Goal: Task Accomplishment & Management: Manage account settings

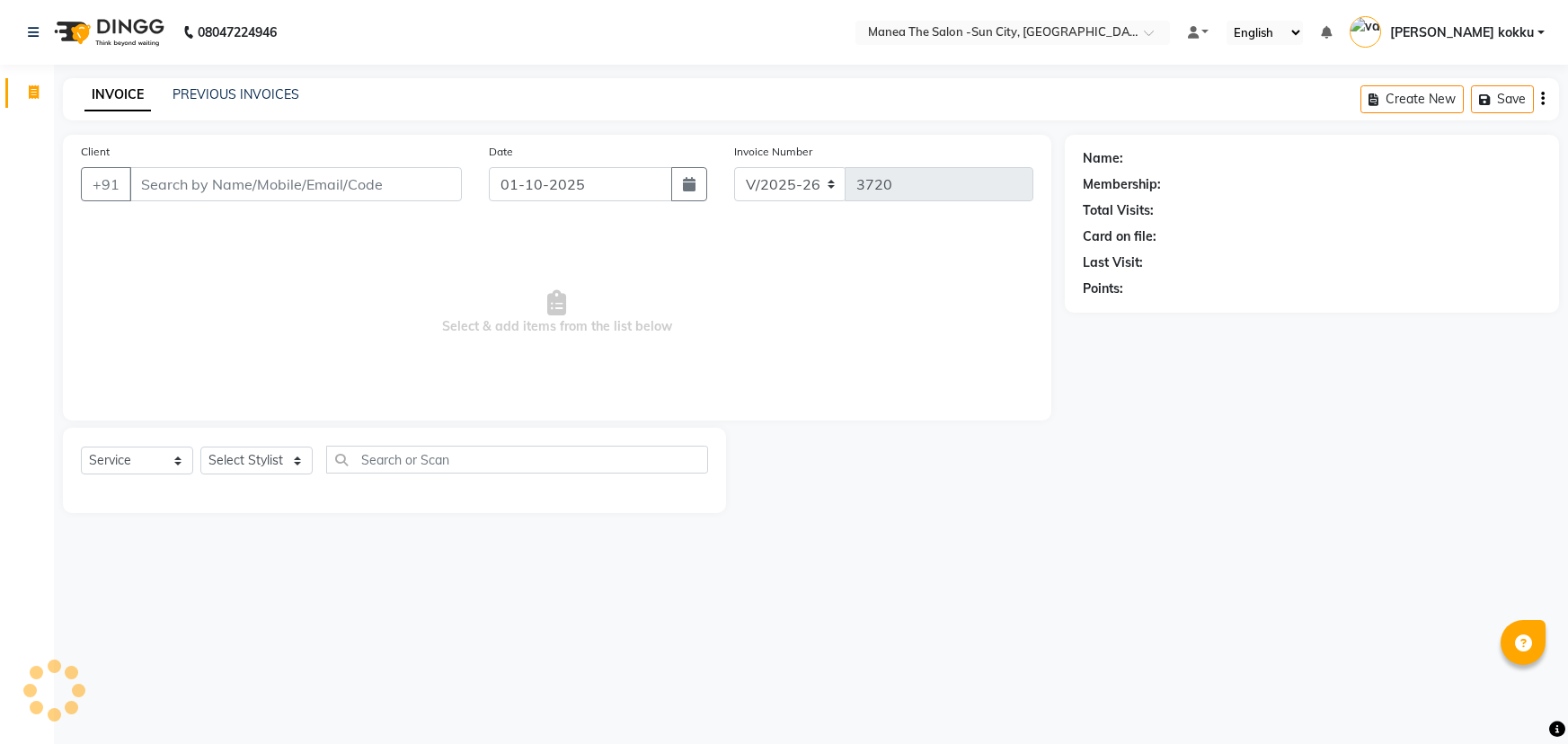
select select "5822"
select select "service"
type input "k"
click at [278, 468] on select "Select Stylist BHURA KHAN Chandrika Ikrar Kavya K sai sruthi Lalitha RAJITHA Sa…" at bounding box center [256, 460] width 112 height 28
select select "85974"
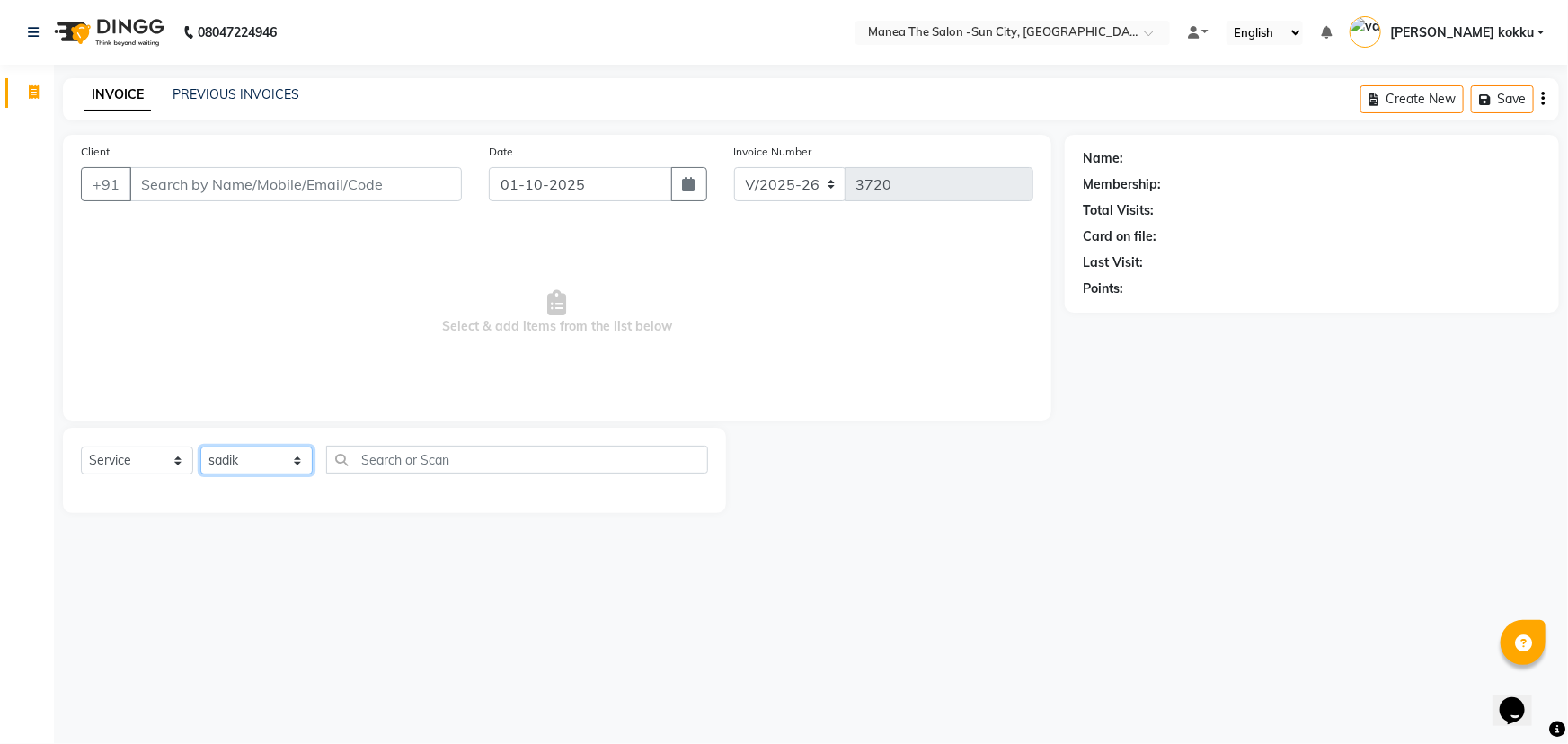
click at [201, 446] on select "Select Stylist BHURA KHAN Chandrika Ikrar Kavya K sai sruthi Lalitha RAJITHA Sa…" at bounding box center [256, 460] width 112 height 28
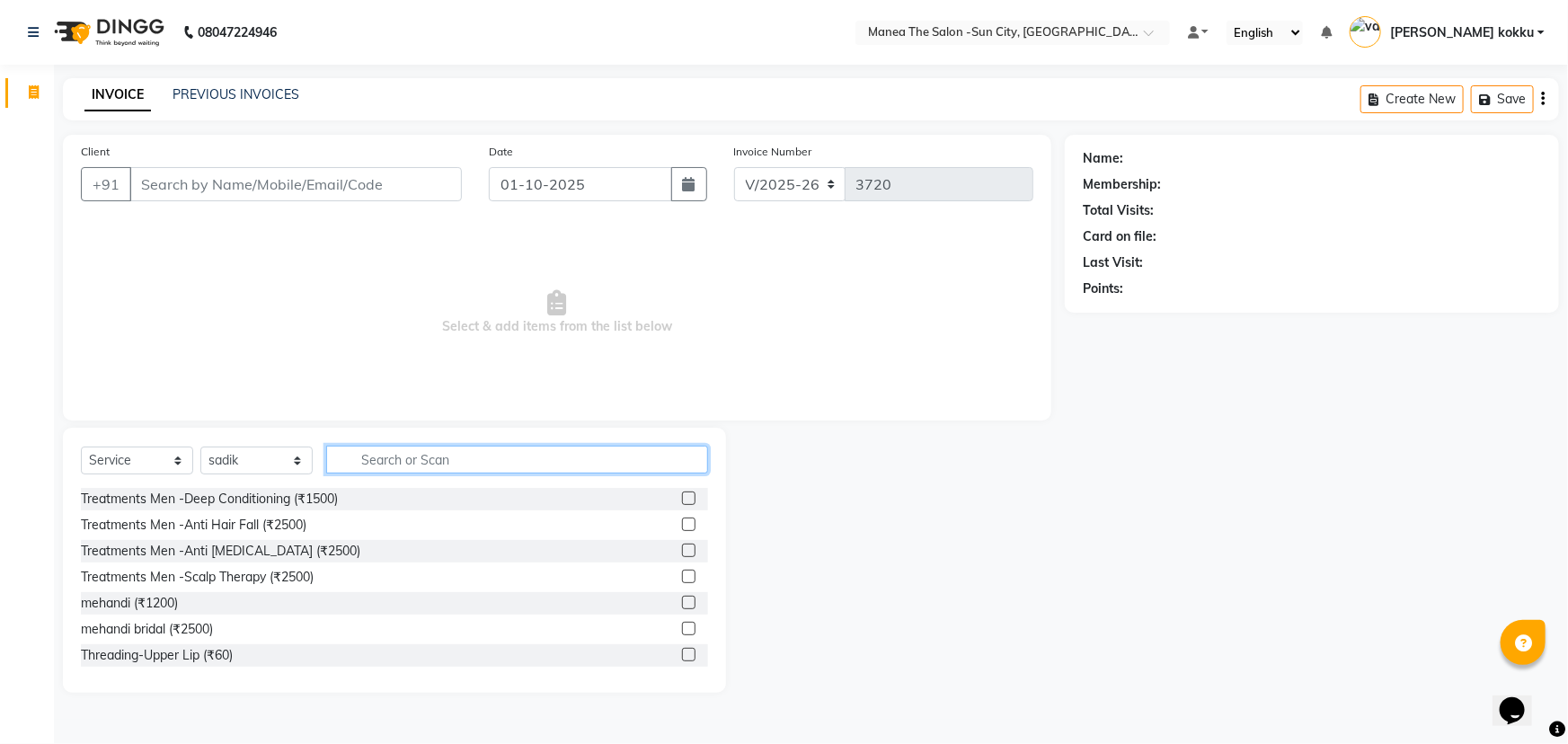
click at [414, 464] on input "text" at bounding box center [518, 459] width 382 height 28
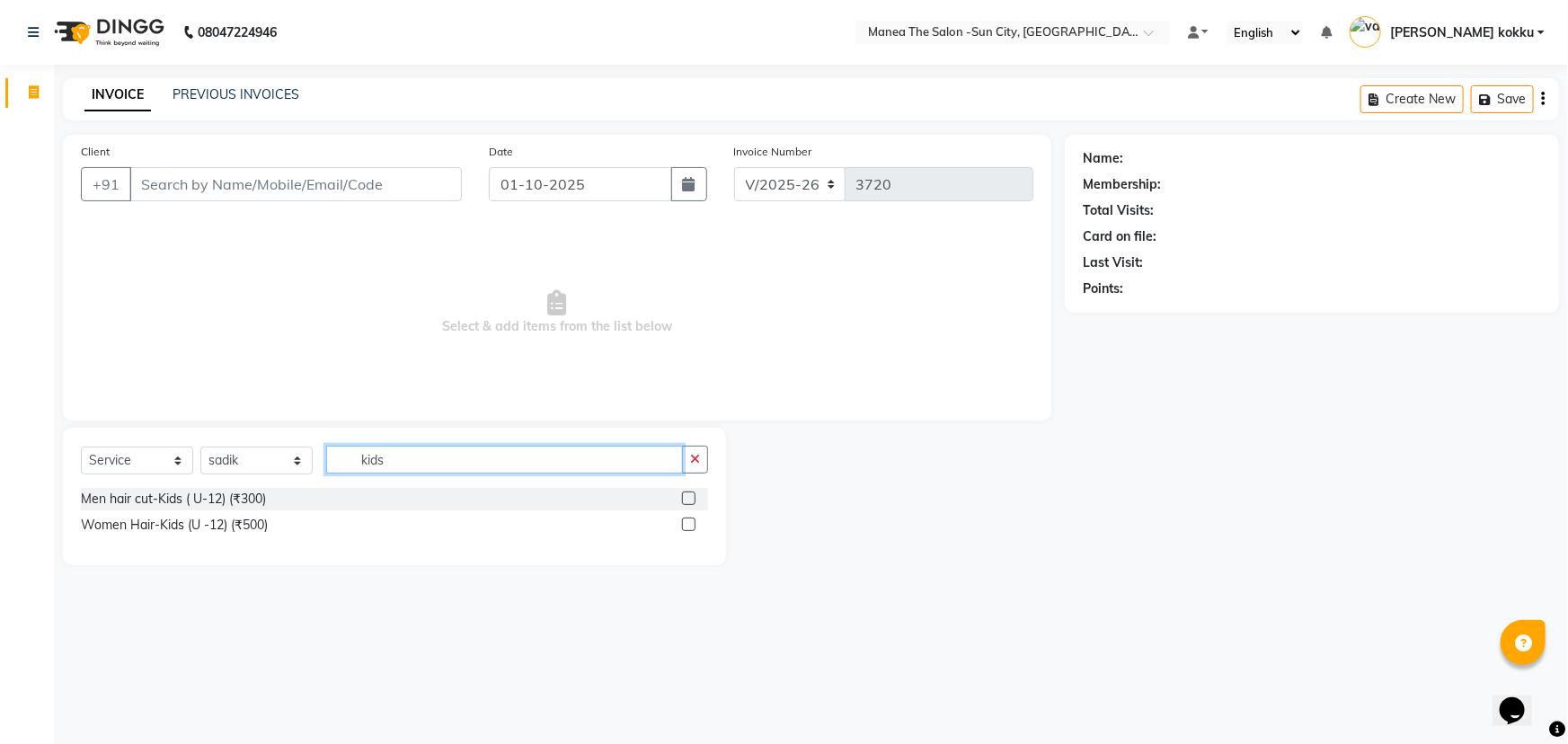
type input "kids"
click at [692, 498] on label at bounding box center [688, 498] width 13 height 13
click at [692, 498] on input "checkbox" at bounding box center [688, 499] width 12 height 12
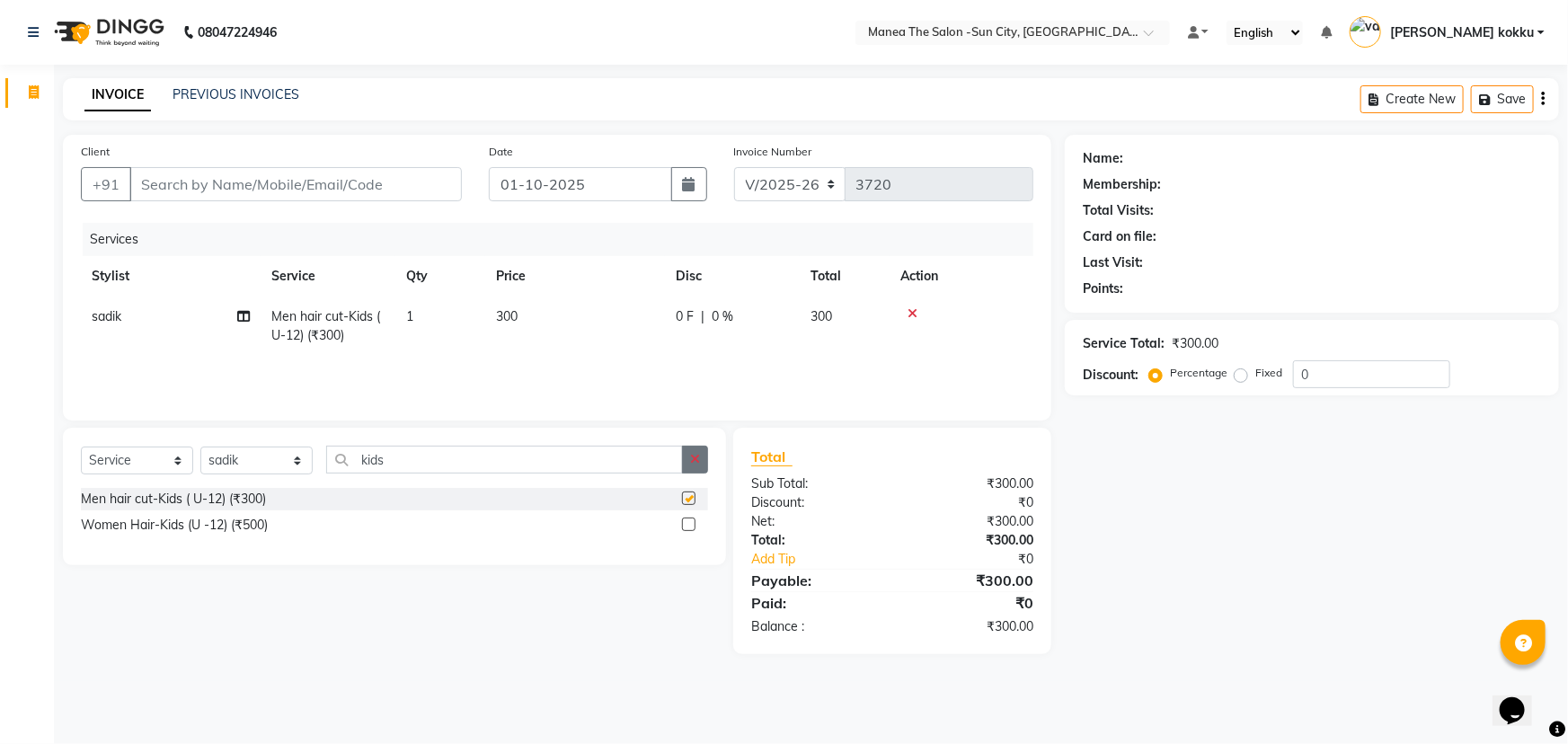
checkbox input "false"
click at [694, 455] on icon "button" at bounding box center [695, 459] width 10 height 12
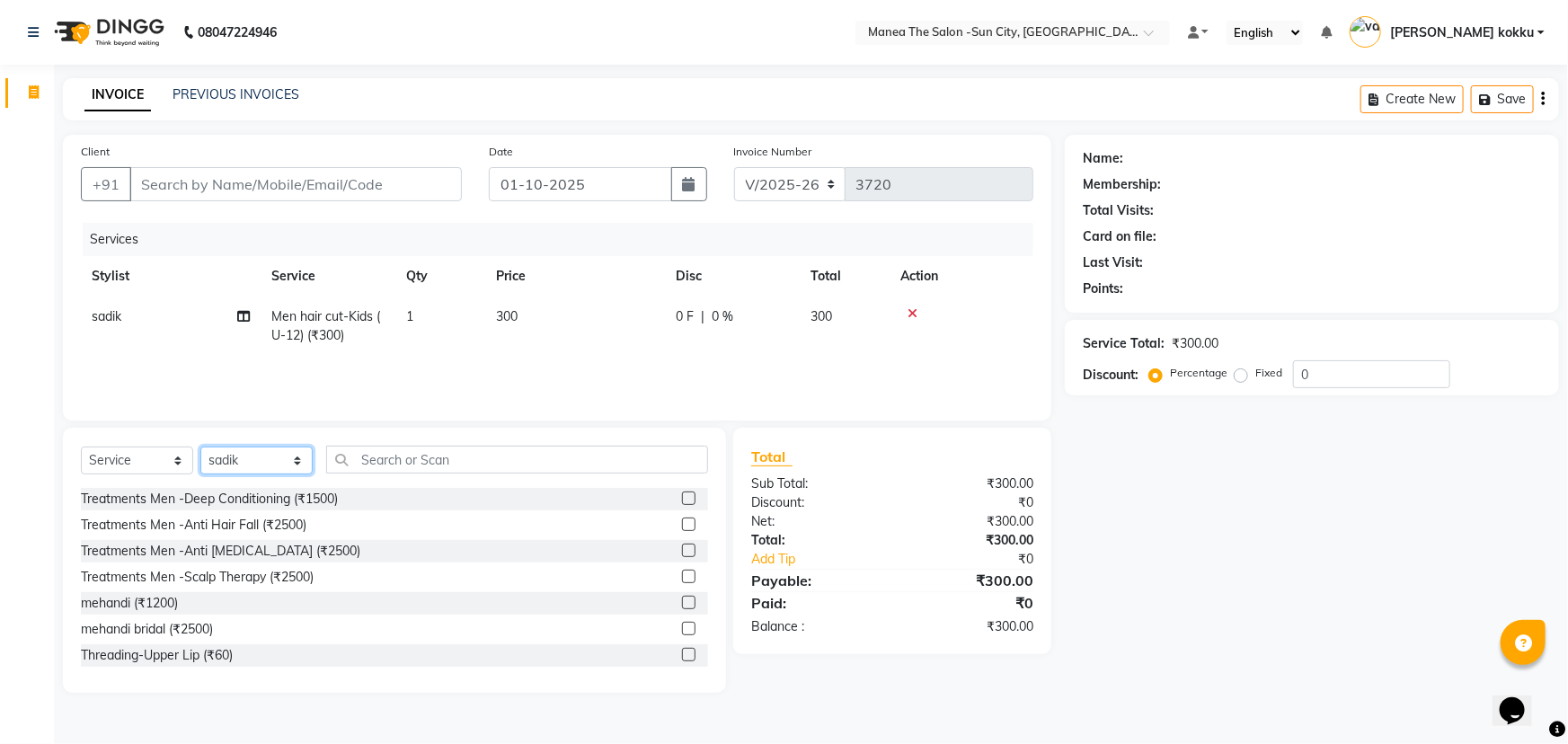
click at [250, 457] on select "Select Stylist BHURA KHAN Chandrika Ikrar Kavya K sai sruthi Lalitha RAJITHA Sa…" at bounding box center [256, 460] width 112 height 28
select select "62892"
click at [201, 446] on select "Select Stylist BHURA KHAN Chandrika Ikrar Kavya K sai sruthi Lalitha RAJITHA Sa…" at bounding box center [256, 460] width 112 height 28
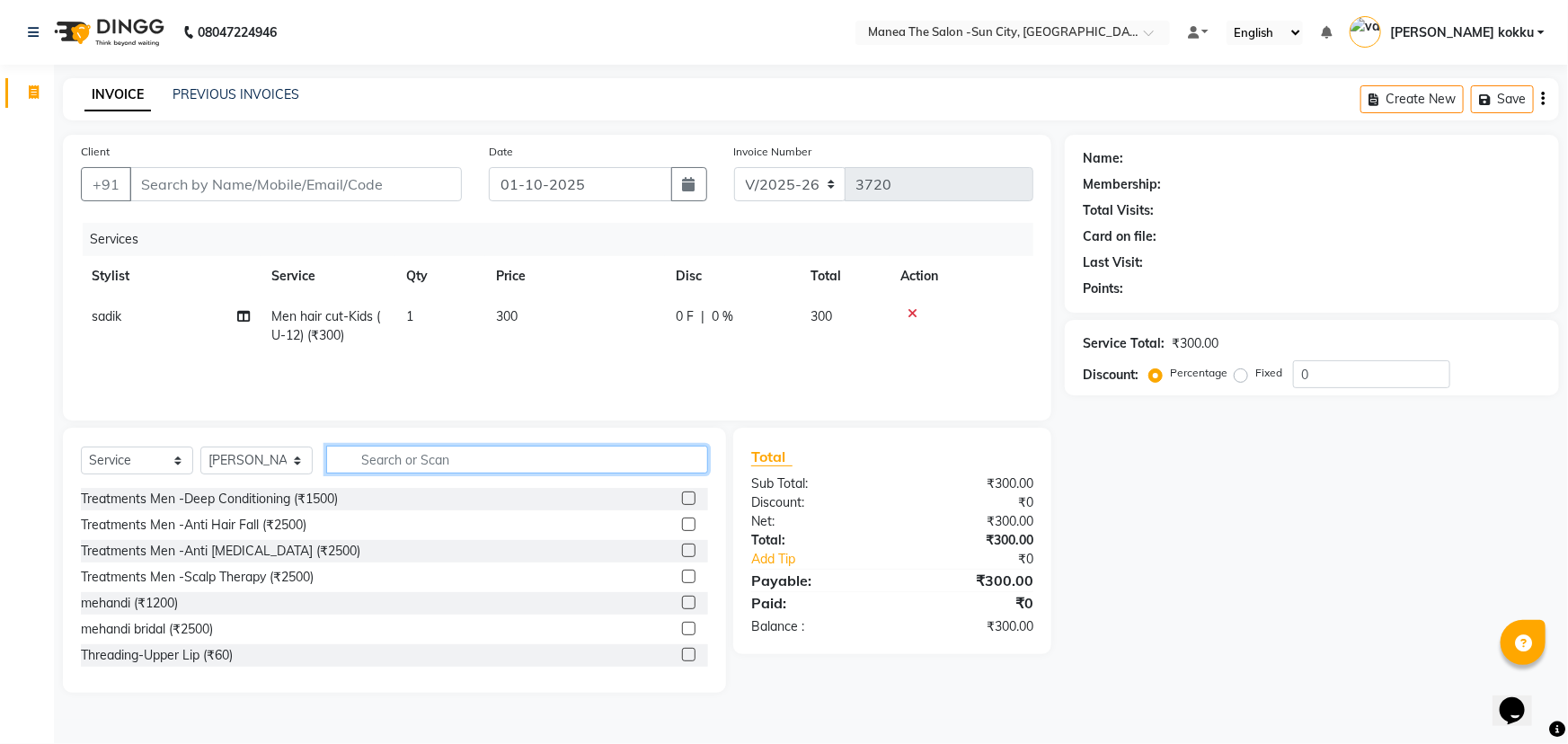
click at [412, 468] on input "text" at bounding box center [518, 459] width 382 height 28
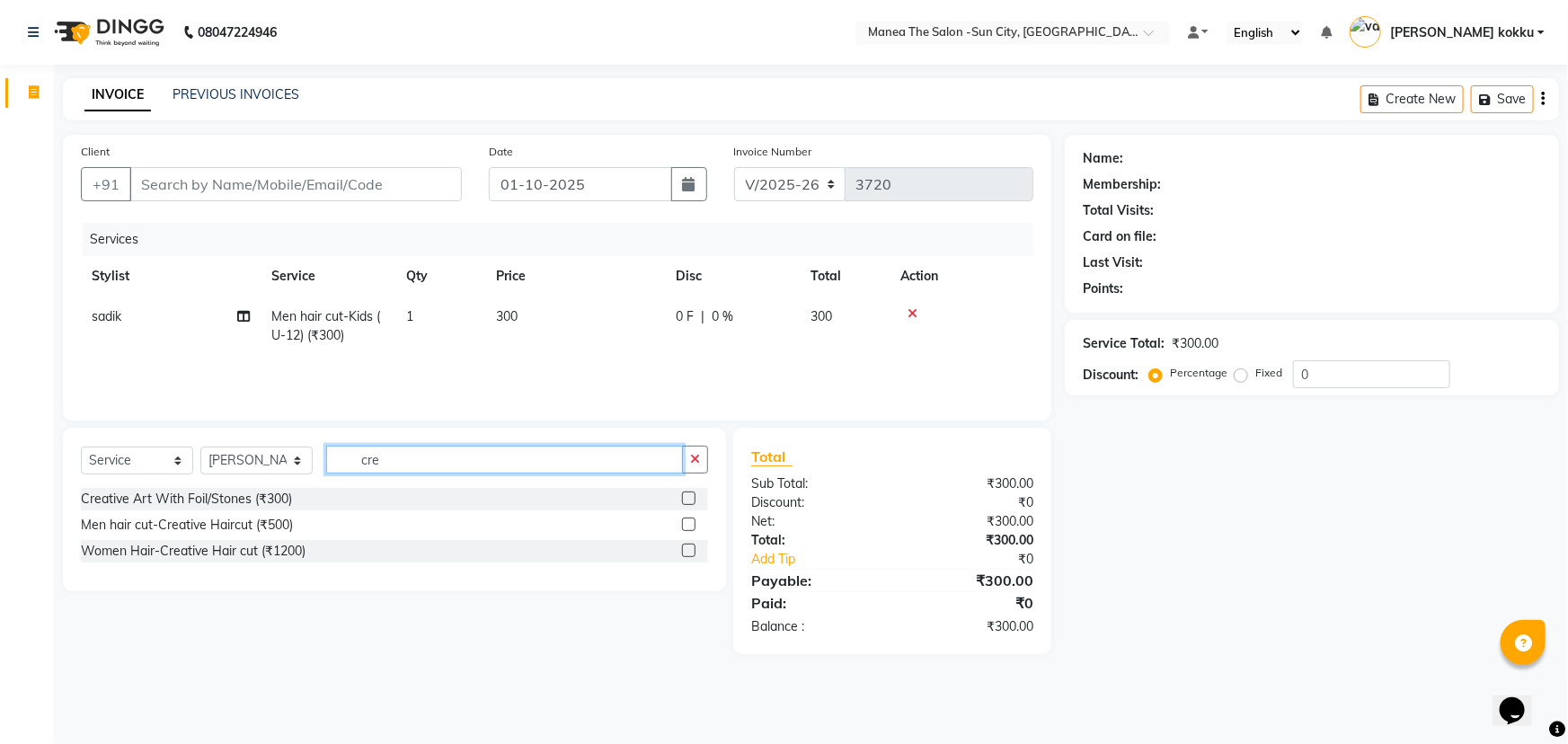
type input "cre"
click at [684, 525] on label at bounding box center [688, 524] width 13 height 13
click at [684, 525] on input "checkbox" at bounding box center [688, 525] width 12 height 12
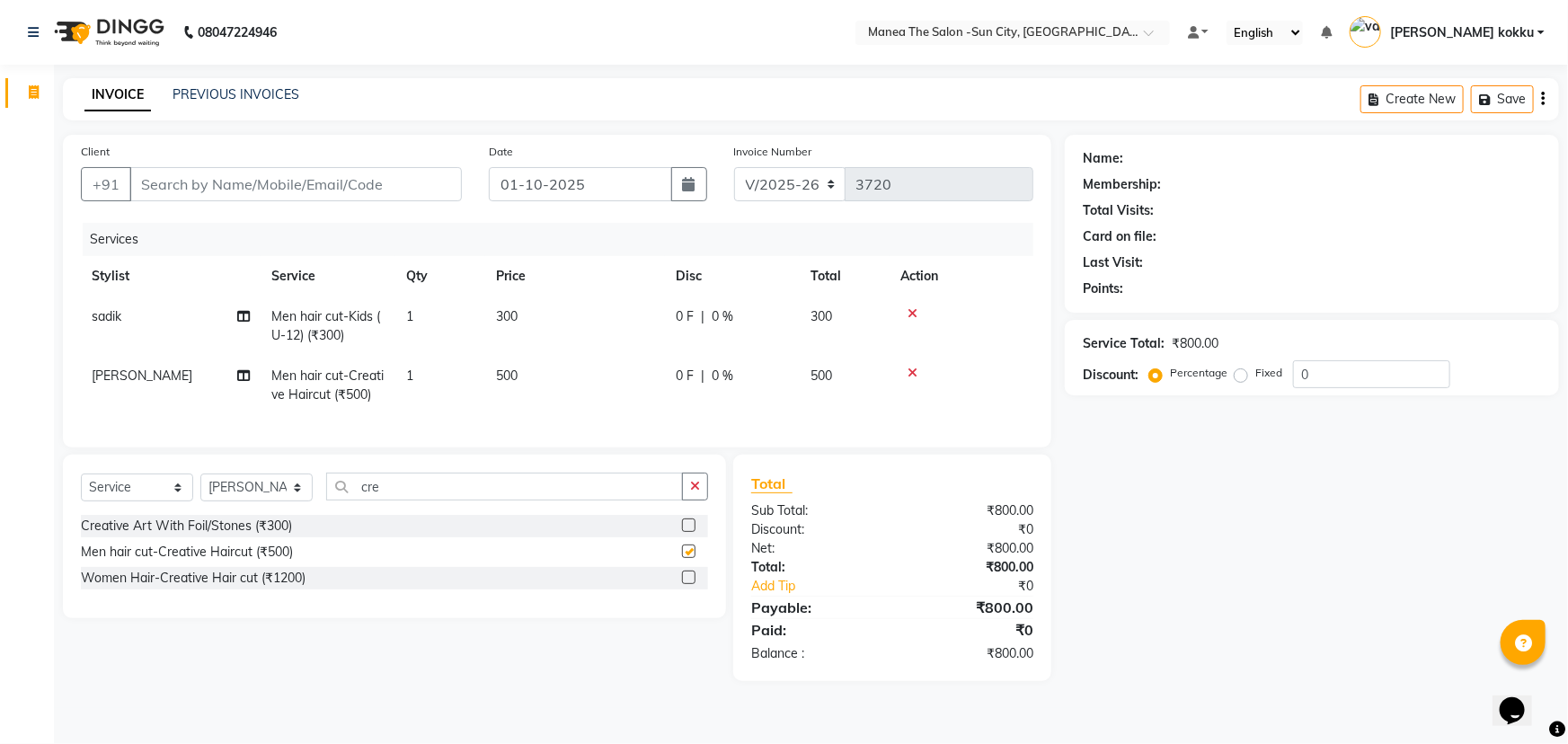
checkbox input "false"
click at [700, 500] on button "button" at bounding box center [694, 486] width 26 height 28
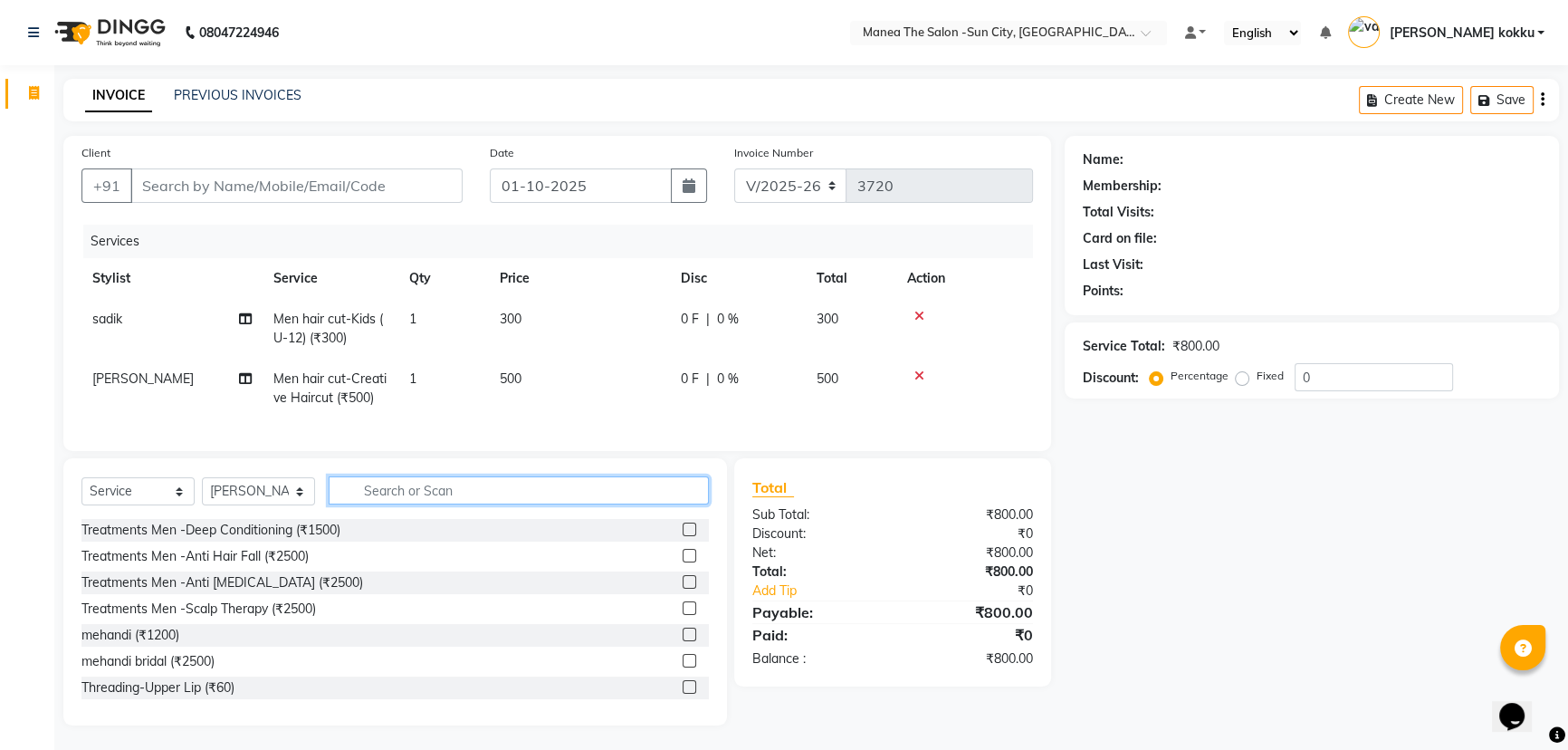
click at [433, 504] on input "text" at bounding box center [518, 490] width 380 height 28
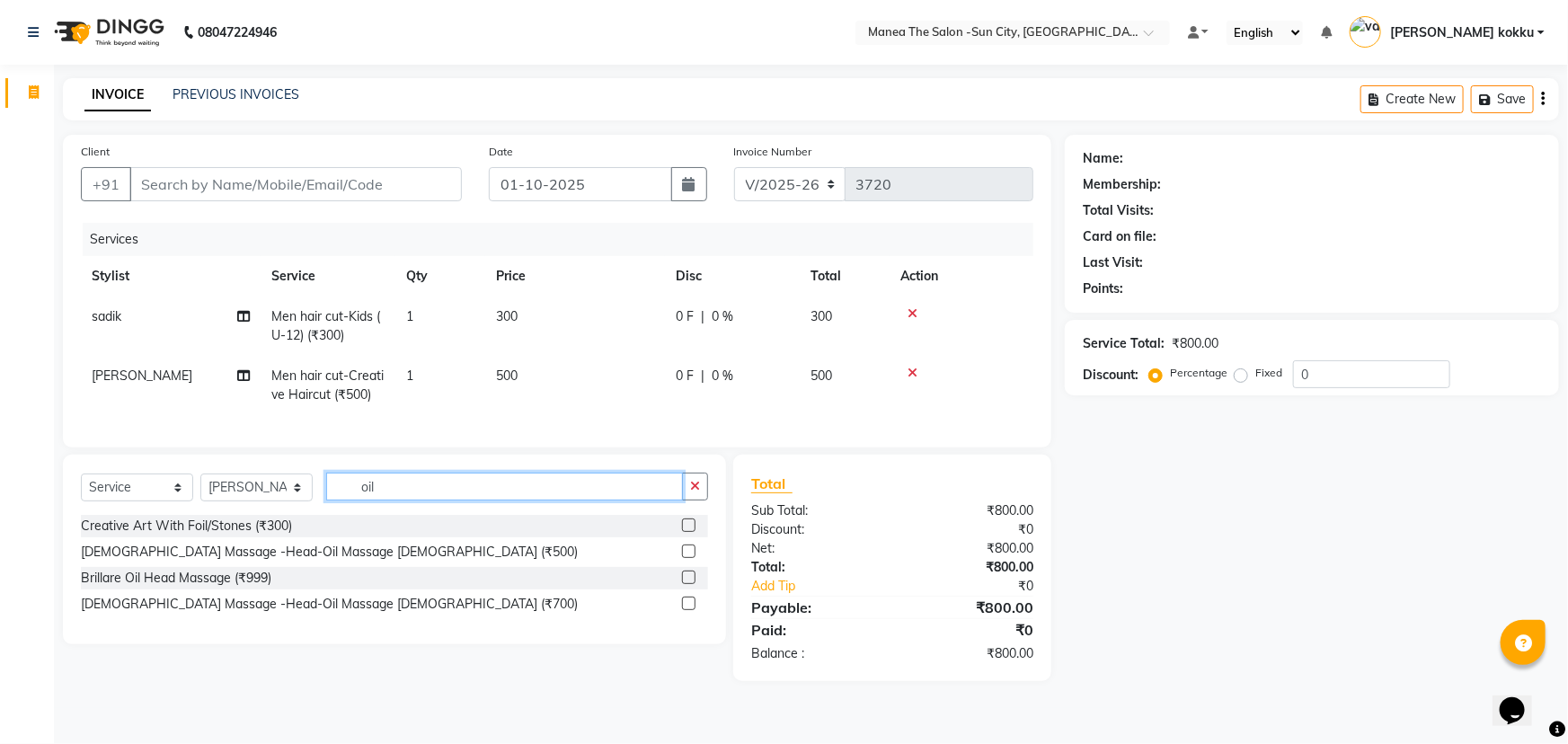
type input "oil"
click at [687, 558] on label at bounding box center [688, 551] width 13 height 13
click at [687, 558] on input "checkbox" at bounding box center [688, 552] width 12 height 12
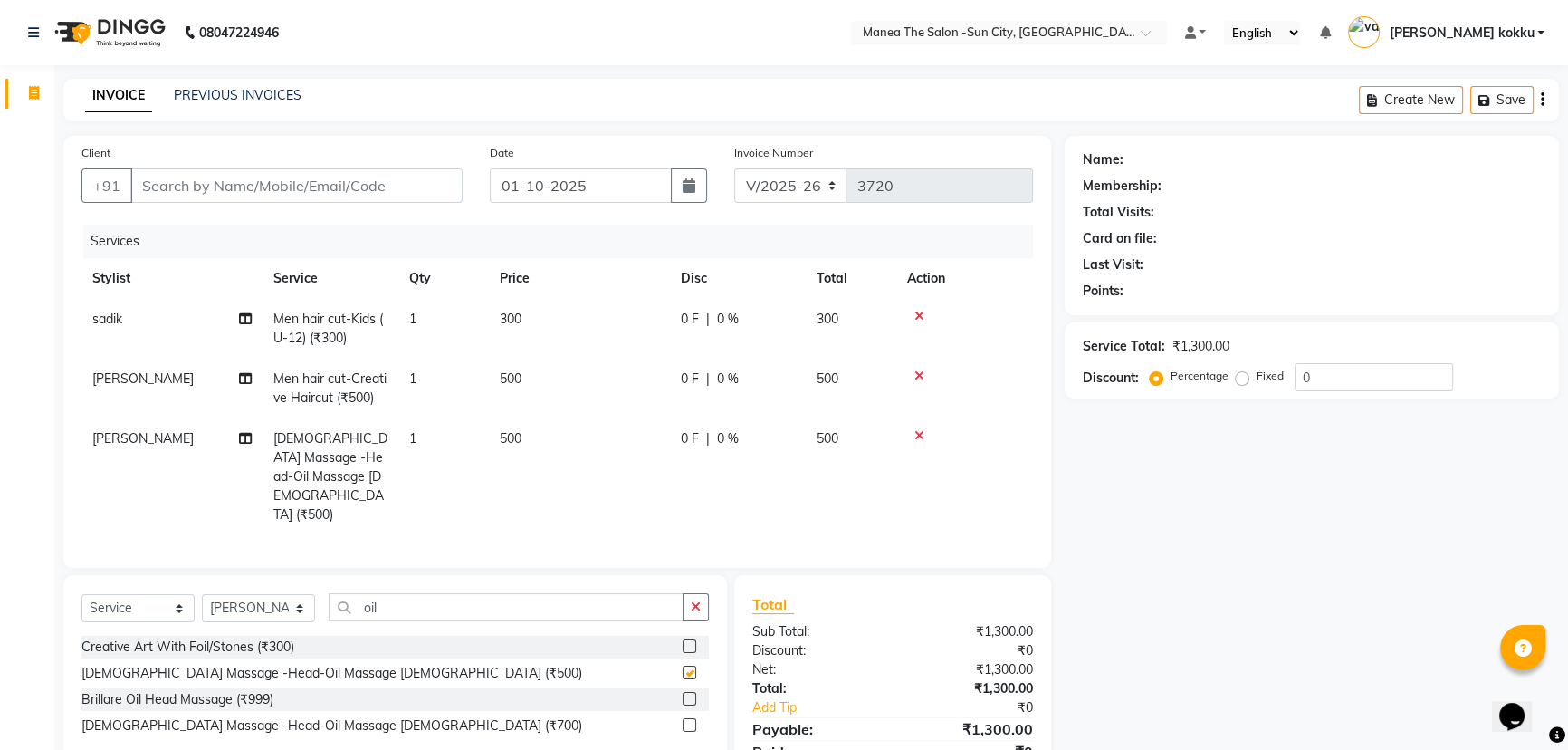
checkbox input "false"
click at [363, 183] on input "Client" at bounding box center [296, 186] width 332 height 35
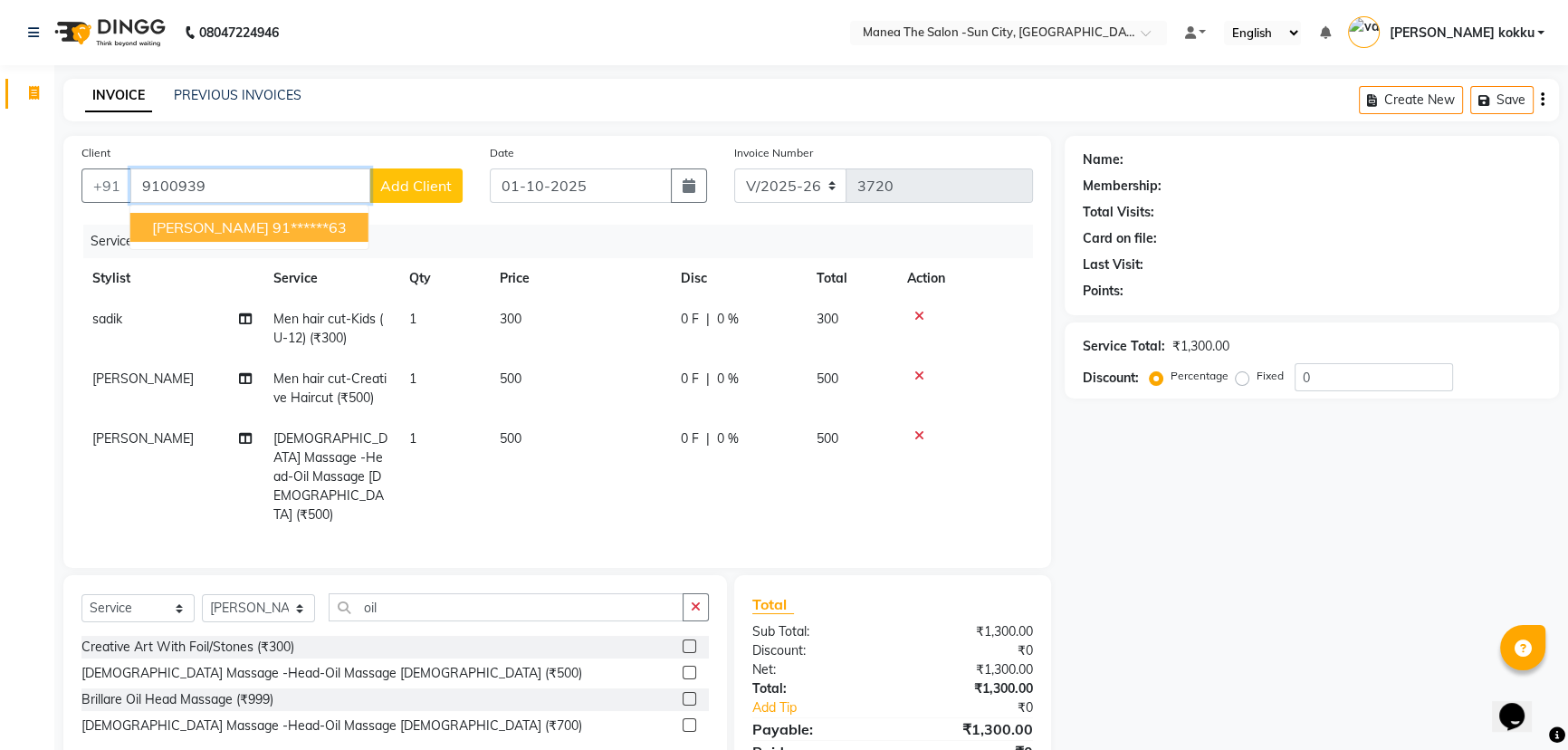
click at [273, 235] on ngb-highlight "91******63" at bounding box center [310, 227] width 74 height 18
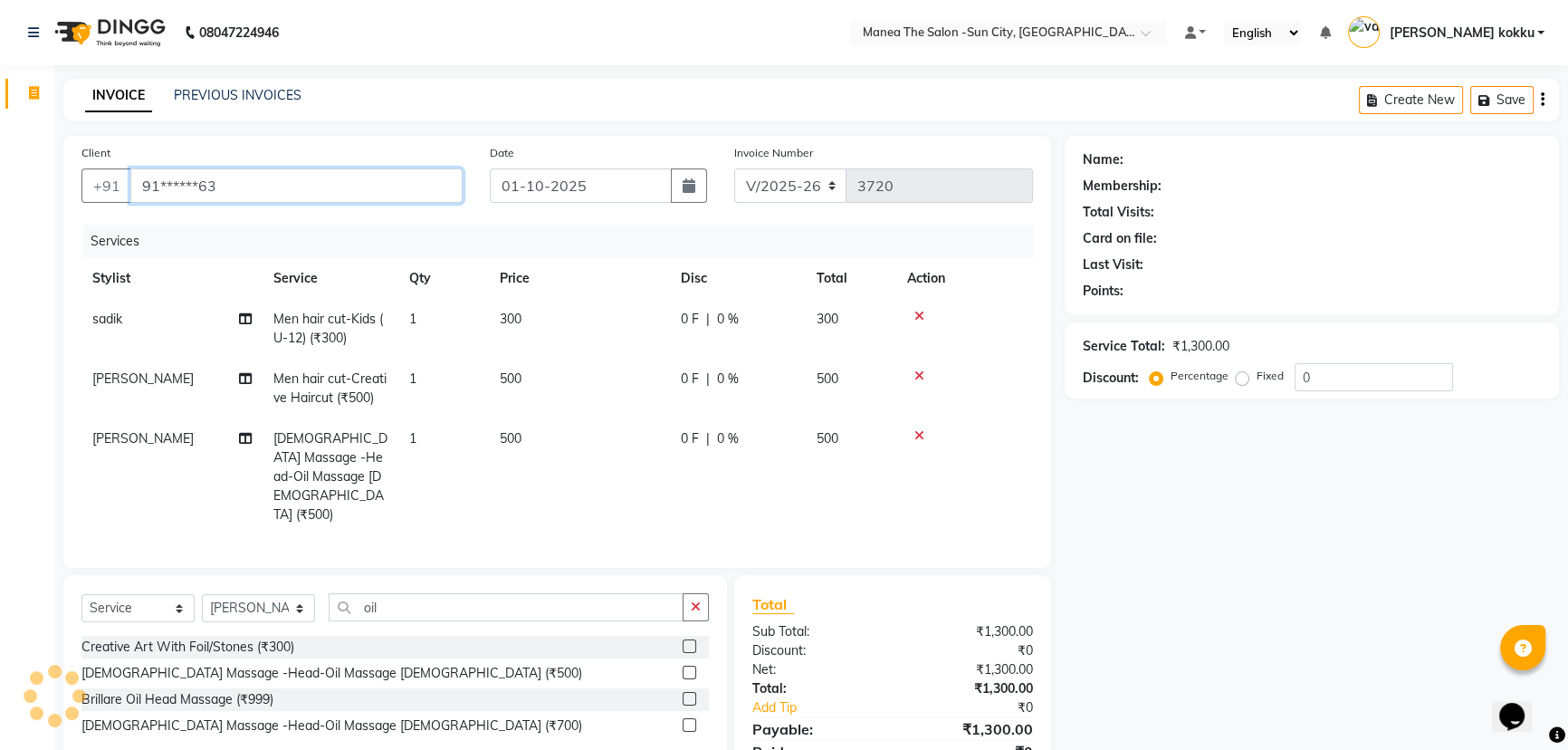
type input "91******63"
select select "1: Object"
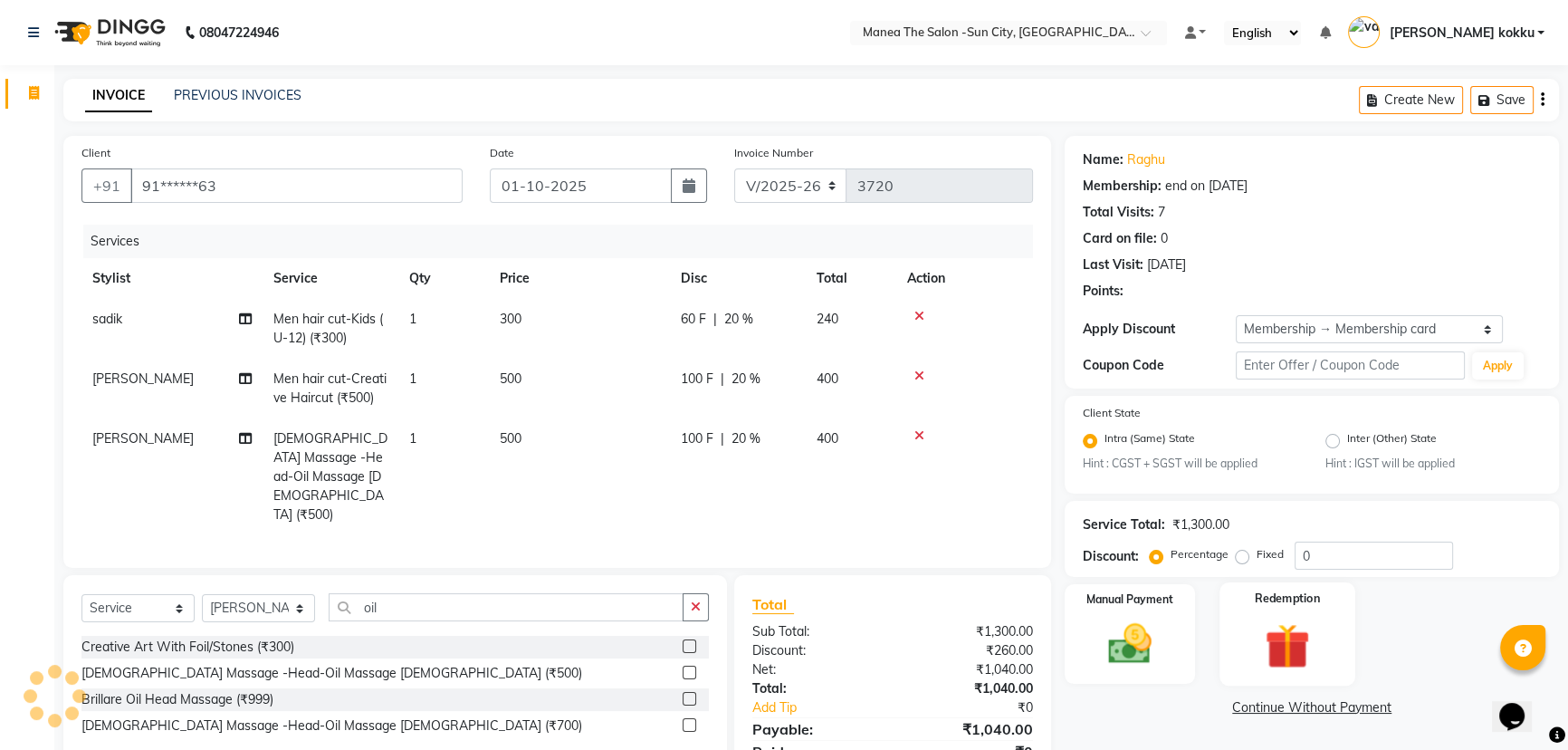
type input "20"
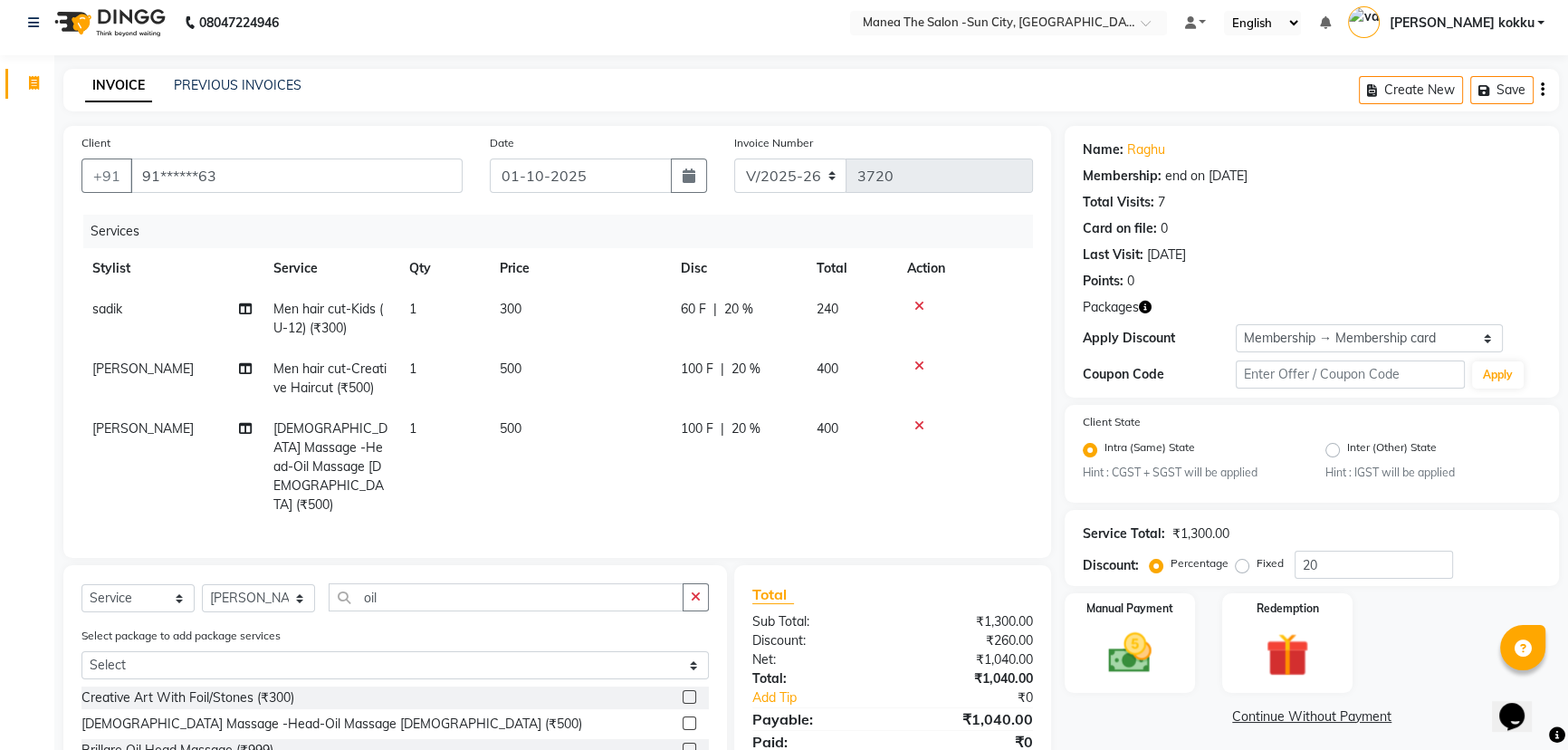
scroll to position [78, 0]
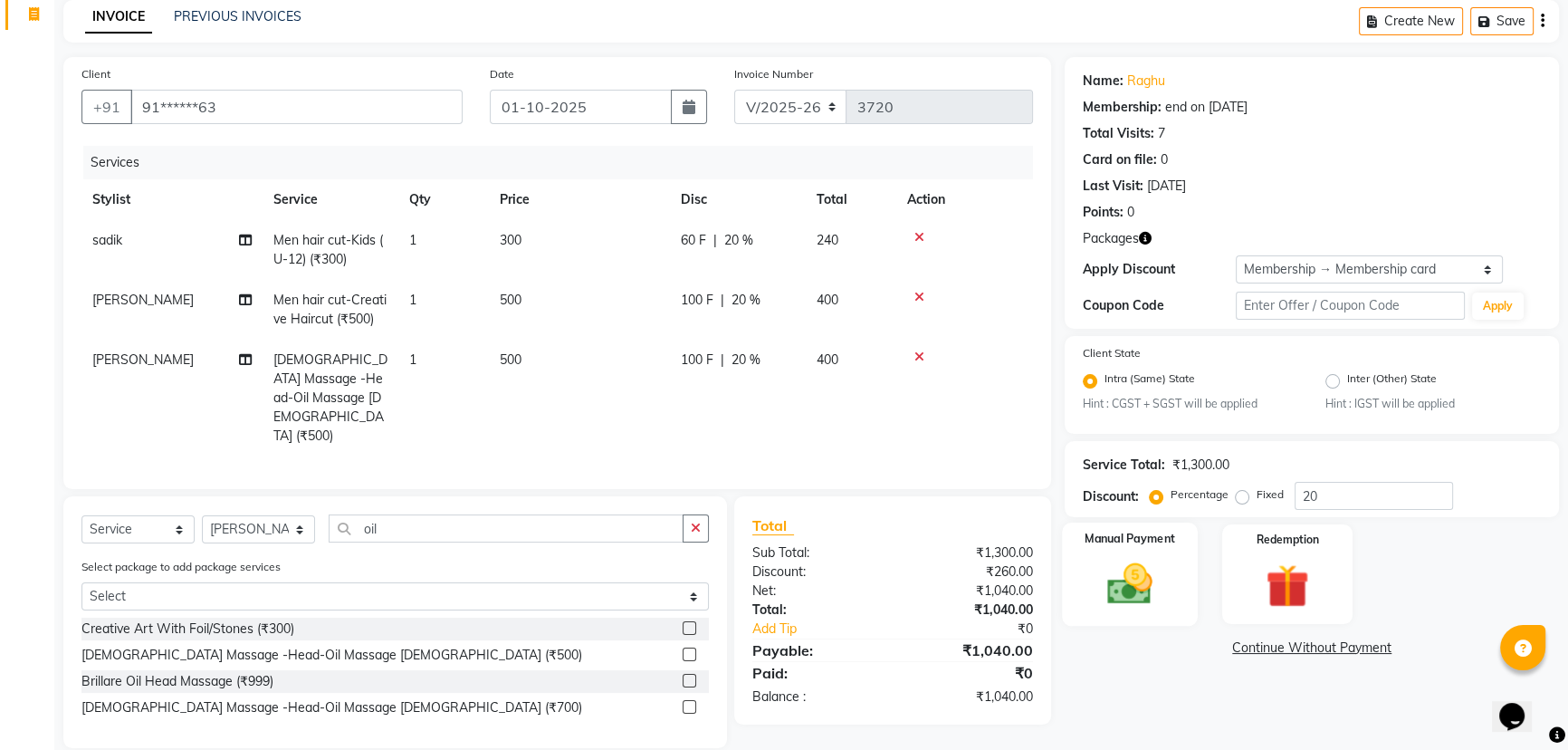
click at [1150, 598] on img at bounding box center [1131, 584] width 74 height 51
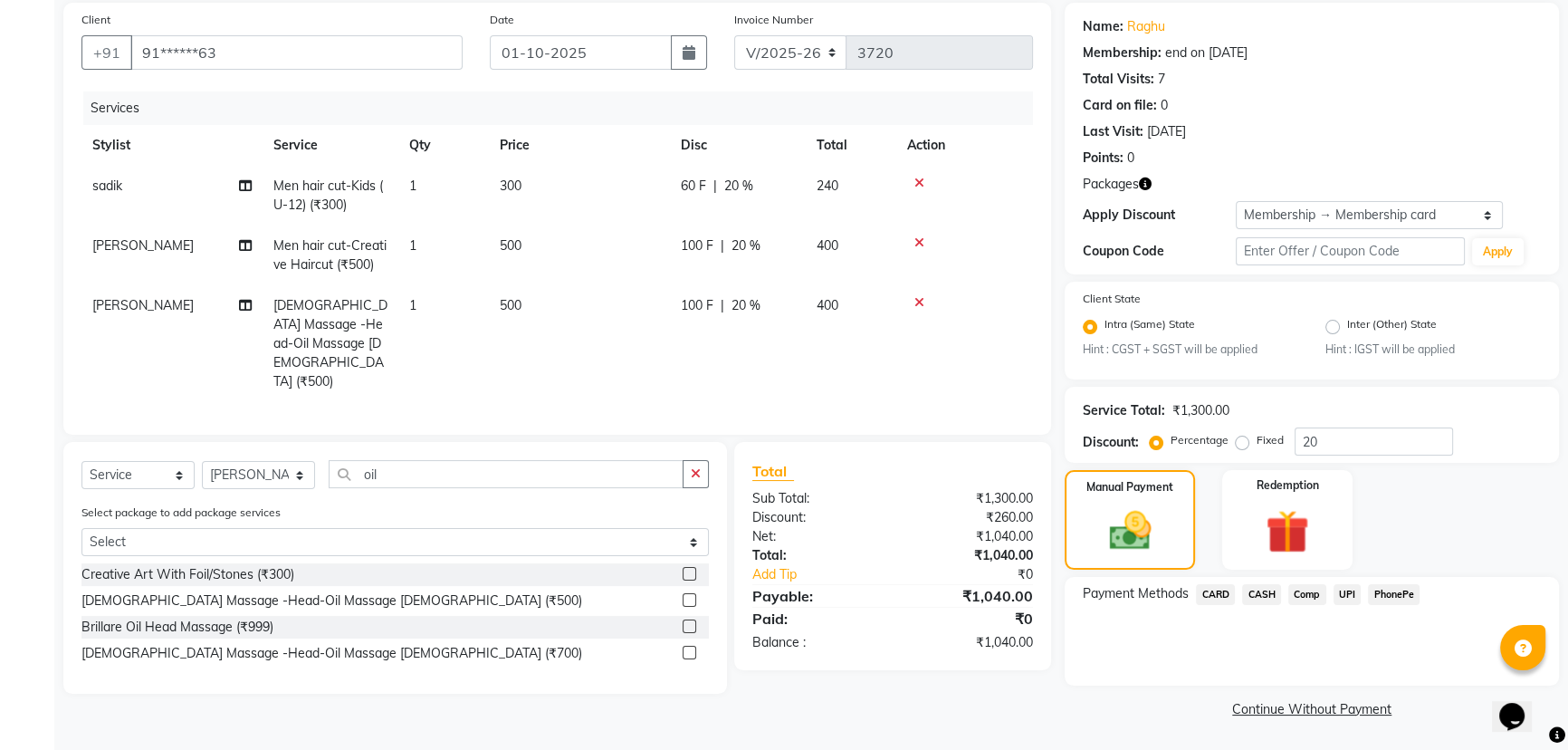
scroll to position [135, 0]
click at [1344, 597] on span "UPI" at bounding box center [1347, 595] width 28 height 21
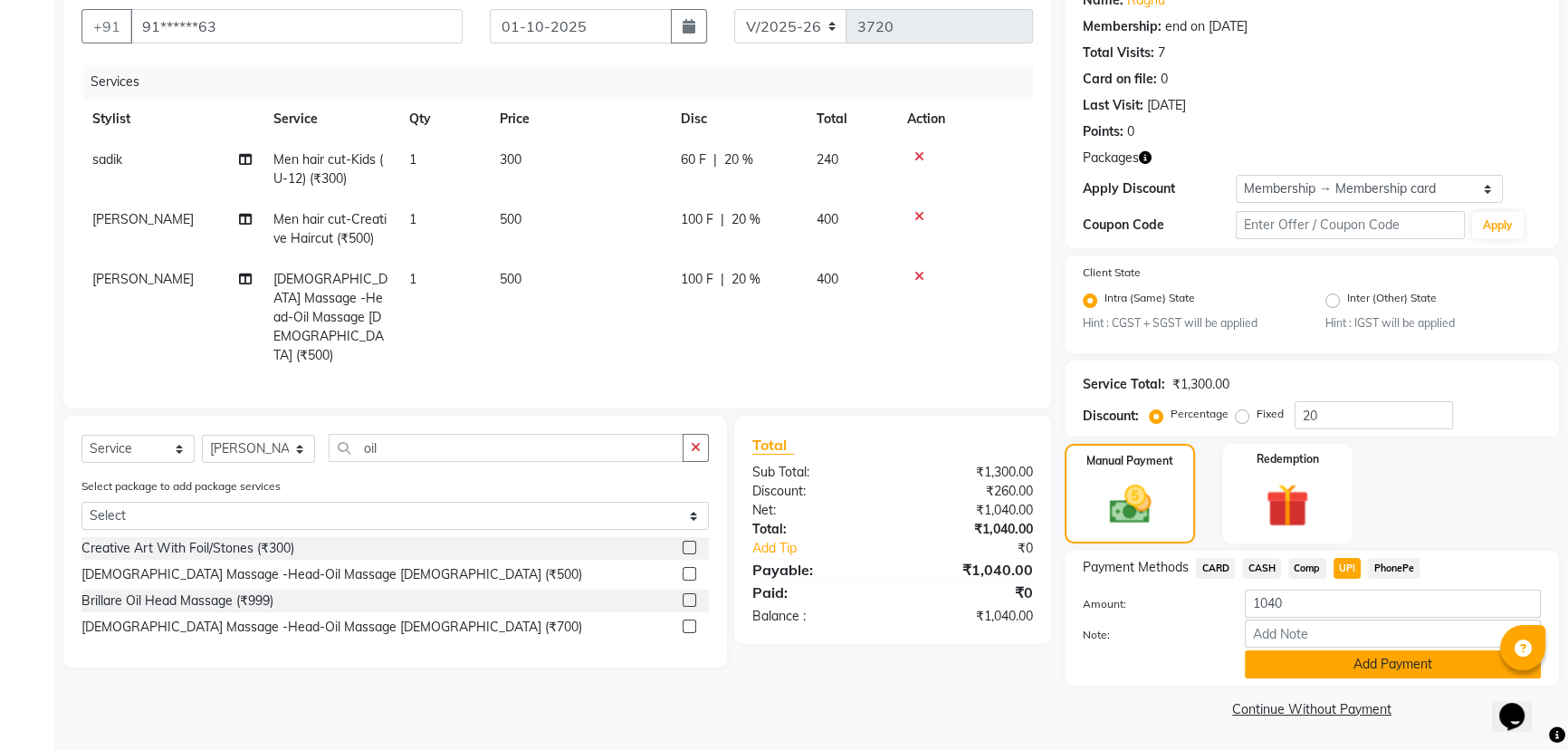
click at [1364, 669] on button "Add Payment" at bounding box center [1393, 664] width 296 height 28
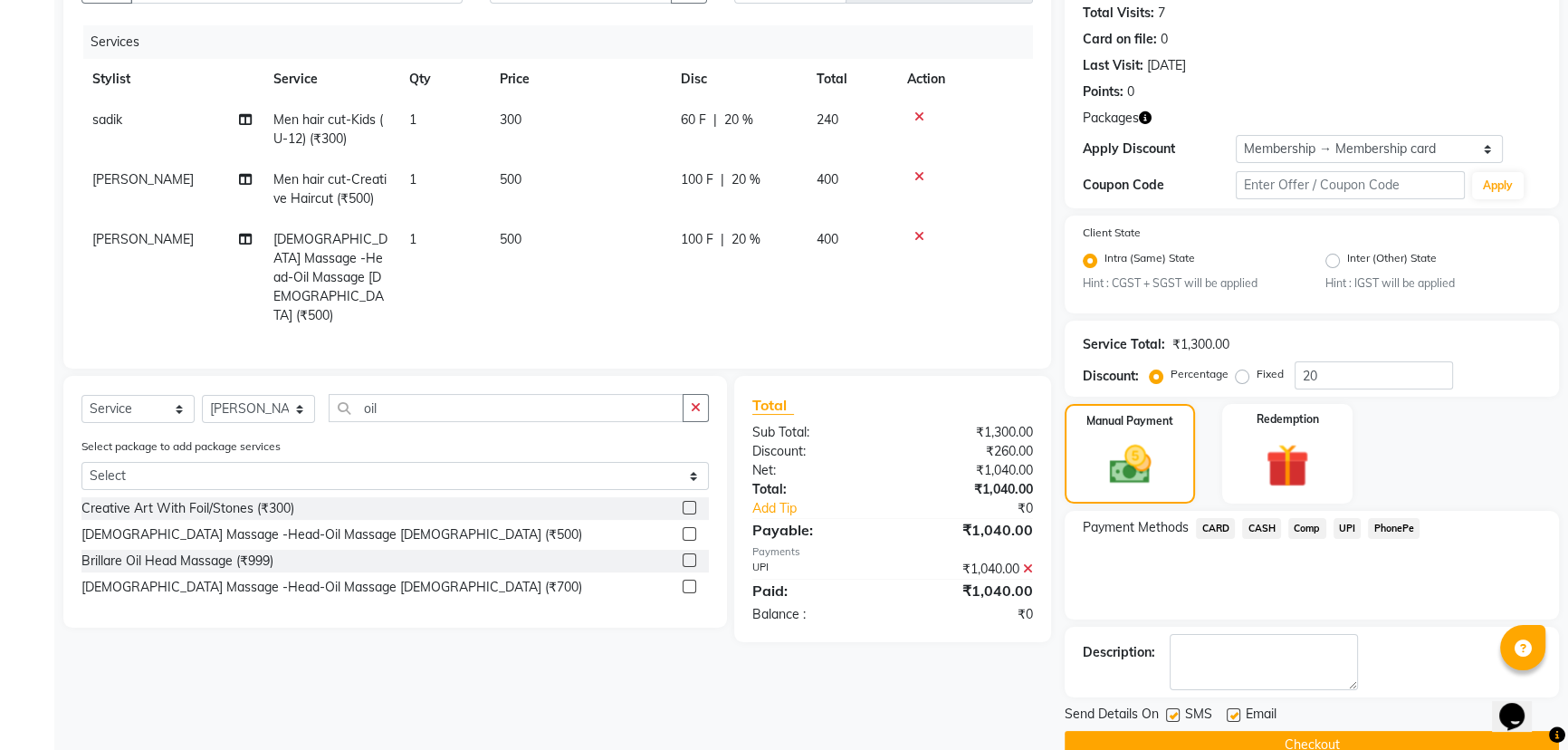
scroll to position [235, 0]
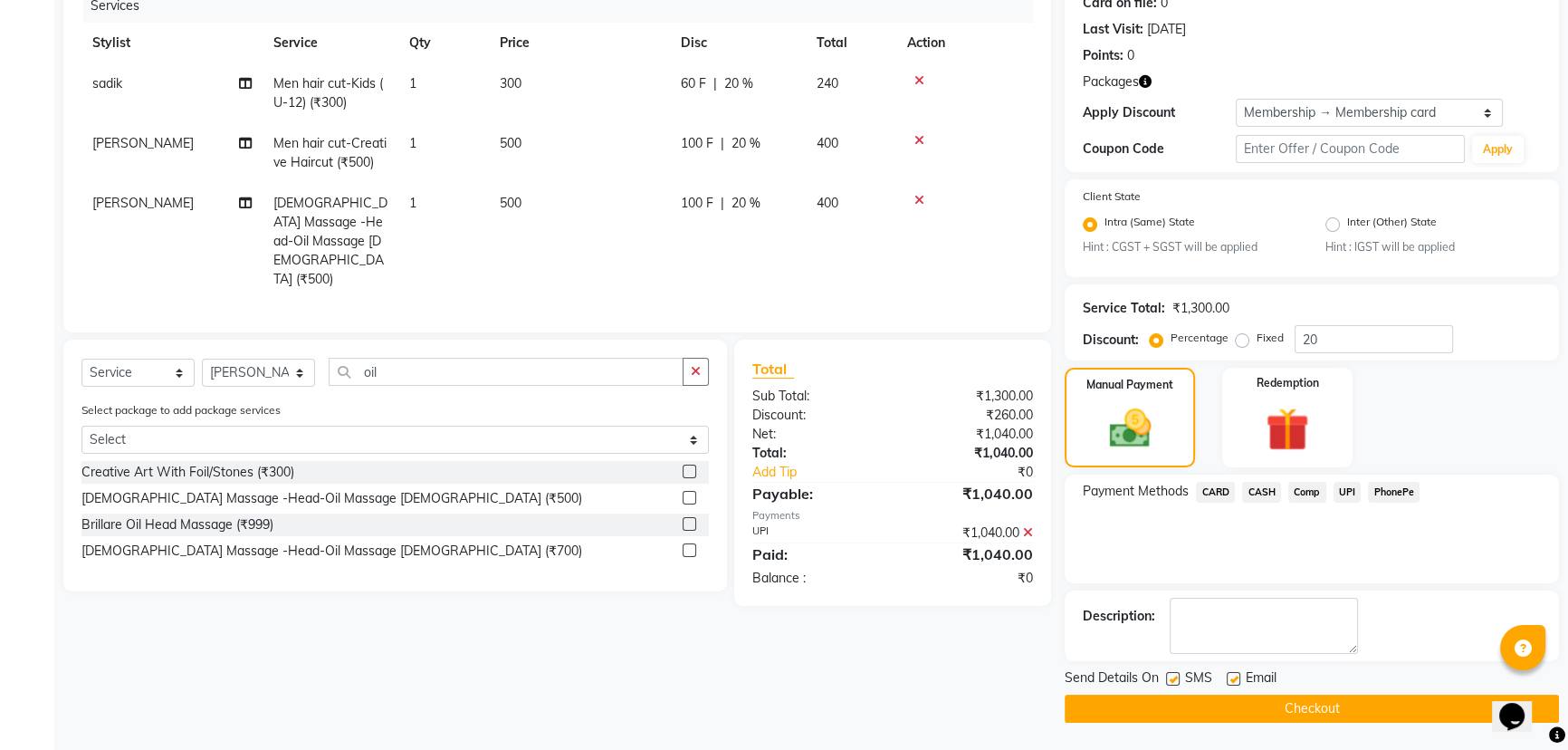
click at [1174, 679] on label at bounding box center [1172, 678] width 14 height 14
click at [1174, 679] on input "checkbox" at bounding box center [1171, 679] width 12 height 12
checkbox input "false"
click at [1232, 675] on label at bounding box center [1233, 678] width 14 height 14
click at [1232, 675] on input "checkbox" at bounding box center [1232, 679] width 12 height 12
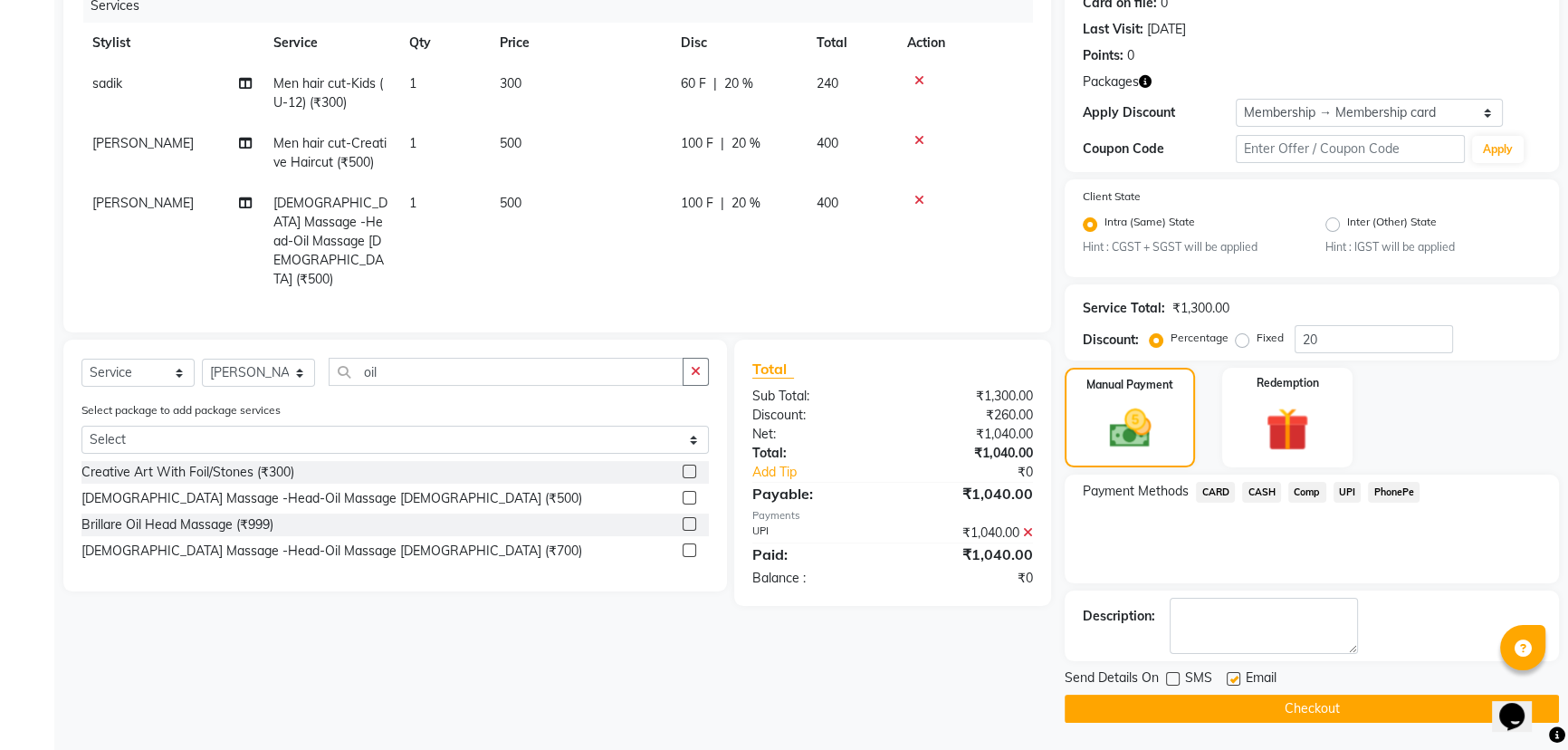
checkbox input "false"
click at [1265, 708] on button "Checkout" at bounding box center [1312, 708] width 494 height 28
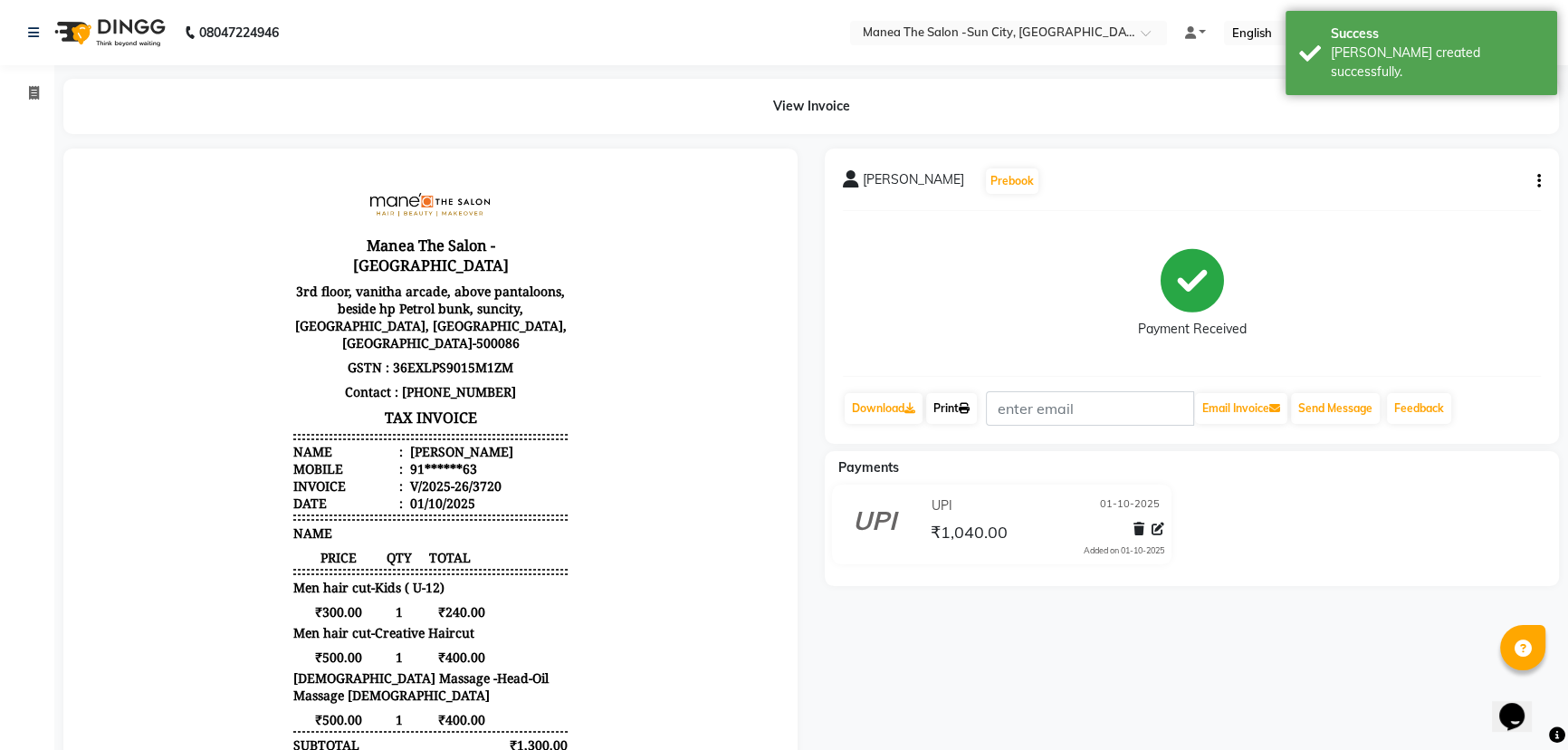
click at [950, 405] on link "Print" at bounding box center [951, 408] width 50 height 31
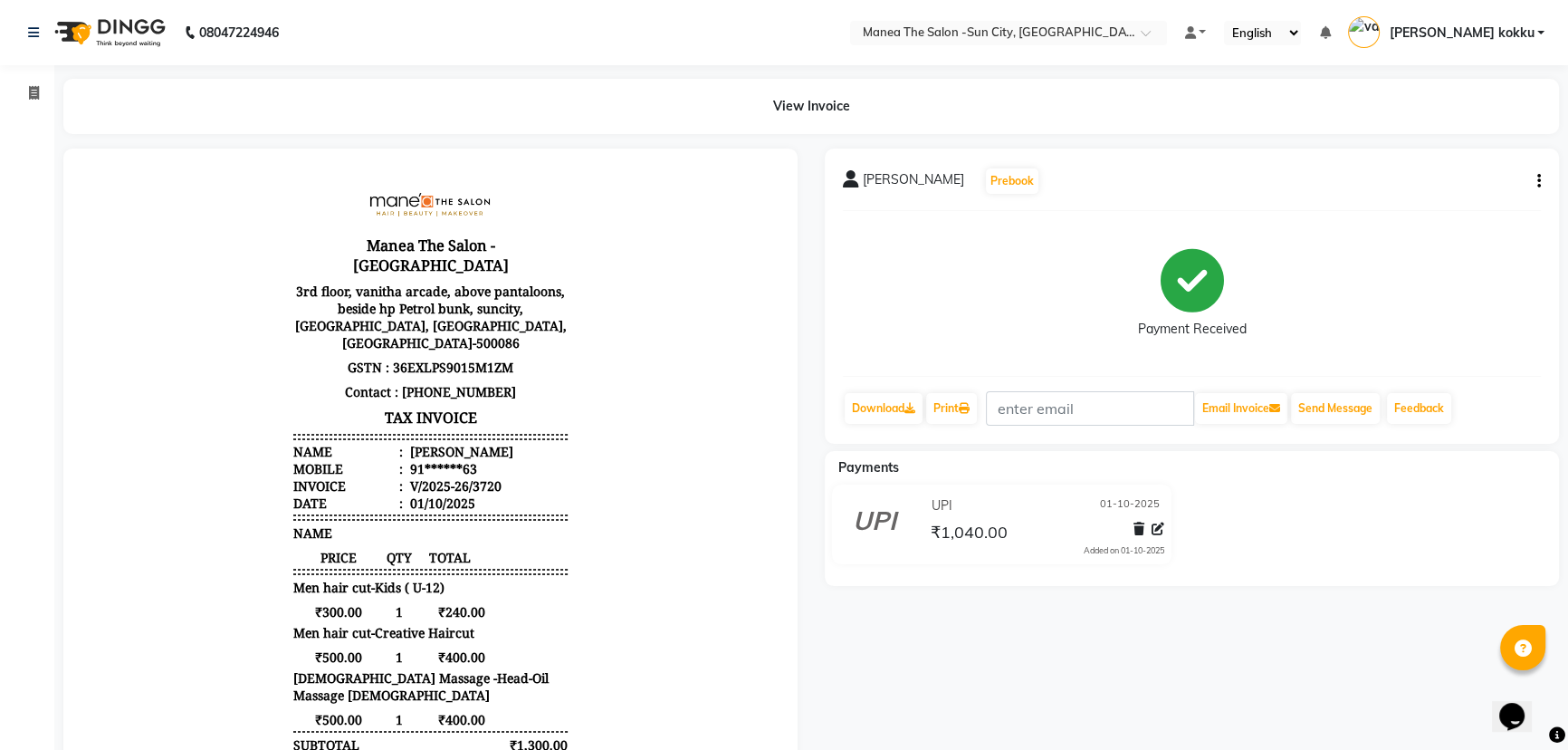
click at [1540, 183] on div "raghu Prebook Payment Received Download Print Email Invoice Send Message Feedba…" at bounding box center [1192, 295] width 734 height 295
click at [1537, 181] on icon "button" at bounding box center [1539, 181] width 4 height 1
click at [1478, 191] on div "Edit Item Staff" at bounding box center [1448, 192] width 124 height 22
select select
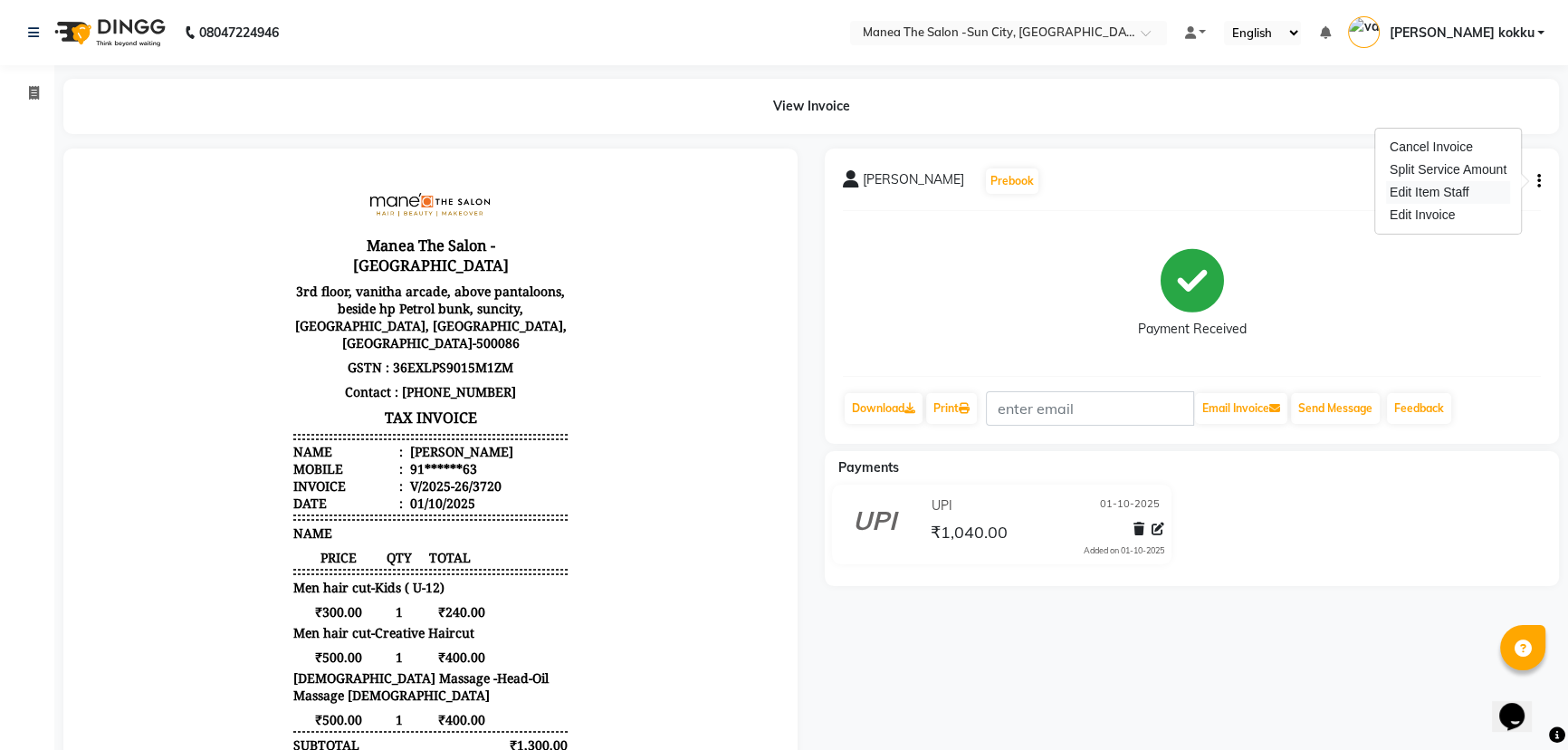
select select
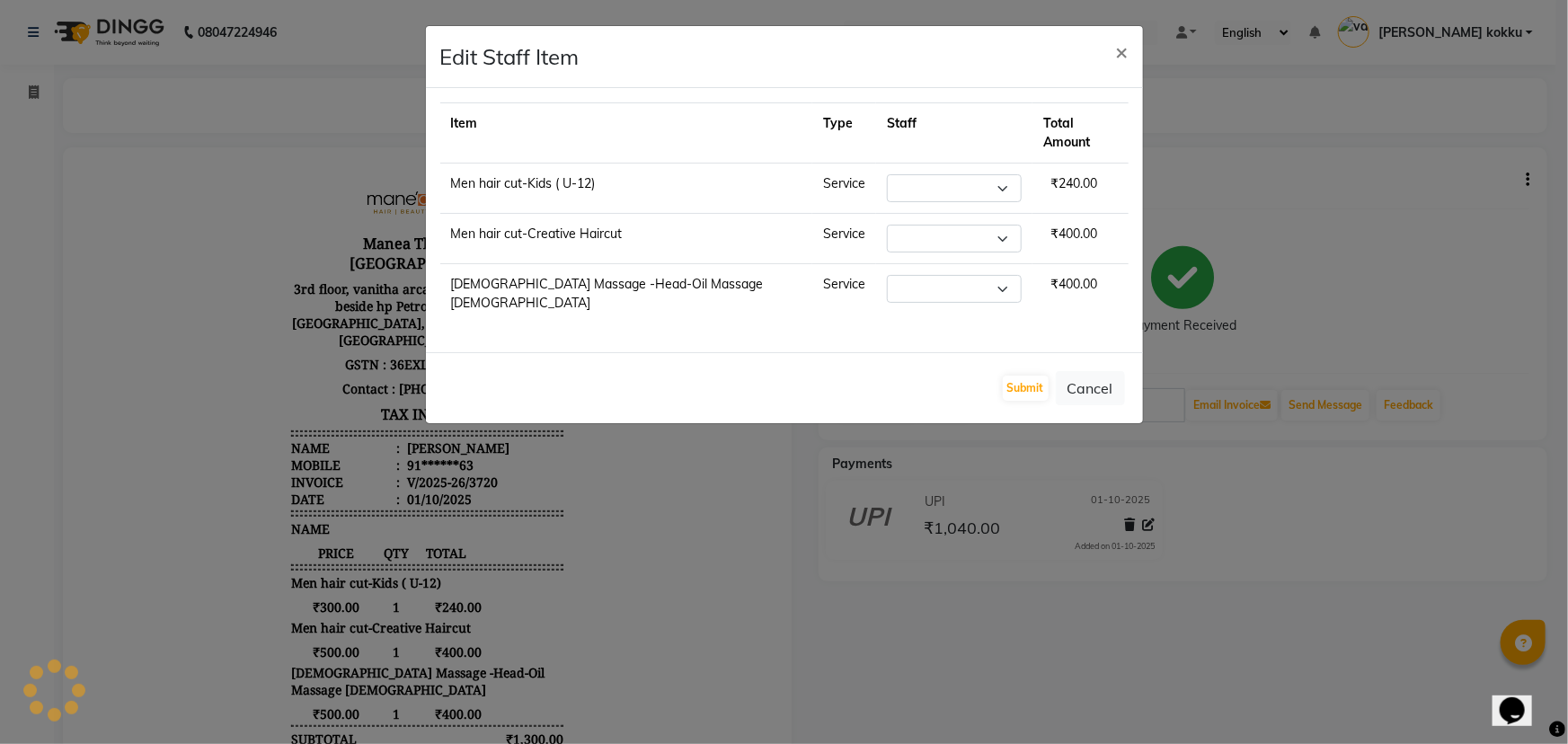
select select "85974"
select select "62892"
click at [1016, 375] on button "Submit" at bounding box center [1026, 388] width 46 height 25
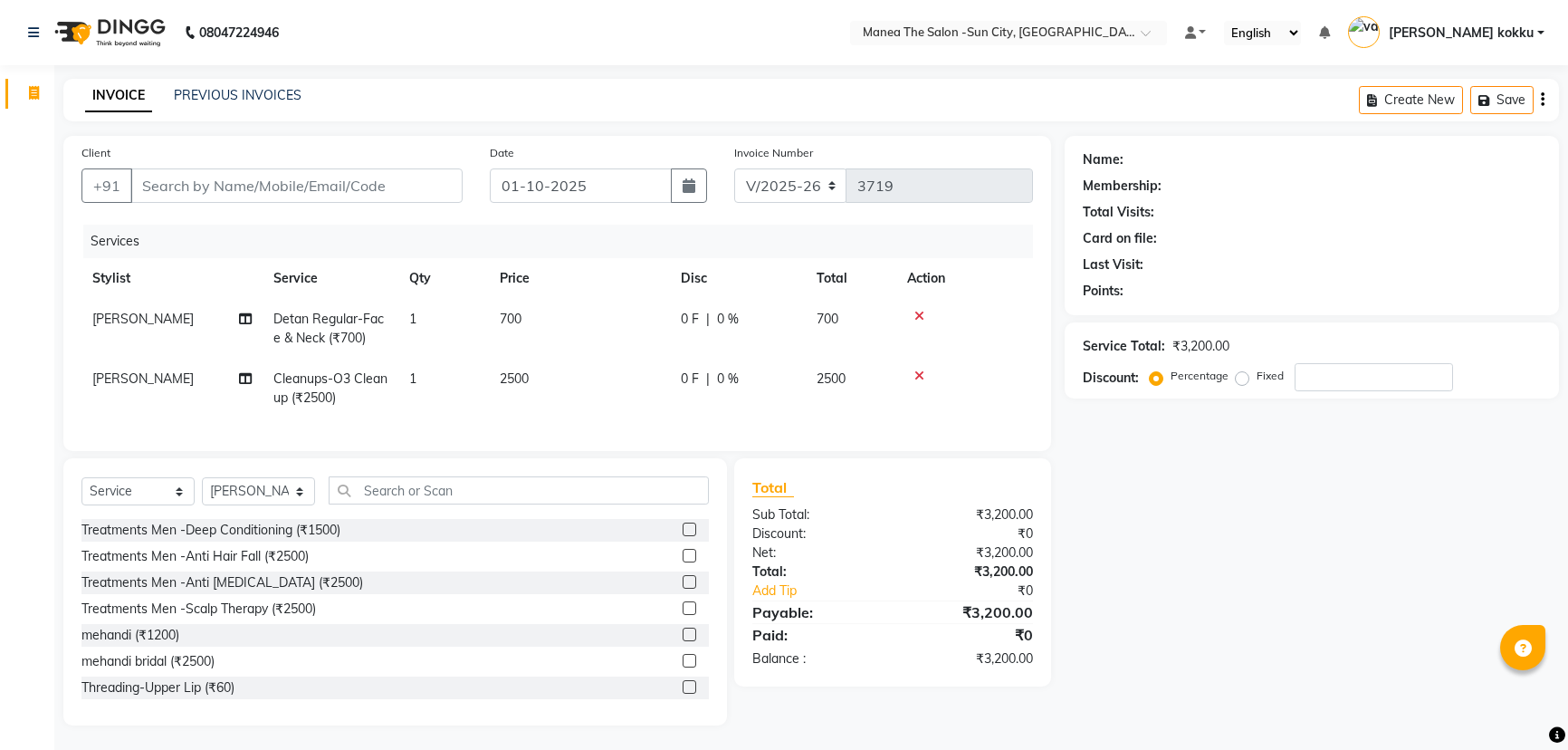
select select "5822"
select select "service"
select select "78639"
click at [371, 497] on input "text" at bounding box center [518, 490] width 380 height 28
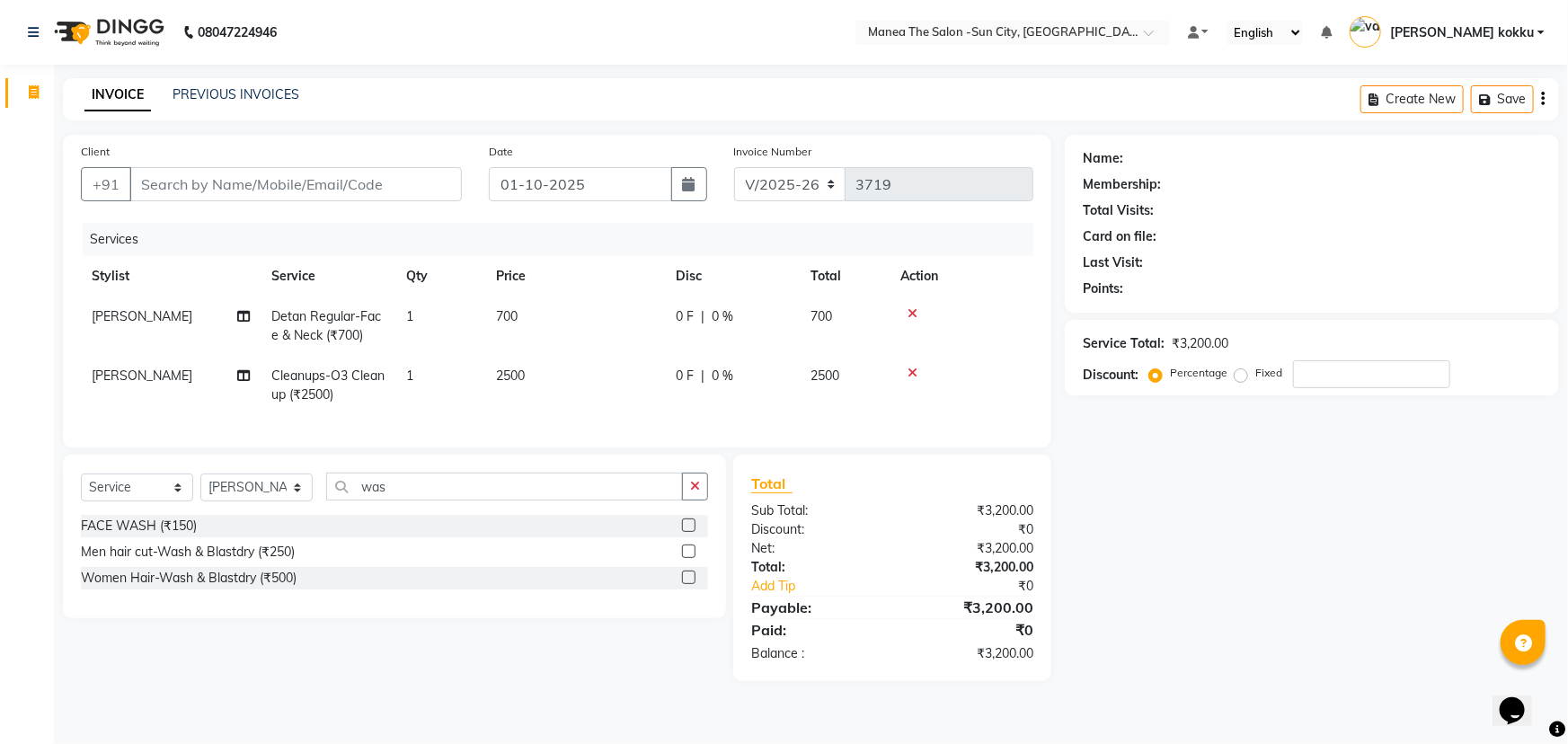
type input "was"
click at [688, 584] on label at bounding box center [688, 577] width 13 height 13
click at [688, 584] on input "checkbox" at bounding box center [688, 578] width 12 height 12
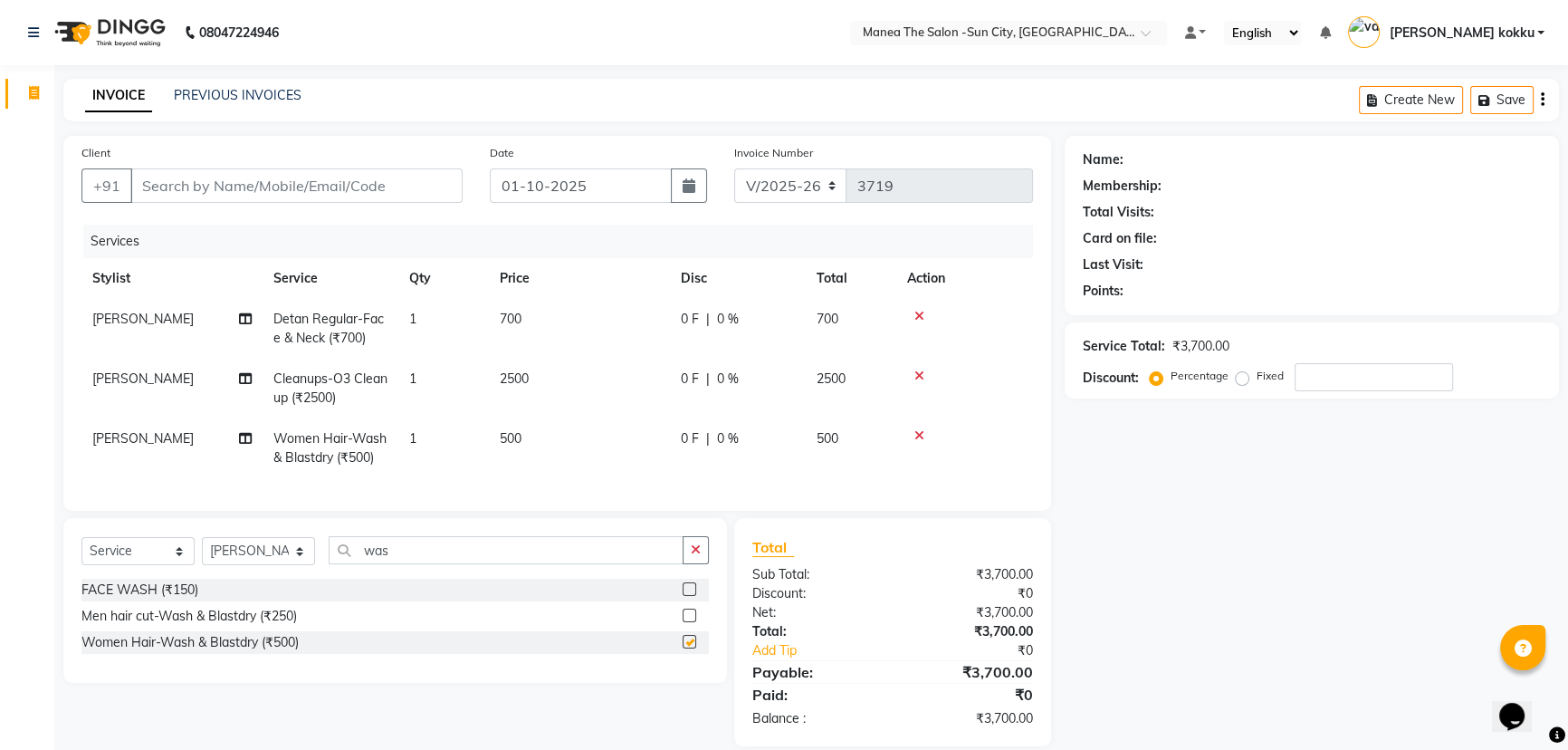
checkbox input "false"
click at [689, 564] on button "button" at bounding box center [695, 550] width 26 height 28
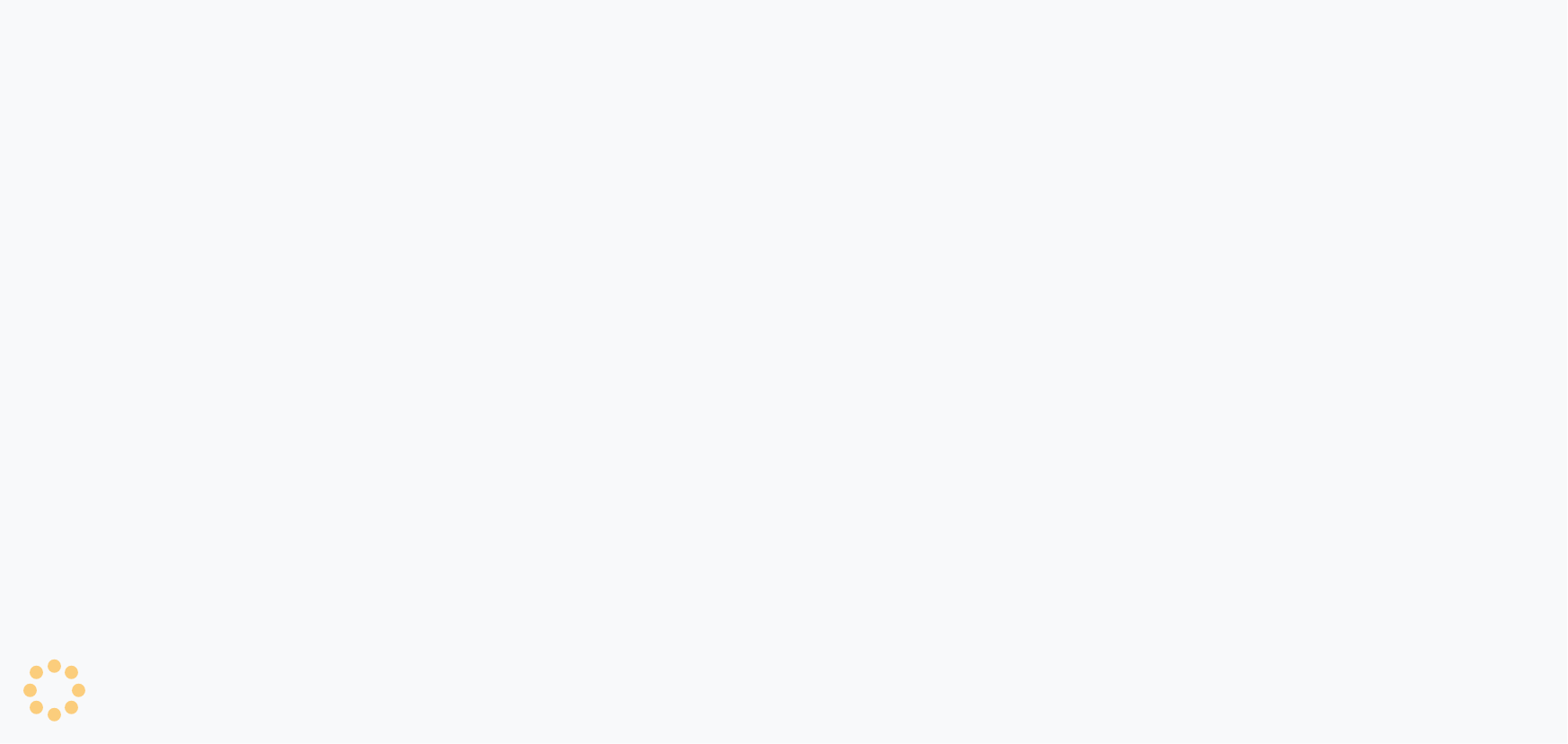
select select "service"
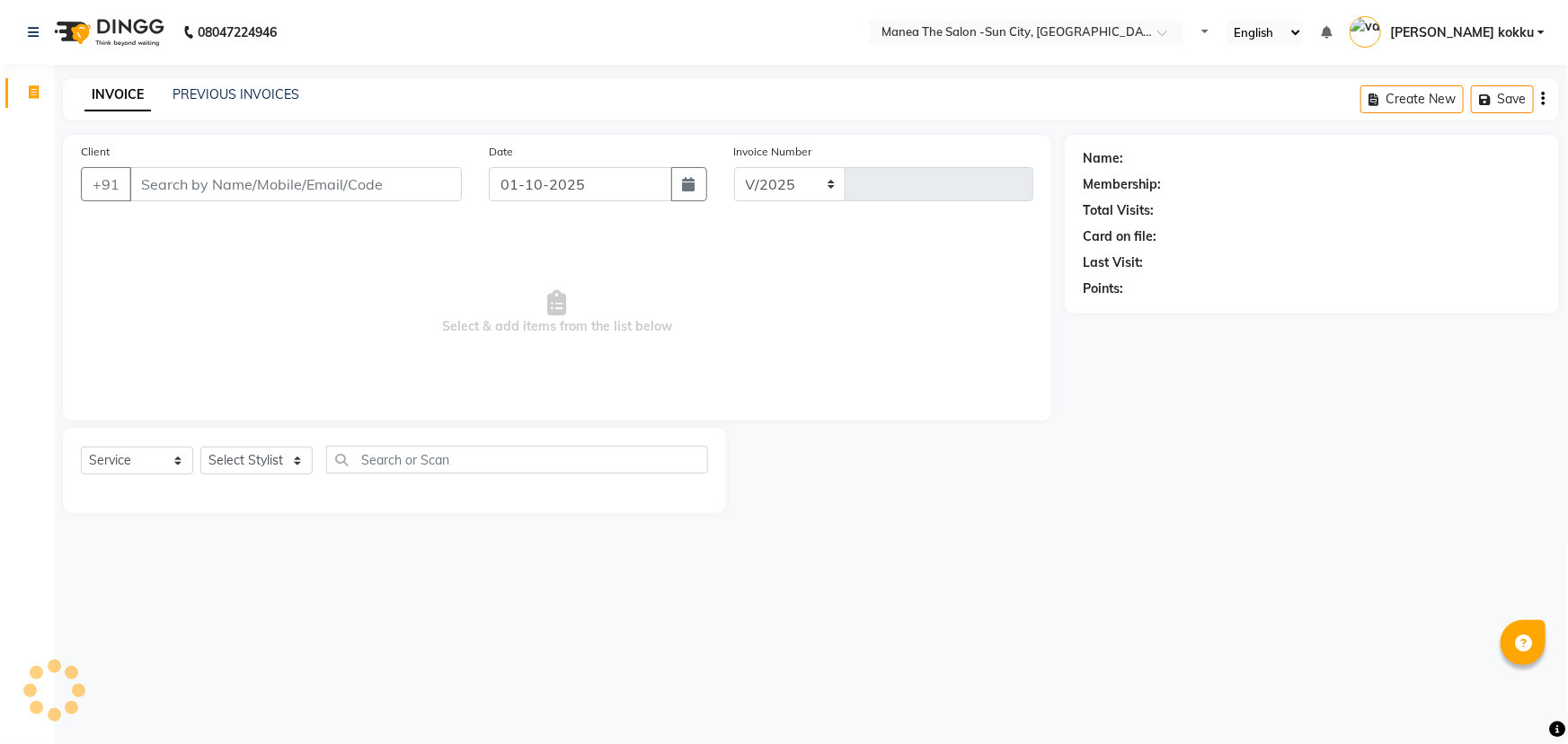
select select "5822"
type input "3720"
click at [284, 468] on select "Select Stylist [PERSON_NAME] [PERSON_NAME] Ikrar [PERSON_NAME] K sai [PERSON_NA…" at bounding box center [256, 460] width 112 height 28
select select "82226"
click at [201, 446] on select "Select Stylist [PERSON_NAME] [PERSON_NAME] Ikrar [PERSON_NAME] K sai [PERSON_NA…" at bounding box center [256, 460] width 112 height 28
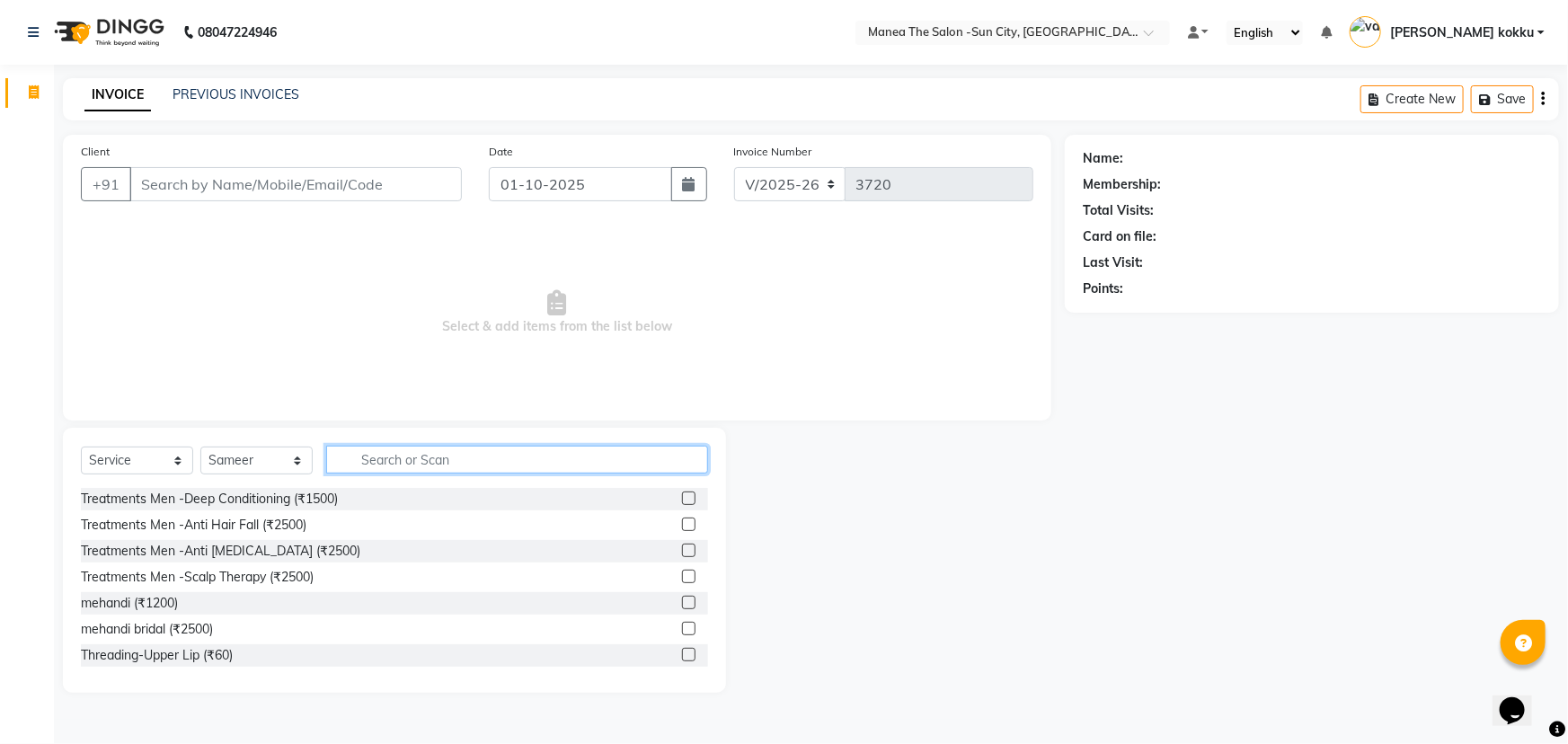
click at [428, 461] on input "text" at bounding box center [518, 459] width 382 height 28
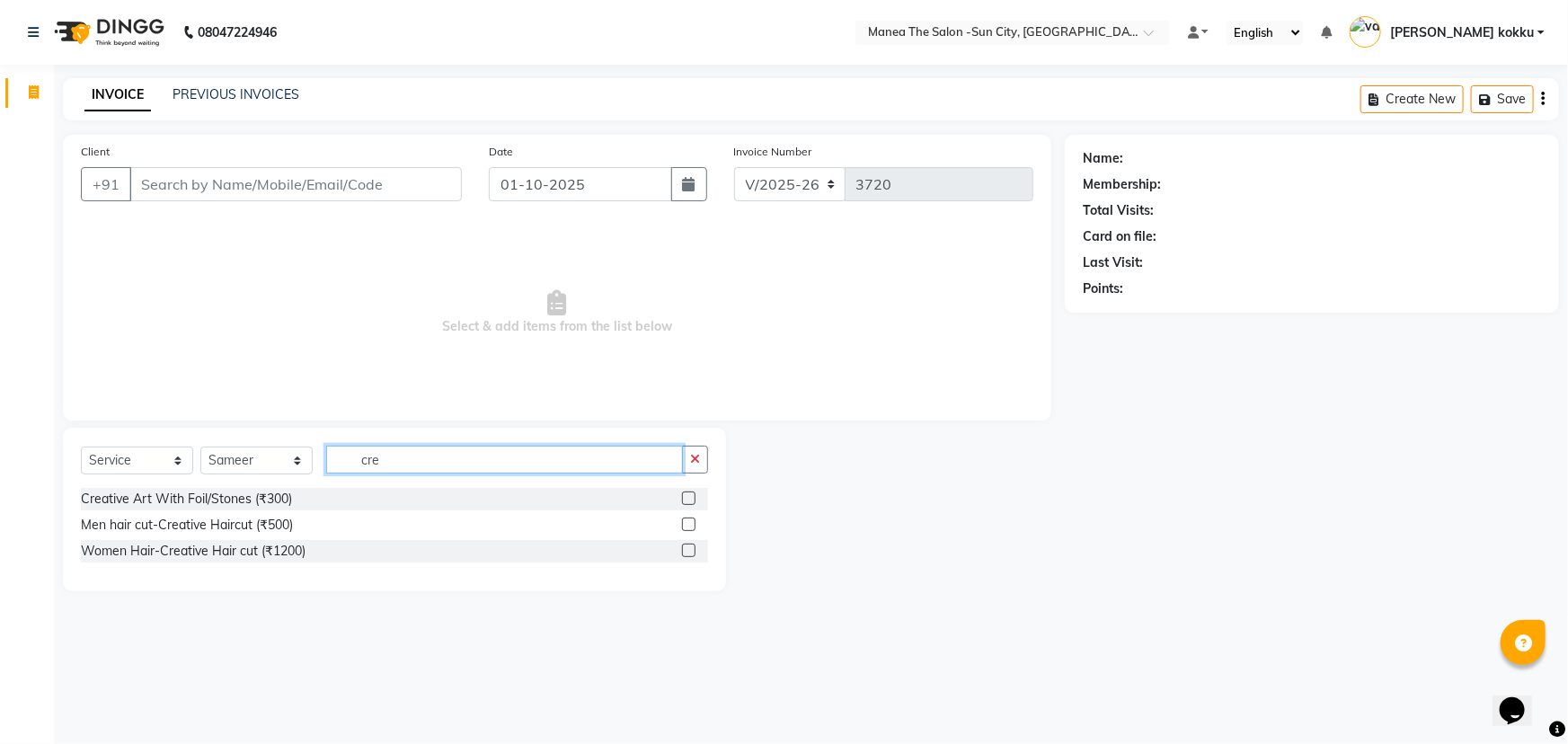
type input "cre"
drag, startPoint x: 702, startPoint y: 466, endPoint x: 601, endPoint y: 469, distance: 101.0
click at [694, 466] on button "button" at bounding box center [694, 459] width 26 height 28
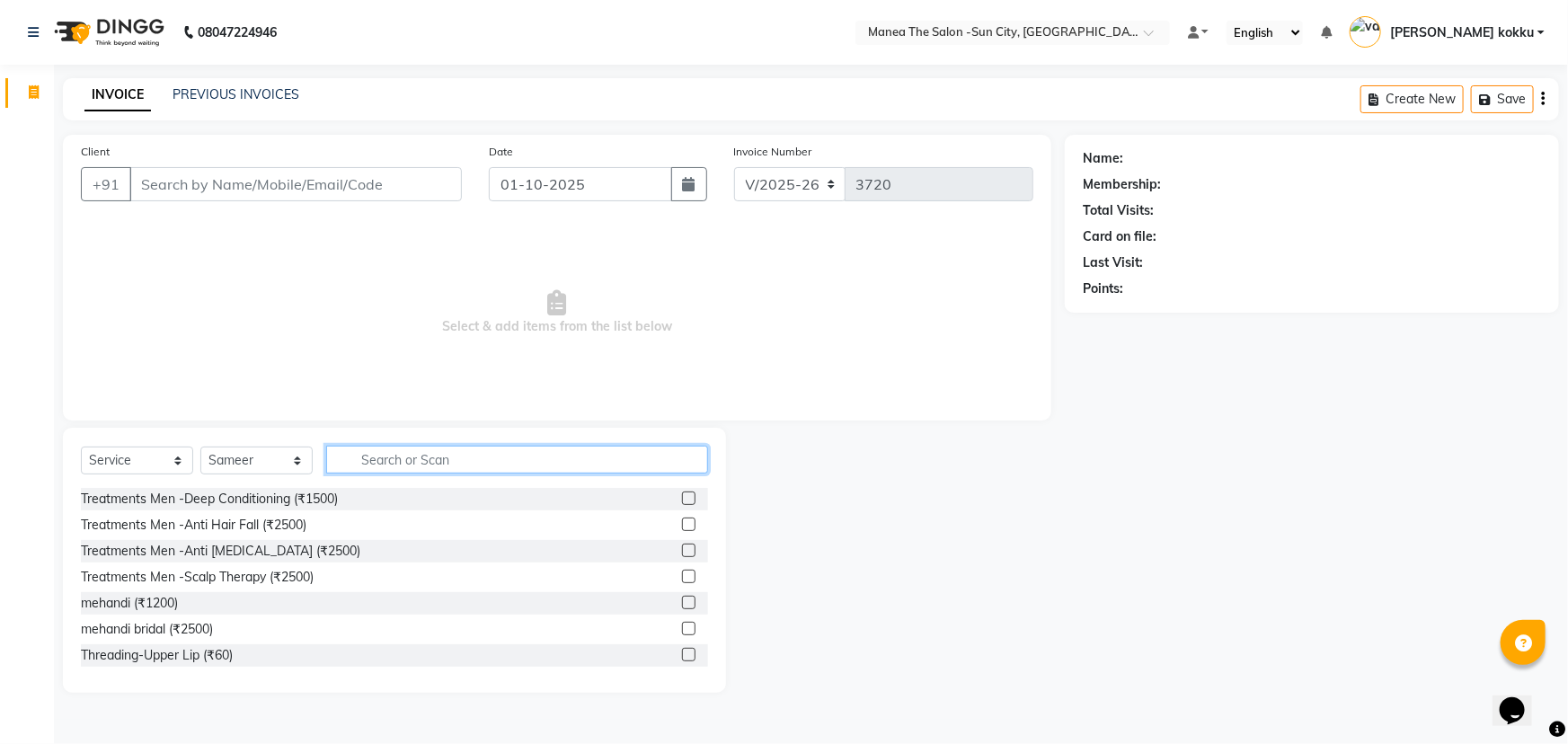
click at [600, 469] on input "text" at bounding box center [518, 459] width 382 height 28
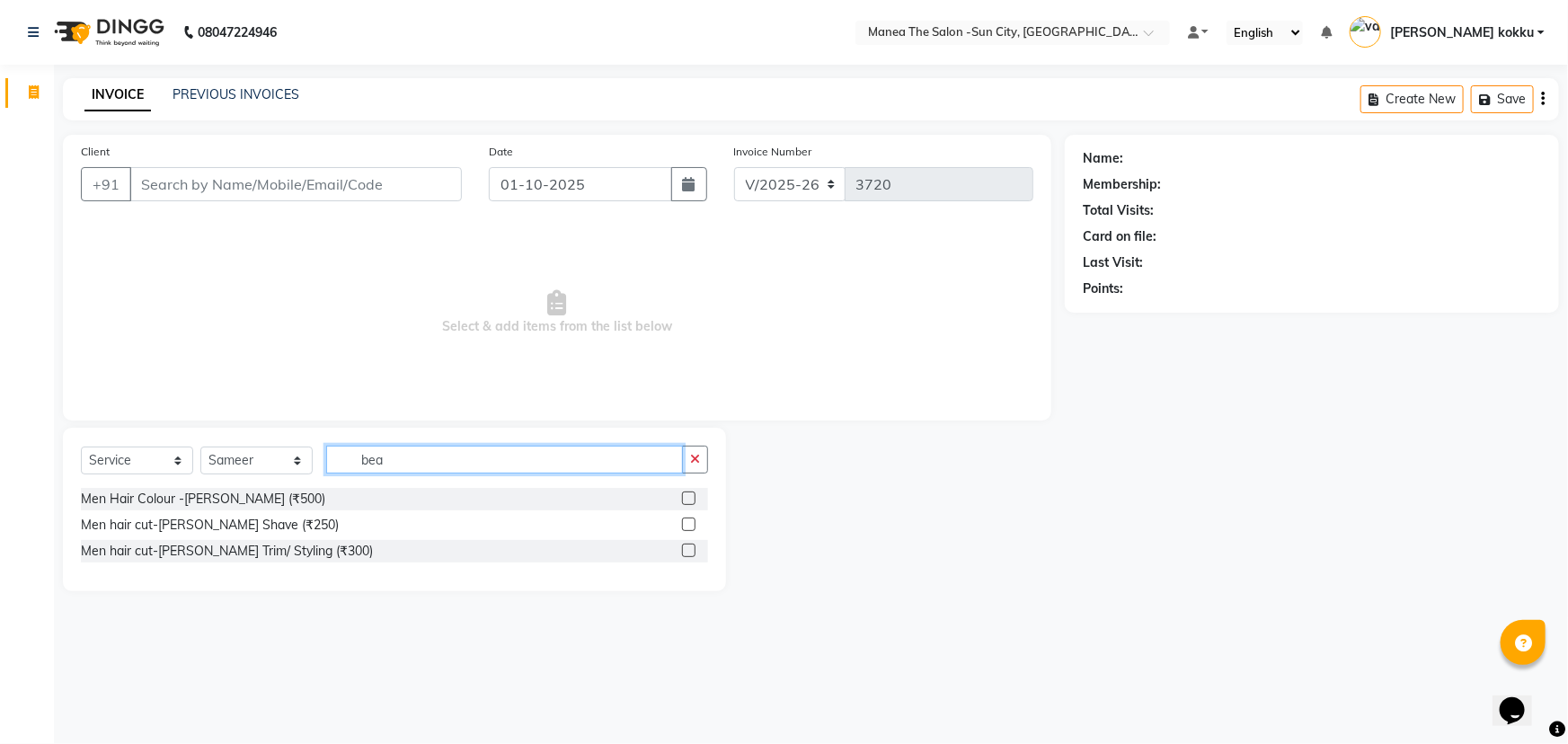
type input "bea"
click at [692, 548] on label at bounding box center [688, 550] width 13 height 13
click at [692, 548] on input "checkbox" at bounding box center [688, 551] width 12 height 12
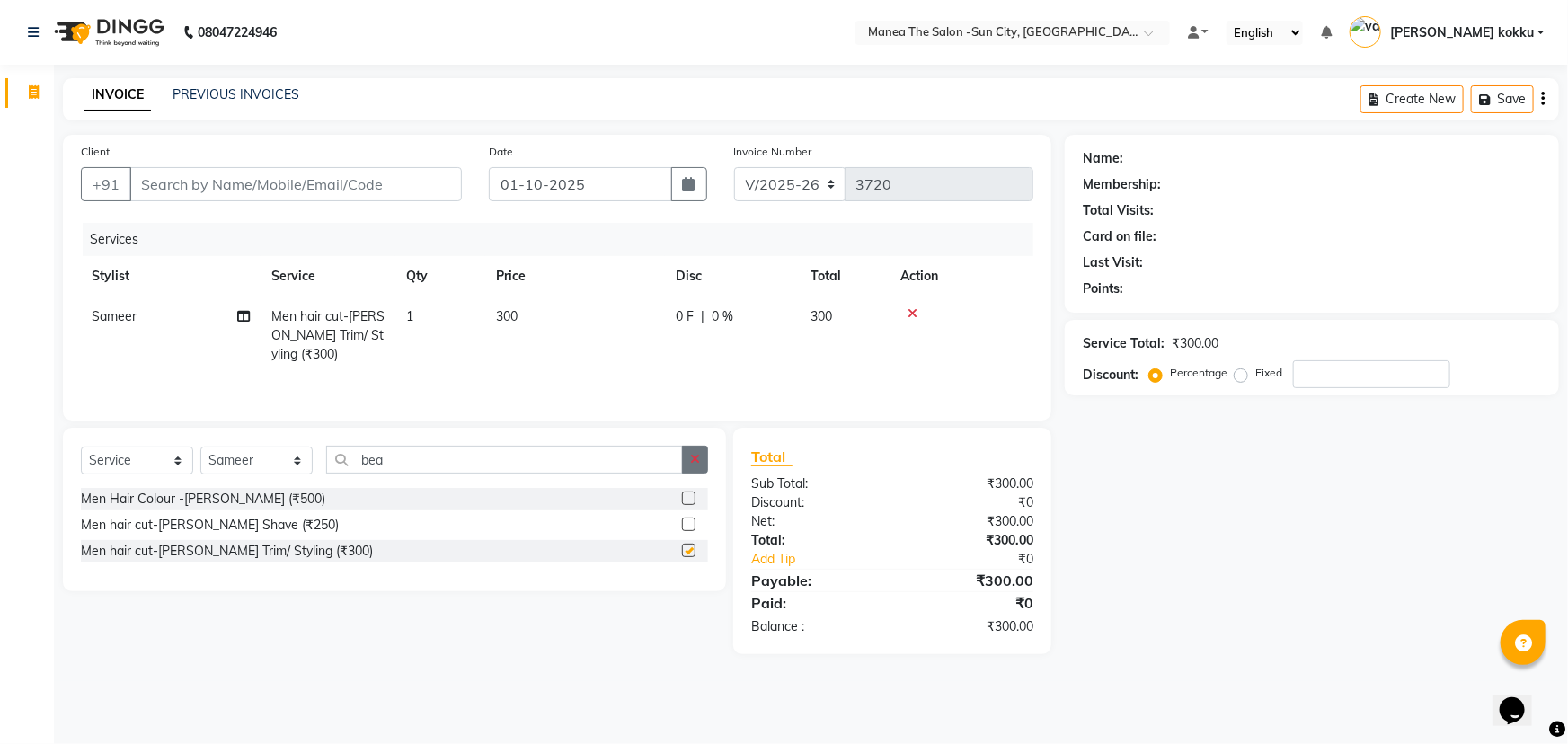
checkbox input "false"
click at [694, 456] on icon "button" at bounding box center [695, 459] width 10 height 12
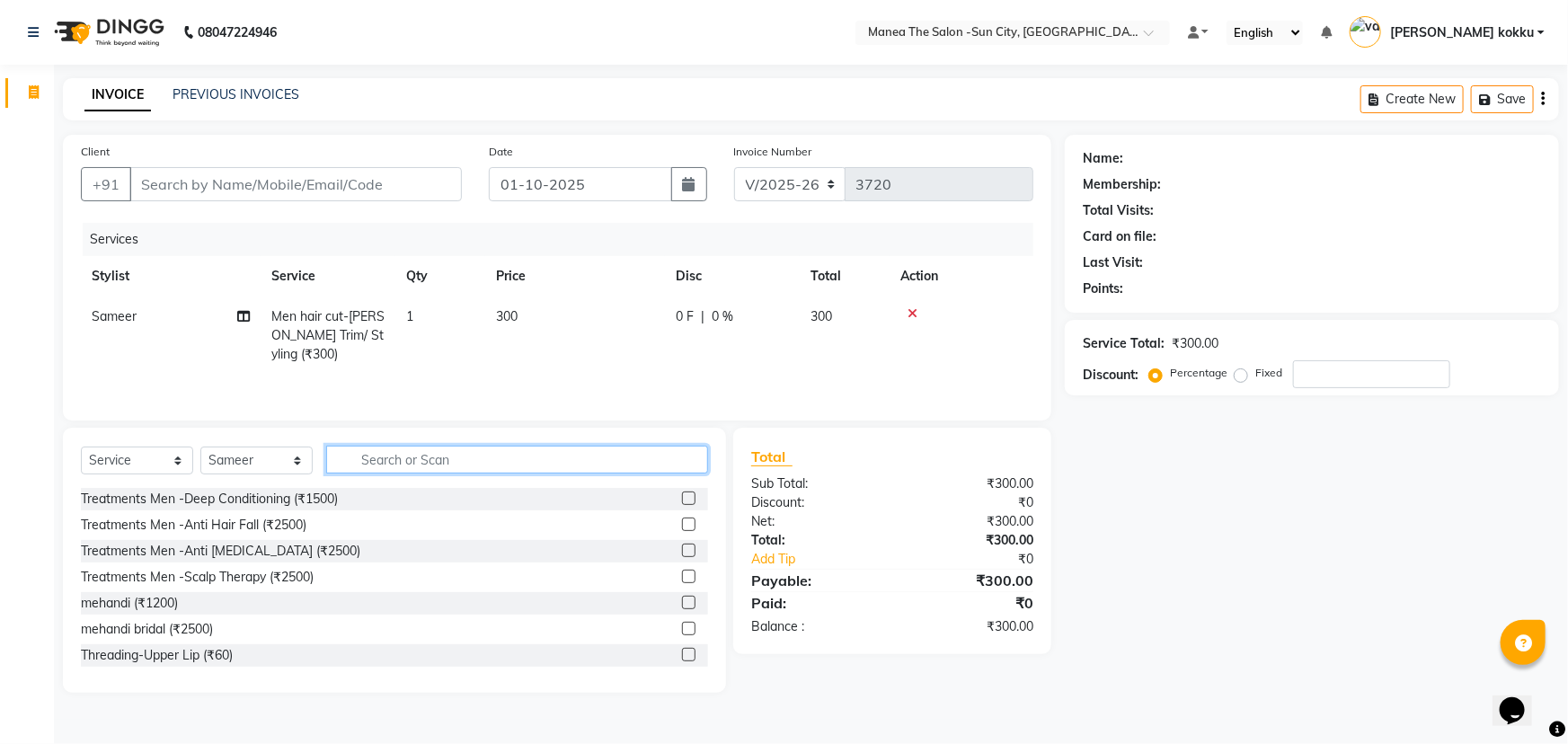
click at [360, 460] on input "text" at bounding box center [518, 459] width 382 height 28
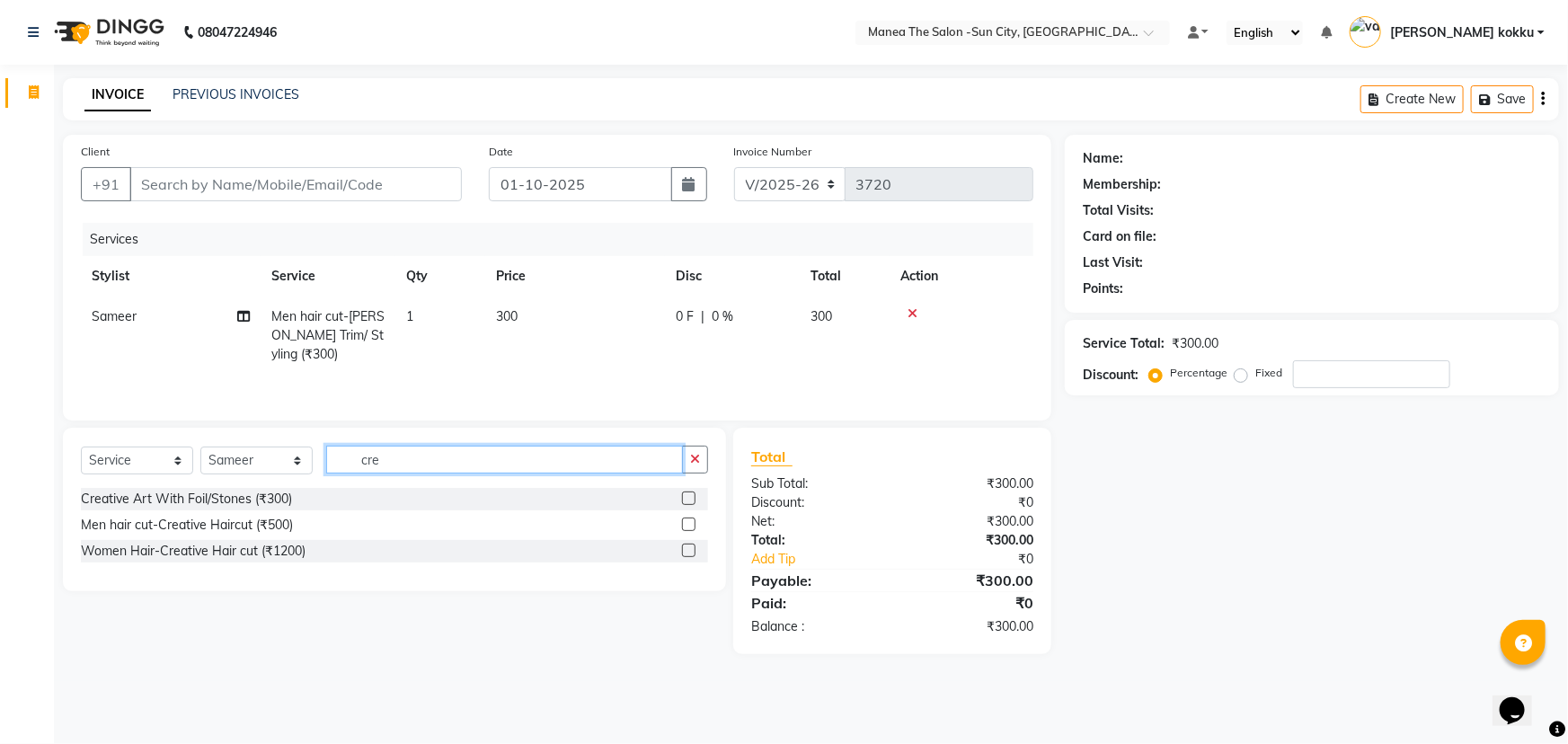
type input "cre"
click at [688, 525] on label at bounding box center [688, 524] width 13 height 13
click at [688, 525] on input "checkbox" at bounding box center [688, 525] width 12 height 12
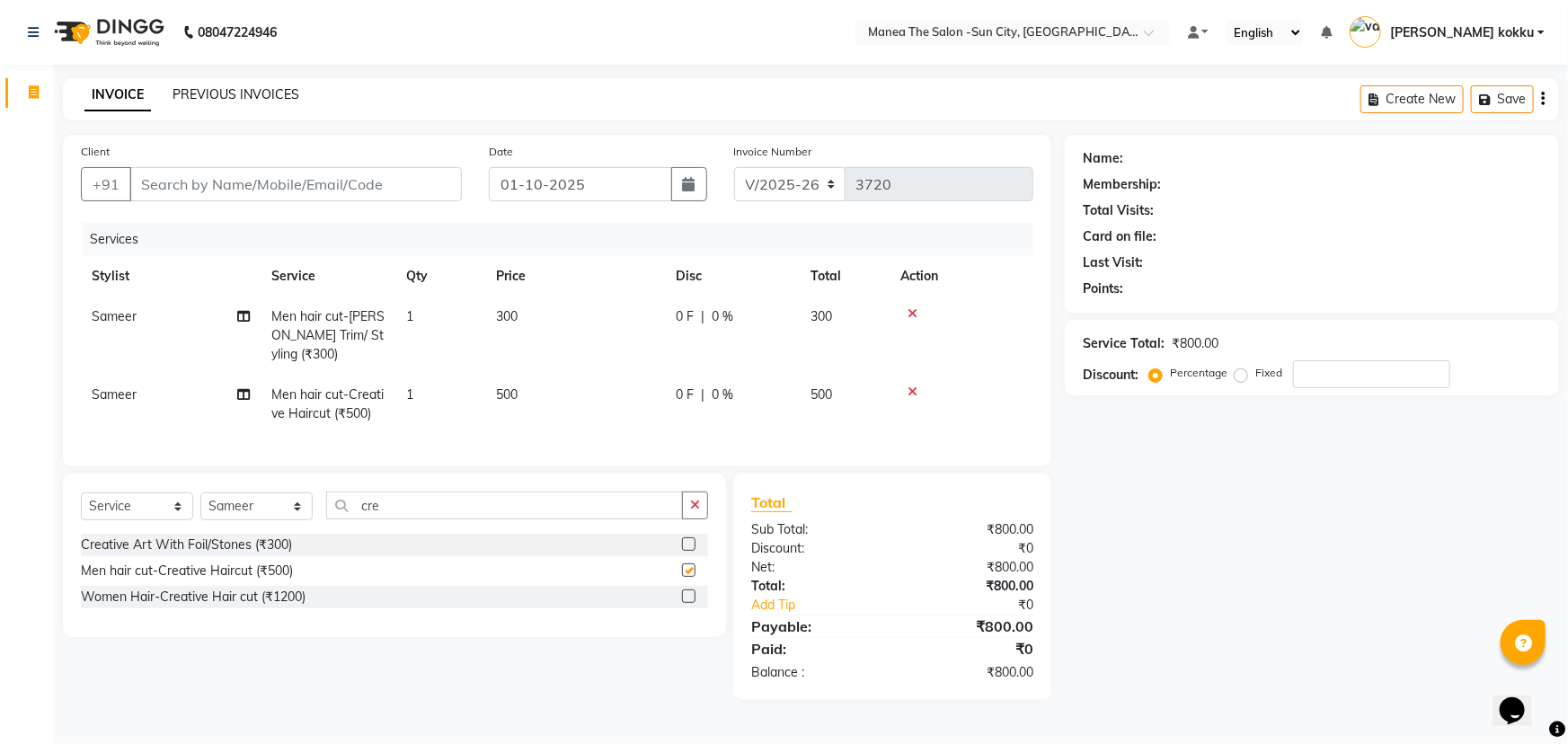
checkbox input "false"
click at [301, 181] on input "Client" at bounding box center [296, 184] width 332 height 35
type input "9"
type input "0"
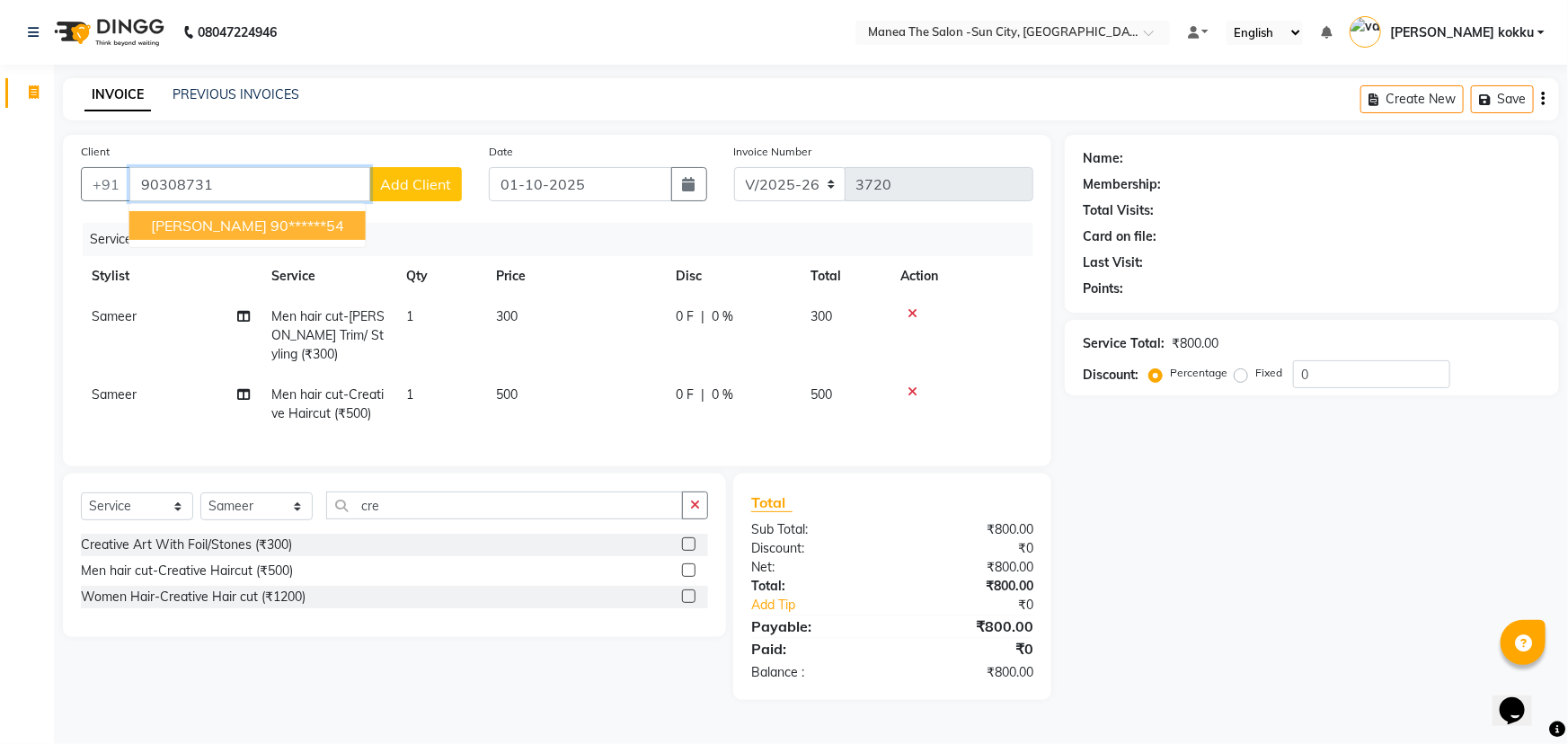
click at [259, 224] on button "giri 90******54" at bounding box center [248, 226] width 236 height 29
type input "90******54"
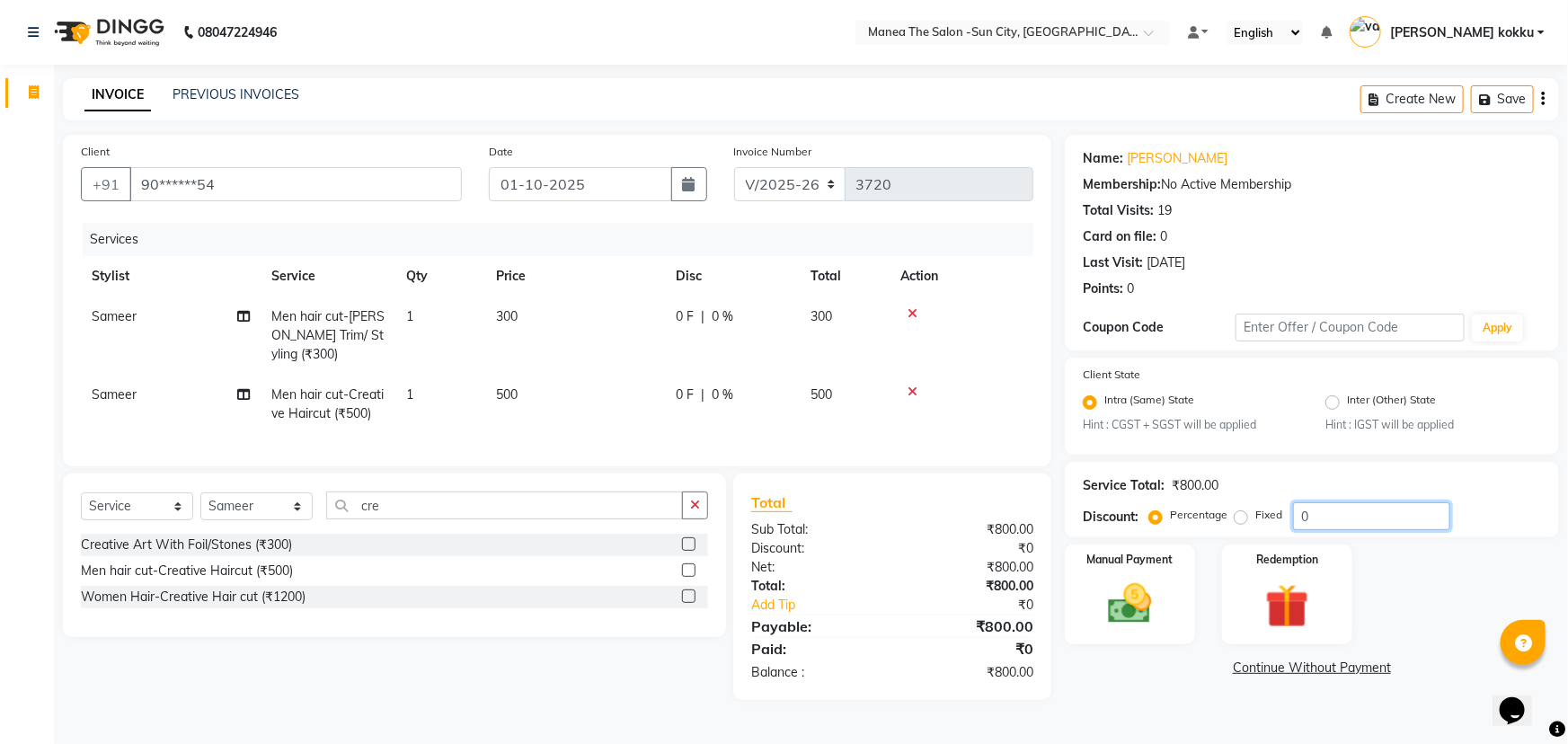
click at [1328, 522] on input "0" at bounding box center [1372, 516] width 157 height 28
type input "15"
click at [1116, 598] on img at bounding box center [1130, 605] width 74 height 52
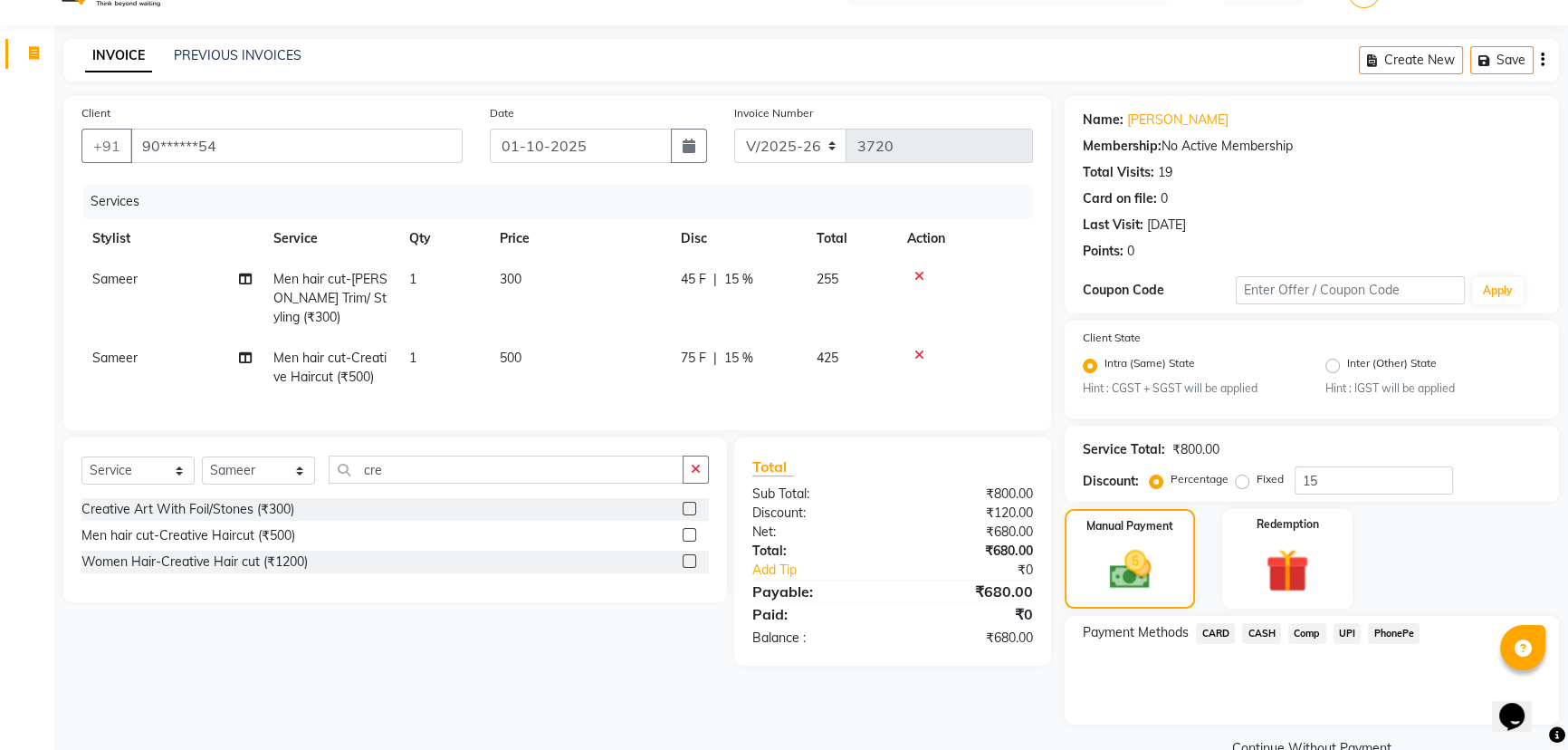
scroll to position [79, 0]
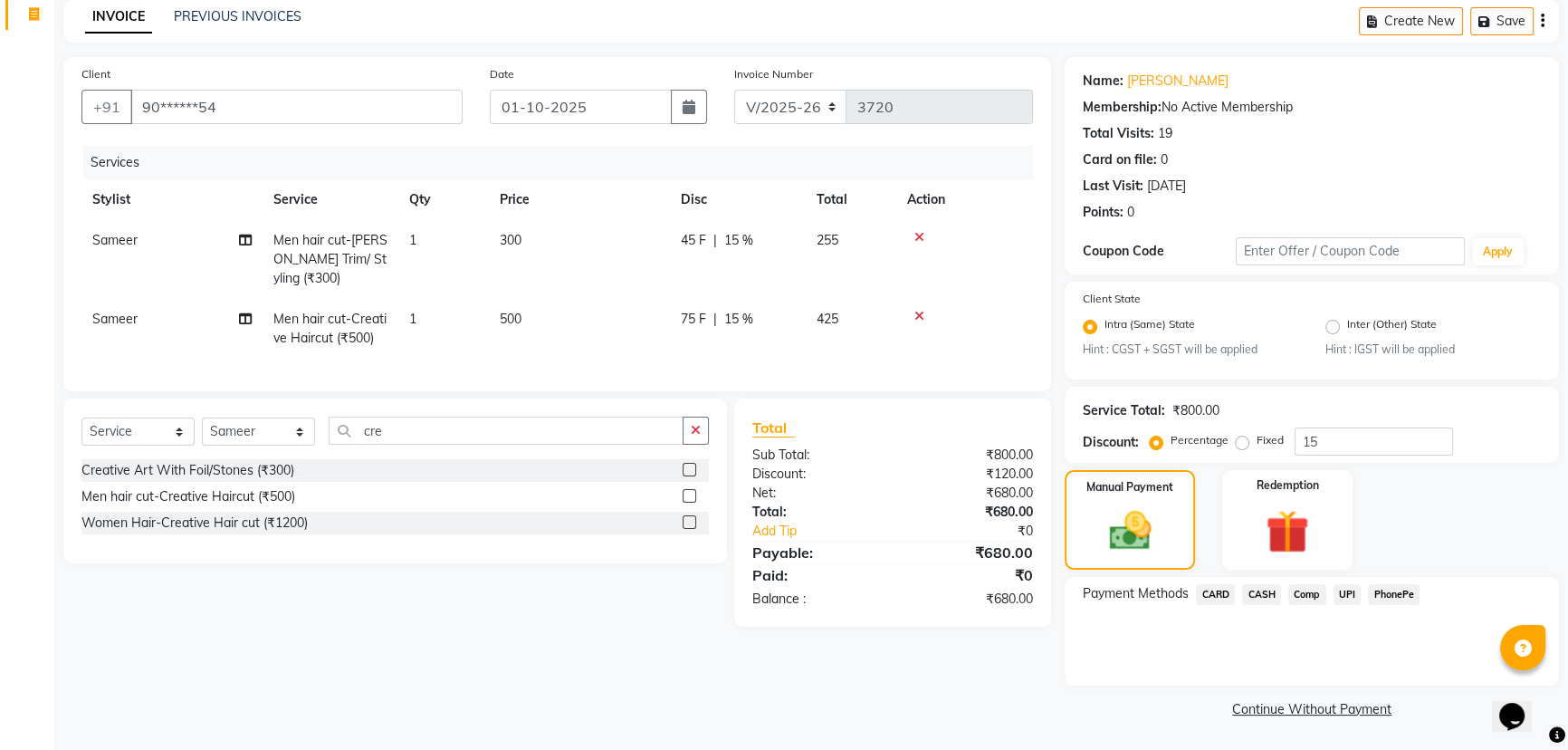
click at [1338, 587] on span "UPI" at bounding box center [1347, 595] width 28 height 21
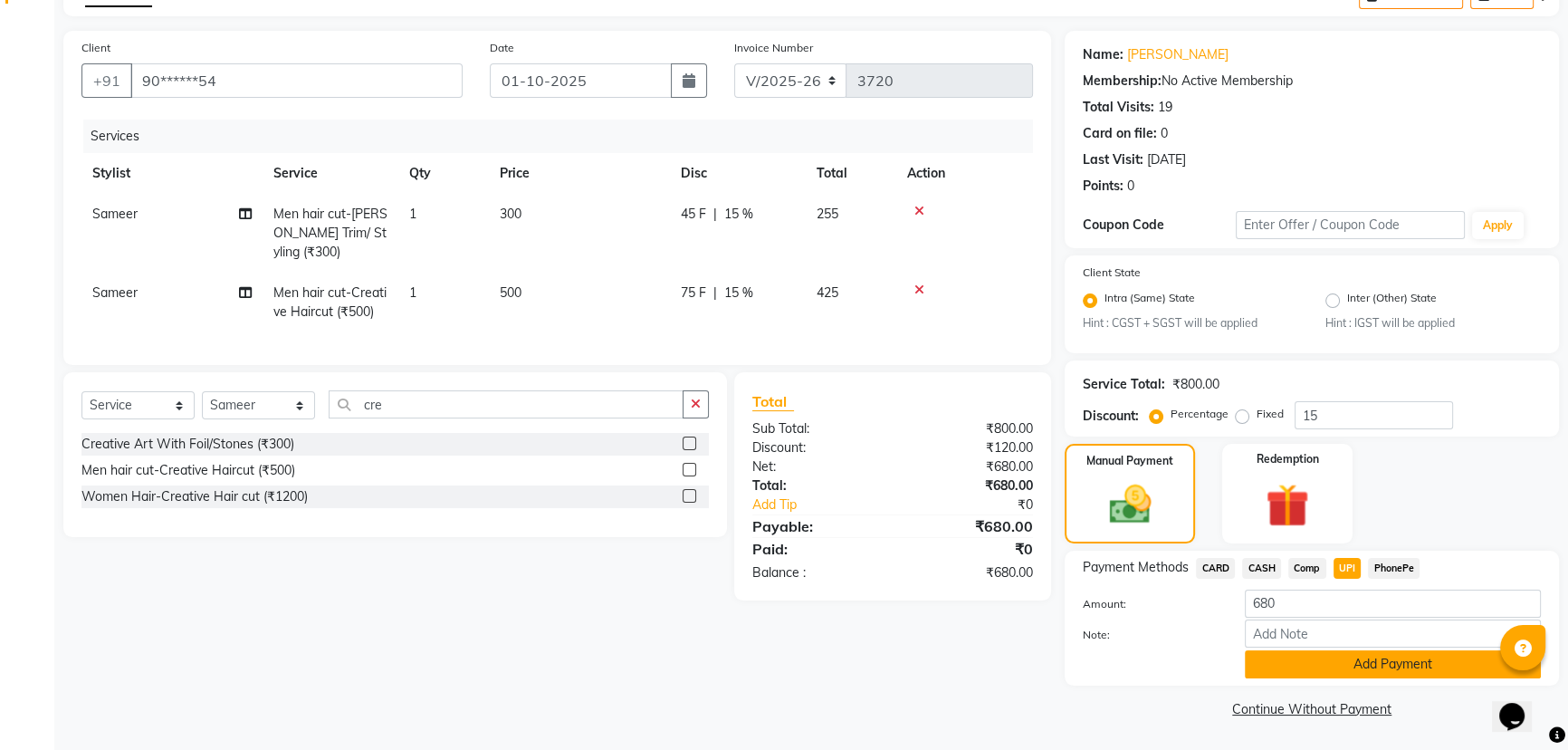
click at [1367, 675] on button "Add Payment" at bounding box center [1393, 664] width 296 height 28
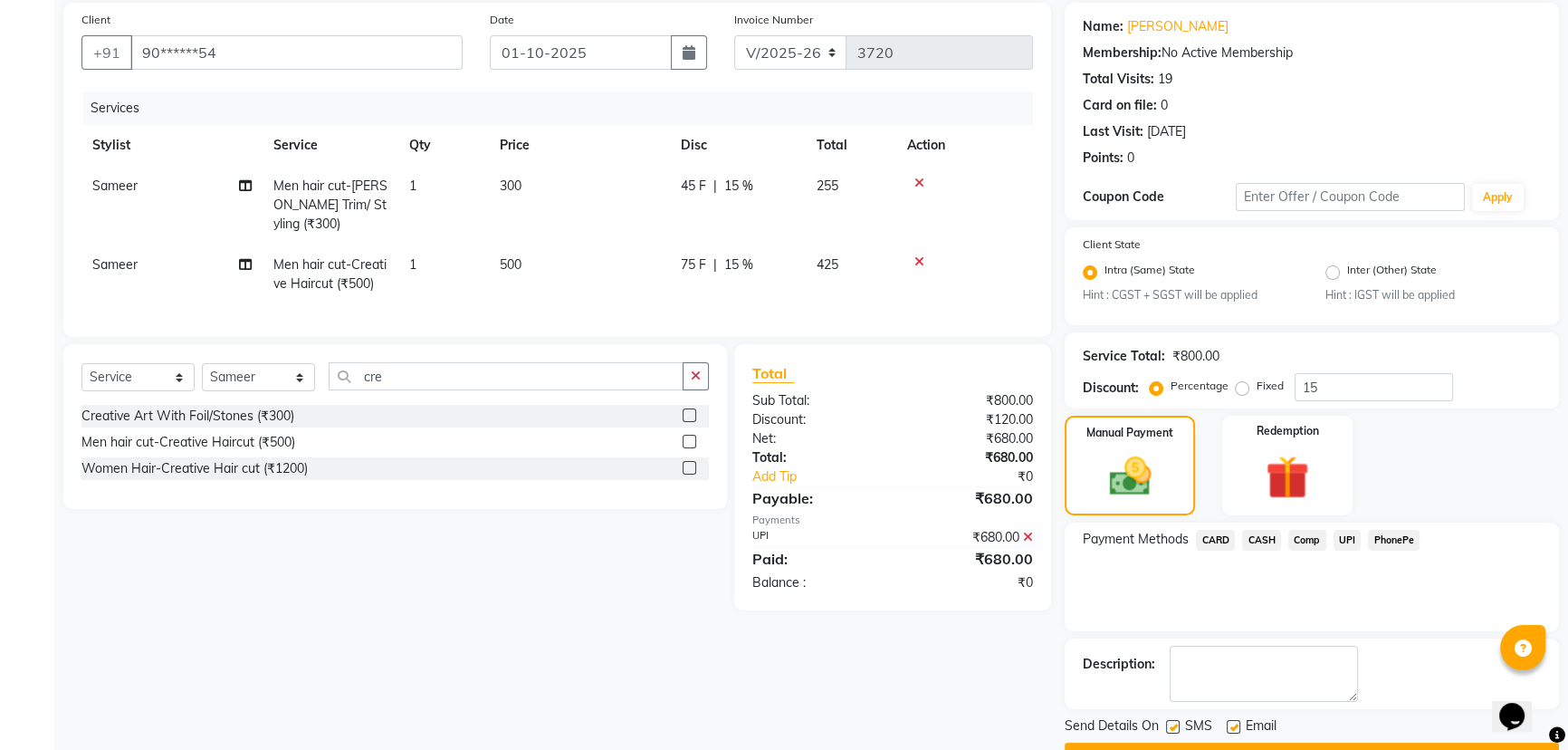
scroll to position [181, 0]
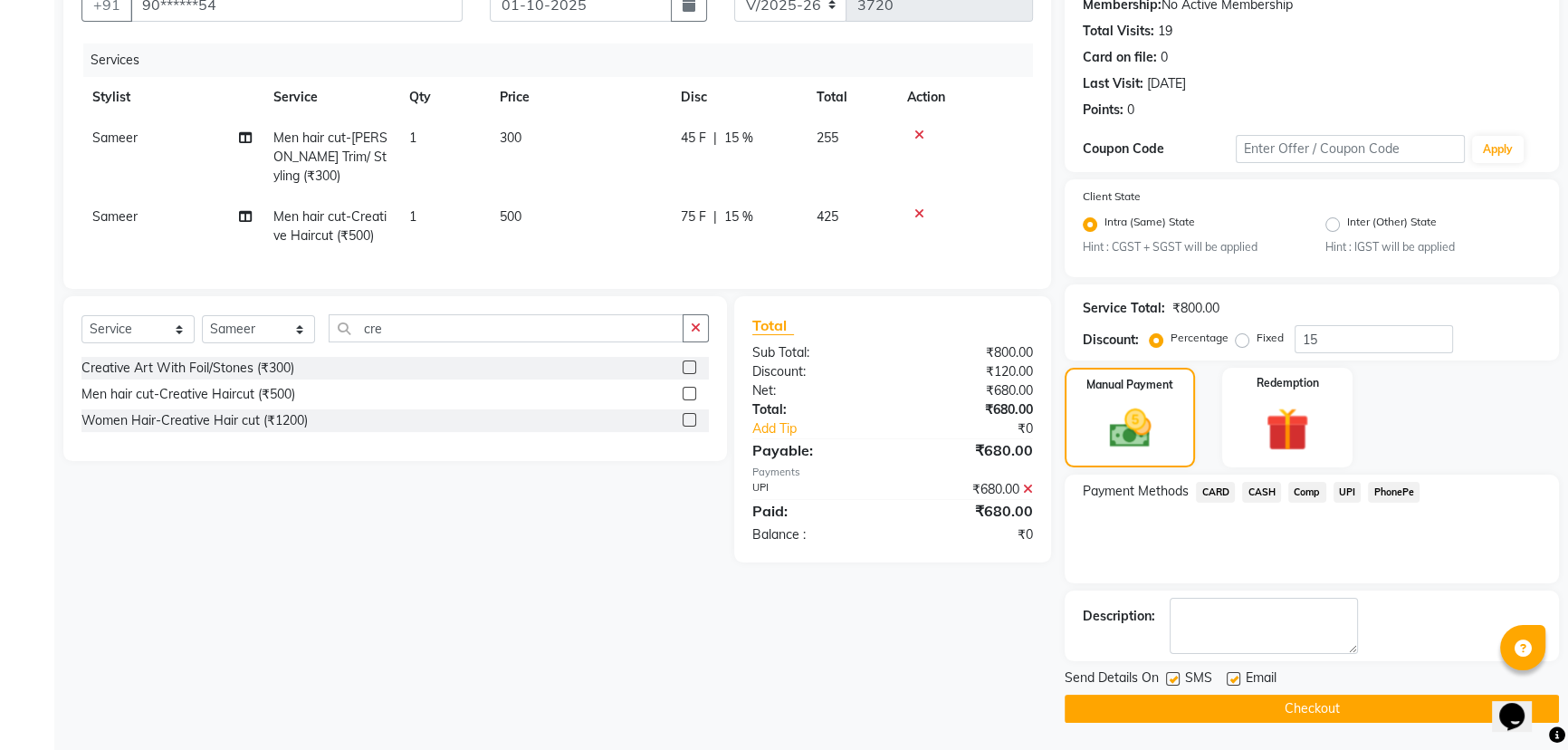
click at [1173, 682] on label at bounding box center [1172, 678] width 14 height 14
click at [1173, 682] on input "checkbox" at bounding box center [1171, 679] width 12 height 12
checkbox input "false"
click at [1240, 681] on div "Email" at bounding box center [1258, 679] width 64 height 22
click at [1236, 679] on label at bounding box center [1233, 678] width 14 height 14
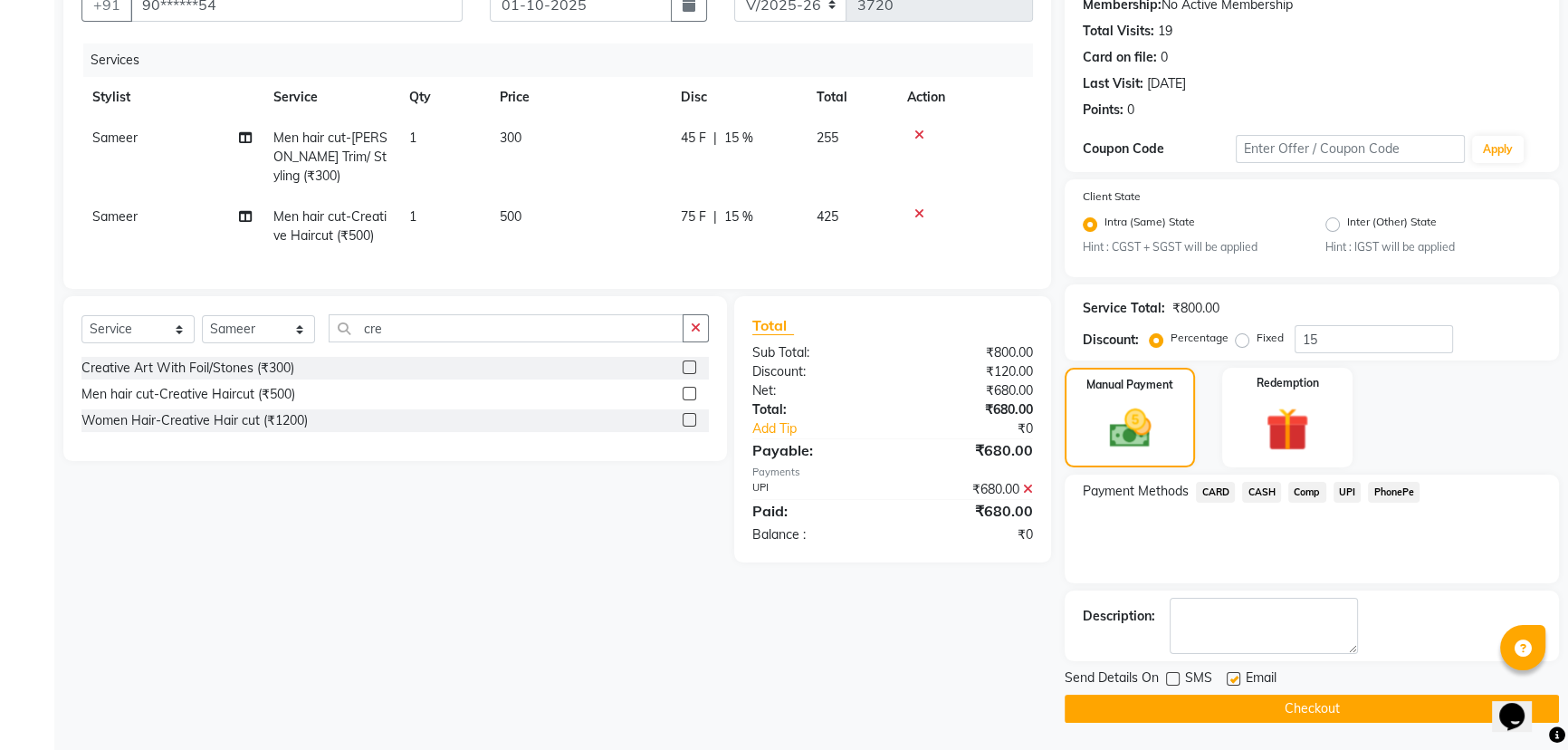
click at [1236, 679] on input "checkbox" at bounding box center [1232, 679] width 12 height 12
checkbox input "false"
click at [1250, 704] on button "Checkout" at bounding box center [1312, 708] width 494 height 28
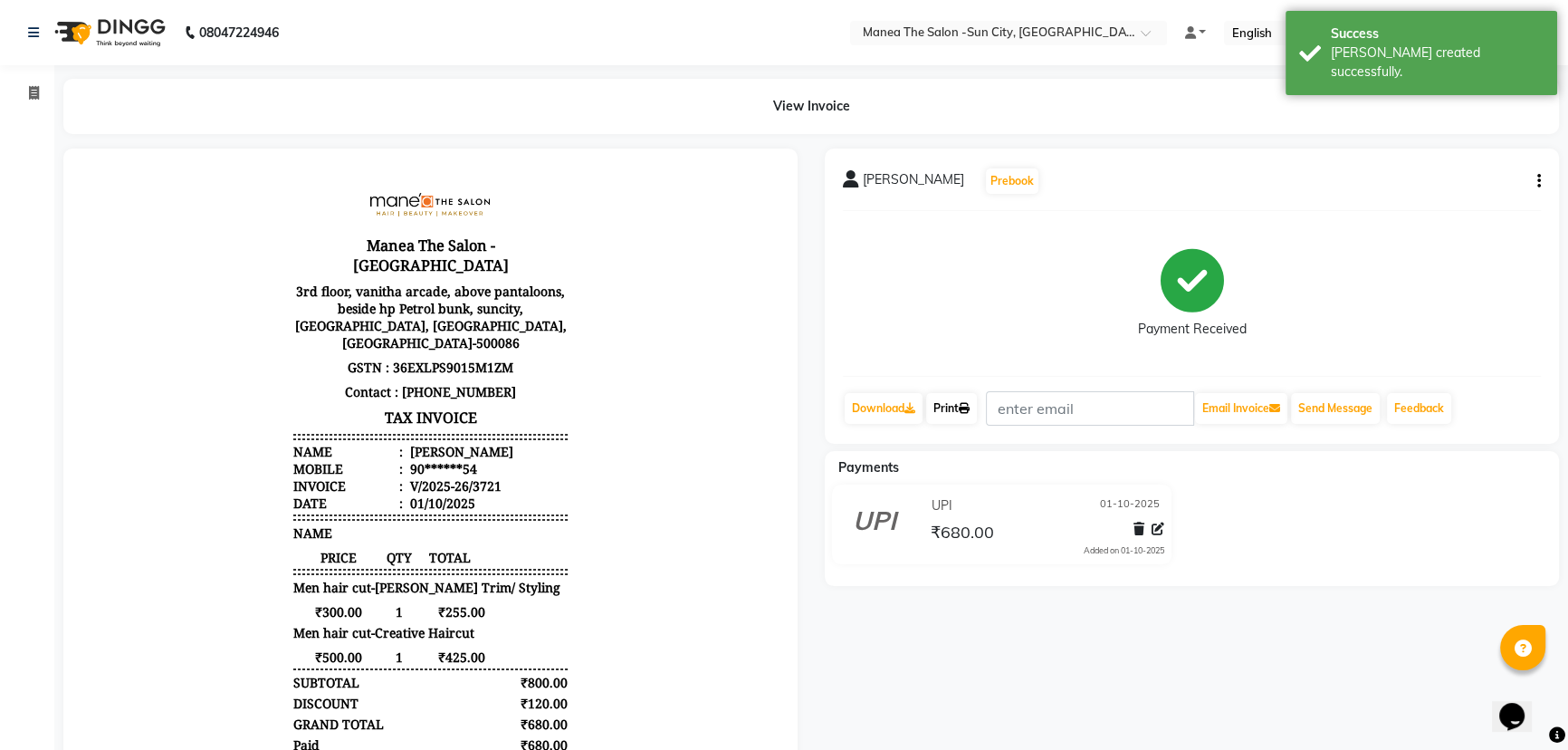
click at [952, 405] on link "Print" at bounding box center [951, 408] width 50 height 31
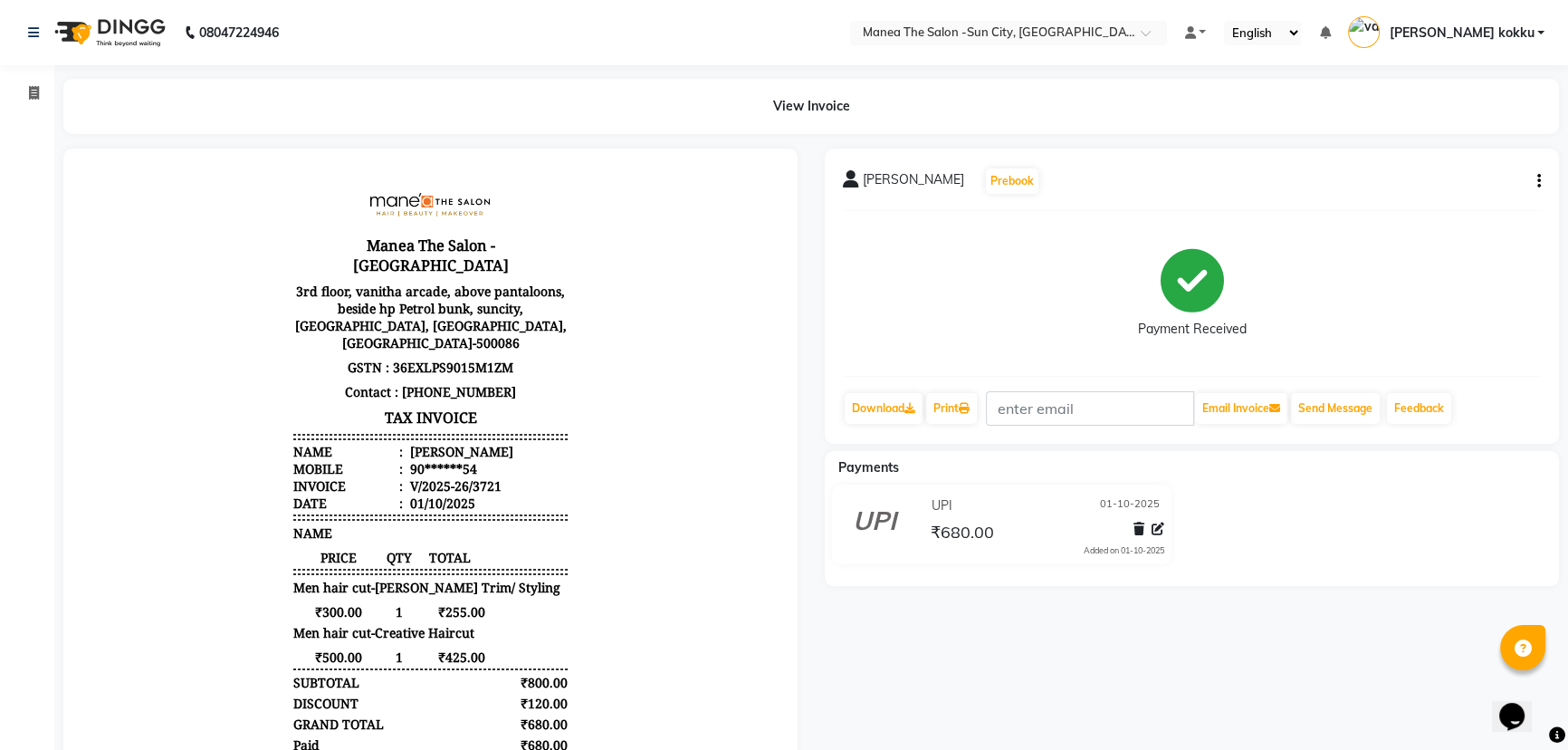
click at [1535, 183] on button "button" at bounding box center [1535, 182] width 11 height 19
click at [1495, 190] on div "Edit Item Staff" at bounding box center [1448, 192] width 124 height 22
select select "82226"
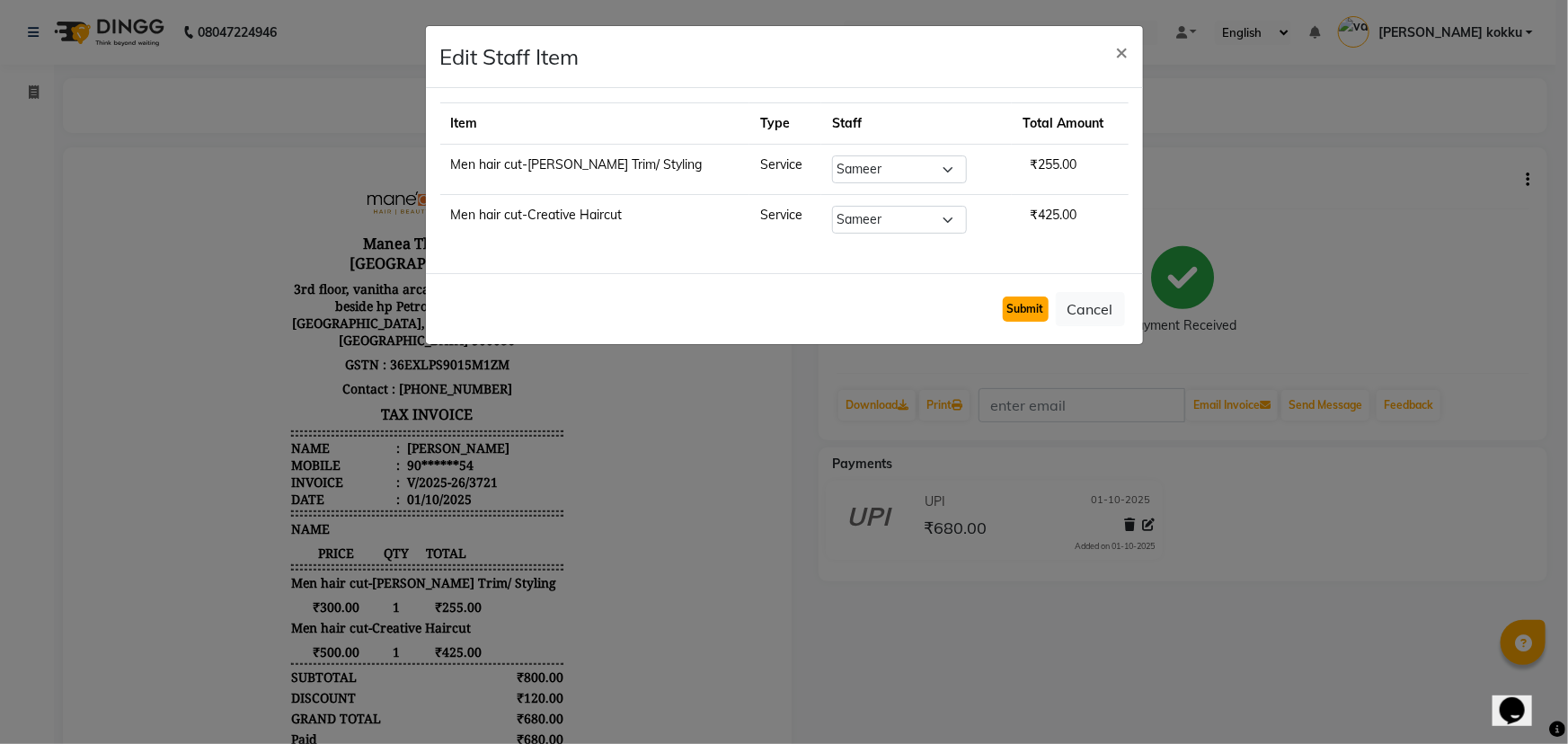
click at [1025, 301] on button "Submit" at bounding box center [1026, 309] width 46 height 25
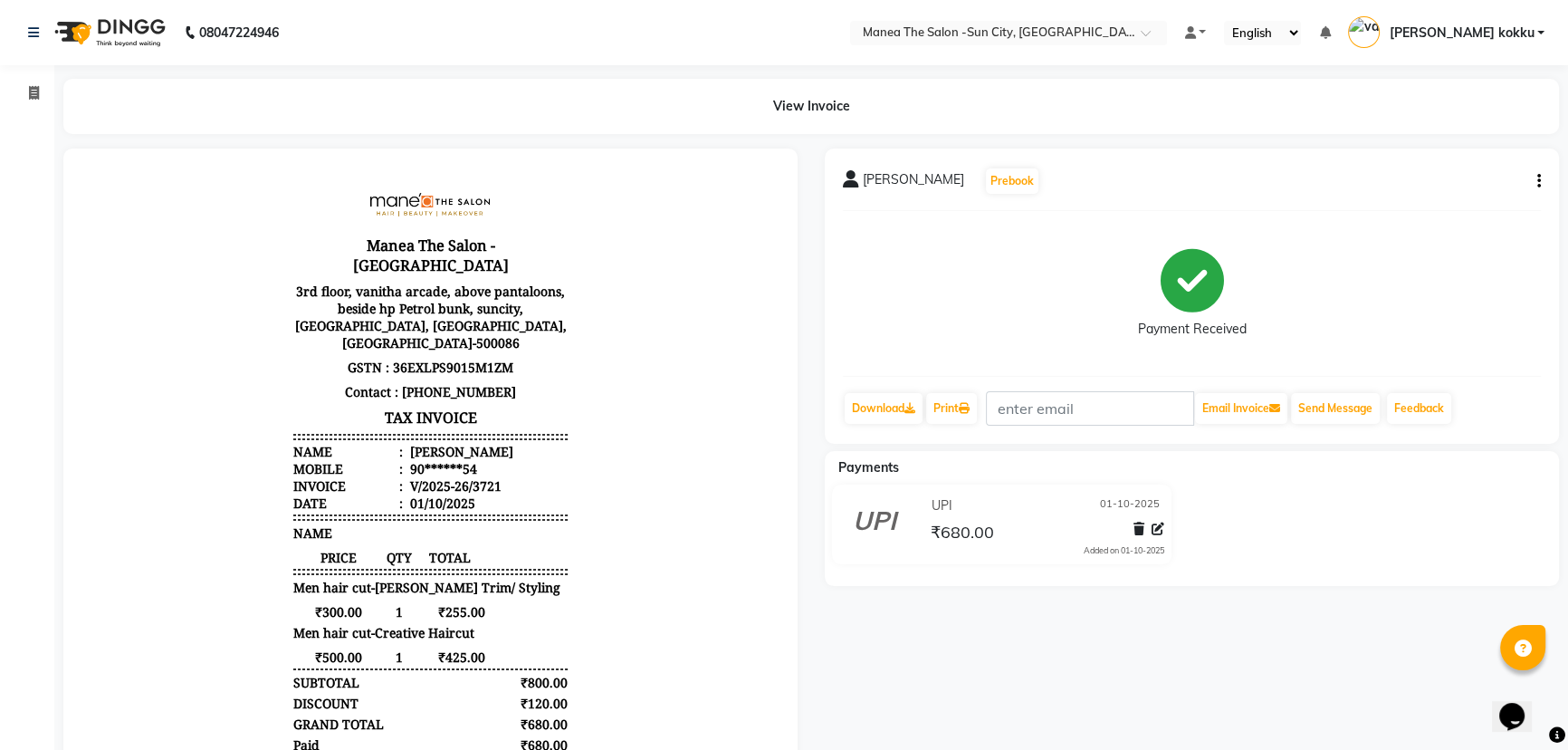
click at [1539, 181] on icon "button" at bounding box center [1539, 181] width 4 height 1
click at [1482, 196] on div "Edit Item Staff" at bounding box center [1448, 192] width 124 height 22
select select "82226"
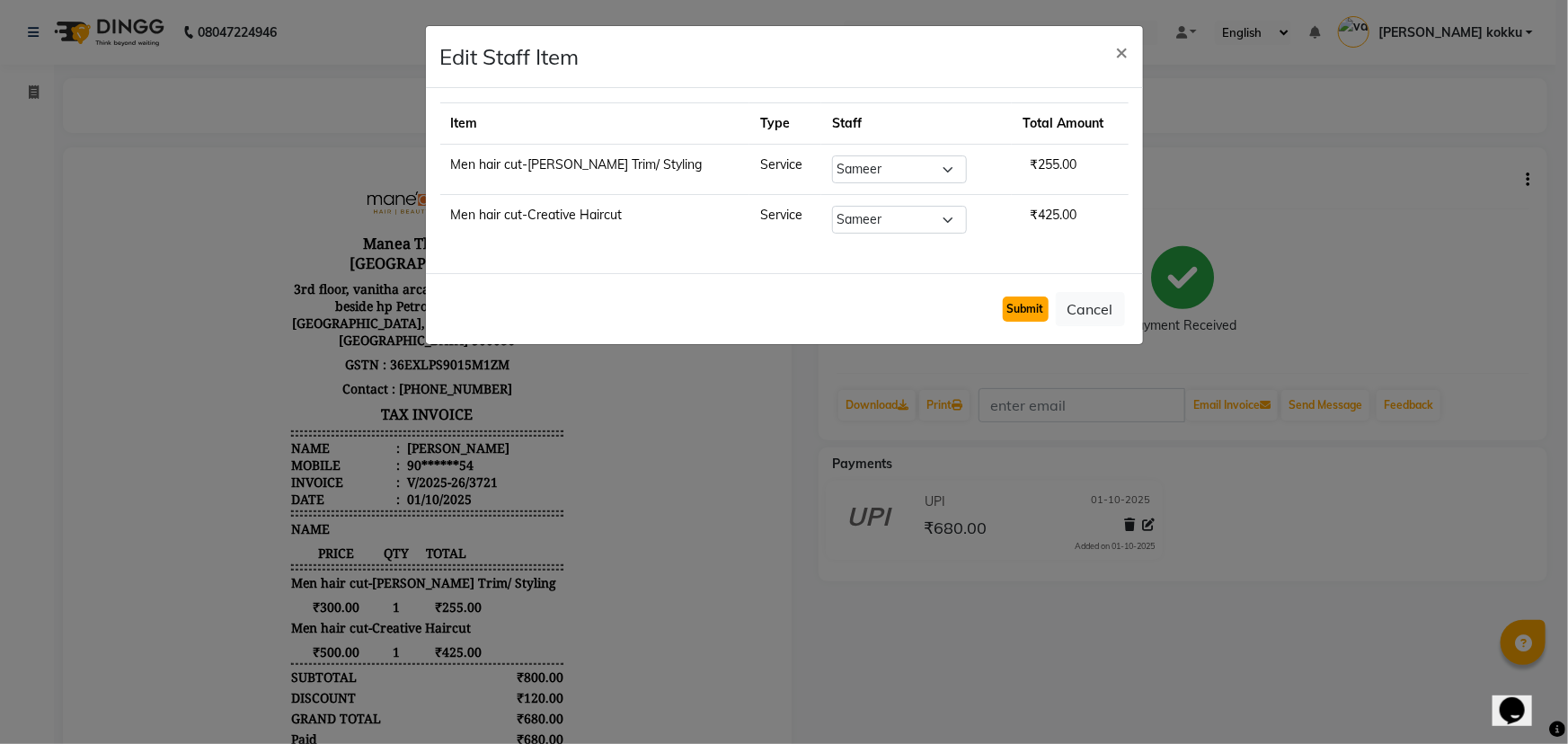
click at [1012, 305] on button "Submit" at bounding box center [1026, 309] width 46 height 25
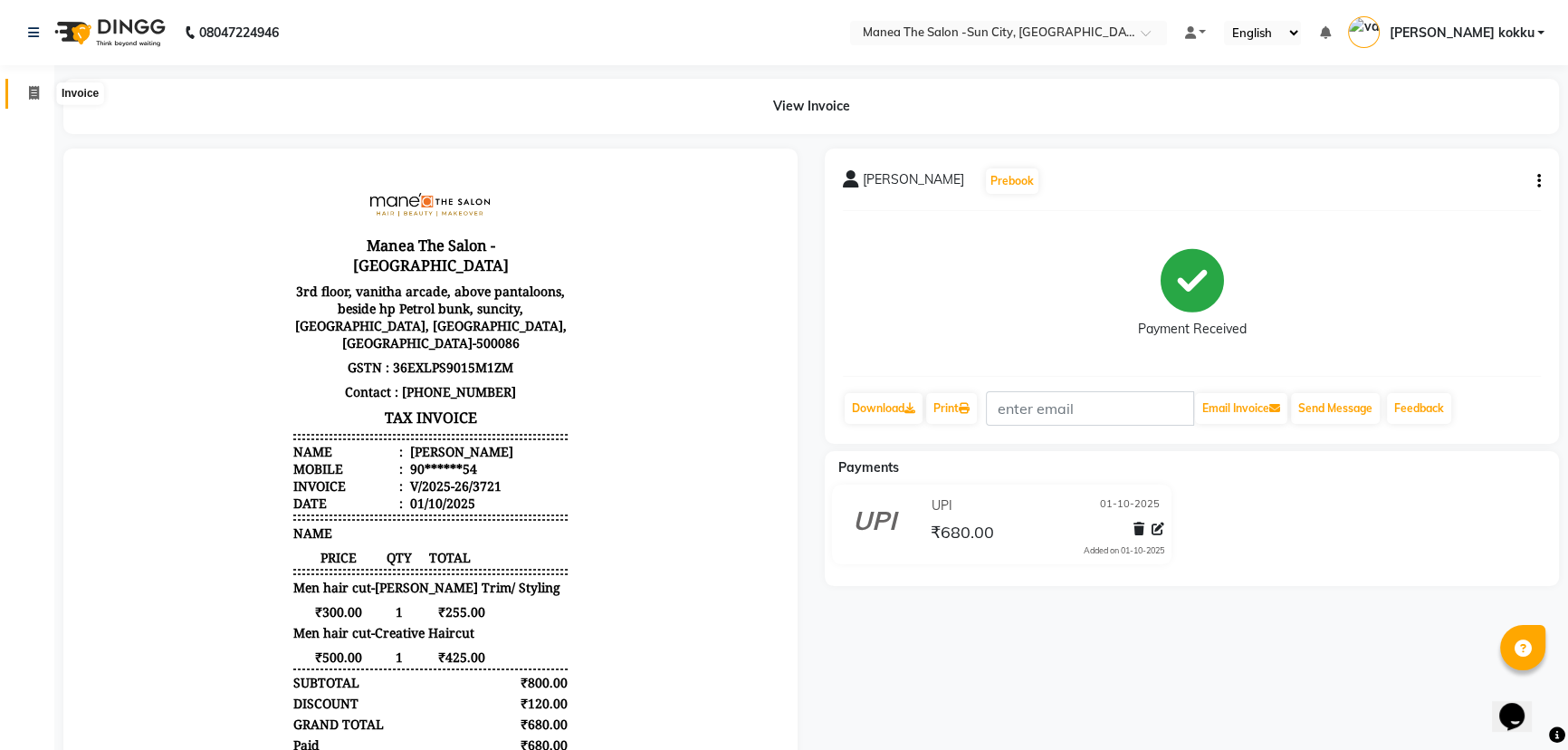
drag, startPoint x: 36, startPoint y: 91, endPoint x: 36, endPoint y: 168, distance: 77.0
click at [36, 91] on icon at bounding box center [34, 93] width 10 height 14
select select "5822"
select select "service"
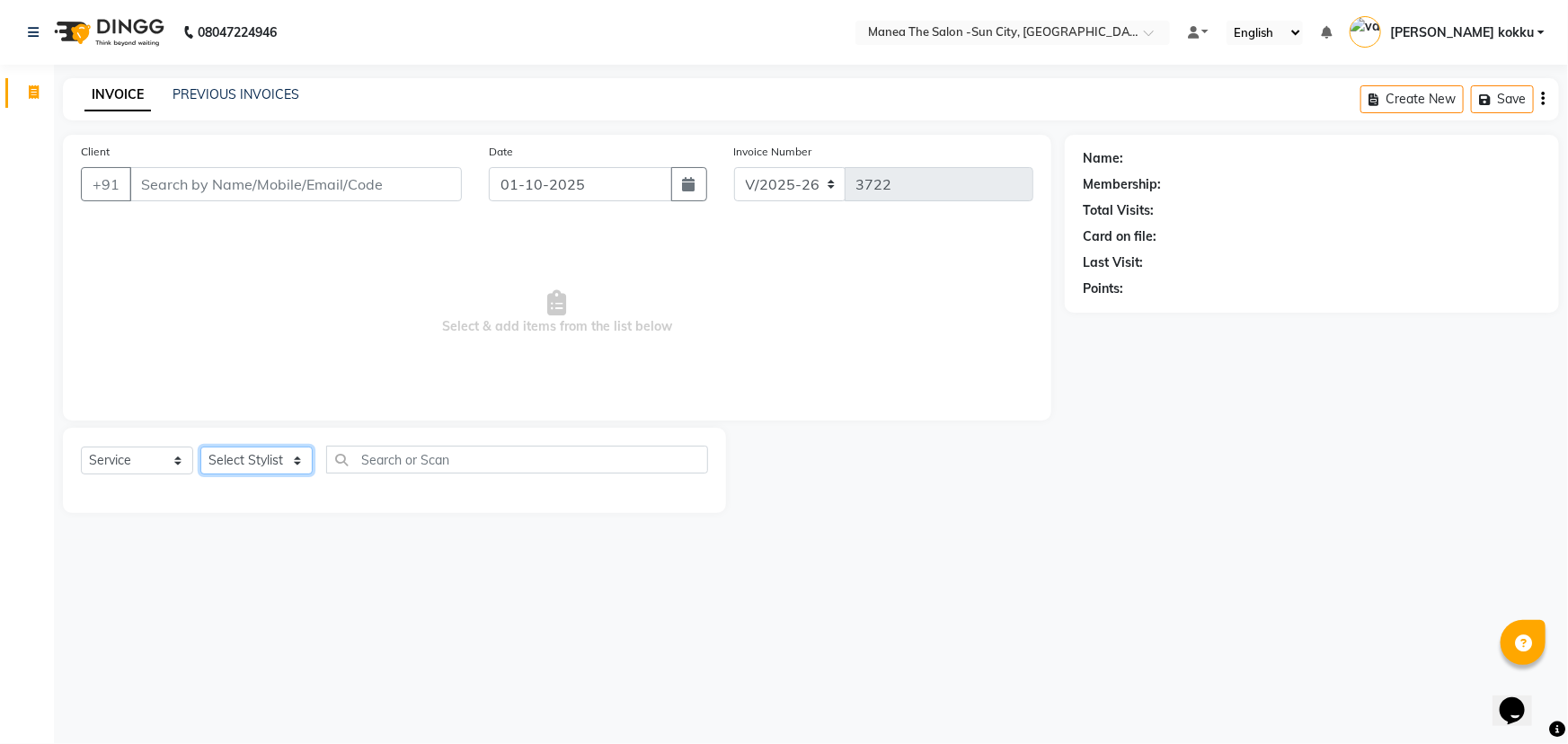
click at [261, 454] on select "Select Stylist [PERSON_NAME] [PERSON_NAME] Ikrar [PERSON_NAME] K sai [PERSON_NA…" at bounding box center [256, 460] width 112 height 28
select select "62892"
click at [201, 446] on select "Select Stylist [PERSON_NAME] [PERSON_NAME] Ikrar [PERSON_NAME] K sai [PERSON_NA…" at bounding box center [256, 460] width 112 height 28
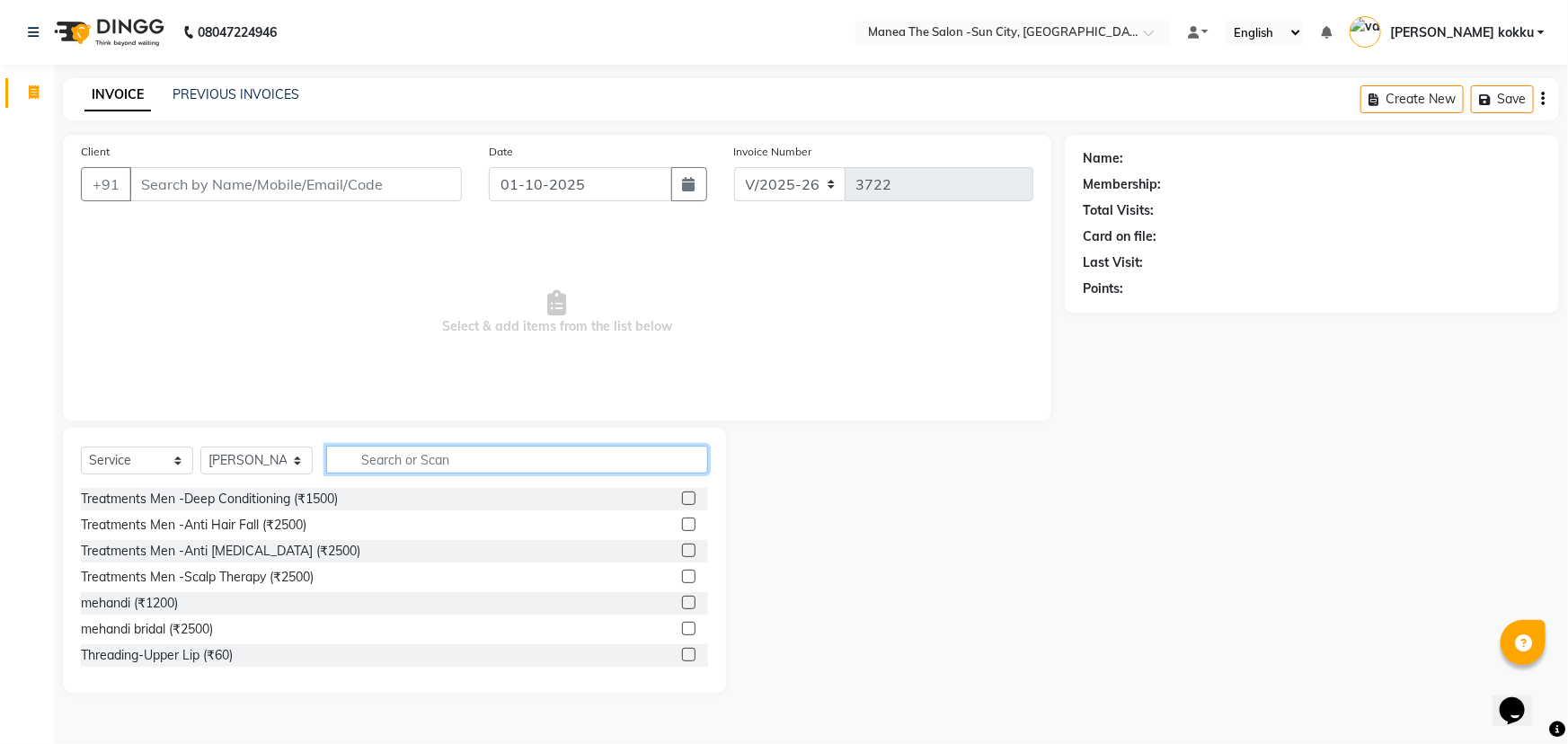
click at [441, 456] on input "text" at bounding box center [518, 459] width 382 height 28
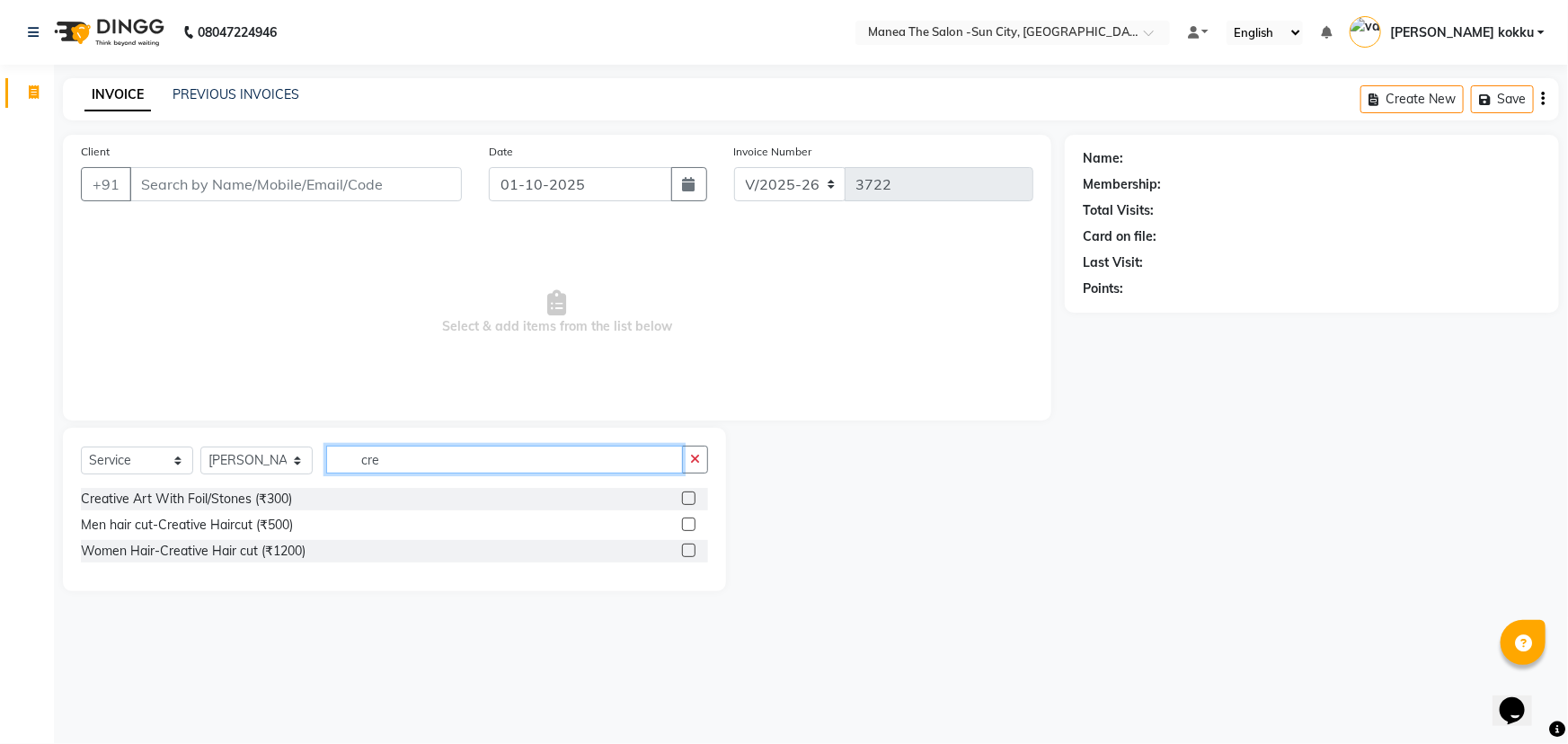
type input "cre"
click at [687, 523] on label at bounding box center [688, 524] width 13 height 13
click at [687, 523] on input "checkbox" at bounding box center [688, 525] width 12 height 12
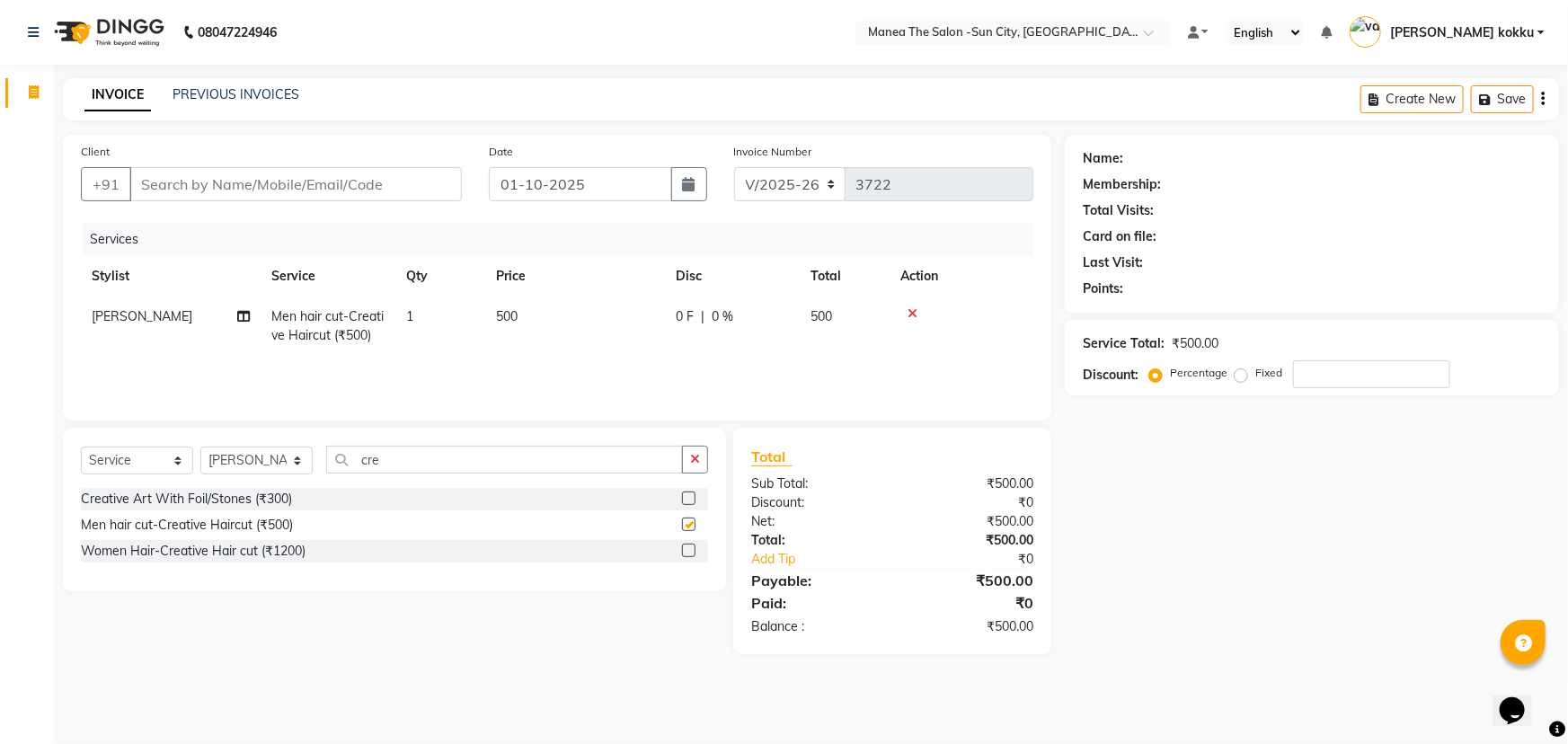
checkbox input "false"
drag, startPoint x: 430, startPoint y: 460, endPoint x: 254, endPoint y: 471, distance: 176.3
click at [256, 466] on div "Select Service Product Membership Package Voucher Prepaid Gift Card Select Styl…" at bounding box center [394, 467] width 627 height 42
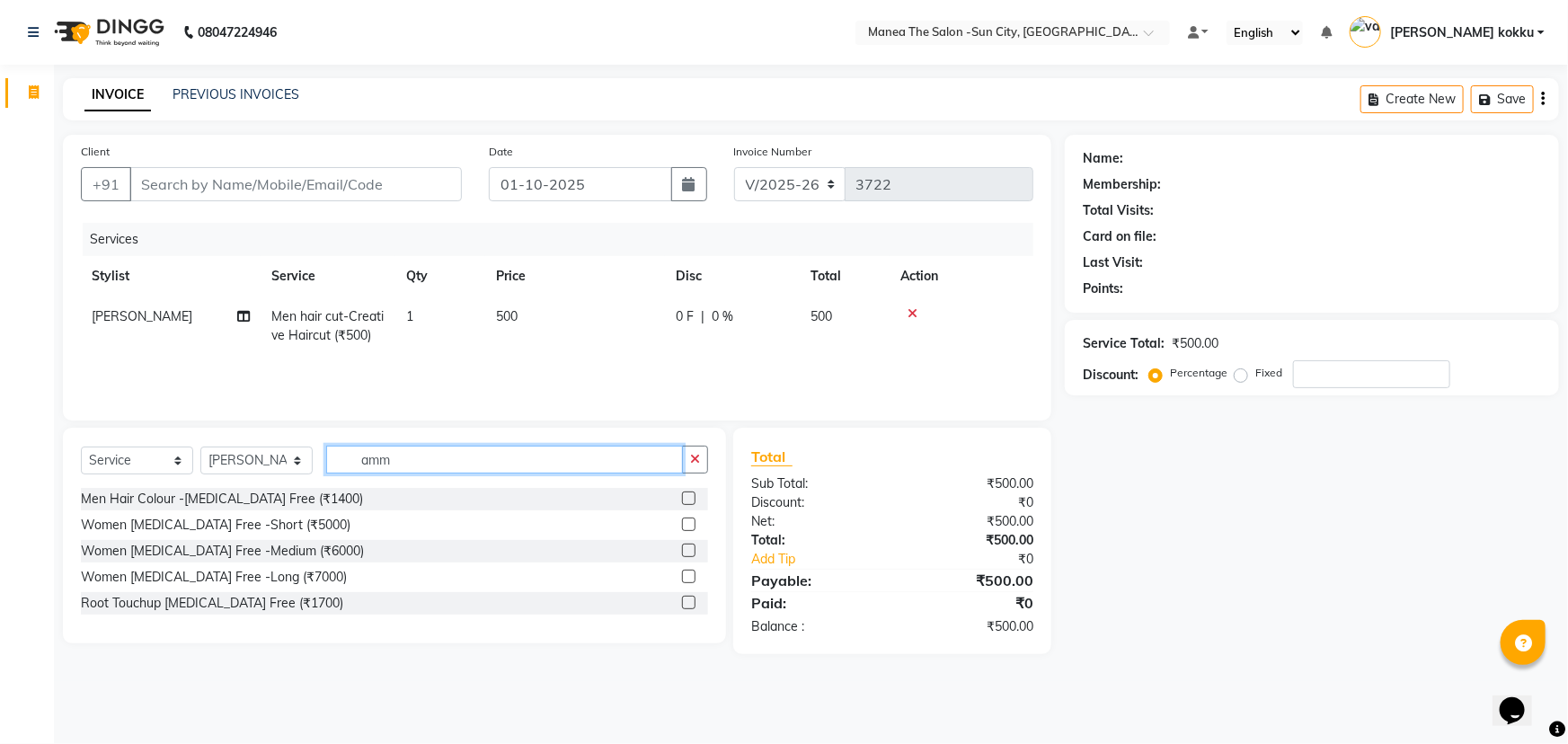
type input "amm"
click at [689, 503] on label at bounding box center [688, 498] width 13 height 13
click at [689, 503] on input "checkbox" at bounding box center [688, 499] width 12 height 12
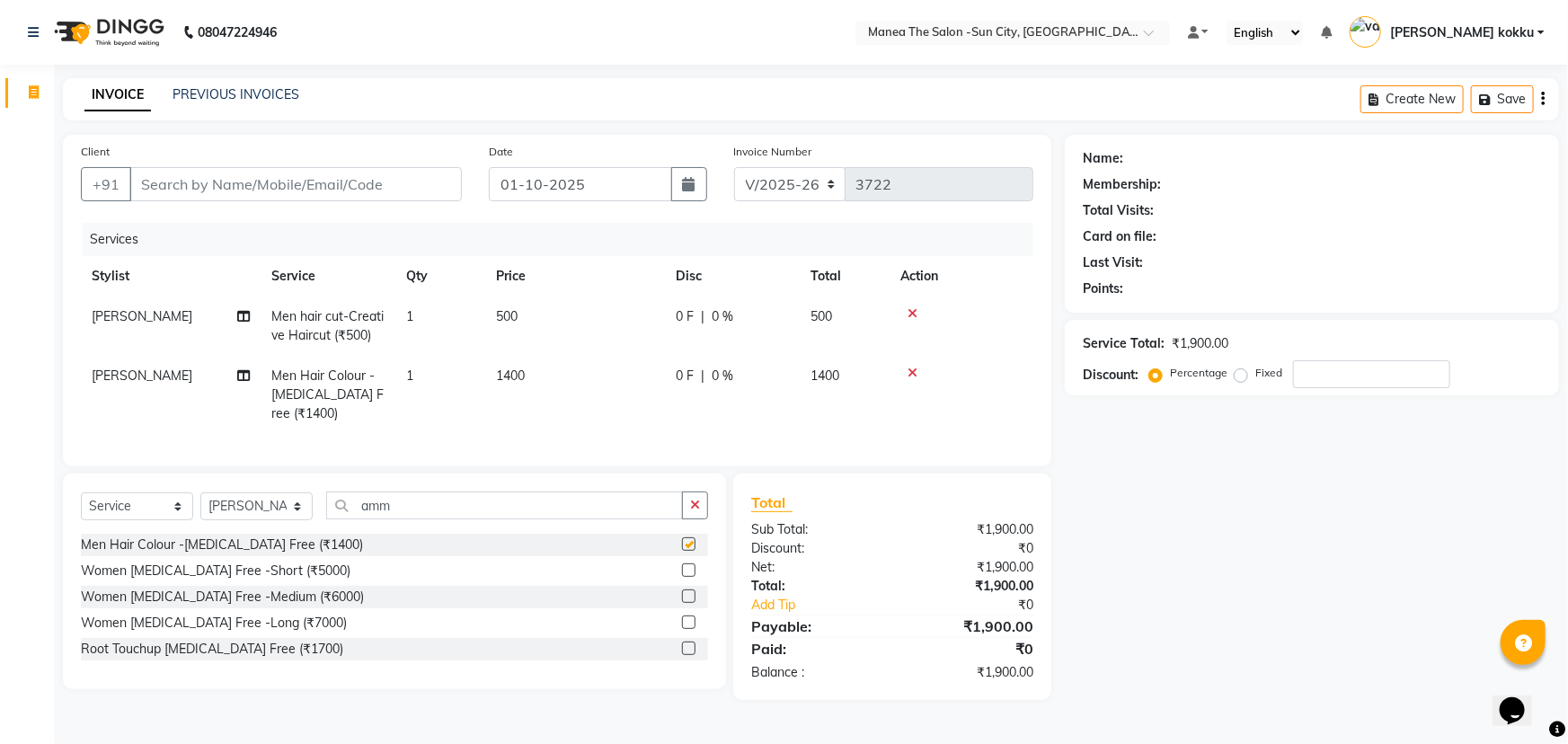
checkbox input "false"
click at [293, 183] on input "Client" at bounding box center [296, 184] width 332 height 35
type input "9"
type input "0"
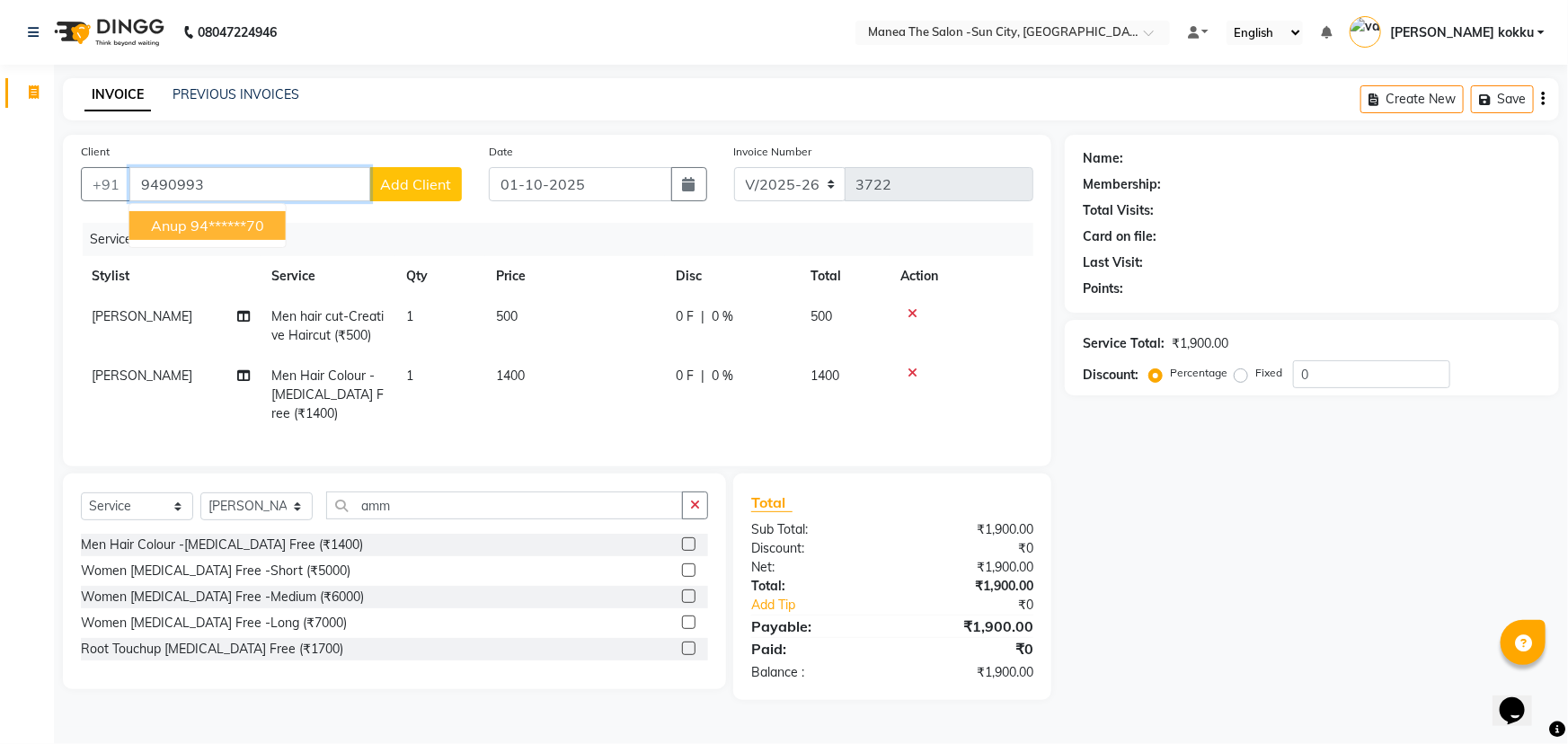
click at [248, 225] on ngb-highlight "94******70" at bounding box center [227, 226] width 74 height 18
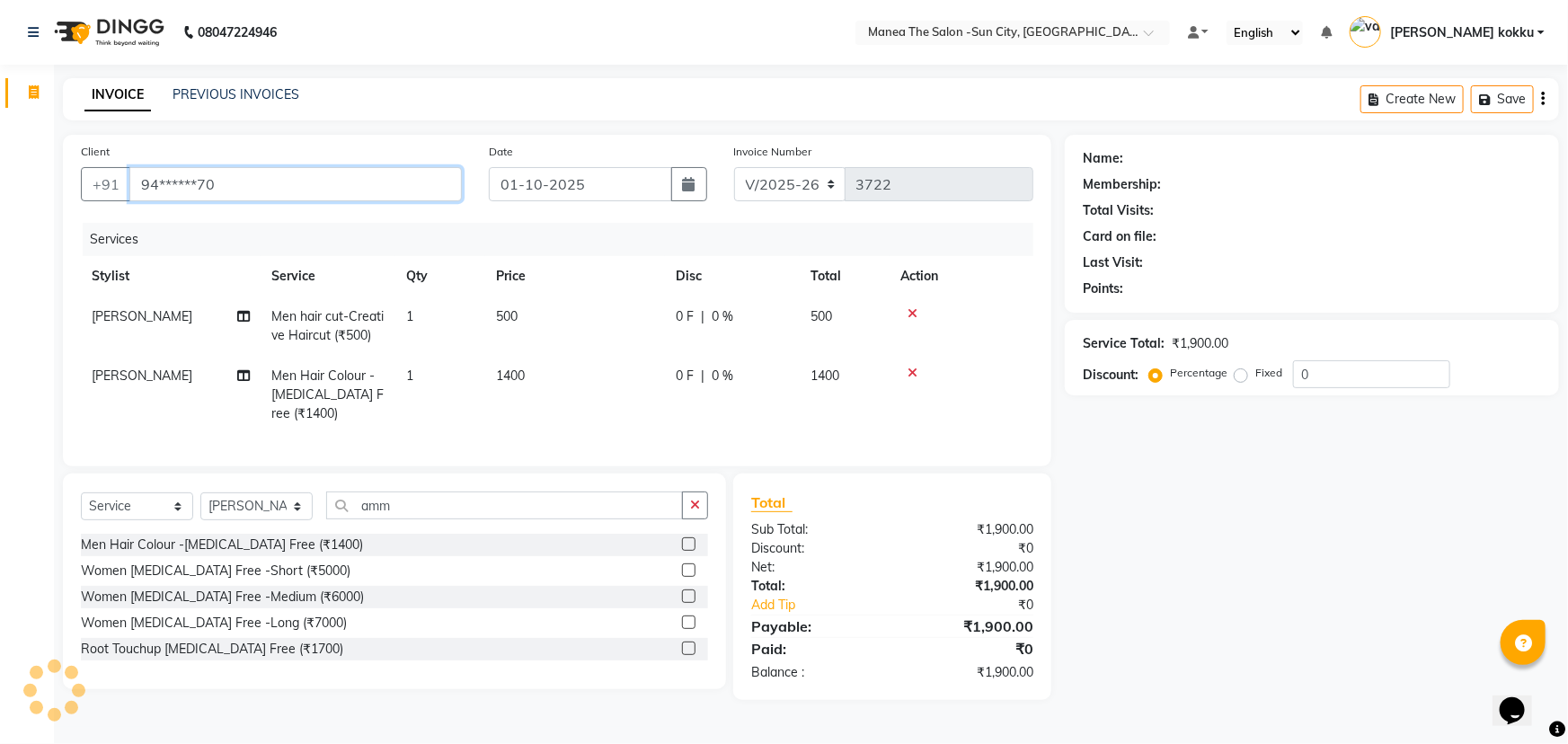
type input "94******70"
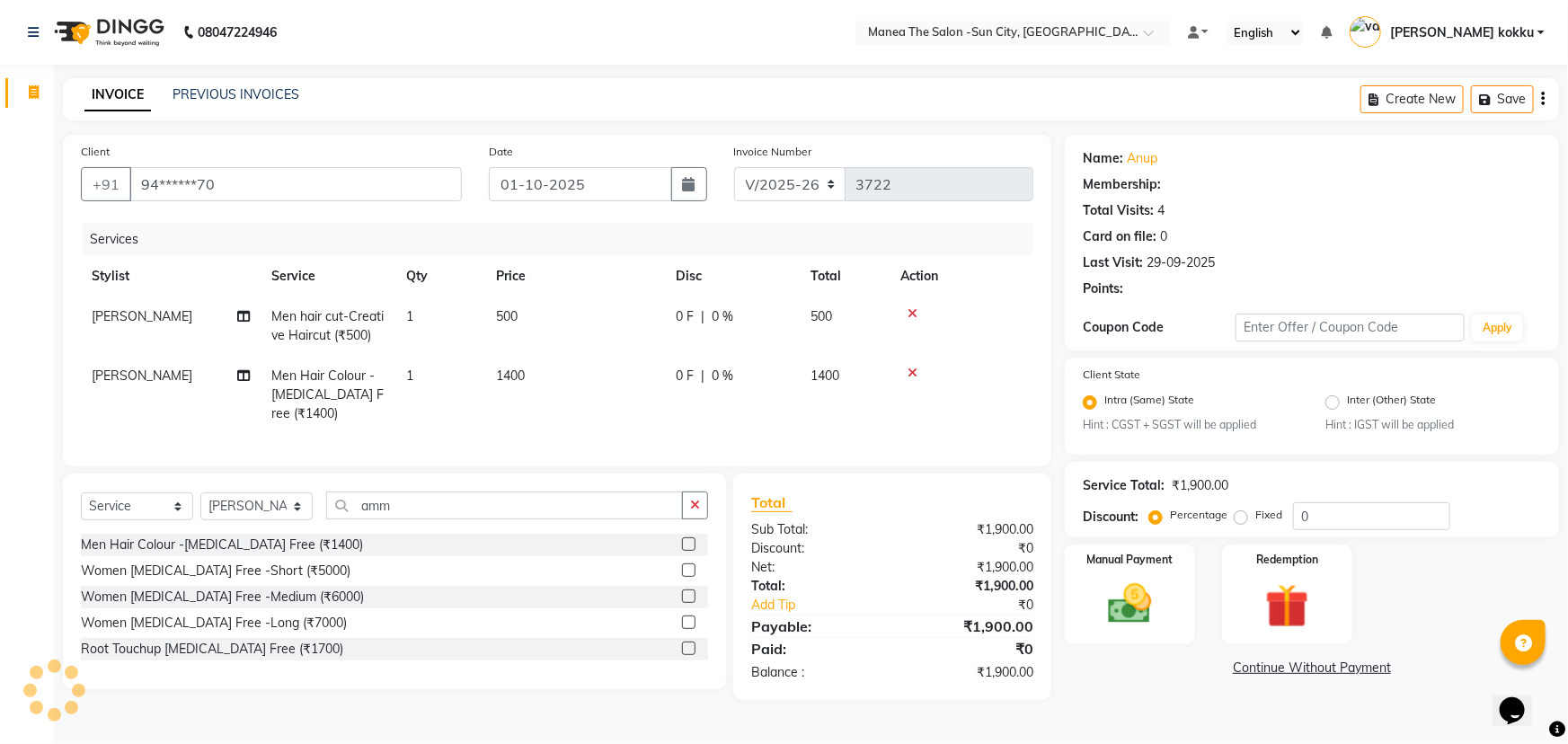
select select "1: Object"
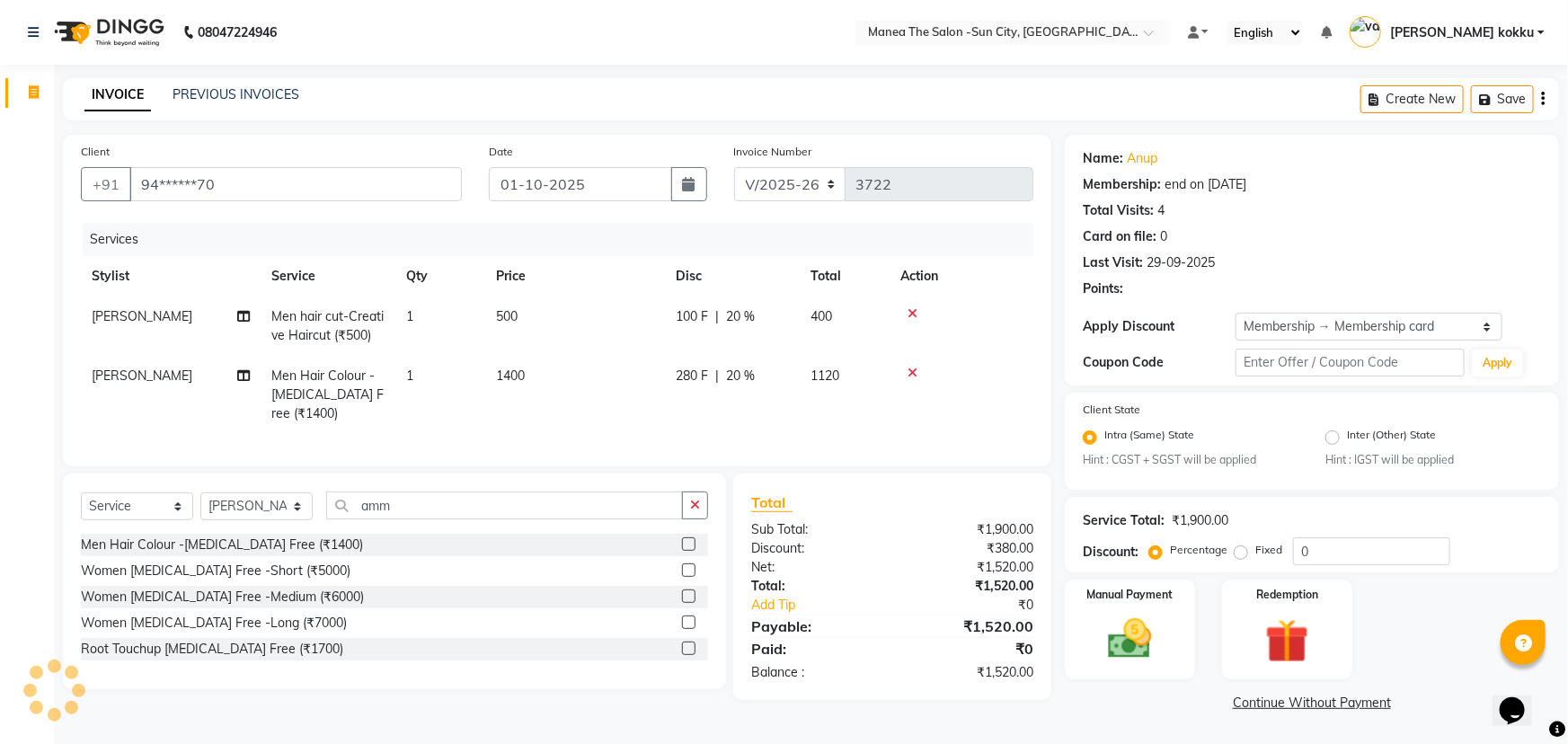
type input "20"
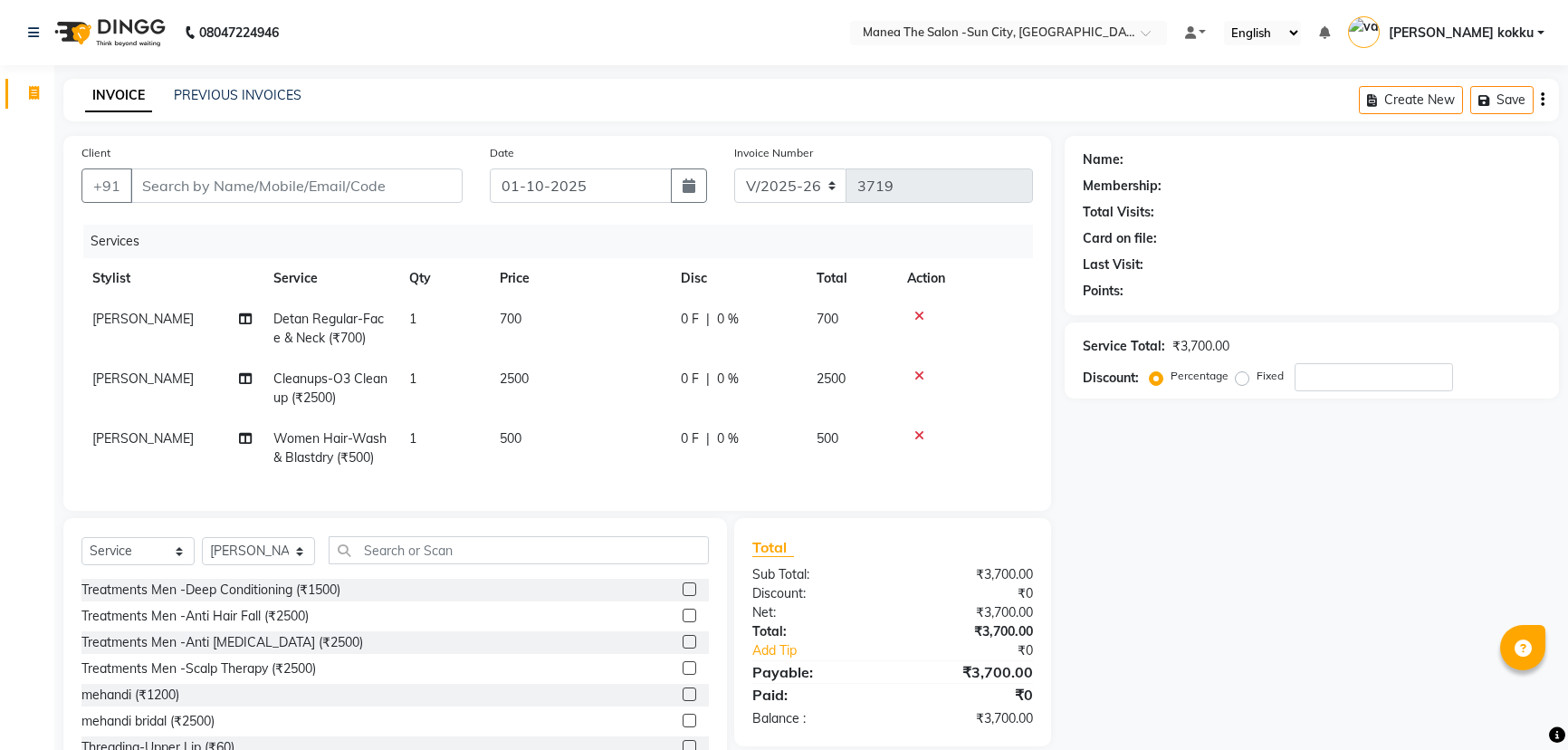
select select "5822"
select select "service"
select select "78639"
click at [302, 181] on input "Client" at bounding box center [296, 186] width 332 height 35
type input "9"
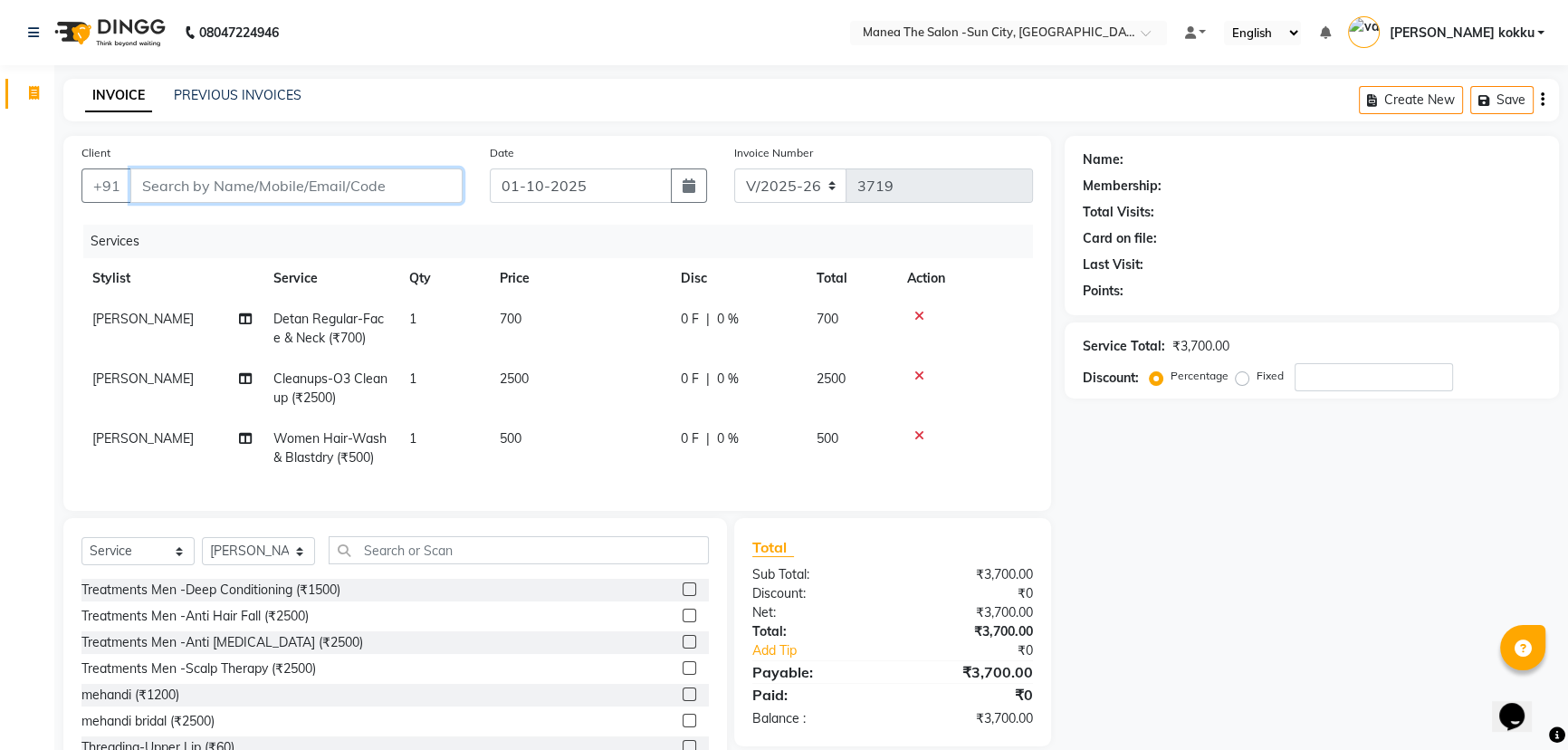
type input "0"
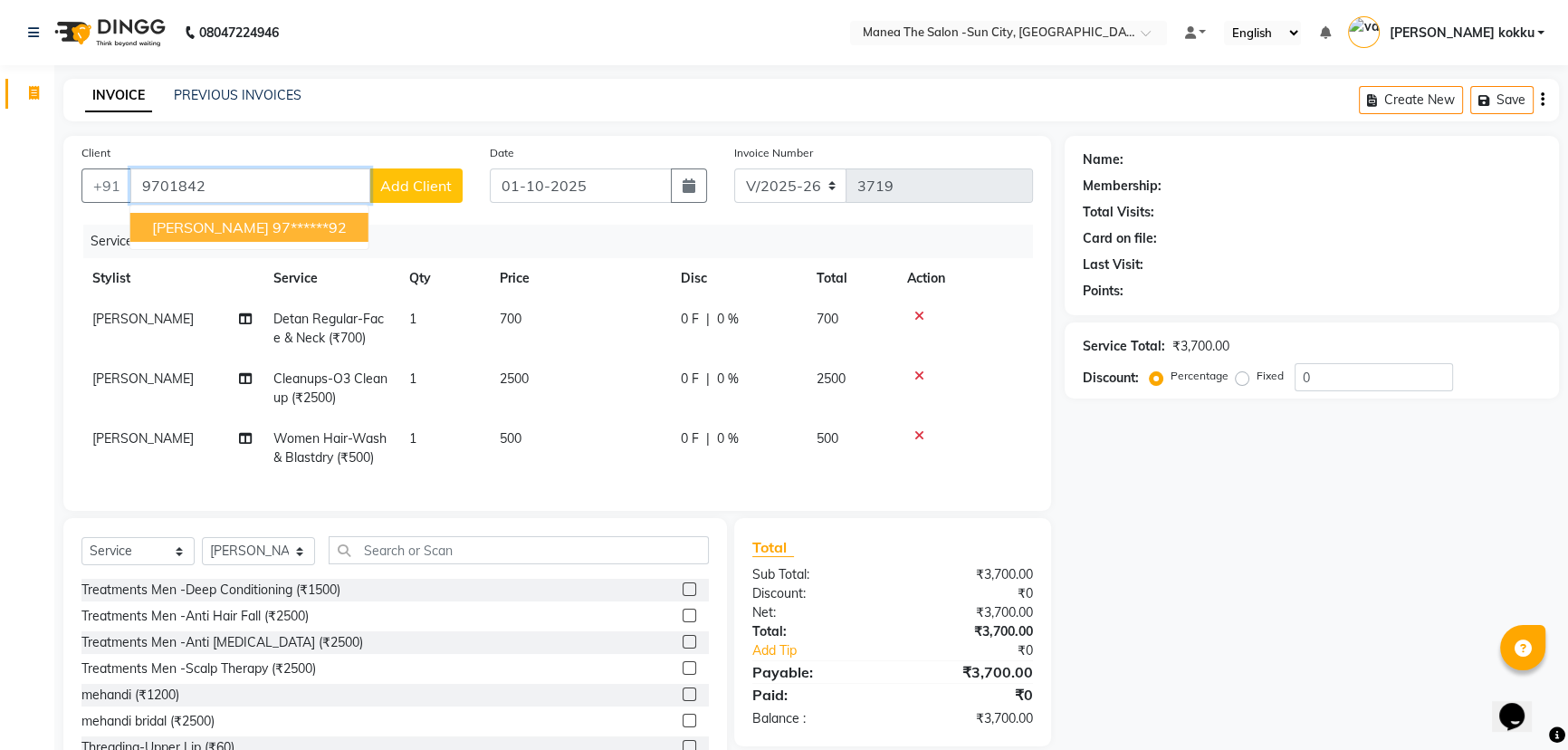
click at [273, 230] on ngb-highlight "97******92" at bounding box center [310, 227] width 74 height 18
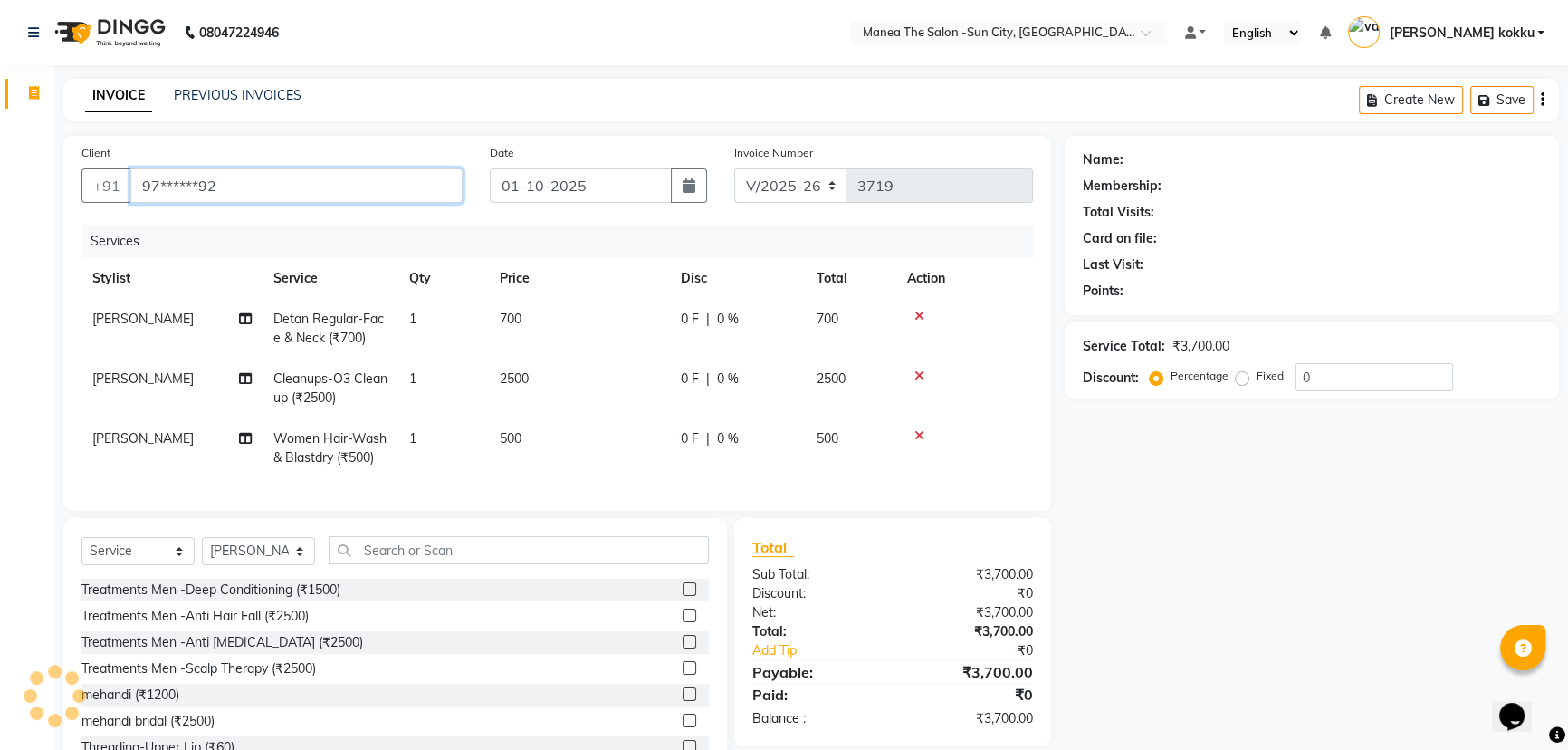
type input "97******92"
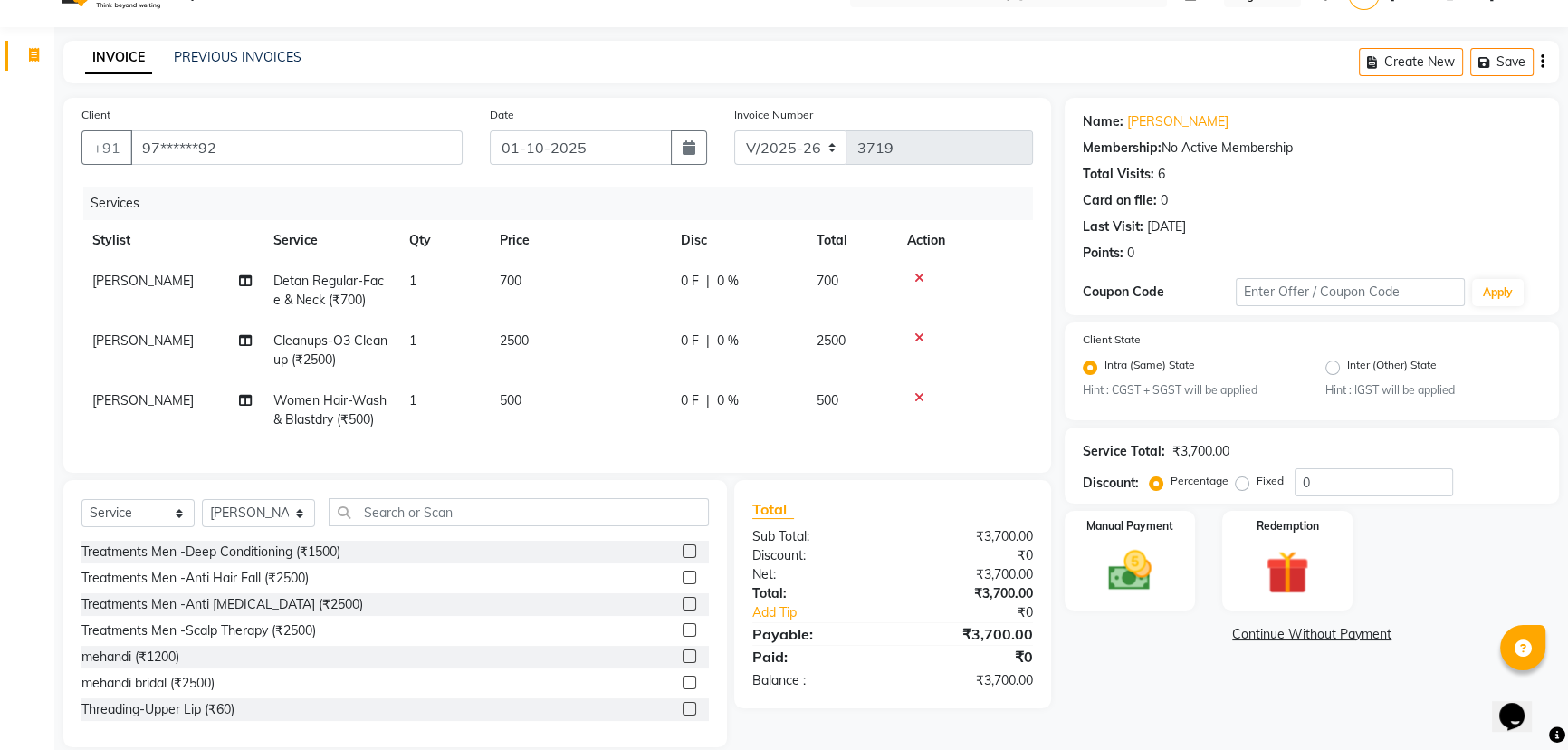
scroll to position [75, 0]
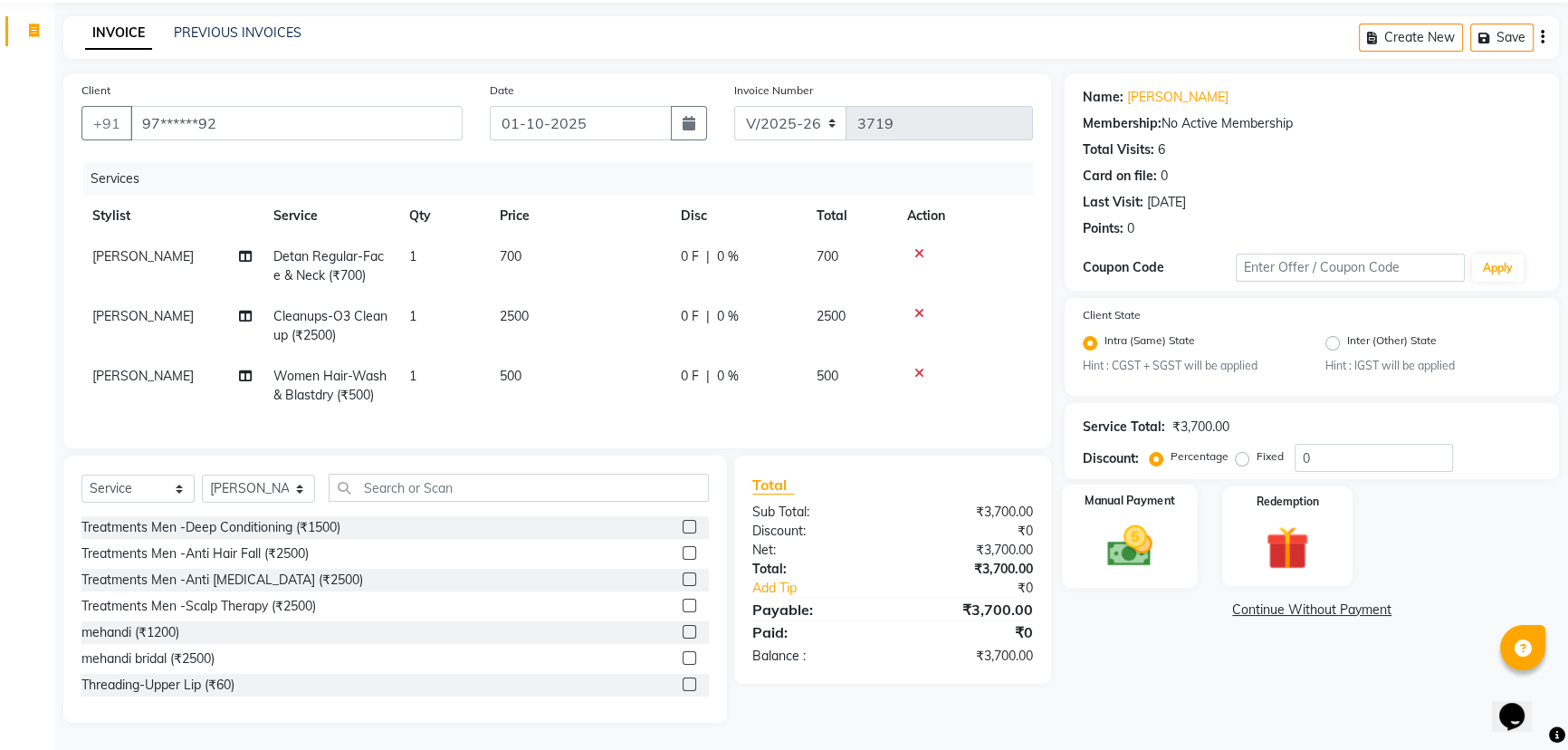
click at [1126, 536] on img at bounding box center [1131, 546] width 74 height 51
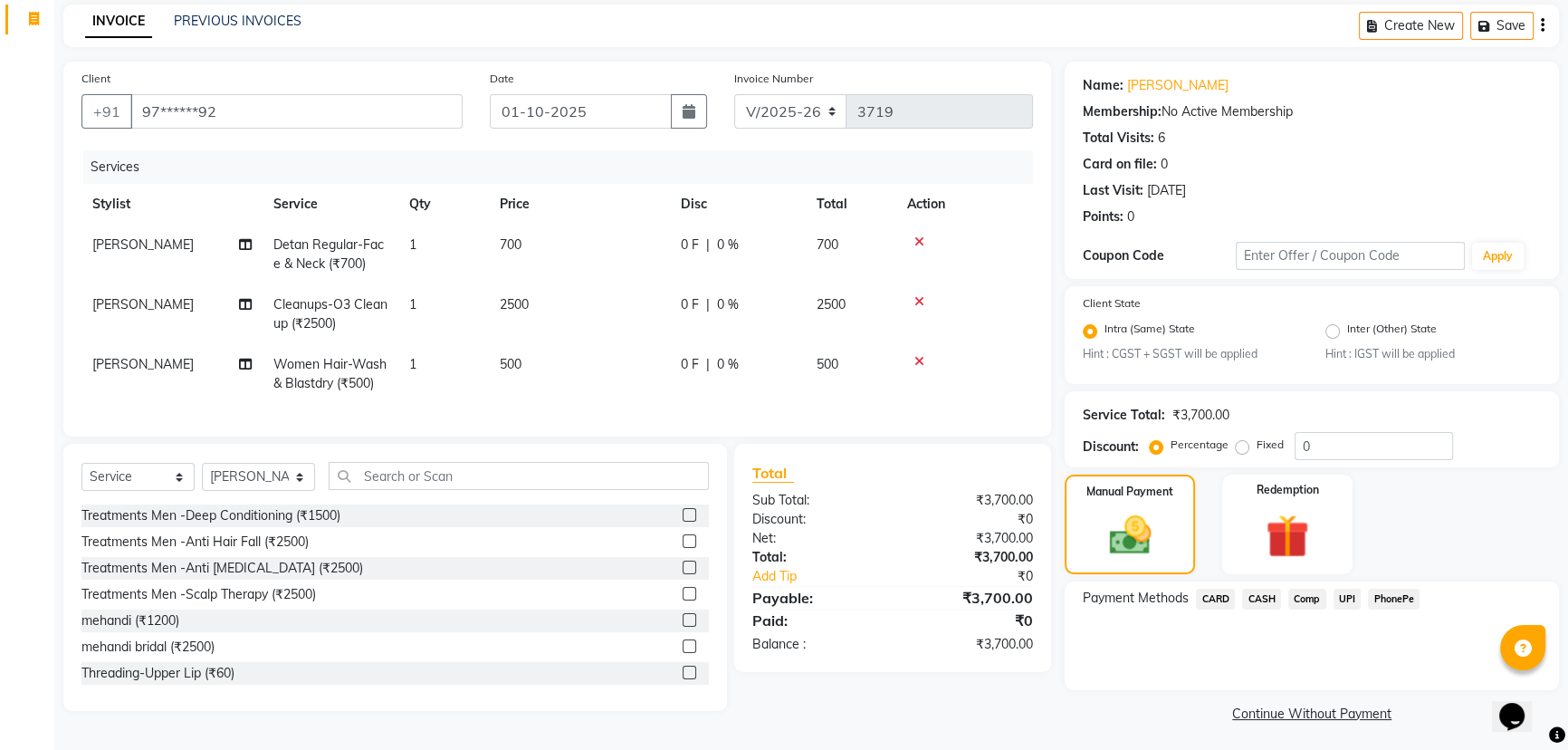
click at [1212, 598] on span "CARD" at bounding box center [1215, 599] width 39 height 21
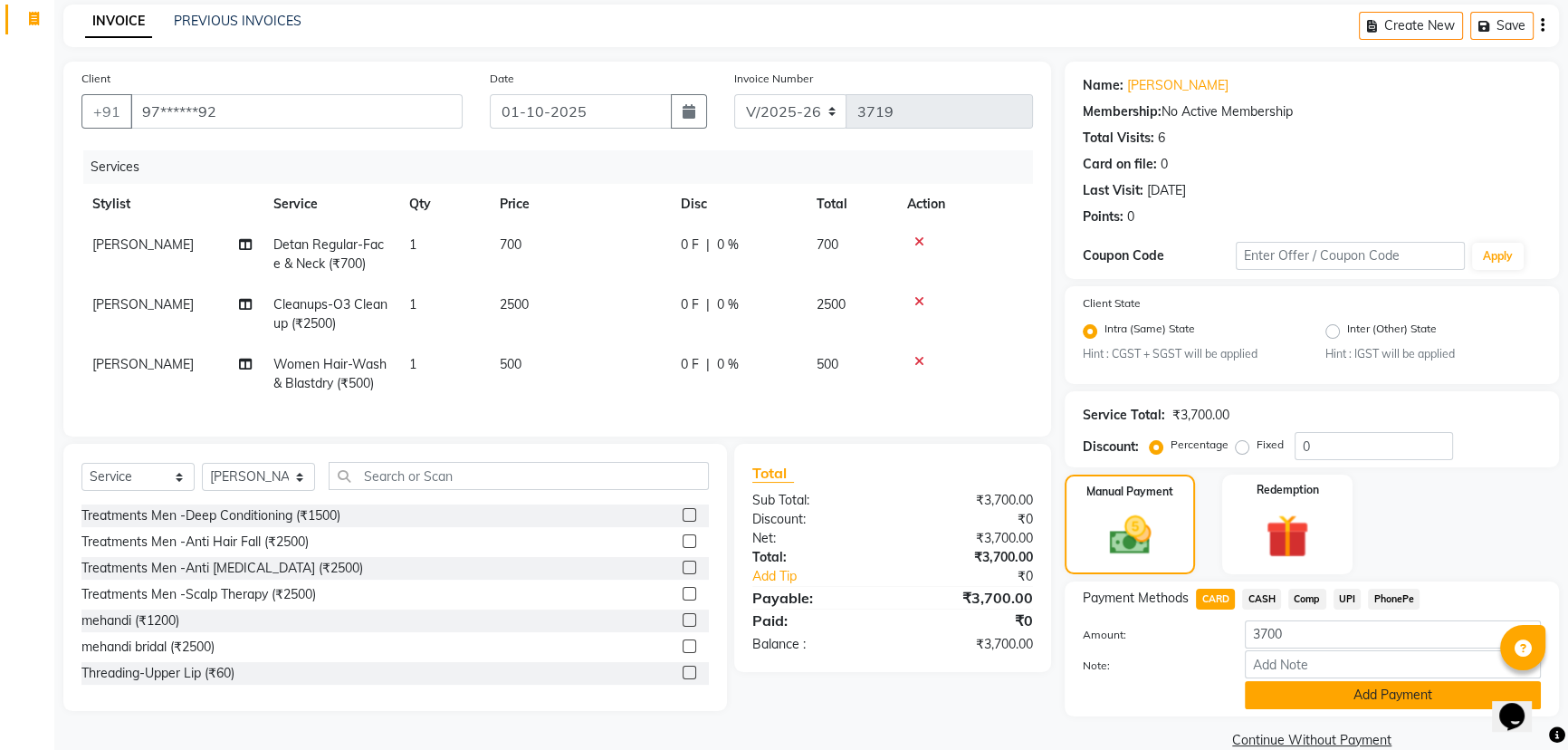
click at [1338, 686] on button "Add Payment" at bounding box center [1393, 695] width 296 height 28
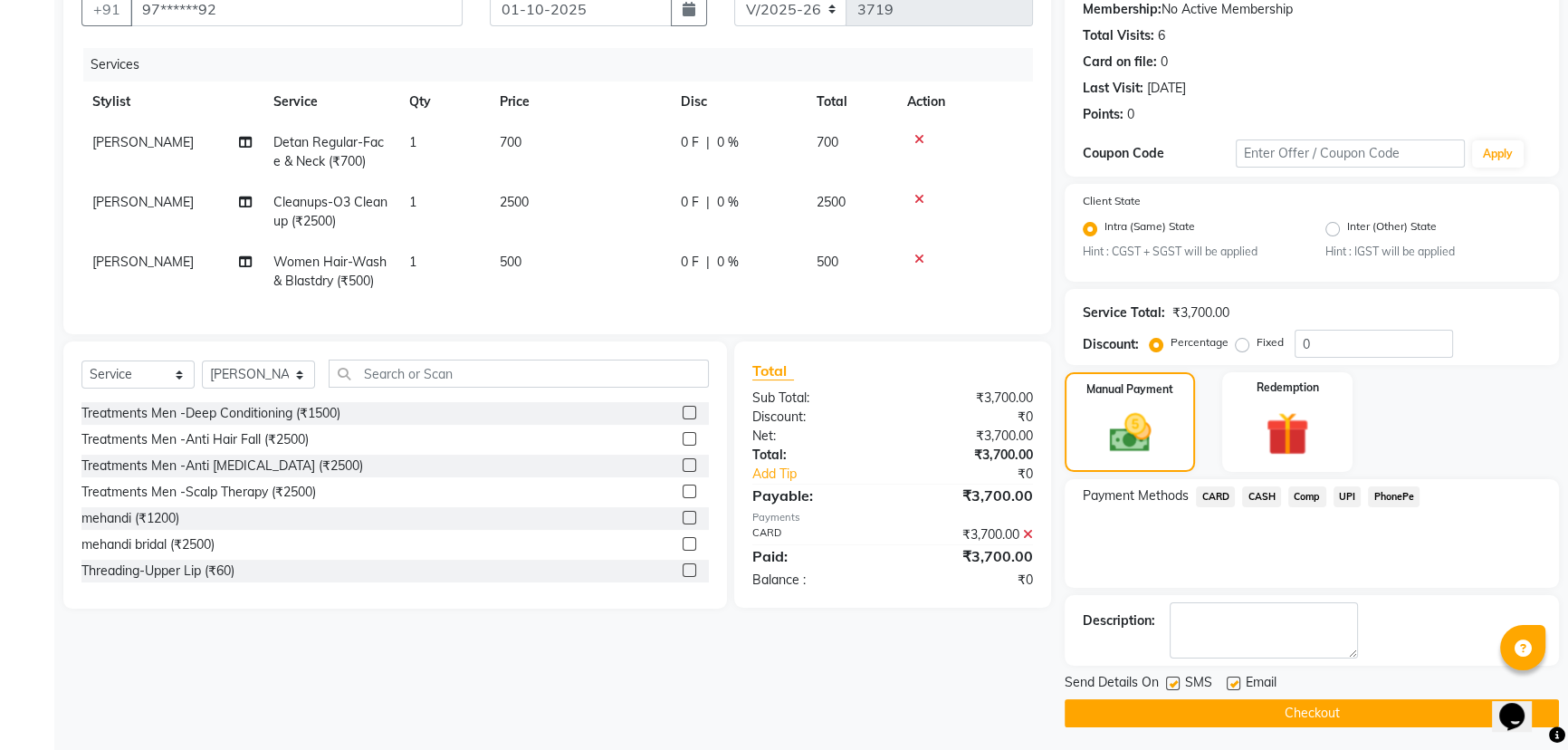
scroll to position [181, 0]
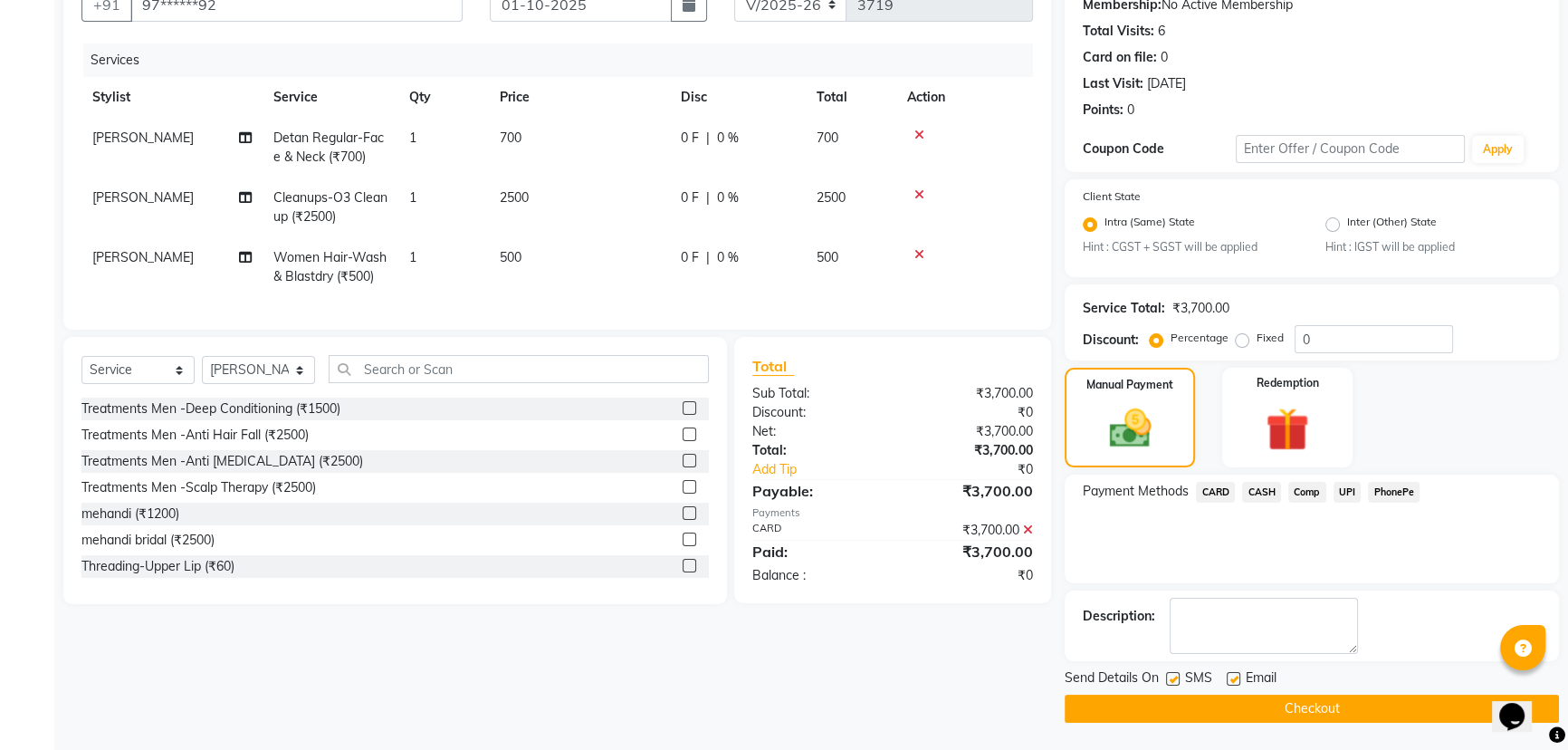
click at [1177, 677] on label at bounding box center [1172, 678] width 14 height 14
click at [1177, 677] on input "checkbox" at bounding box center [1171, 679] width 12 height 12
checkbox input "false"
click at [1232, 681] on label at bounding box center [1233, 678] width 14 height 14
click at [1232, 681] on input "checkbox" at bounding box center [1232, 679] width 12 height 12
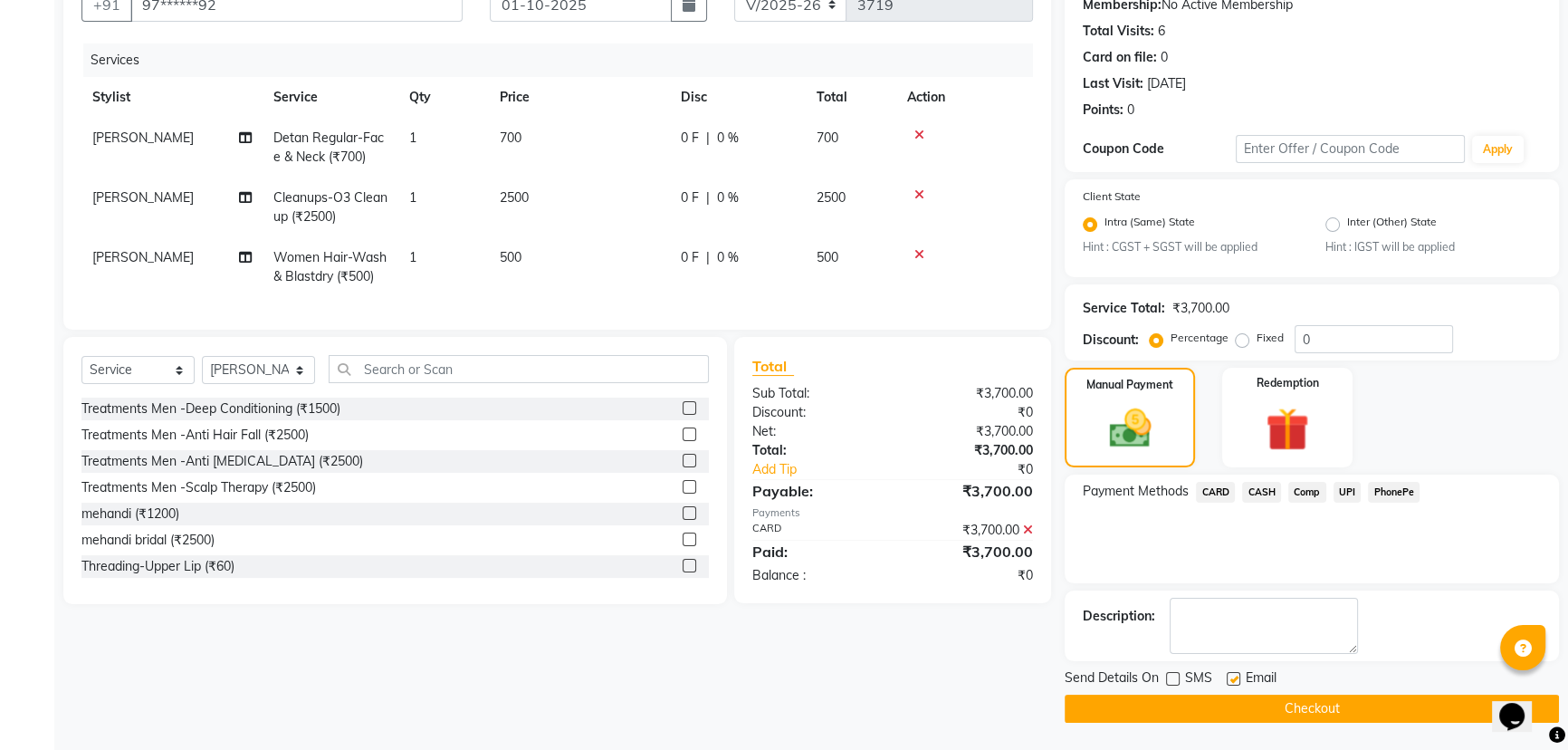
checkbox input "false"
click at [1249, 719] on button "Checkout" at bounding box center [1312, 708] width 494 height 28
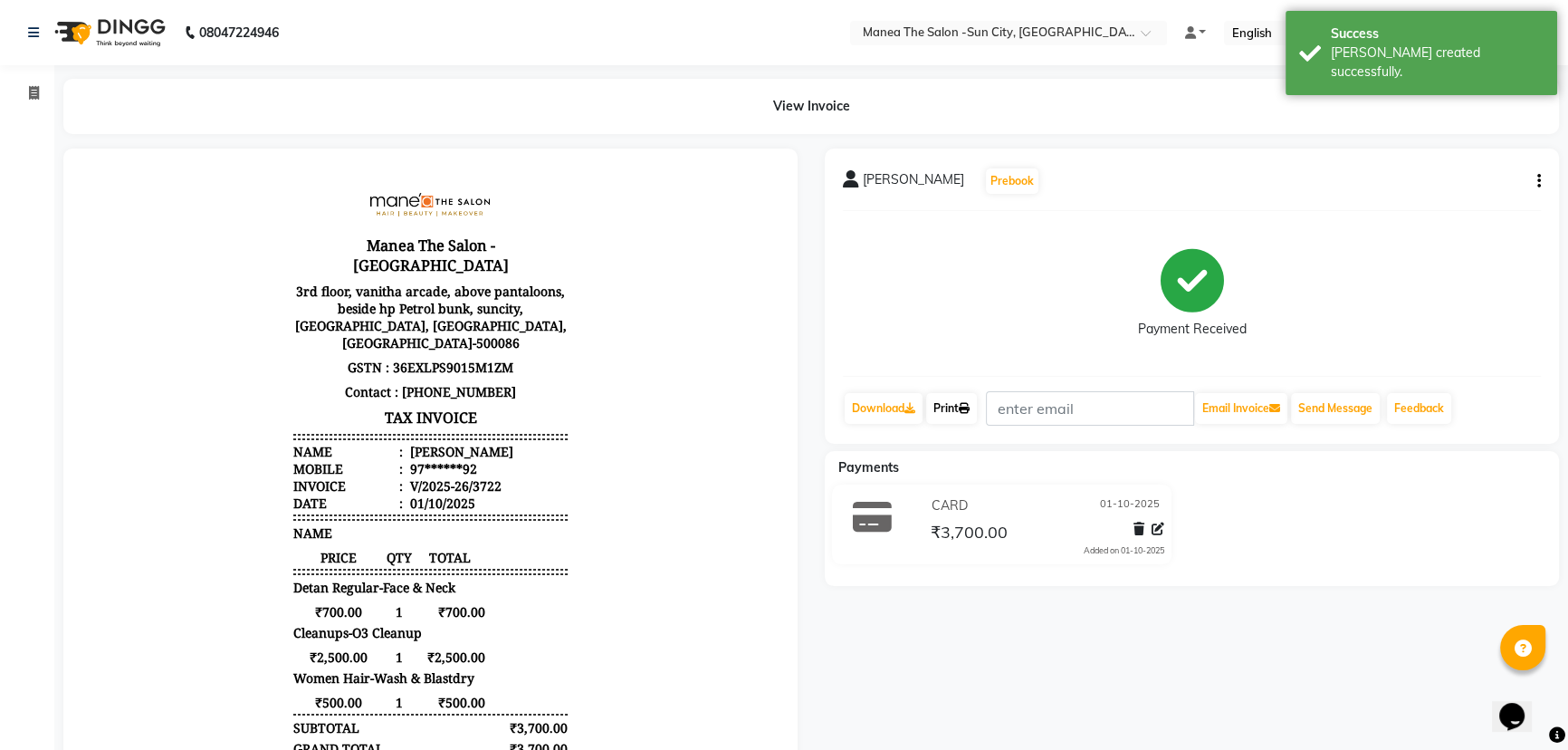
click at [968, 406] on icon at bounding box center [963, 407] width 11 height 11
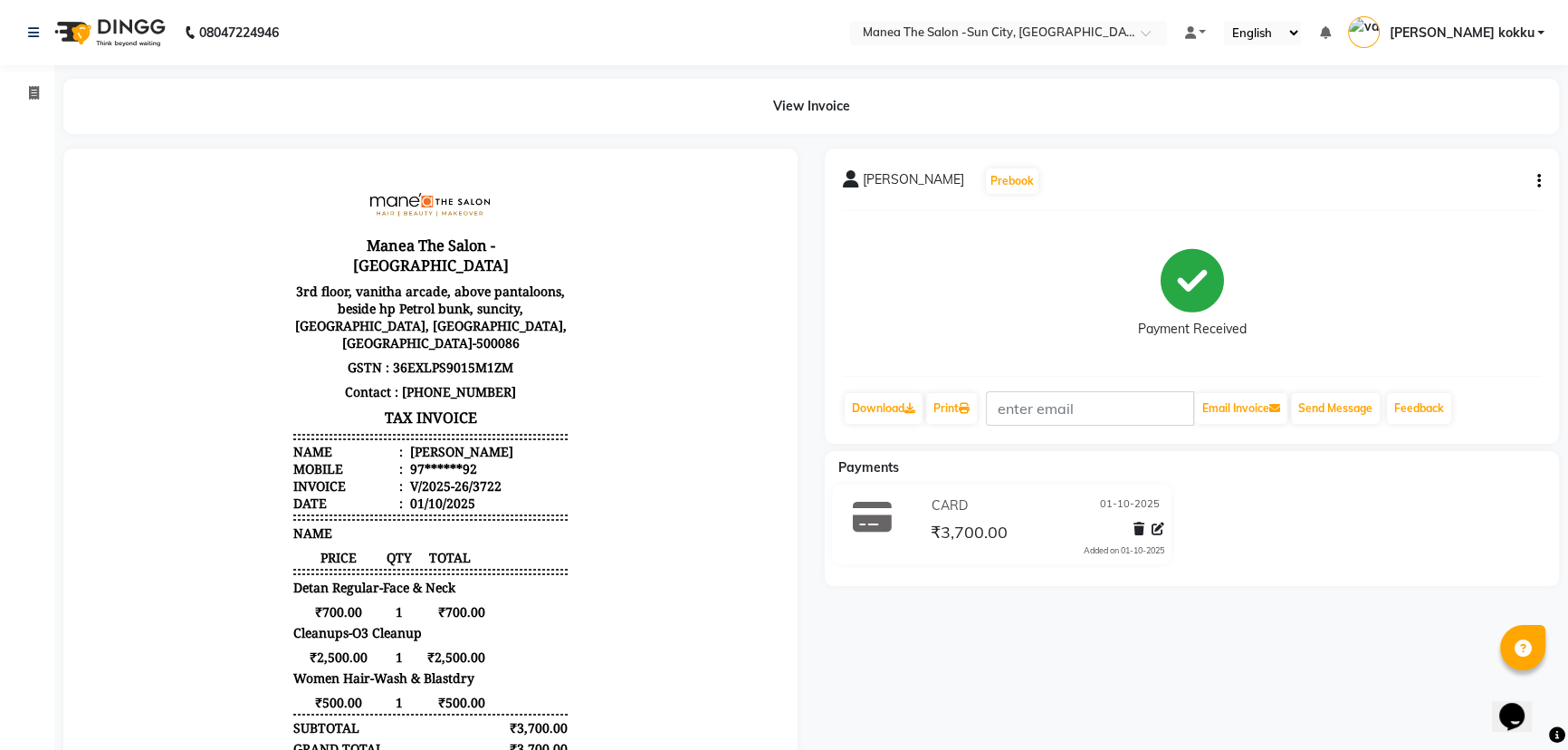
click at [1537, 181] on icon "button" at bounding box center [1539, 181] width 4 height 1
click at [1422, 198] on div "Edit Item Staff" at bounding box center [1448, 192] width 124 height 22
select select
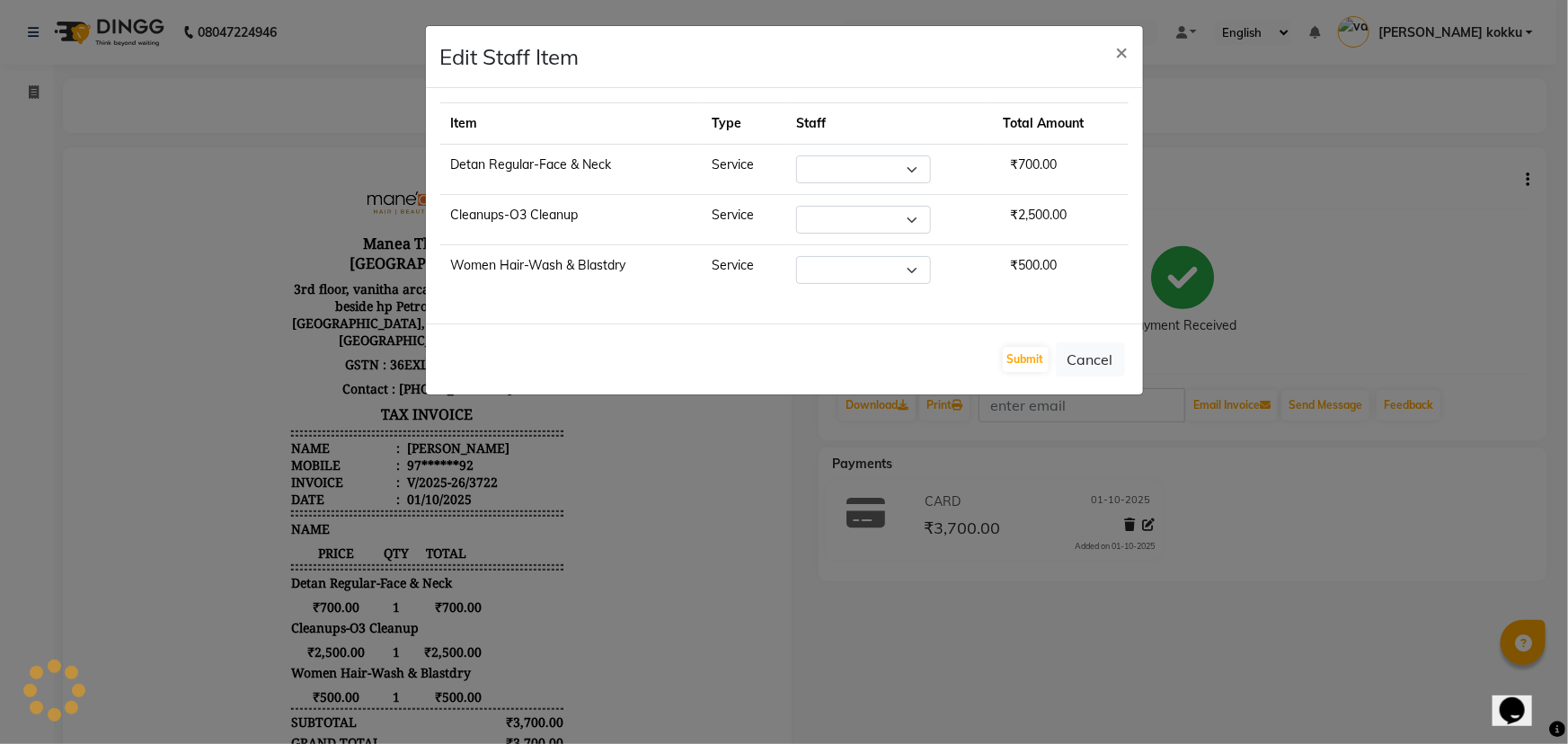
select select "78639"
click at [1012, 361] on button "Submit" at bounding box center [1026, 359] width 46 height 25
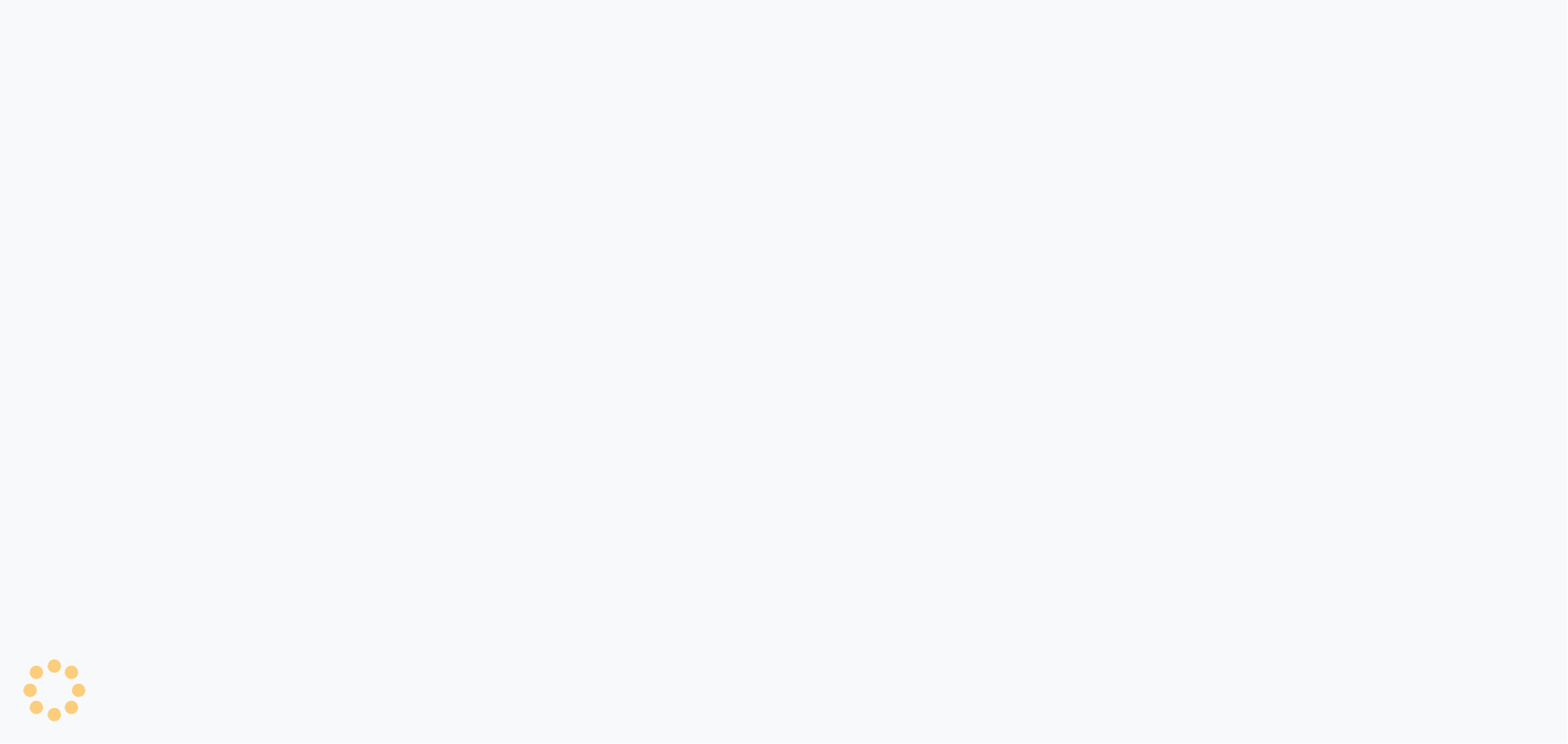
select select "service"
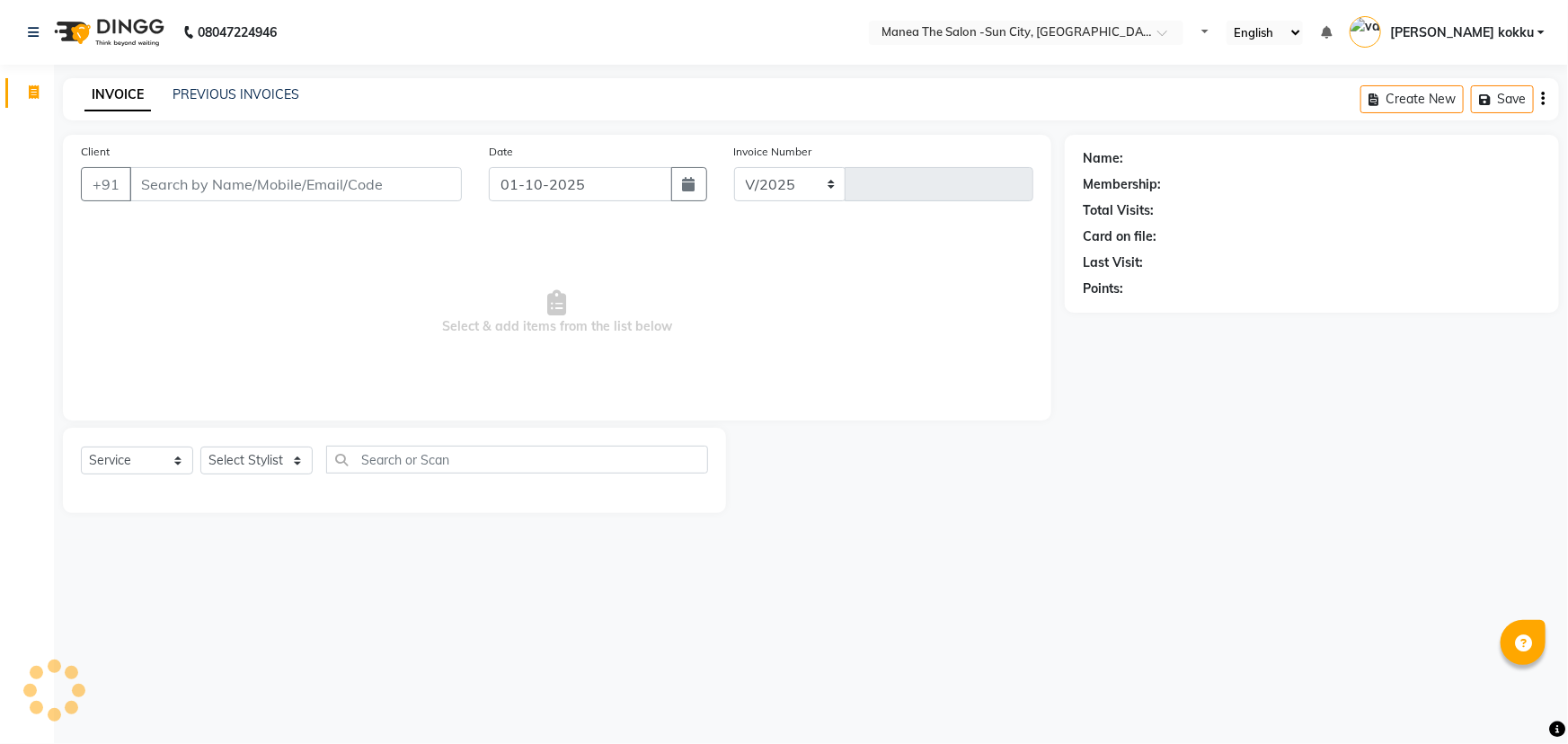
select select "en"
select select "5822"
type input "3723"
click at [261, 464] on select "Select Stylist [PERSON_NAME] [PERSON_NAME] Ikrar [PERSON_NAME] K sai [PERSON_NA…" at bounding box center [256, 460] width 112 height 28
select select "40515"
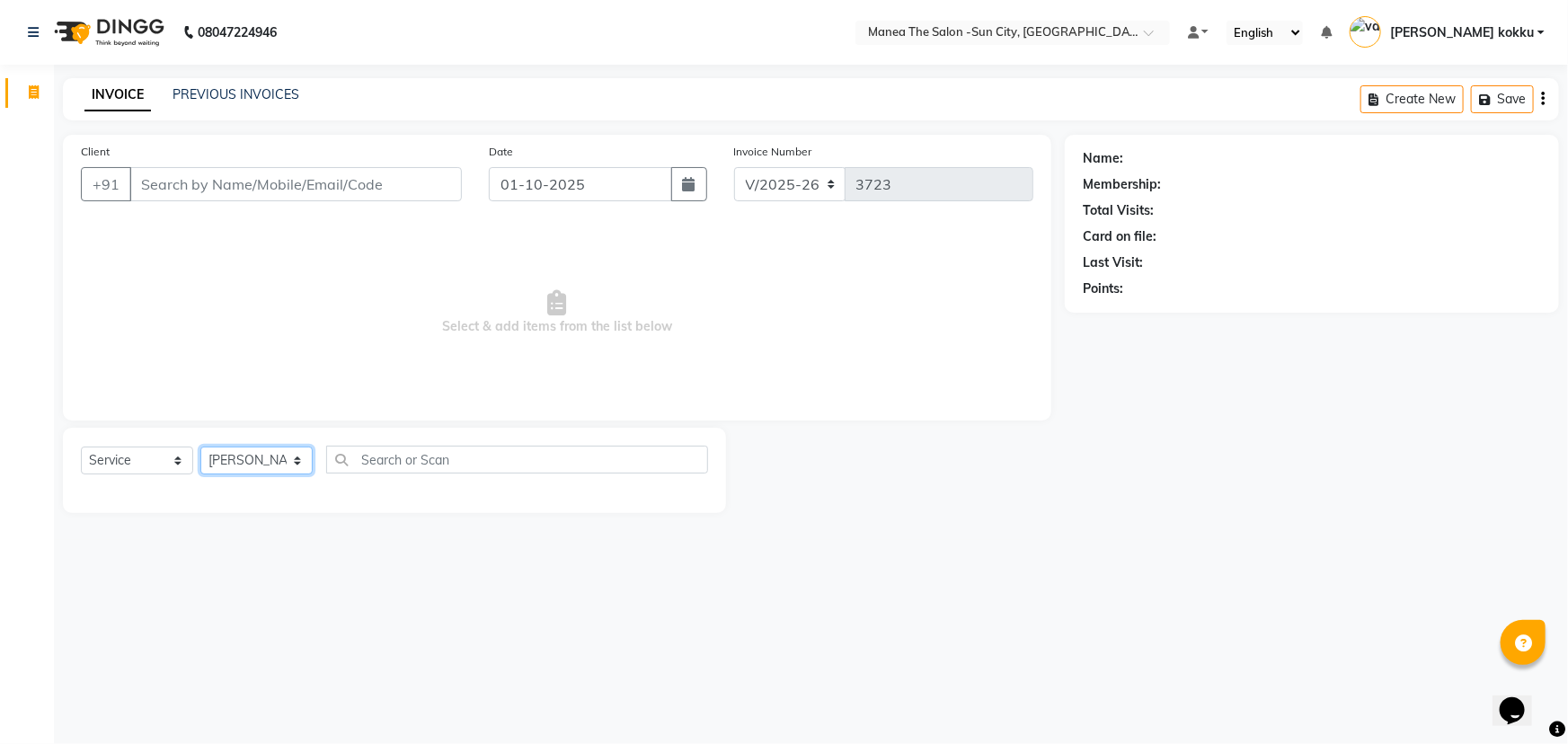
click at [201, 446] on select "Select Stylist [PERSON_NAME] [PERSON_NAME] Ikrar [PERSON_NAME] K sai [PERSON_NA…" at bounding box center [256, 460] width 112 height 28
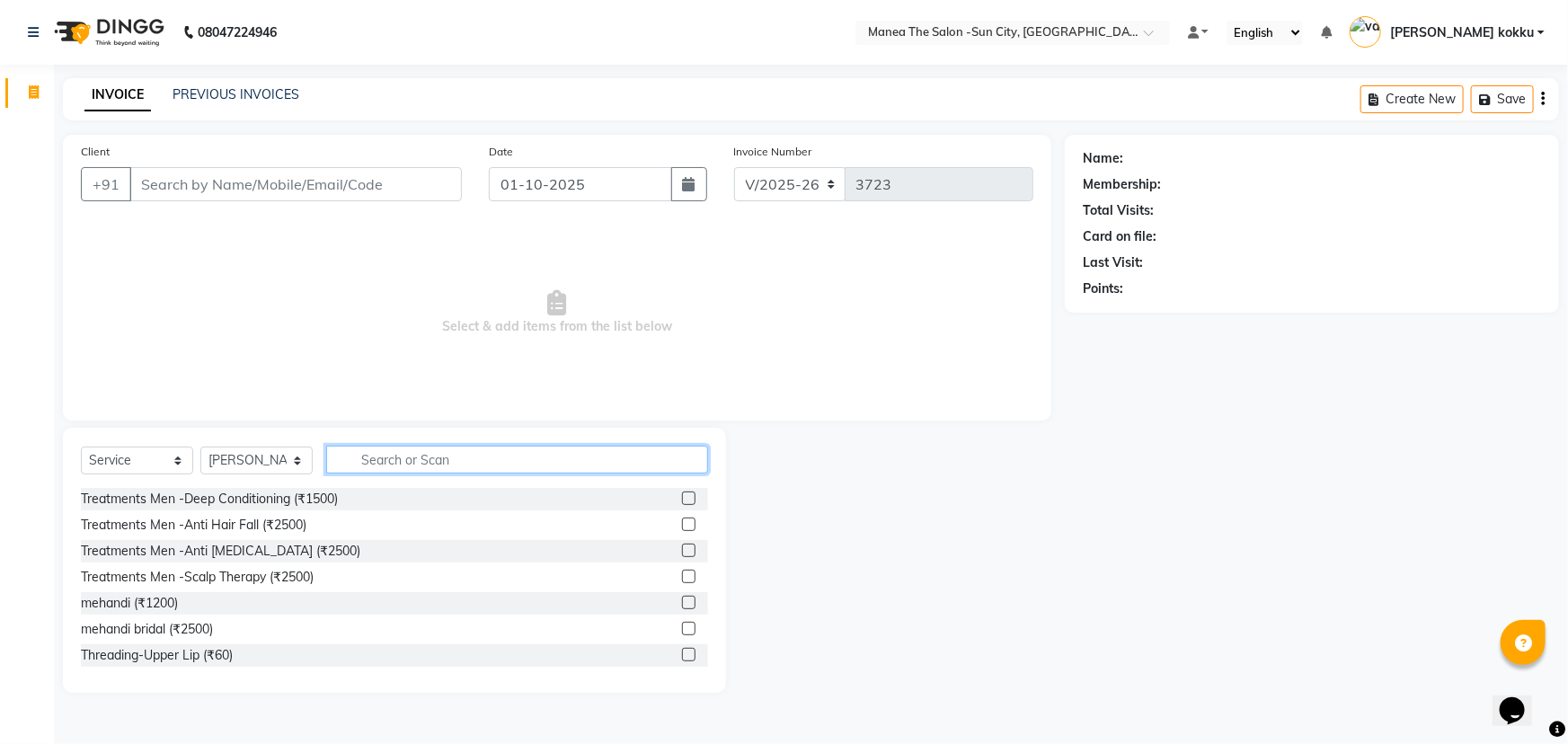
click at [398, 468] on input "text" at bounding box center [518, 459] width 382 height 28
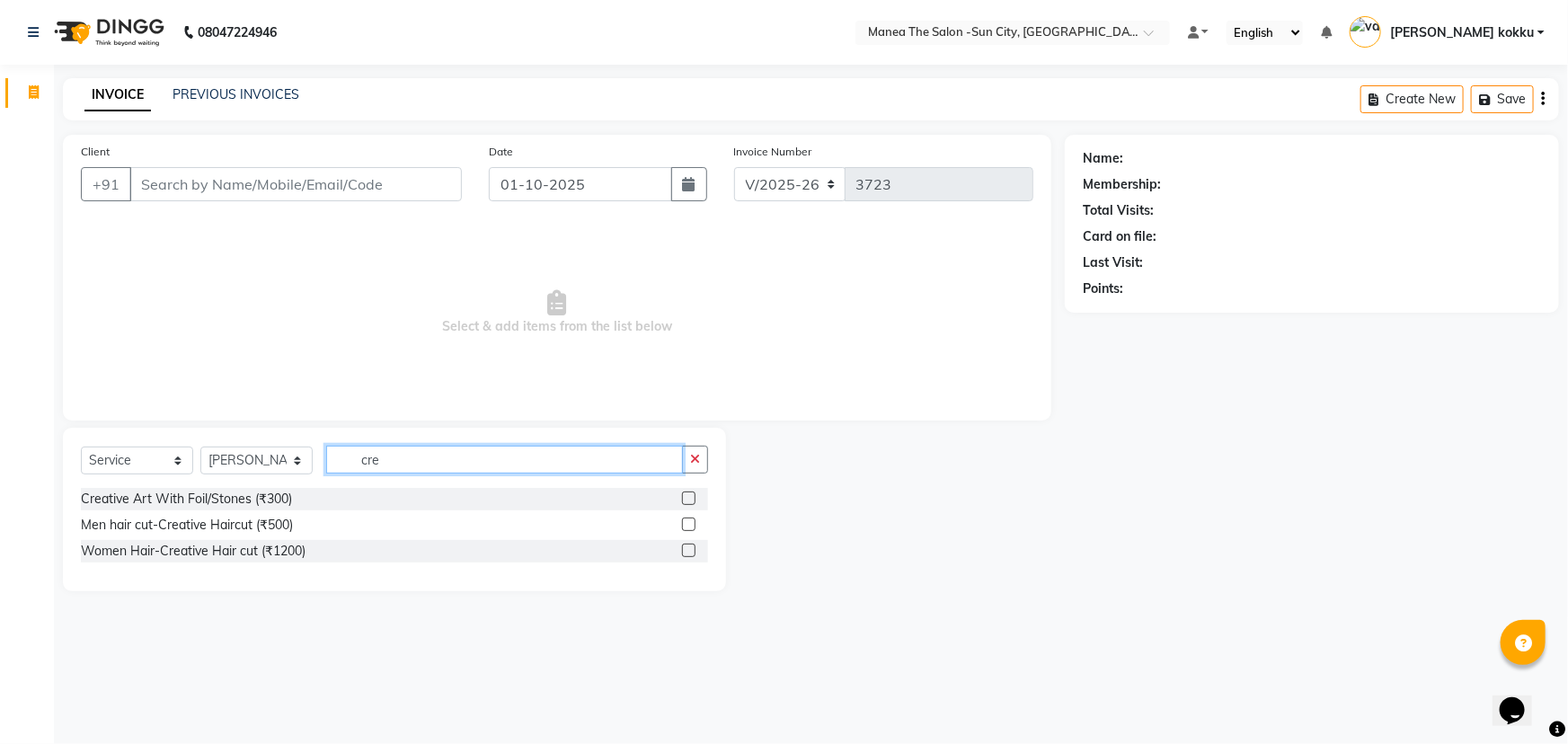
type input "cre"
click at [692, 526] on label at bounding box center [688, 524] width 13 height 13
click at [692, 526] on input "checkbox" at bounding box center [688, 525] width 12 height 12
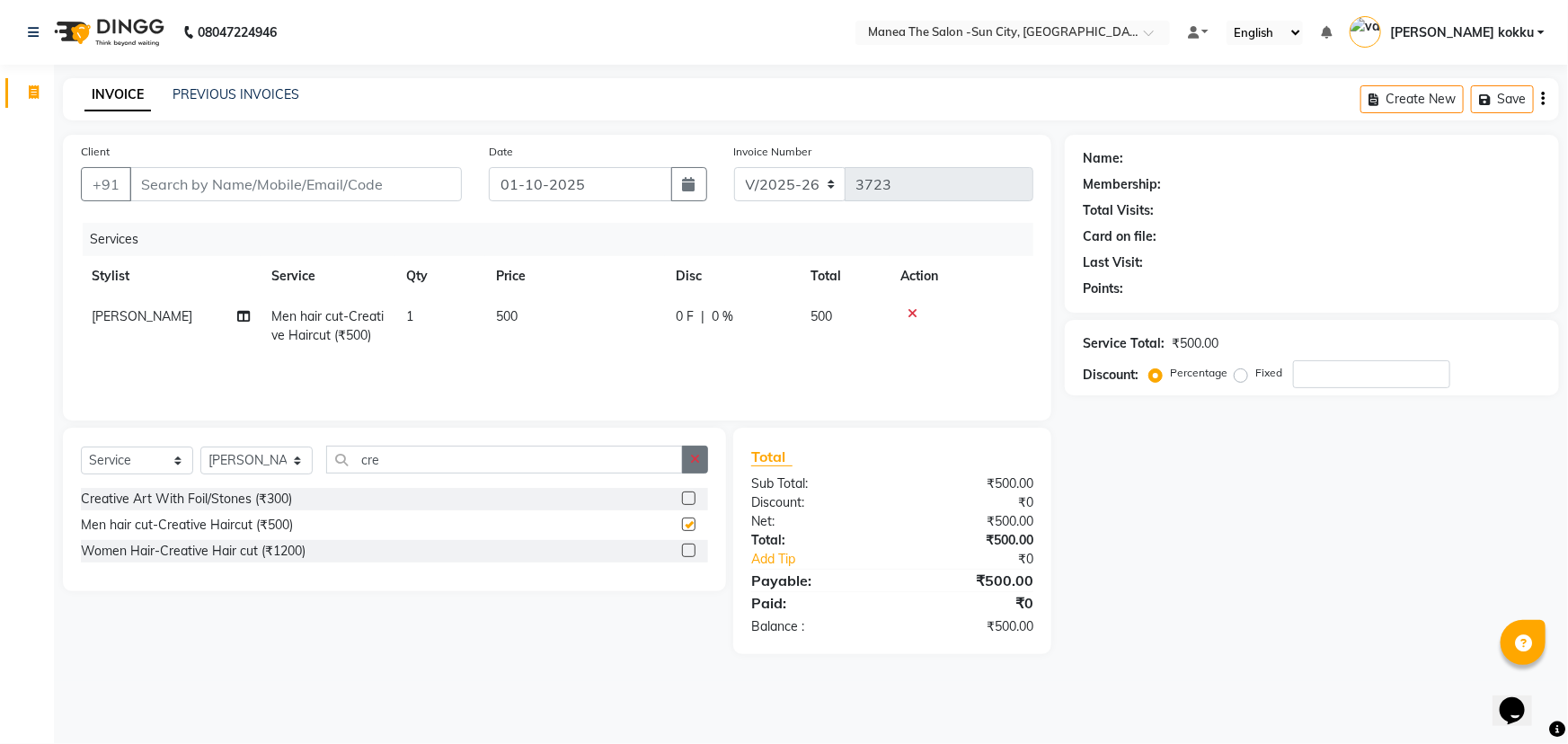
checkbox input "false"
click at [694, 471] on button "button" at bounding box center [694, 459] width 26 height 28
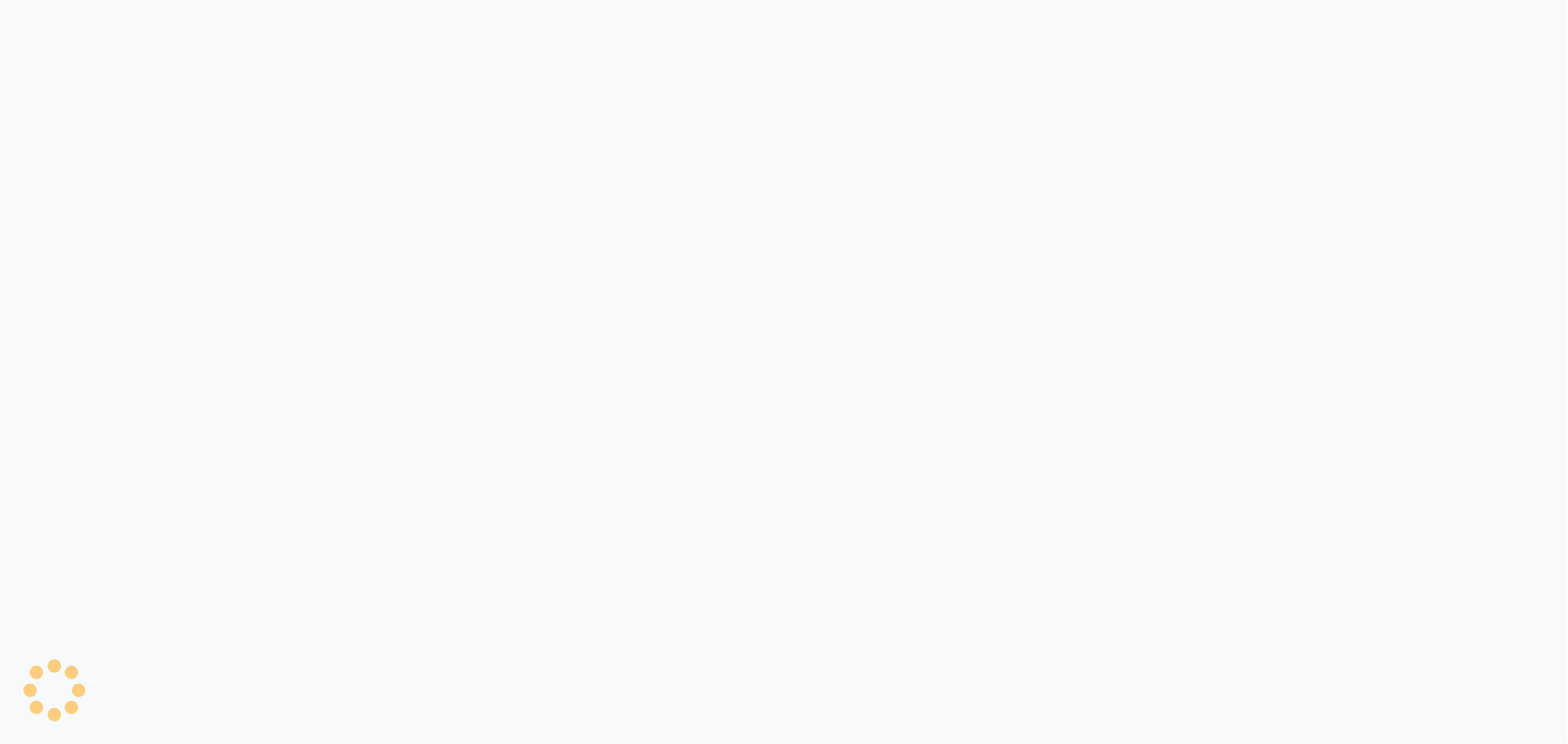
select select "service"
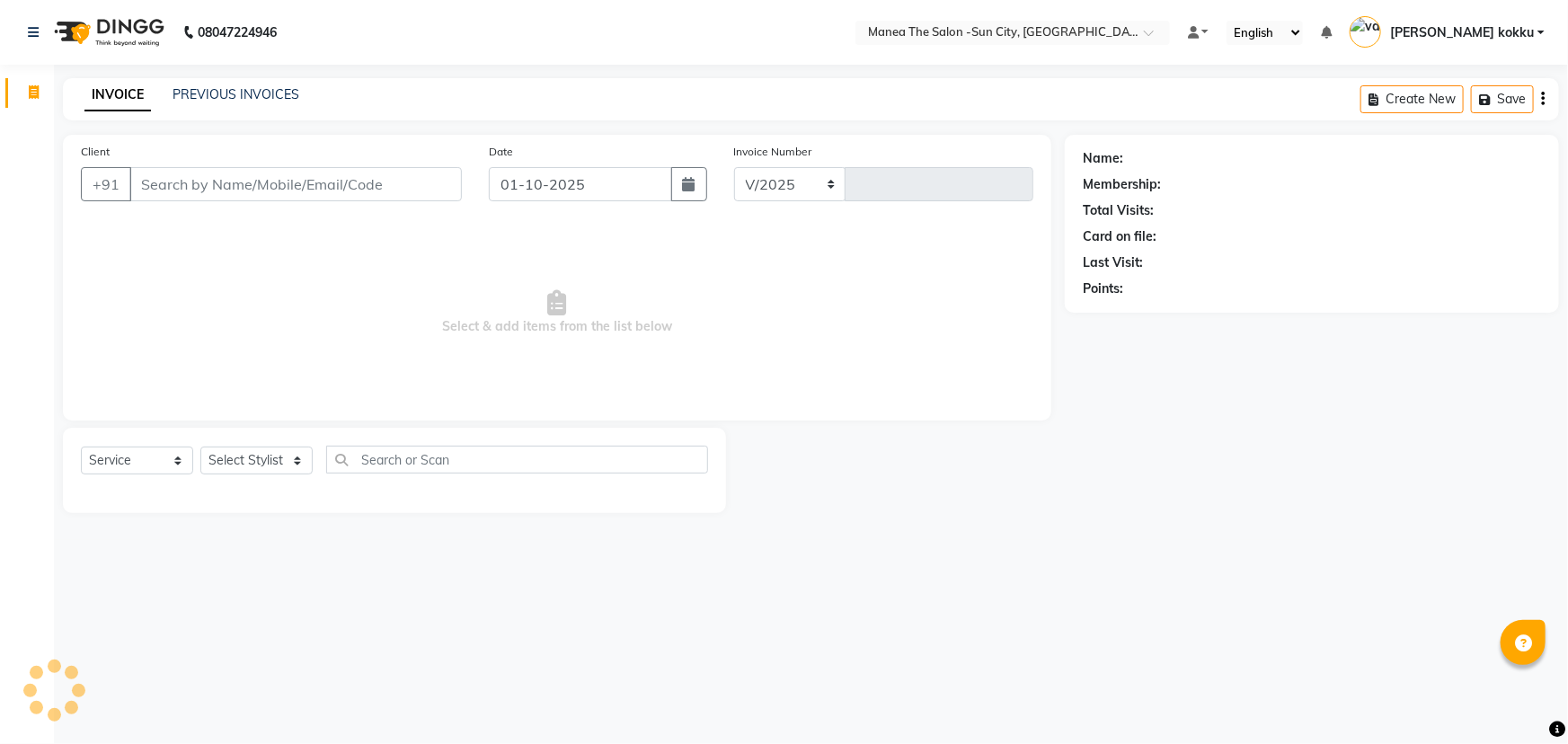
select select "5822"
type input "3723"
click at [286, 459] on select "Select Stylist [PERSON_NAME] [PERSON_NAME] Ikrar [PERSON_NAME] K sai [PERSON_NA…" at bounding box center [256, 460] width 112 height 28
select select "82226"
click at [201, 446] on select "Select Stylist [PERSON_NAME] [PERSON_NAME] Ikrar [PERSON_NAME] K sai [PERSON_NA…" at bounding box center [256, 460] width 112 height 28
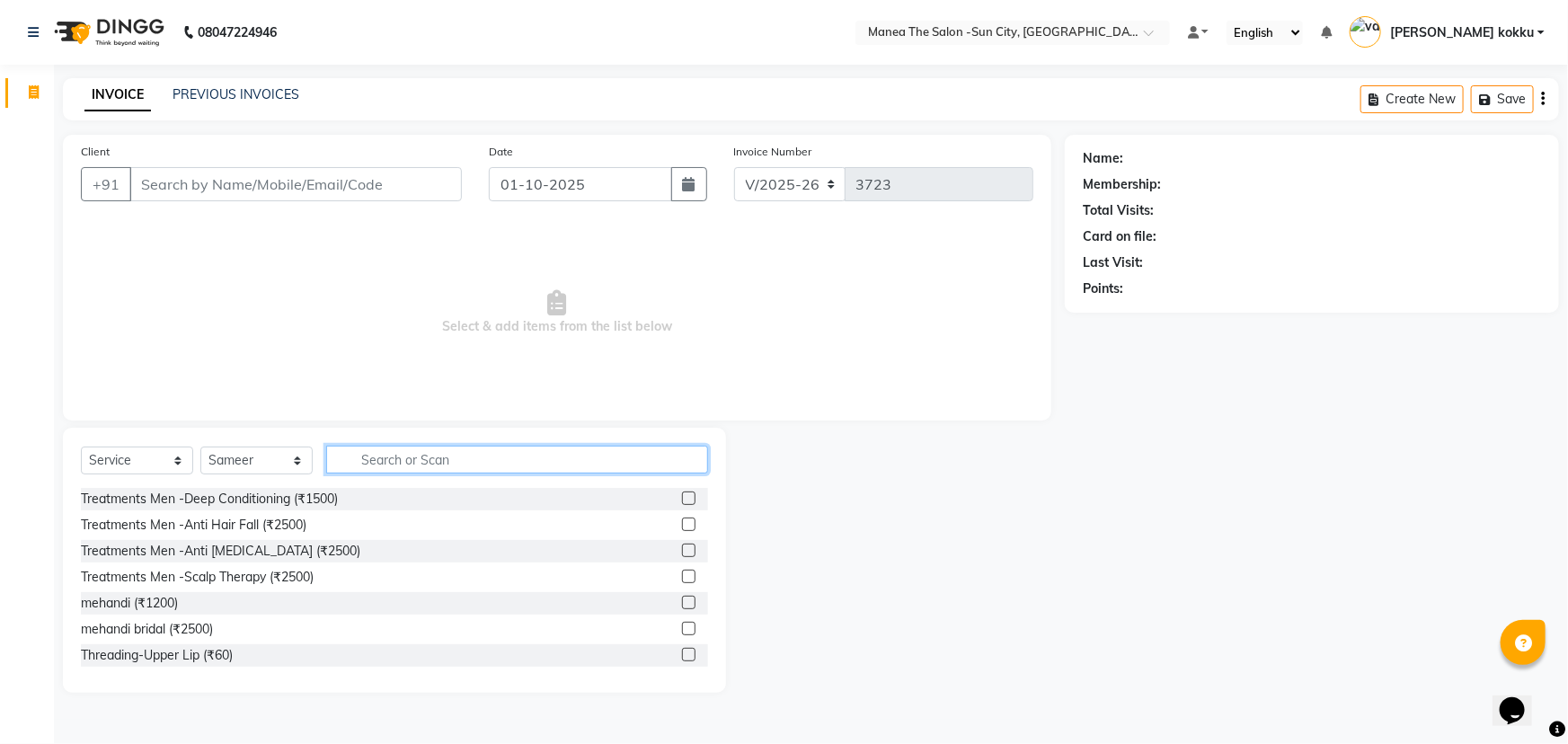
click at [430, 452] on input "text" at bounding box center [518, 459] width 382 height 28
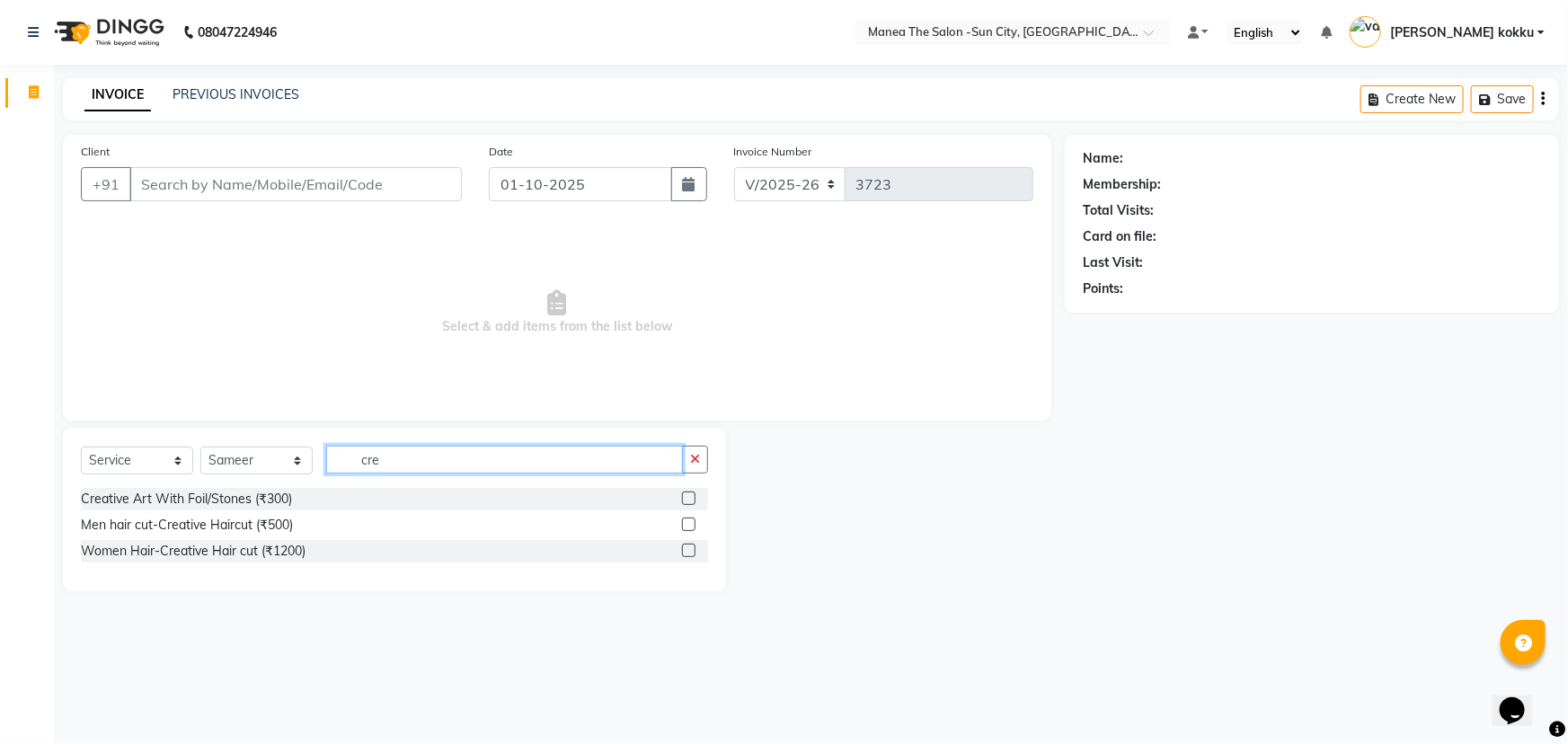
type input "cre"
click at [691, 521] on label at bounding box center [688, 524] width 13 height 13
click at [691, 521] on input "checkbox" at bounding box center [688, 525] width 12 height 12
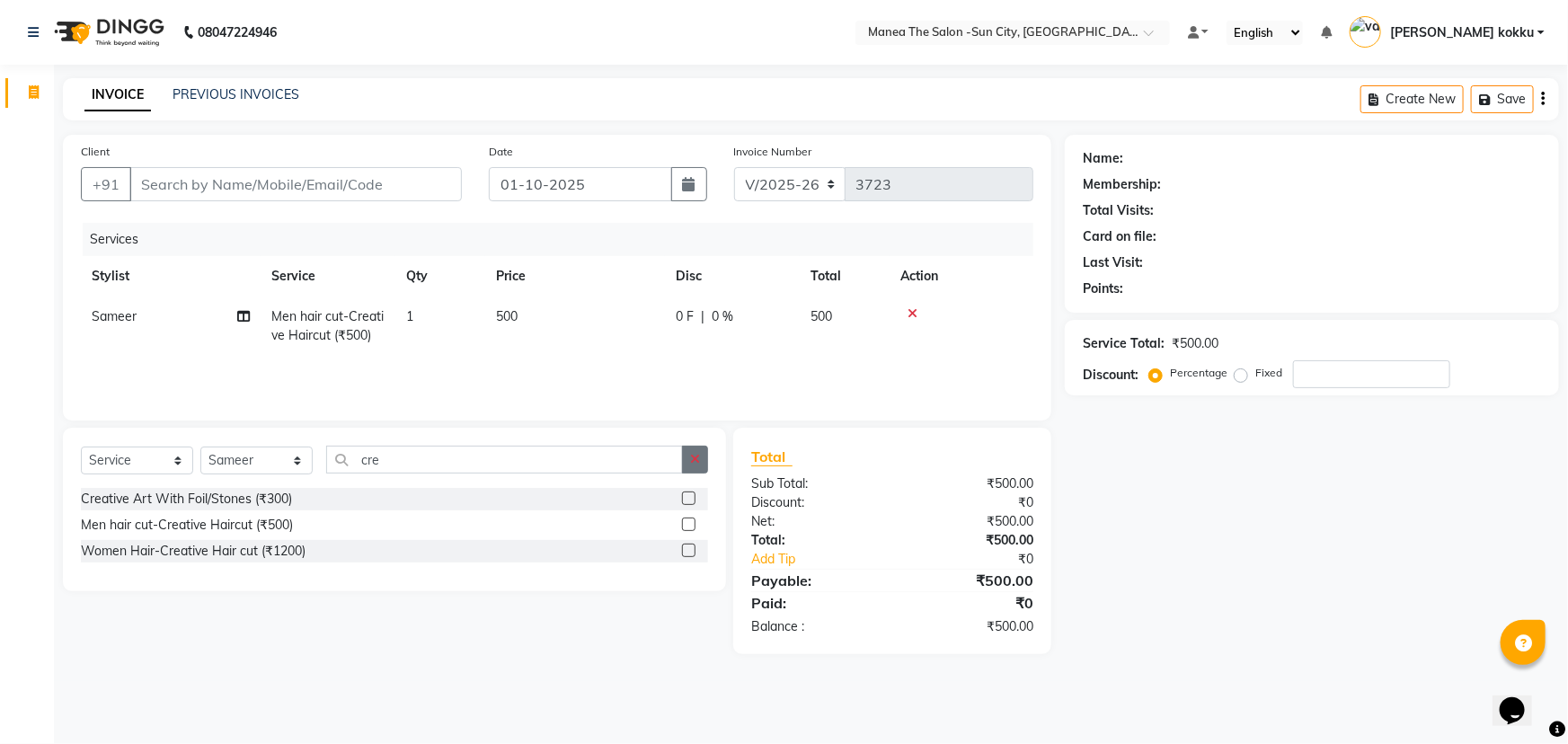
checkbox input "false"
drag, startPoint x: 692, startPoint y: 465, endPoint x: 690, endPoint y: 456, distance: 9.2
click at [692, 464] on icon "button" at bounding box center [695, 459] width 10 height 12
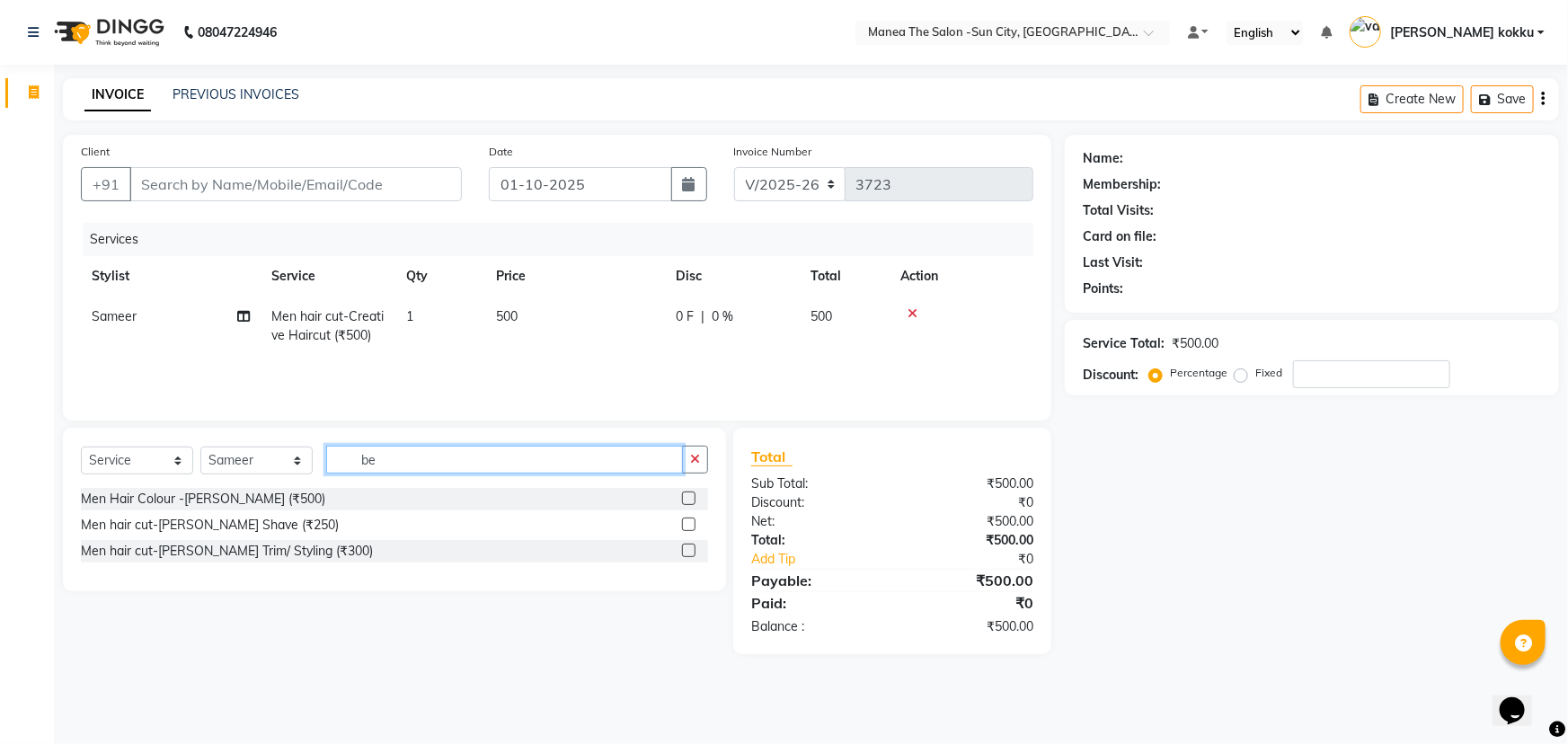
type input "be"
click at [690, 551] on label at bounding box center [688, 550] width 13 height 13
click at [690, 551] on input "checkbox" at bounding box center [688, 551] width 12 height 12
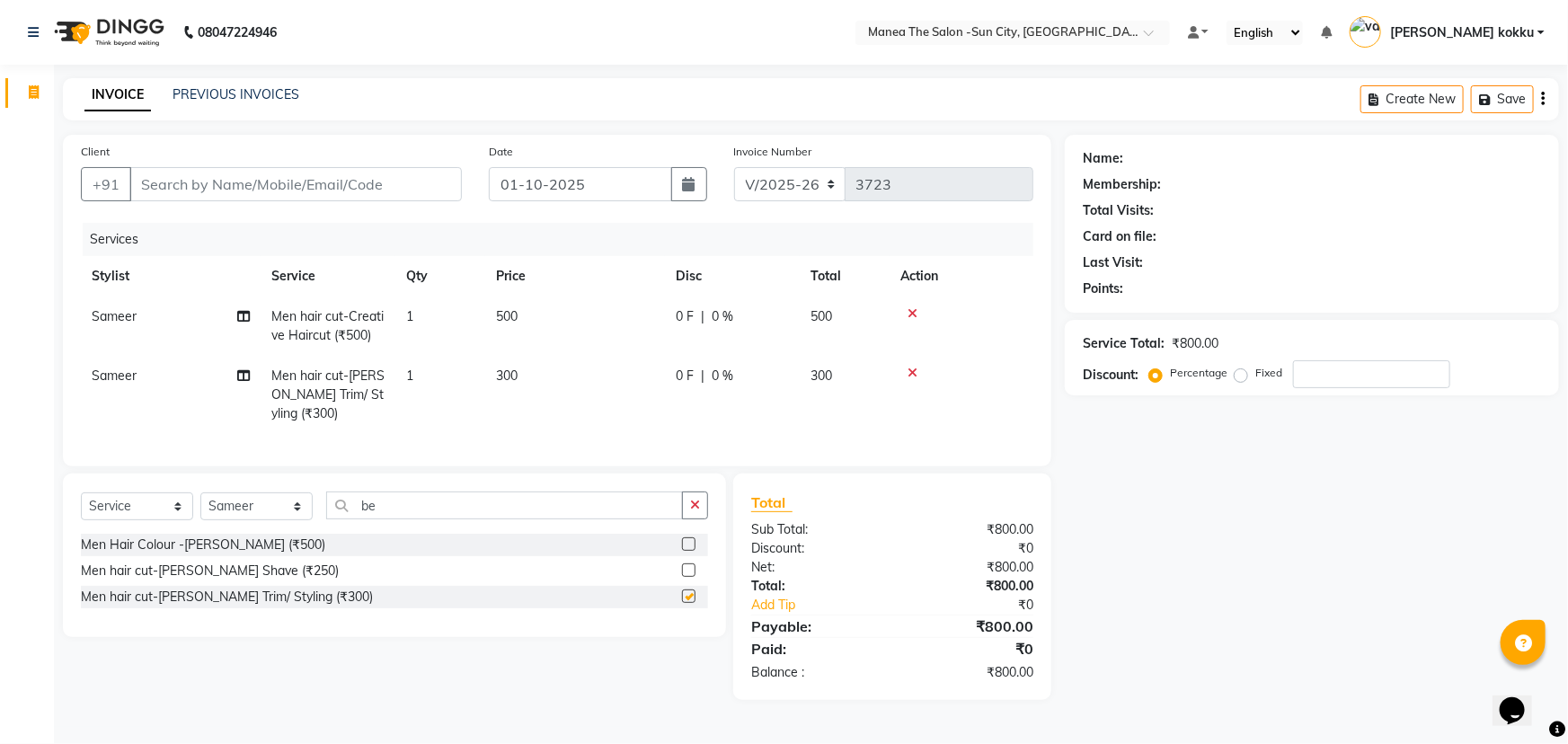
checkbox input "false"
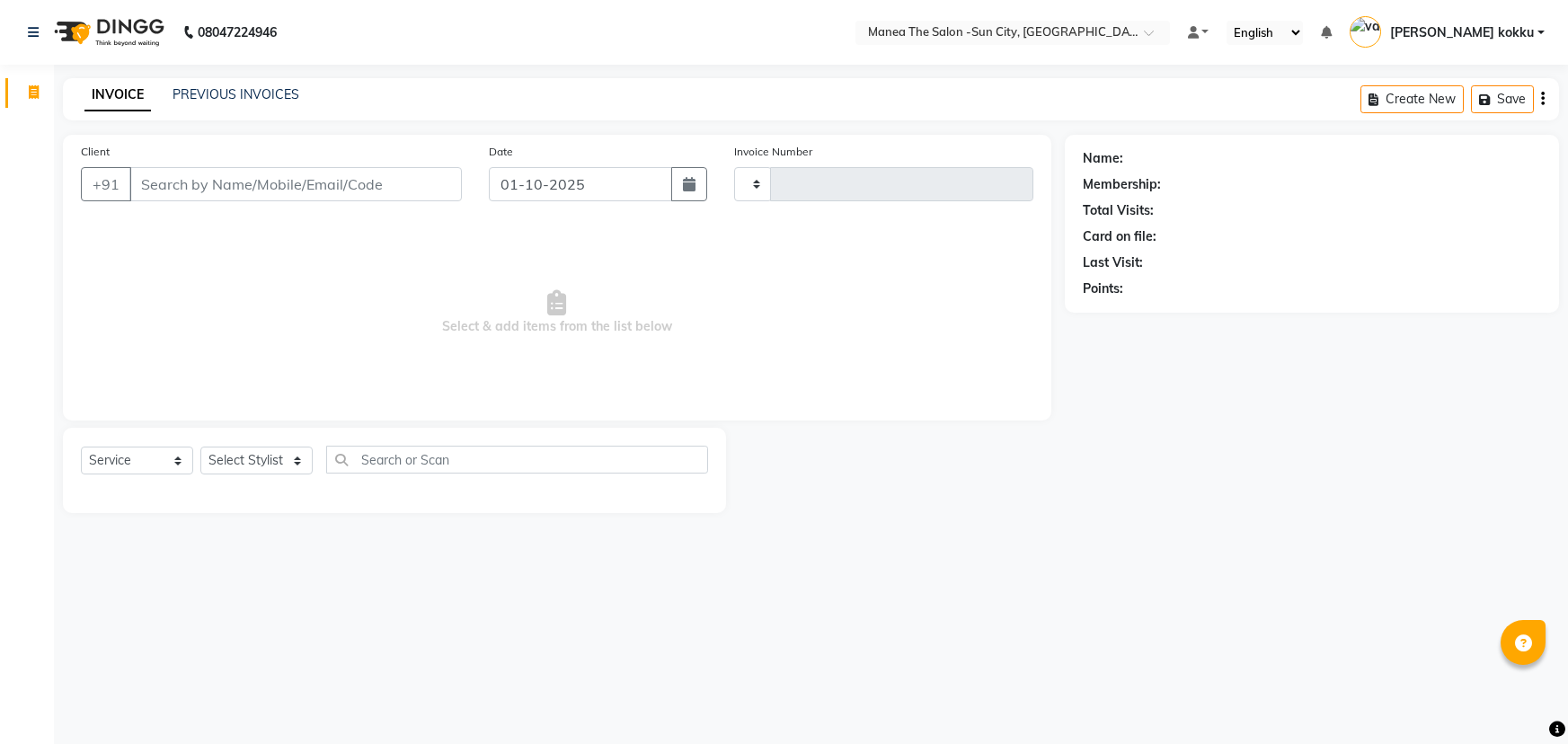
select select "service"
click at [281, 464] on select "Select Stylist [PERSON_NAME] [PERSON_NAME] Ikrar [PERSON_NAME] K sai [PERSON_NA…" at bounding box center [256, 460] width 112 height 28
select select "85914"
click at [201, 446] on select "Select Stylist [PERSON_NAME] [PERSON_NAME] Ikrar [PERSON_NAME] K sai [PERSON_NA…" at bounding box center [256, 460] width 112 height 28
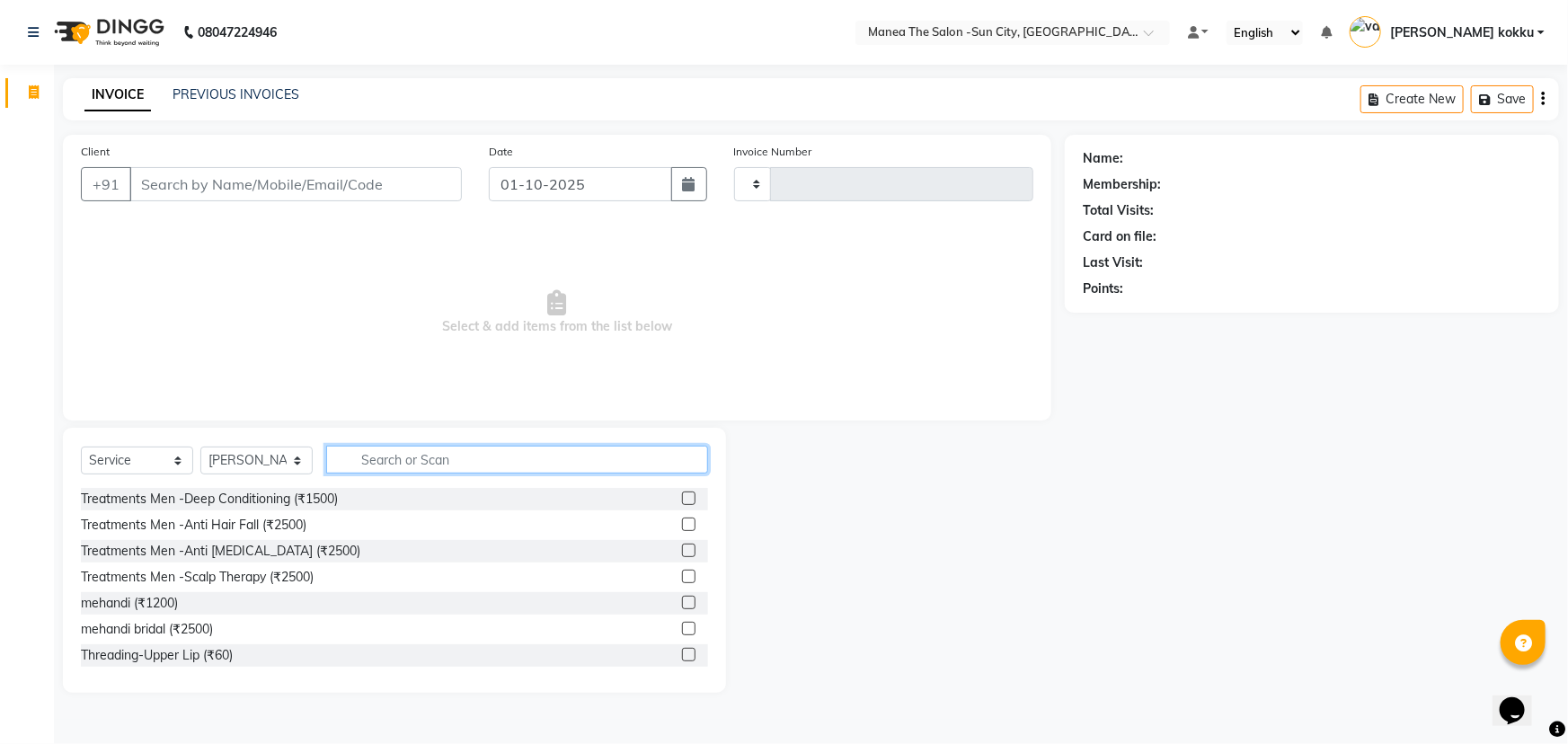
click at [384, 460] on input "text" at bounding box center [518, 459] width 382 height 28
type input "thre"
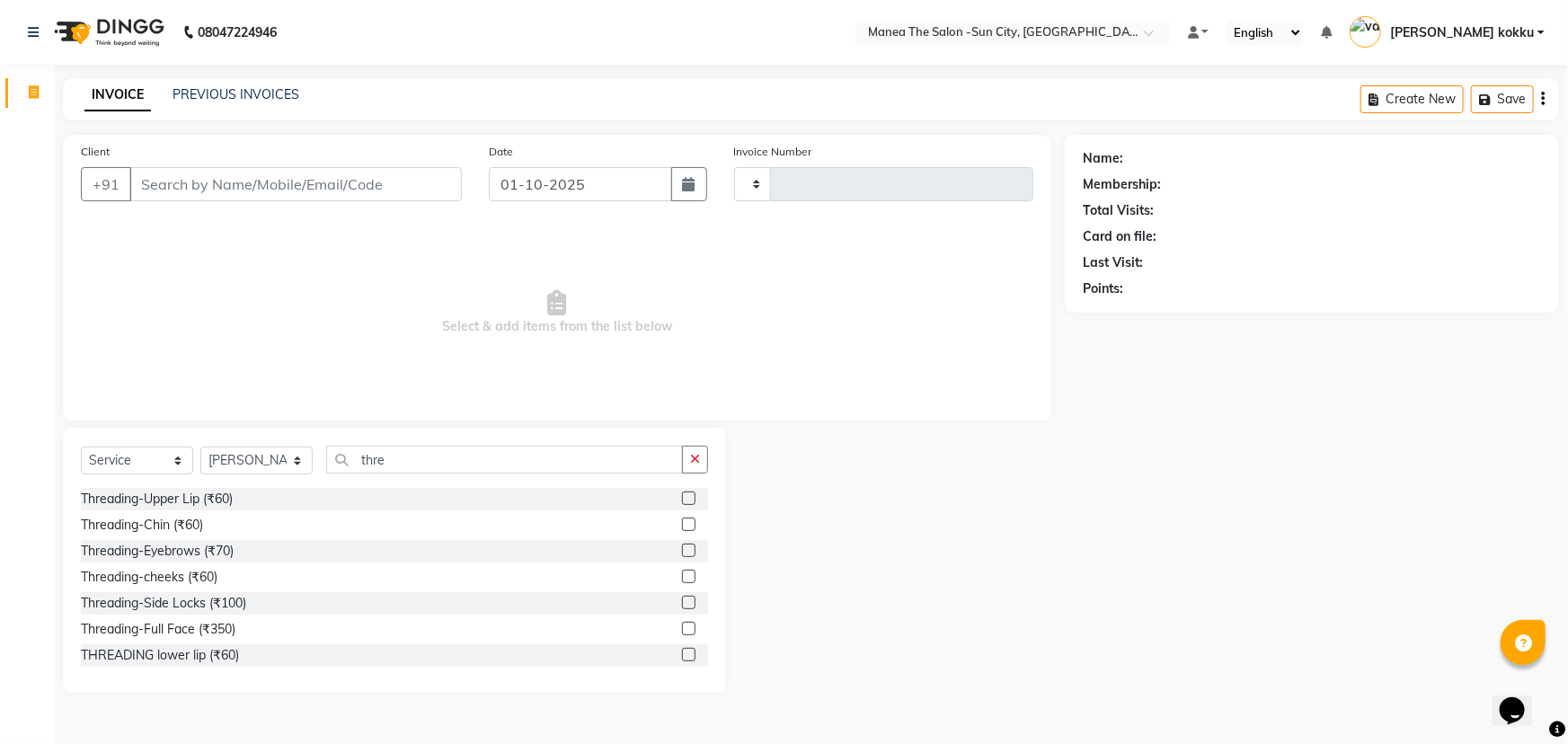
click at [682, 549] on label at bounding box center [688, 550] width 13 height 13
click at [682, 549] on input "checkbox" at bounding box center [688, 551] width 12 height 12
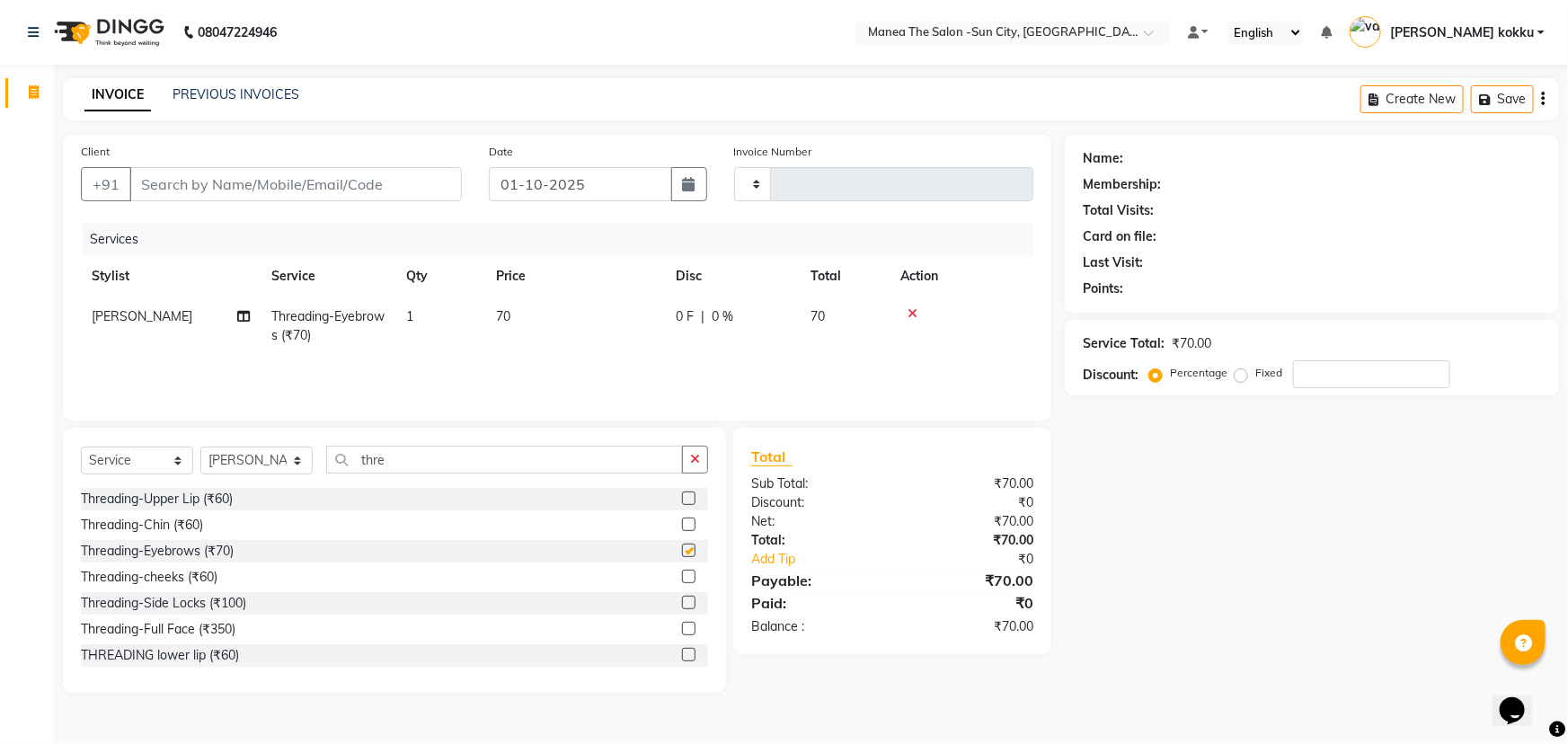
checkbox input "false"
click at [682, 497] on label at bounding box center [688, 498] width 13 height 13
click at [682, 497] on input "checkbox" at bounding box center [688, 499] width 12 height 12
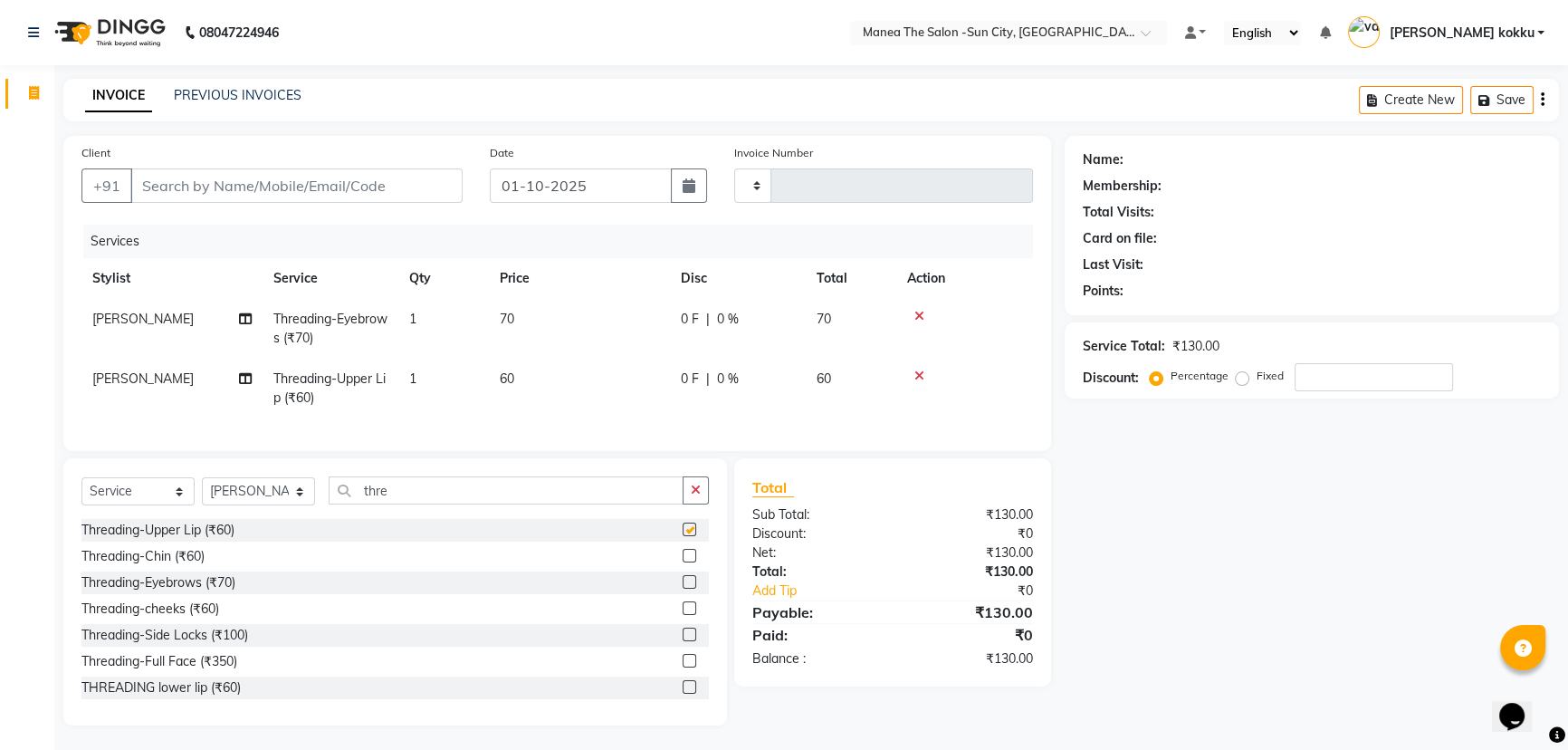
checkbox input "false"
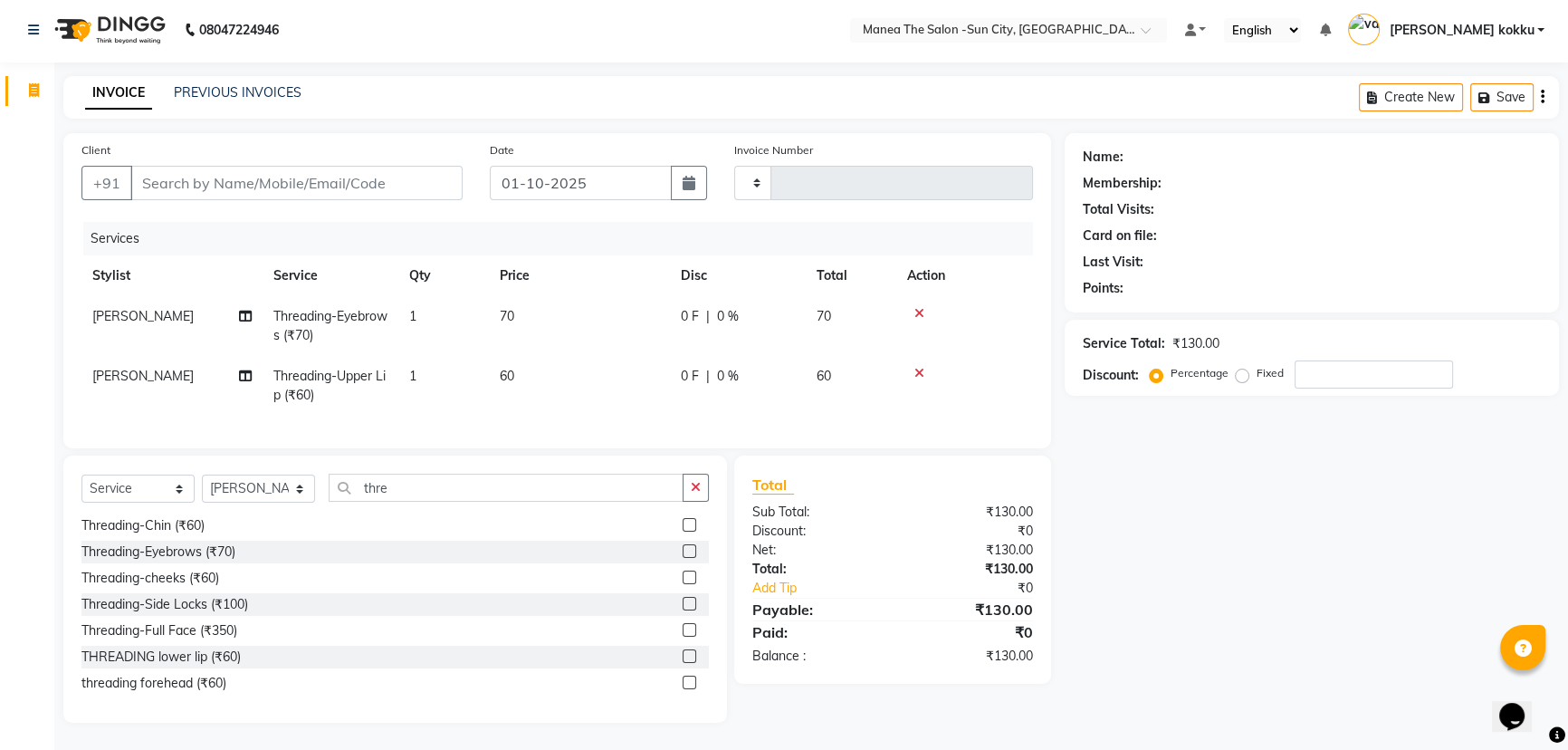
scroll to position [15, 0]
click at [683, 683] on label at bounding box center [690, 682] width 14 height 14
click at [683, 683] on input "checkbox" at bounding box center [689, 683] width 12 height 12
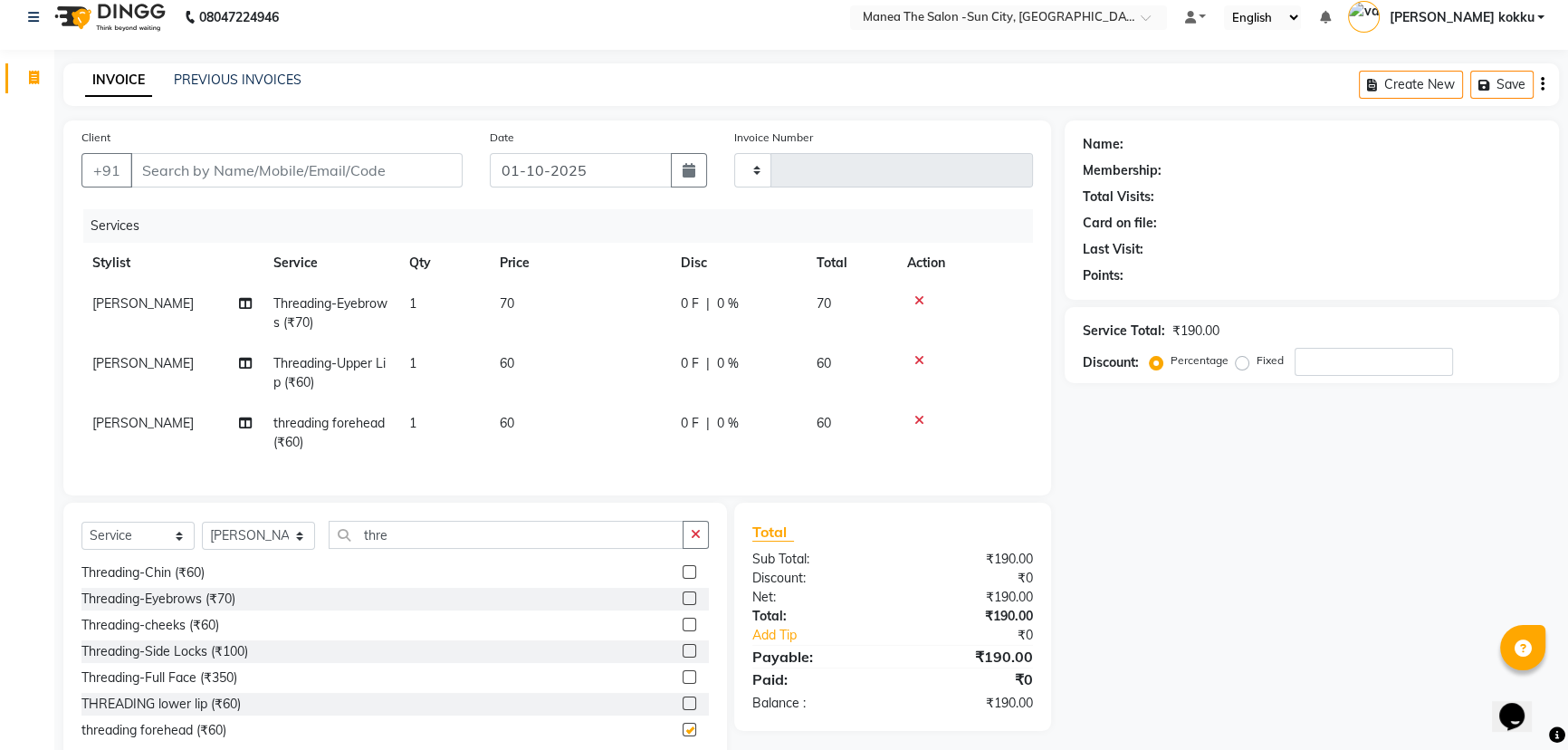
checkbox input "false"
click at [691, 541] on icon "button" at bounding box center [695, 534] width 10 height 13
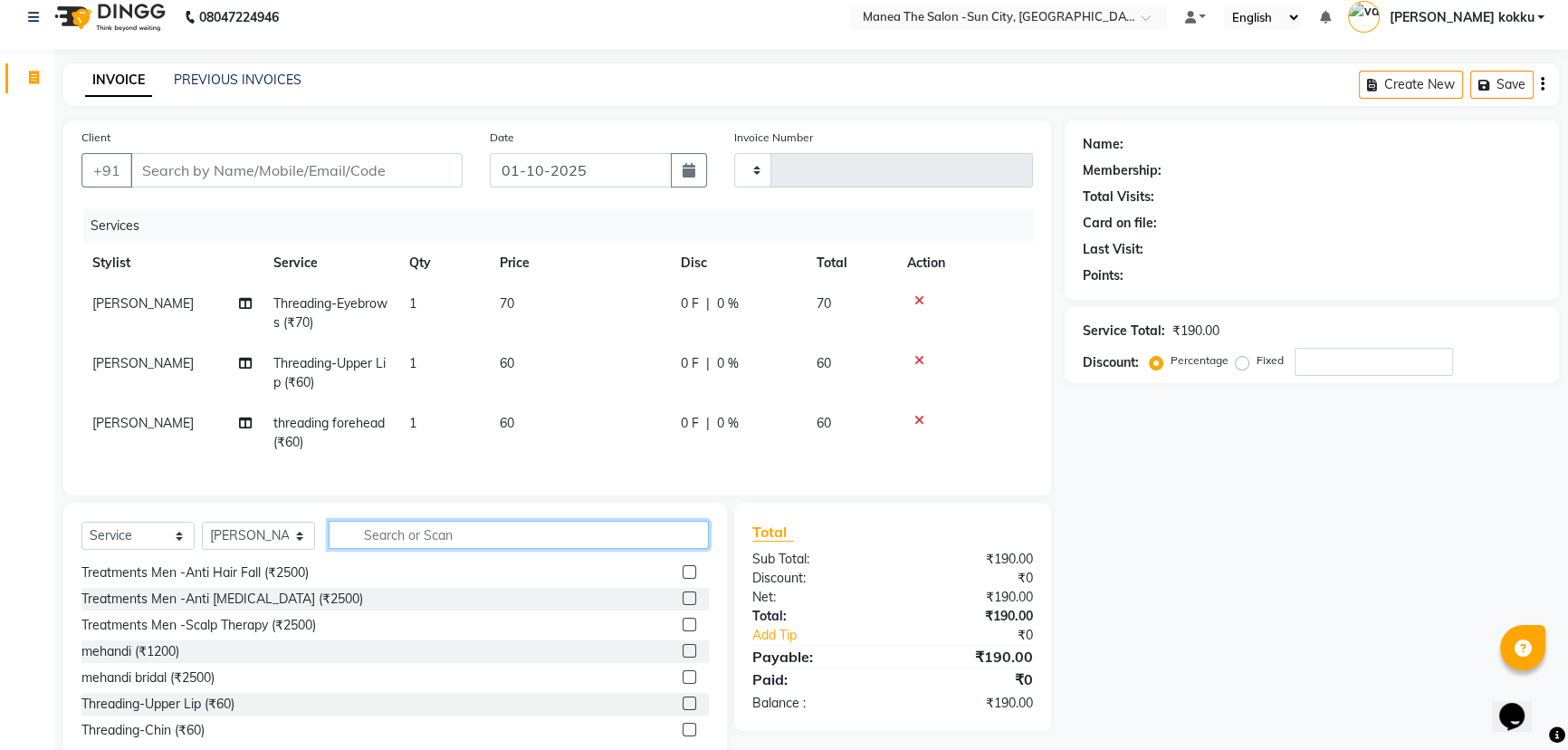
scroll to position [186, 0]
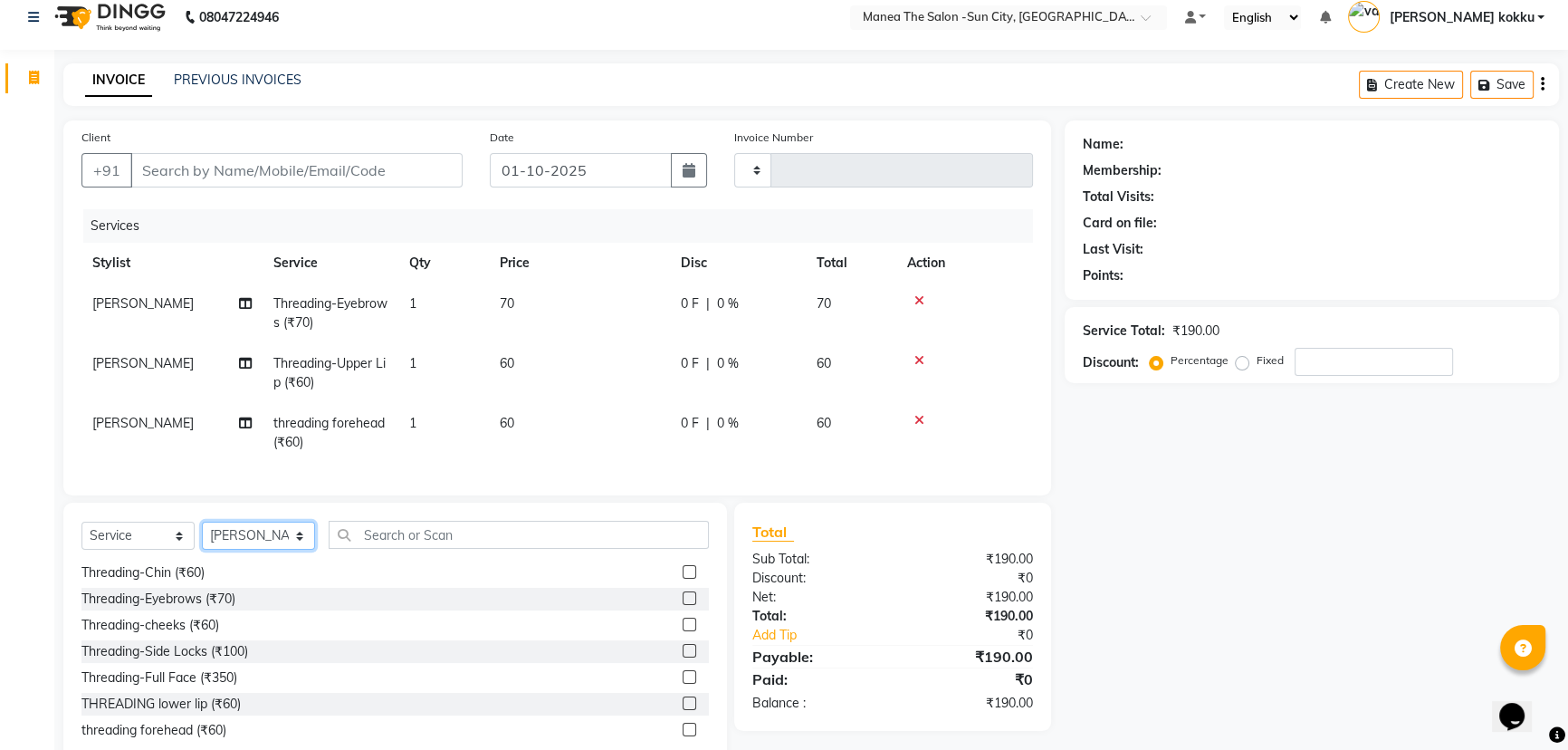
click at [246, 548] on select "Select Stylist BHURA KHAN Chandrika Ikrar Kavya K sai sruthi Lalitha RAJITHA Sa…" at bounding box center [258, 535] width 113 height 28
click at [202, 534] on select "Select Stylist [PERSON_NAME] [PERSON_NAME] Ikrar [PERSON_NAME] K sai [PERSON_NA…" at bounding box center [258, 535] width 113 height 28
click at [242, 550] on select "Select Stylist [PERSON_NAME] [PERSON_NAME] Ikrar [PERSON_NAME] K sai [PERSON_NA…" at bounding box center [258, 535] width 113 height 28
select select "85974"
click at [202, 534] on select "Select Stylist [PERSON_NAME] [PERSON_NAME] Ikrar [PERSON_NAME] K sai [PERSON_NA…" at bounding box center [258, 535] width 113 height 28
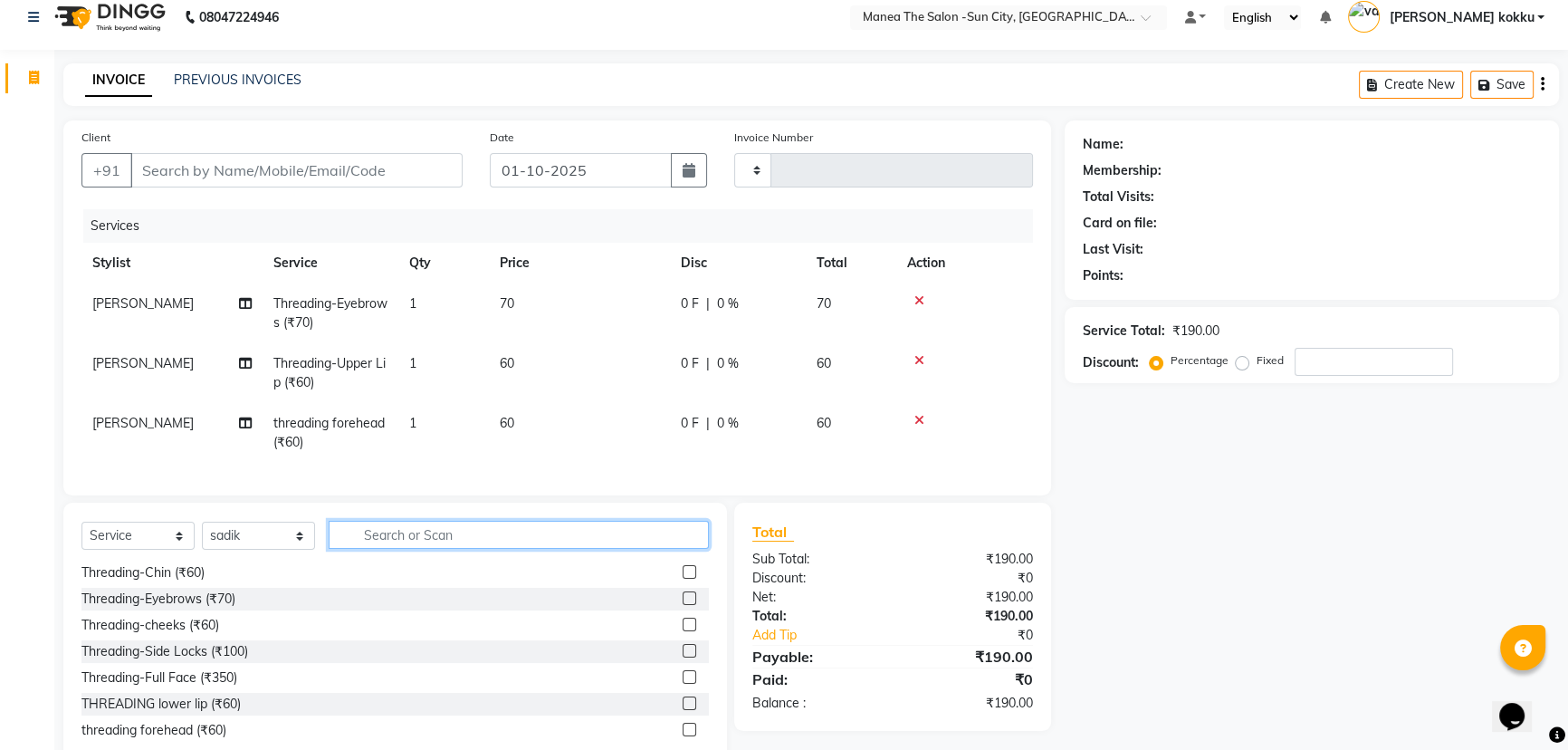
click at [394, 549] on input "text" at bounding box center [518, 534] width 380 height 28
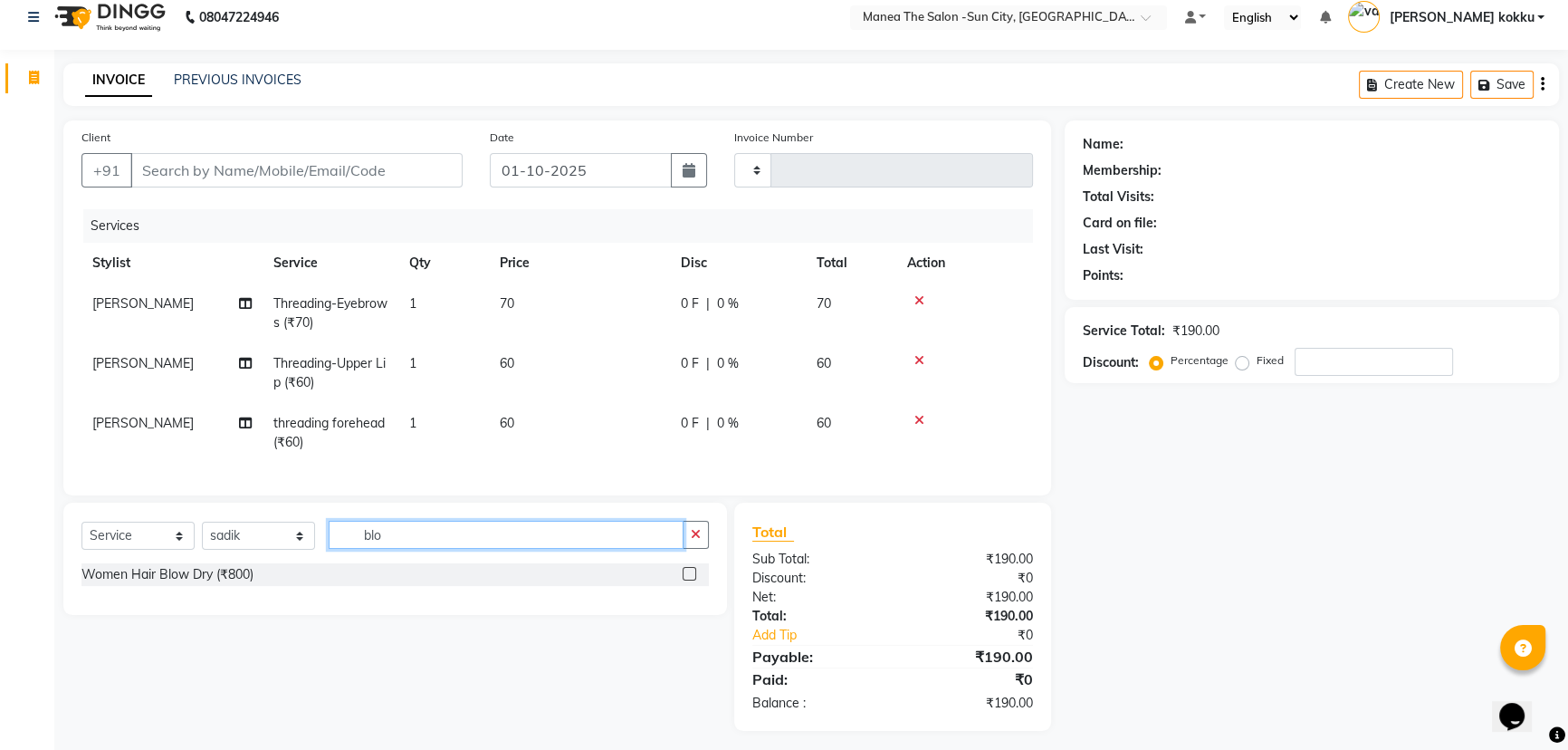
scroll to position [0, 0]
type input "blo"
click at [693, 581] on label at bounding box center [690, 574] width 14 height 14
click at [693, 581] on input "checkbox" at bounding box center [689, 575] width 12 height 12
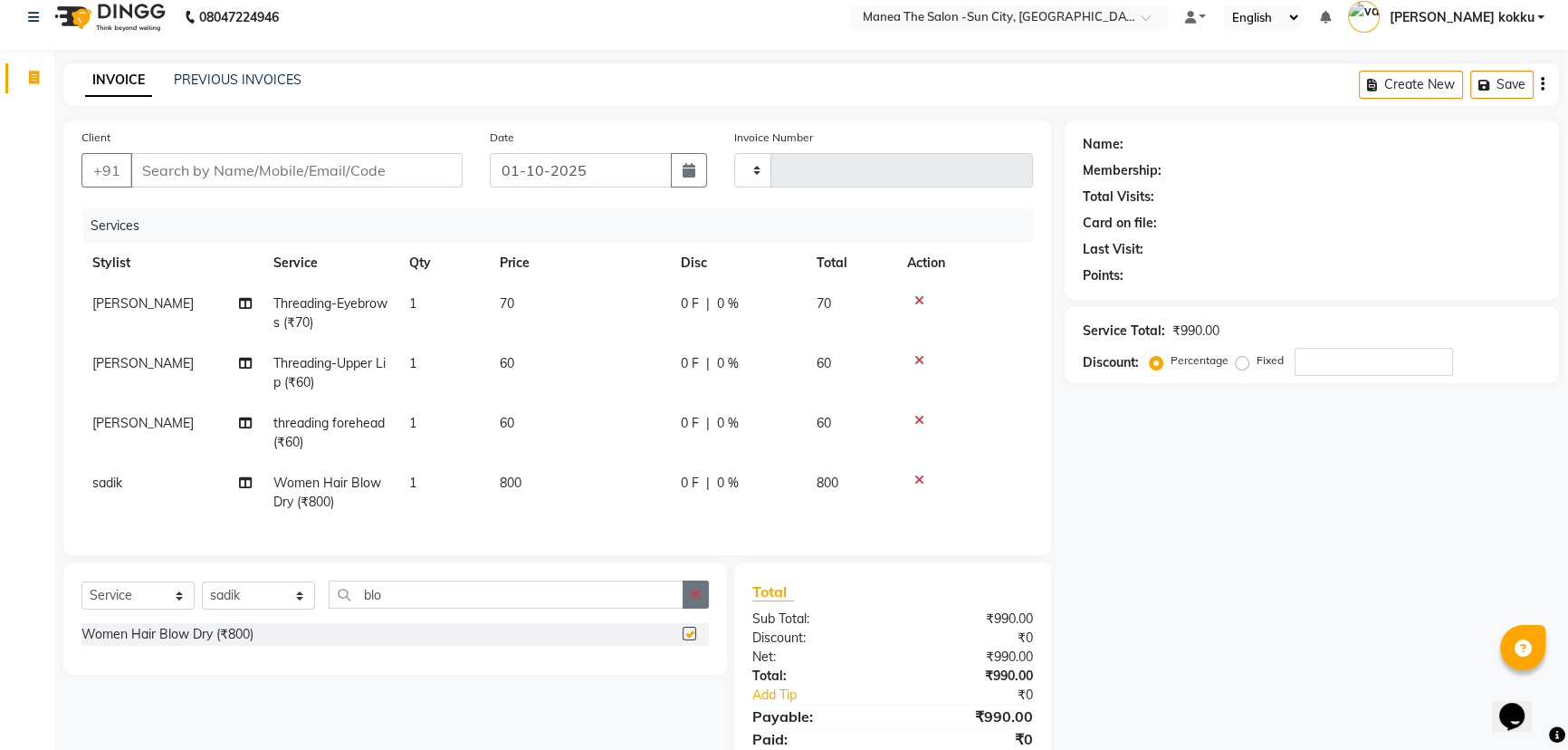
checkbox input "false"
click at [697, 601] on icon "button" at bounding box center [695, 593] width 10 height 13
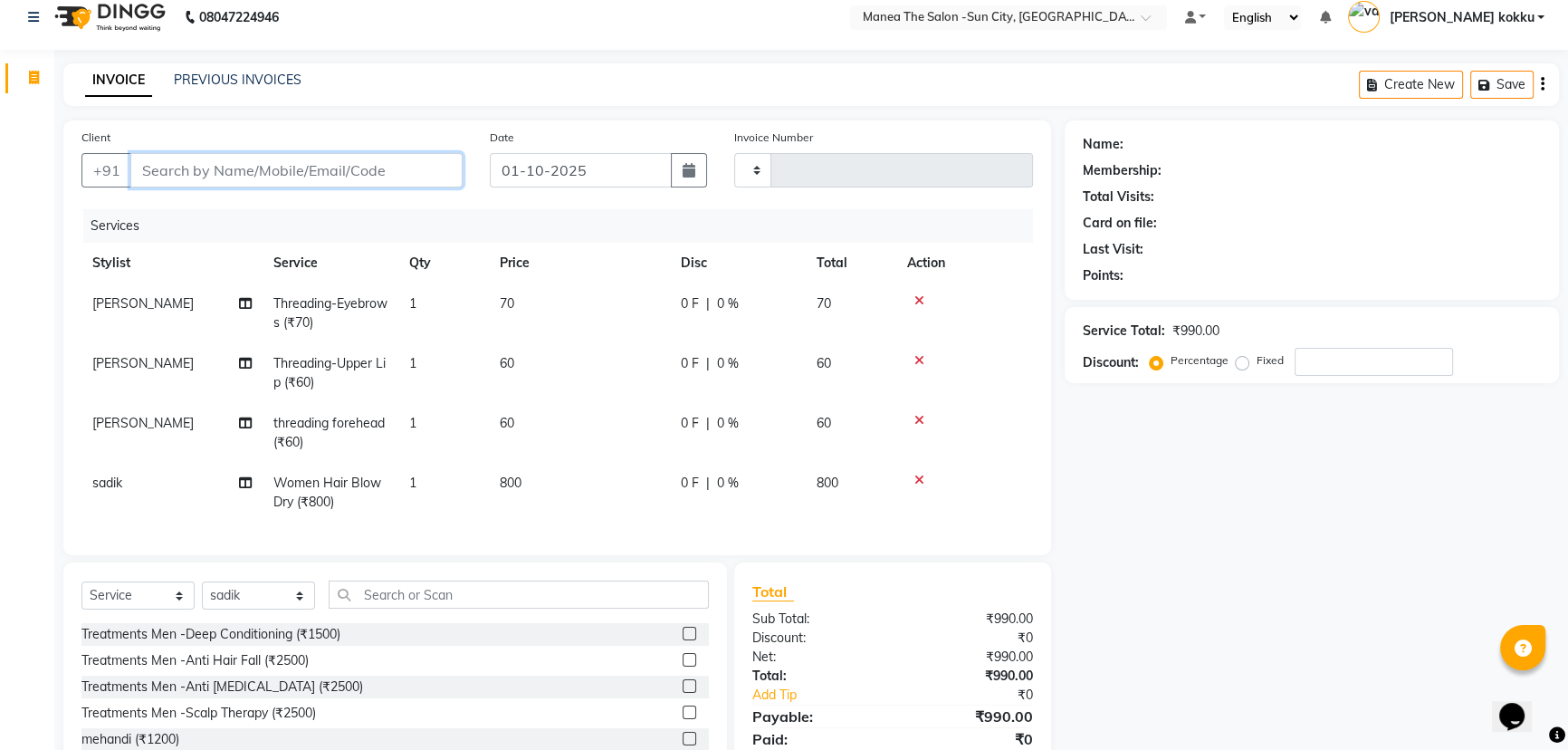
click at [316, 177] on input "Client" at bounding box center [296, 170] width 332 height 35
type input "9"
type input "0"
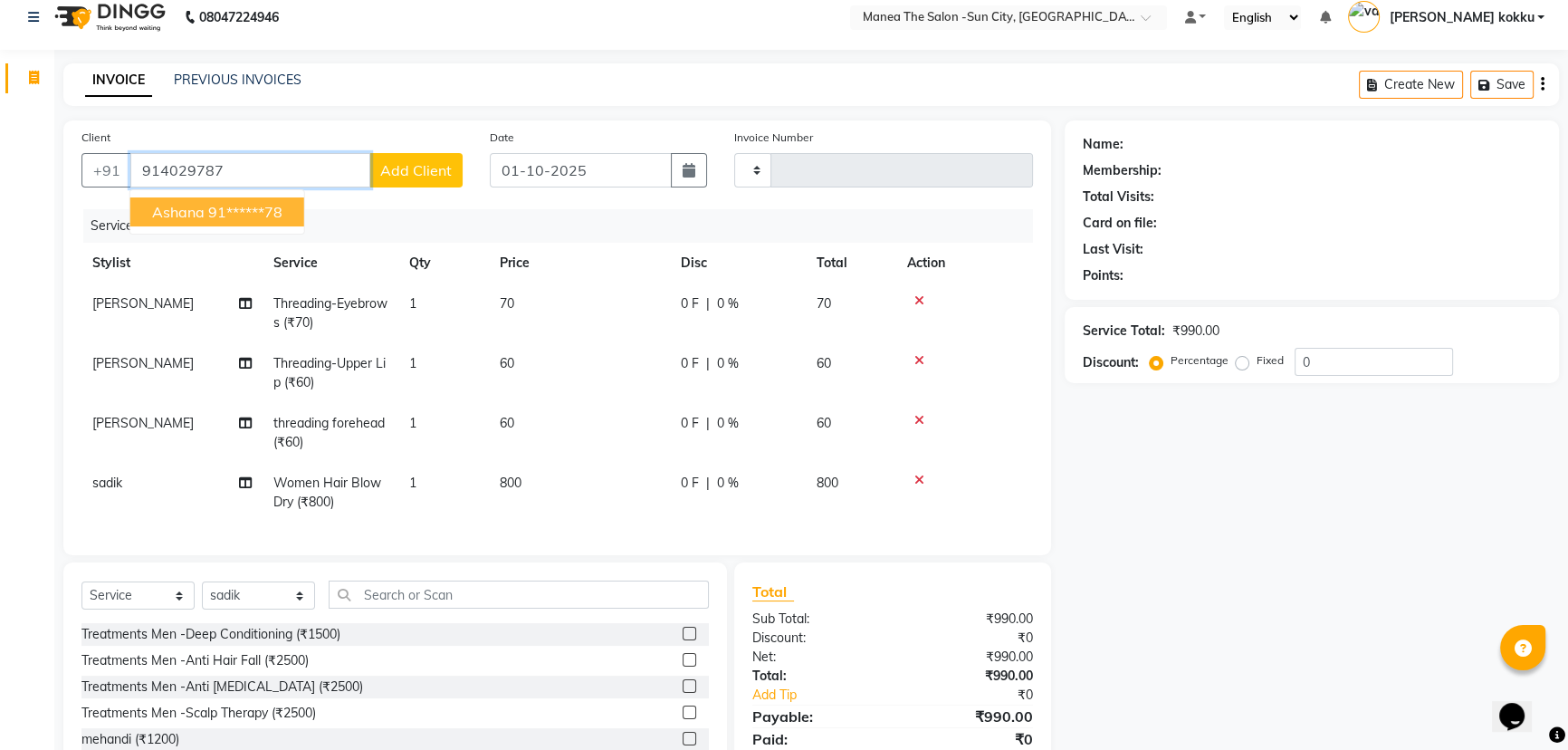
click at [253, 219] on ngb-highlight "91******78" at bounding box center [245, 212] width 74 height 18
type input "91******78"
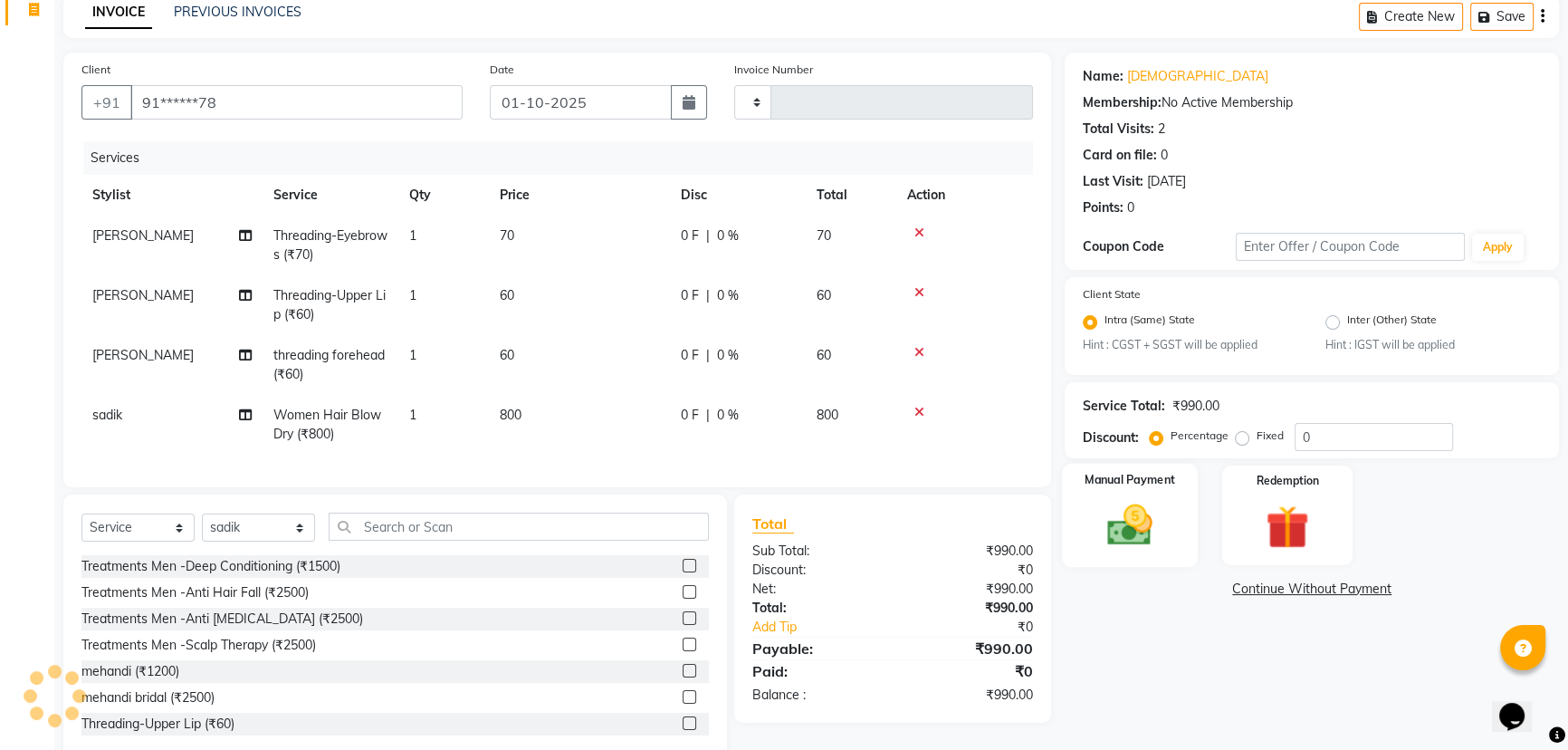
scroll to position [135, 0]
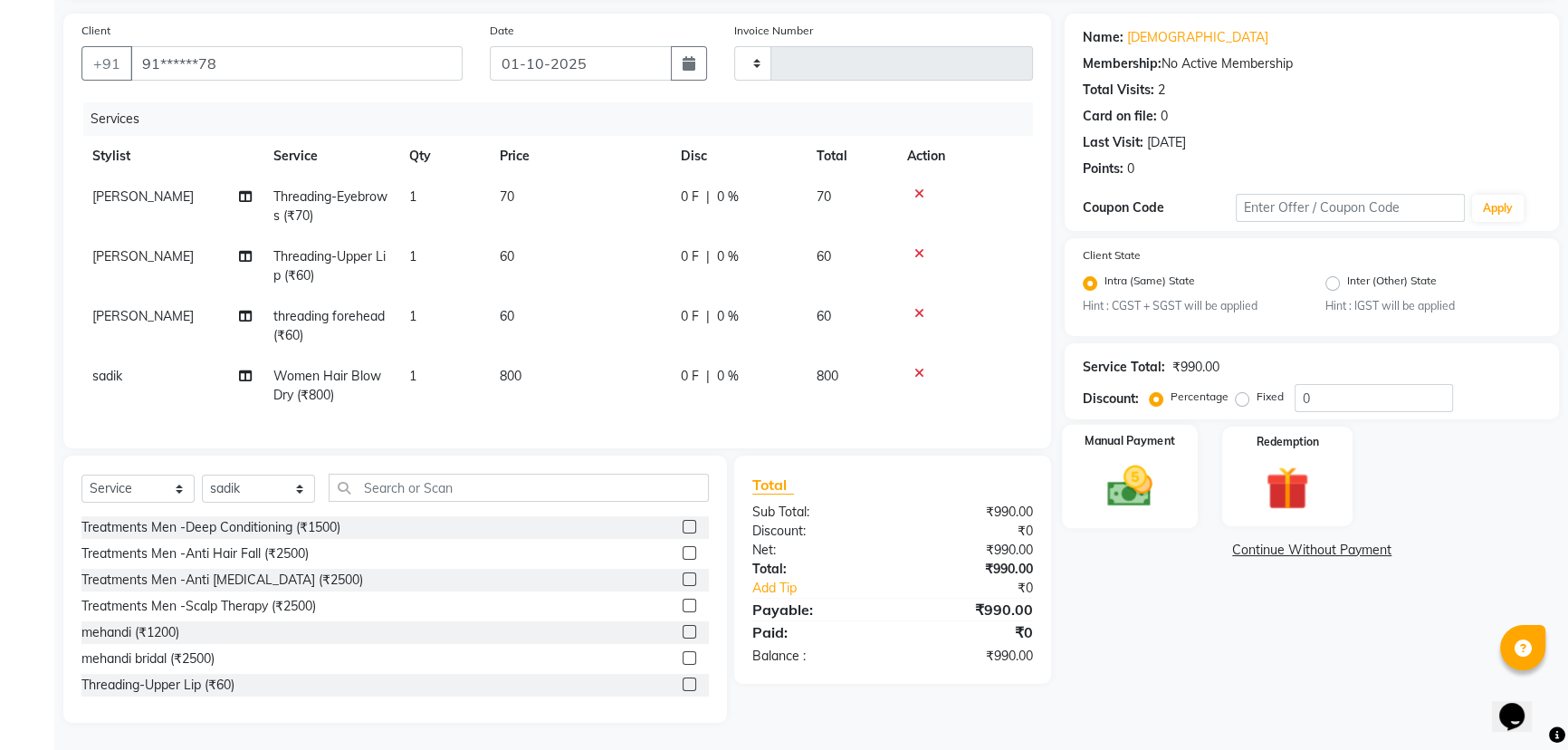
click at [1149, 497] on img at bounding box center [1131, 486] width 74 height 51
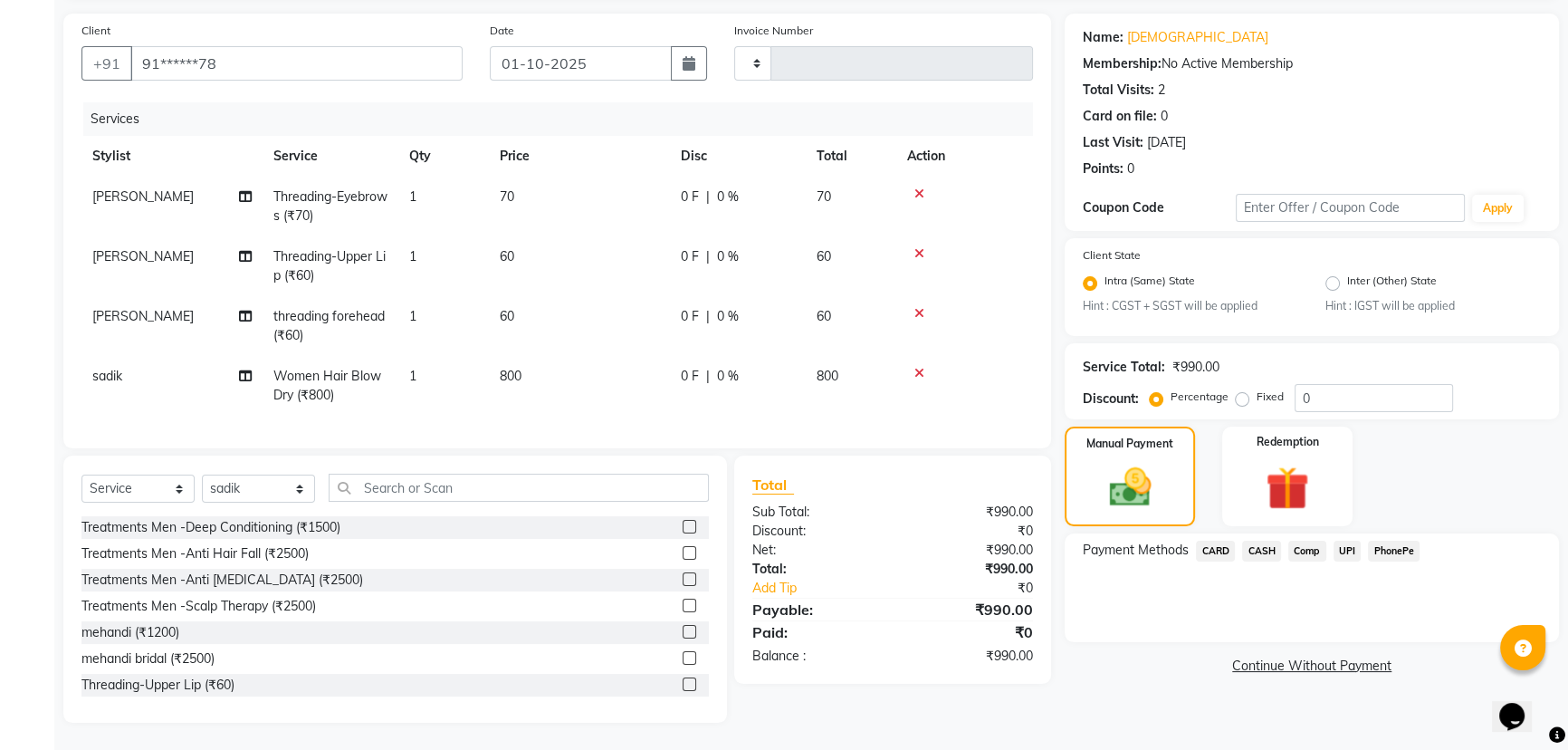
click at [1349, 544] on span "UPI" at bounding box center [1347, 552] width 28 height 21
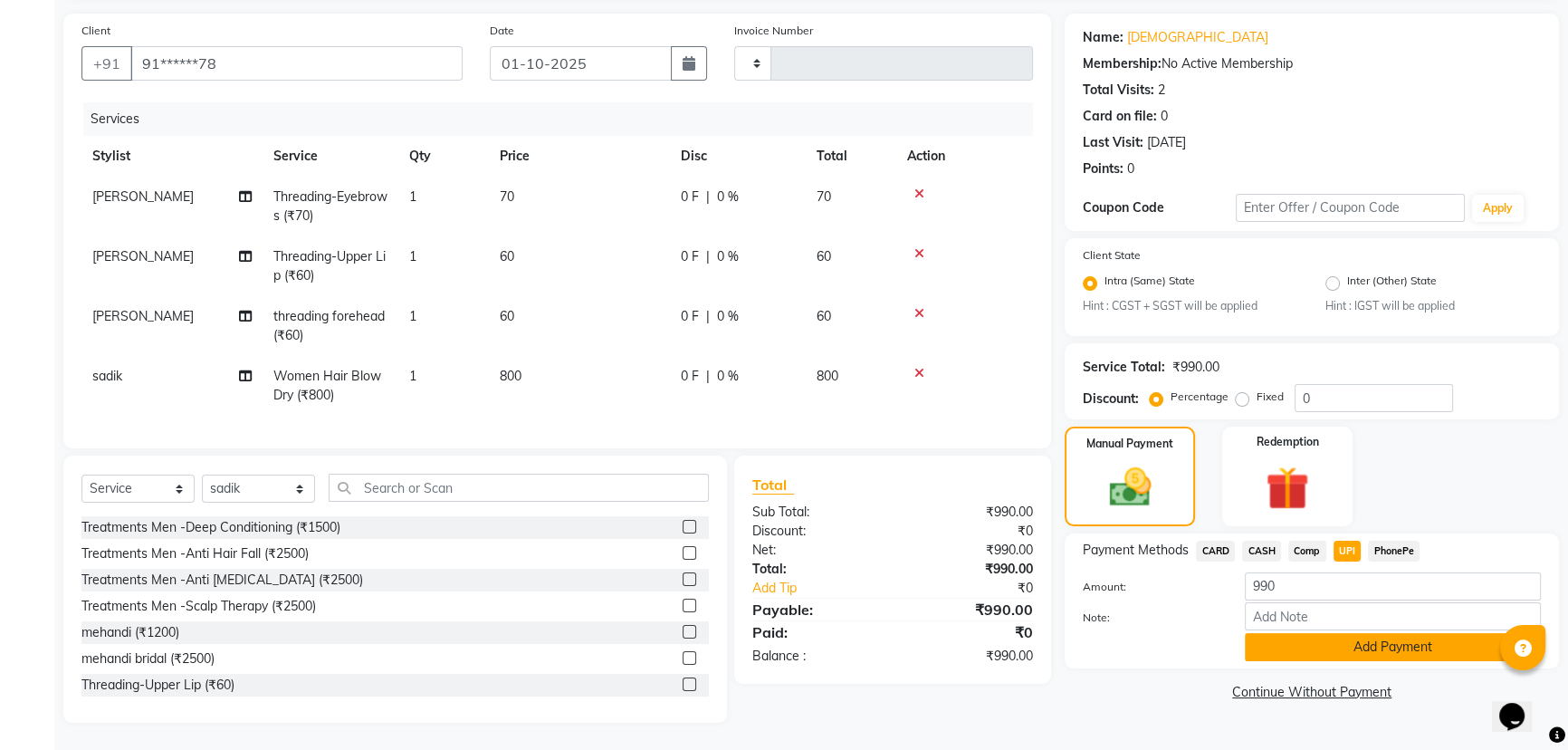
click at [1342, 633] on button "Add Payment" at bounding box center [1393, 646] width 296 height 28
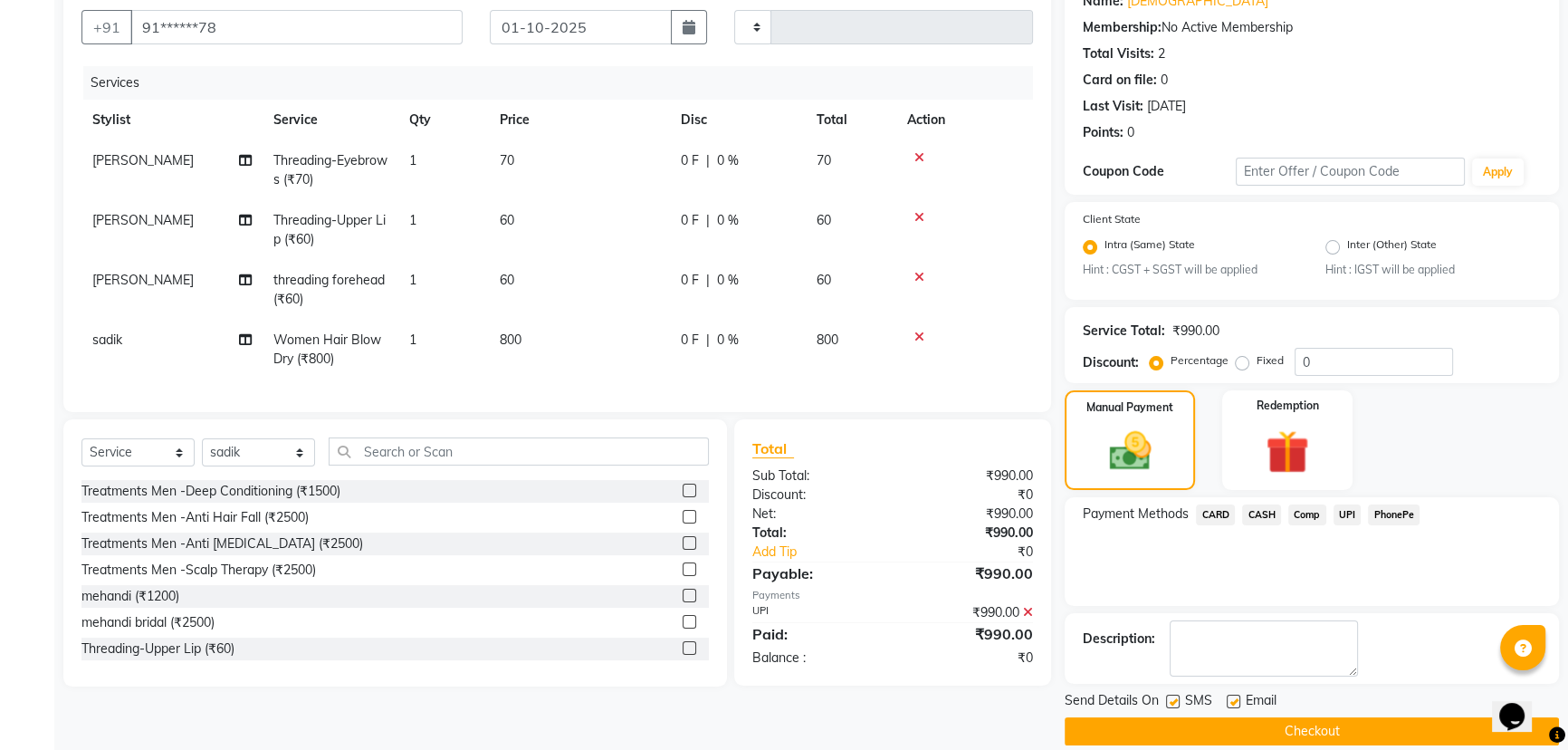
scroll to position [181, 0]
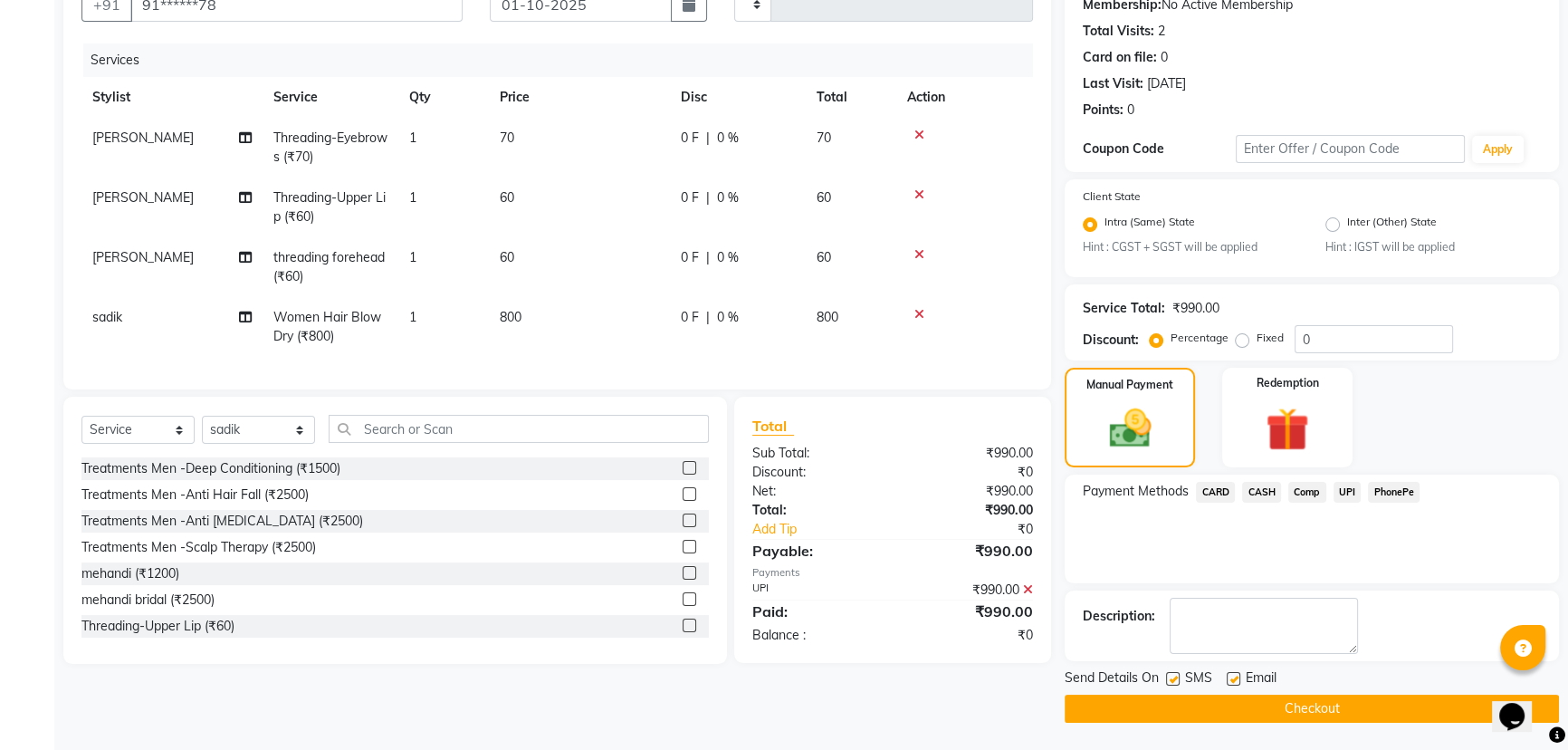
click at [1171, 677] on label at bounding box center [1172, 678] width 14 height 14
click at [1171, 677] on input "checkbox" at bounding box center [1171, 679] width 12 height 12
checkbox input "false"
click at [1228, 679] on label at bounding box center [1233, 678] width 14 height 14
click at [1228, 679] on input "checkbox" at bounding box center [1232, 679] width 12 height 12
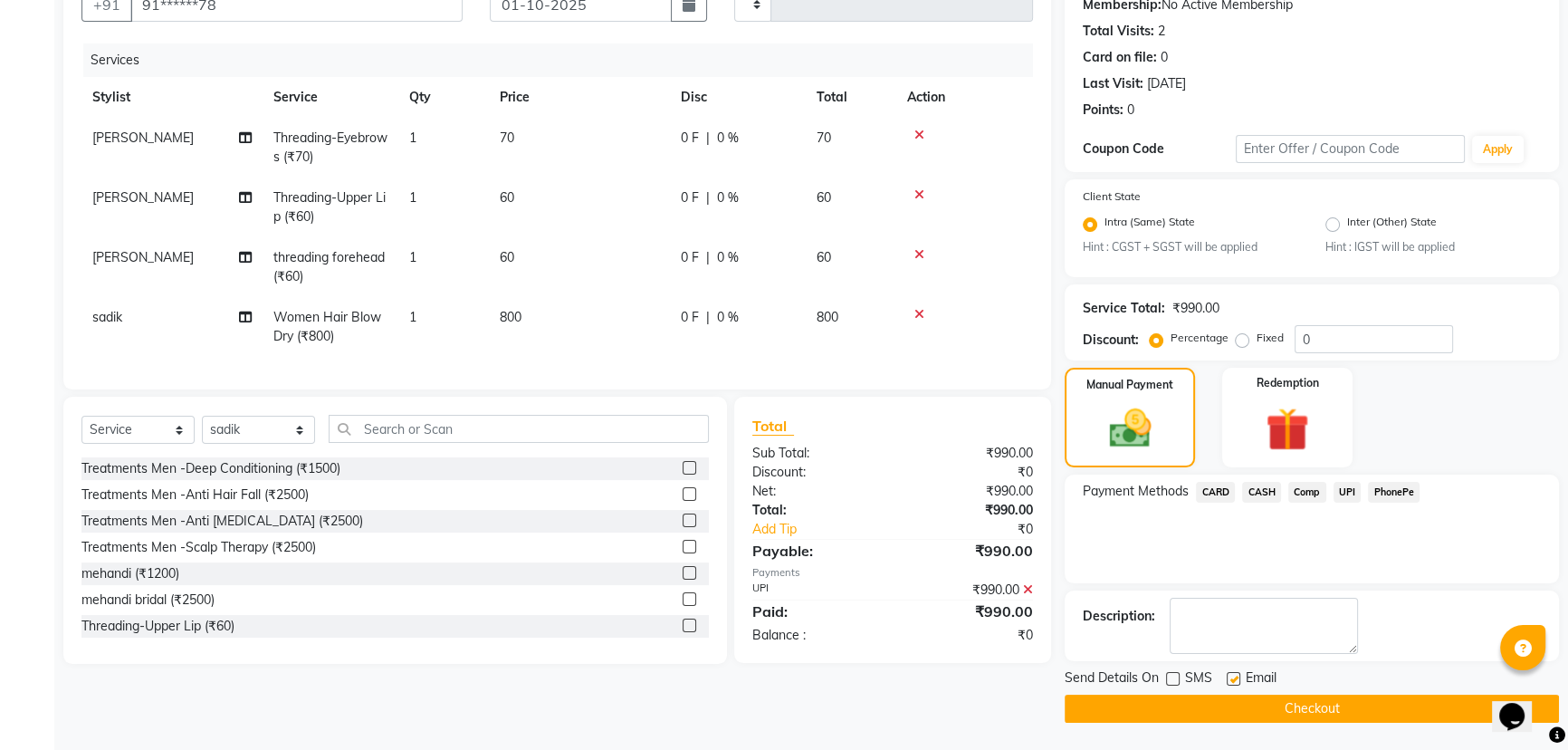
checkbox input "false"
click at [1214, 712] on button "Checkout" at bounding box center [1312, 708] width 494 height 28
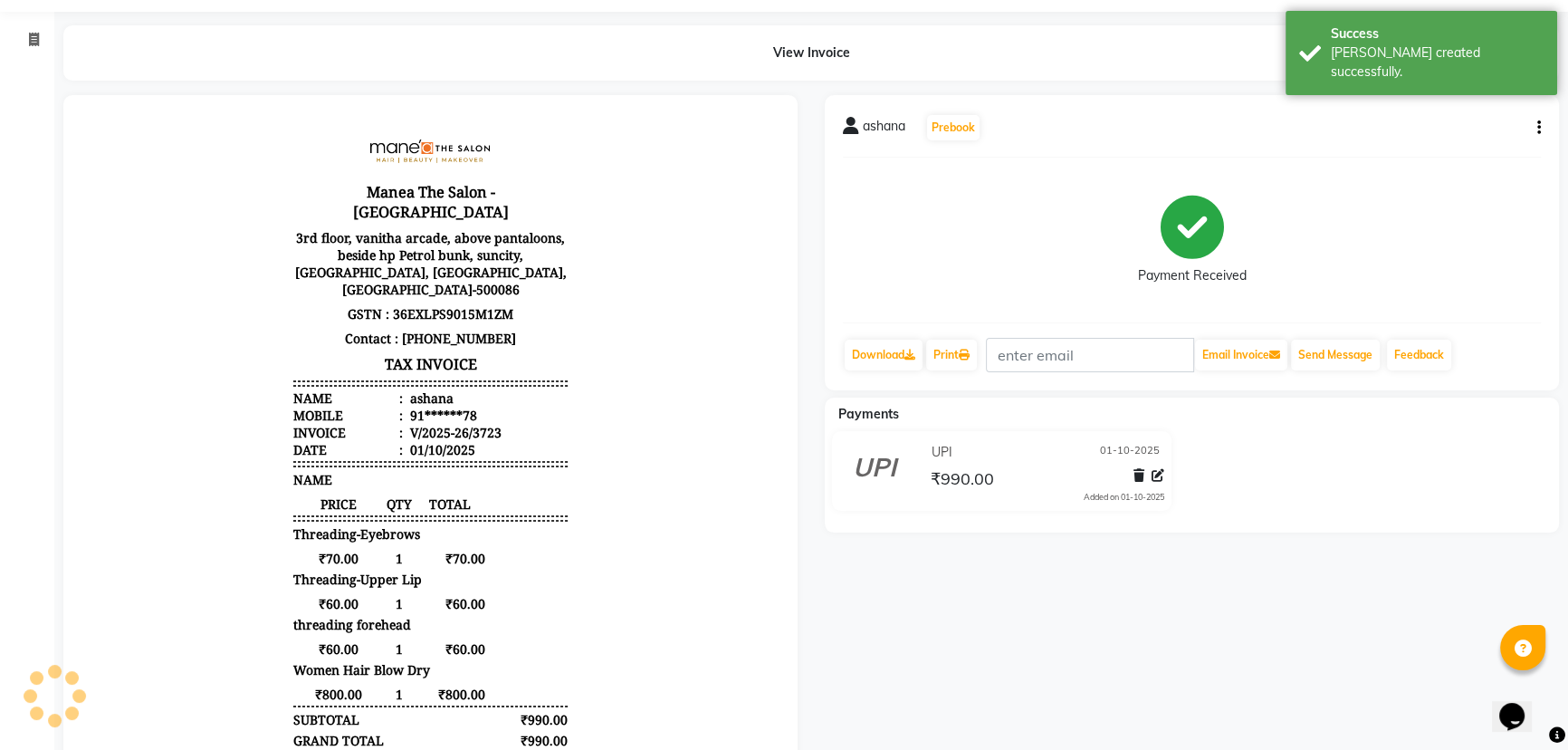
scroll to position [81, 0]
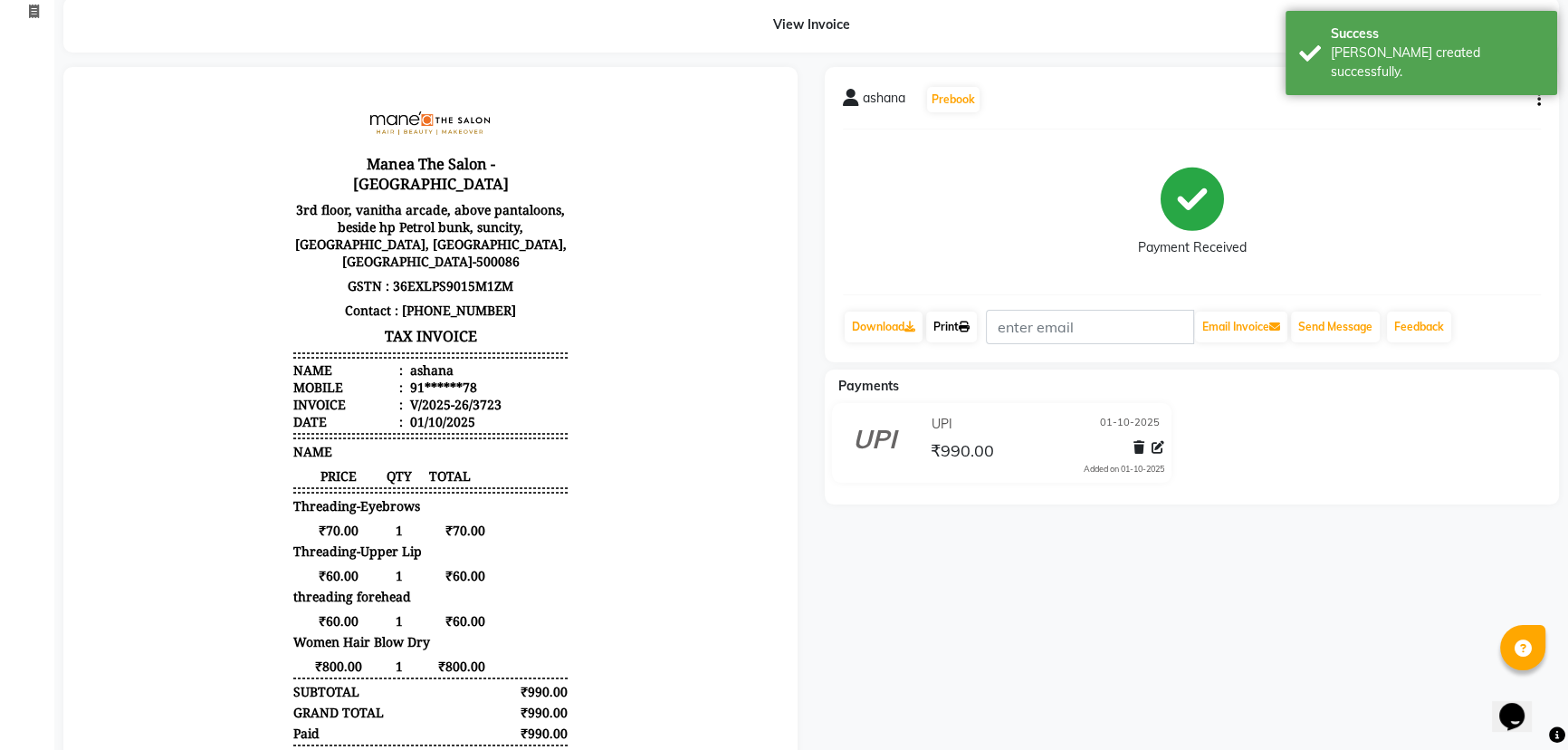
click at [953, 322] on link "Print" at bounding box center [951, 327] width 50 height 31
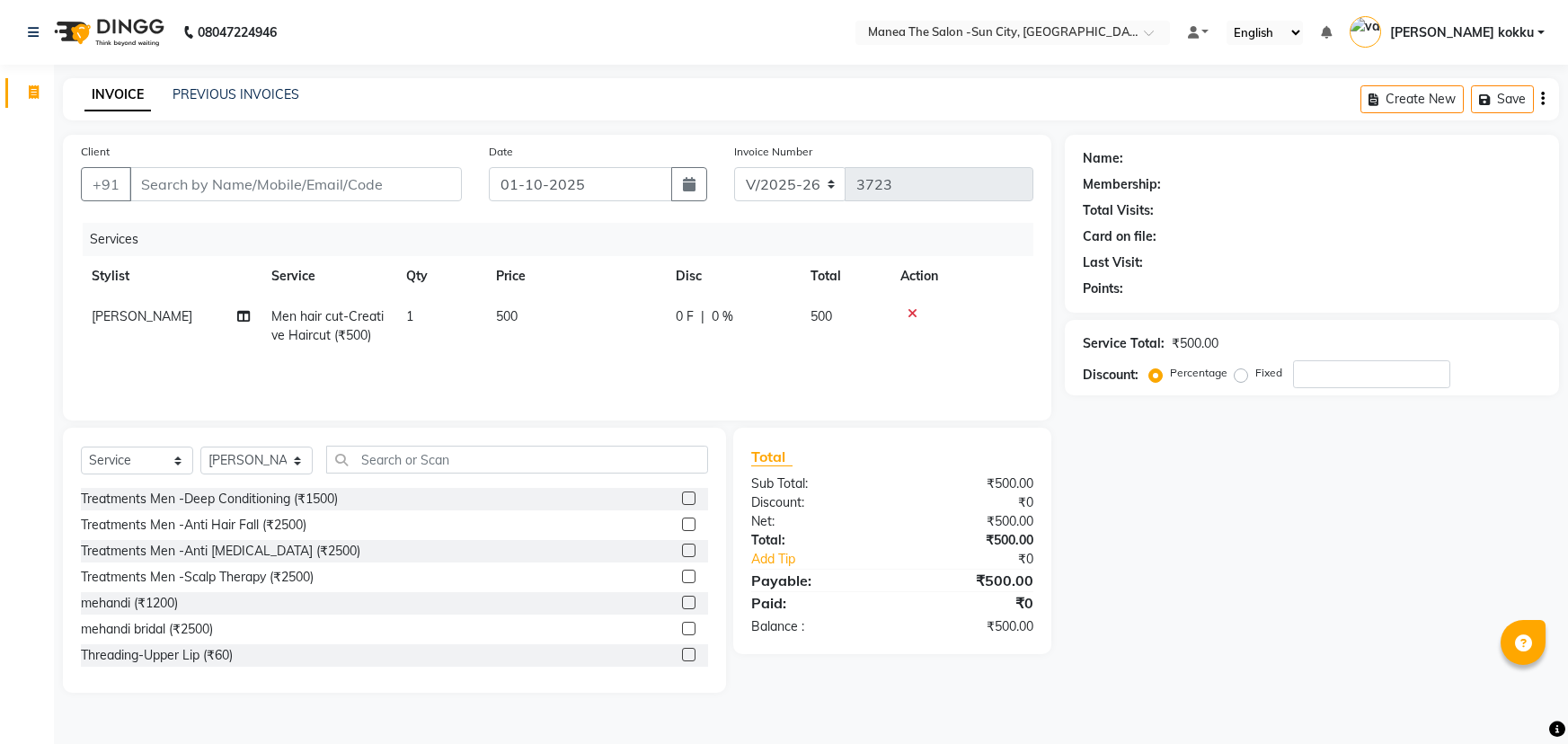
select select "5822"
select select "service"
select select "40515"
click at [438, 457] on input "text" at bounding box center [518, 459] width 382 height 28
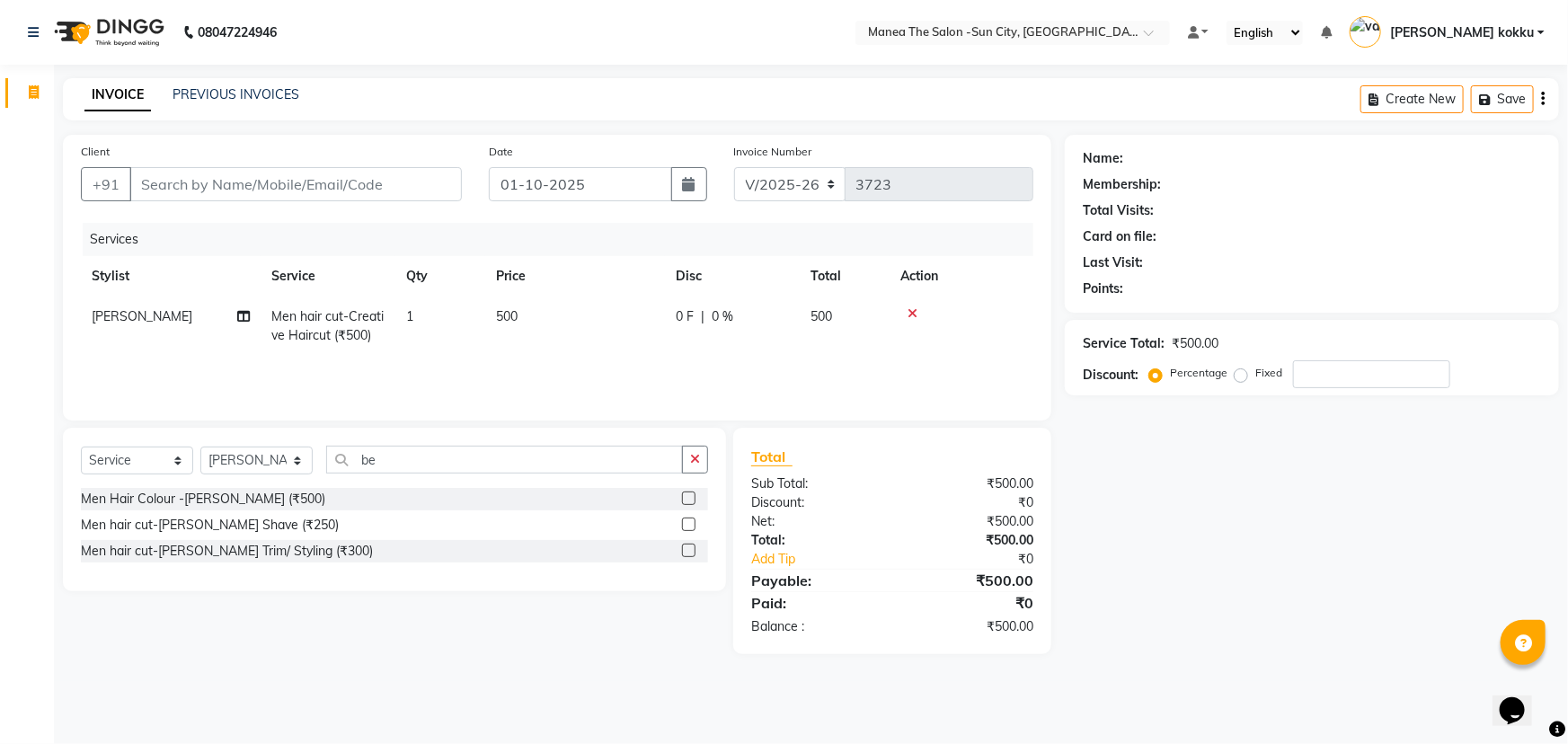
type input "be"
click at [691, 550] on label at bounding box center [688, 550] width 13 height 13
click at [691, 550] on input "checkbox" at bounding box center [688, 551] width 12 height 12
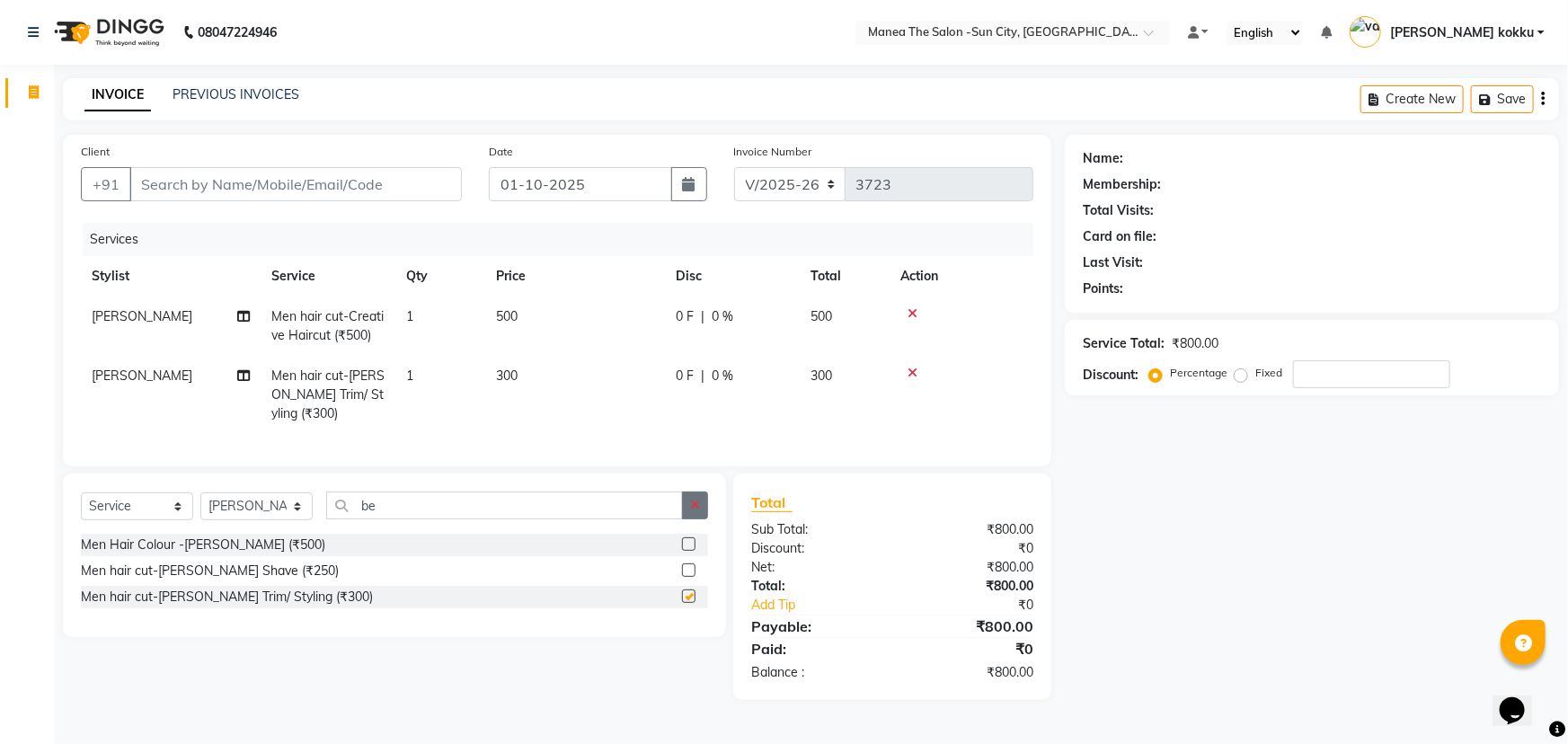
checkbox input "false"
click at [701, 519] on button "button" at bounding box center [694, 505] width 26 height 28
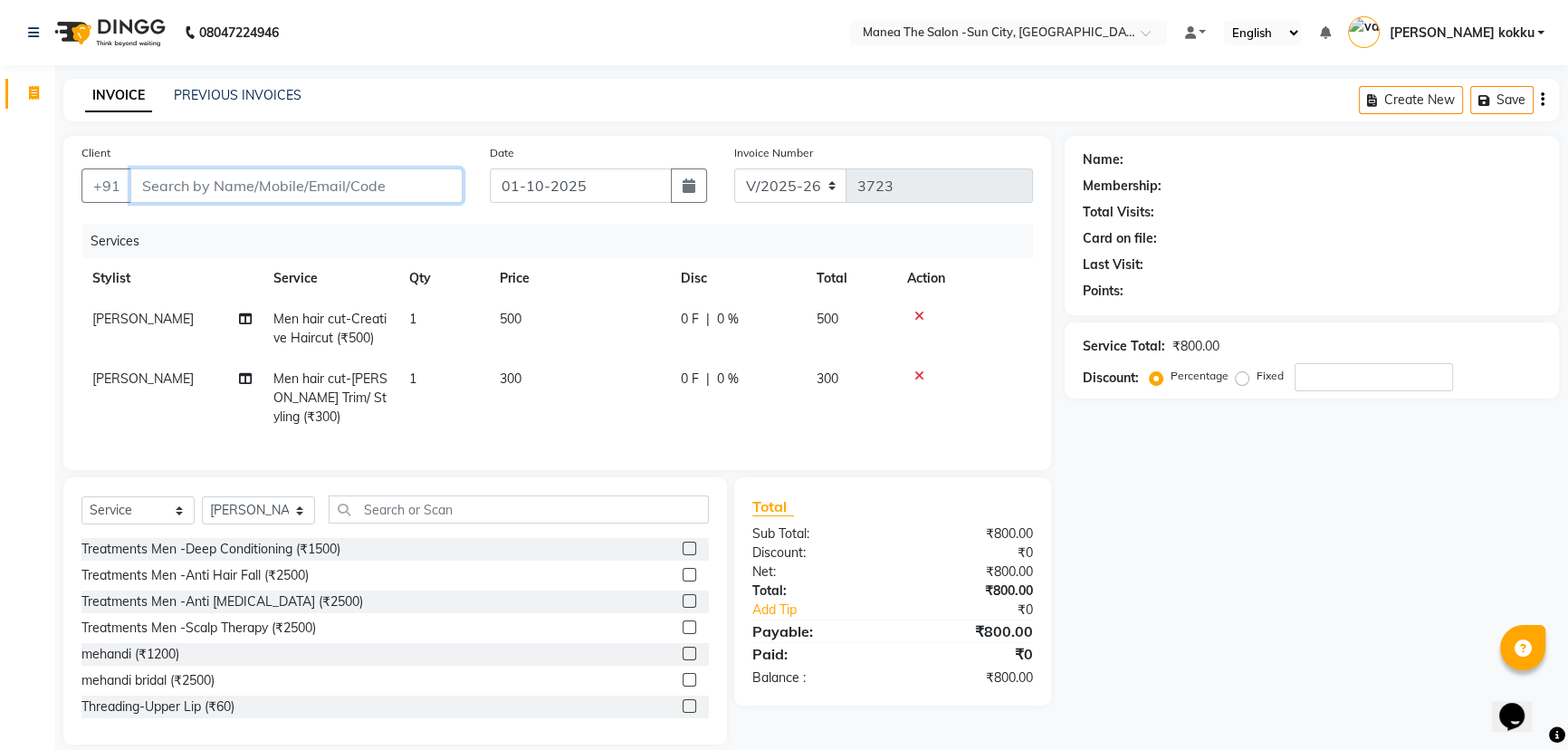
click at [357, 193] on input "Client" at bounding box center [296, 186] width 332 height 35
type input "8"
type input "0"
type input "8886186789"
click at [424, 193] on span "Add Client" at bounding box center [416, 186] width 72 height 18
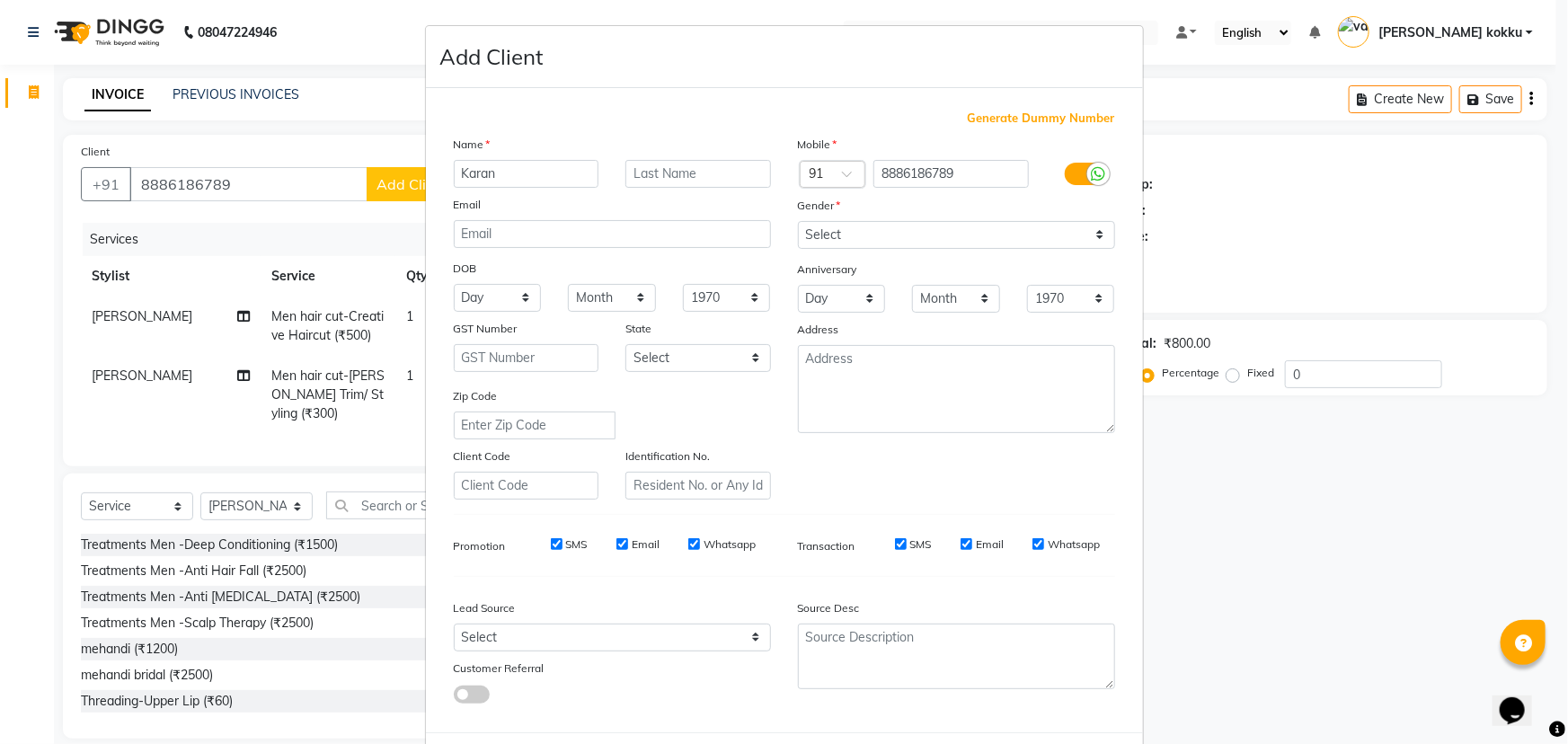
type input "Karan"
click at [863, 228] on select "Select Male Female Other Prefer Not To Say" at bounding box center [956, 234] width 317 height 28
select select "male"
click at [798, 221] on select "Select Male Female Other Prefer Not To Say" at bounding box center [956, 234] width 317 height 28
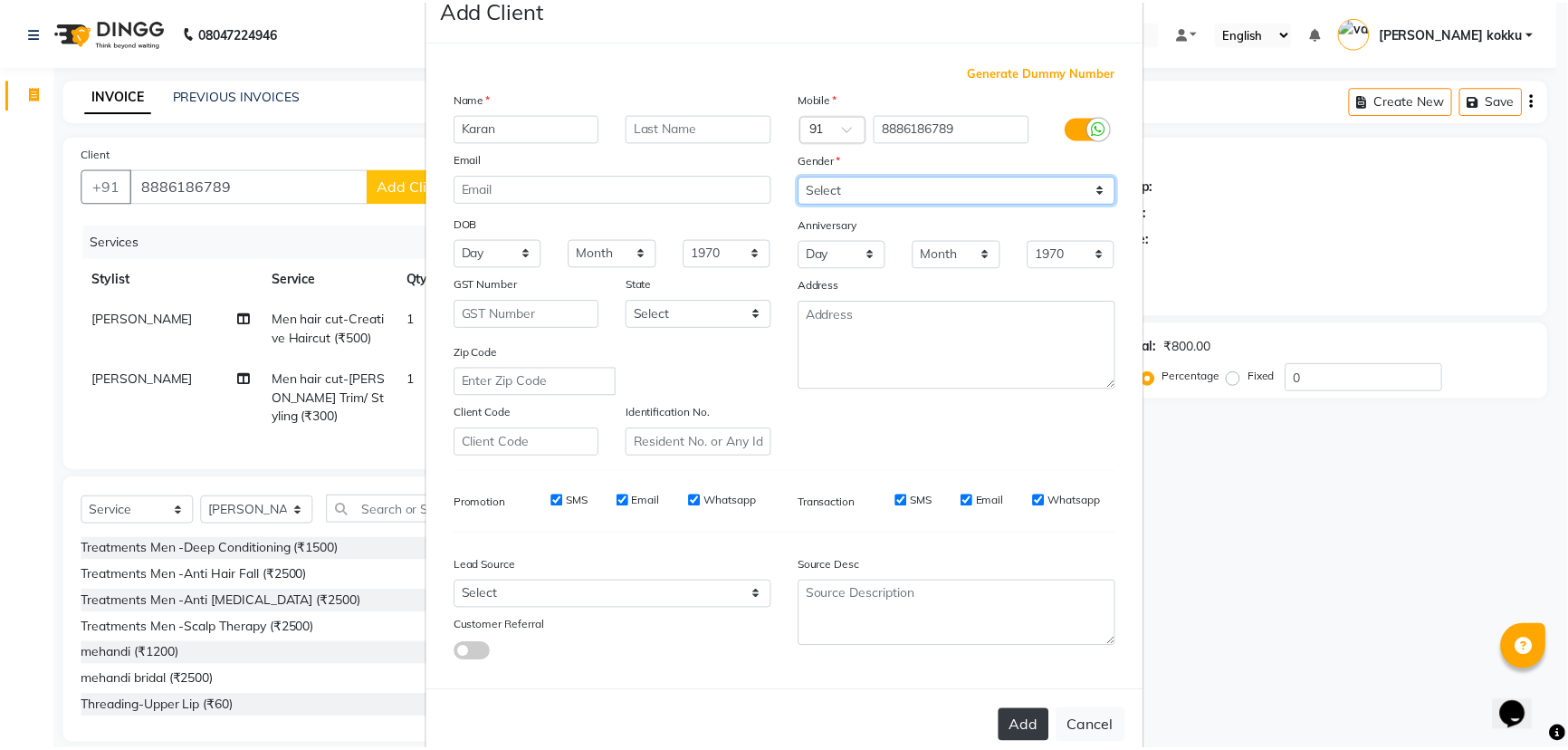
scroll to position [91, 0]
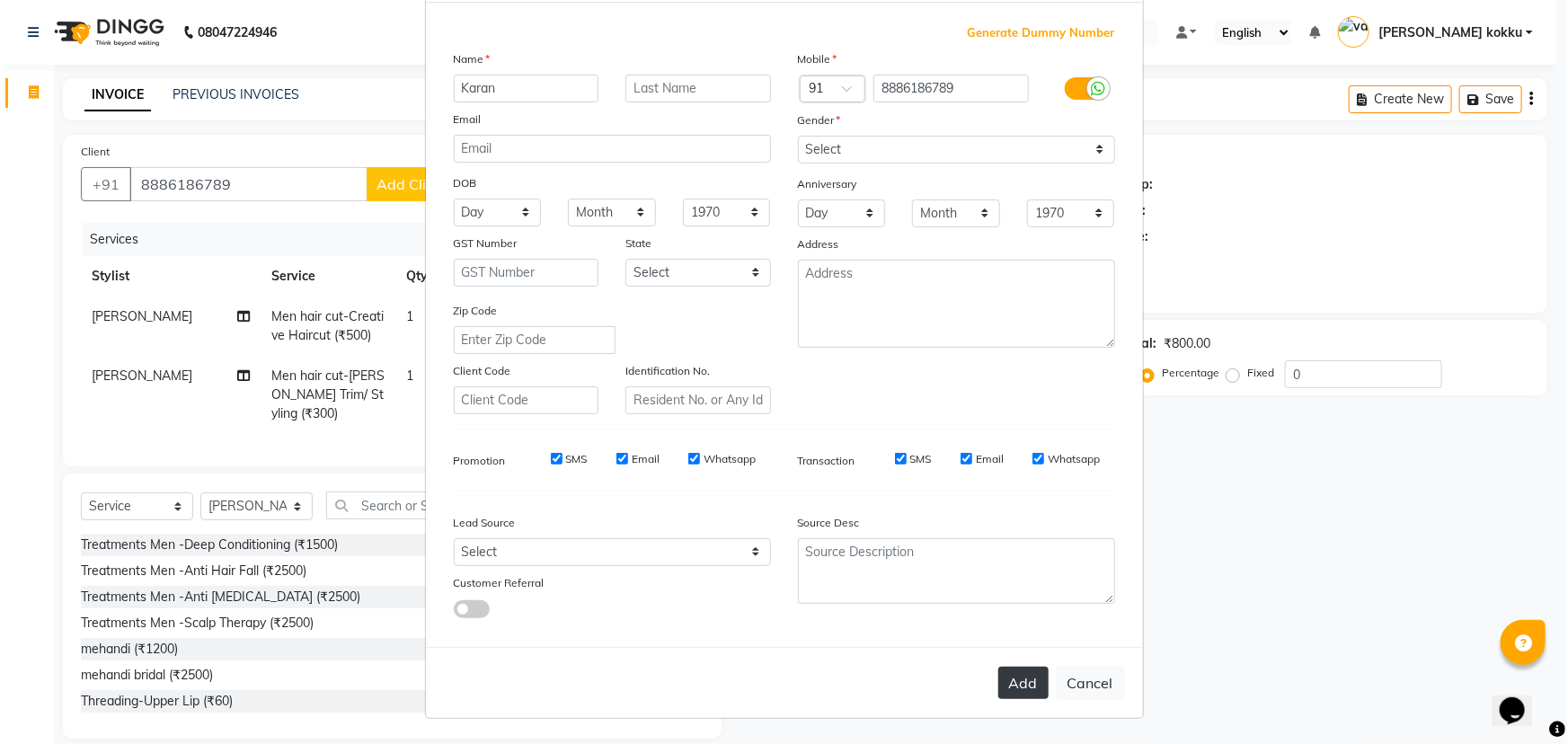
click at [1005, 670] on button "Add" at bounding box center [1024, 683] width 50 height 33
type input "88******89"
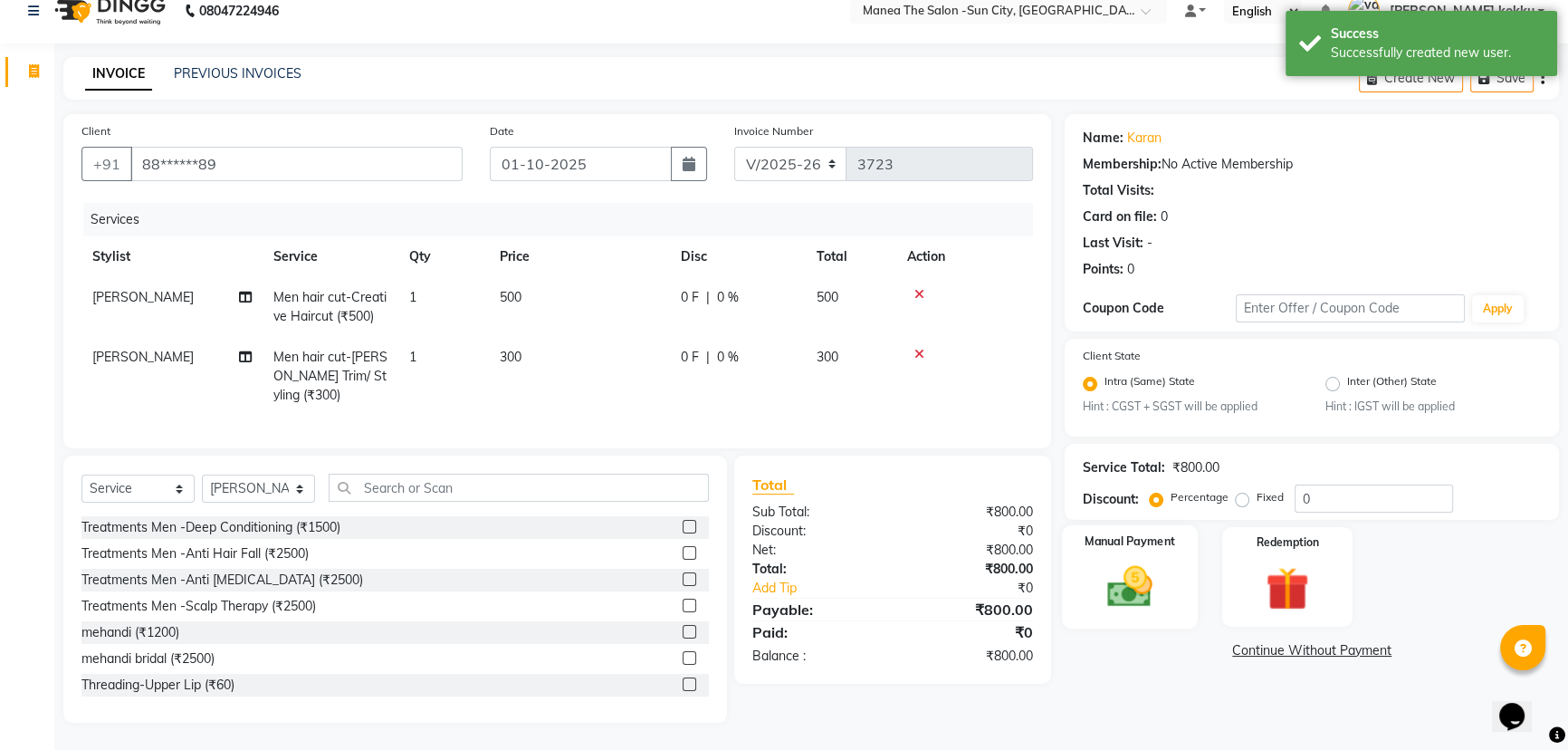
click at [1142, 573] on img at bounding box center [1131, 586] width 74 height 51
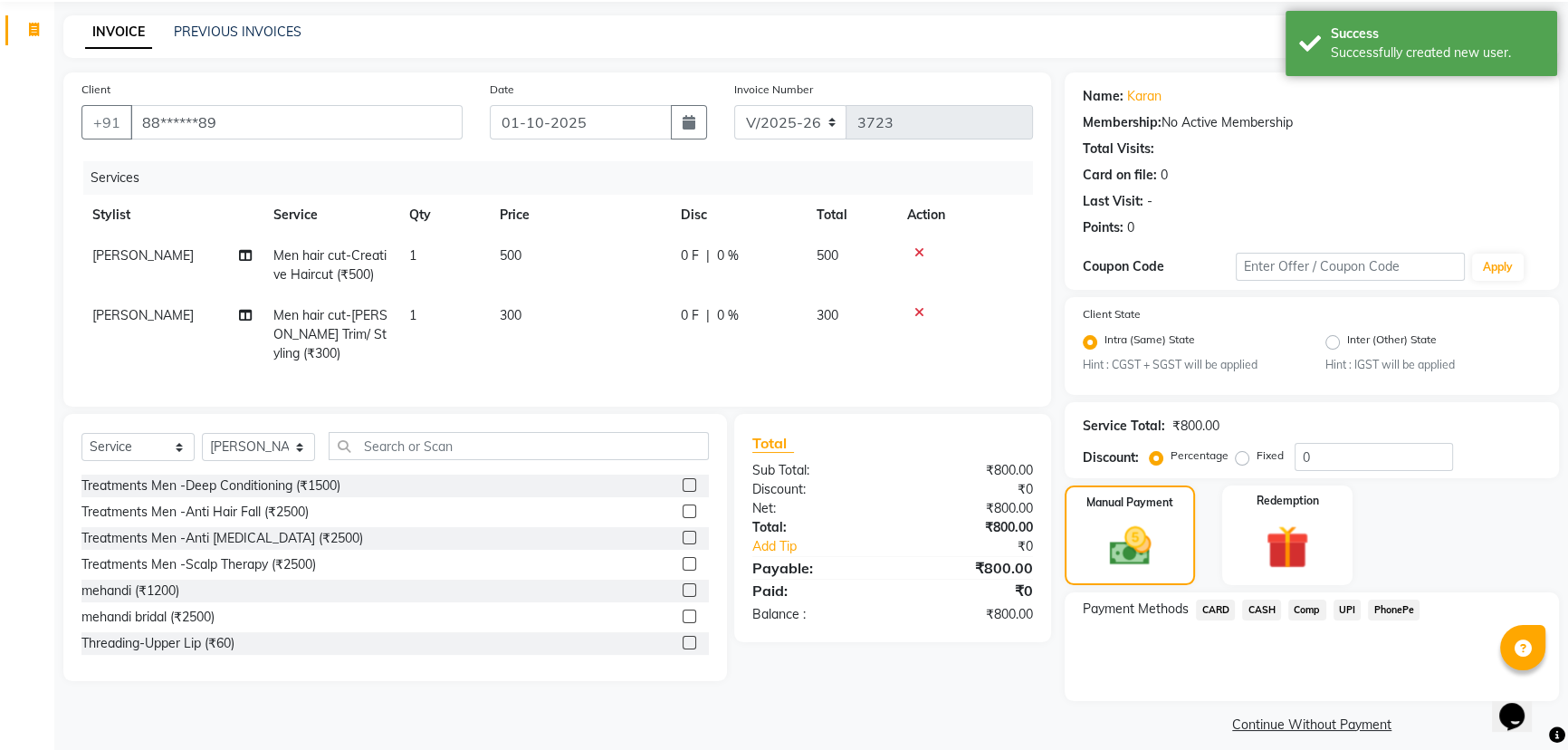
scroll to position [79, 0]
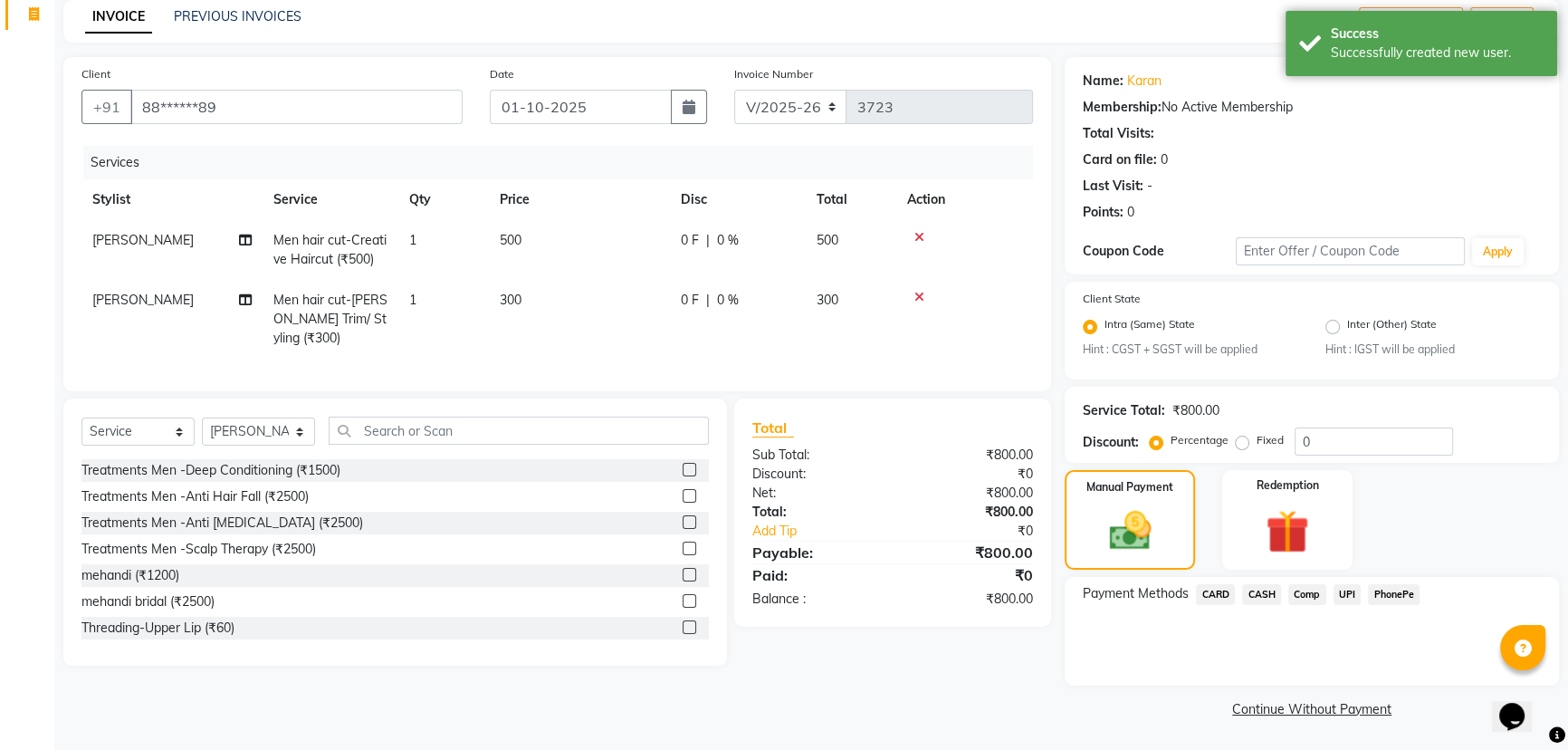
click at [1345, 591] on span "UPI" at bounding box center [1347, 595] width 28 height 21
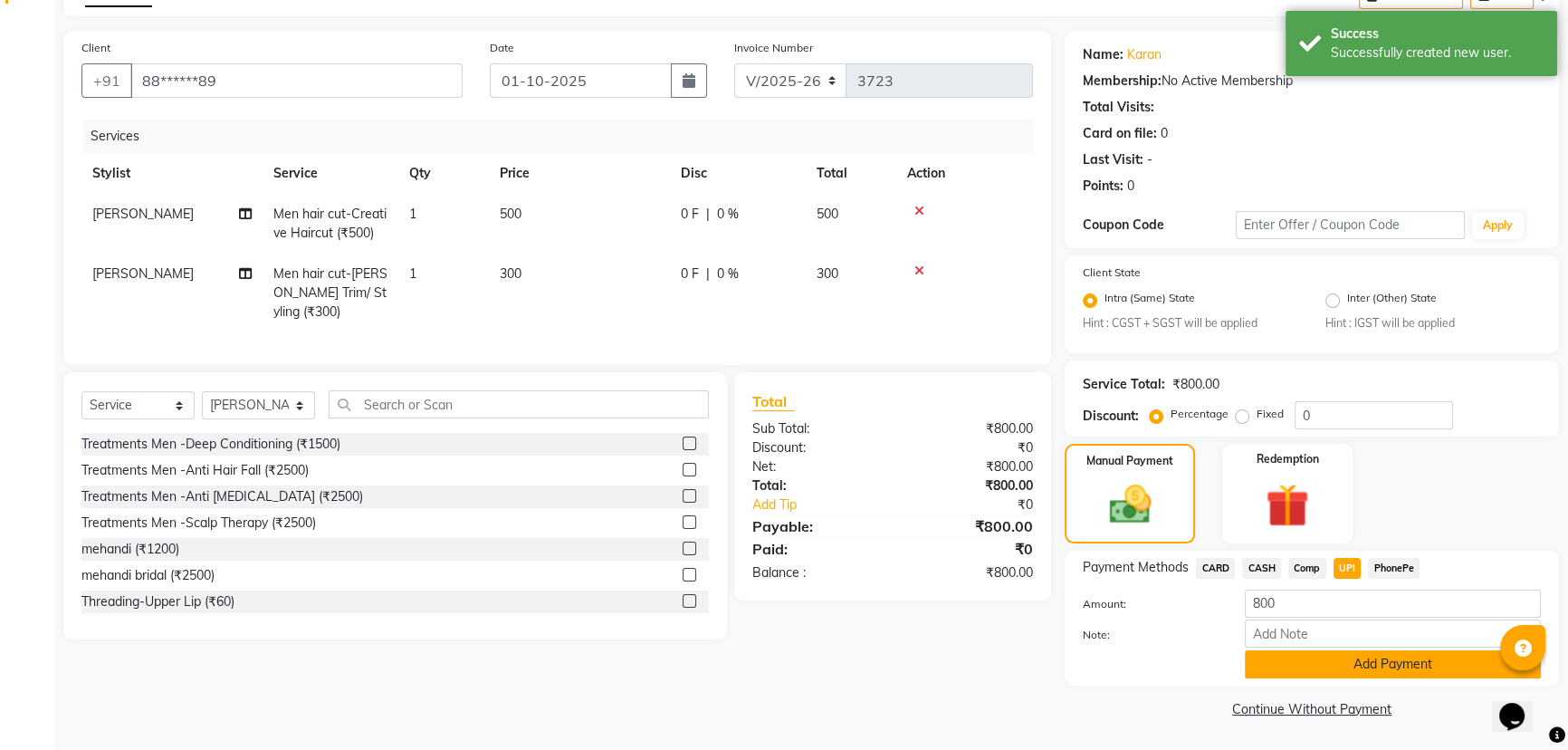
click at [1340, 665] on button "Add Payment" at bounding box center [1393, 664] width 296 height 28
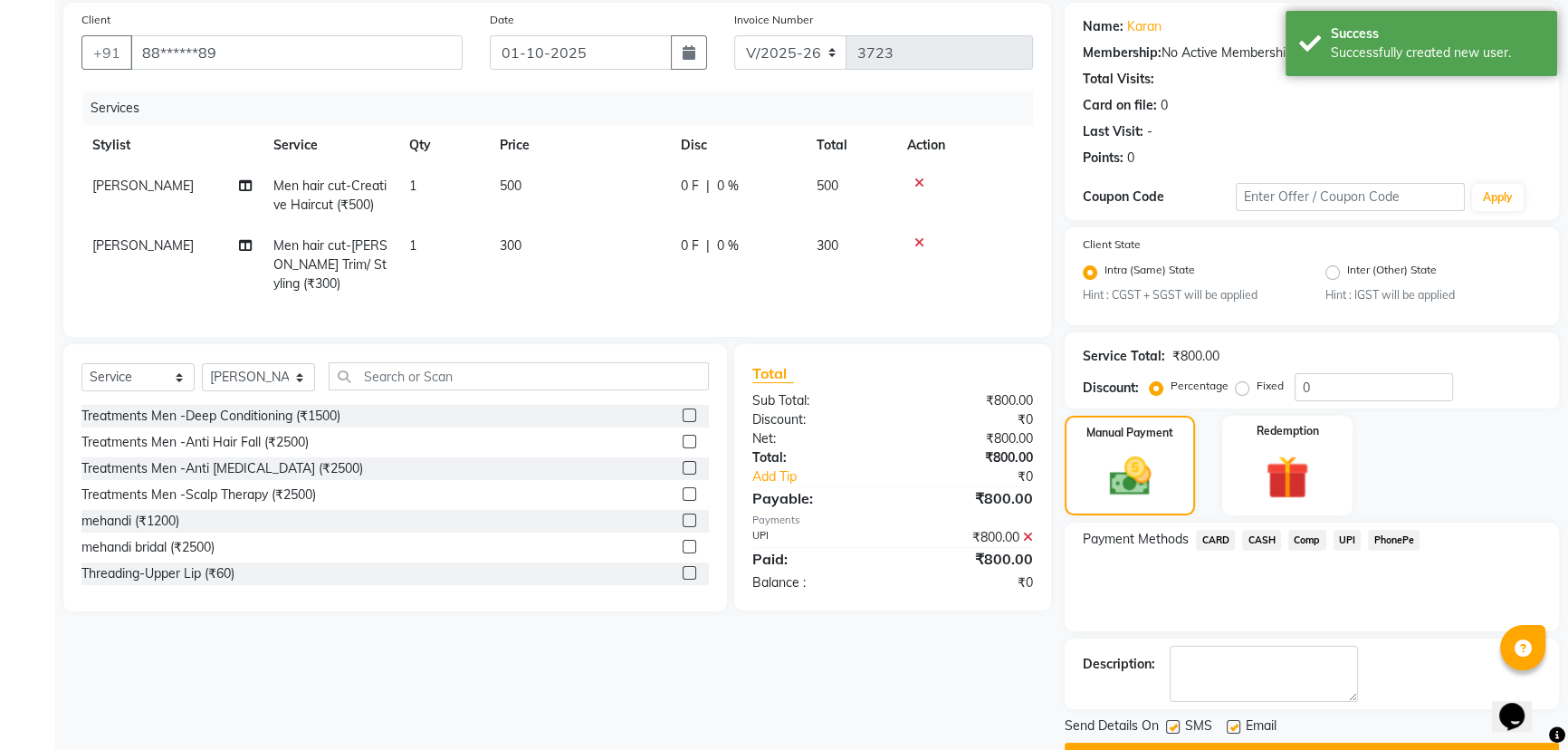
scroll to position [181, 0]
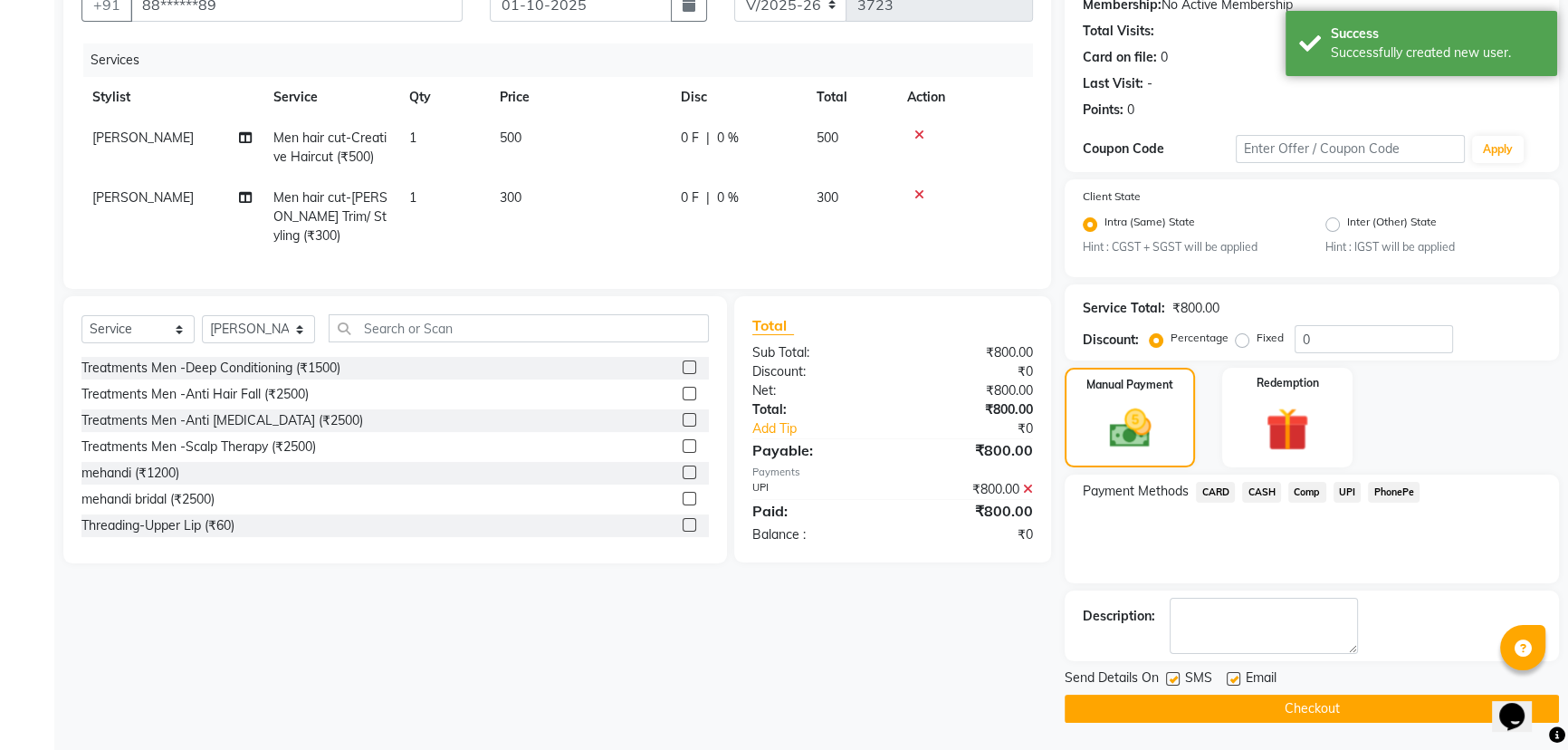
click at [1188, 713] on button "Checkout" at bounding box center [1312, 708] width 494 height 28
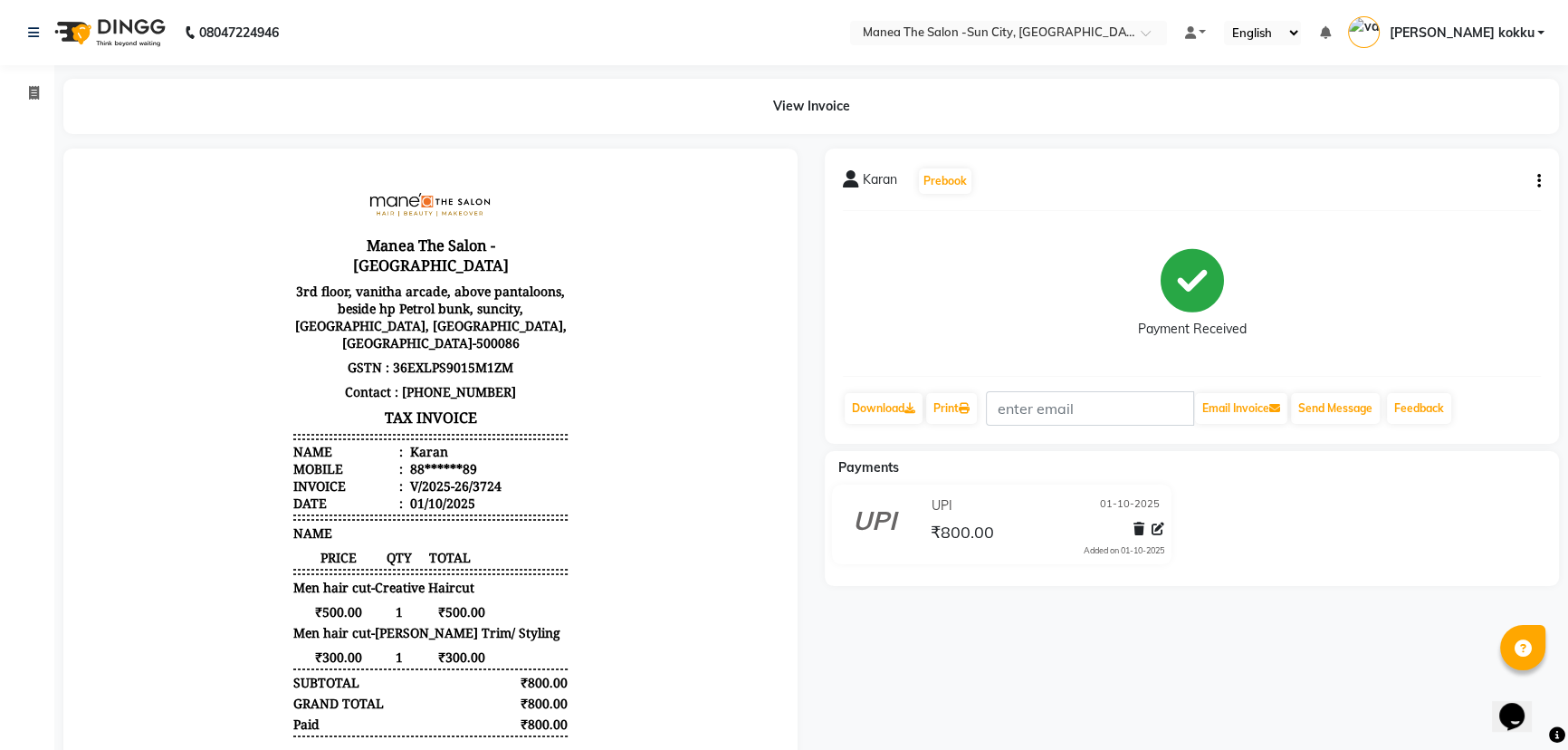
click at [1538, 181] on icon "button" at bounding box center [1539, 181] width 4 height 1
click at [1480, 196] on div "Edit Item Staff" at bounding box center [1448, 192] width 124 height 22
select select
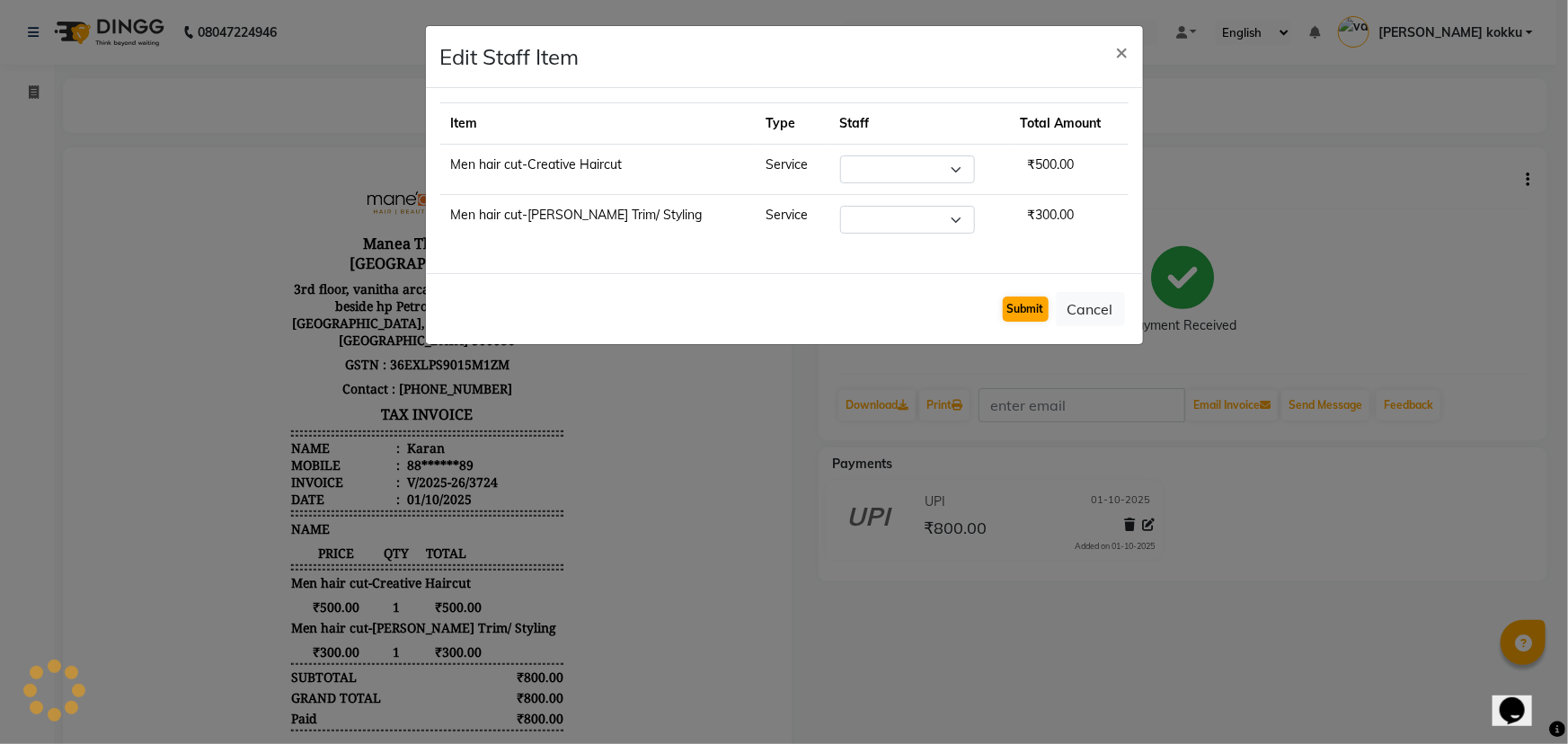
select select "40515"
click at [1025, 298] on button "Submit" at bounding box center [1026, 309] width 46 height 25
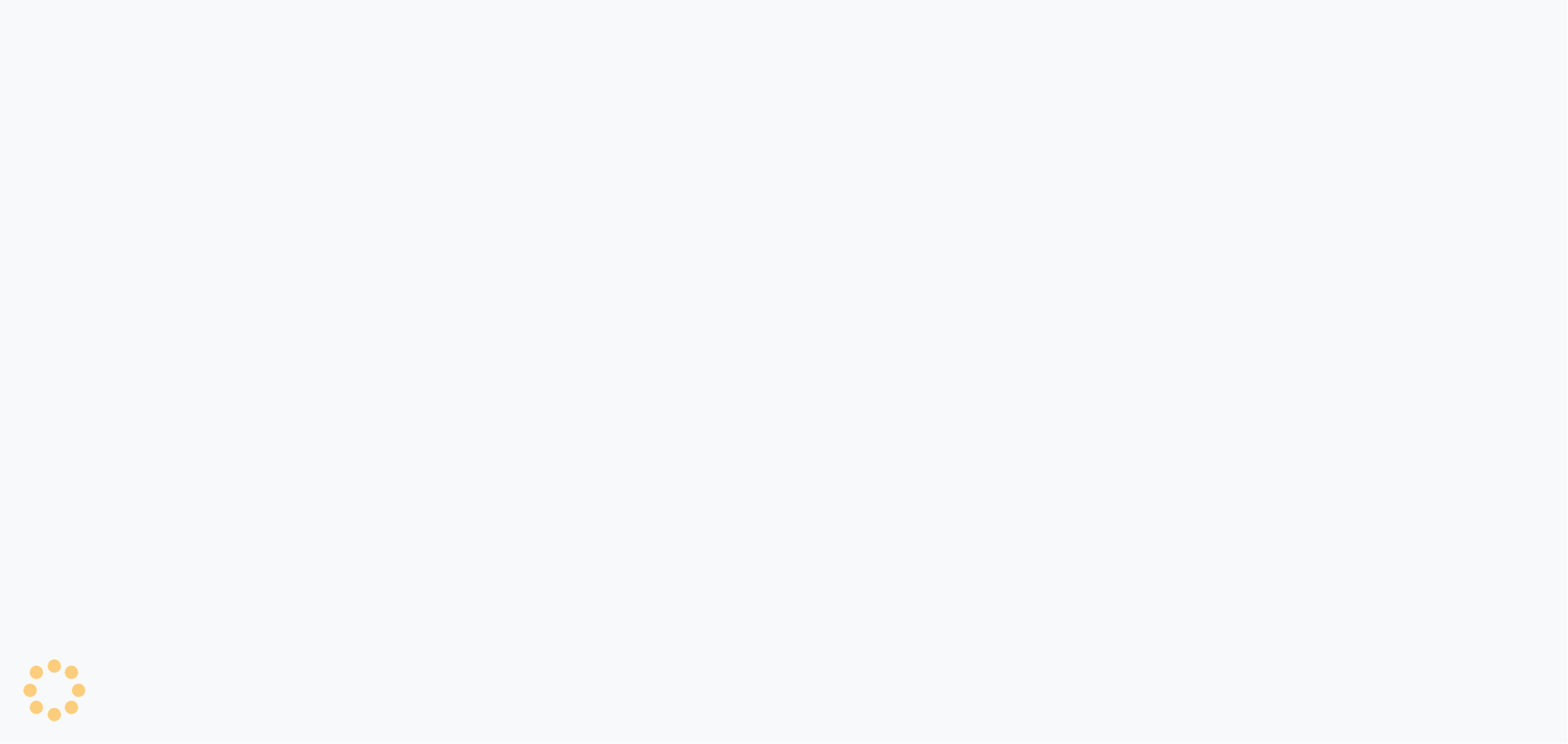
select select "5822"
select select "service"
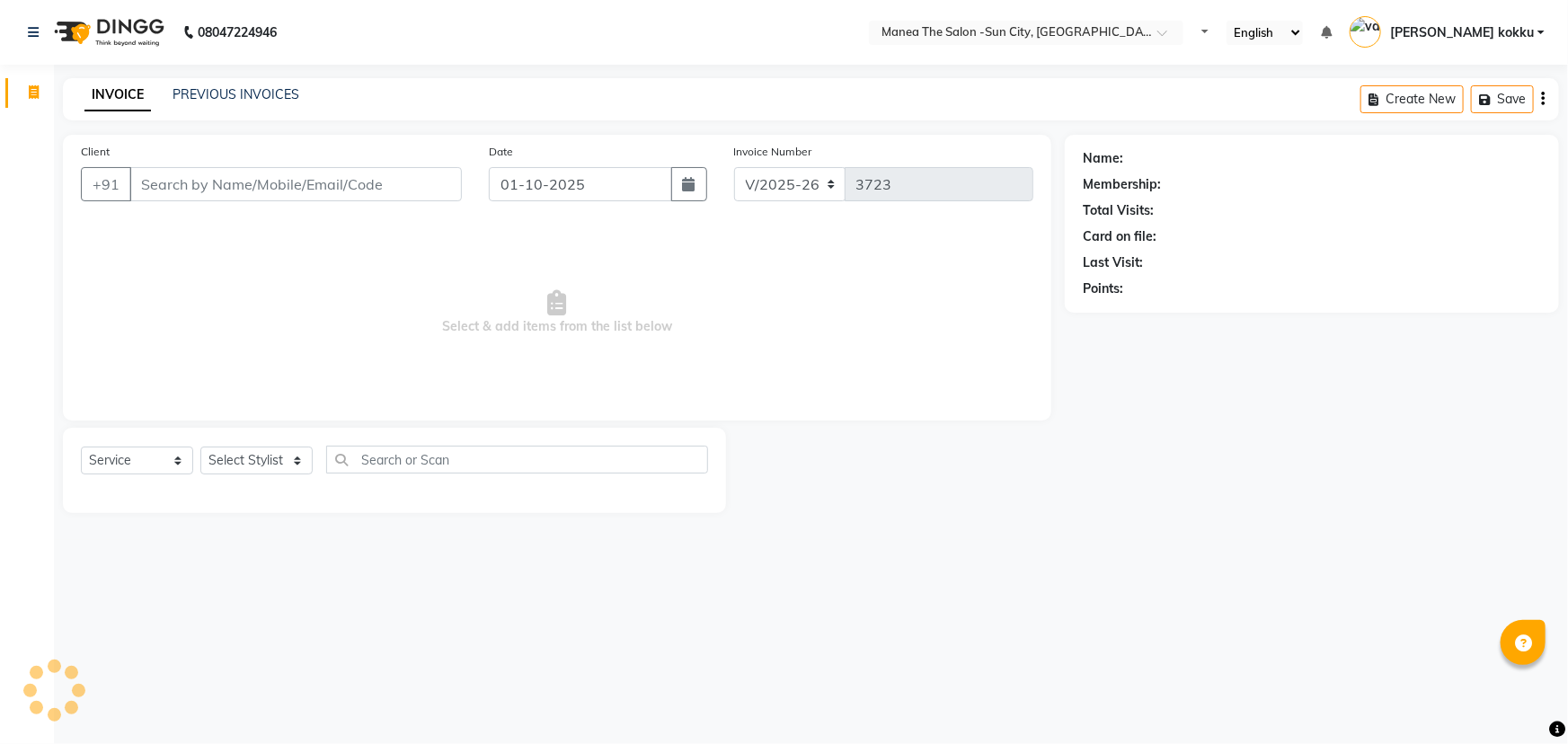
select select "en"
click at [275, 466] on select "Select Stylist" at bounding box center [256, 460] width 112 height 28
select select "85914"
click at [201, 446] on select "Select Stylist [PERSON_NAME] [PERSON_NAME] Ikrar [PERSON_NAME] K sai [PERSON_NA…" at bounding box center [256, 460] width 112 height 28
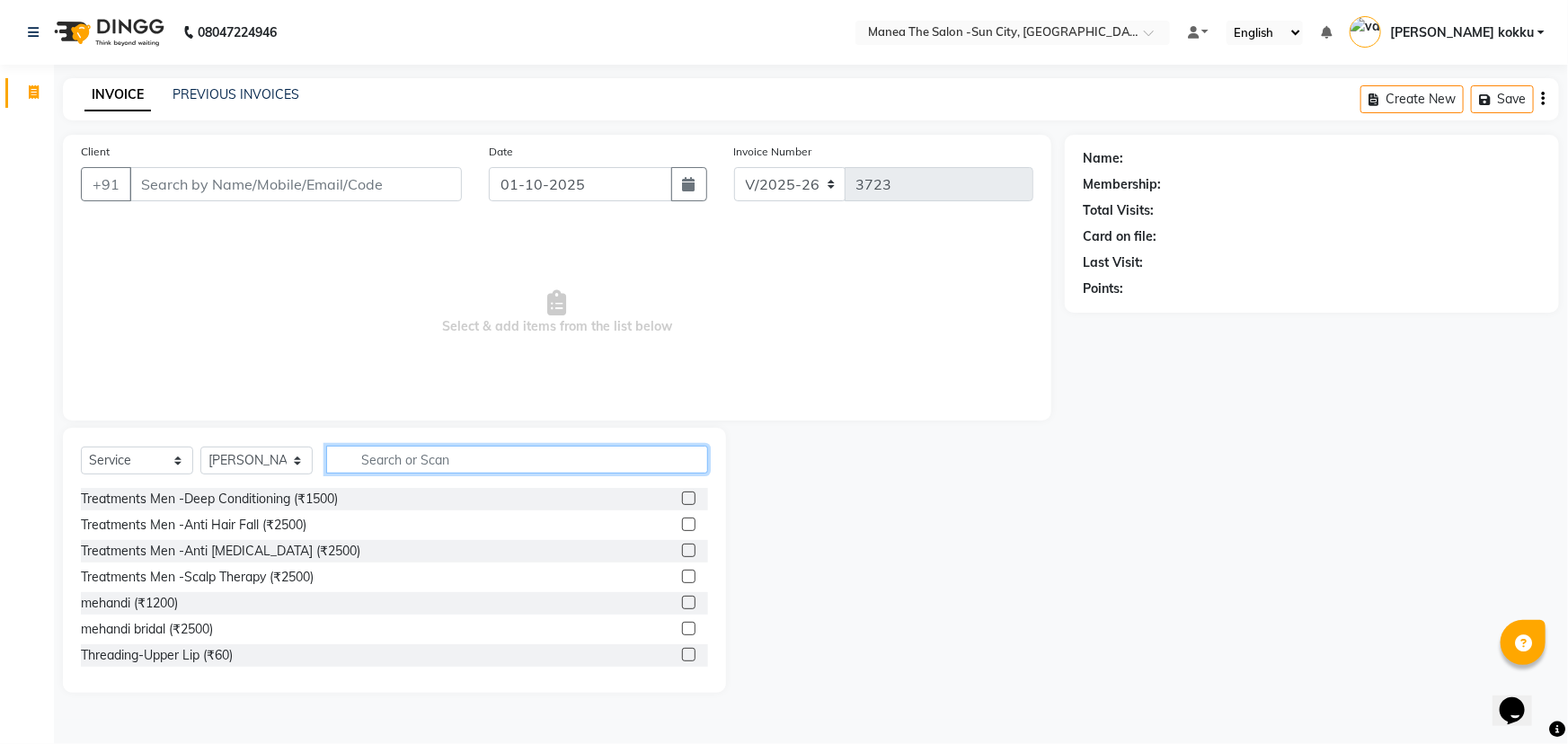
click at [404, 454] on input "text" at bounding box center [518, 459] width 382 height 28
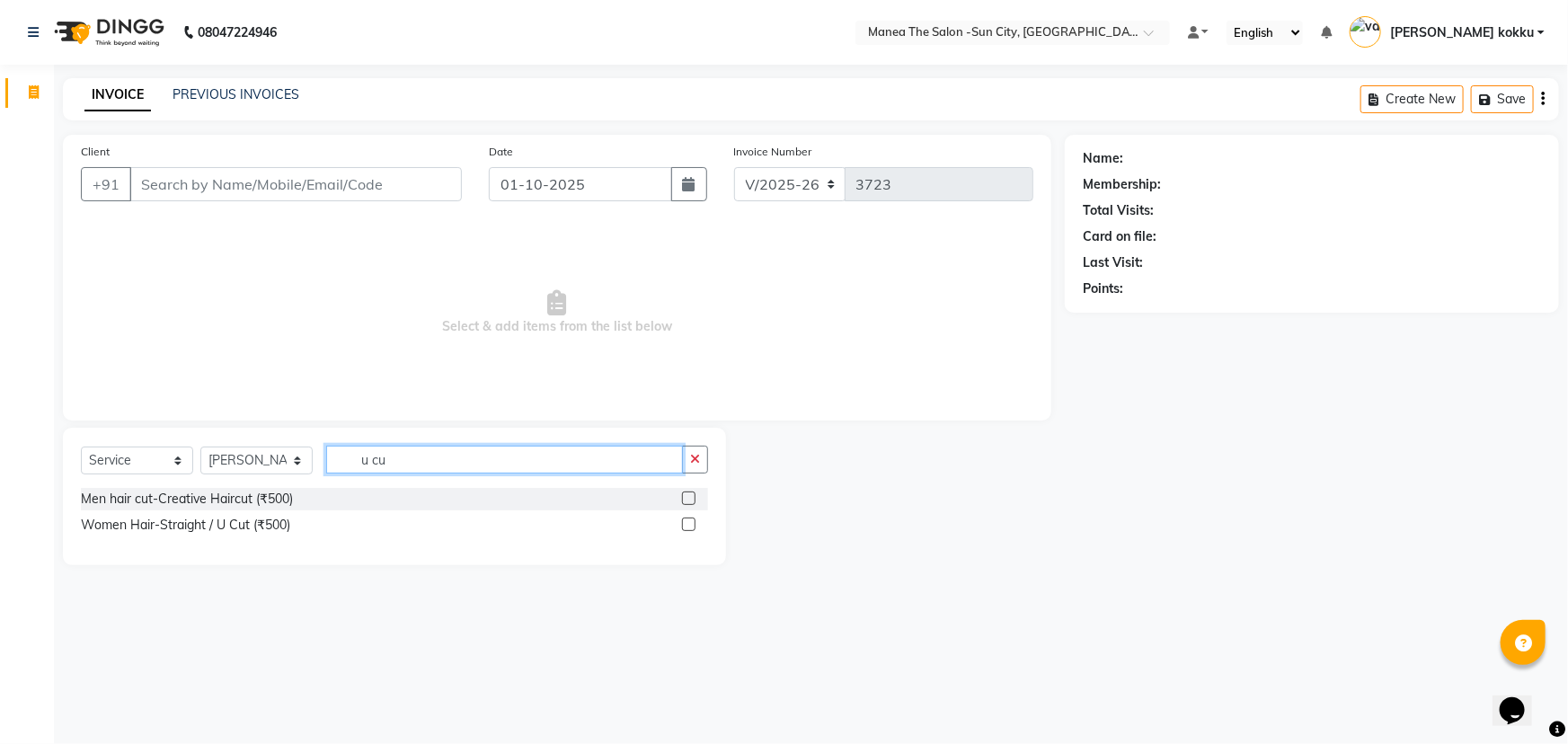
type input "u cu"
click at [688, 526] on label at bounding box center [688, 524] width 13 height 13
click at [688, 526] on input "checkbox" at bounding box center [688, 525] width 12 height 12
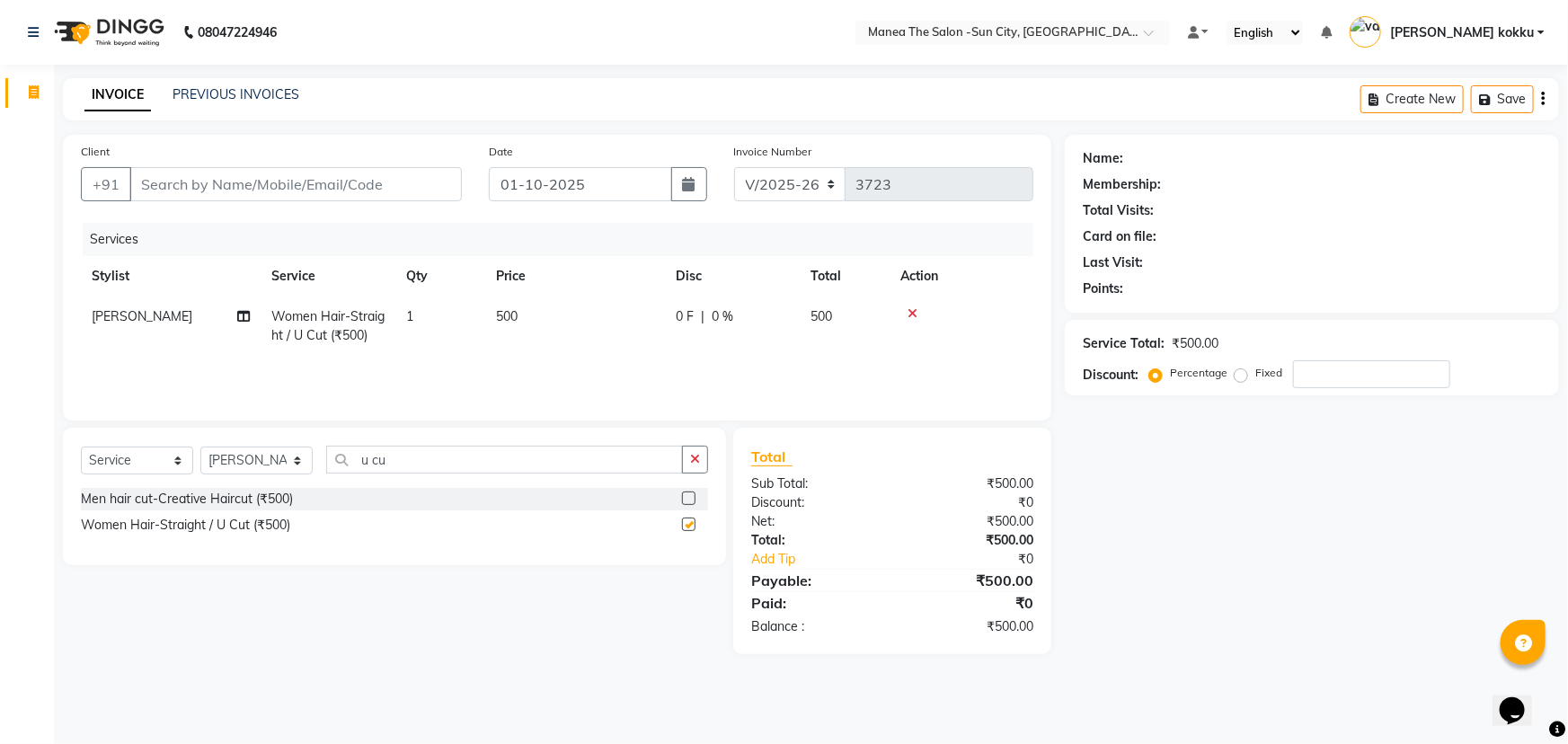
checkbox input "false"
click at [916, 315] on icon at bounding box center [912, 313] width 10 height 12
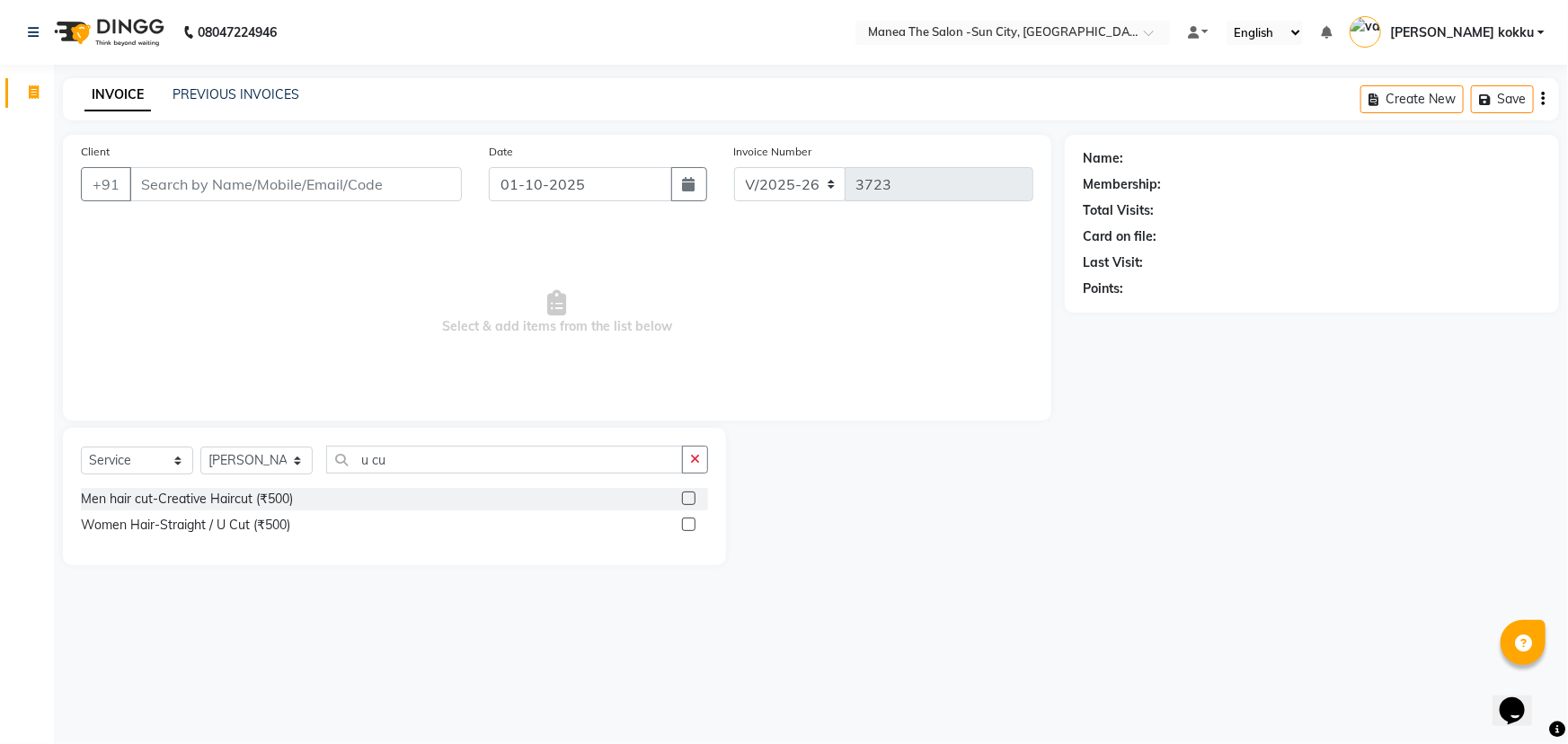
drag, startPoint x: 695, startPoint y: 468, endPoint x: 575, endPoint y: 457, distance: 120.5
click at [694, 468] on button "button" at bounding box center [694, 459] width 26 height 28
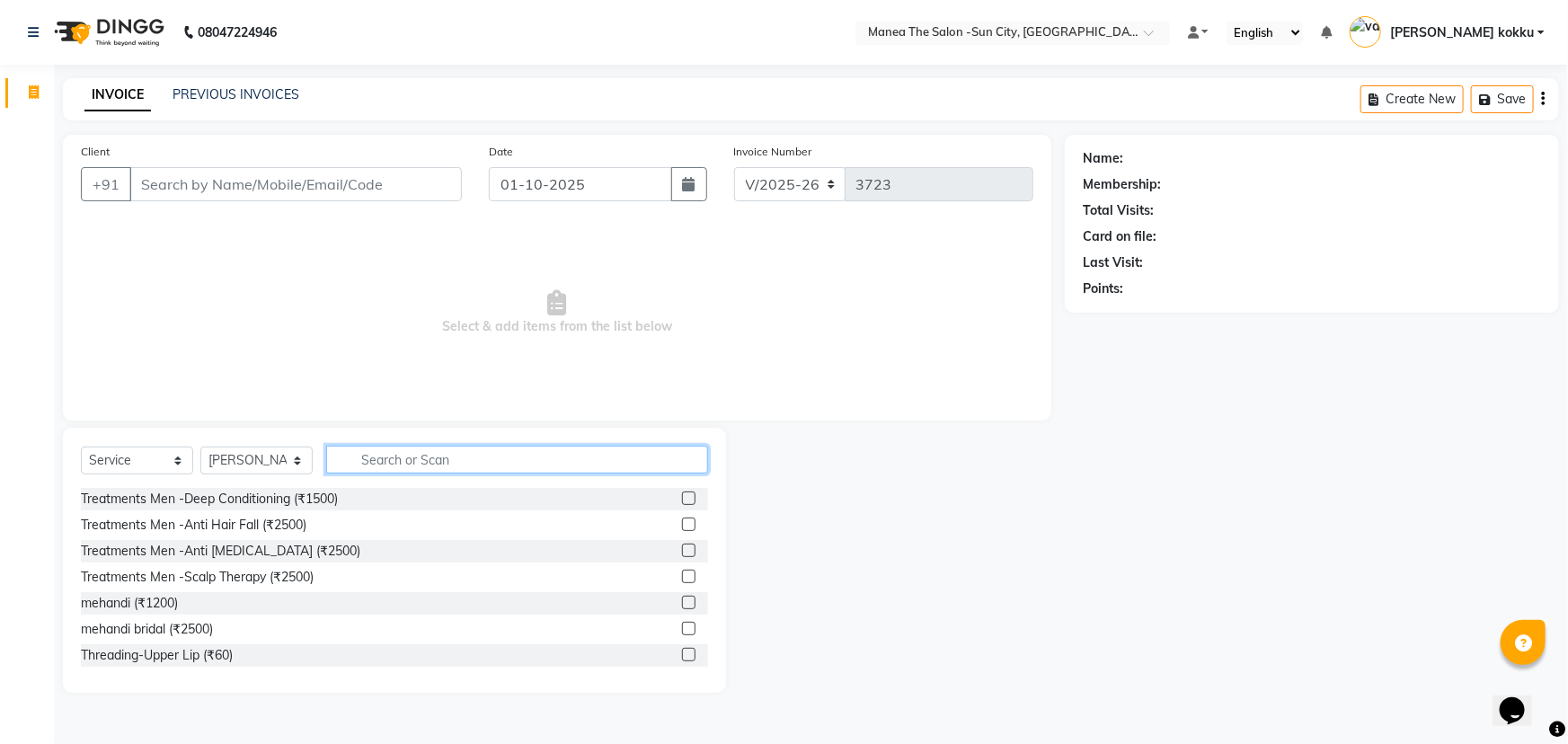
click at [573, 456] on input "text" at bounding box center [518, 459] width 382 height 28
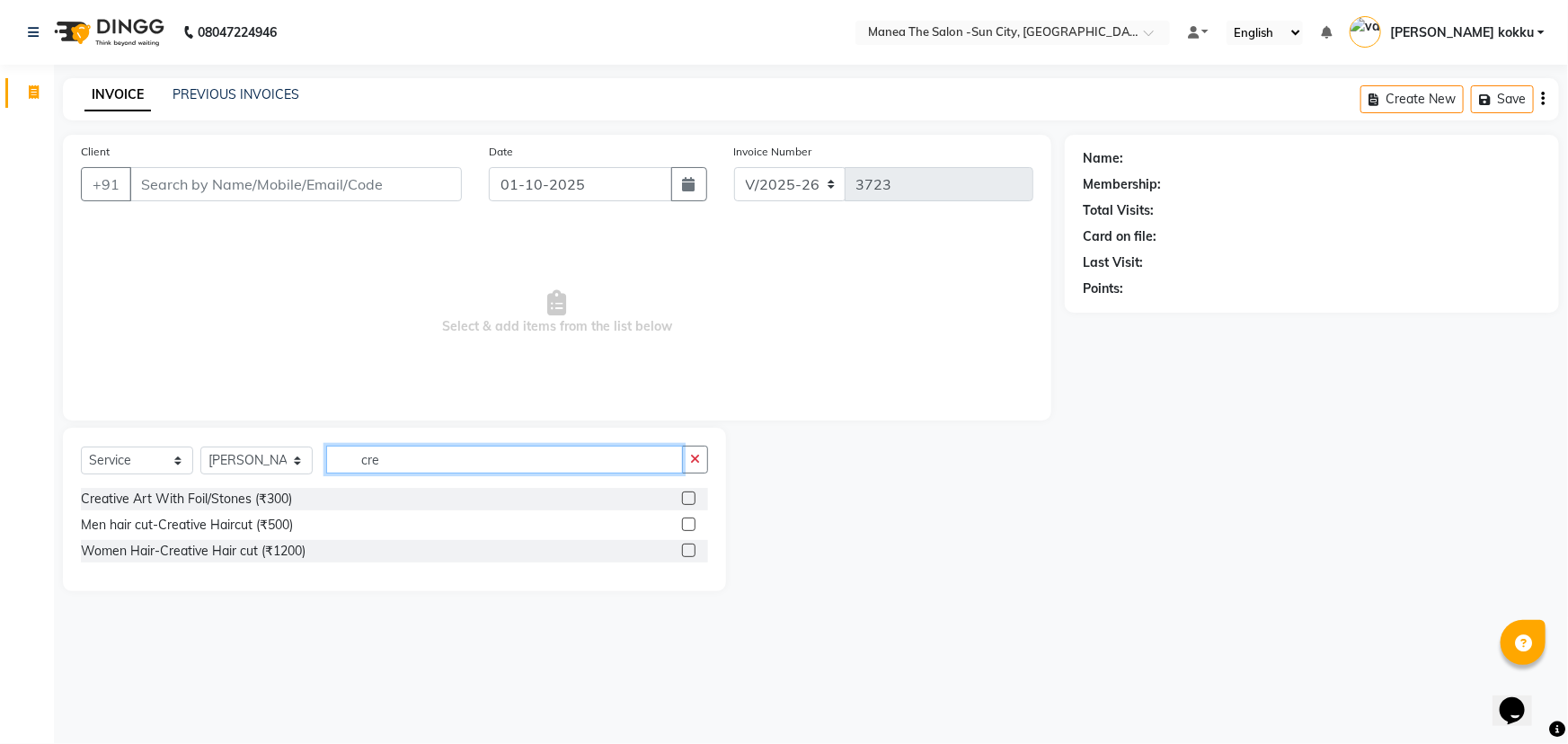
type input "cre"
click at [687, 553] on label at bounding box center [688, 550] width 13 height 13
click at [687, 553] on input "checkbox" at bounding box center [688, 551] width 12 height 12
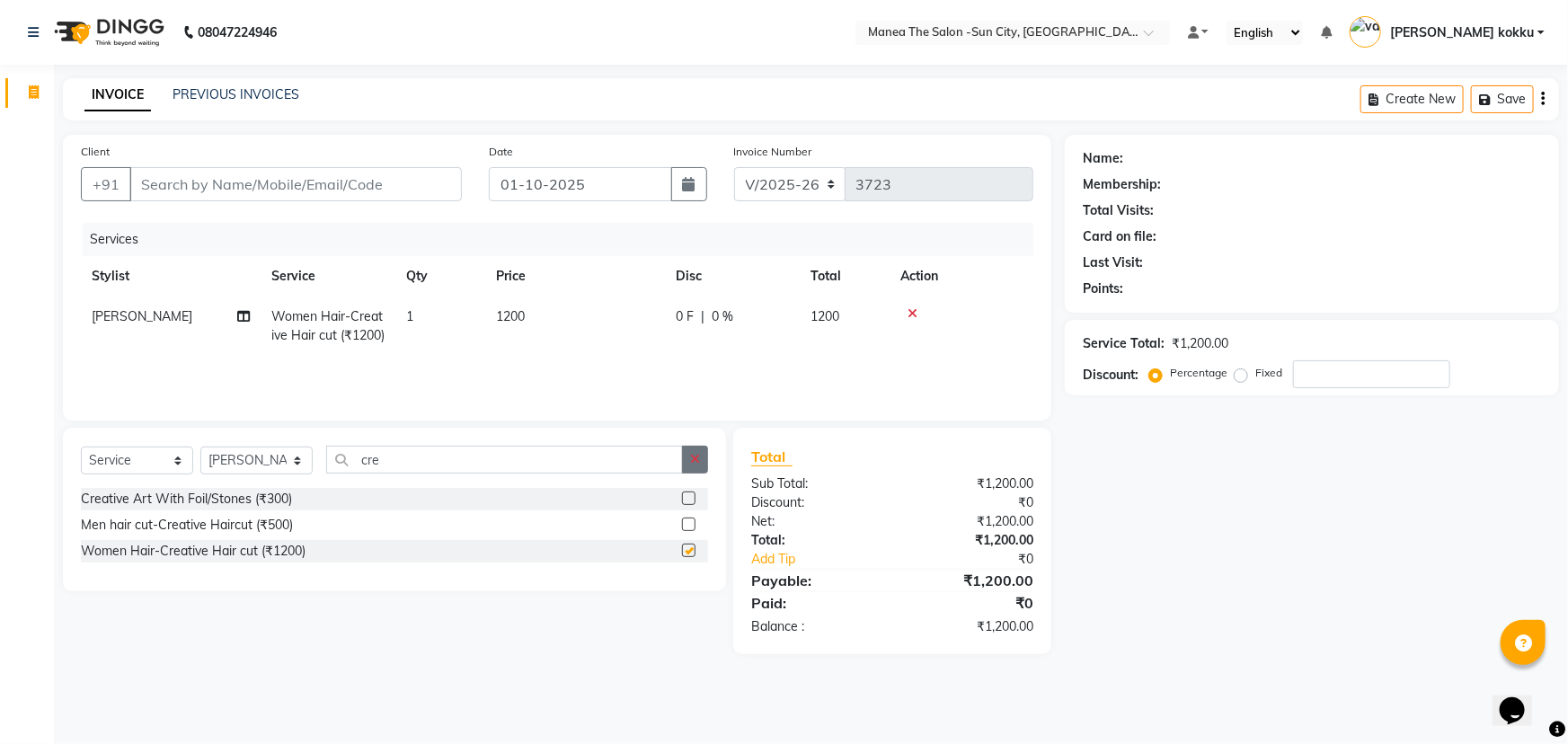
checkbox input "false"
click at [701, 455] on button "button" at bounding box center [694, 459] width 26 height 28
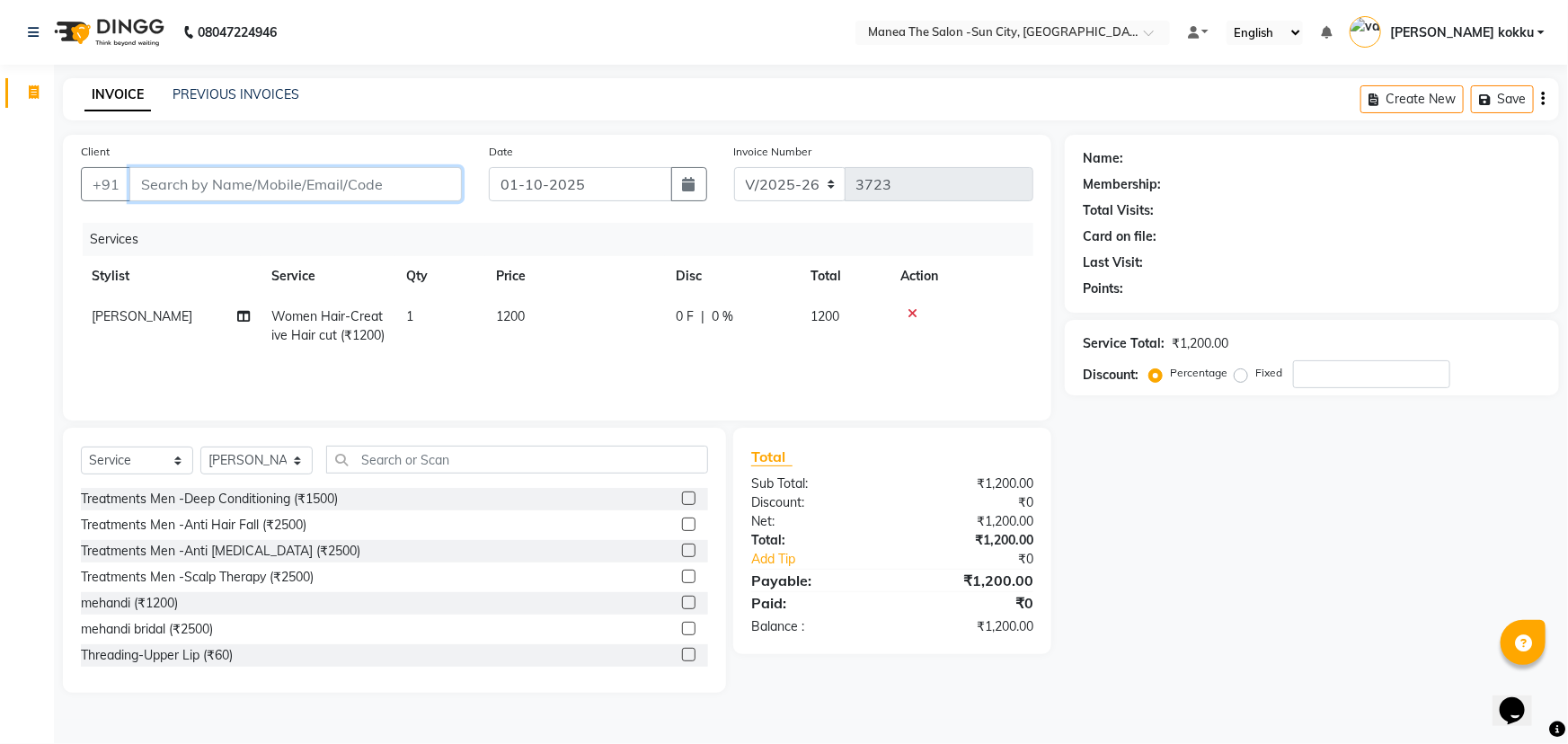
click at [326, 193] on input "Client" at bounding box center [296, 184] width 332 height 35
type input "6"
type input "0"
type input "6305627592"
click at [425, 180] on span "Add Client" at bounding box center [416, 184] width 71 height 18
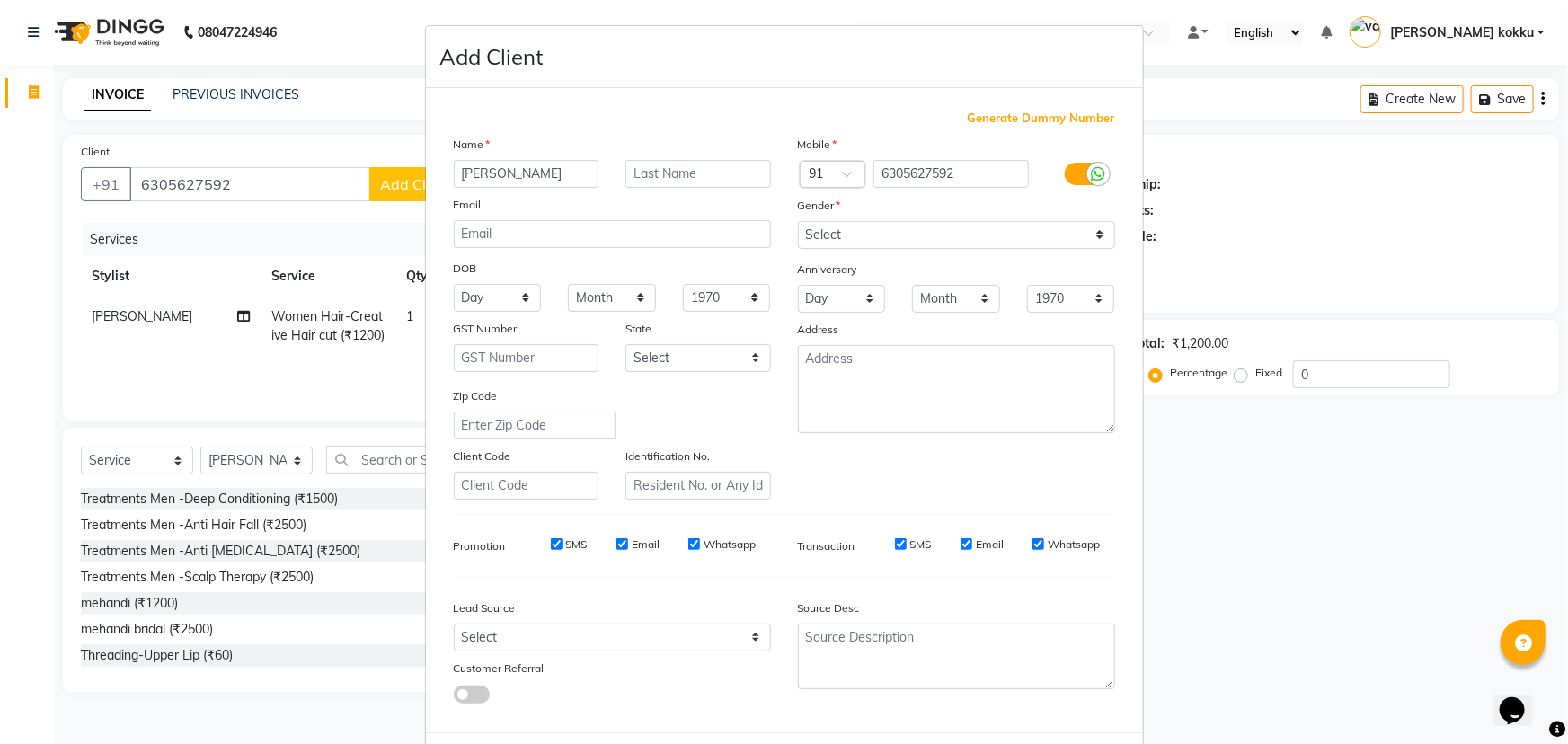
type input "Mounika"
click at [885, 229] on select "Select Male Female Other Prefer Not To Say" at bounding box center [956, 234] width 317 height 28
select select "female"
click at [798, 221] on select "Select Male Female Other Prefer Not To Say" at bounding box center [956, 234] width 317 height 28
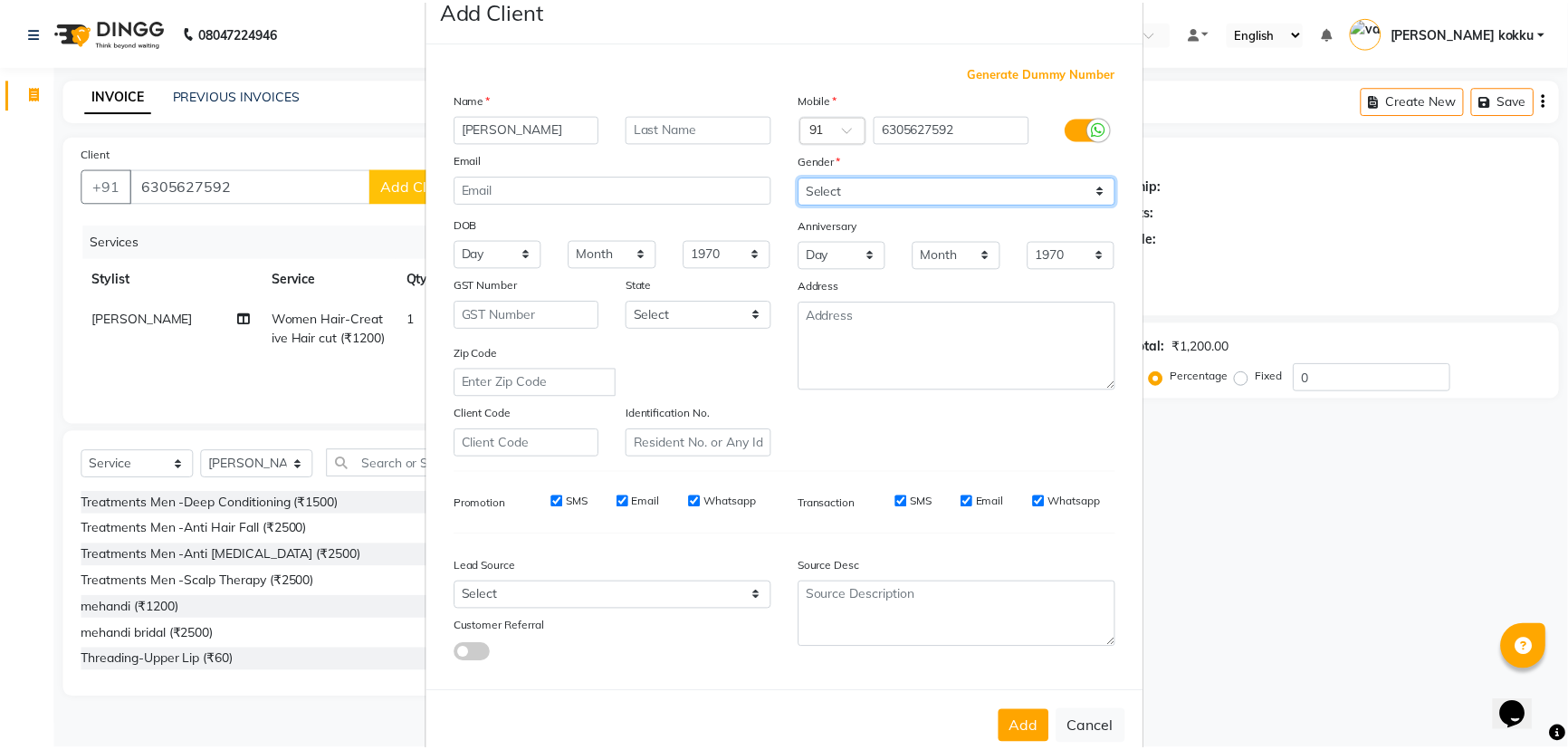
scroll to position [91, 0]
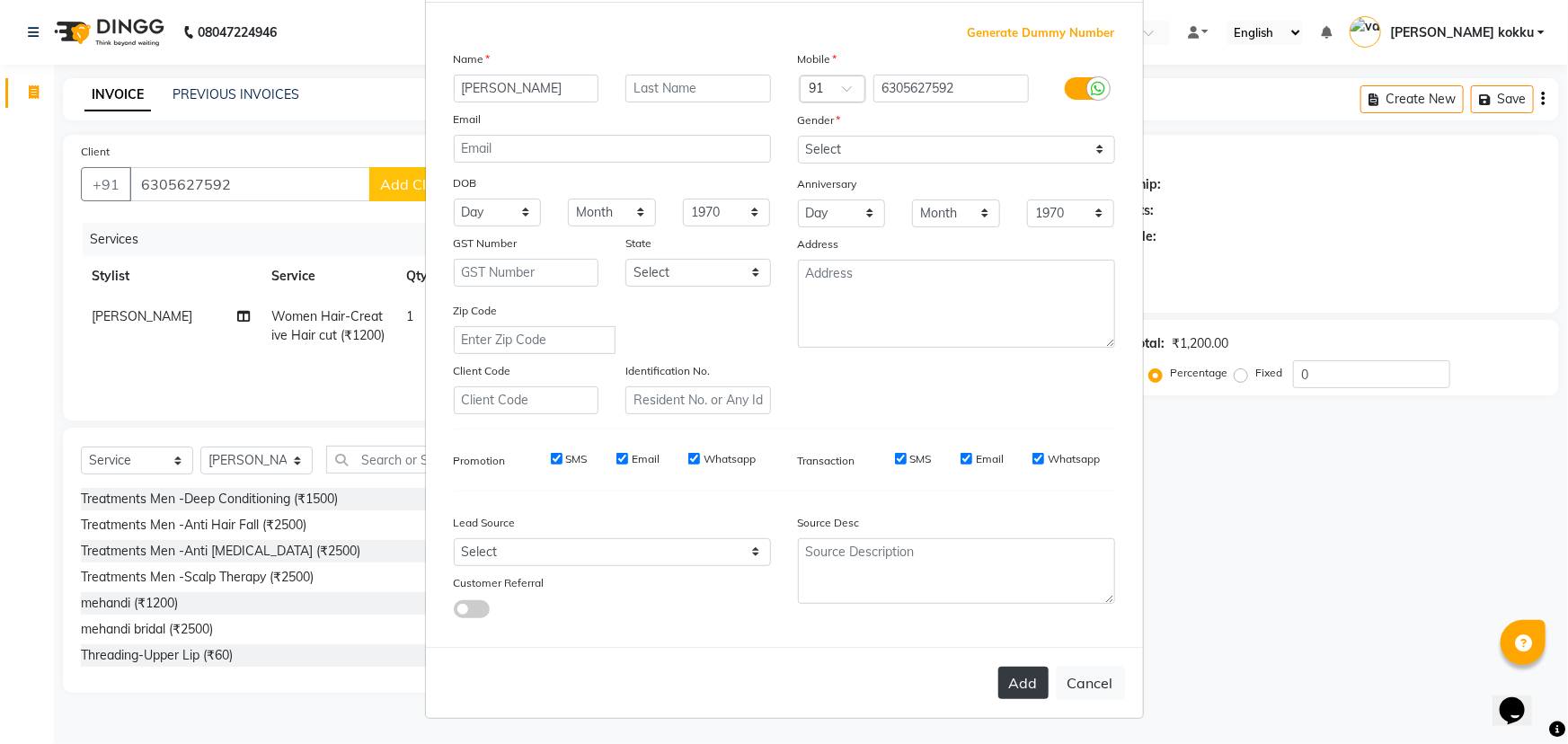
click at [1007, 681] on button "Add" at bounding box center [1024, 683] width 50 height 33
type input "63******92"
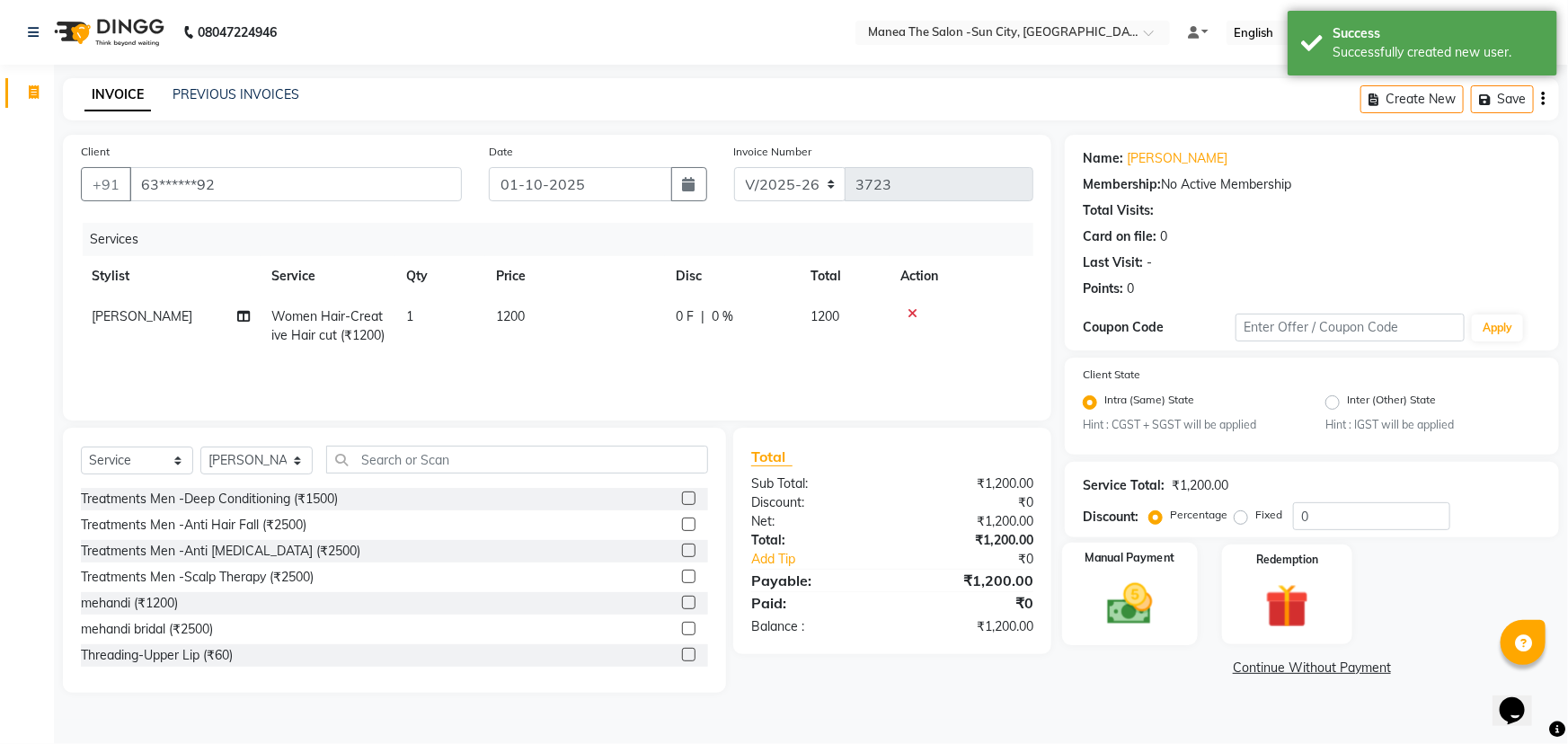
click at [1098, 602] on img at bounding box center [1130, 605] width 74 height 52
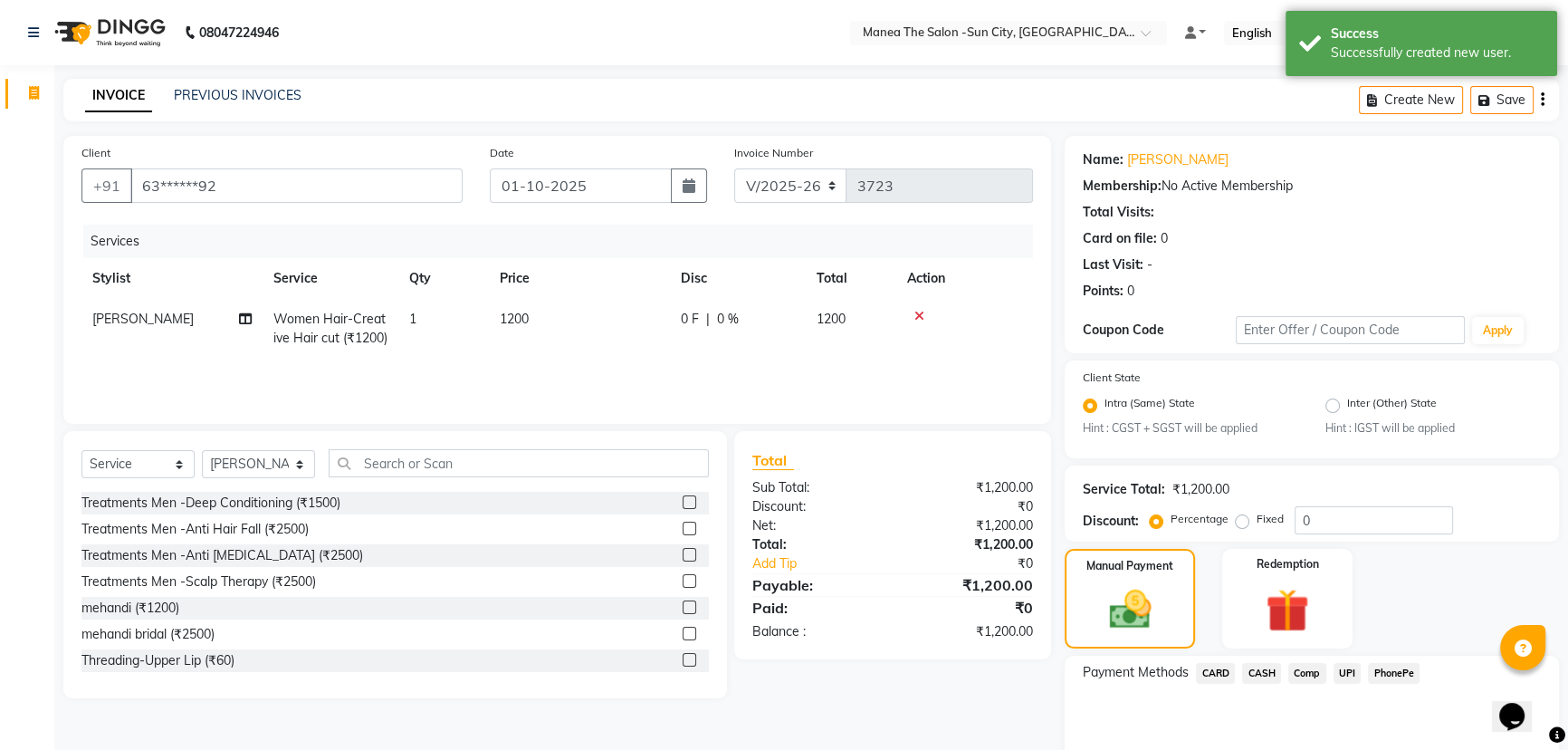
click at [1342, 673] on span "UPI" at bounding box center [1347, 674] width 28 height 21
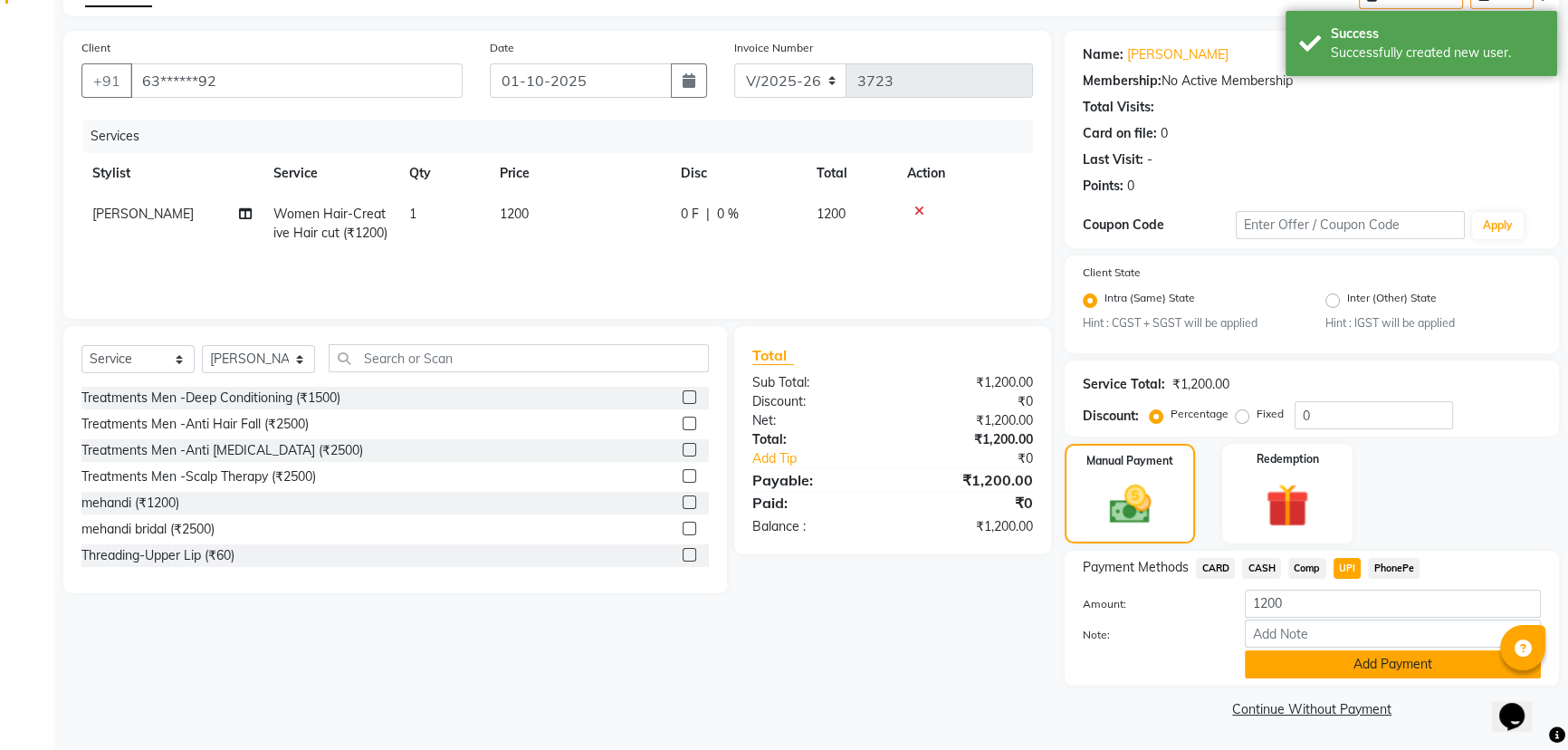
click at [1327, 668] on button "Add Payment" at bounding box center [1393, 664] width 296 height 28
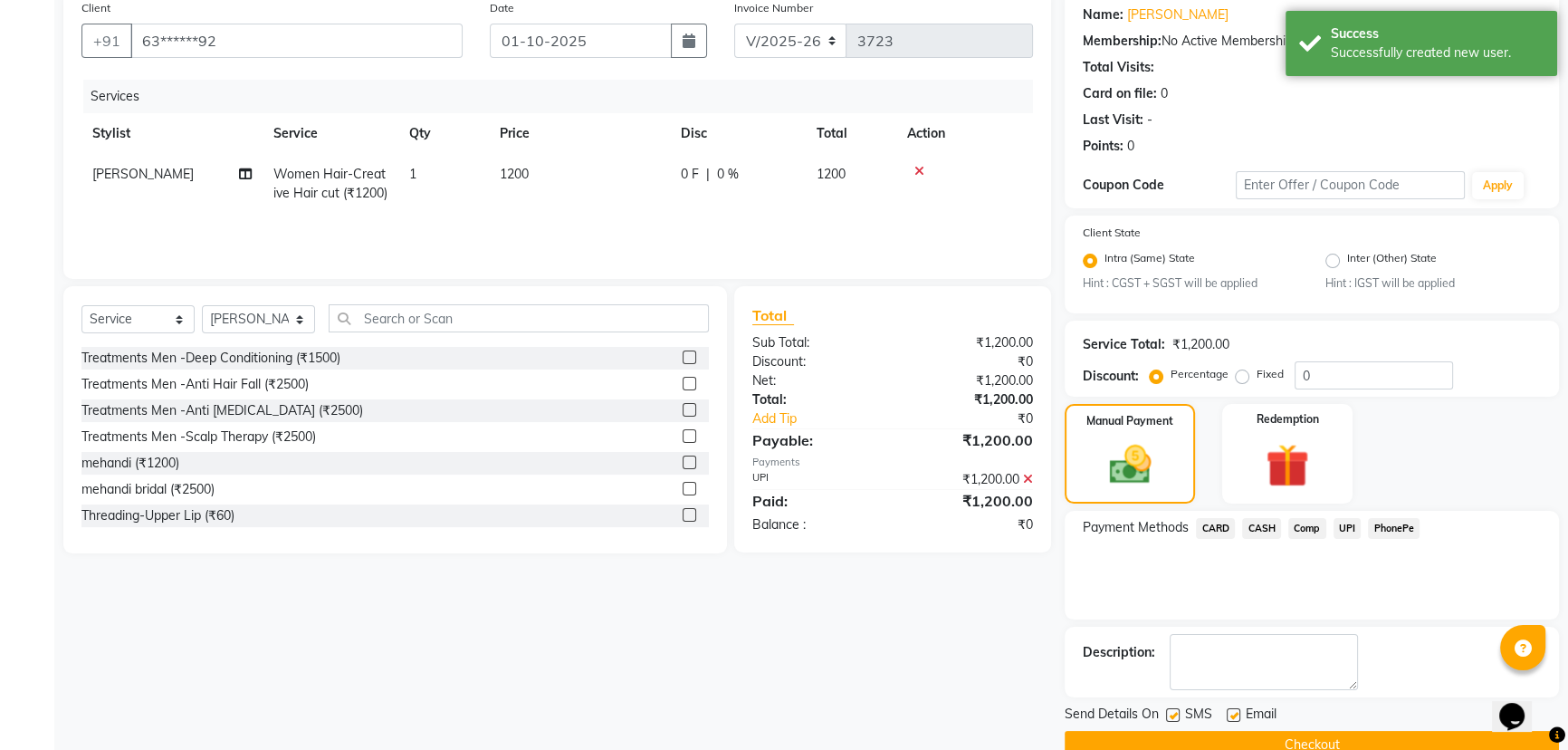
scroll to position [181, 0]
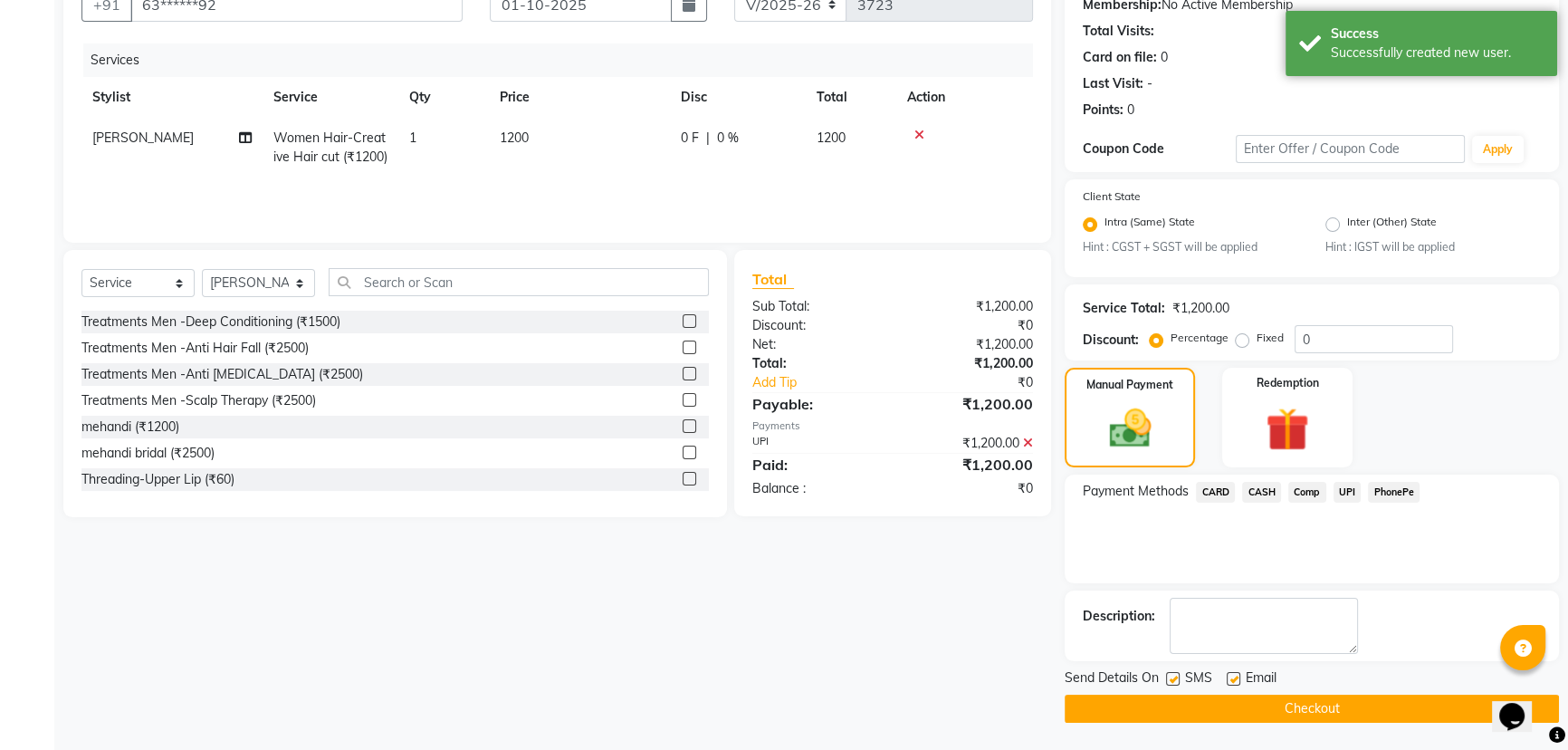
click at [1170, 675] on label at bounding box center [1172, 678] width 14 height 14
click at [1170, 675] on input "checkbox" at bounding box center [1171, 679] width 12 height 12
checkbox input "false"
click at [1236, 675] on label at bounding box center [1233, 678] width 14 height 14
click at [1236, 675] on input "checkbox" at bounding box center [1232, 679] width 12 height 12
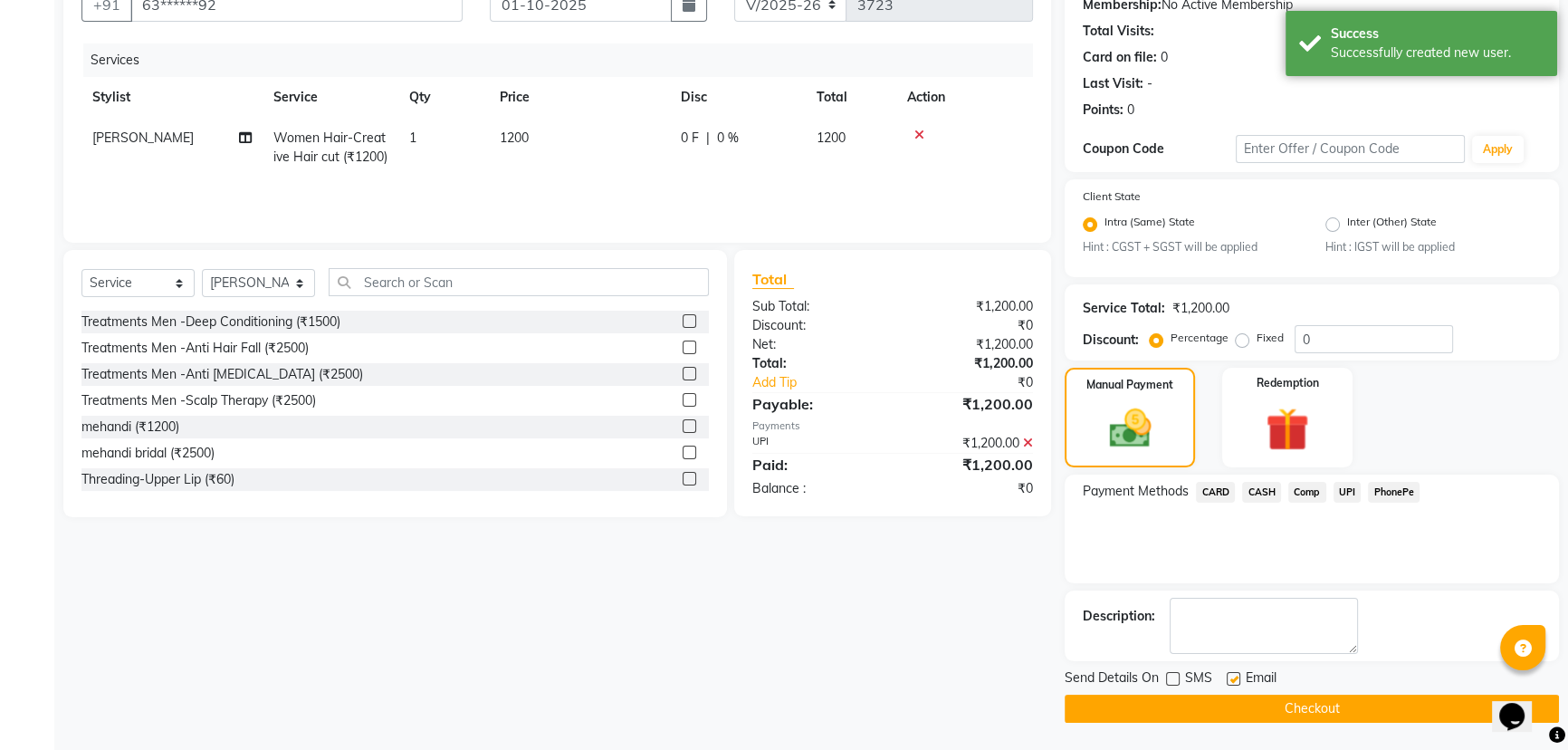
checkbox input "false"
click at [1275, 703] on button "Checkout" at bounding box center [1312, 708] width 494 height 28
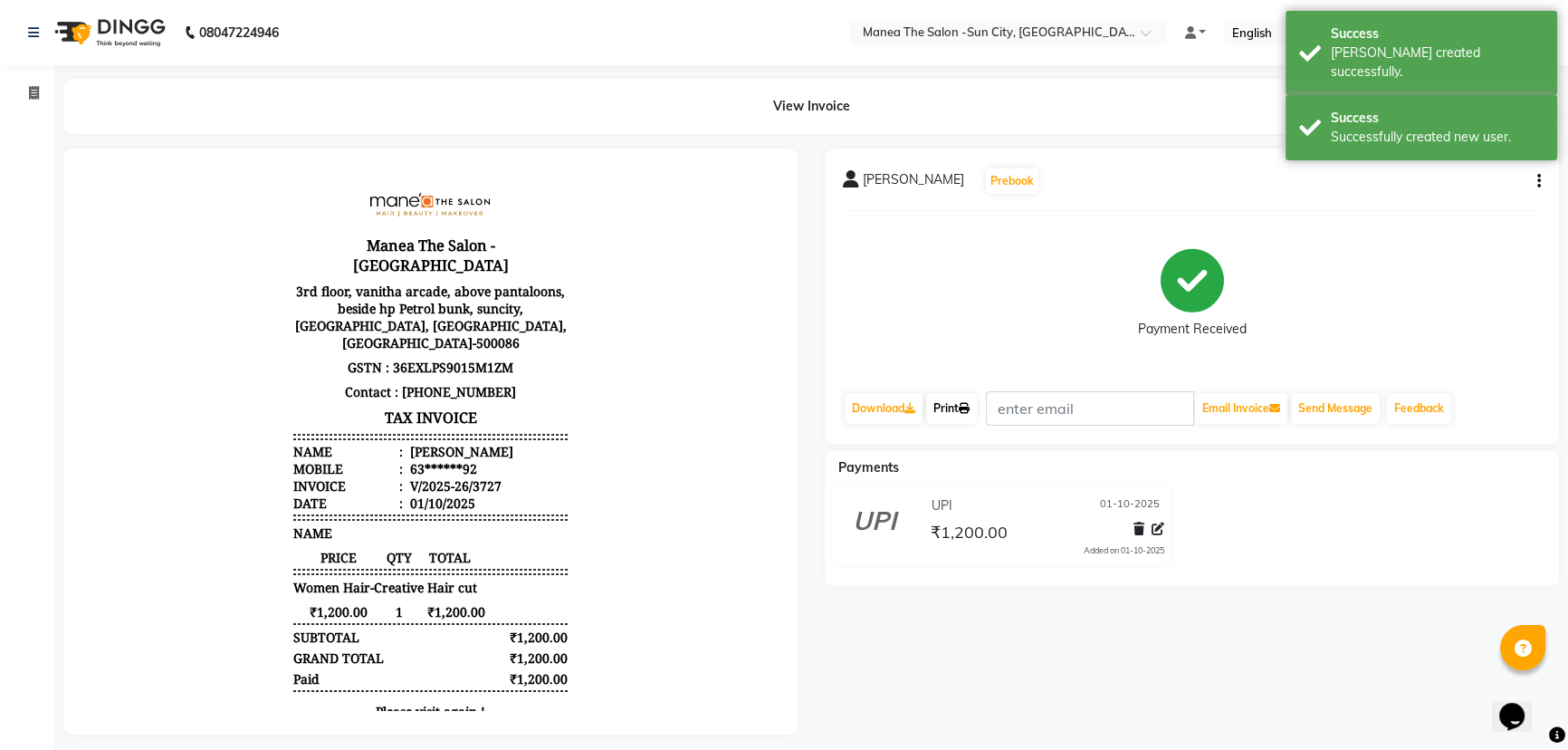
drag, startPoint x: 956, startPoint y: 405, endPoint x: 951, endPoint y: 423, distance: 18.7
click at [956, 405] on link "Print" at bounding box center [951, 408] width 50 height 31
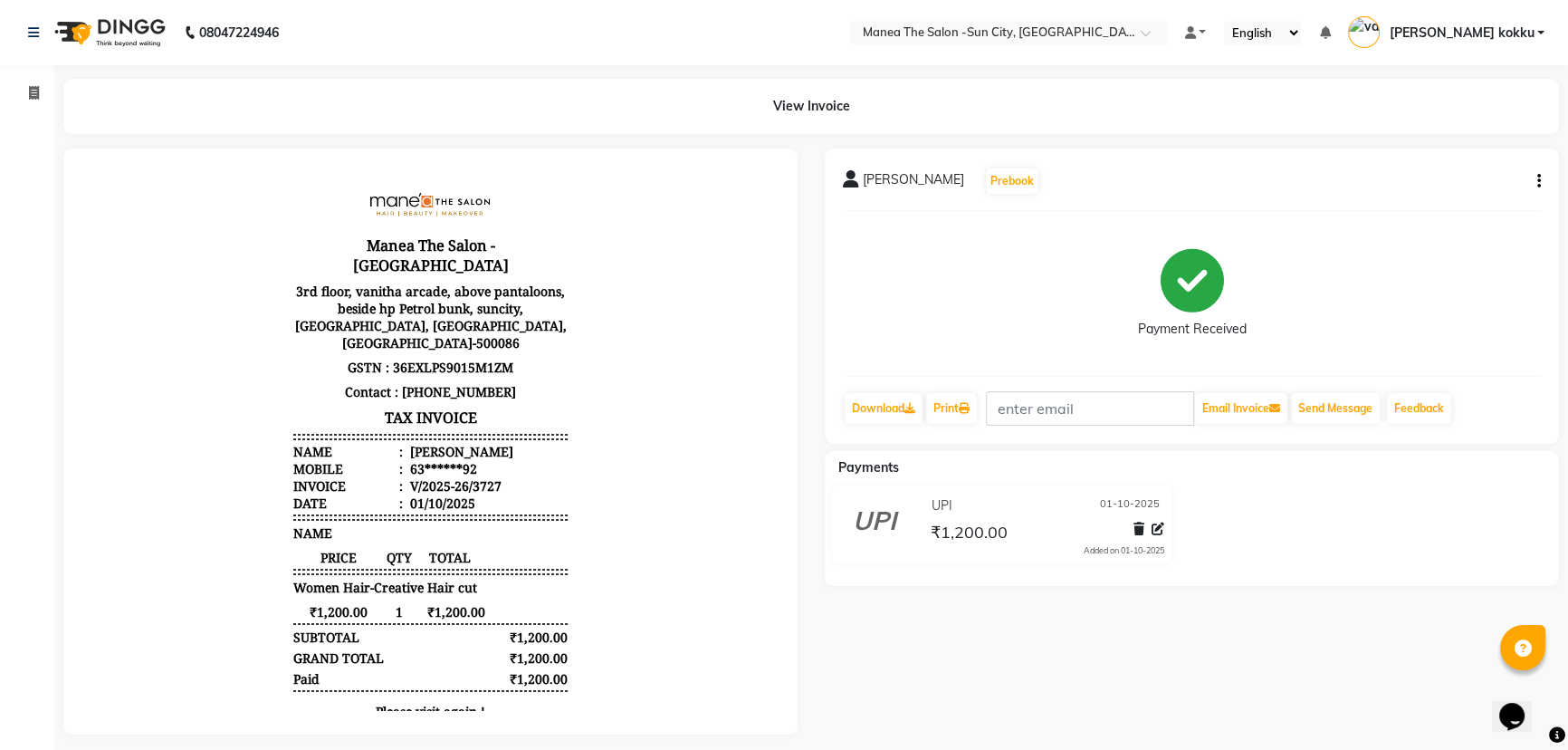
click at [1535, 177] on button "button" at bounding box center [1535, 182] width 11 height 19
click at [1503, 194] on div "Edit Item Staff" at bounding box center [1448, 192] width 124 height 22
select select "85914"
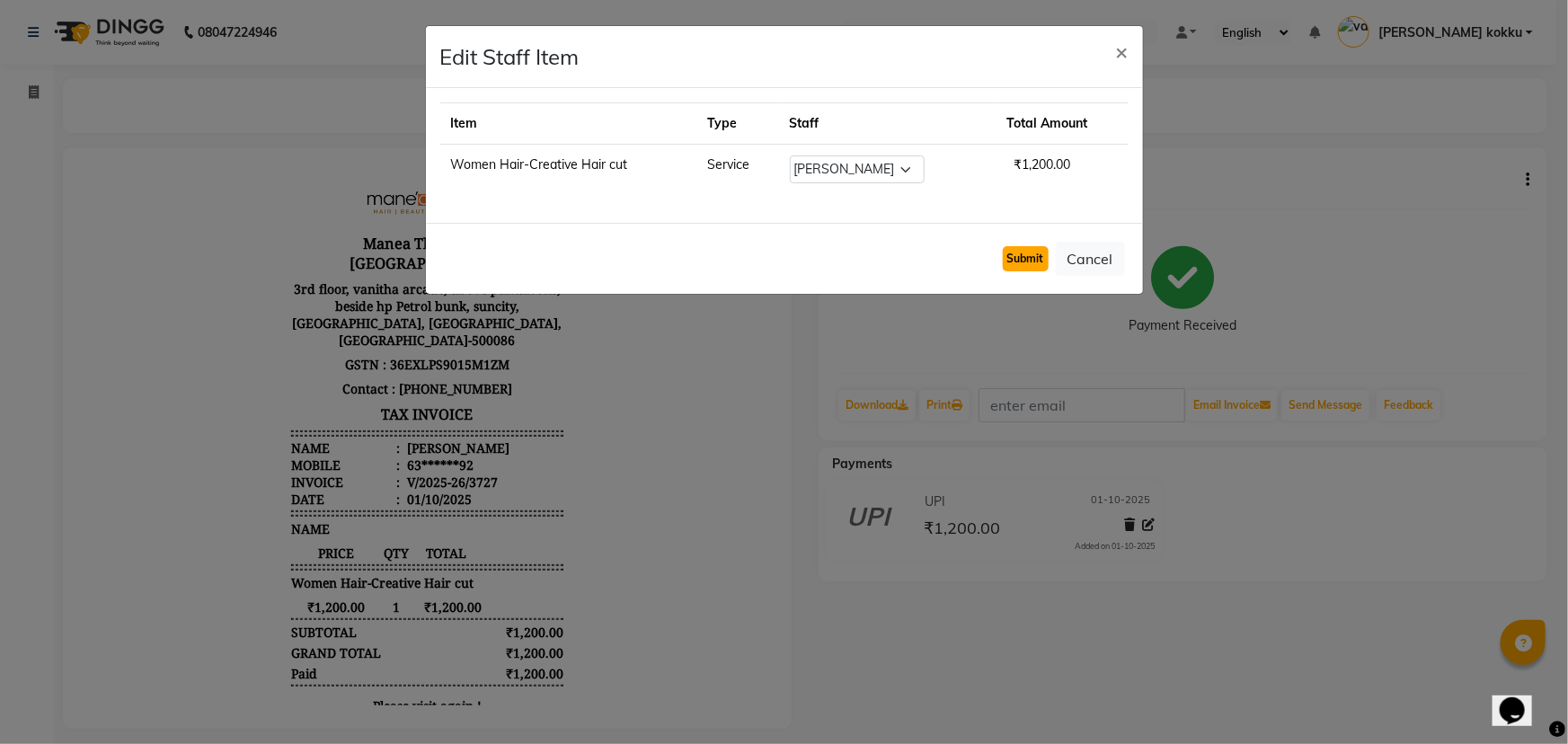
click at [1021, 259] on button "Submit" at bounding box center [1026, 258] width 46 height 25
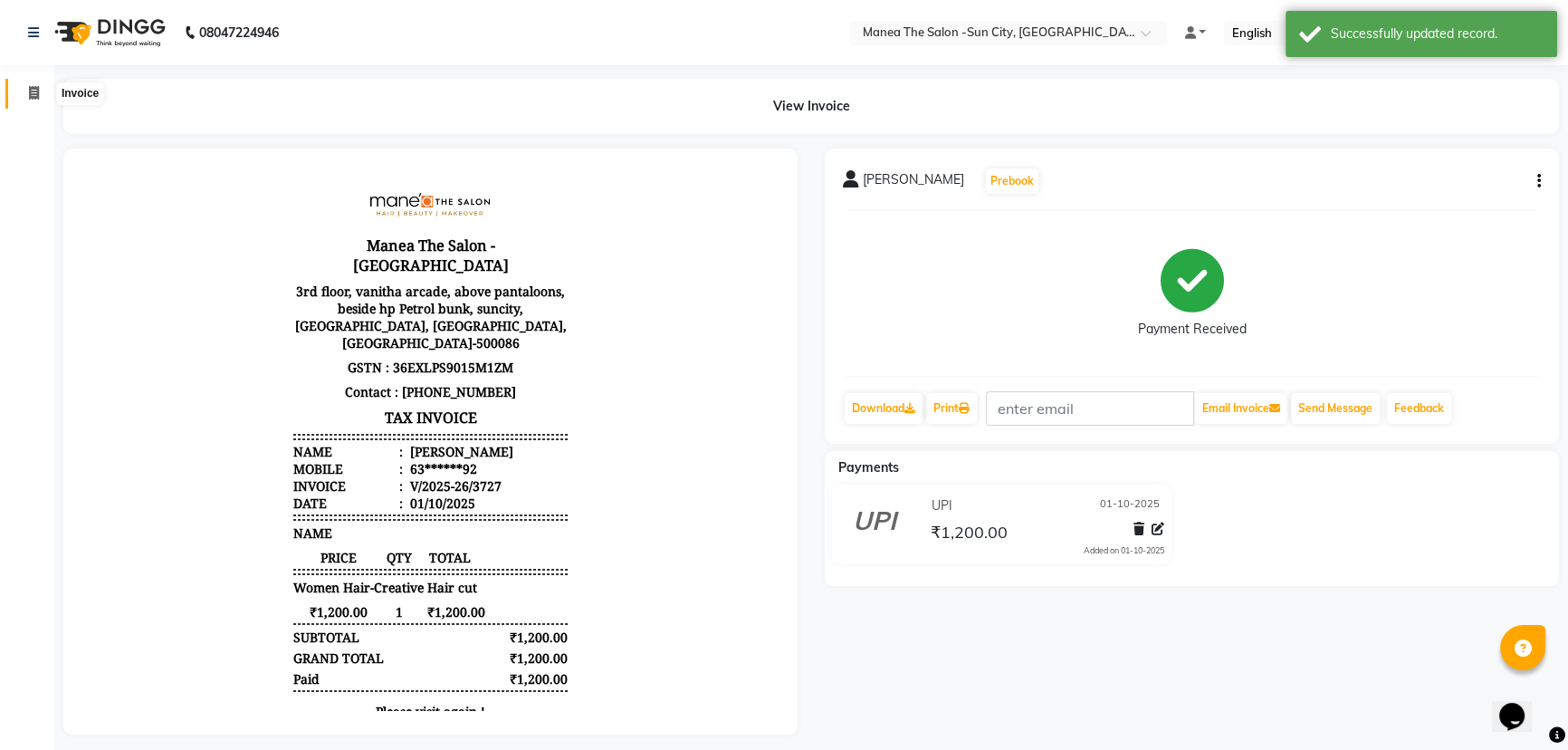
click at [29, 92] on icon at bounding box center [34, 93] width 10 height 14
select select "5822"
select select "service"
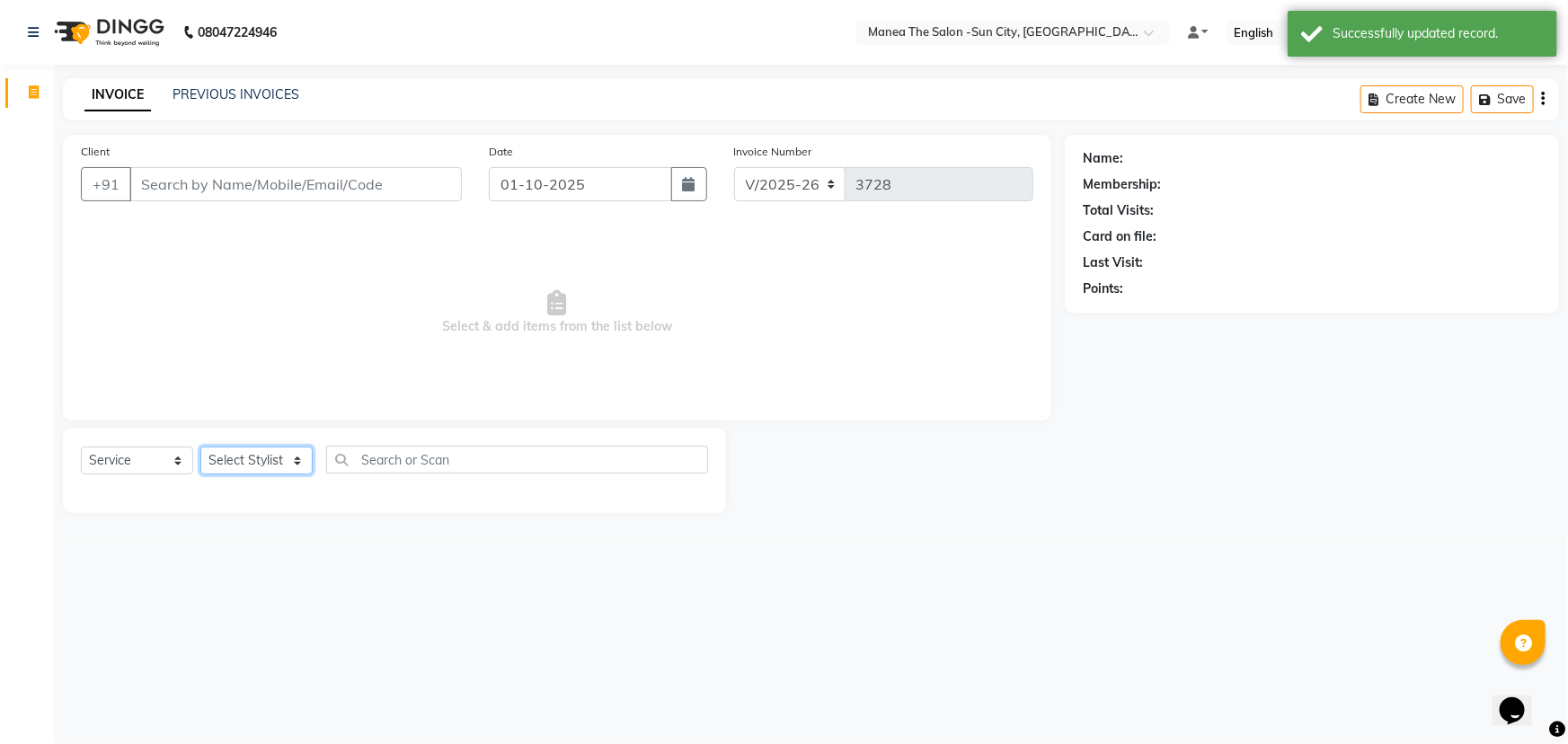
click at [252, 455] on select "Select Stylist [PERSON_NAME] [PERSON_NAME] Ikrar [PERSON_NAME] K sai [PERSON_NA…" at bounding box center [256, 460] width 112 height 28
select select "40515"
click at [201, 446] on select "Select Stylist [PERSON_NAME] [PERSON_NAME] Ikrar [PERSON_NAME] K sai [PERSON_NA…" at bounding box center [256, 460] width 112 height 28
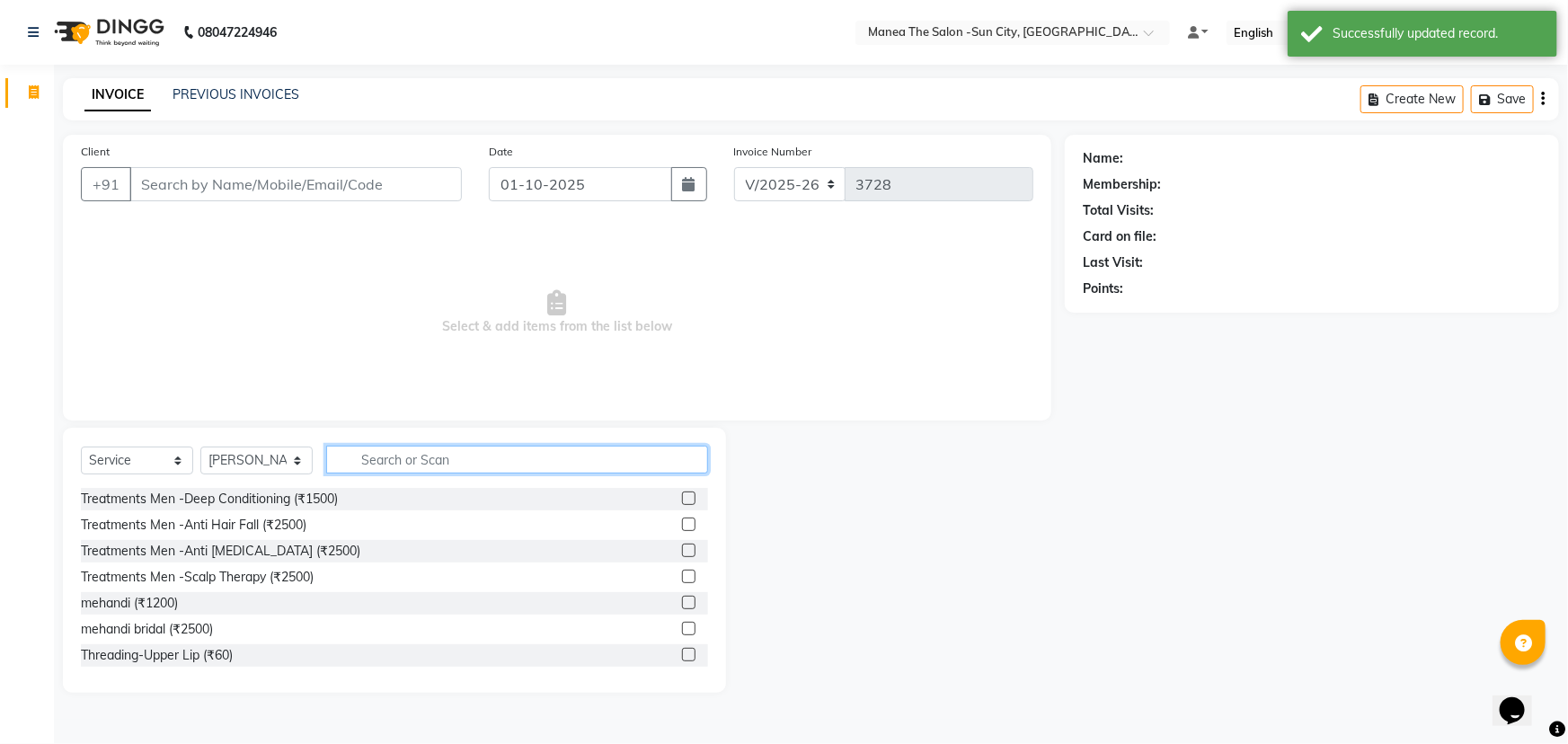
click at [382, 453] on input "text" at bounding box center [518, 459] width 382 height 28
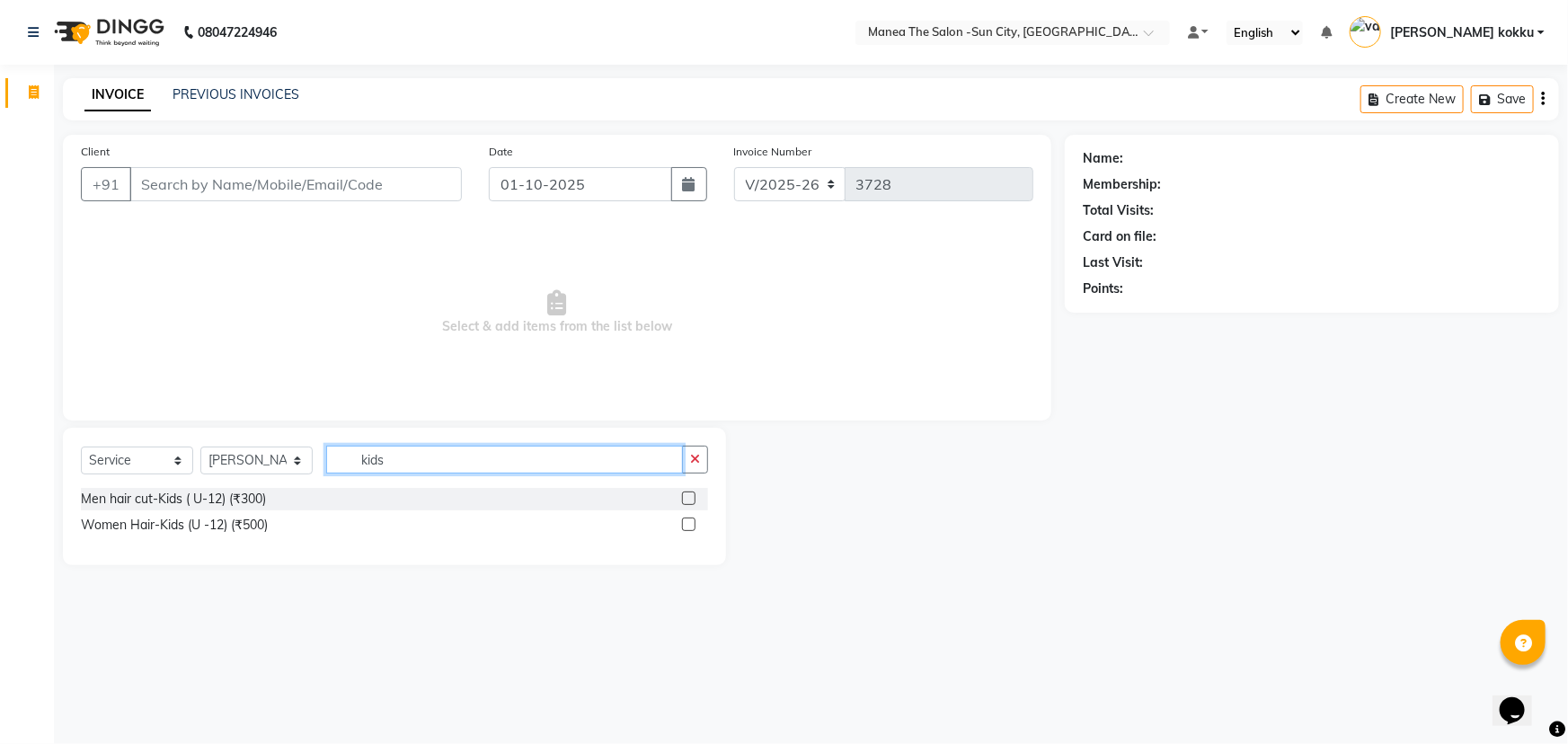
type input "kids"
click at [689, 523] on label at bounding box center [688, 524] width 13 height 13
click at [689, 523] on input "checkbox" at bounding box center [688, 525] width 12 height 12
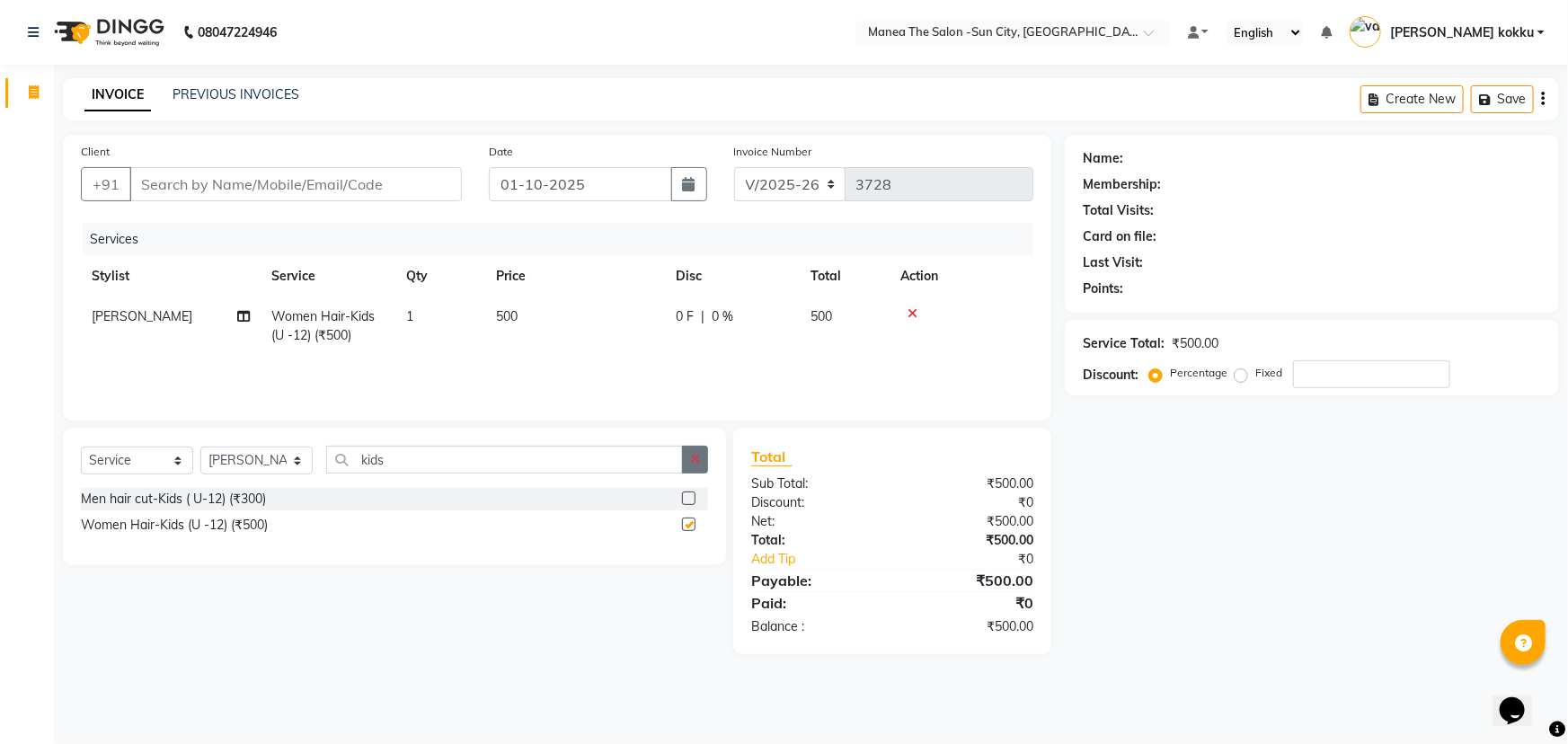
checkbox input "false"
click at [697, 457] on icon "button" at bounding box center [695, 459] width 10 height 12
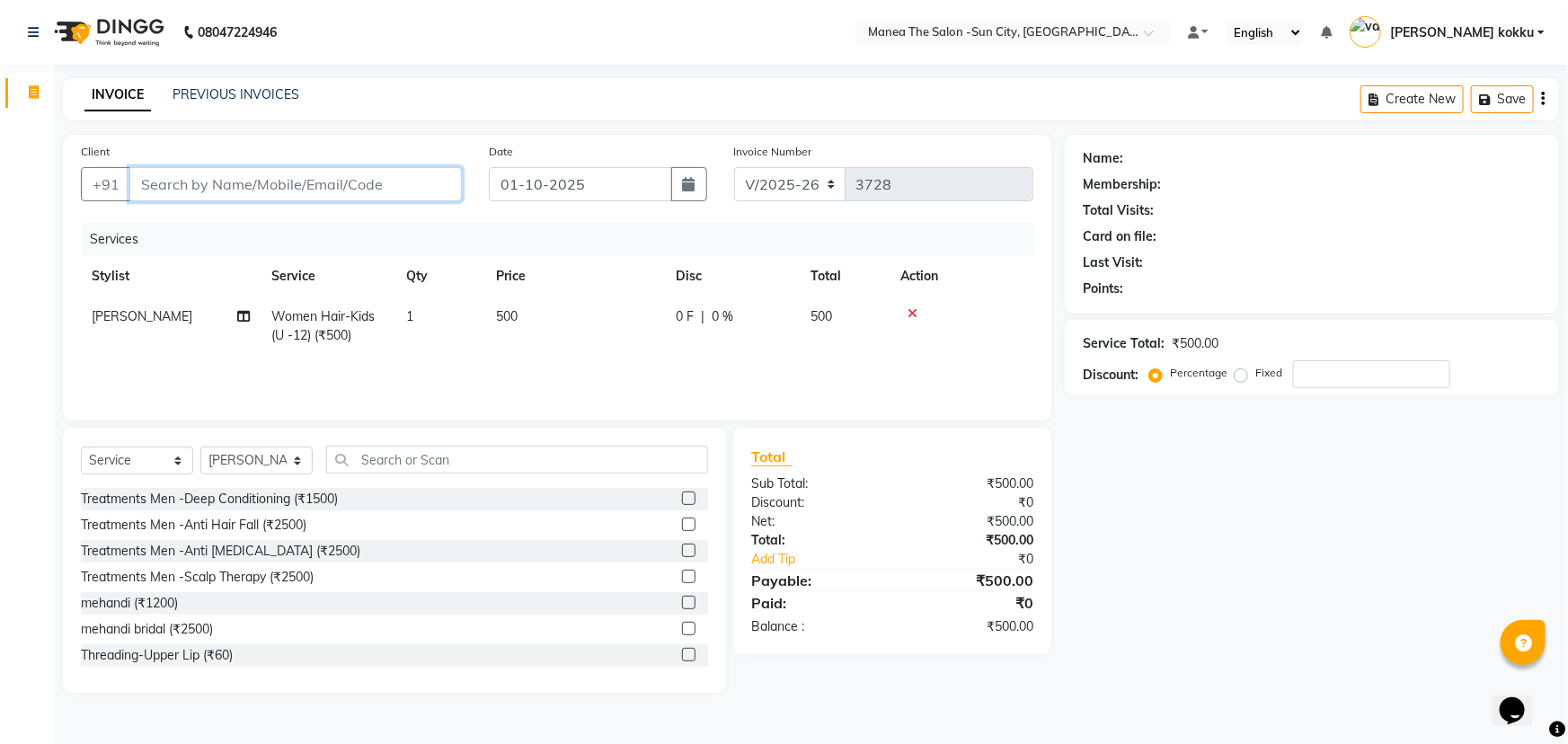
click at [226, 181] on input "Client" at bounding box center [296, 184] width 332 height 35
type input "9"
type input "0"
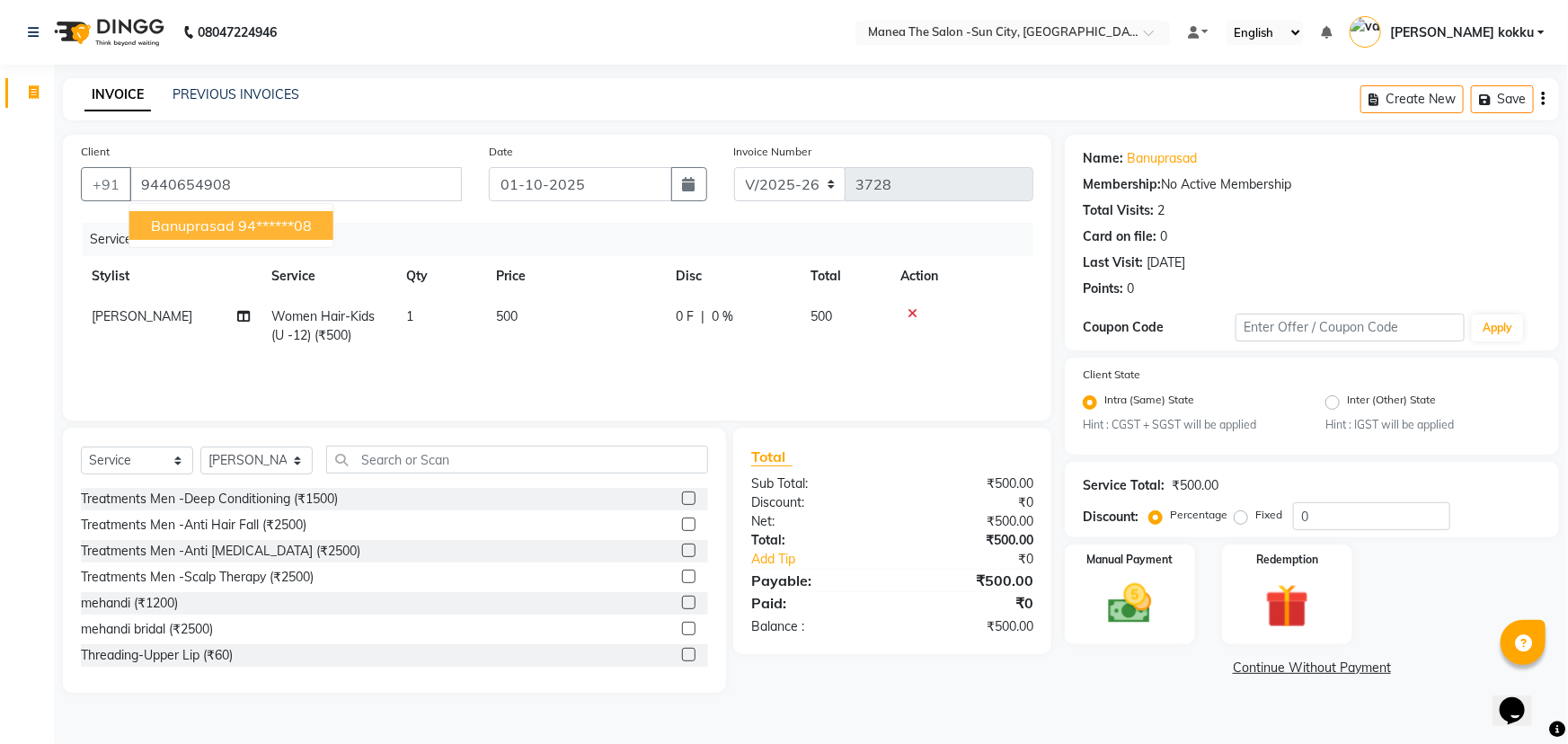
click at [241, 234] on button "banuprasad 94******08" at bounding box center [231, 226] width 204 height 29
type input "94******08"
click at [1125, 611] on img at bounding box center [1130, 605] width 74 height 52
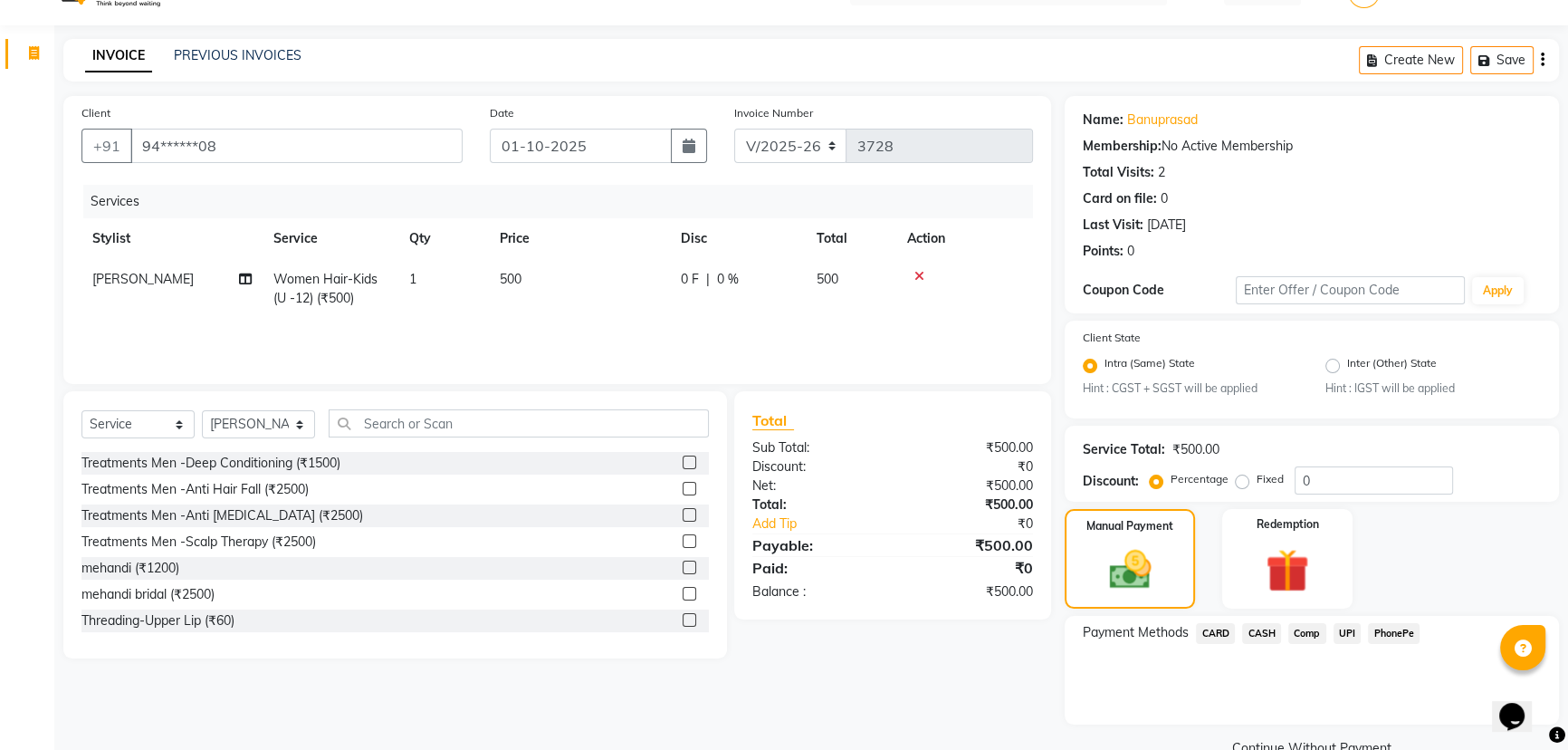
scroll to position [79, 0]
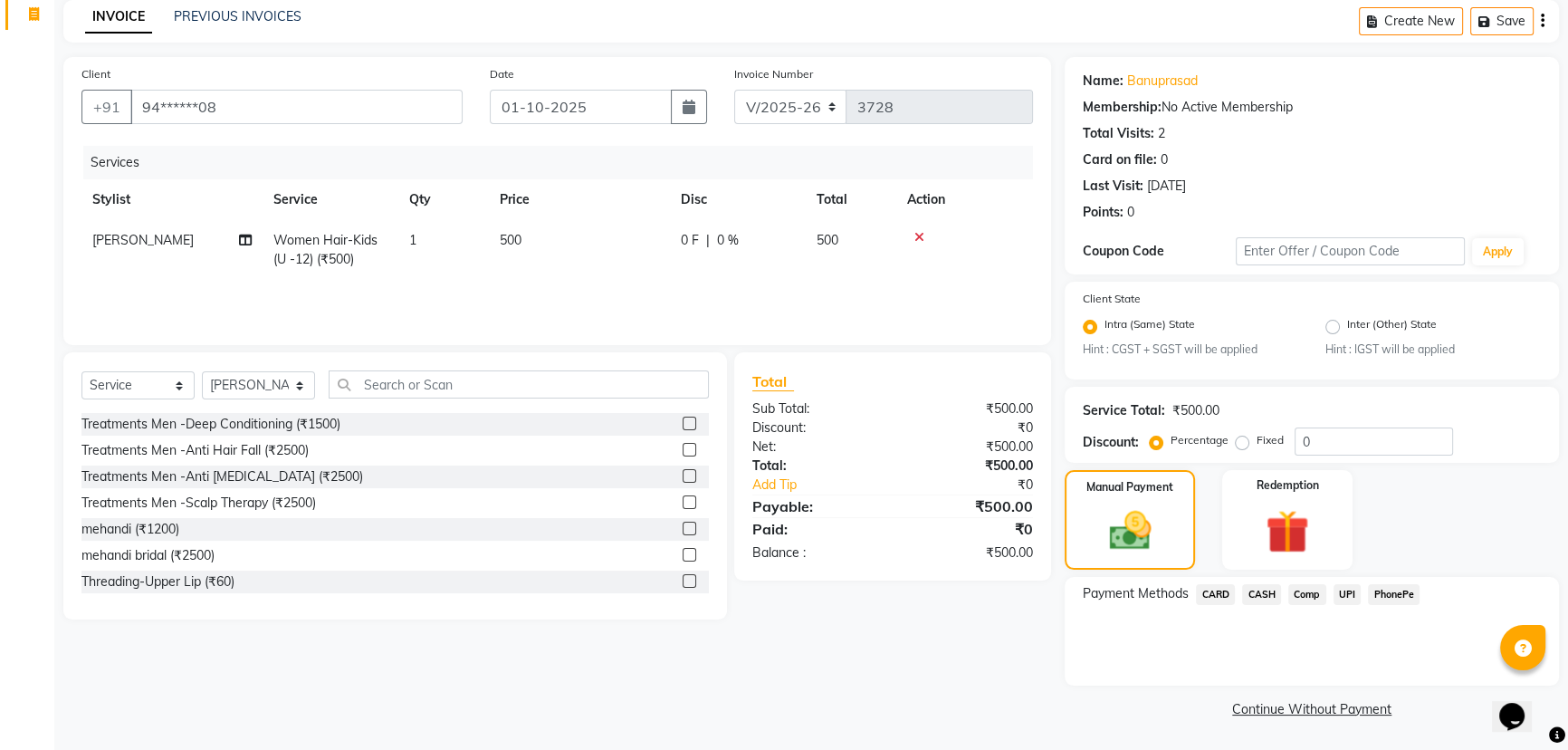
click at [1220, 598] on span "CARD" at bounding box center [1215, 595] width 39 height 21
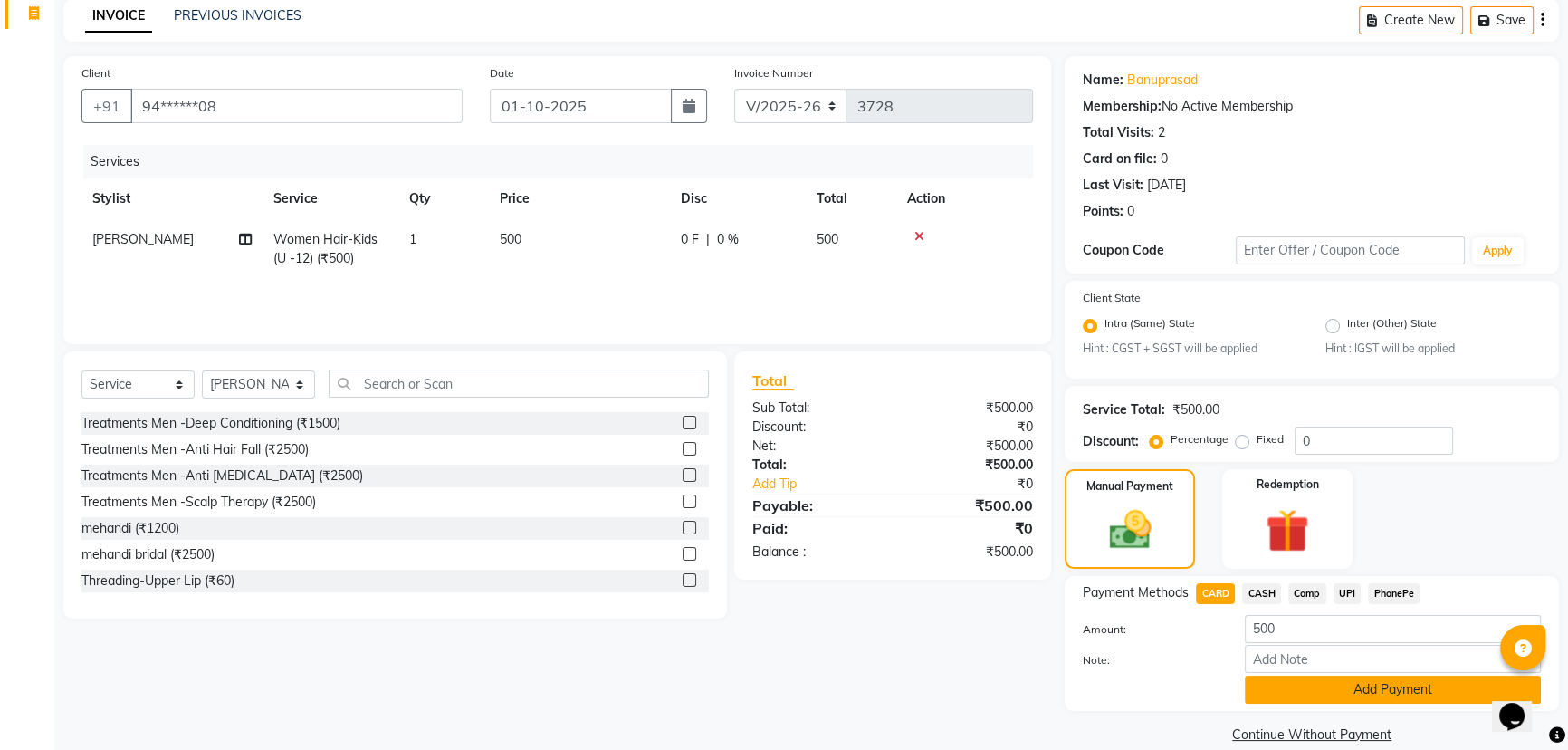
click at [1339, 683] on button "Add Payment" at bounding box center [1393, 689] width 296 height 28
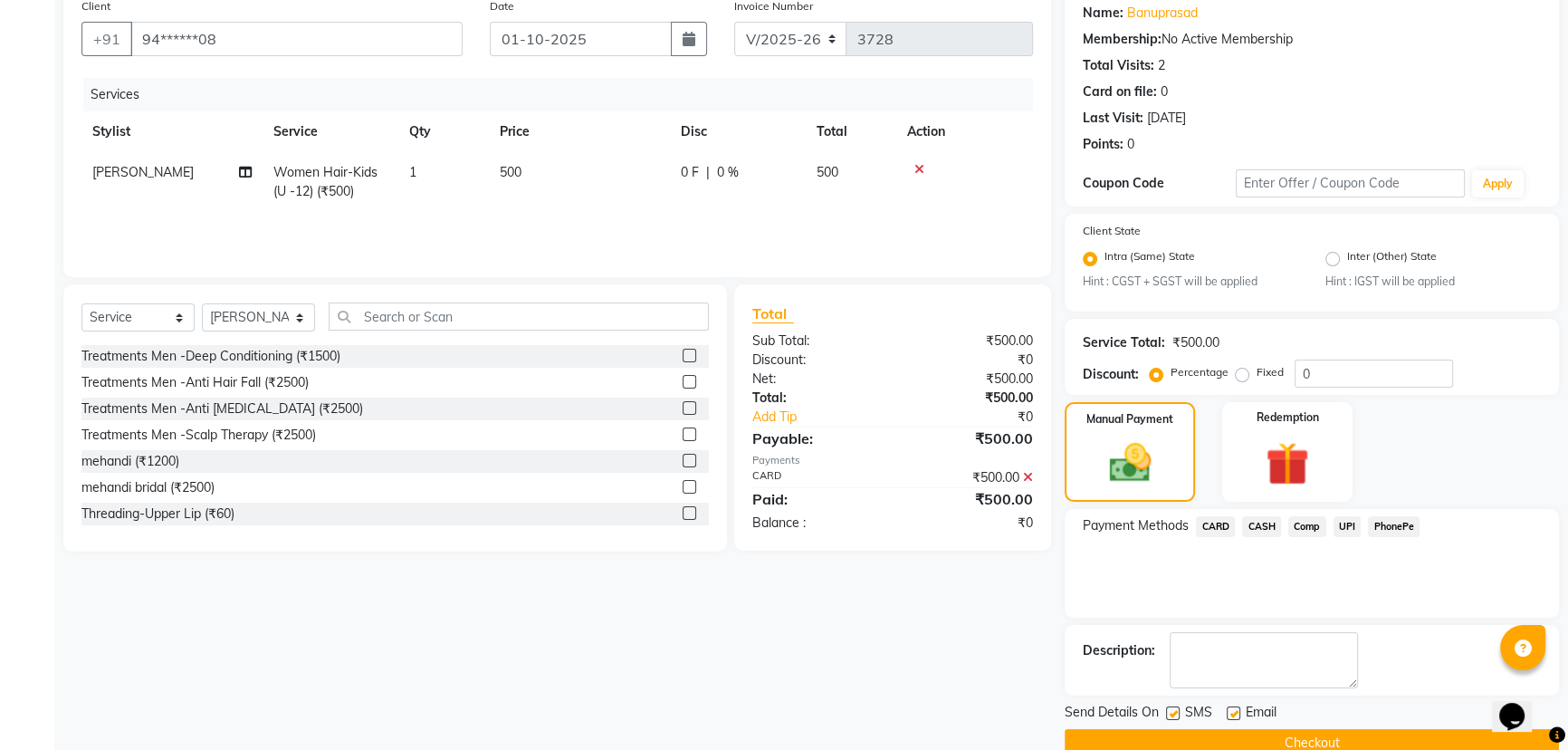
scroll to position [181, 0]
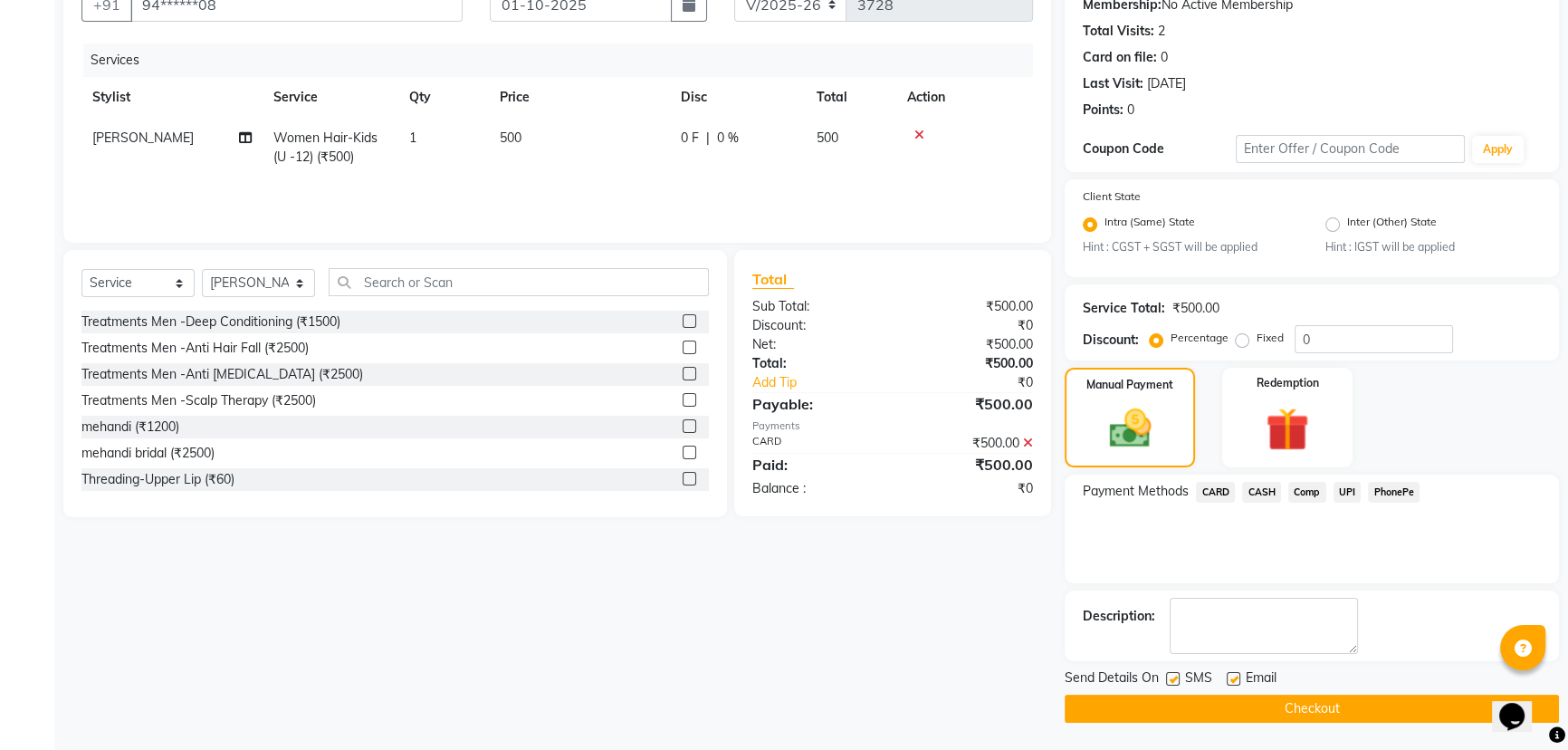
drag, startPoint x: 1170, startPoint y: 679, endPoint x: 1232, endPoint y: 702, distance: 66.1
click at [1170, 678] on label at bounding box center [1172, 678] width 14 height 14
click at [1170, 678] on input "checkbox" at bounding box center [1171, 679] width 12 height 12
checkbox input "false"
click at [1257, 706] on button "Checkout" at bounding box center [1312, 708] width 494 height 28
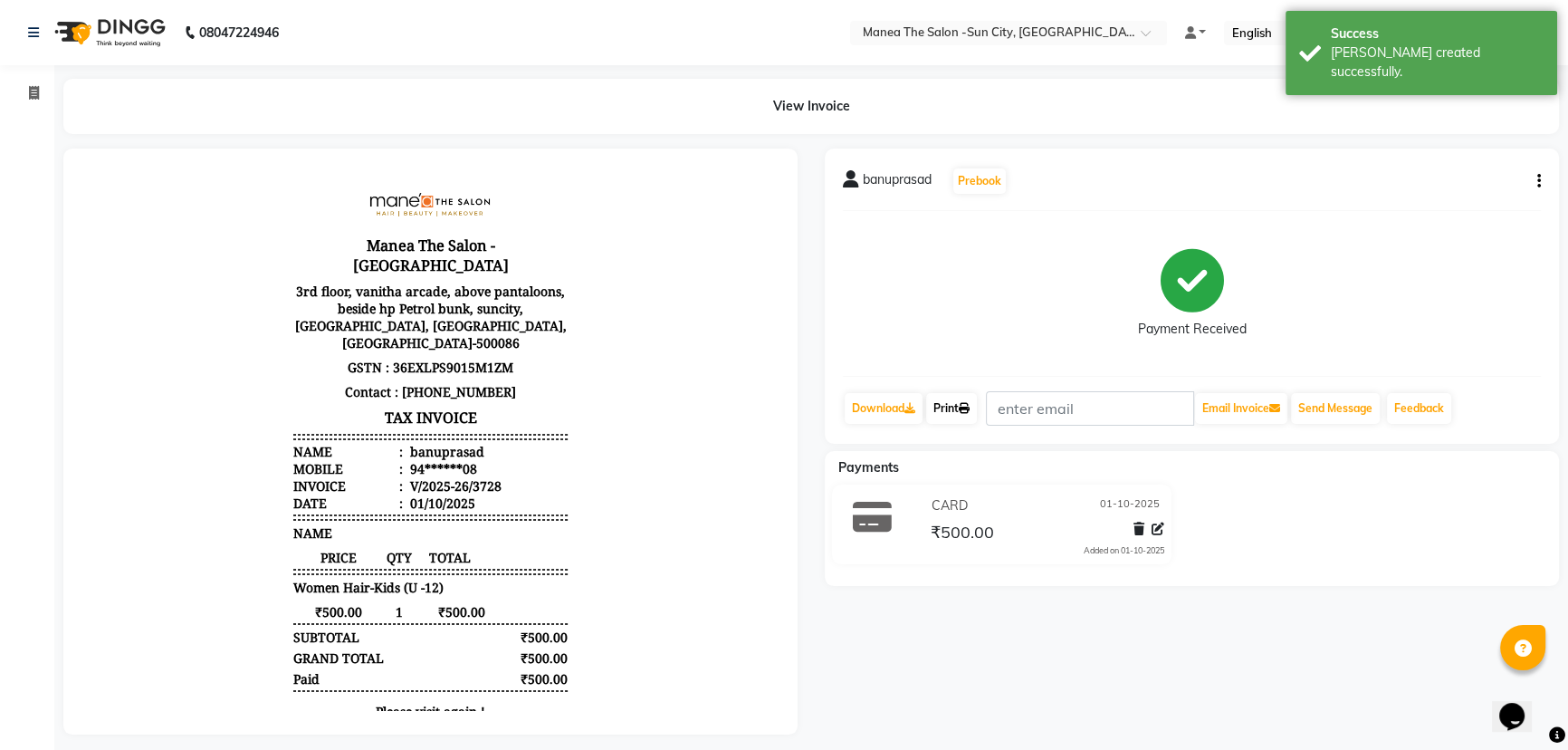
click at [967, 405] on icon at bounding box center [963, 407] width 11 height 11
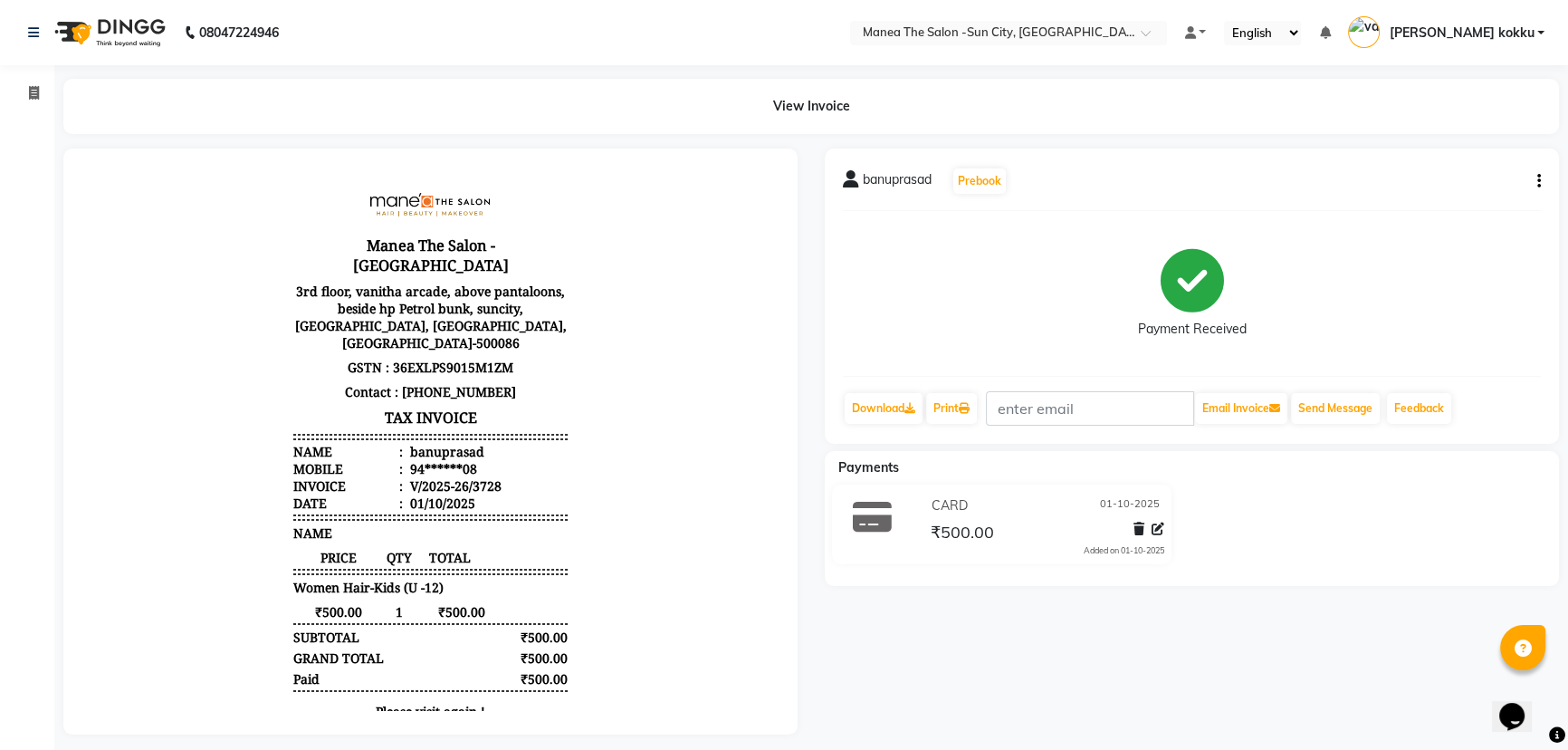
click at [1539, 181] on icon "button" at bounding box center [1539, 181] width 4 height 1
click at [1488, 195] on div "Edit Item Staff" at bounding box center [1448, 192] width 124 height 22
select select "40515"
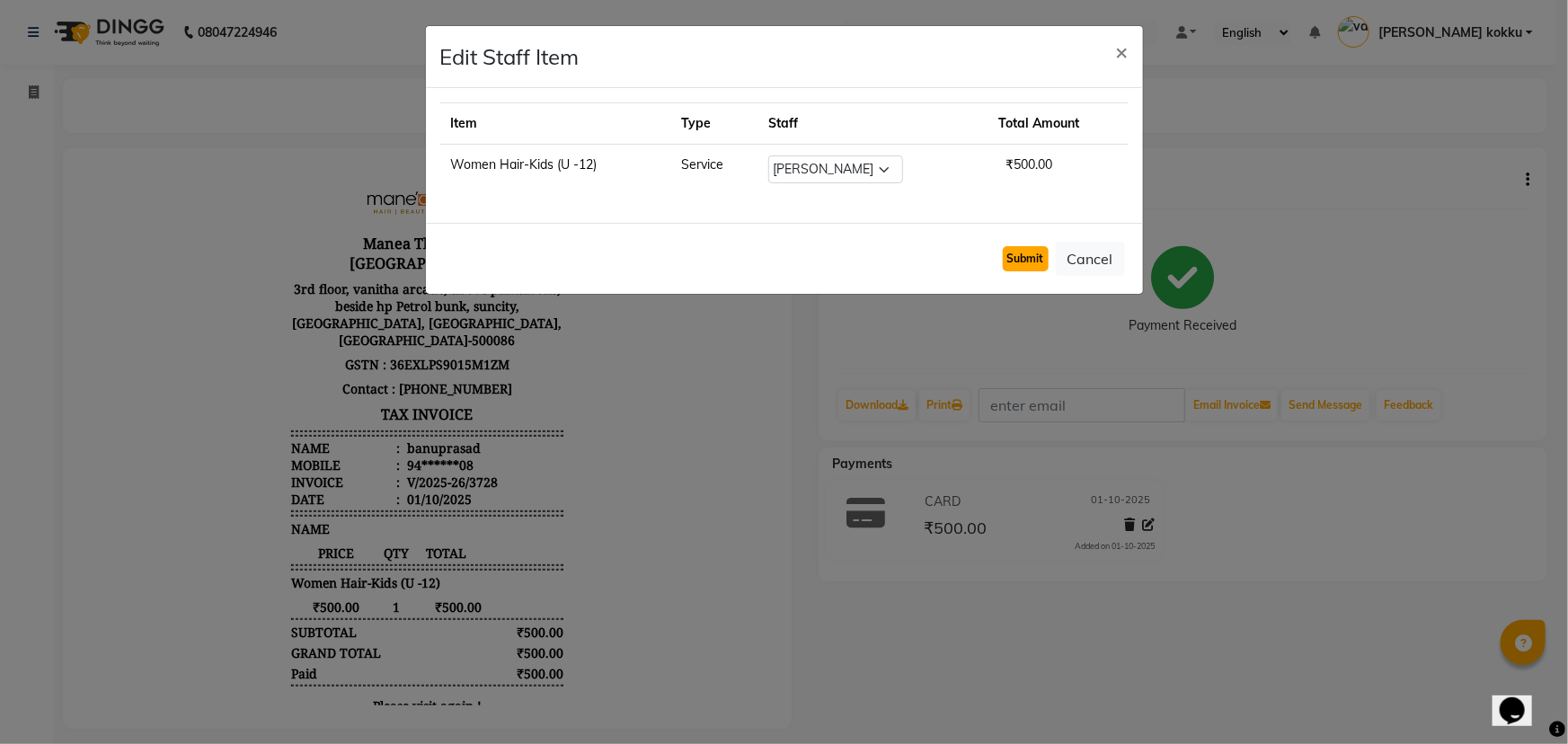
click at [1022, 256] on button "Submit" at bounding box center [1026, 258] width 46 height 25
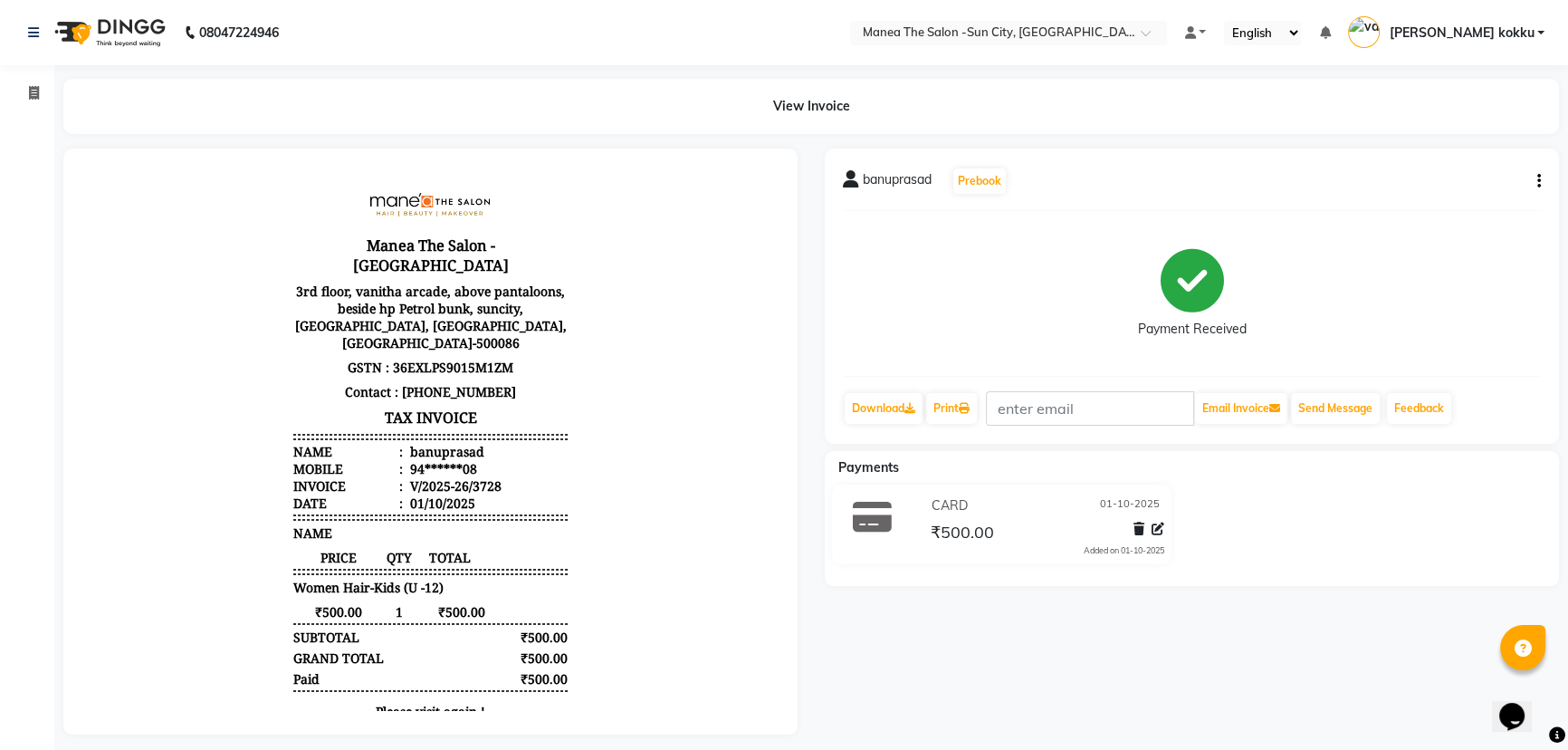
click at [1538, 181] on icon "button" at bounding box center [1539, 181] width 4 height 1
click at [1458, 184] on div "Edit Item Staff" at bounding box center [1448, 192] width 124 height 22
select select "40515"
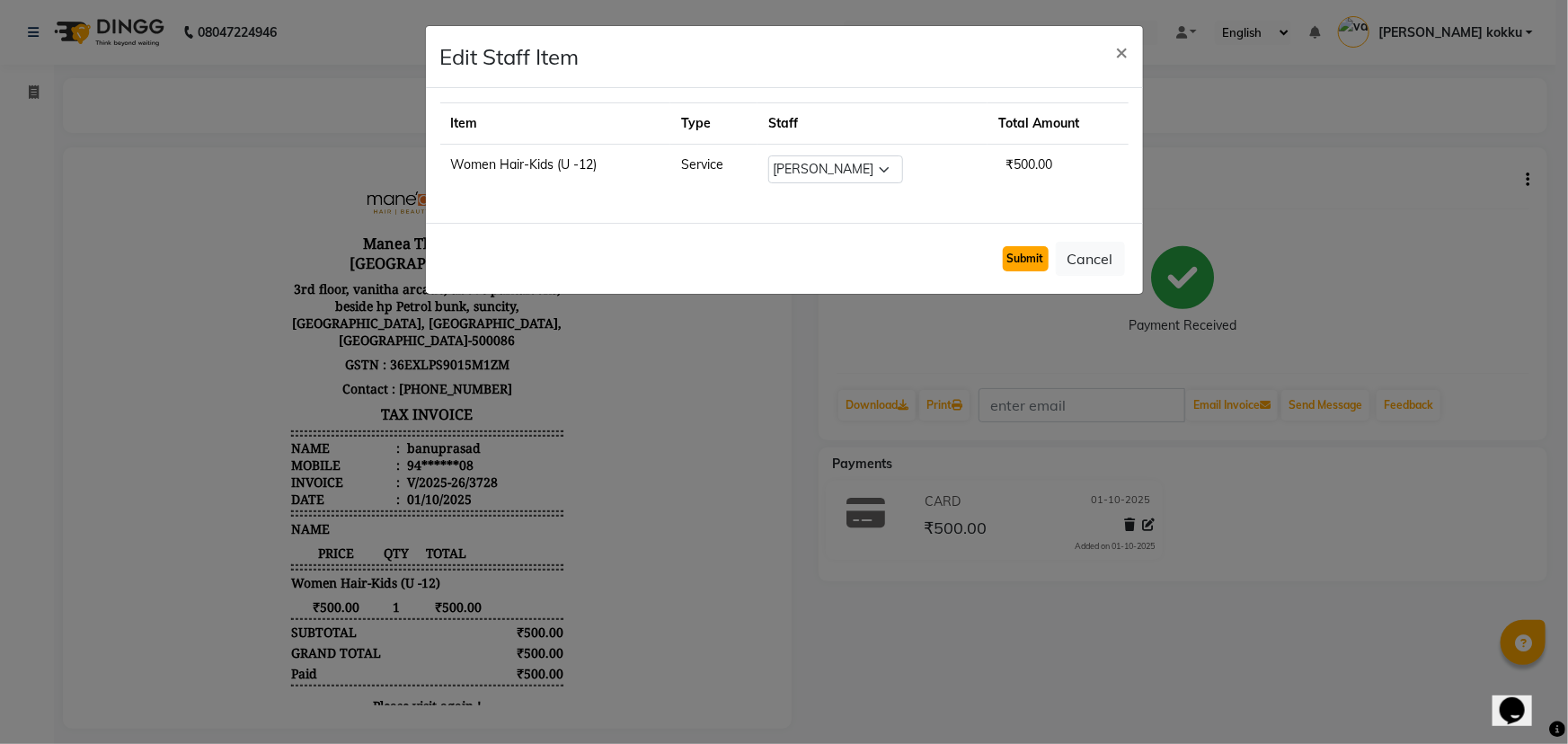
click at [1007, 252] on button "Submit" at bounding box center [1026, 258] width 46 height 25
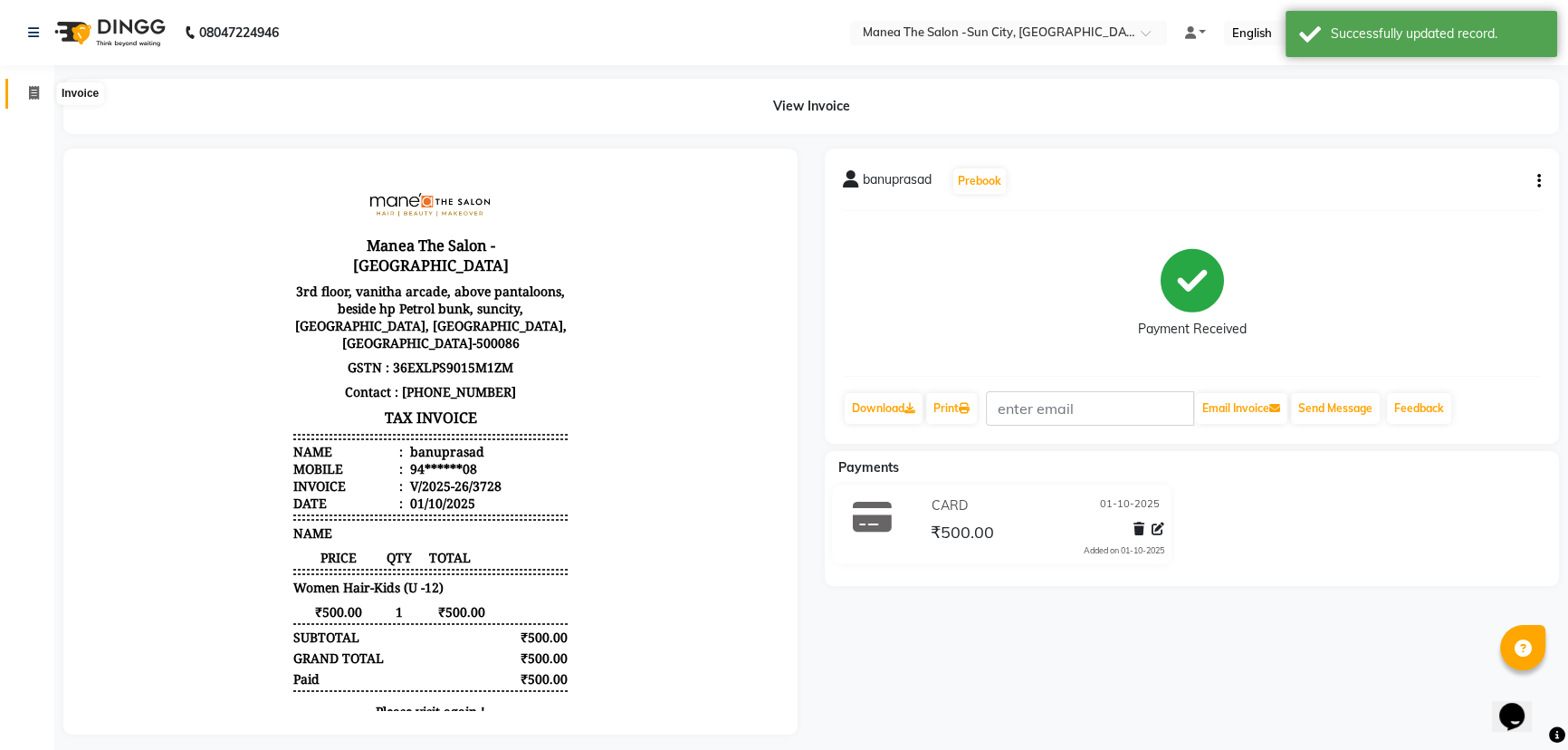
drag, startPoint x: 28, startPoint y: 89, endPoint x: 44, endPoint y: 80, distance: 18.4
click at [29, 89] on icon at bounding box center [34, 93] width 10 height 14
select select "service"
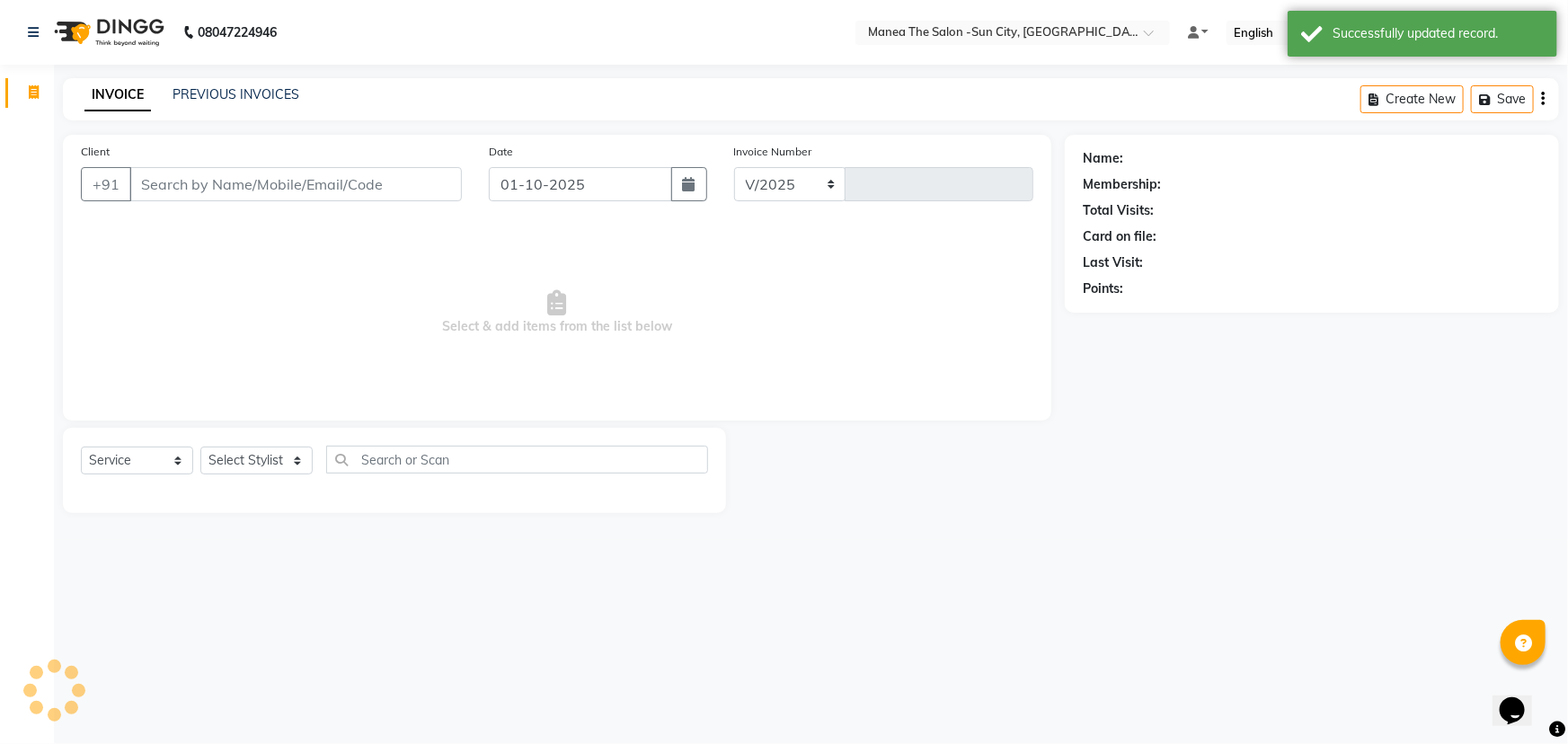
select select "5822"
type input "3729"
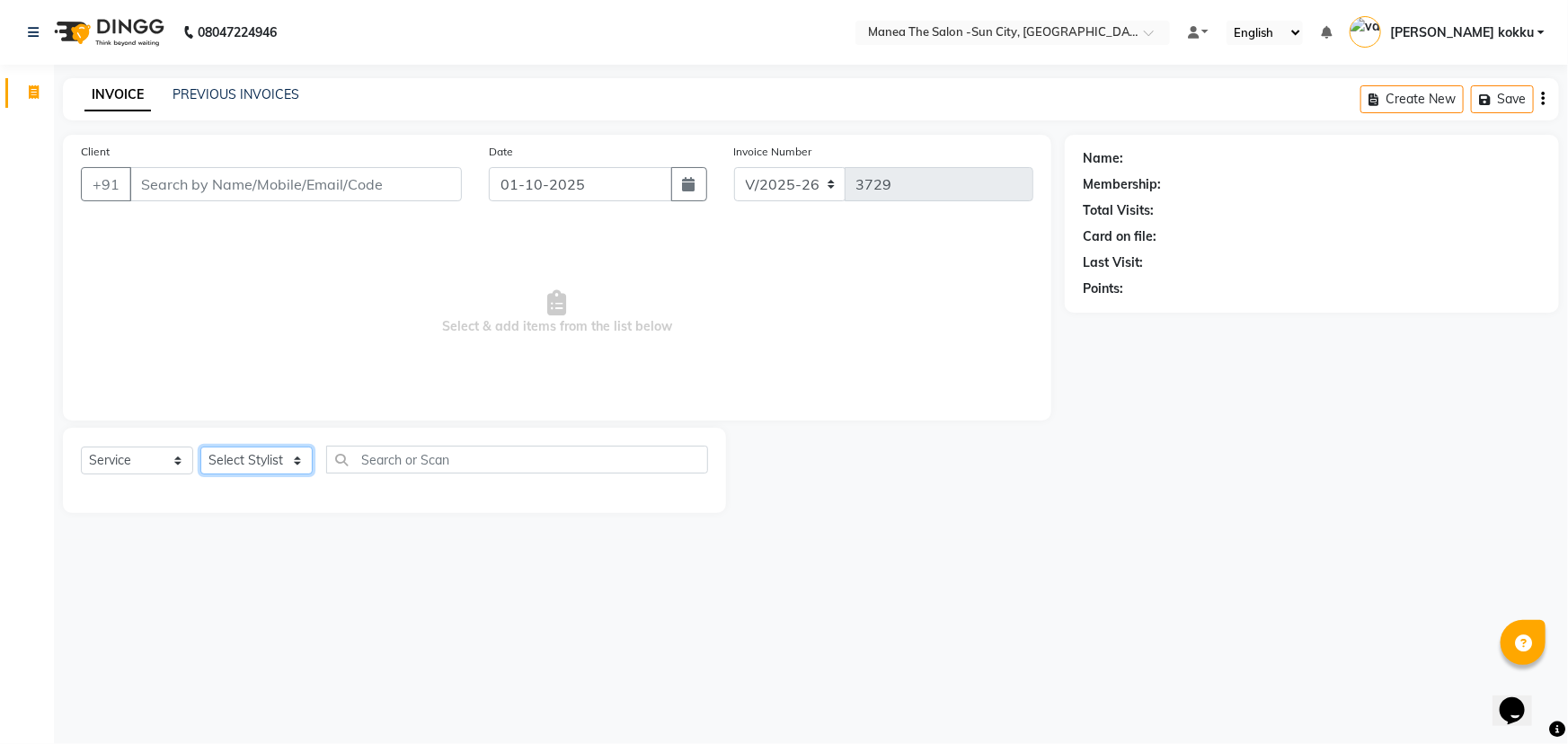
click at [249, 466] on select "Select Stylist [PERSON_NAME] [PERSON_NAME] Ikrar [PERSON_NAME] K sai [PERSON_NA…" at bounding box center [256, 460] width 112 height 28
select select "85914"
click at [201, 446] on select "Select Stylist [PERSON_NAME] [PERSON_NAME] Ikrar [PERSON_NAME] K sai [PERSON_NA…" at bounding box center [256, 460] width 112 height 28
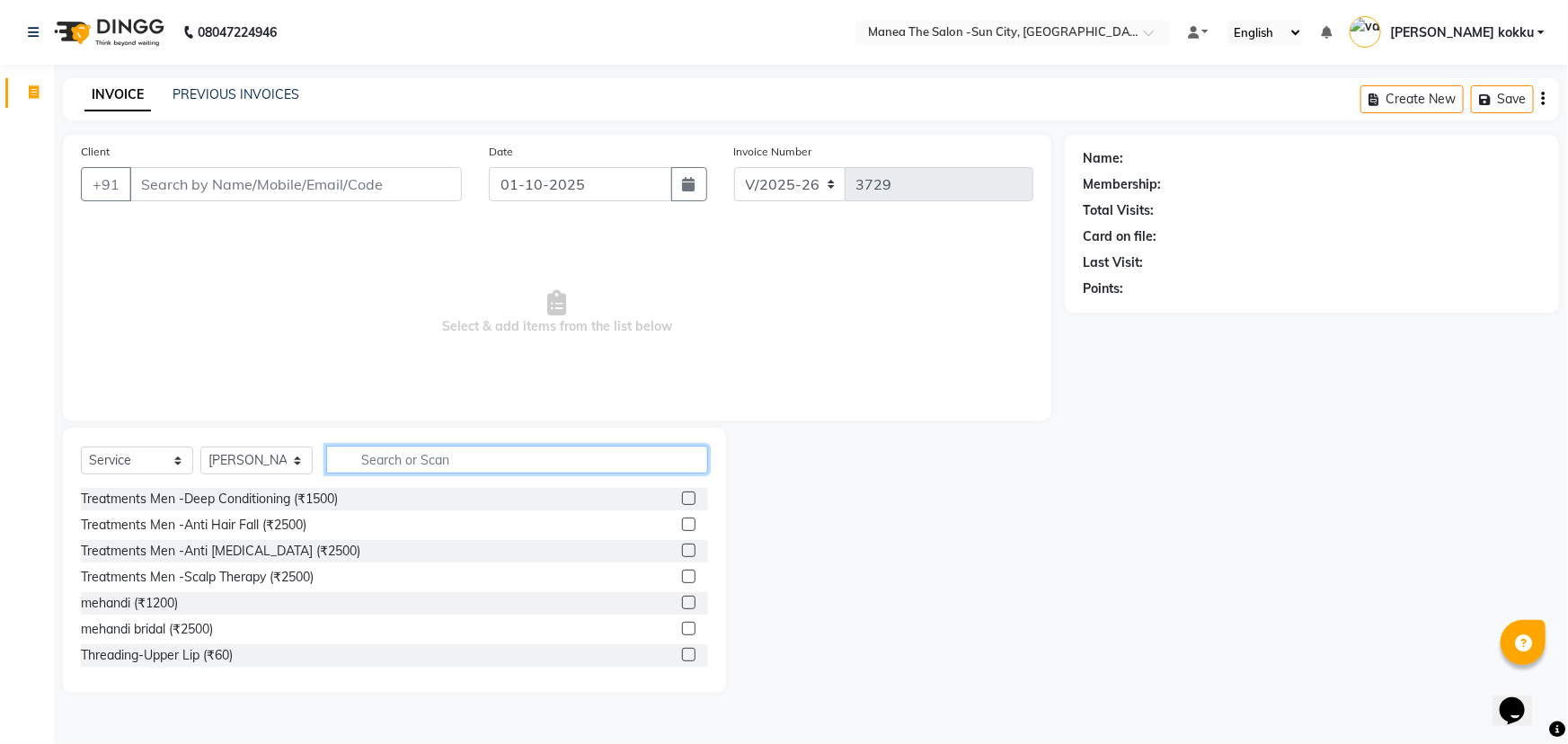
click at [398, 454] on input "text" at bounding box center [518, 459] width 382 height 28
click at [400, 455] on input "text" at bounding box center [518, 459] width 382 height 28
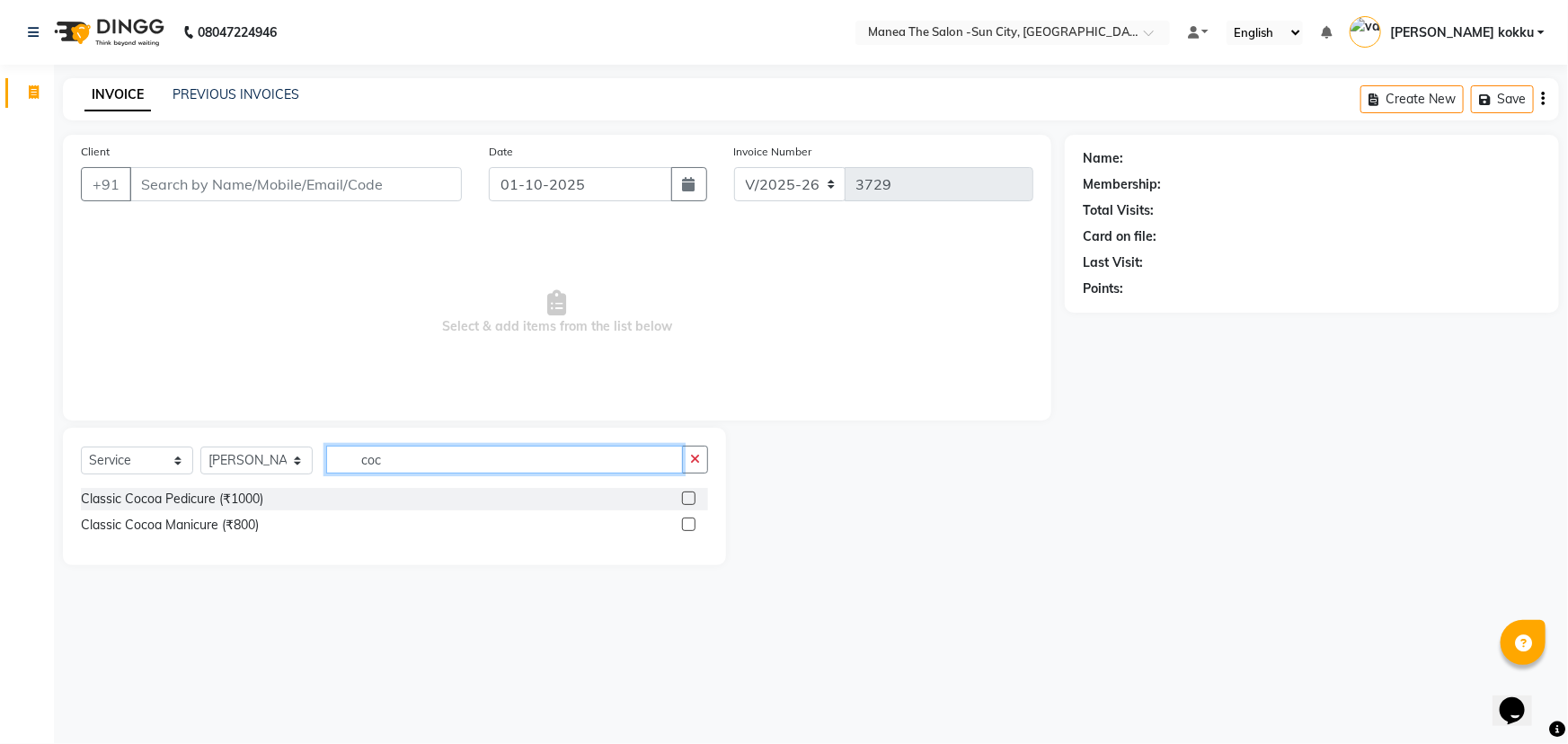
type input "coc"
click at [688, 494] on label at bounding box center [688, 498] width 13 height 13
click at [688, 494] on input "checkbox" at bounding box center [688, 499] width 12 height 12
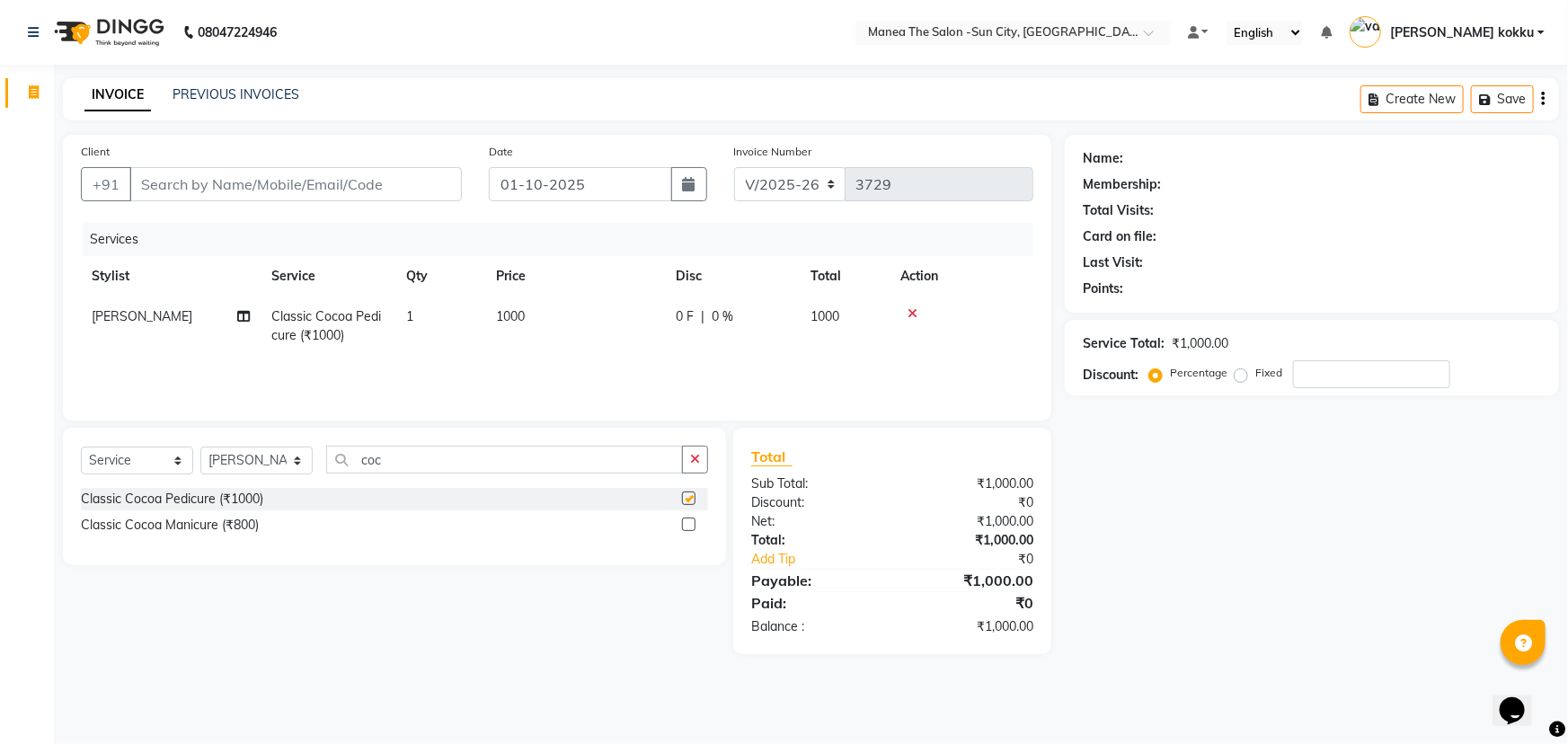
checkbox input "false"
click at [391, 191] on input "Client" at bounding box center [296, 184] width 332 height 35
type input "7"
type input "0"
type input "7738931434"
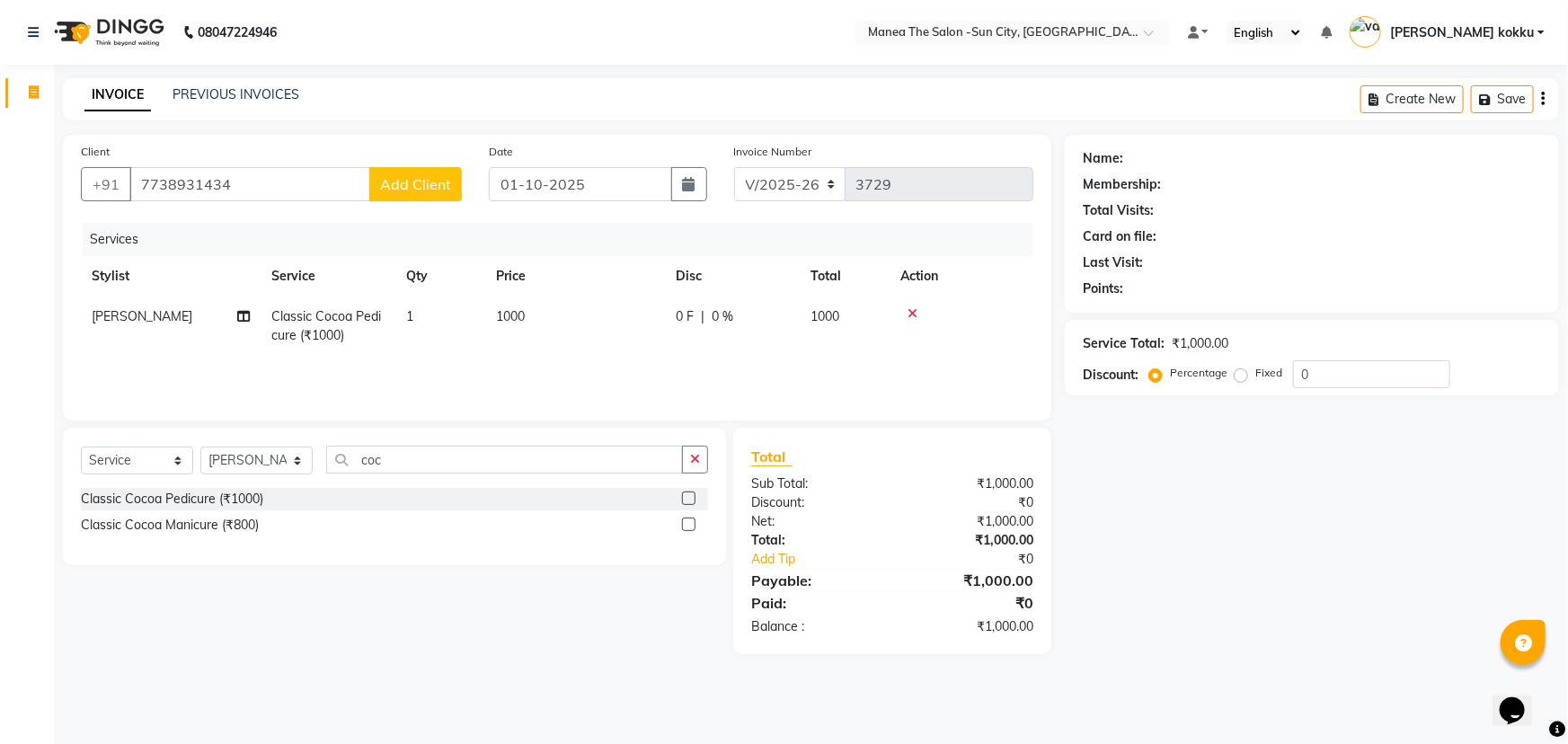
click at [414, 180] on span "Add Client" at bounding box center [416, 184] width 71 height 18
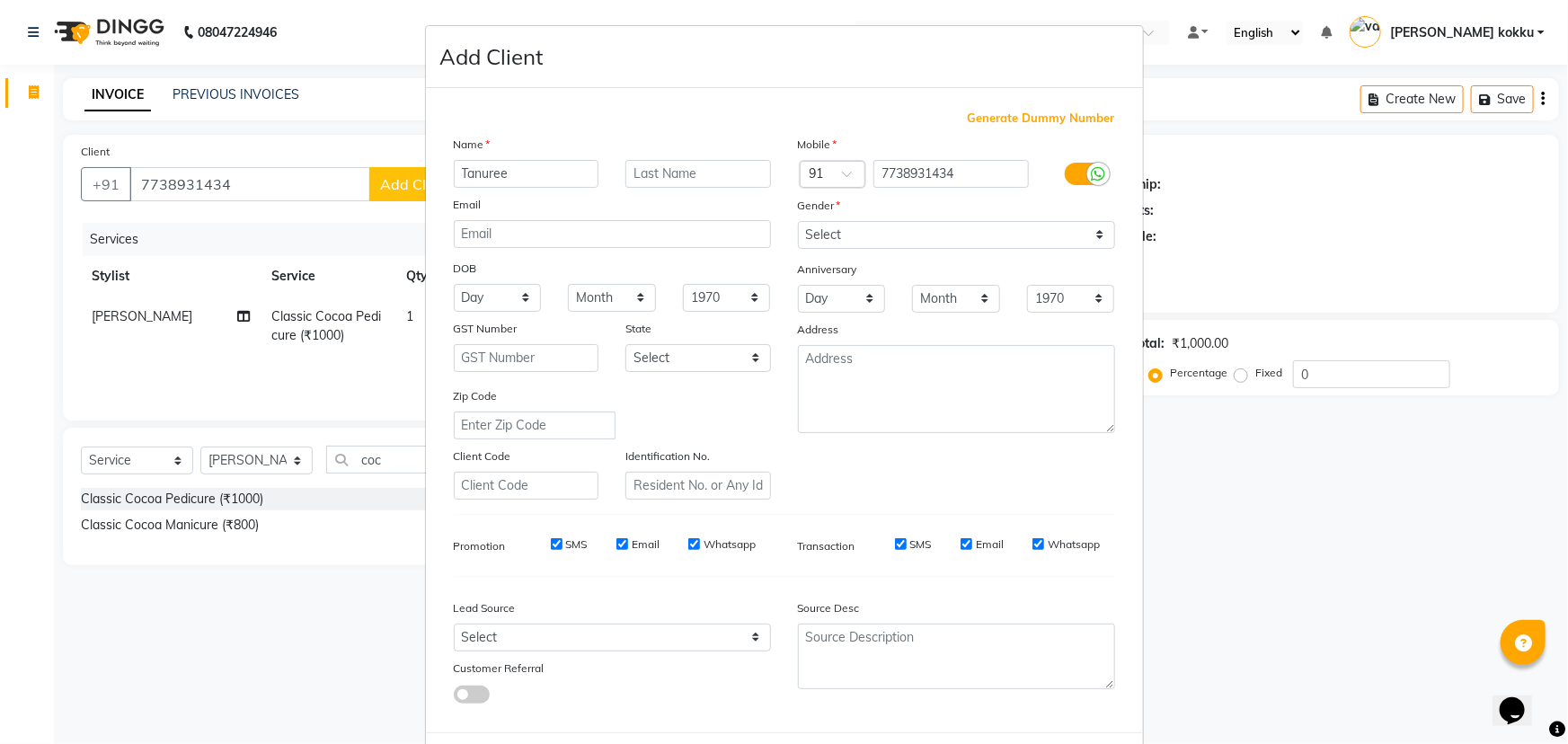
type input "Tanuree"
click at [887, 234] on select "Select Male Female Other Prefer Not To Say" at bounding box center [956, 234] width 317 height 28
select select "female"
click at [798, 221] on select "Select Male Female Other Prefer Not To Say" at bounding box center [956, 234] width 317 height 28
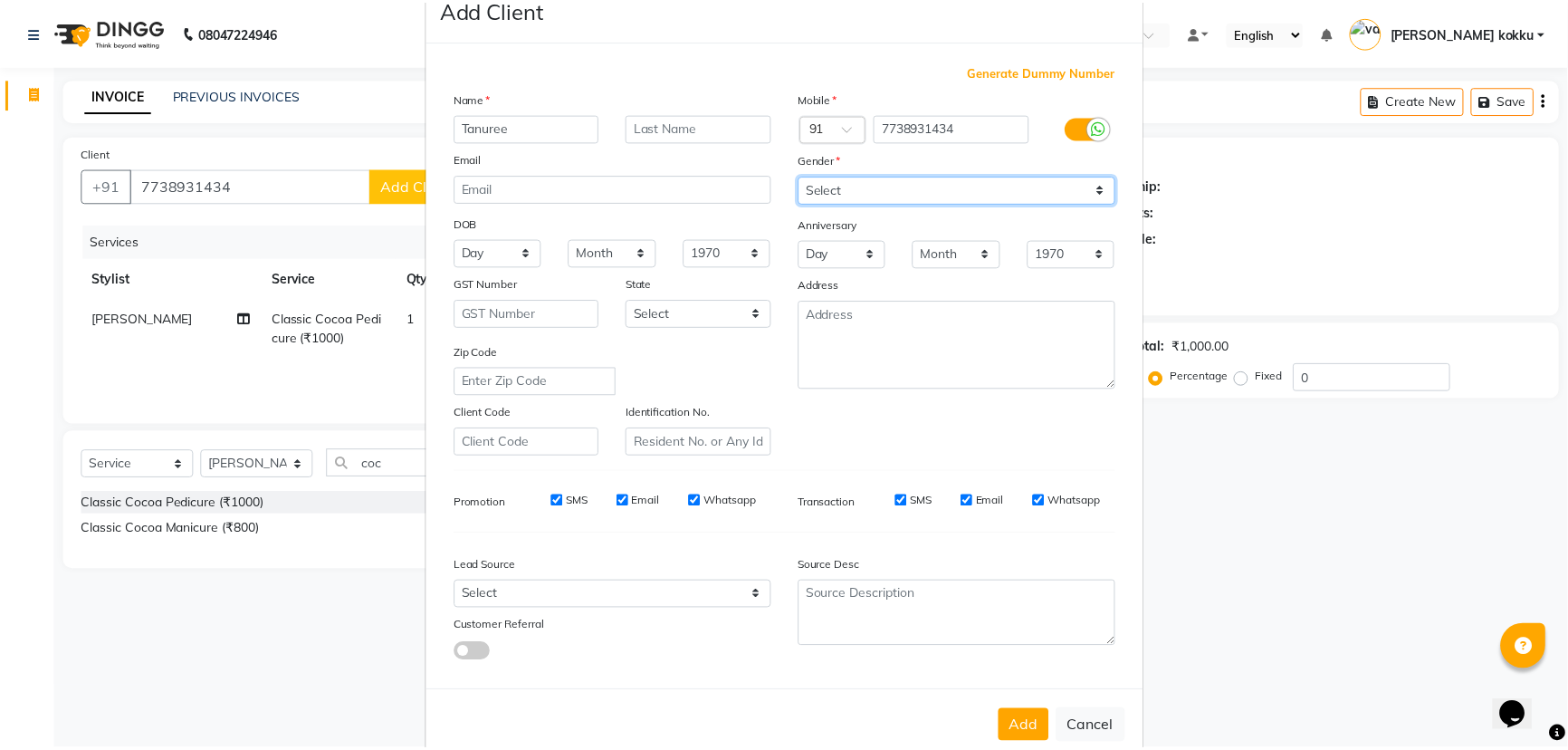
scroll to position [91, 0]
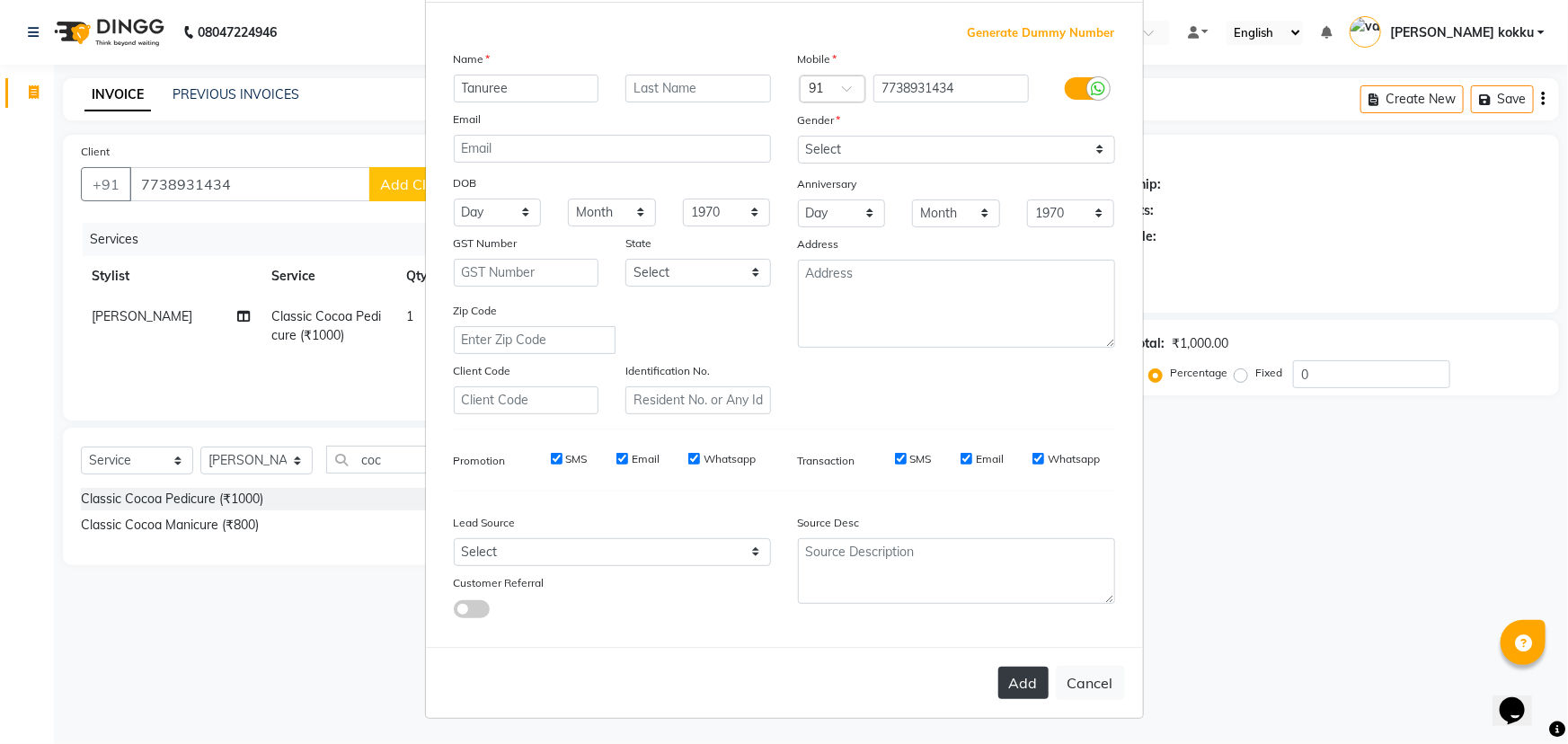
click at [1032, 688] on button "Add" at bounding box center [1024, 683] width 50 height 33
type input "77******34"
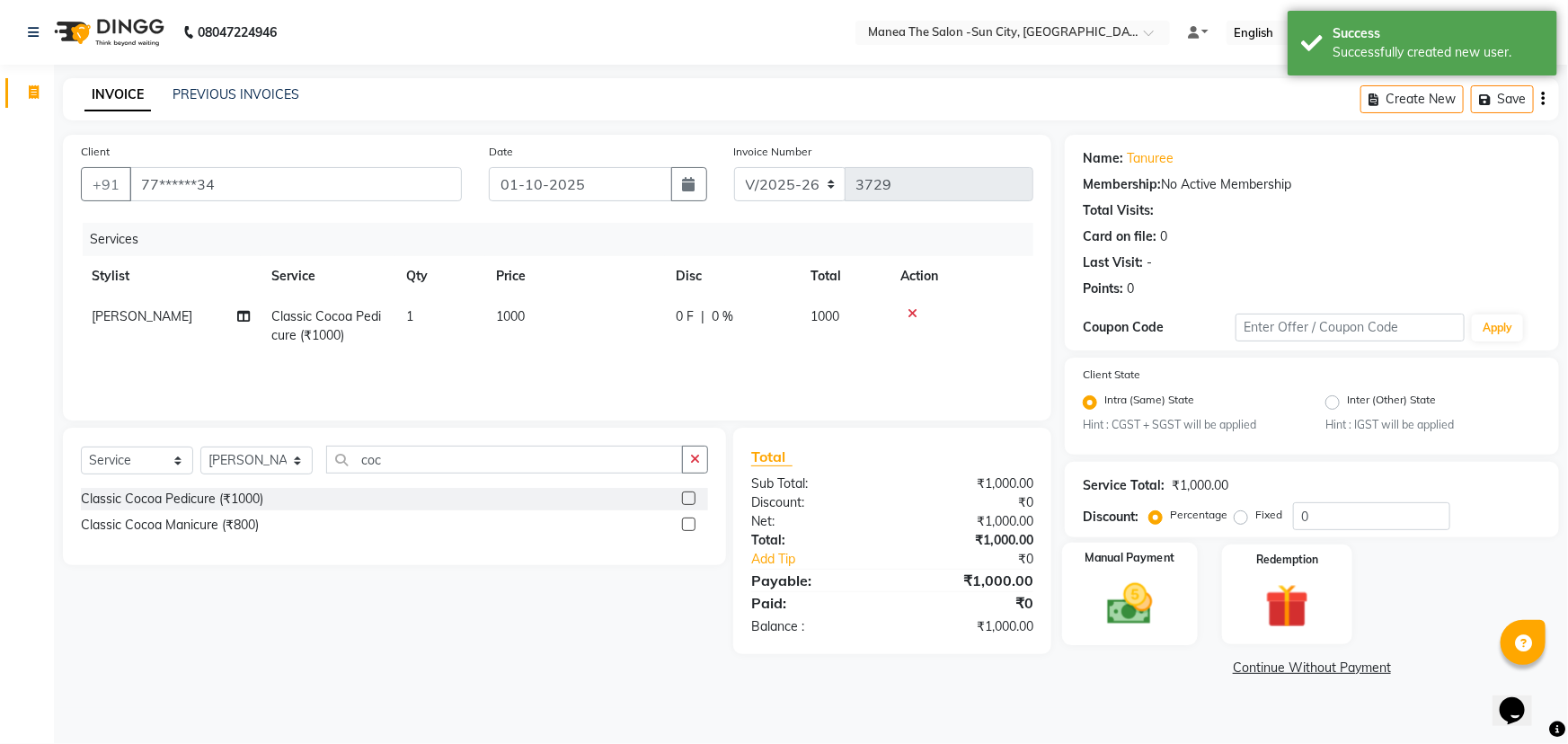
click at [1142, 614] on img at bounding box center [1130, 605] width 74 height 52
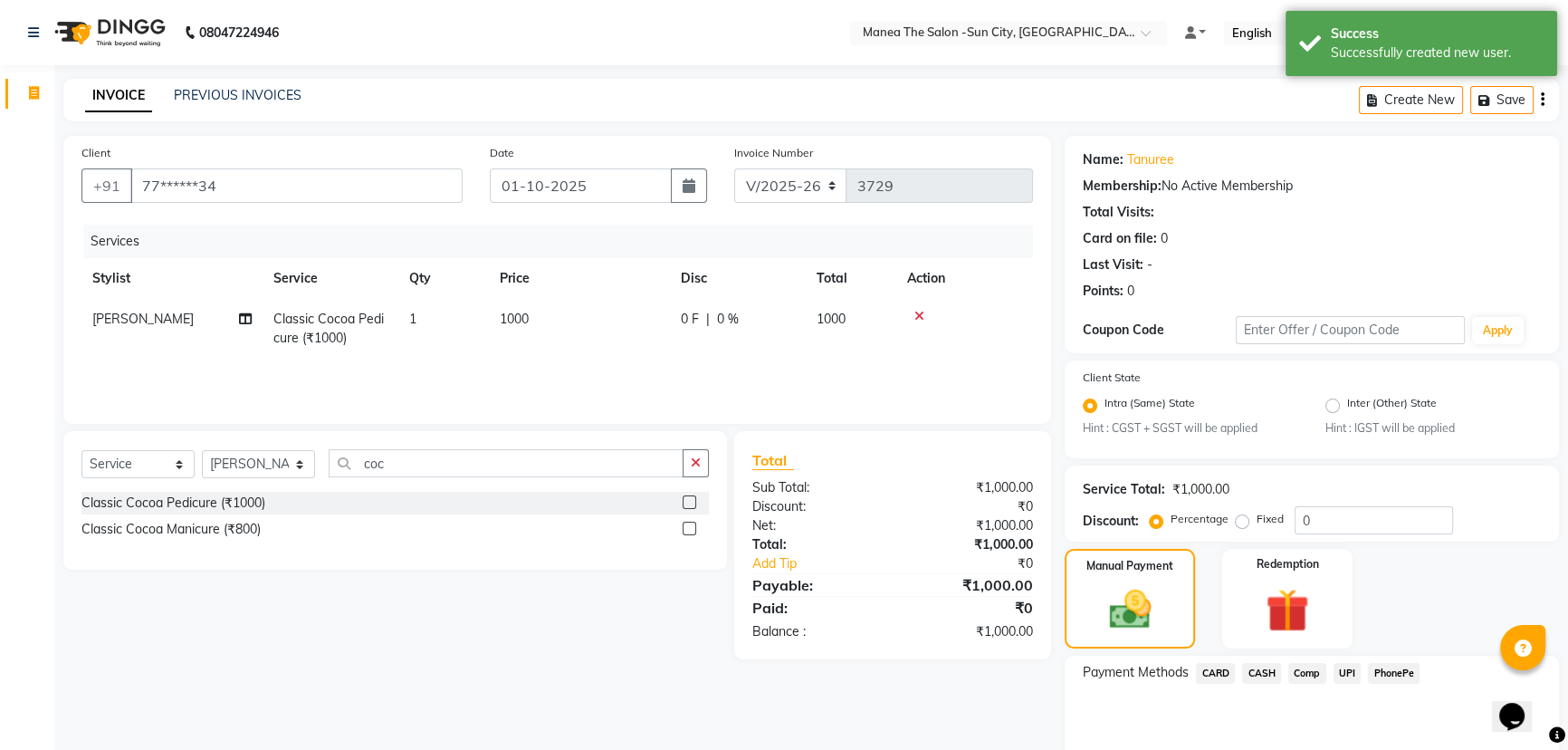
click at [1338, 679] on span "UPI" at bounding box center [1347, 674] width 28 height 21
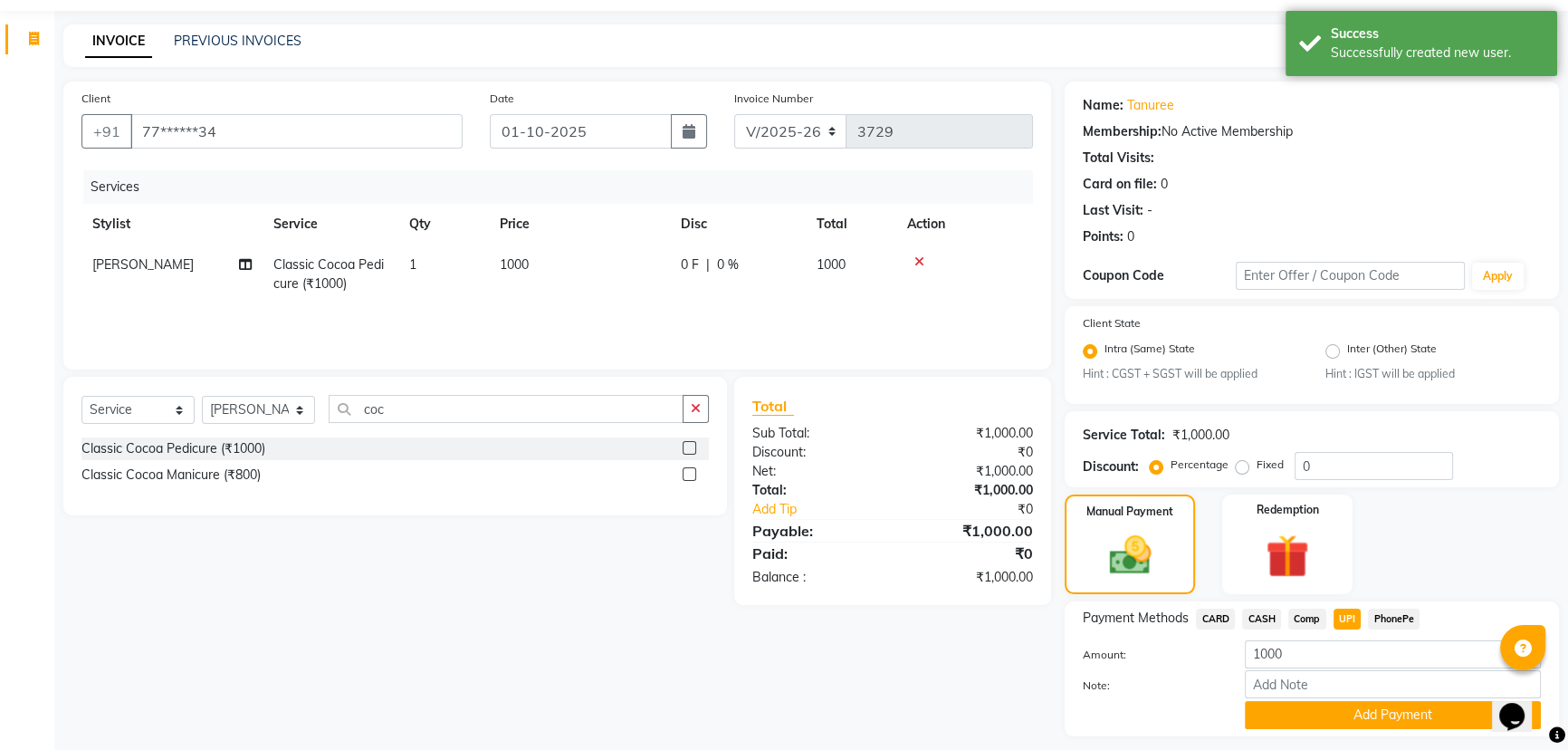
scroll to position [106, 0]
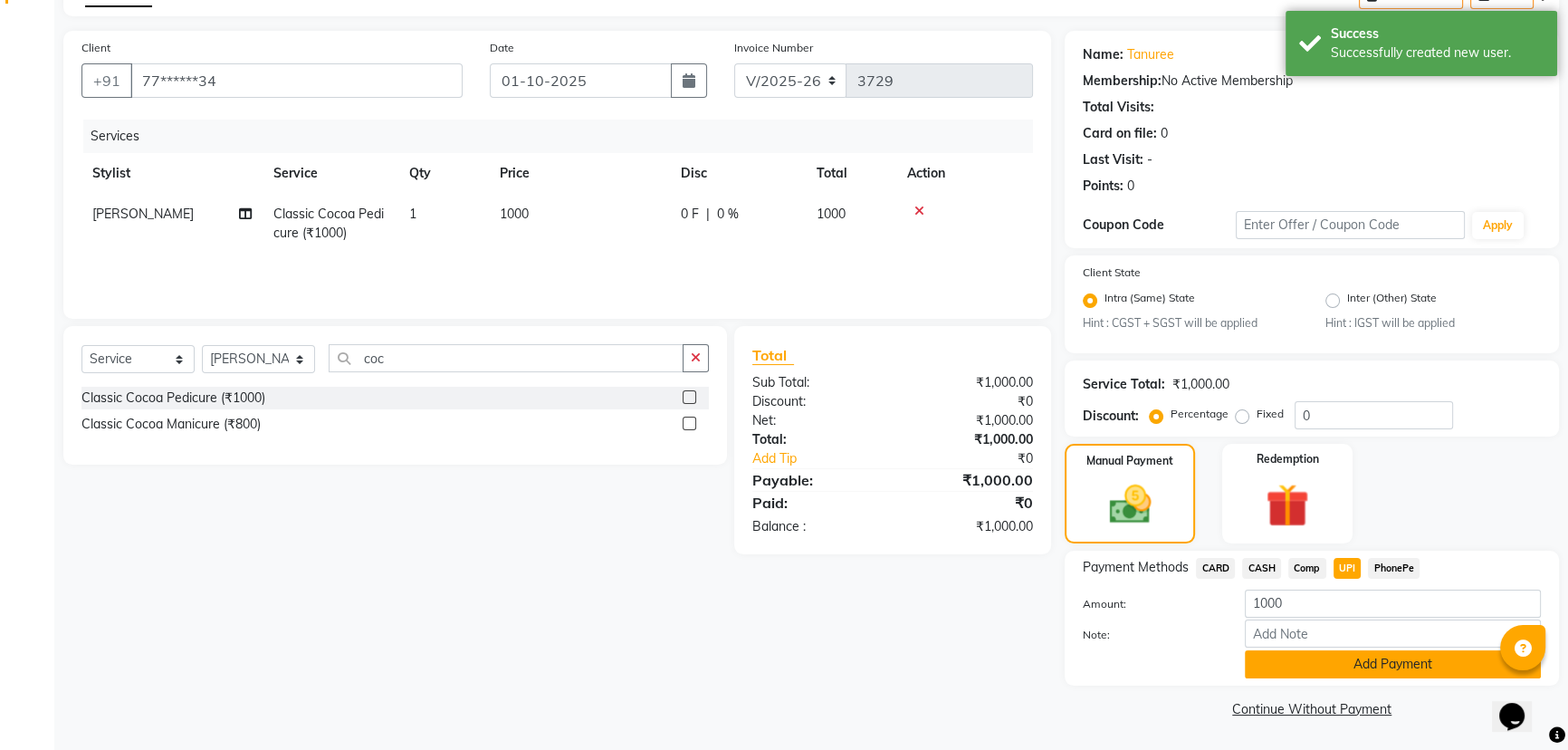
click at [1338, 675] on button "Add Payment" at bounding box center [1393, 664] width 296 height 28
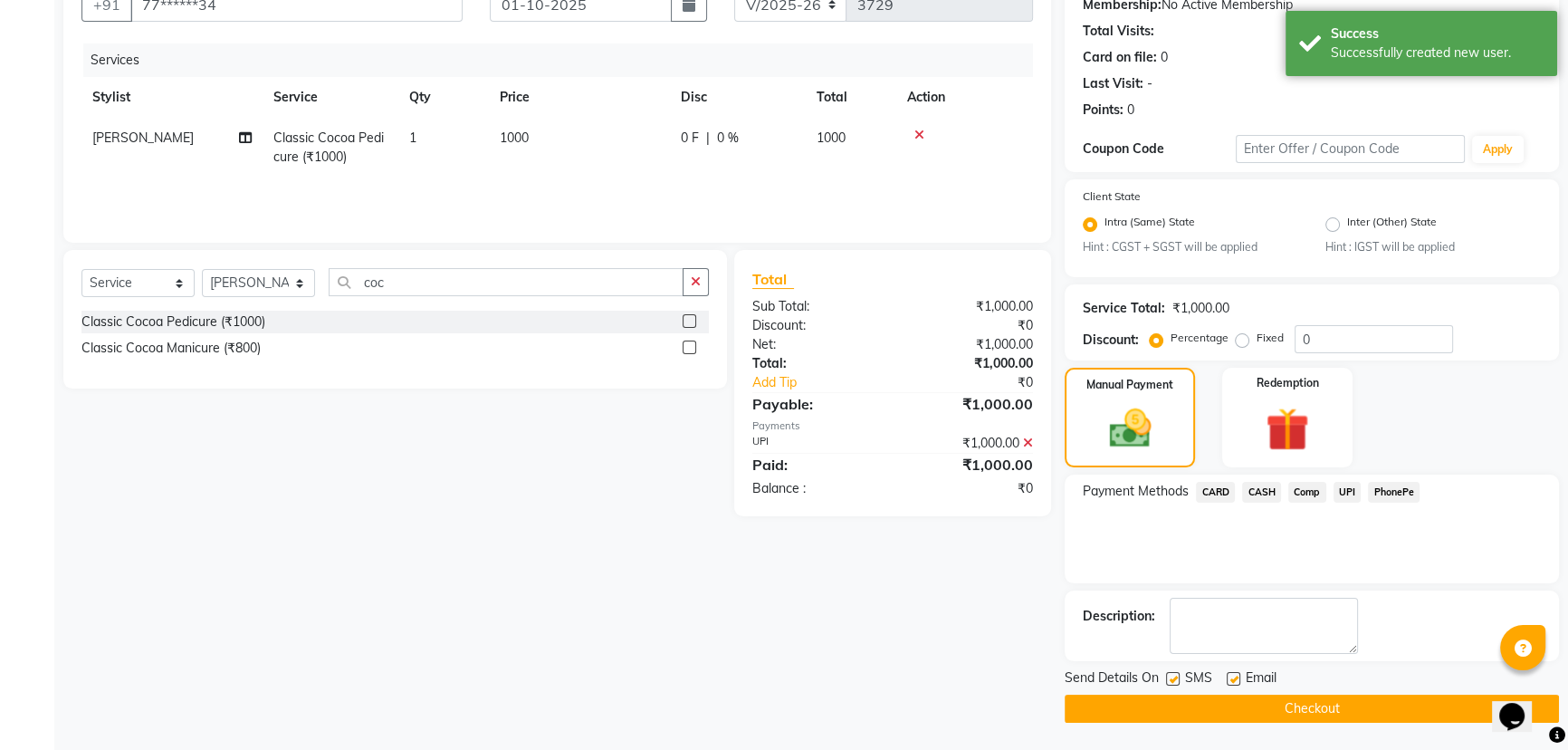
scroll to position [181, 0]
click at [1173, 682] on label at bounding box center [1172, 678] width 14 height 14
click at [1173, 682] on input "checkbox" at bounding box center [1171, 679] width 12 height 12
checkbox input "false"
click at [1236, 676] on label at bounding box center [1233, 678] width 14 height 14
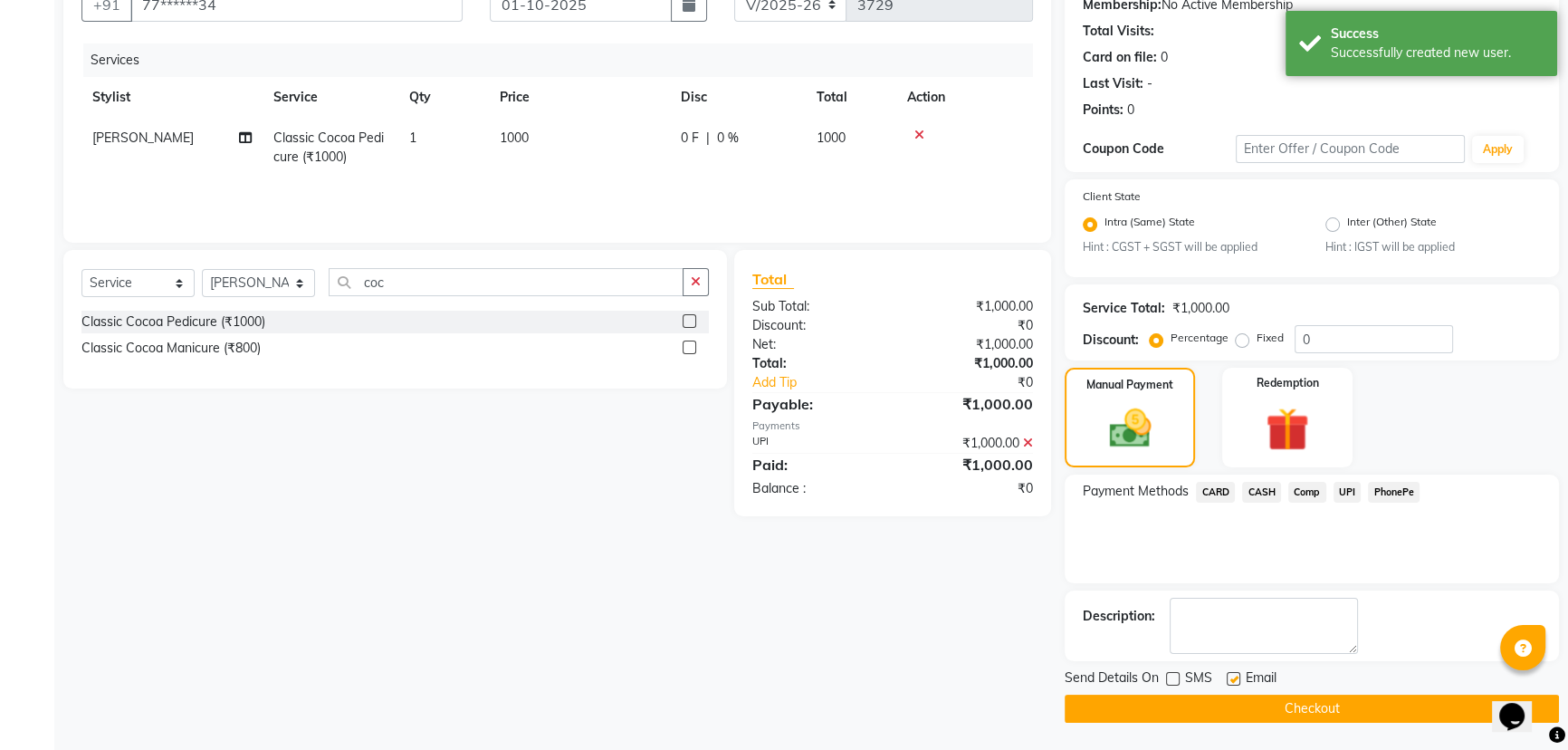
click at [1236, 676] on input "checkbox" at bounding box center [1232, 679] width 12 height 12
checkbox input "false"
click at [1257, 700] on button "Checkout" at bounding box center [1312, 708] width 494 height 28
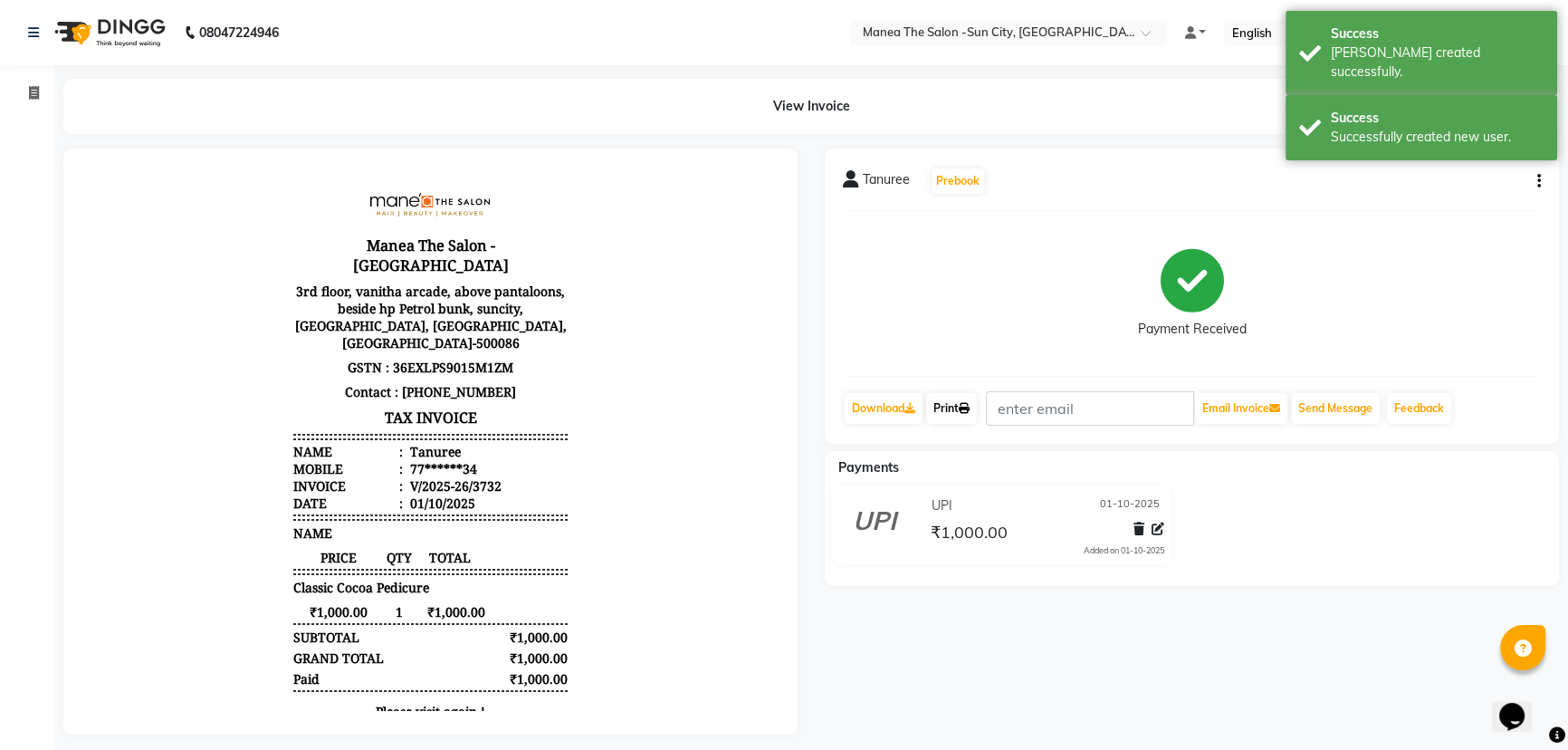
click at [946, 414] on link "Print" at bounding box center [951, 408] width 50 height 31
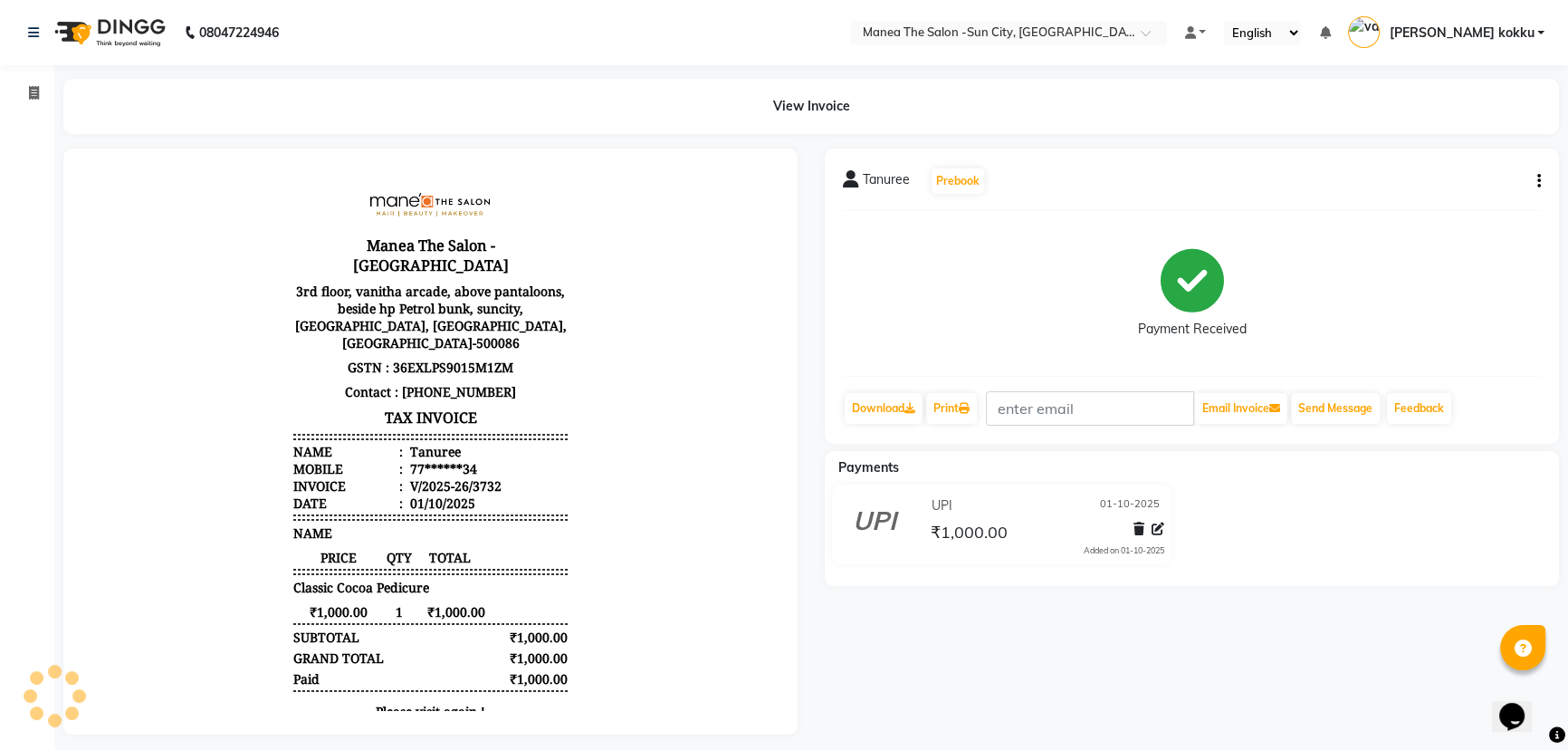
click at [1534, 178] on button "button" at bounding box center [1535, 182] width 11 height 19
click at [1463, 193] on div "Edit Item Staff" at bounding box center [1448, 192] width 124 height 22
select select "85914"
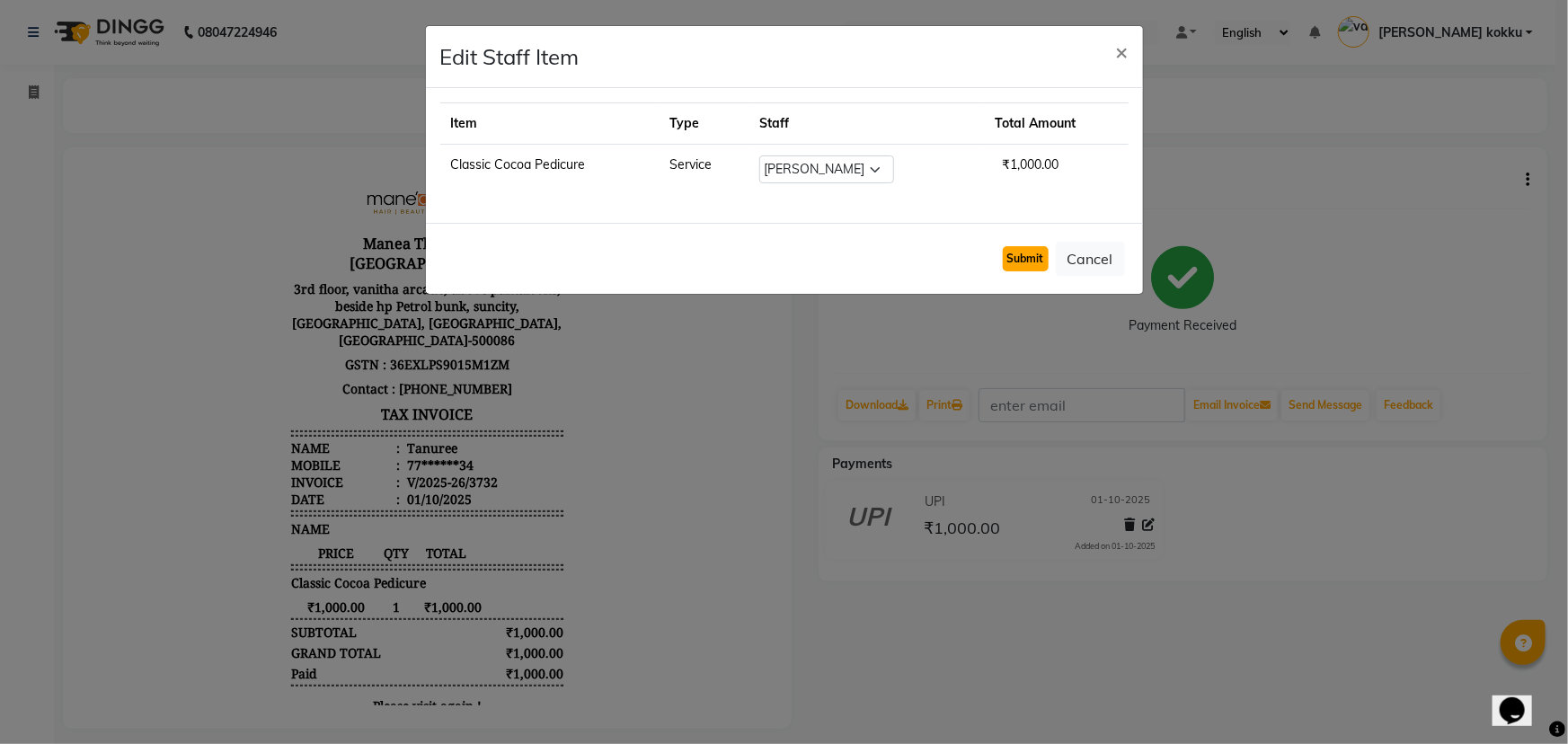
click at [1030, 260] on button "Submit" at bounding box center [1026, 258] width 46 height 25
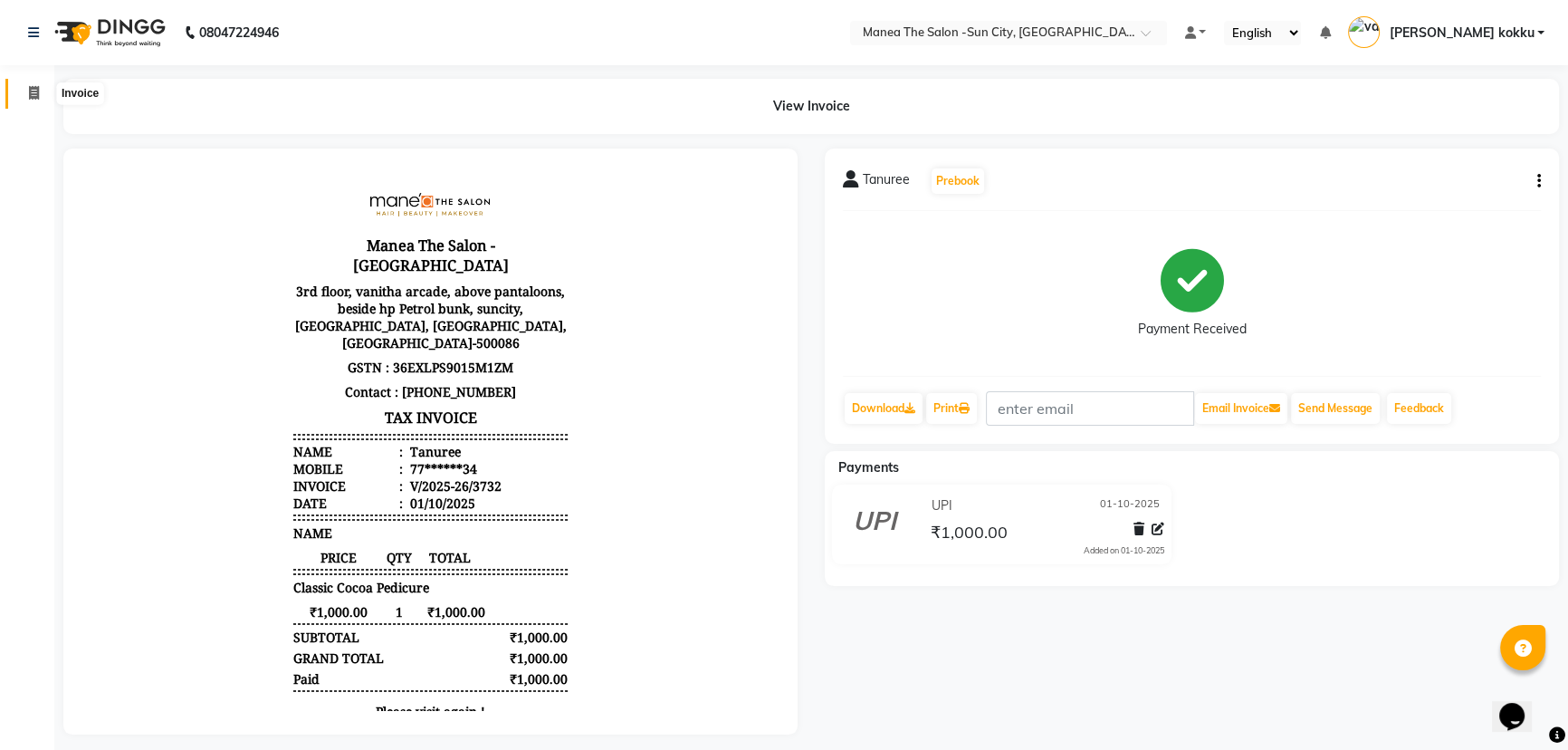
click at [26, 90] on span at bounding box center [34, 94] width 32 height 21
select select "5822"
select select "service"
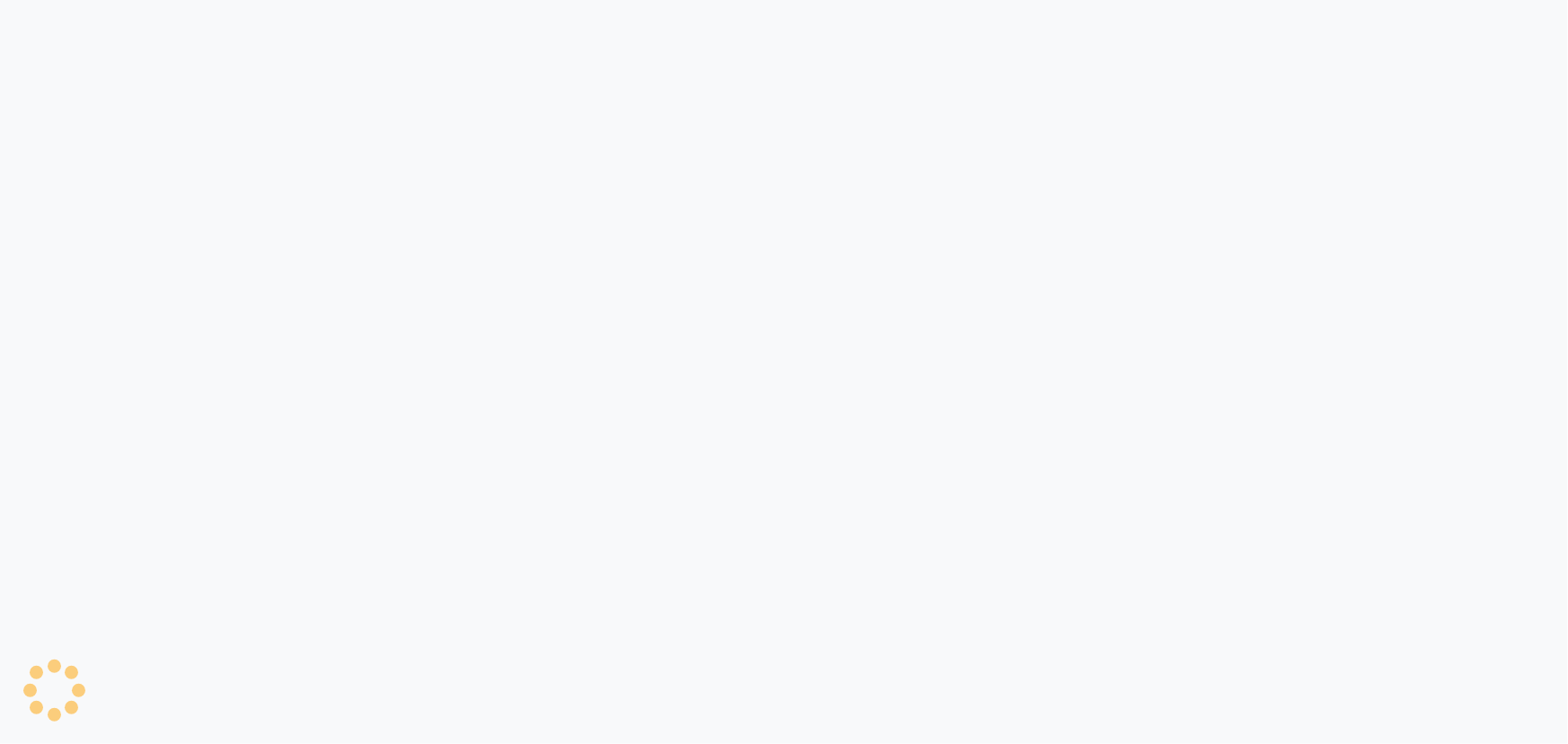
select select "5822"
select select "service"
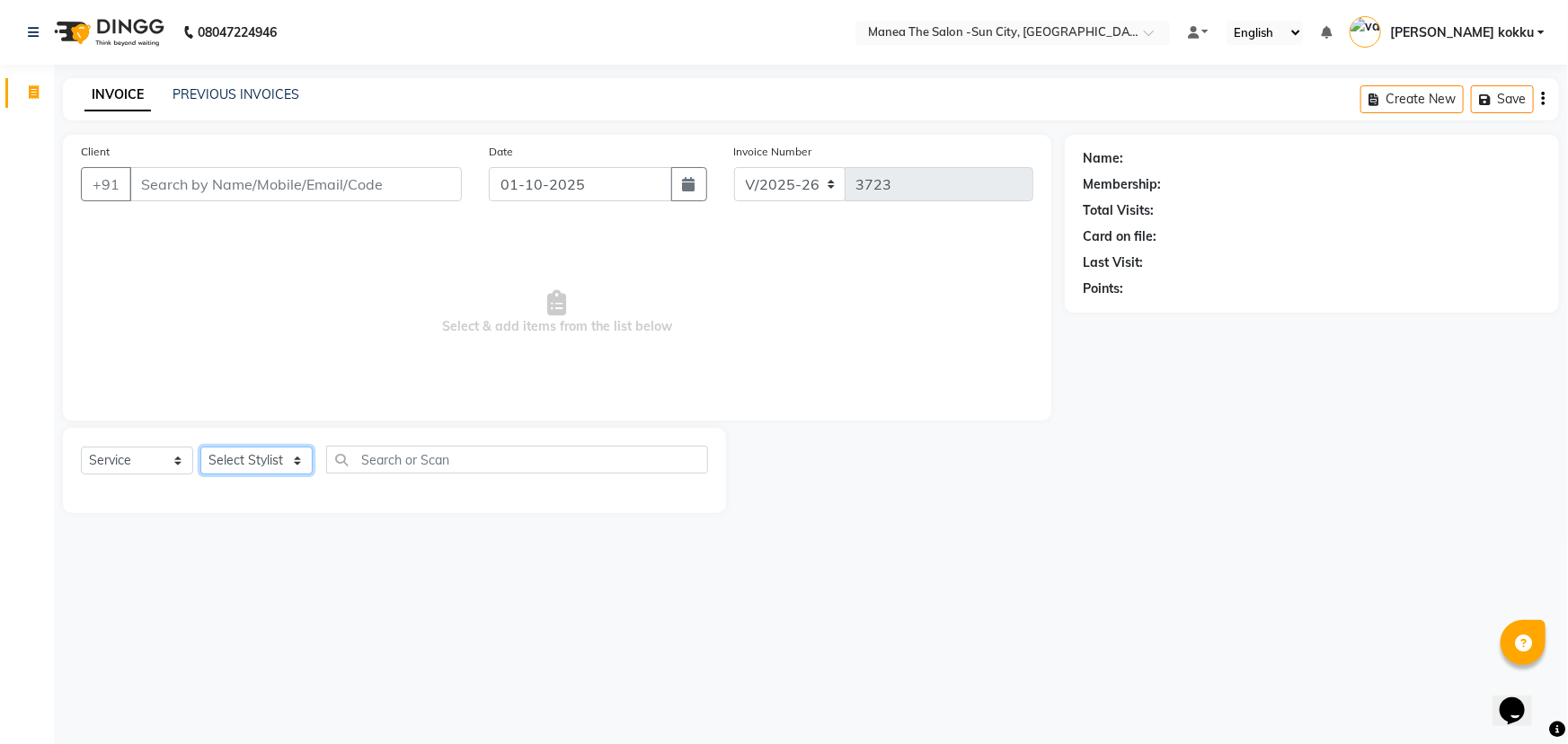
click at [300, 467] on select "Select Stylist [PERSON_NAME] [PERSON_NAME] Ikrar [PERSON_NAME] K sai [PERSON_NA…" at bounding box center [256, 460] width 112 height 28
select select "84191"
click at [201, 446] on select "Select Stylist [PERSON_NAME] [PERSON_NAME] Ikrar [PERSON_NAME] K sai [PERSON_NA…" at bounding box center [256, 460] width 112 height 28
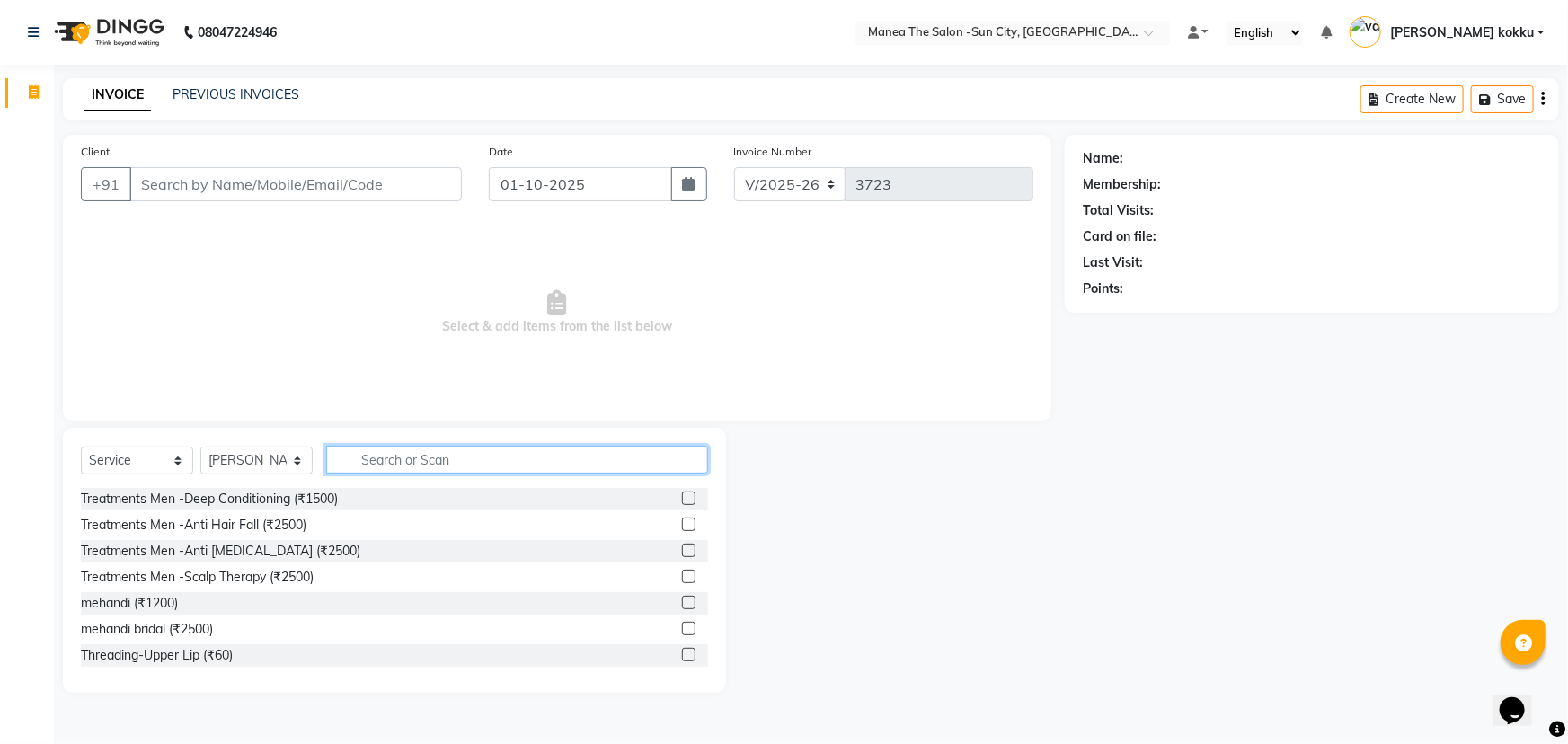
click at [413, 461] on input "text" at bounding box center [518, 459] width 382 height 28
type input "rica"
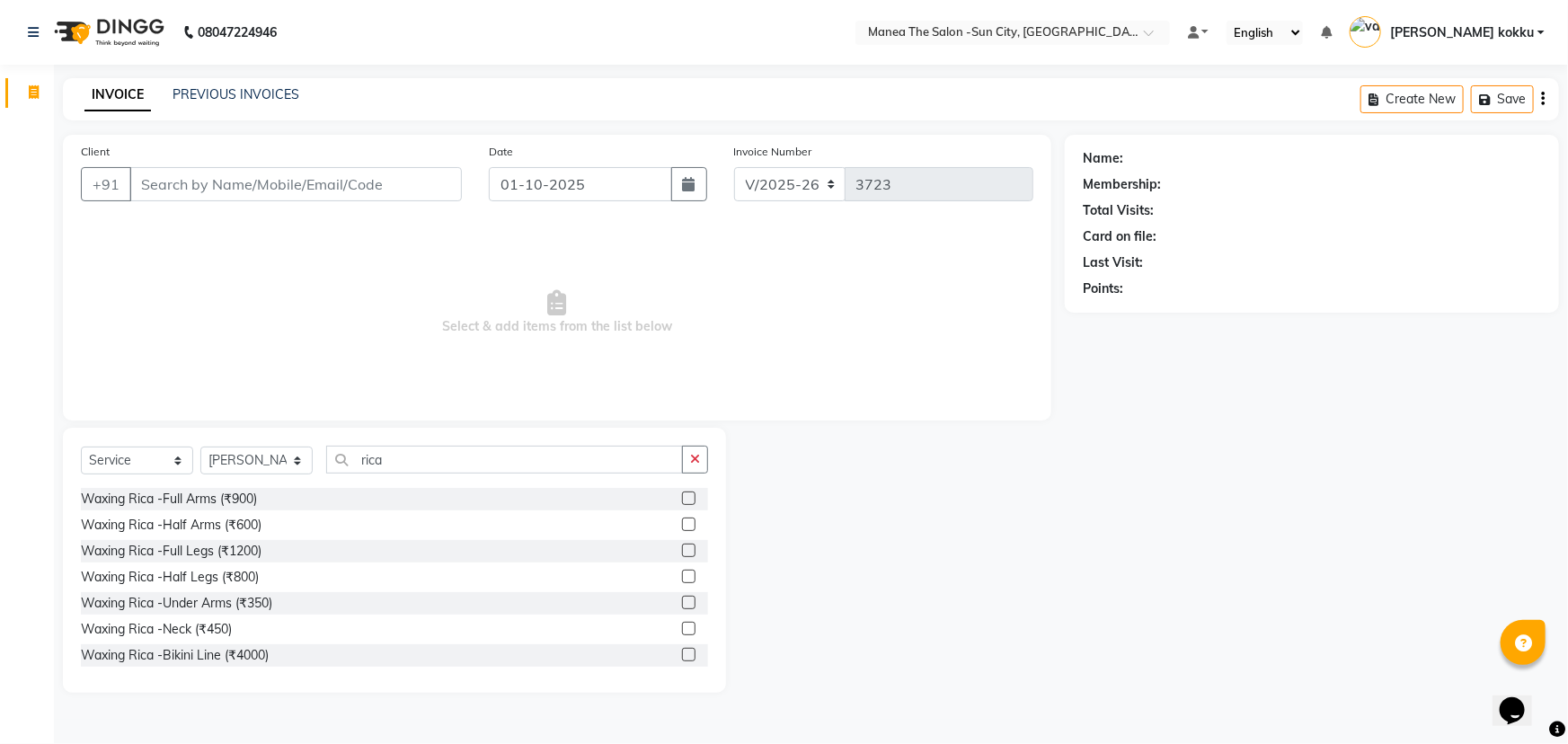
click at [682, 498] on label at bounding box center [688, 498] width 13 height 13
click at [682, 498] on input "checkbox" at bounding box center [688, 499] width 12 height 12
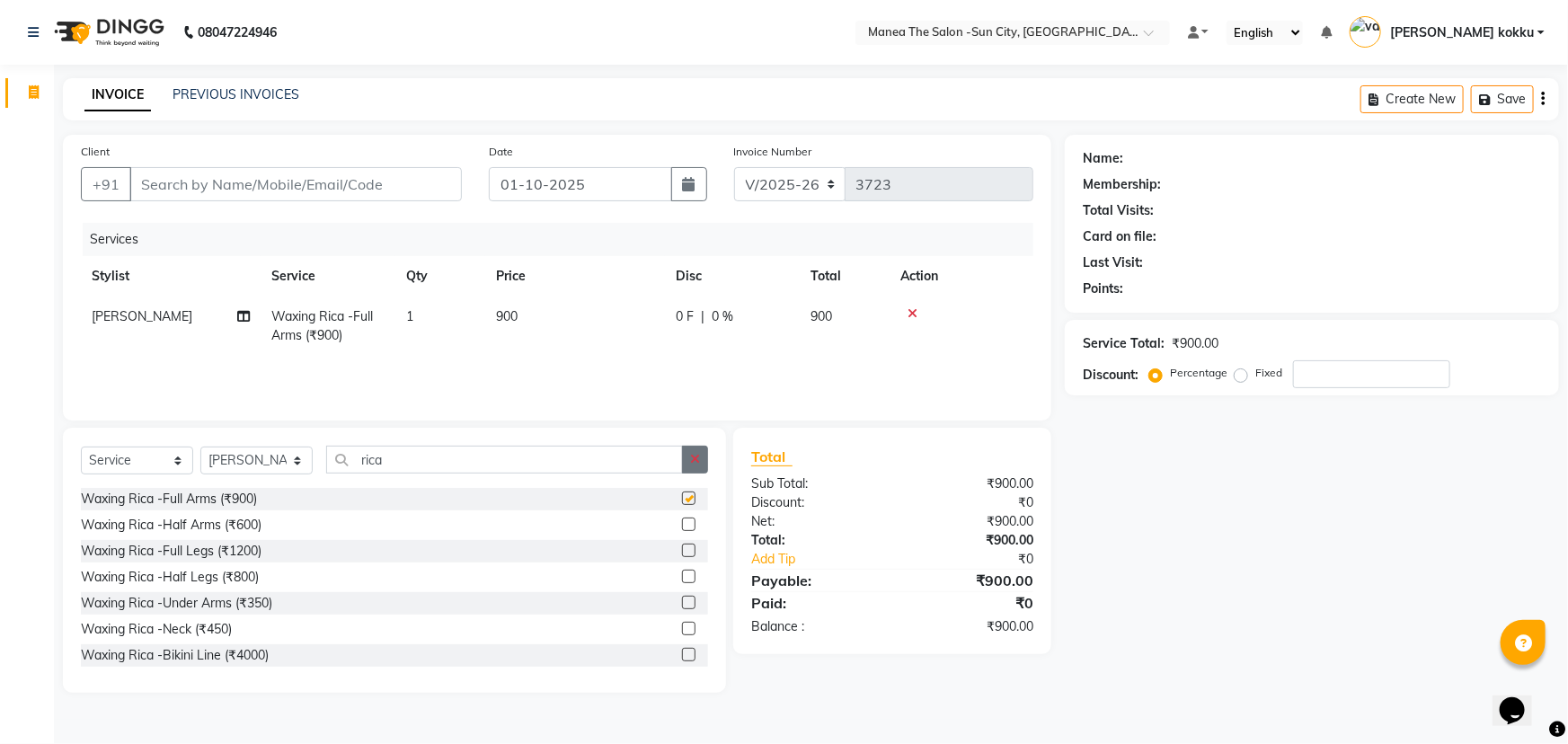
checkbox input "false"
click at [914, 312] on icon at bounding box center [912, 313] width 10 height 12
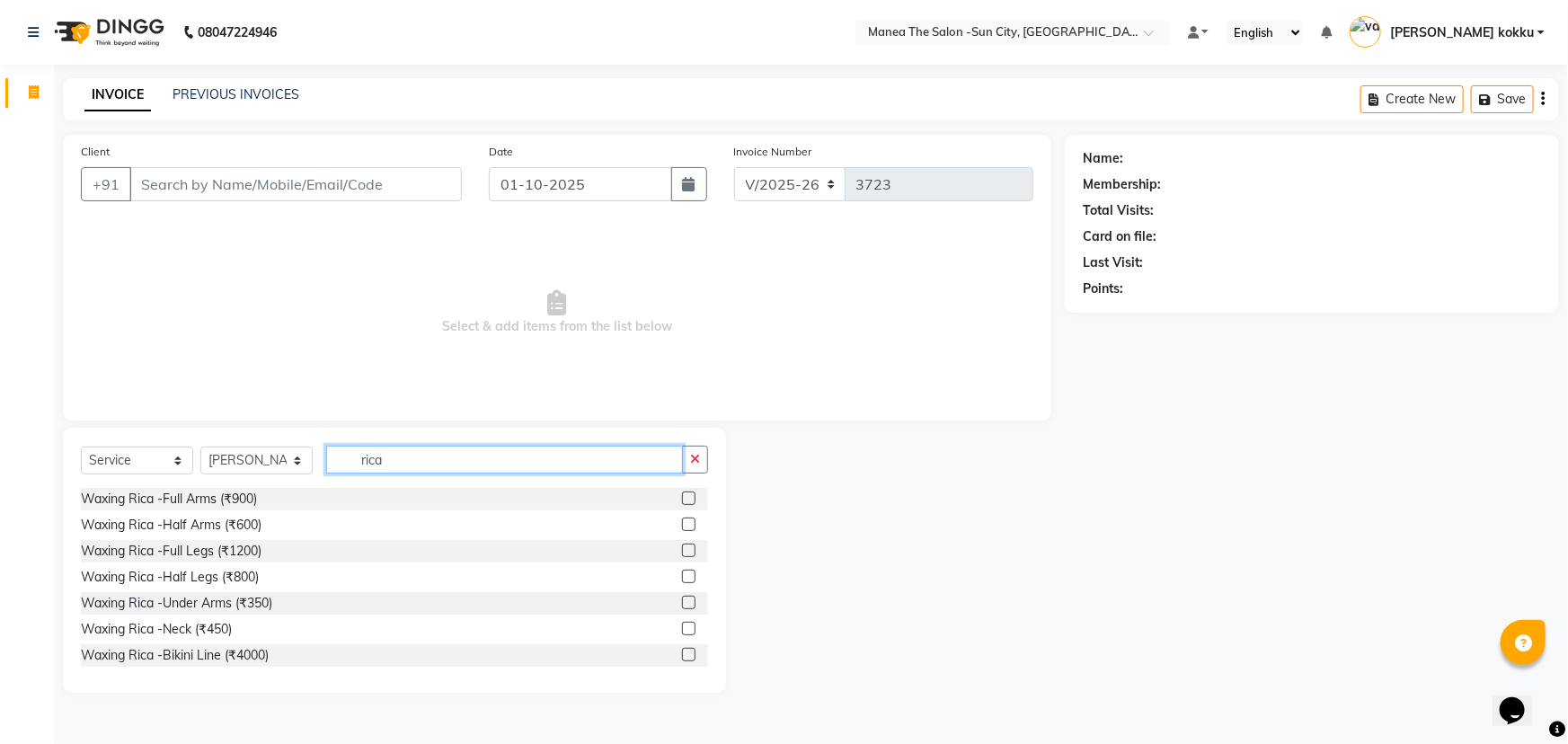
drag, startPoint x: 395, startPoint y: 461, endPoint x: 358, endPoint y: 498, distance: 52.3
click at [353, 494] on div "Select Service Product Membership Package Voucher Prepaid Gift Card Select Styl…" at bounding box center [395, 561] width 663 height 265
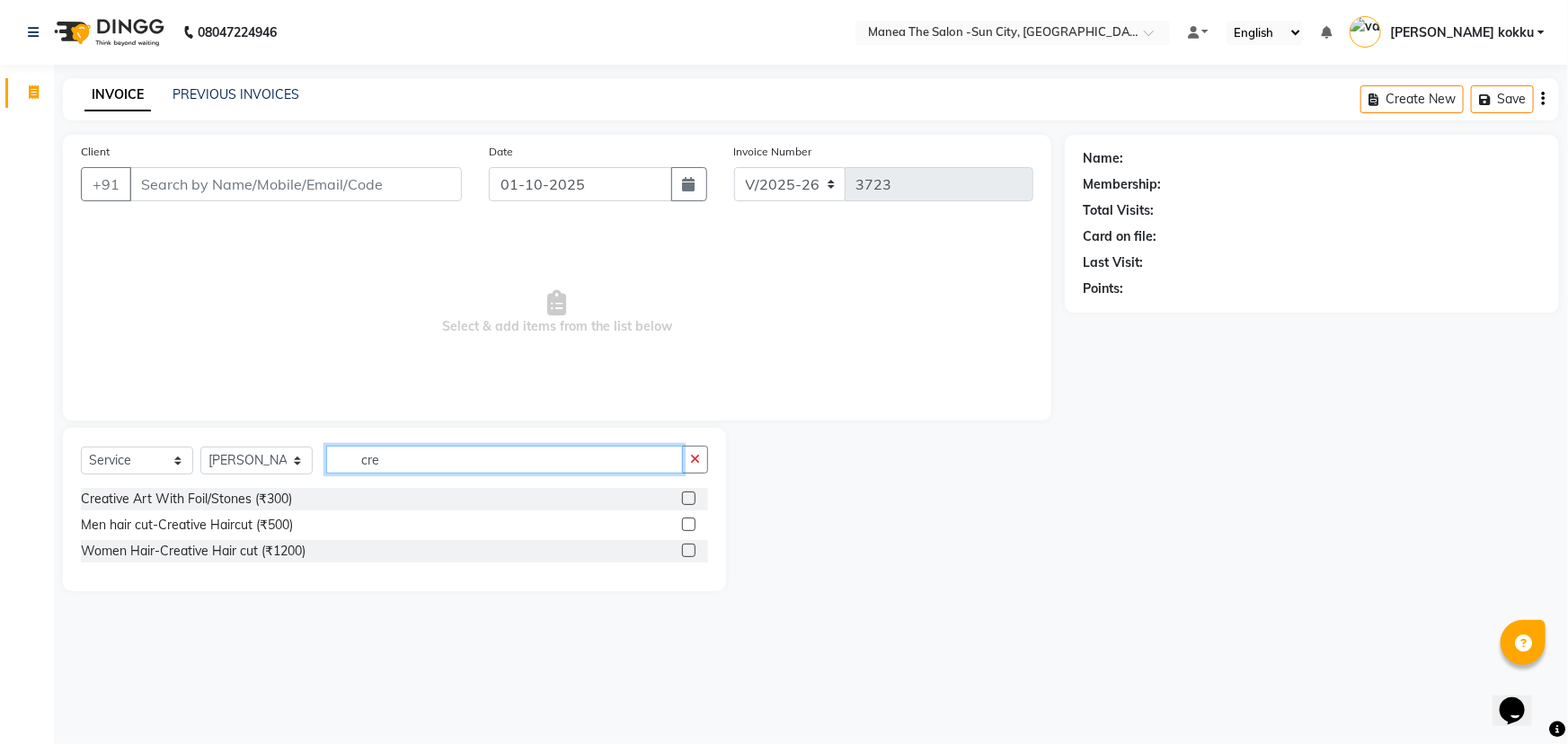
type input "cre"
click at [683, 549] on label at bounding box center [688, 550] width 13 height 13
click at [683, 549] on input "checkbox" at bounding box center [688, 551] width 12 height 12
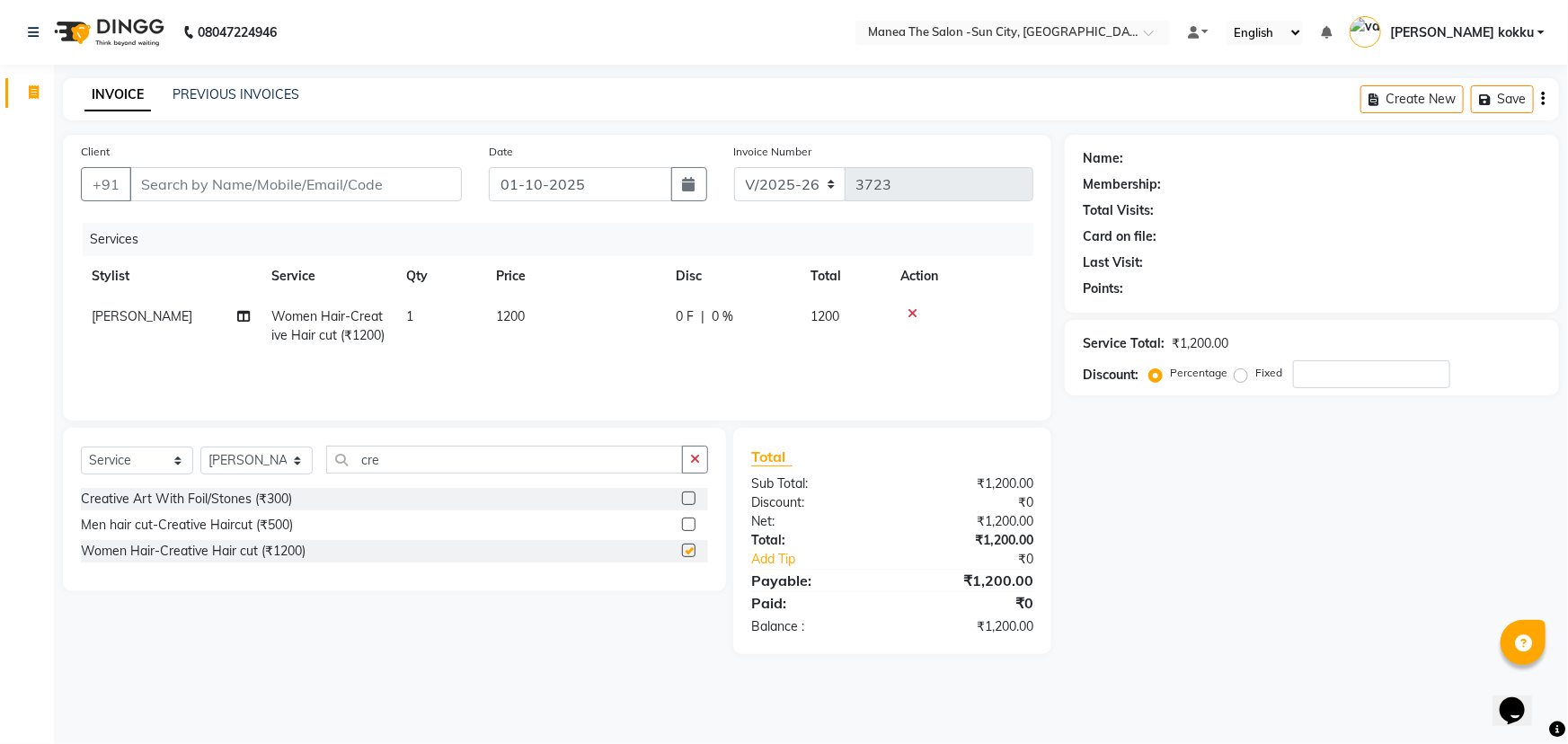
checkbox input "false"
click at [694, 453] on icon "button" at bounding box center [695, 459] width 10 height 12
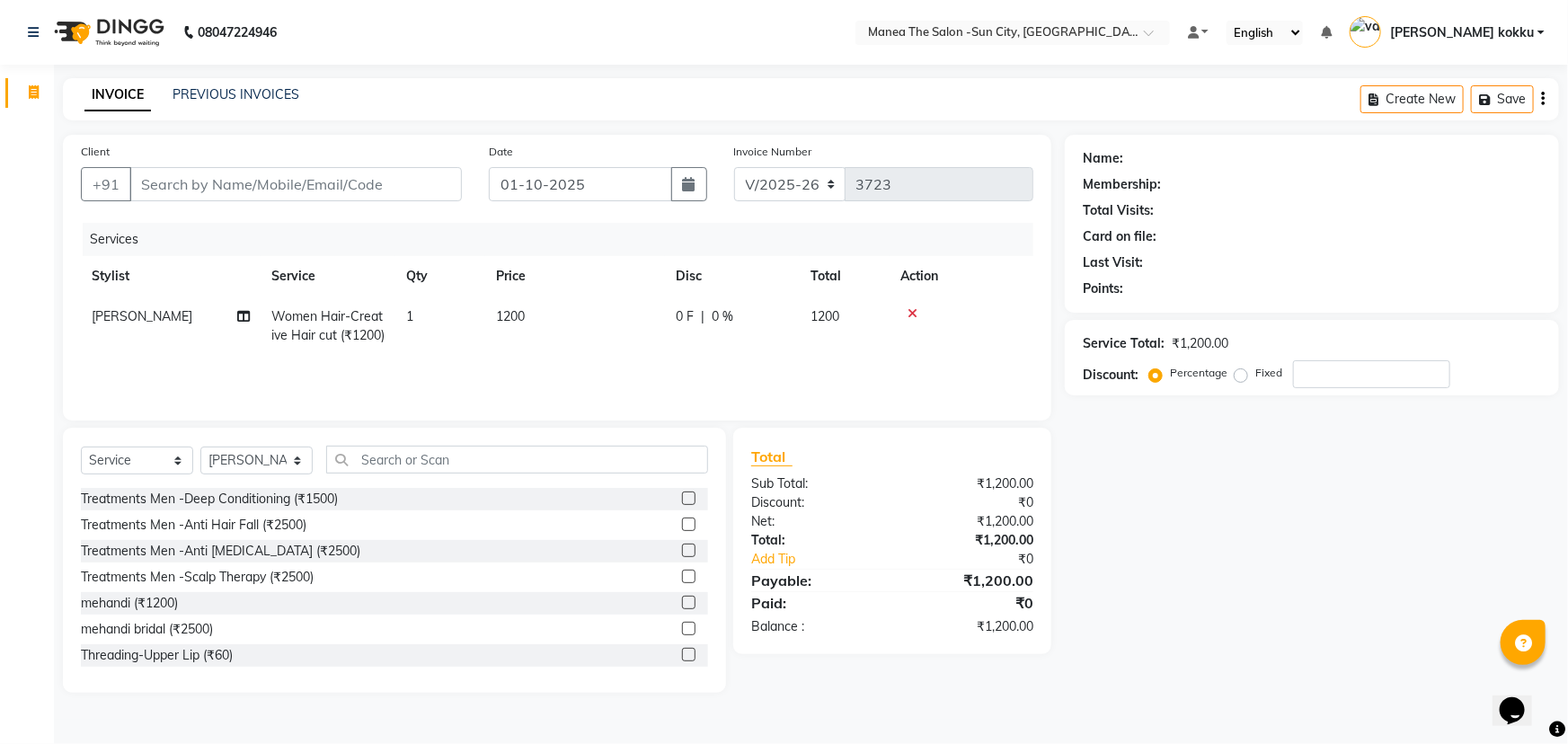
click at [907, 314] on icon at bounding box center [912, 313] width 10 height 12
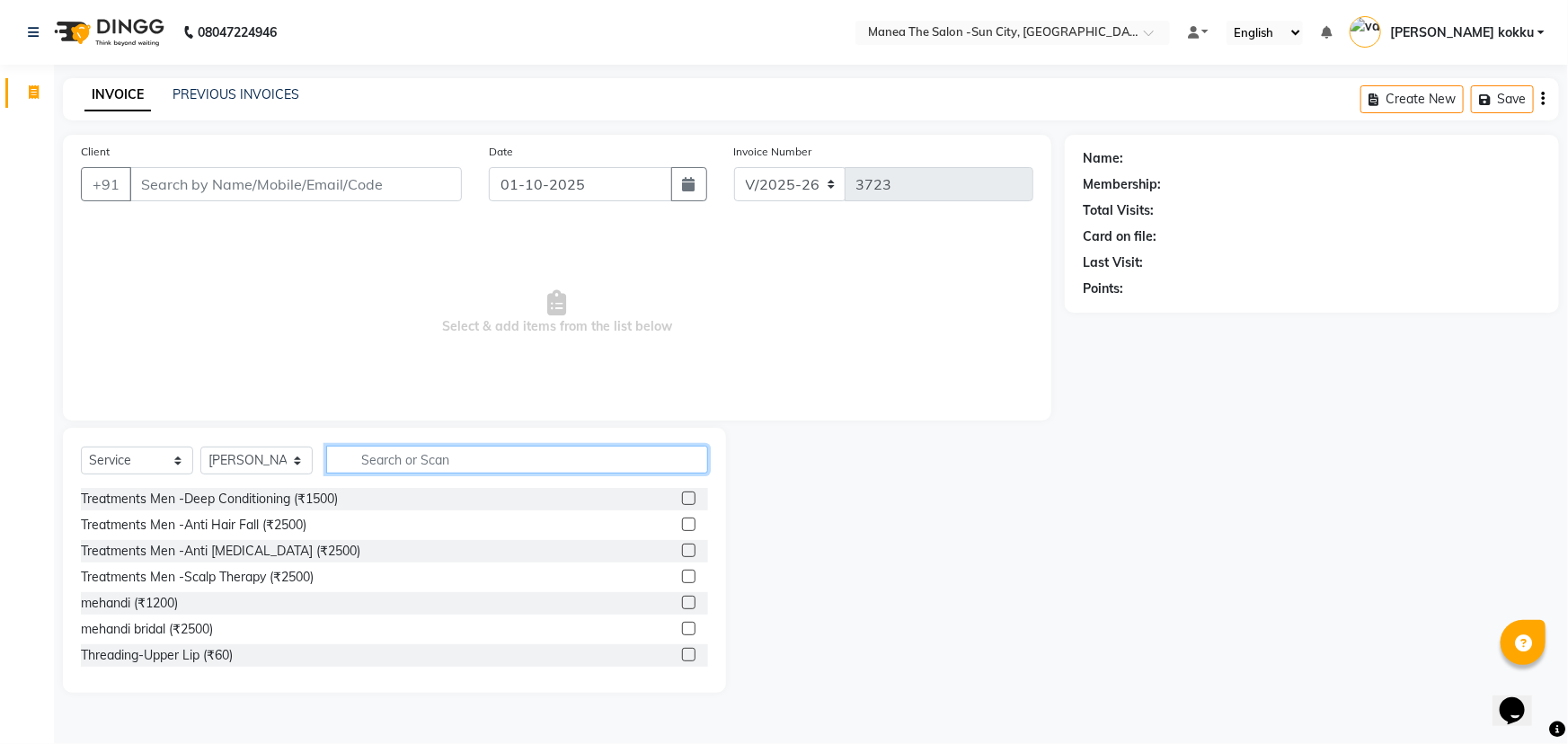
click at [502, 449] on input "text" at bounding box center [518, 459] width 382 height 28
type input "rica"
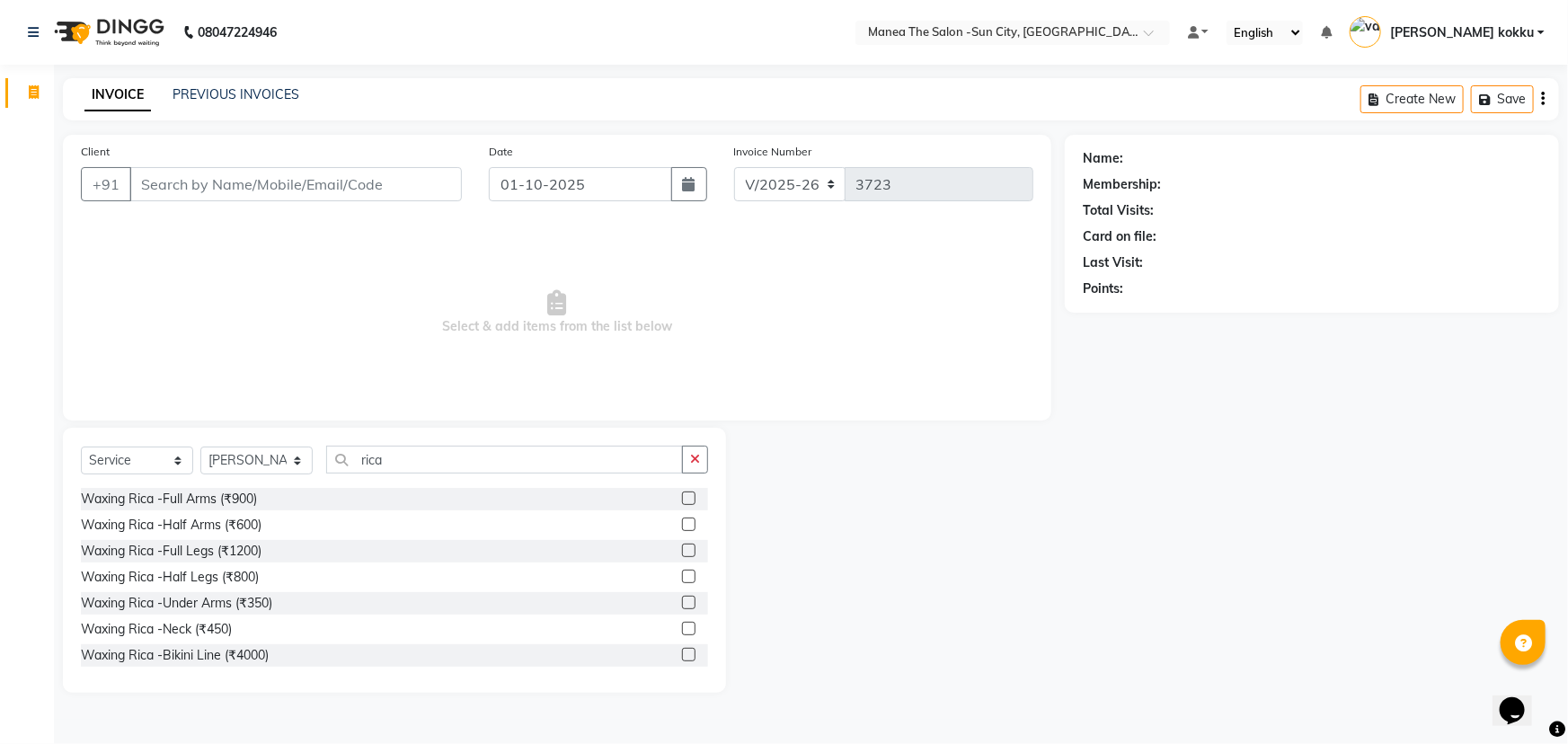
click at [682, 499] on label at bounding box center [688, 498] width 13 height 13
click at [682, 499] on input "checkbox" at bounding box center [688, 499] width 12 height 12
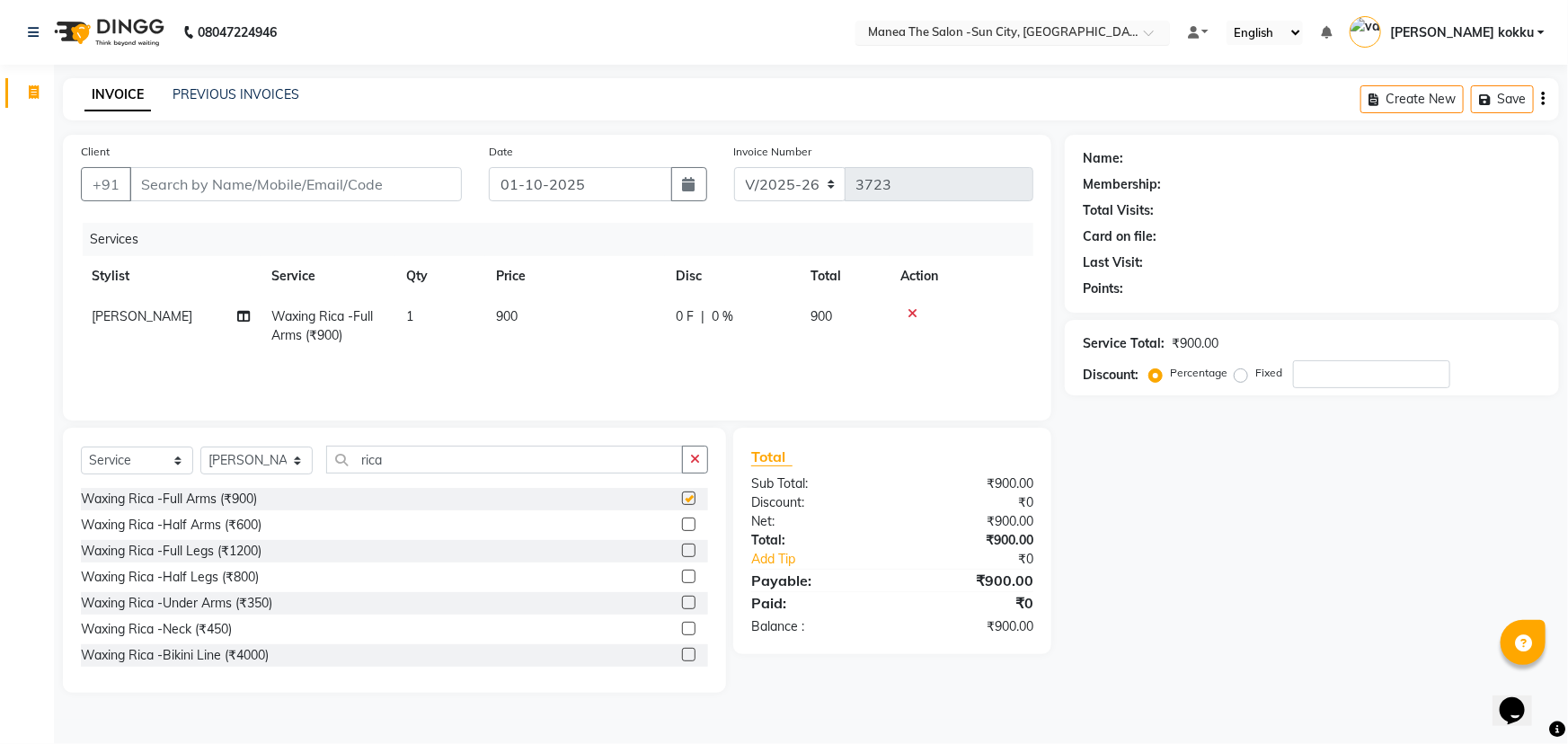
checkbox input "false"
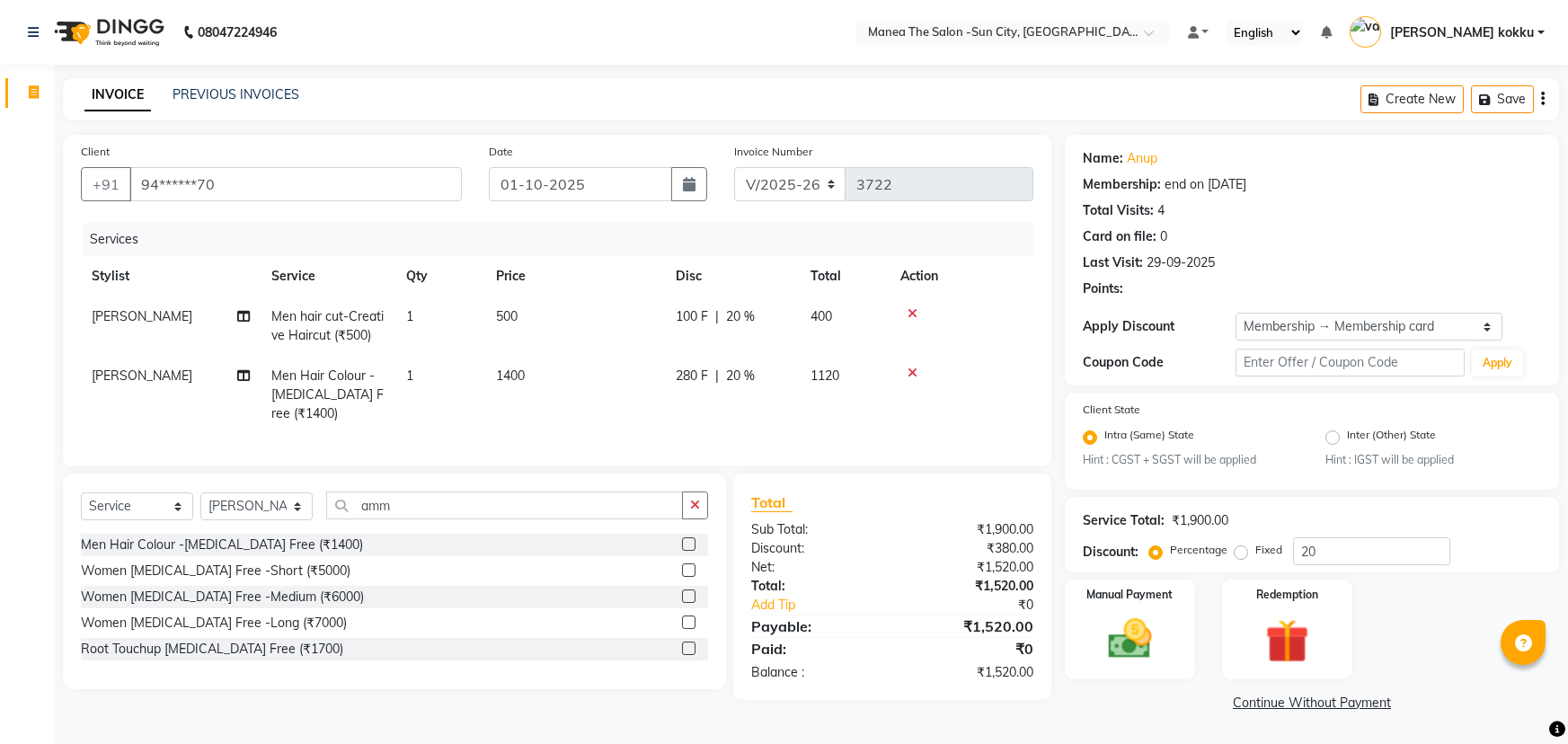
select select "5822"
select select "service"
select select "62892"
select select "1: Object"
drag, startPoint x: 448, startPoint y: 521, endPoint x: 309, endPoint y: 545, distance: 141.1
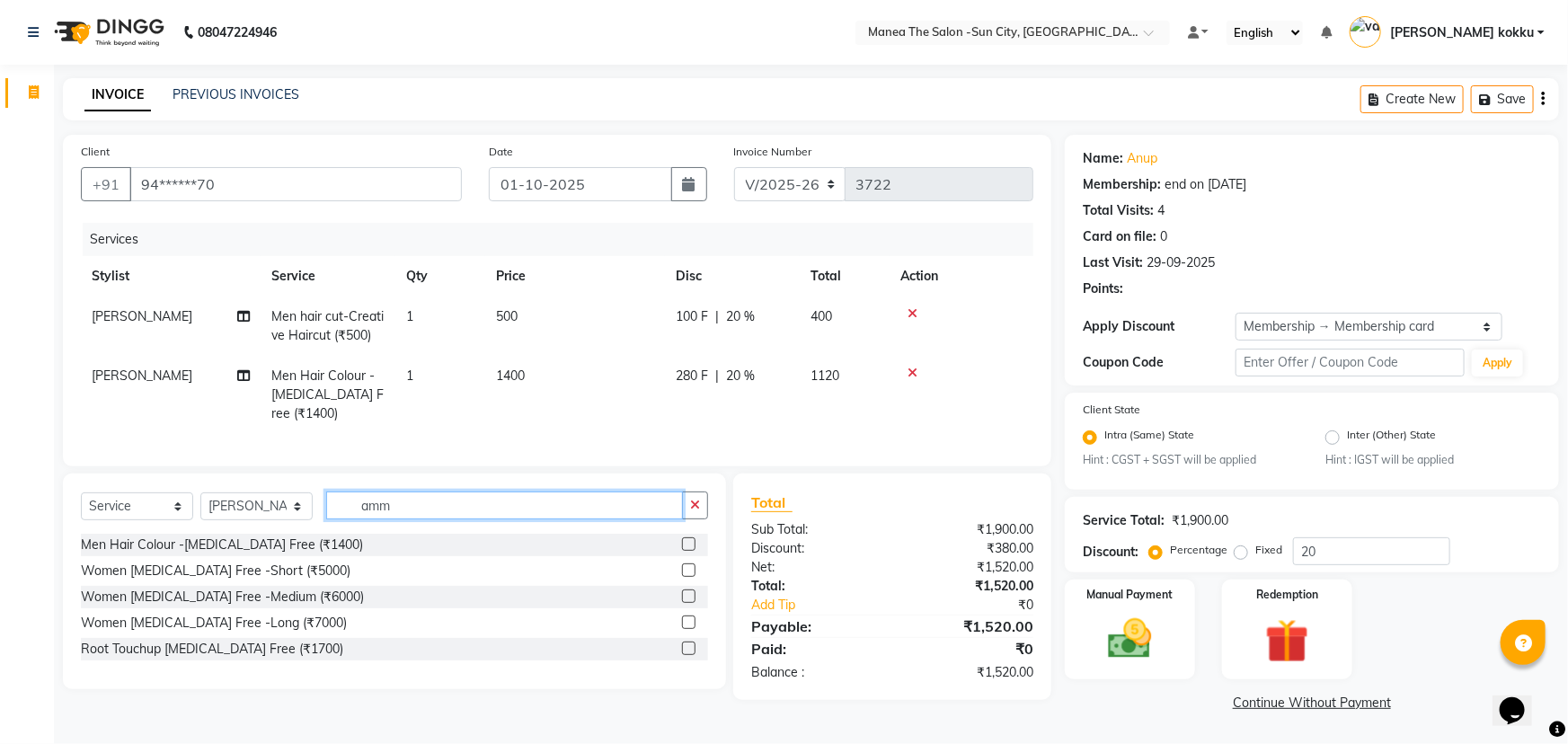
click at [257, 533] on div "Select Service Product Membership Package Voucher Prepaid Gift Card Select Styl…" at bounding box center [394, 513] width 627 height 42
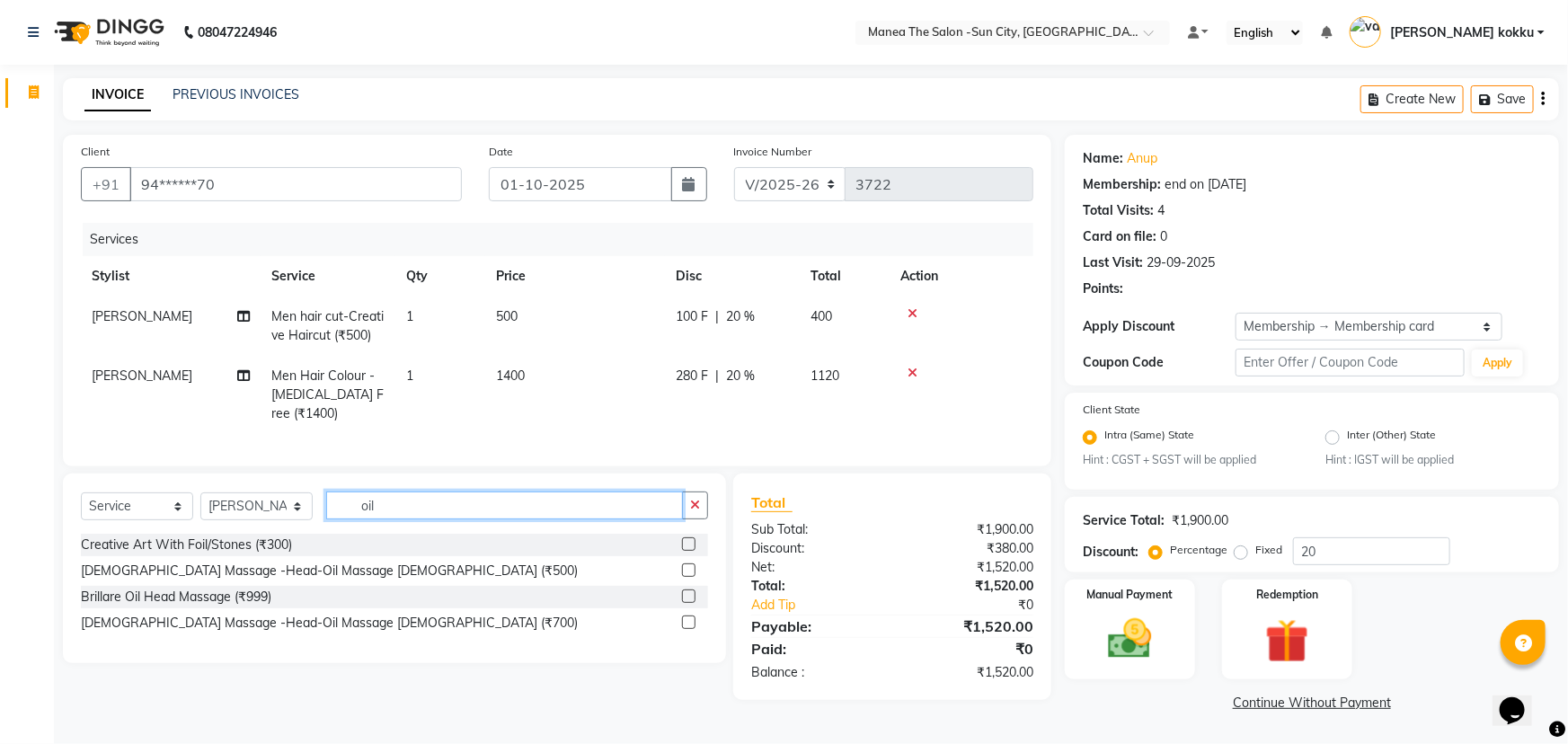
type input "oil"
click at [687, 577] on label at bounding box center [688, 570] width 13 height 13
click at [687, 577] on input "checkbox" at bounding box center [688, 571] width 12 height 12
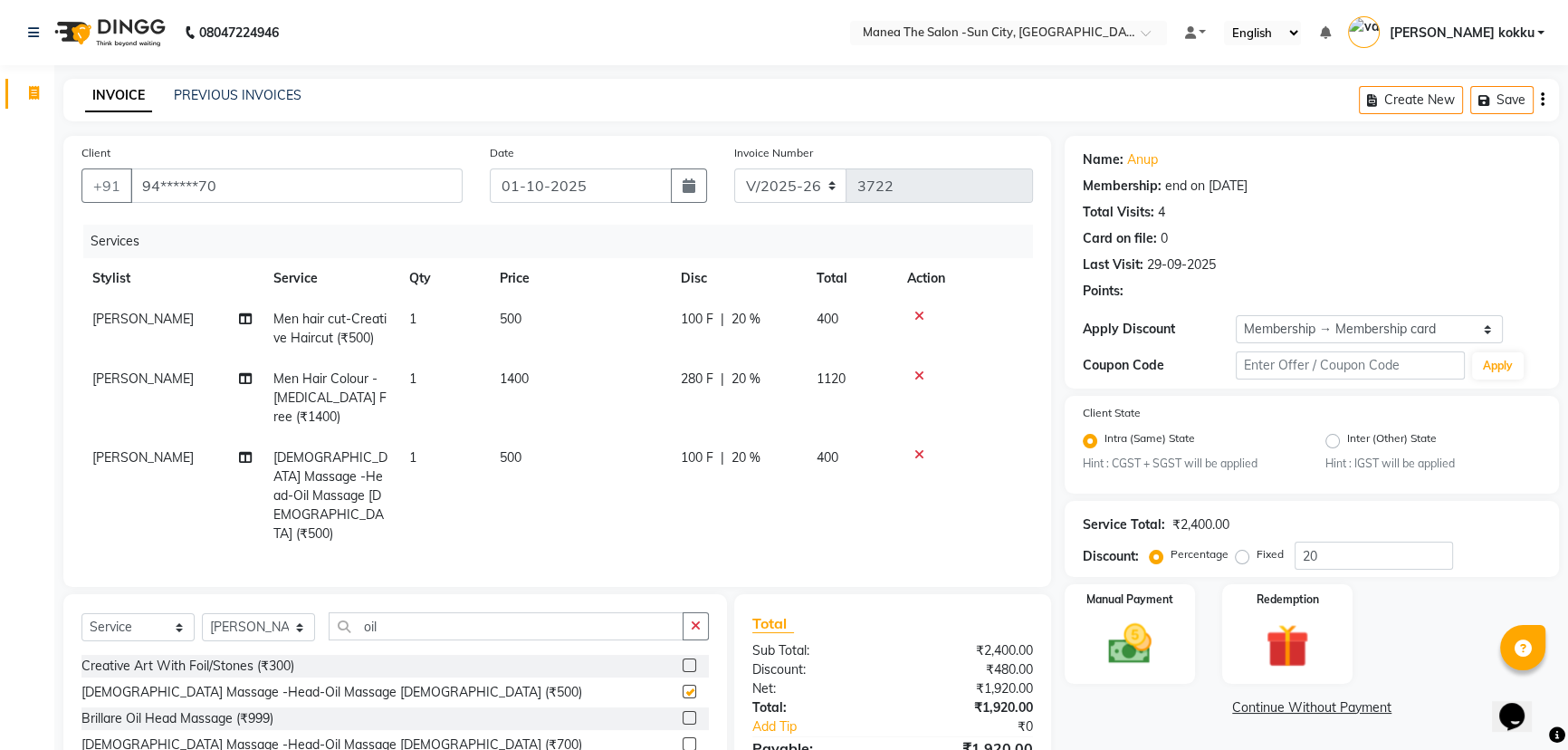
checkbox input "false"
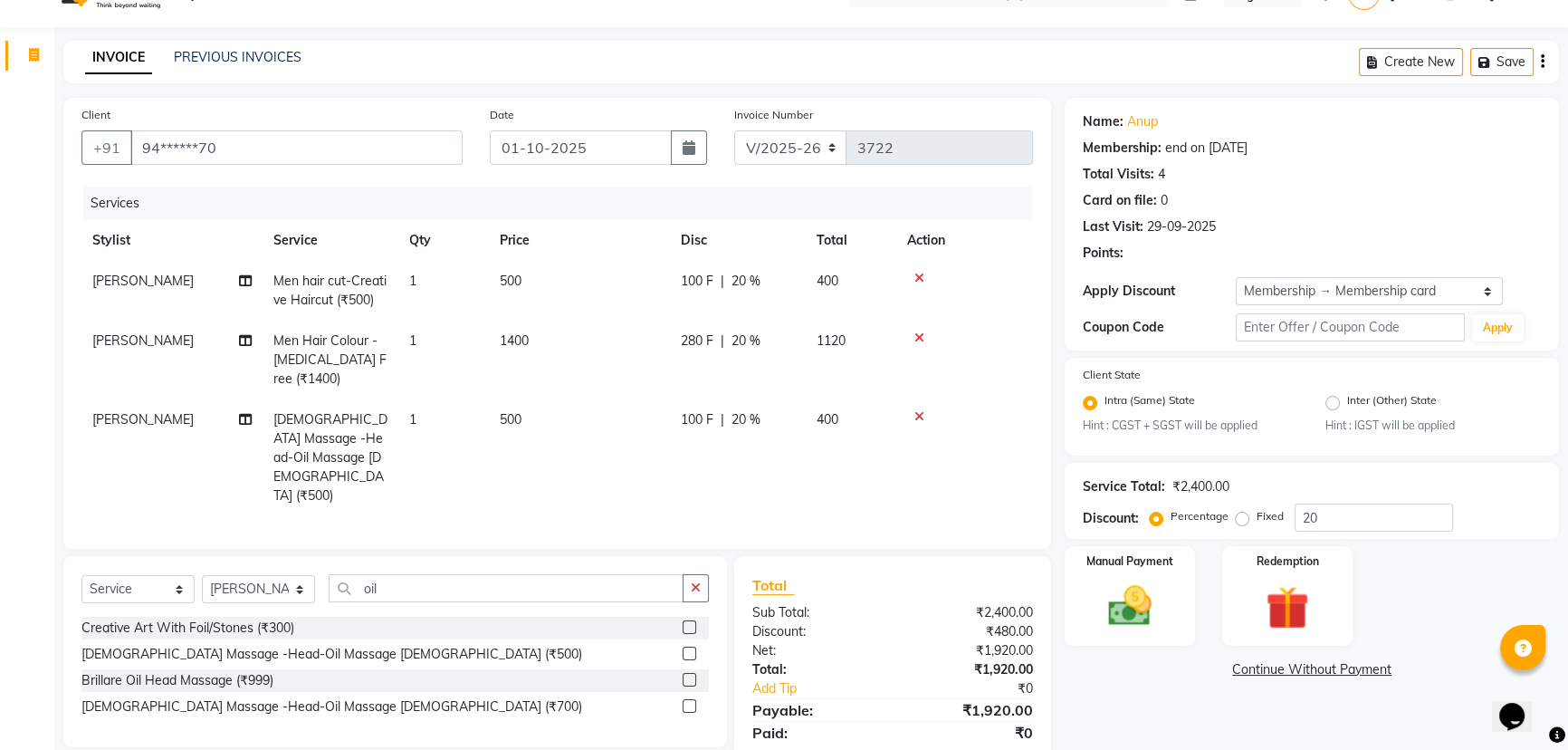
scroll to position [74, 0]
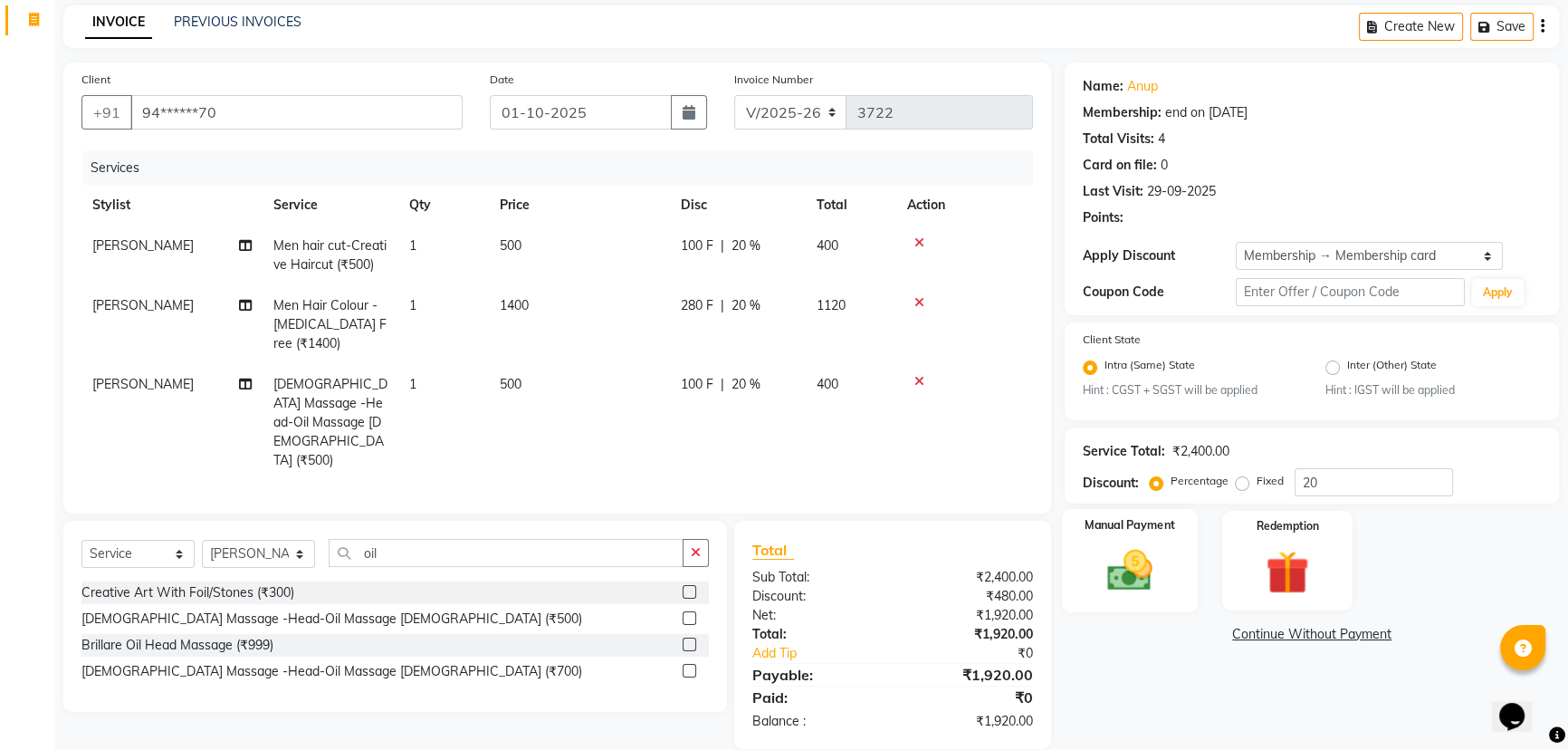
click at [1132, 580] on img at bounding box center [1131, 570] width 74 height 51
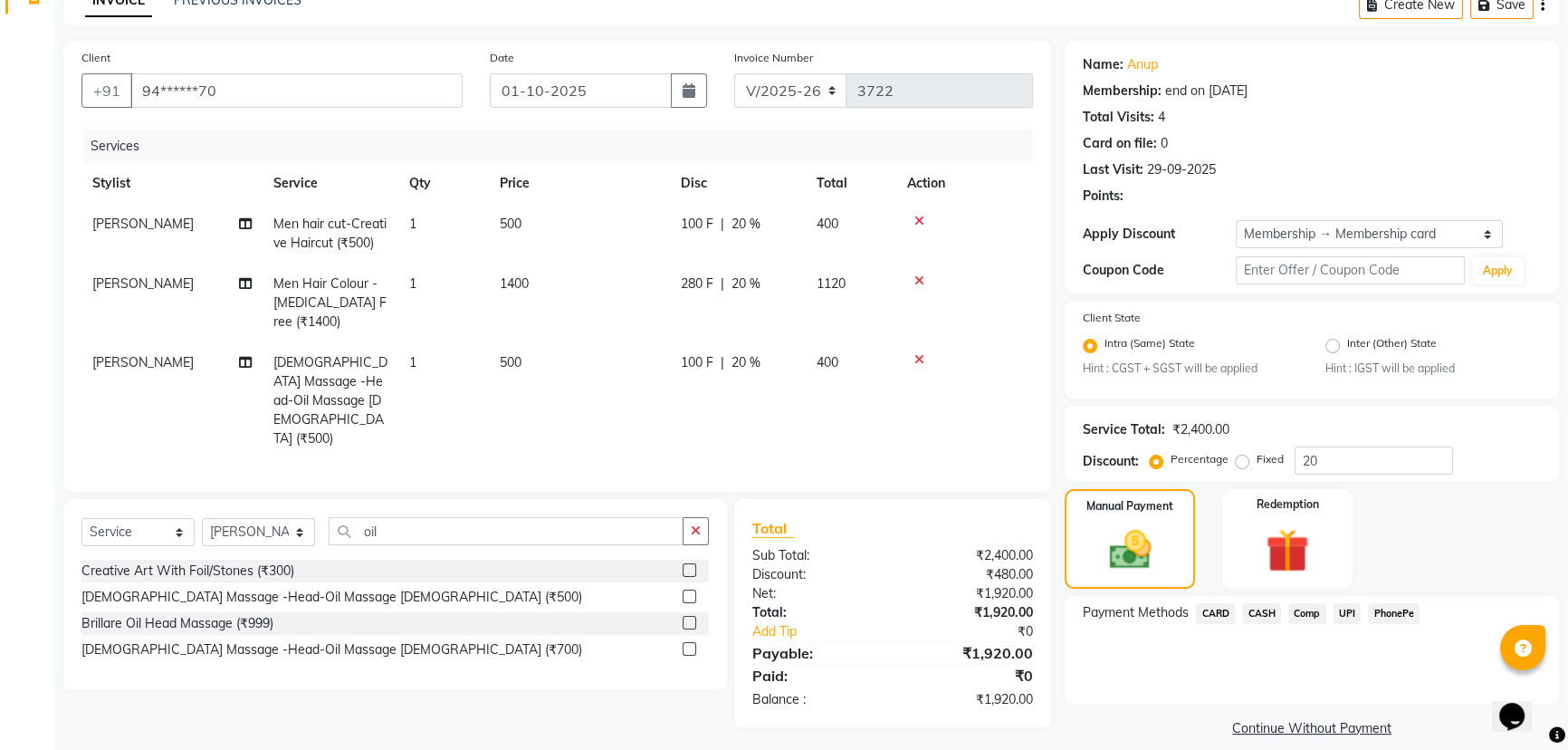
scroll to position [115, 0]
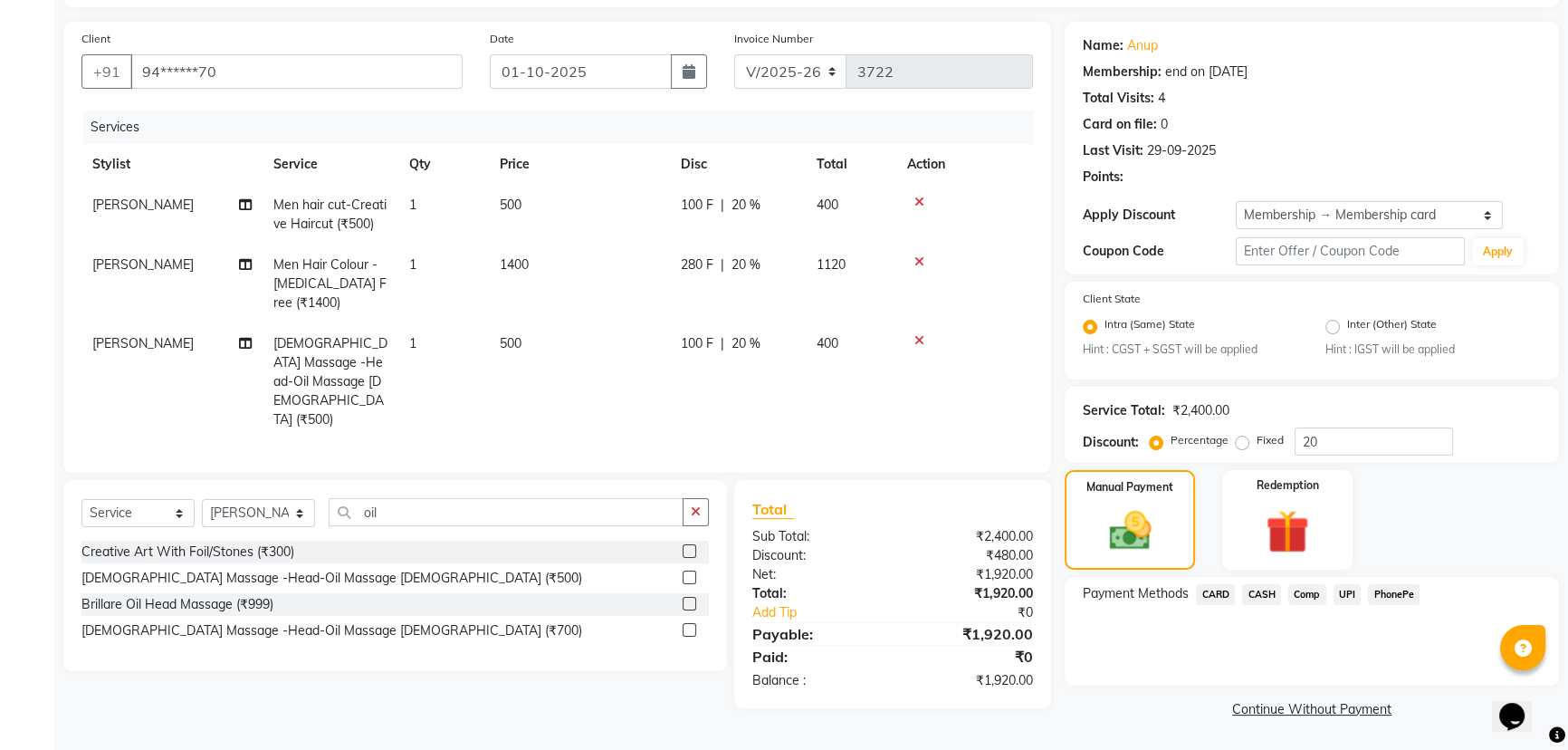
click at [1349, 595] on span "UPI" at bounding box center [1347, 595] width 28 height 21
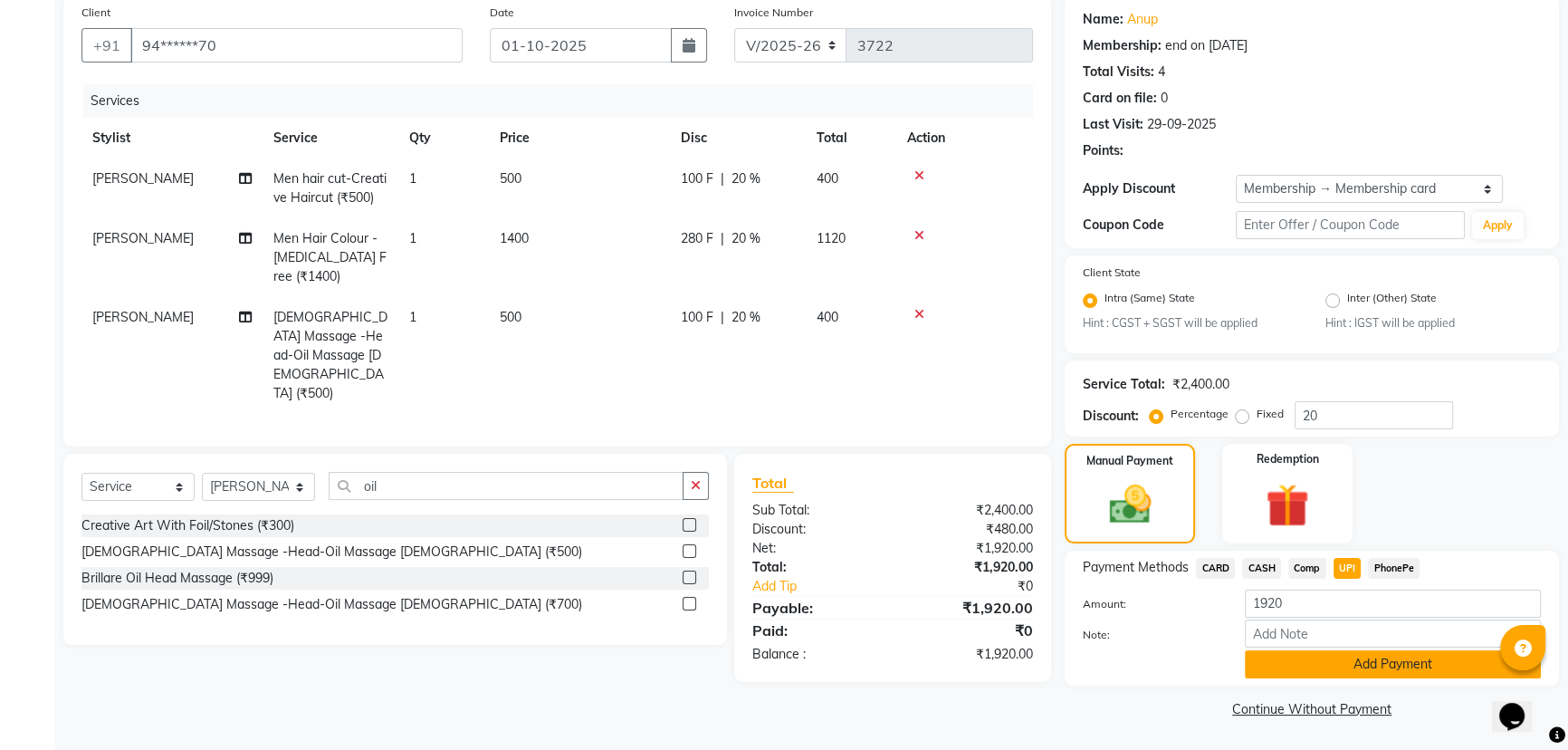
click at [1371, 651] on button "Add Payment" at bounding box center [1393, 664] width 296 height 28
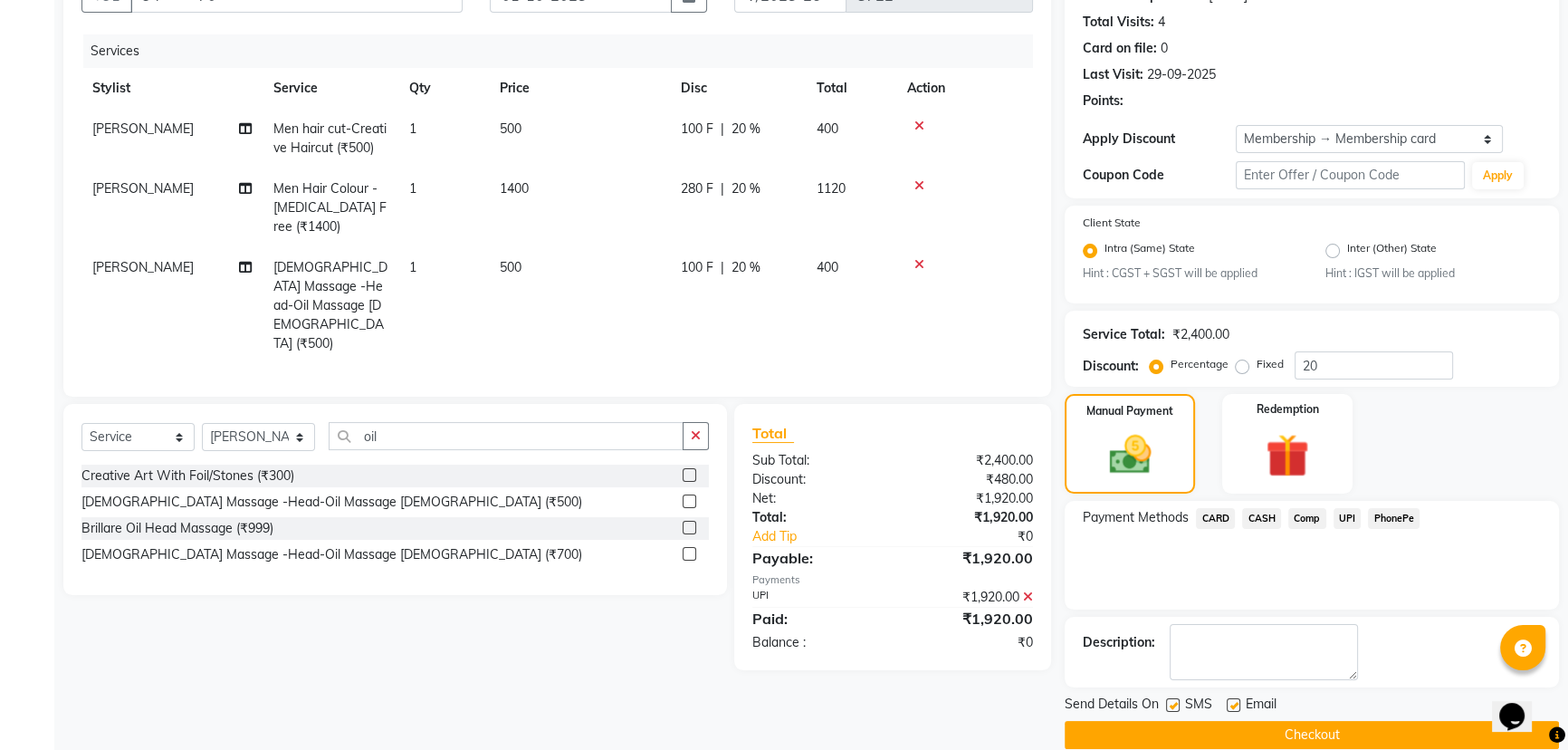
scroll to position [217, 0]
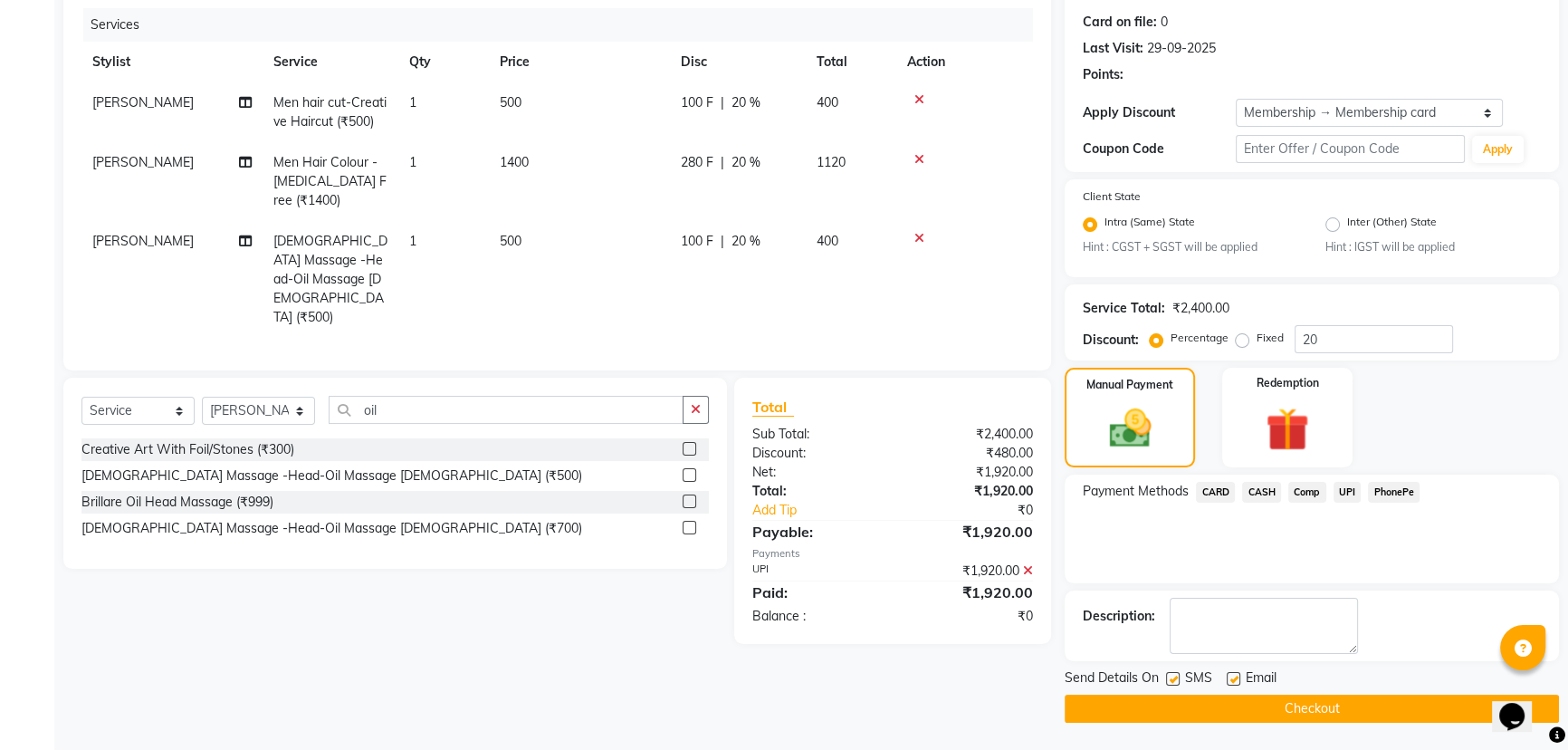
click at [1169, 676] on label at bounding box center [1172, 678] width 14 height 14
click at [1169, 676] on input "checkbox" at bounding box center [1171, 679] width 12 height 12
checkbox input "false"
click at [1243, 679] on div "Email" at bounding box center [1258, 679] width 64 height 22
click at [1233, 676] on label at bounding box center [1233, 678] width 14 height 14
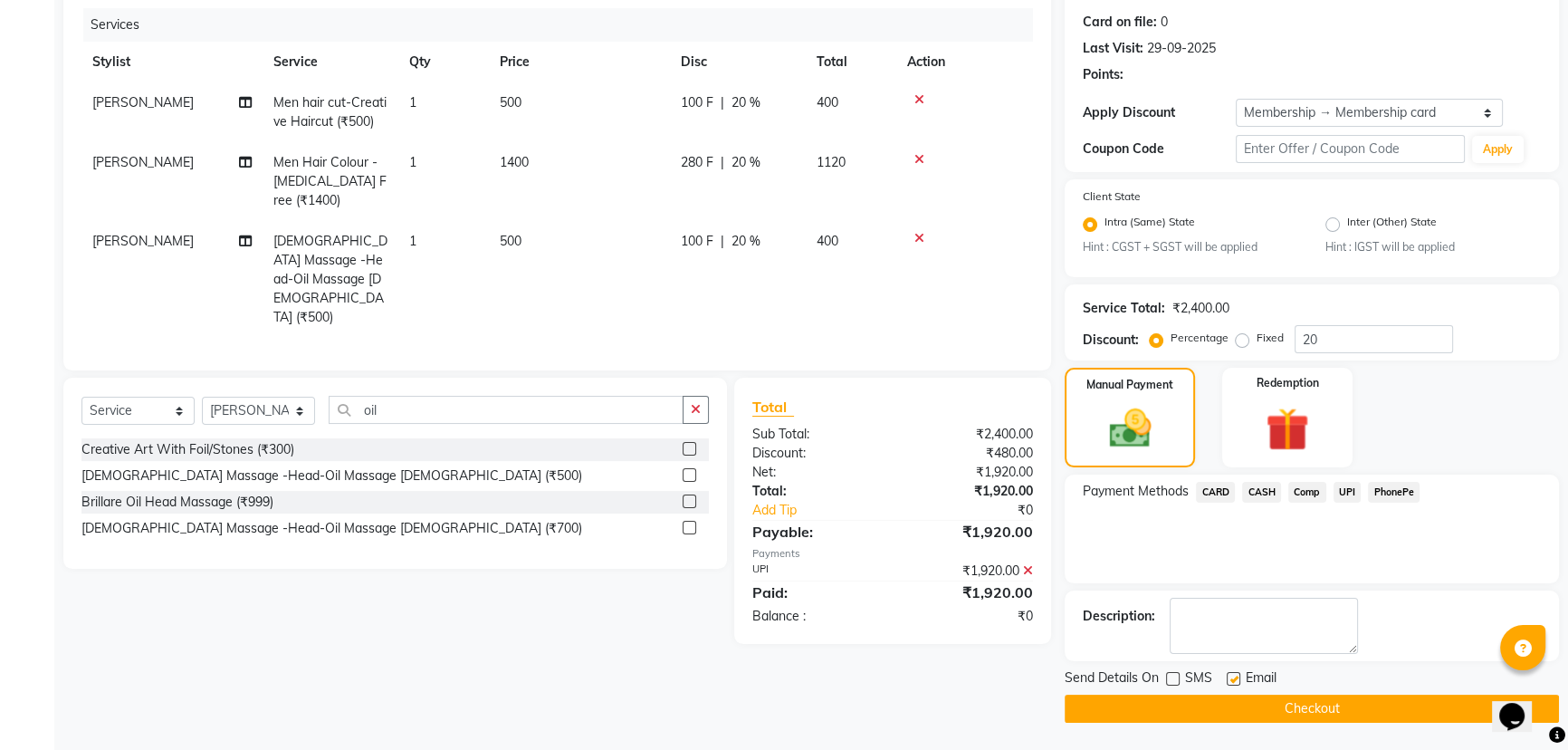
click at [1233, 676] on input "checkbox" at bounding box center [1232, 679] width 12 height 12
checkbox input "false"
click at [1276, 711] on button "Checkout" at bounding box center [1312, 708] width 494 height 28
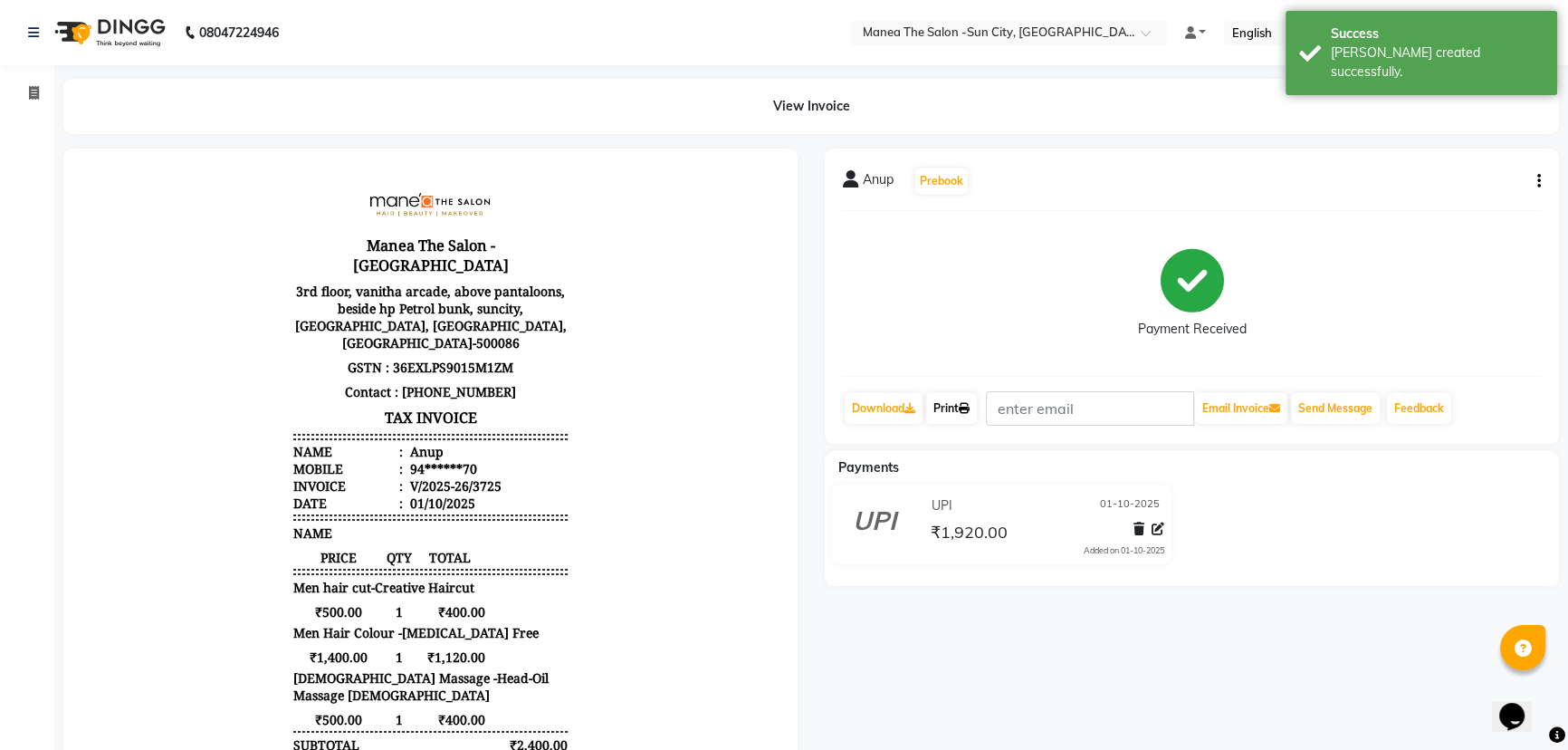
drag, startPoint x: 971, startPoint y: 406, endPoint x: 959, endPoint y: 421, distance: 19.2
click at [969, 406] on icon at bounding box center [963, 407] width 11 height 11
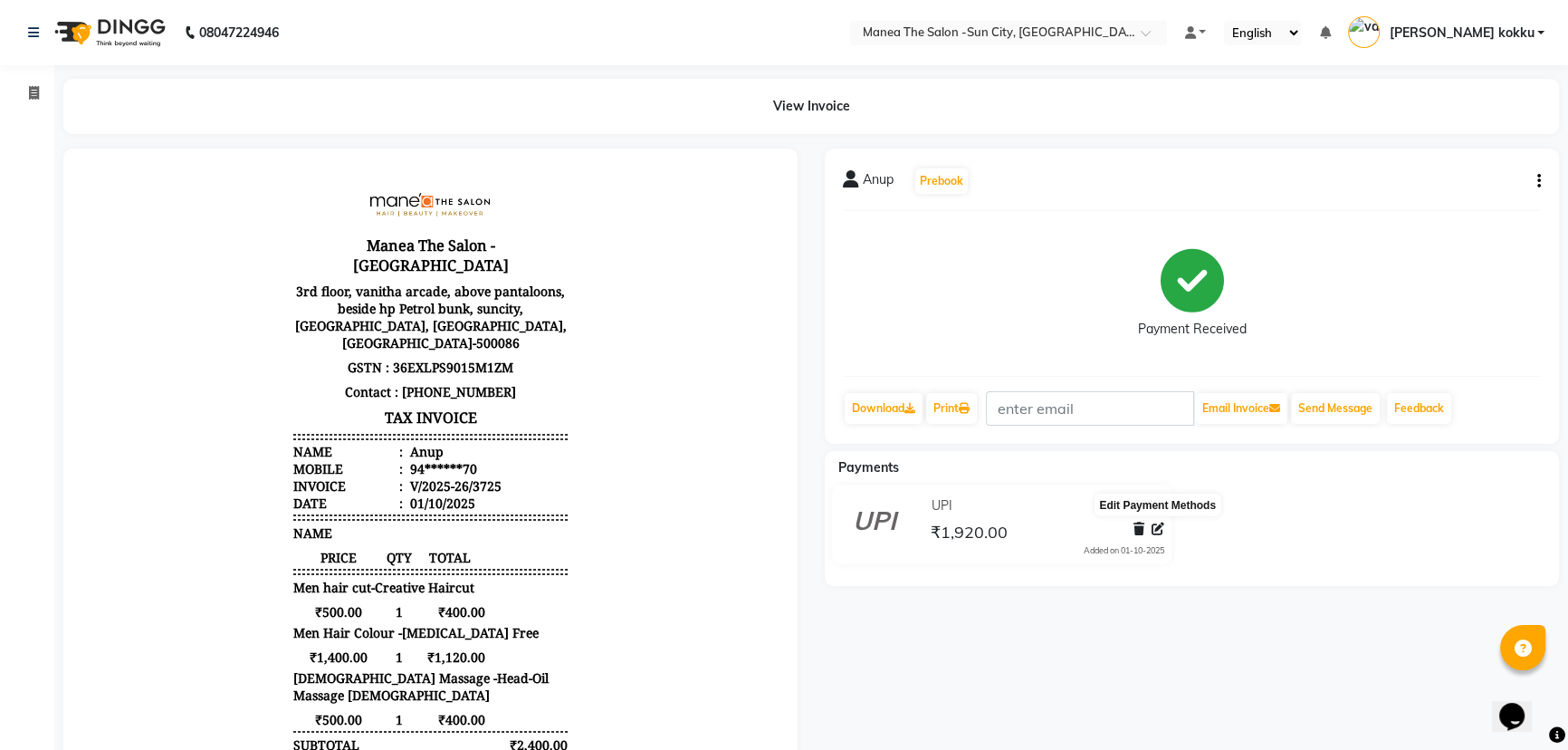
click at [1161, 530] on icon at bounding box center [1158, 528] width 13 height 13
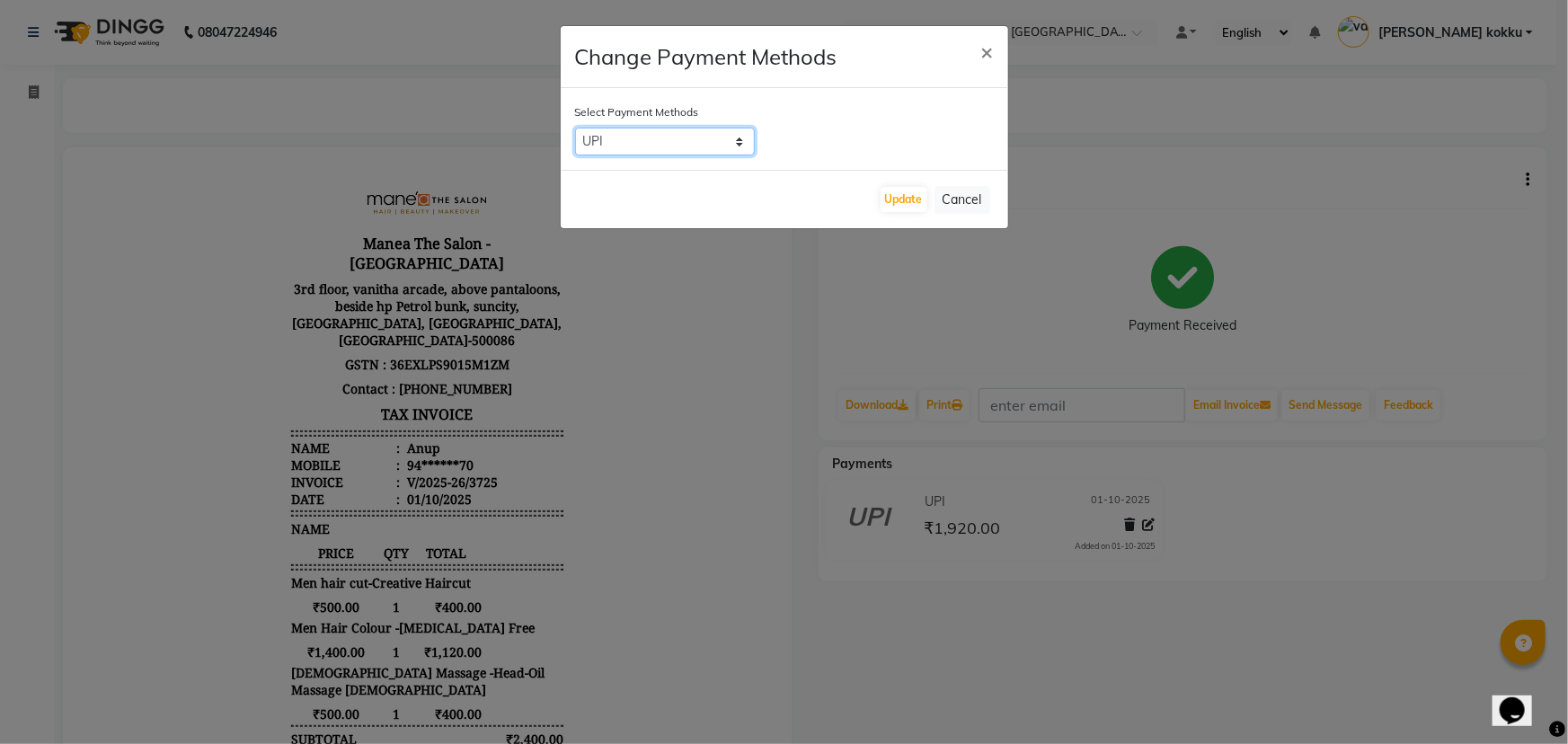
click at [707, 139] on select "CARD CASH Comp UPI PhonePe" at bounding box center [664, 141] width 180 height 28
select select "1"
click at [575, 128] on select "CARD CASH Comp UPI PhonePe" at bounding box center [664, 141] width 180 height 28
click at [901, 204] on button "Update" at bounding box center [904, 200] width 47 height 25
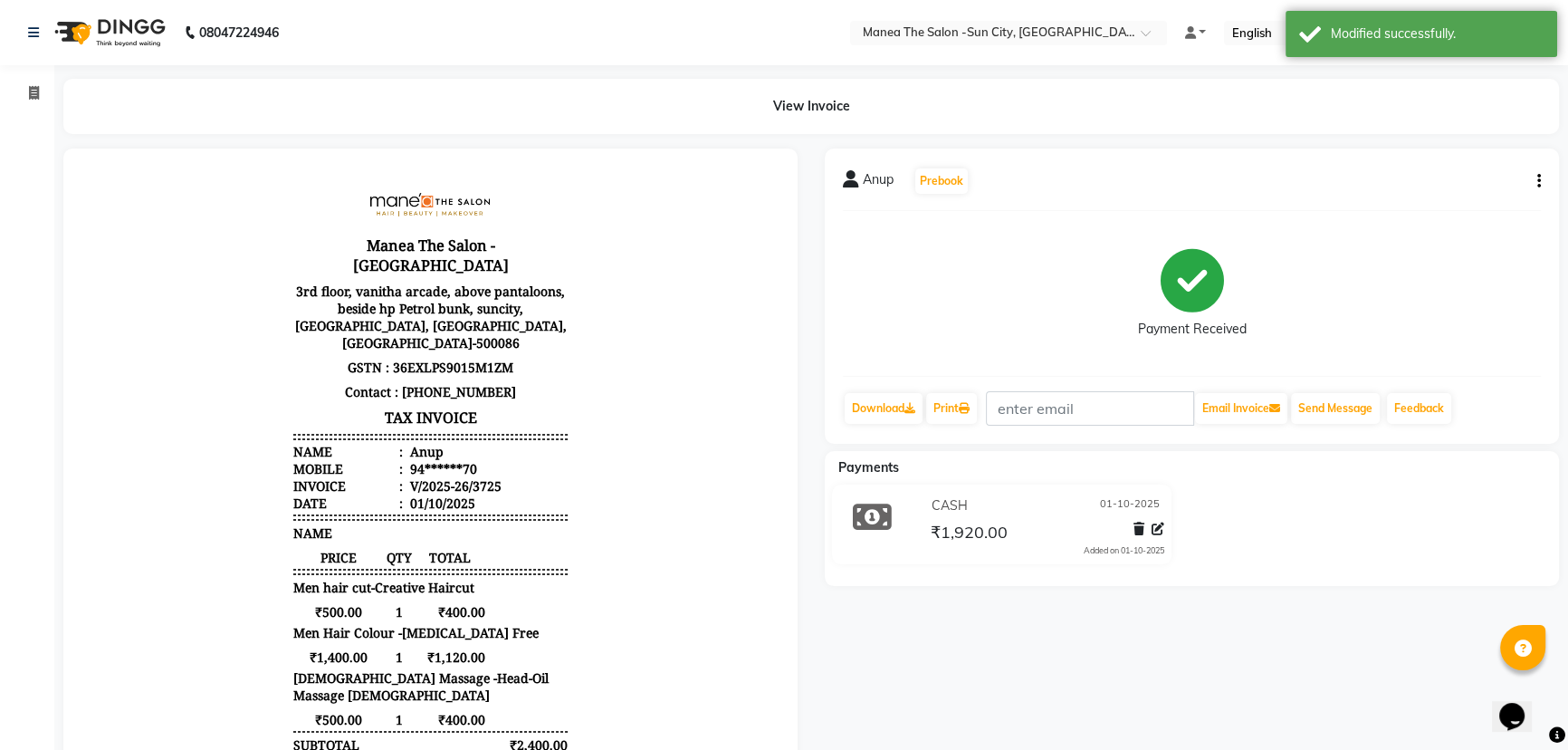
click at [1537, 181] on icon "button" at bounding box center [1539, 181] width 4 height 1
click at [1482, 195] on div "Edit Item Staff" at bounding box center [1448, 192] width 124 height 22
select select "62892"
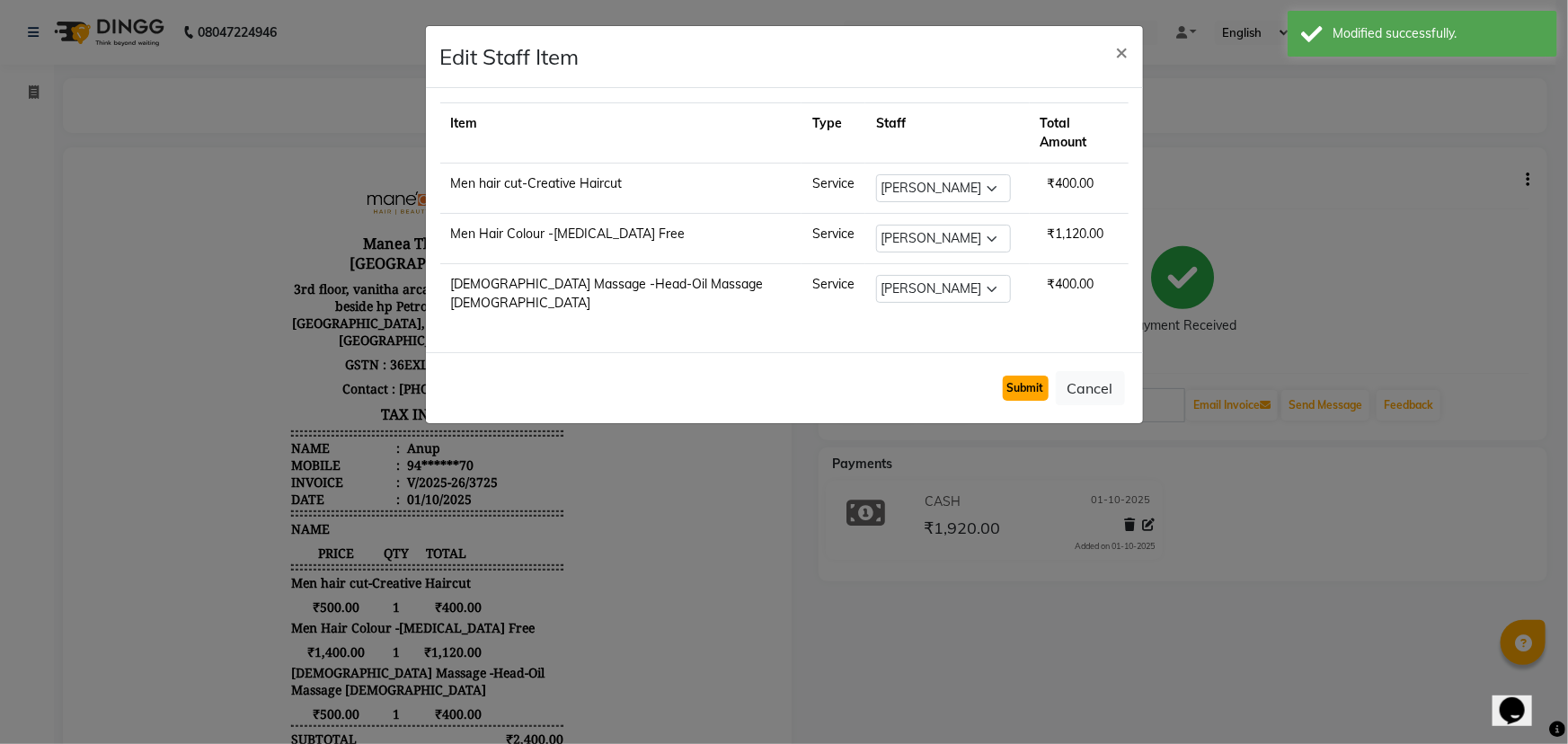
click at [1036, 375] on button "Submit" at bounding box center [1026, 388] width 46 height 25
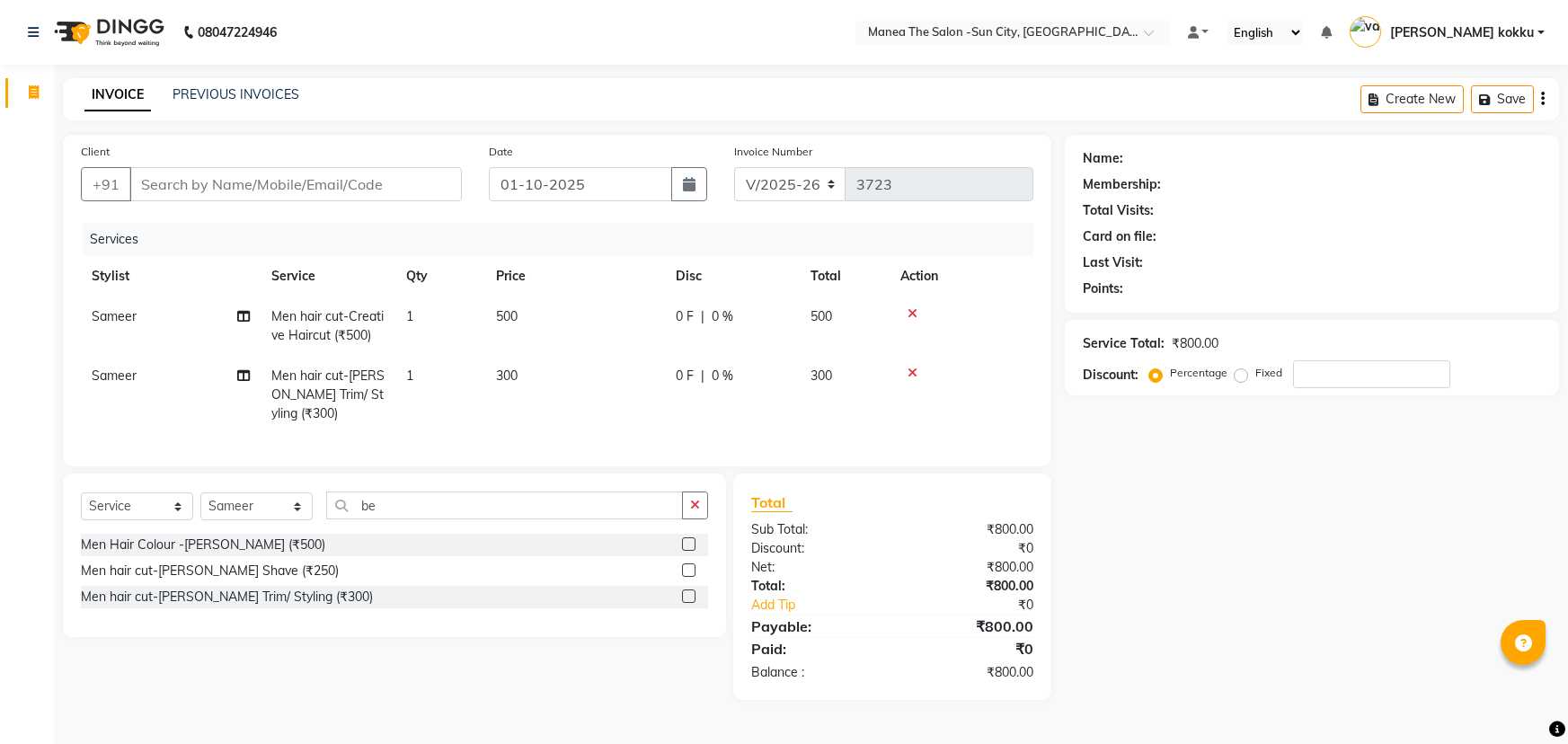
select select "5822"
select select "service"
select select "82226"
click at [694, 603] on label at bounding box center [688, 596] width 13 height 13
click at [694, 603] on input "checkbox" at bounding box center [688, 597] width 12 height 12
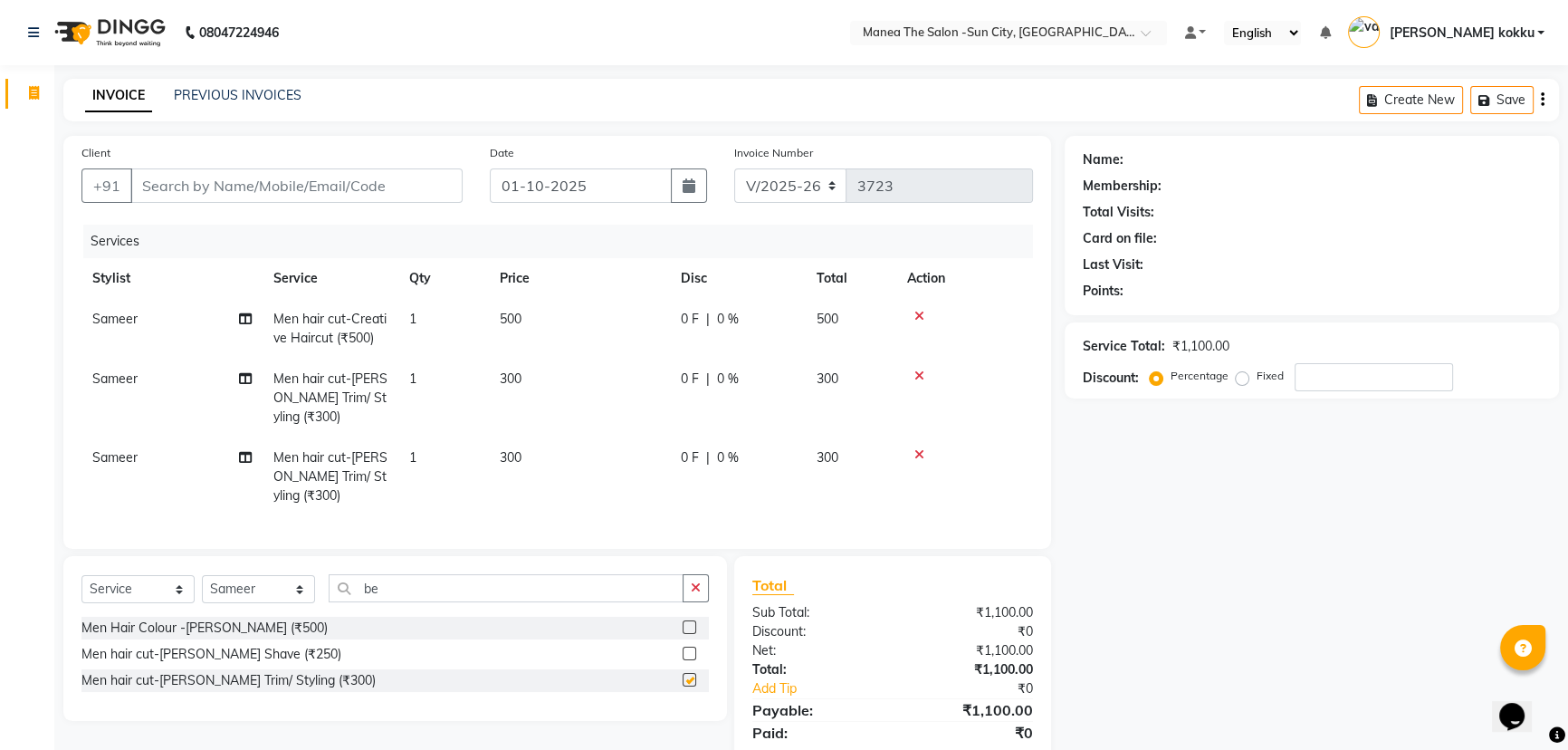
checkbox input "false"
click at [400, 195] on input "Client" at bounding box center [296, 186] width 332 height 35
click at [917, 455] on icon at bounding box center [919, 454] width 10 height 13
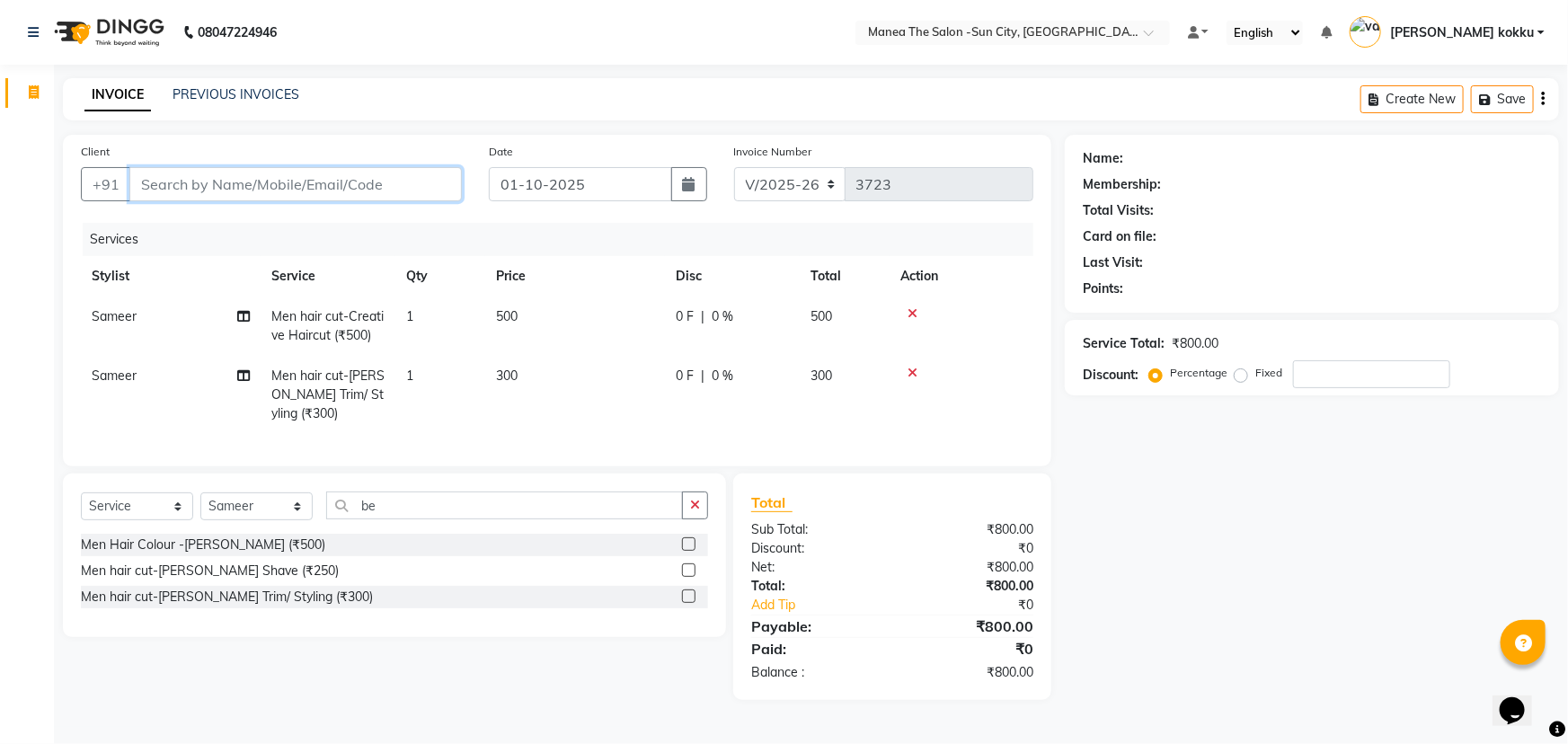
click at [338, 189] on input "Client" at bounding box center [296, 184] width 332 height 35
type input "7"
type input "0"
type input "7"
type input "7989009200"
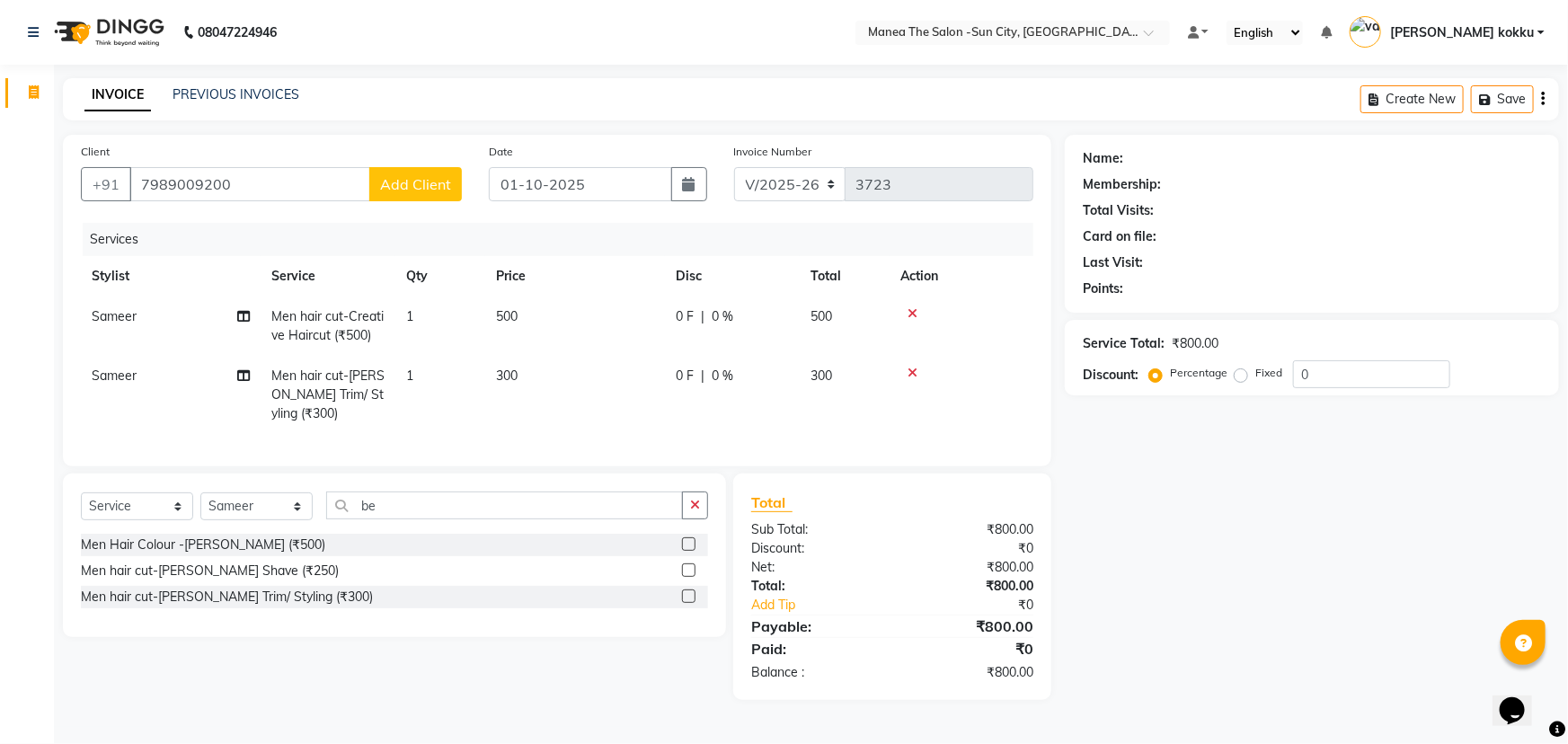
click at [436, 189] on span "Add Client" at bounding box center [416, 184] width 71 height 18
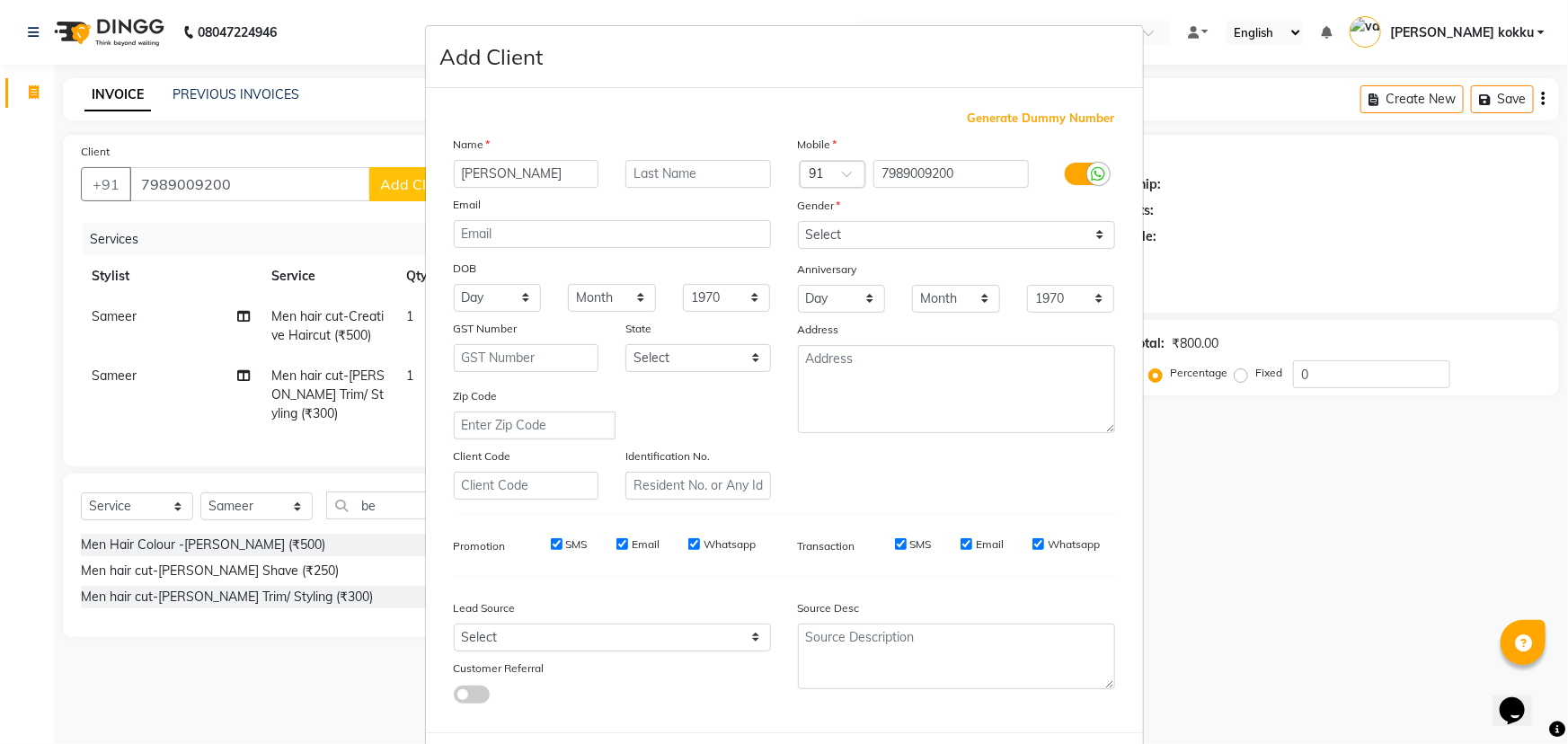
type input "[PERSON_NAME]"
click at [944, 238] on select "Select [DEMOGRAPHIC_DATA] [DEMOGRAPHIC_DATA] Other Prefer Not To Say" at bounding box center [956, 234] width 317 height 28
select select "[DEMOGRAPHIC_DATA]"
click at [798, 221] on select "Select [DEMOGRAPHIC_DATA] [DEMOGRAPHIC_DATA] Other Prefer Not To Say" at bounding box center [956, 234] width 317 height 28
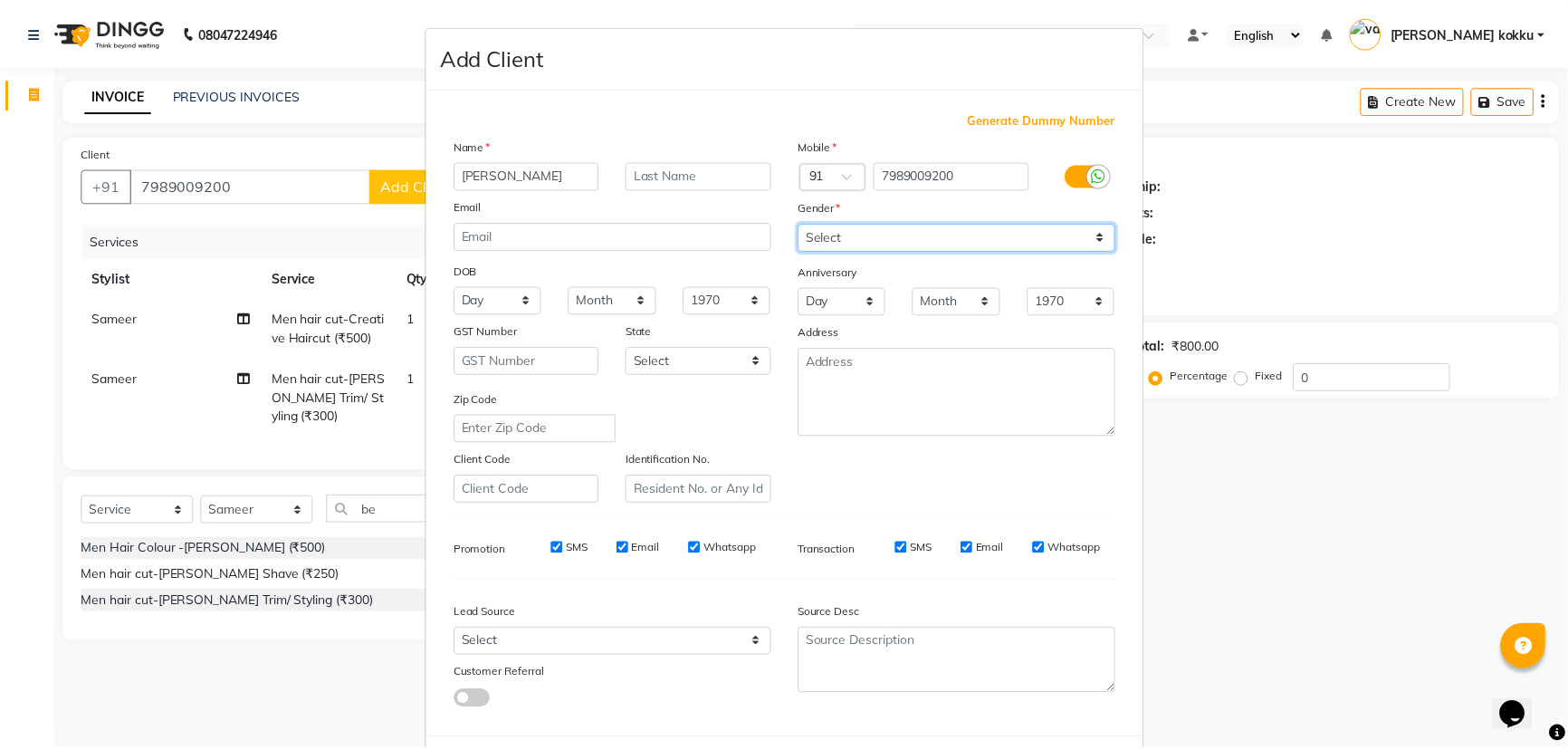
scroll to position [91, 0]
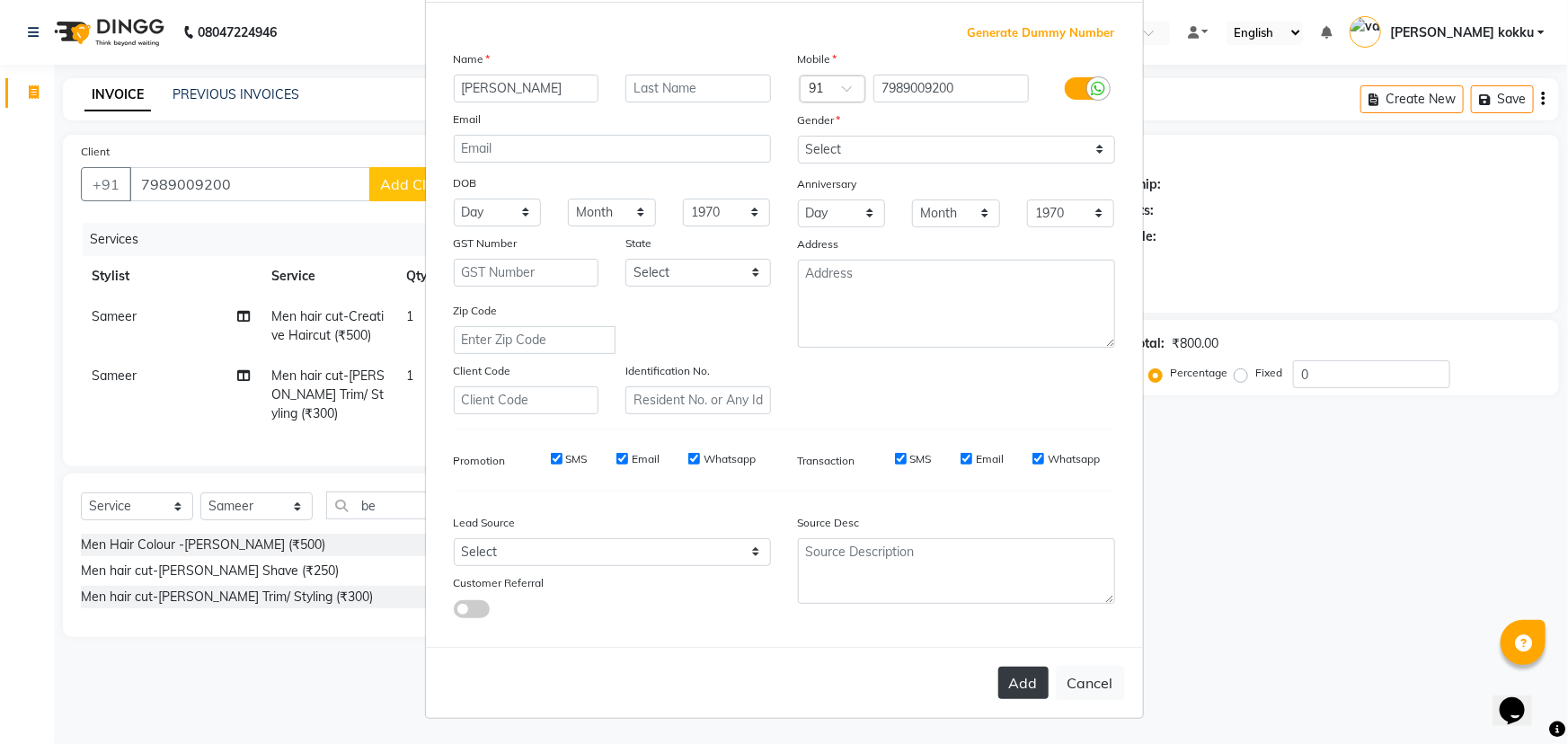
click at [1017, 683] on button "Add" at bounding box center [1024, 683] width 50 height 33
type input "79******00"
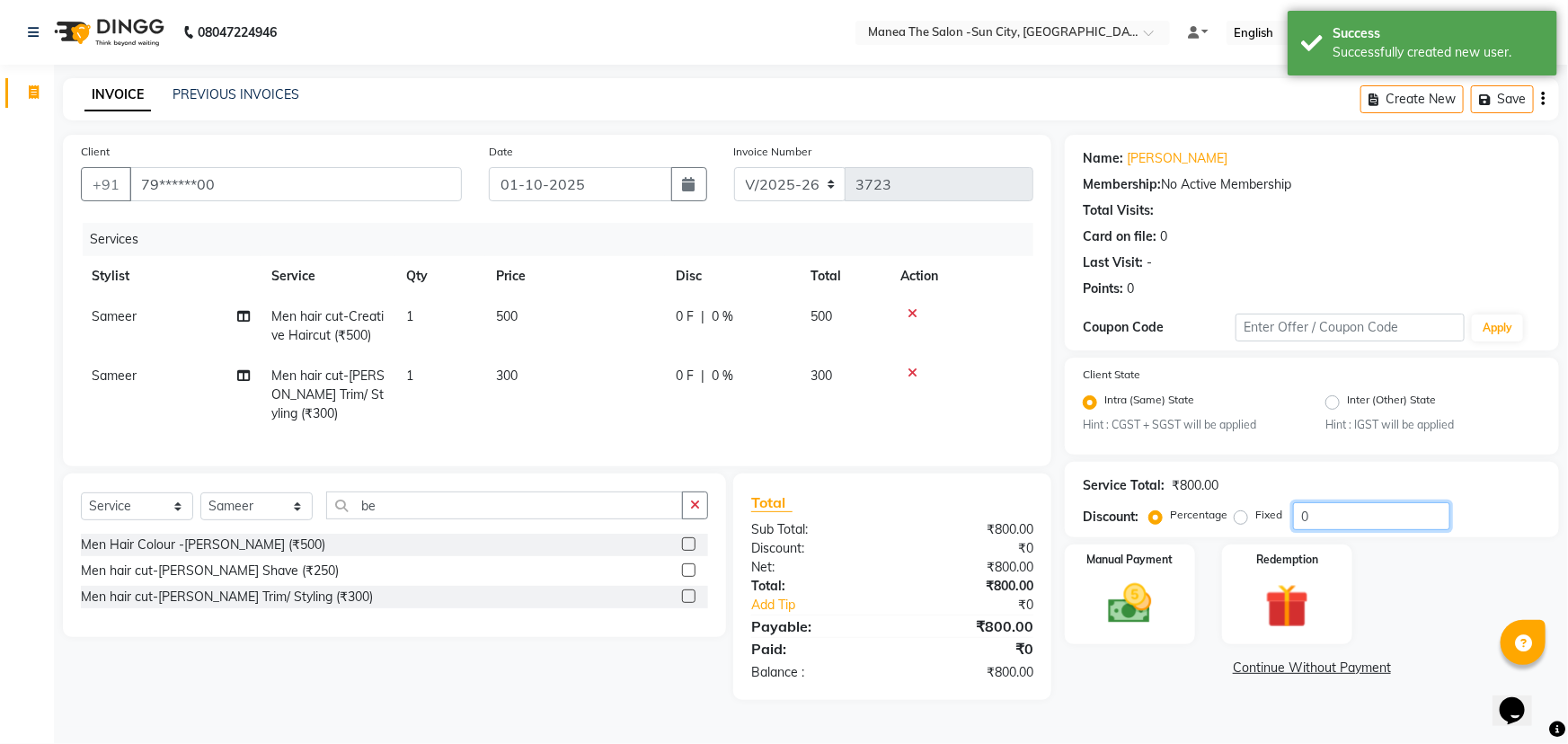
click at [1340, 516] on input "0" at bounding box center [1372, 516] width 157 height 28
type input "50"
click at [1124, 602] on img at bounding box center [1130, 605] width 74 height 52
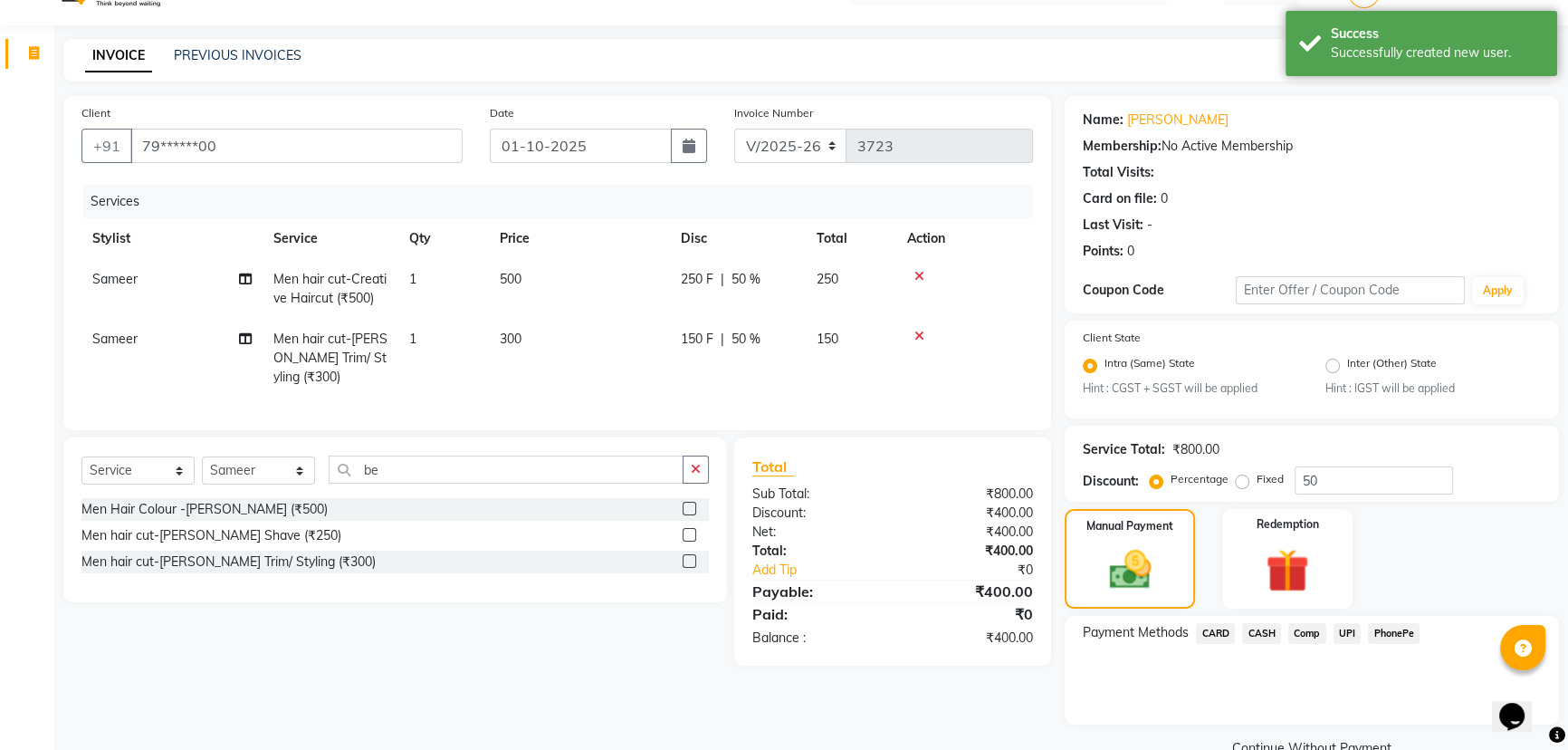
scroll to position [79, 0]
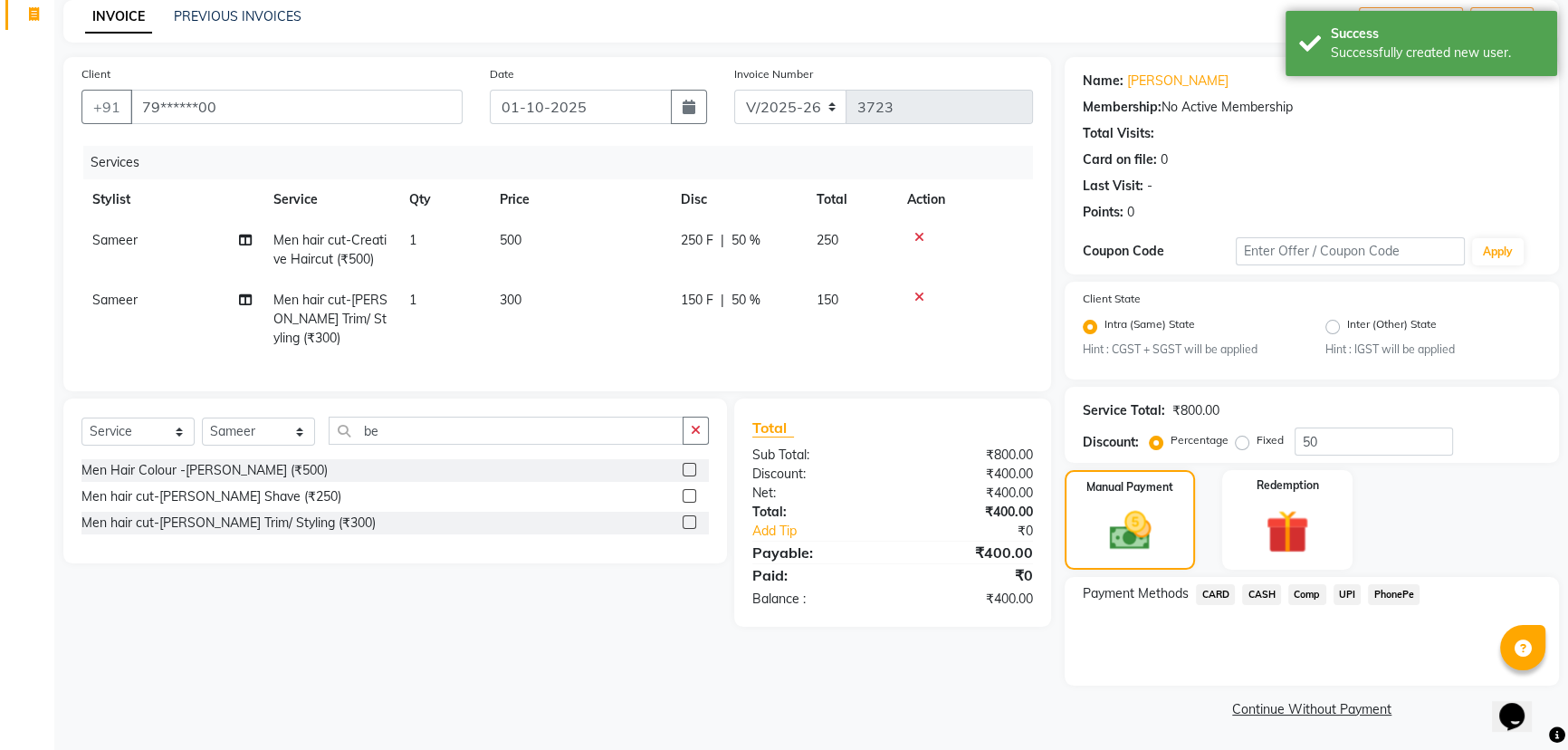
click at [1353, 590] on span "UPI" at bounding box center [1347, 595] width 28 height 21
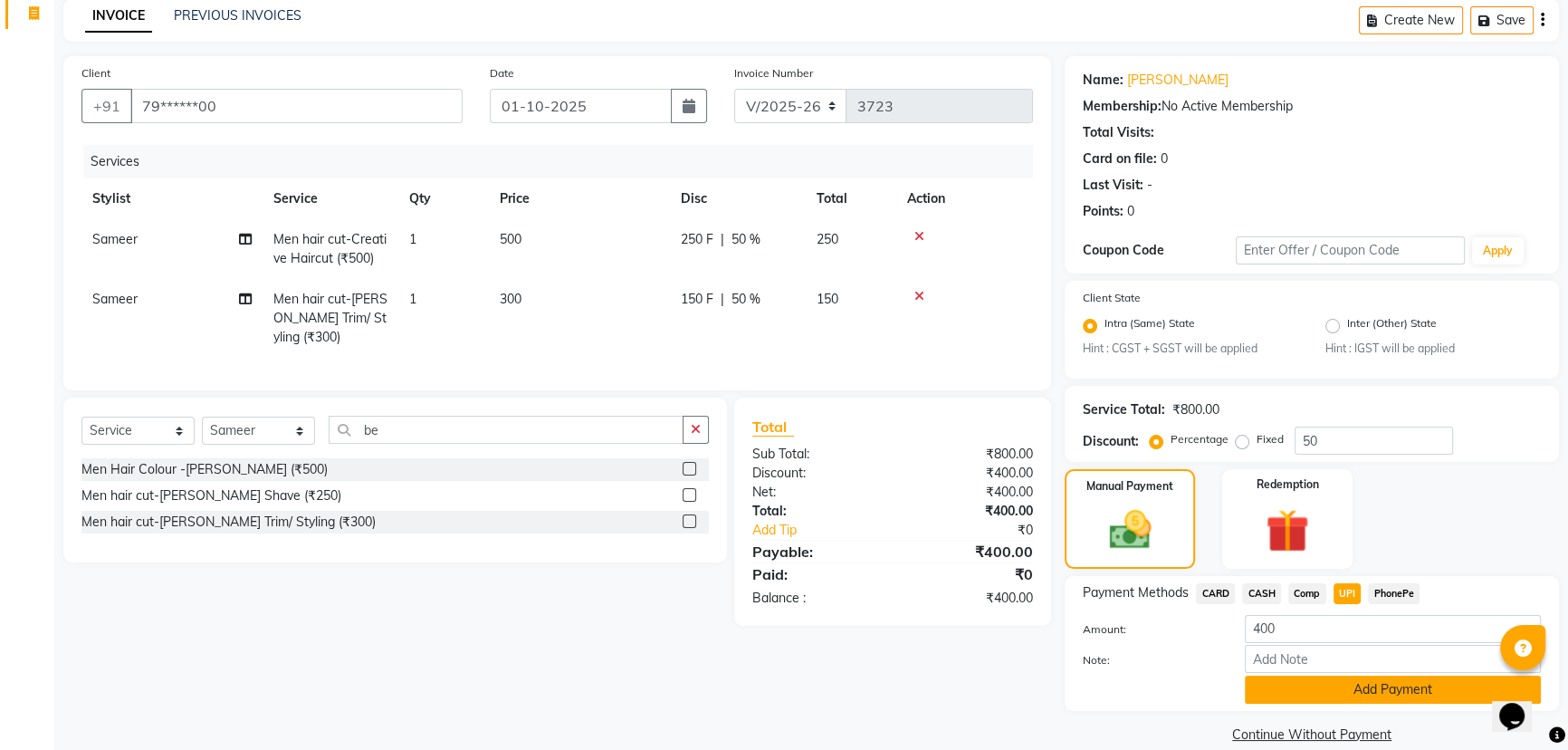
click at [1331, 698] on button "Add Payment" at bounding box center [1393, 689] width 296 height 28
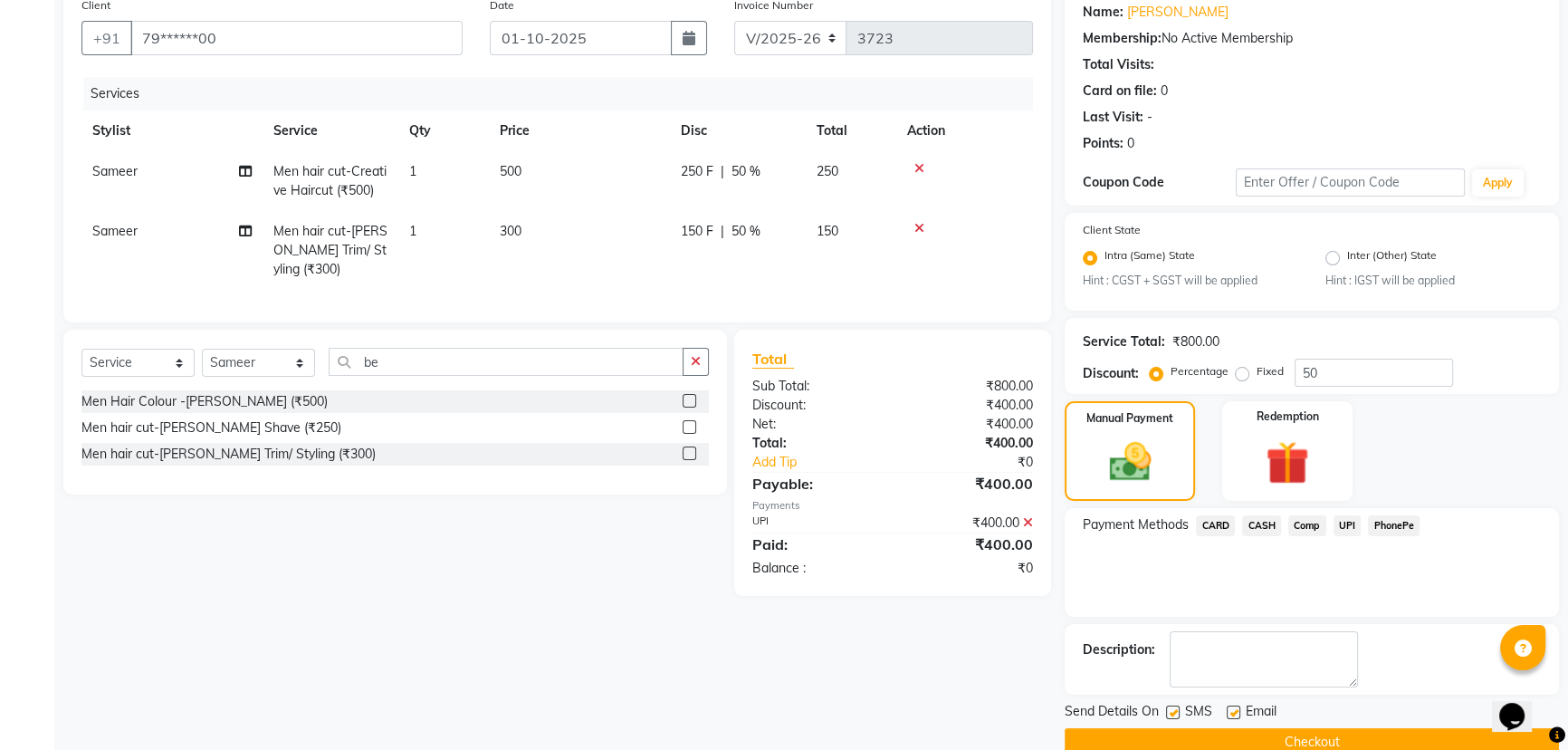
scroll to position [181, 0]
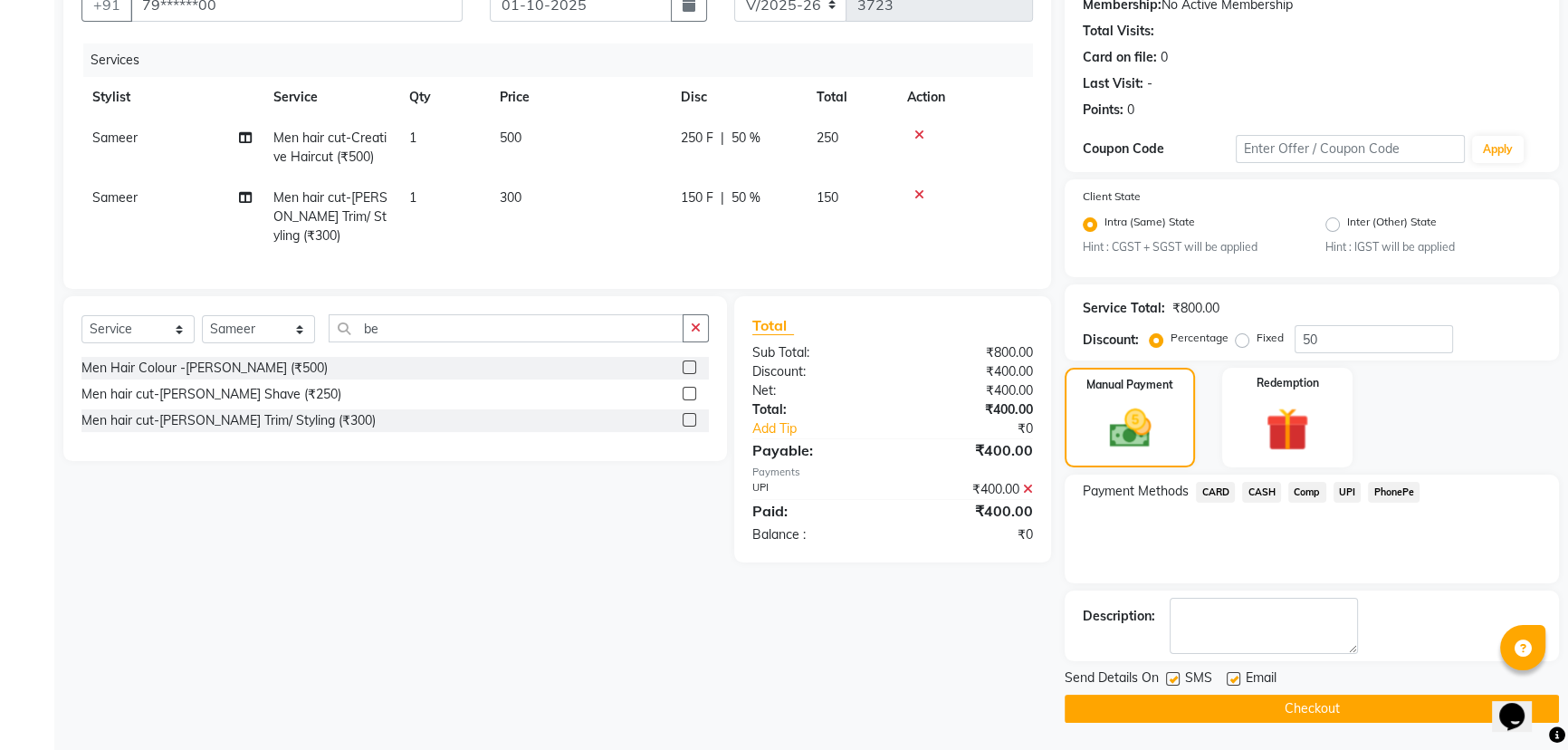
click at [1168, 675] on label at bounding box center [1172, 678] width 14 height 14
click at [1168, 675] on input "checkbox" at bounding box center [1171, 679] width 12 height 12
checkbox input "false"
click at [1236, 676] on label at bounding box center [1233, 678] width 14 height 14
click at [1236, 676] on input "checkbox" at bounding box center [1232, 679] width 12 height 12
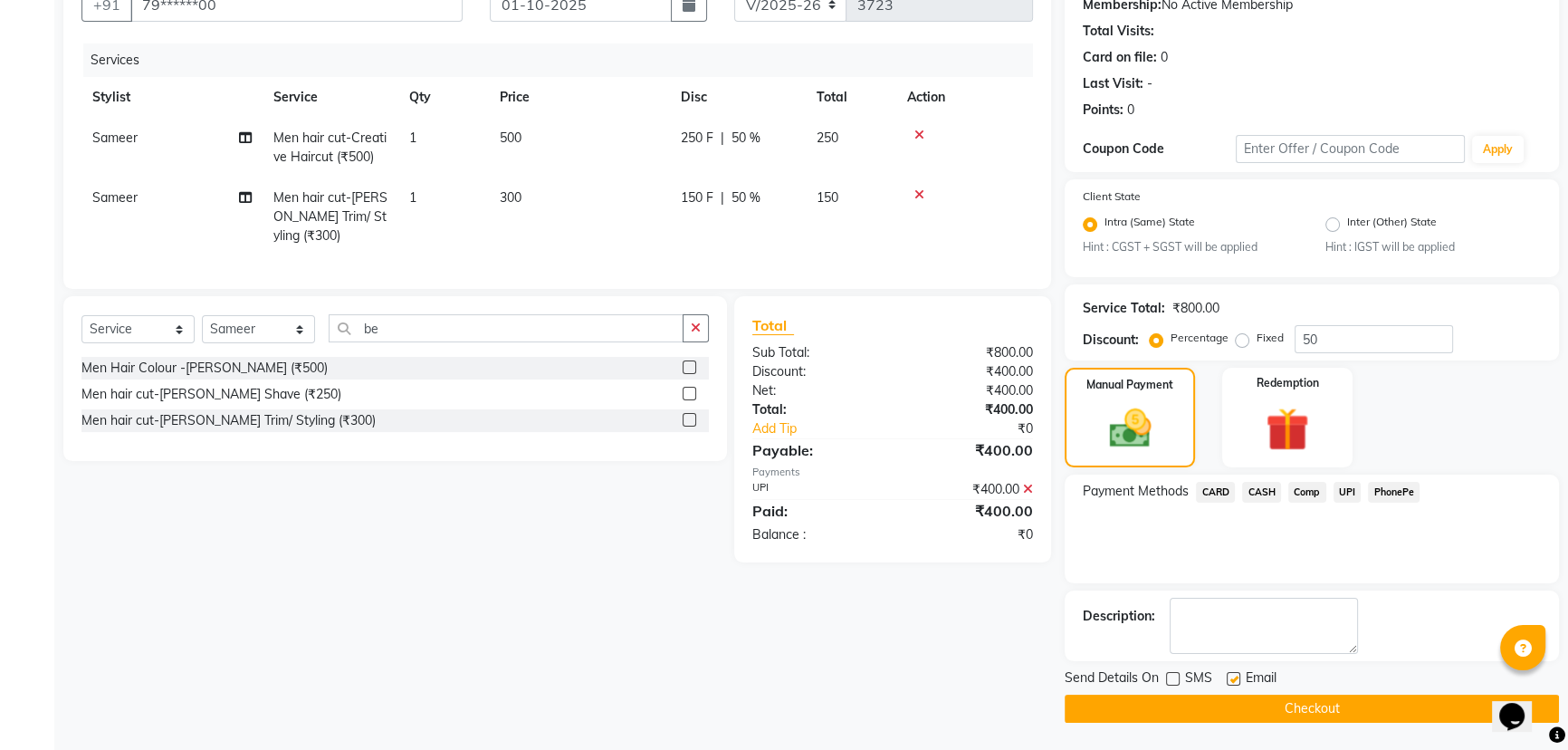
checkbox input "false"
click at [1257, 728] on main "INVOICE PREVIOUS INVOICES Create New Save Client +91 79******00 Date [DATE] Inv…" at bounding box center [811, 323] width 1514 height 853
click at [1249, 708] on button "Checkout" at bounding box center [1312, 708] width 494 height 28
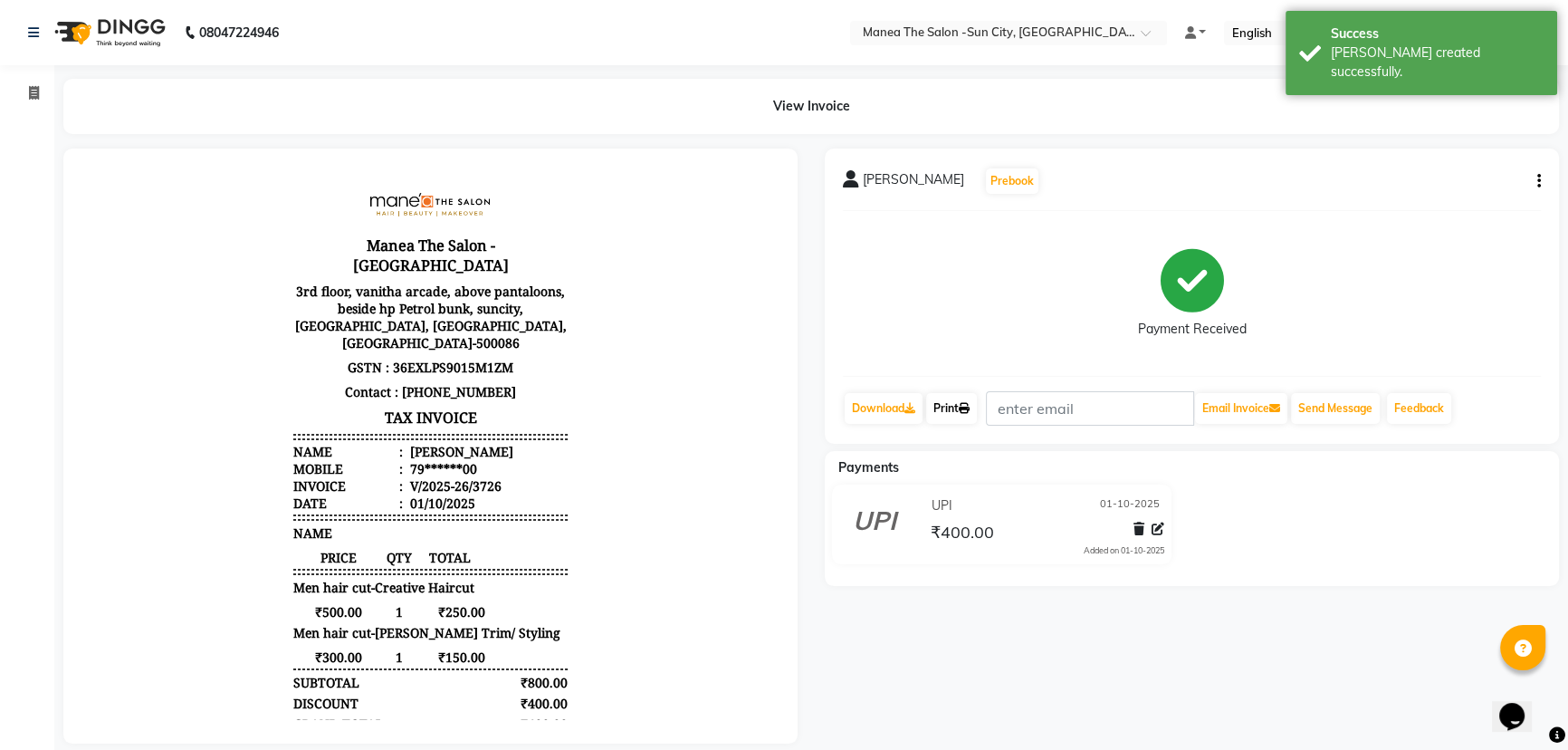
click at [960, 398] on link "Print" at bounding box center [951, 408] width 50 height 31
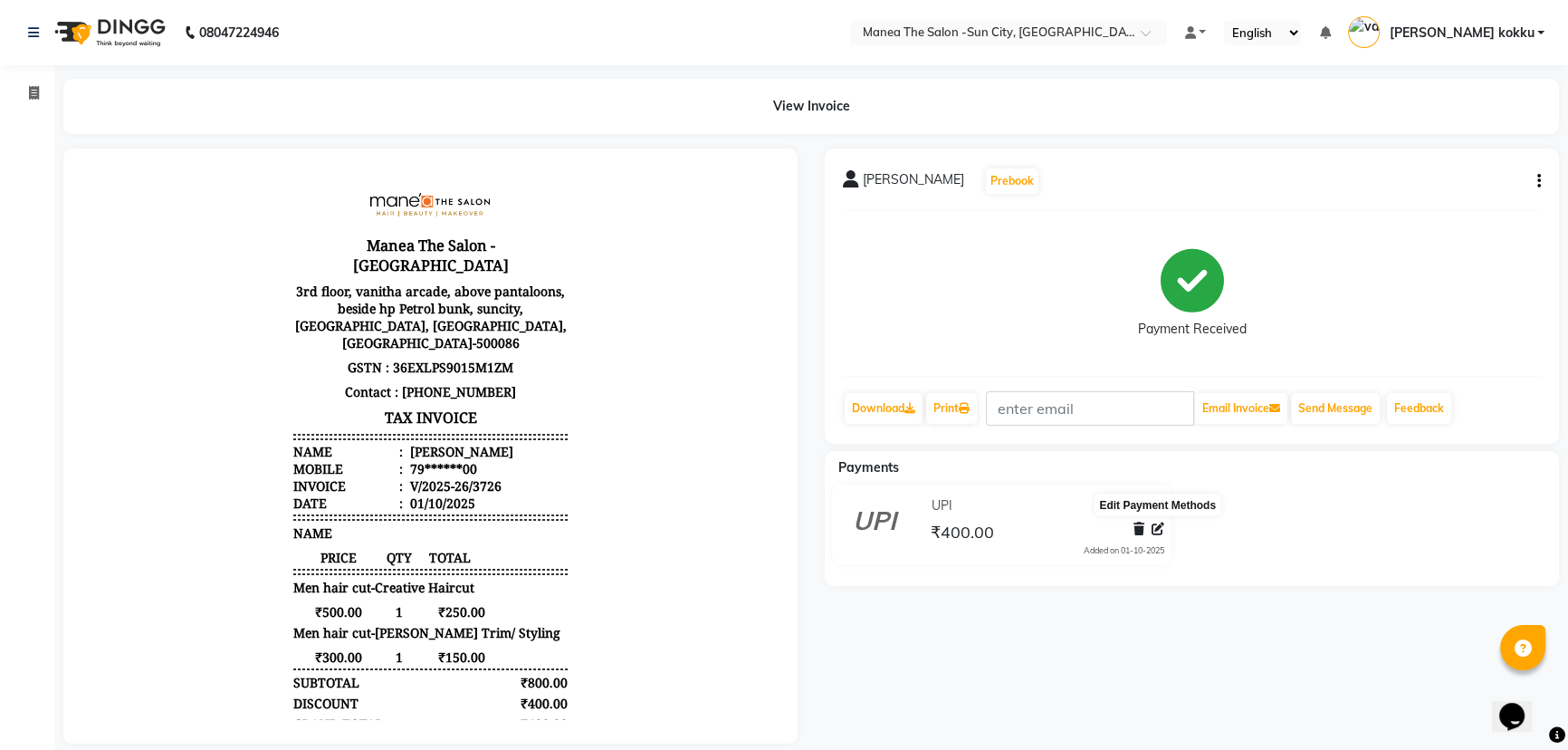
click at [1155, 530] on icon at bounding box center [1158, 528] width 13 height 13
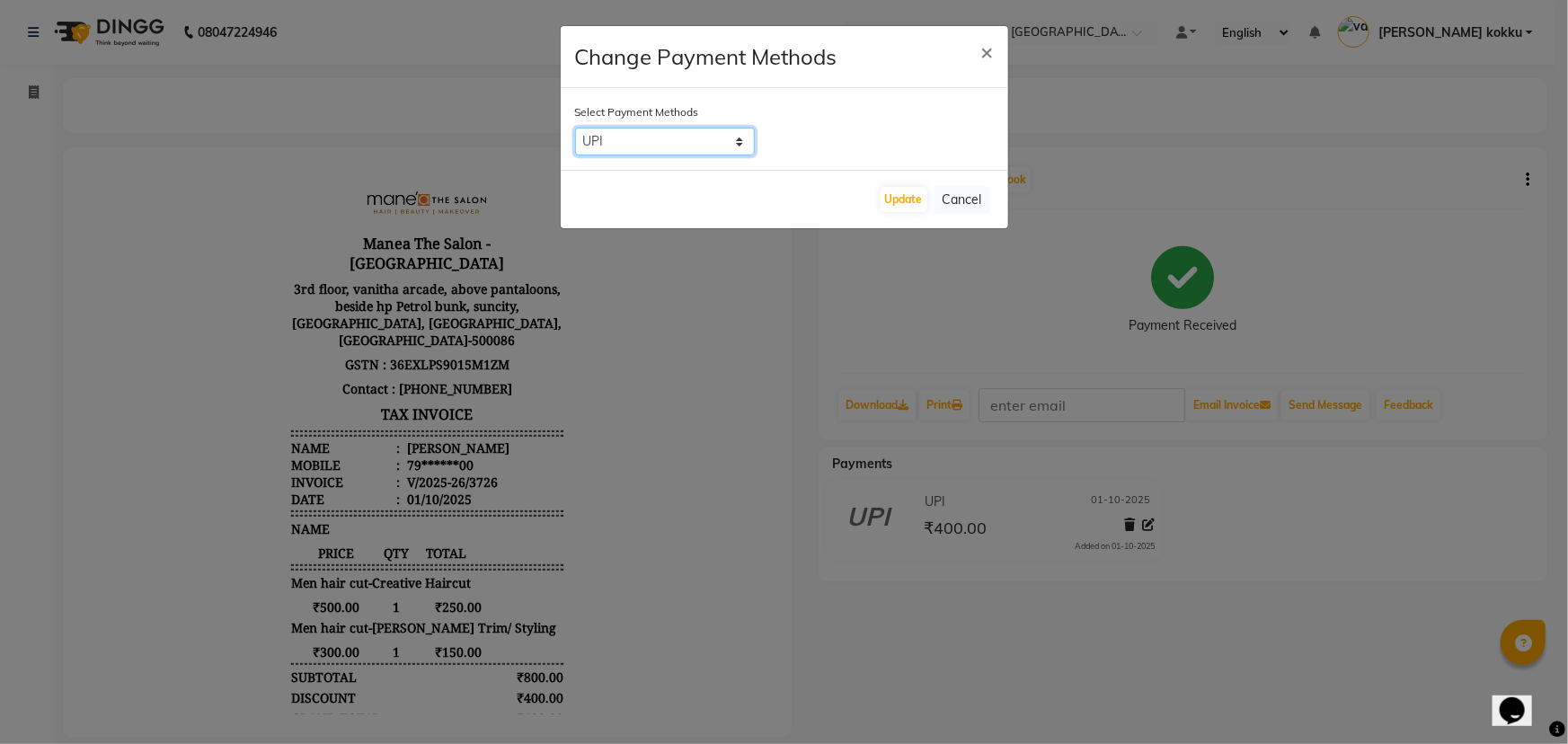
click at [648, 144] on select "CARD CASH Comp UPI PhonePe" at bounding box center [664, 141] width 180 height 28
select select "1"
click at [575, 128] on select "CARD CASH Comp UPI PhonePe" at bounding box center [664, 141] width 180 height 28
click at [891, 197] on button "Update" at bounding box center [904, 200] width 47 height 25
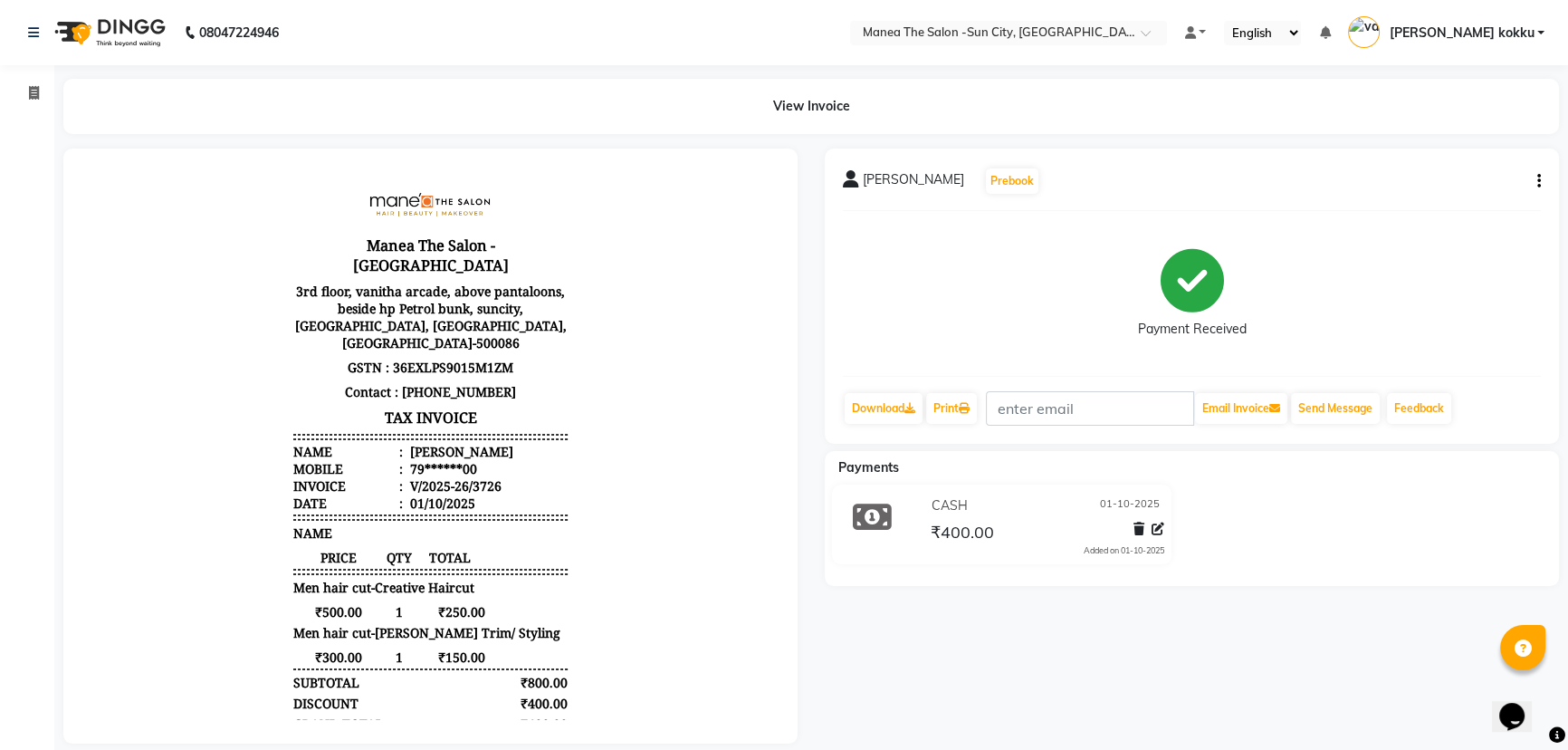
click at [1537, 182] on icon "button" at bounding box center [1539, 181] width 4 height 1
click at [1464, 191] on div "Edit Item Staff" at bounding box center [1448, 192] width 124 height 22
select select "82226"
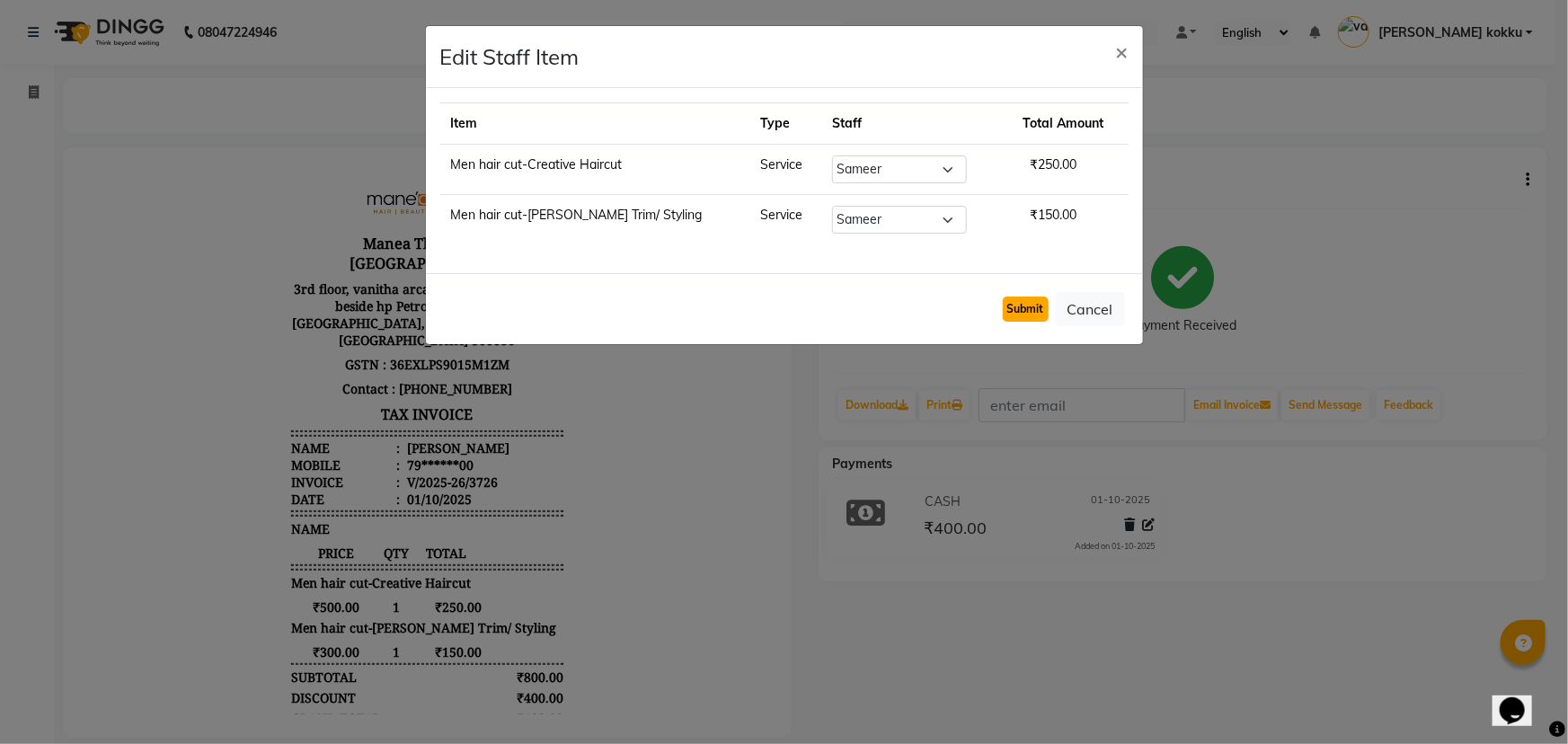
click at [1020, 301] on button "Submit" at bounding box center [1026, 309] width 46 height 25
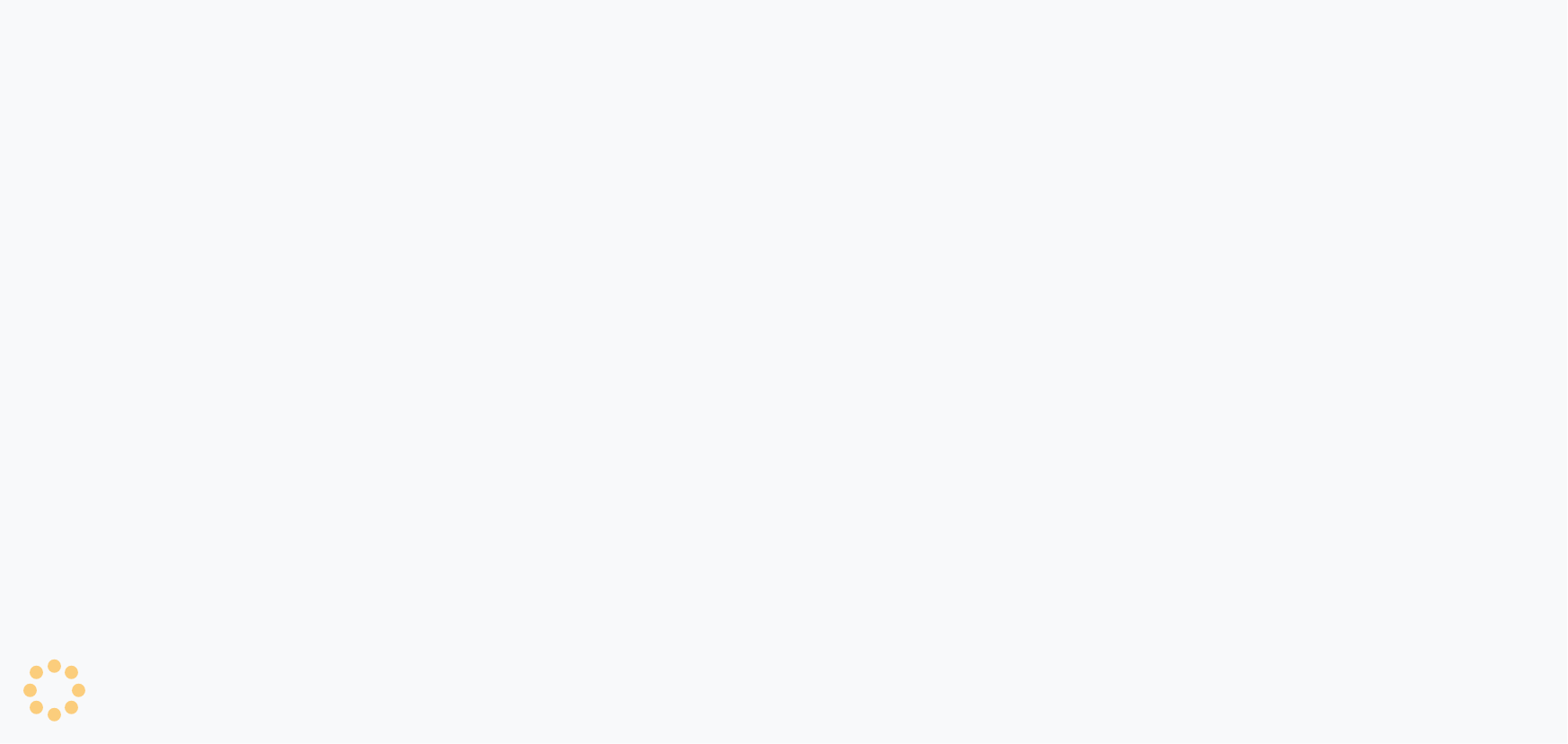
select select "service"
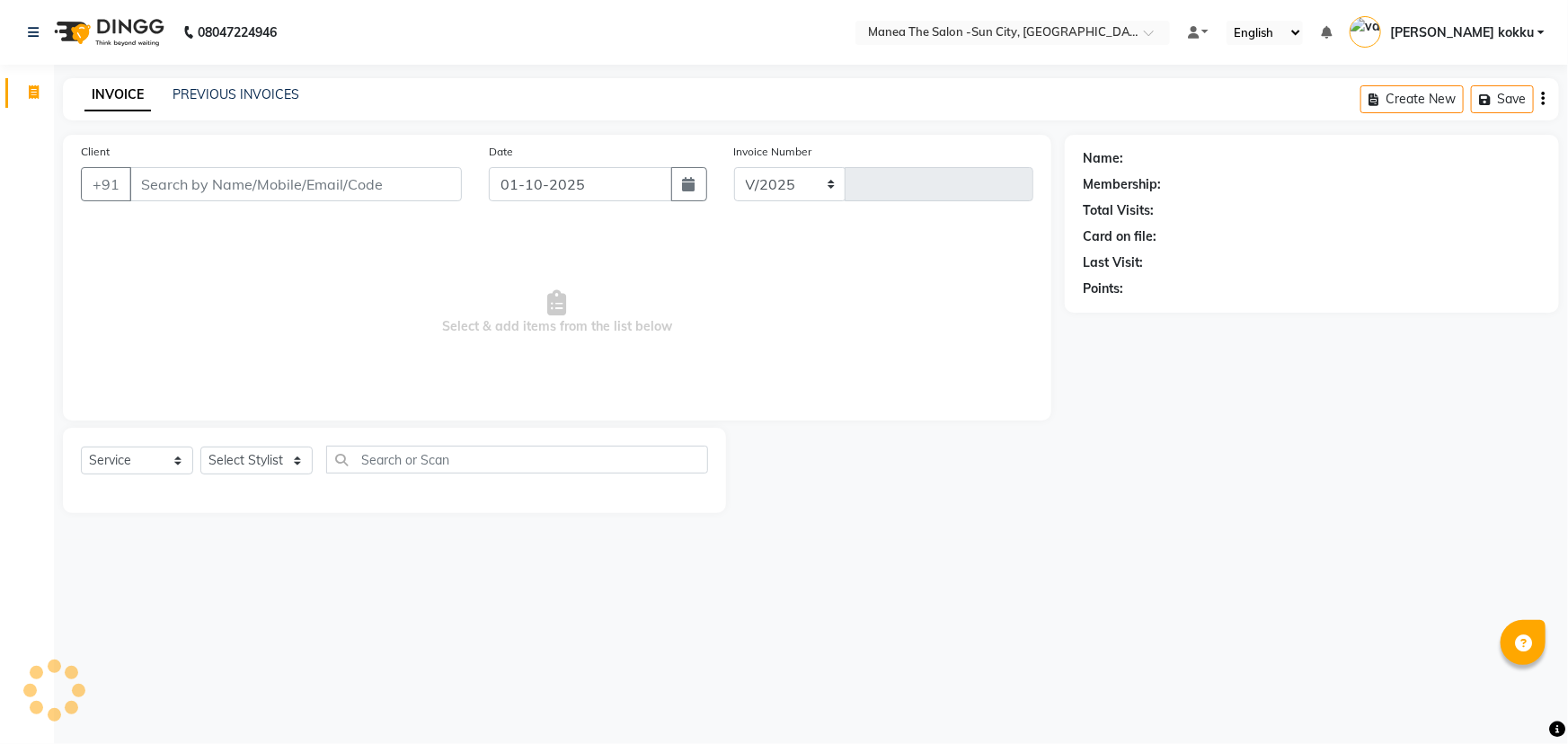
select select "5822"
type input "3728"
click at [274, 462] on select "Select Stylist [PERSON_NAME] [PERSON_NAME] Ikrar [PERSON_NAME] K sai [PERSON_NA…" at bounding box center [256, 460] width 112 height 28
select select "62892"
click at [201, 446] on select "Select Stylist [PERSON_NAME] [PERSON_NAME] Ikrar [PERSON_NAME] K sai [PERSON_NA…" at bounding box center [256, 460] width 112 height 28
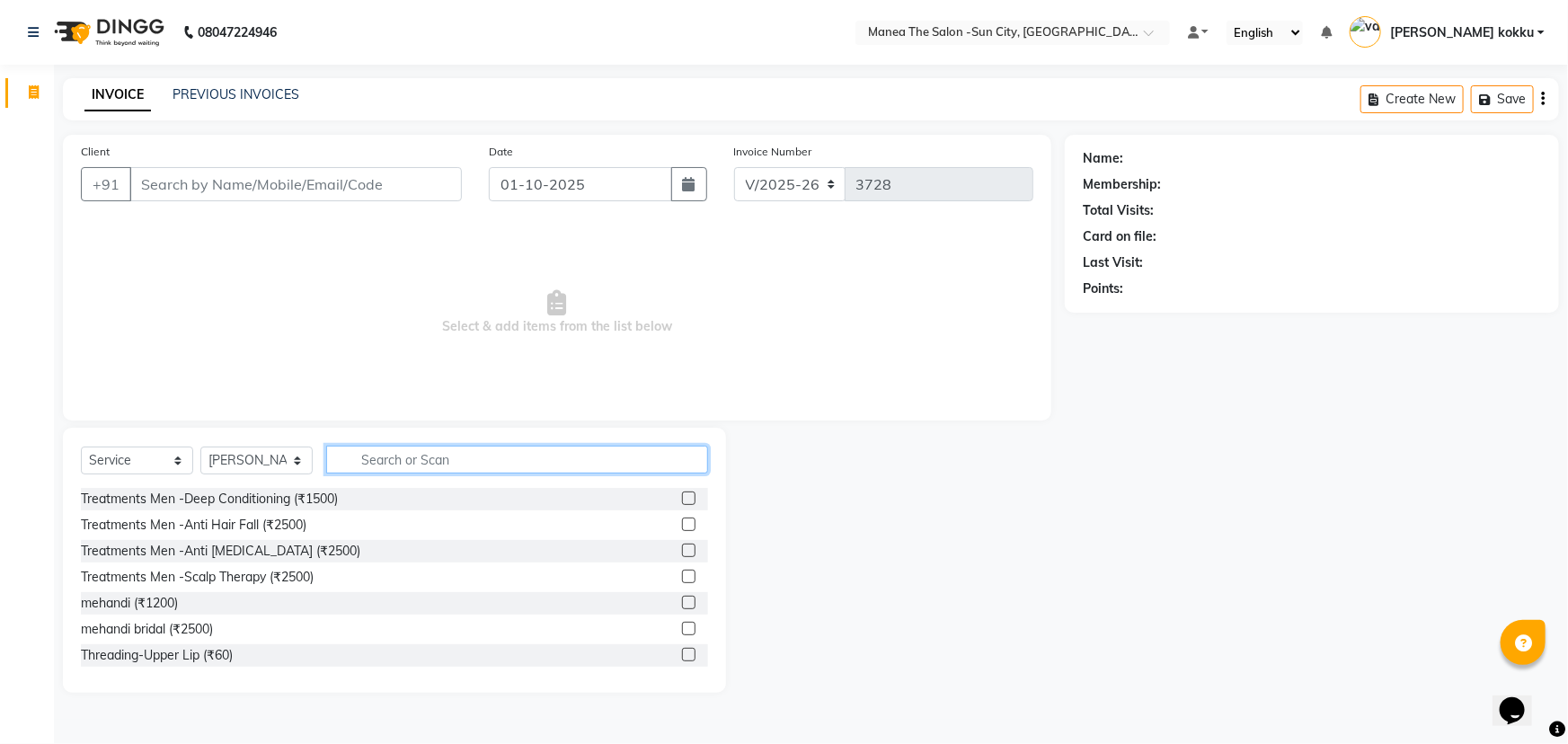
click at [416, 454] on input "text" at bounding box center [518, 459] width 382 height 28
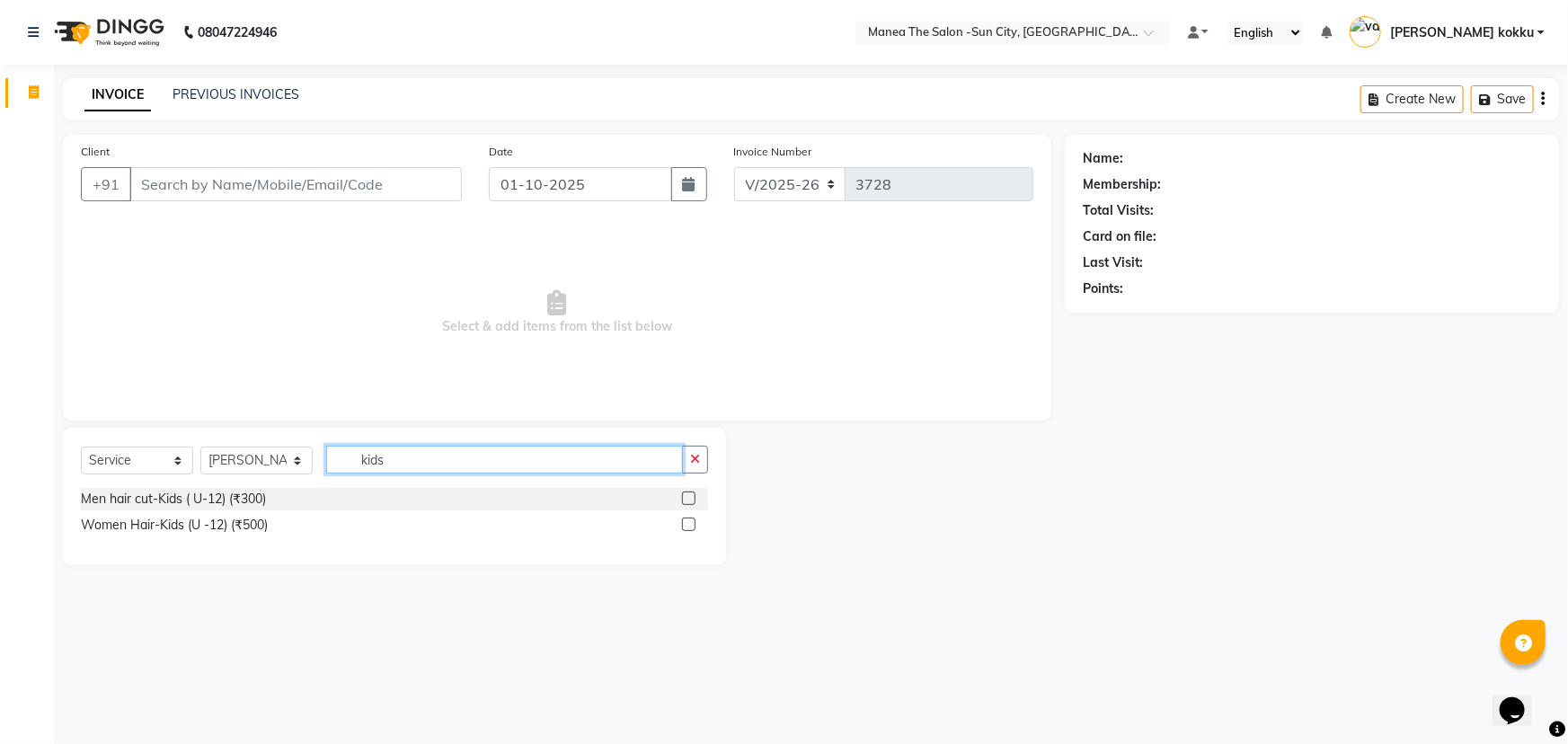
type input "kids"
click at [692, 499] on label at bounding box center [688, 498] width 13 height 13
click at [692, 499] on input "checkbox" at bounding box center [688, 499] width 12 height 12
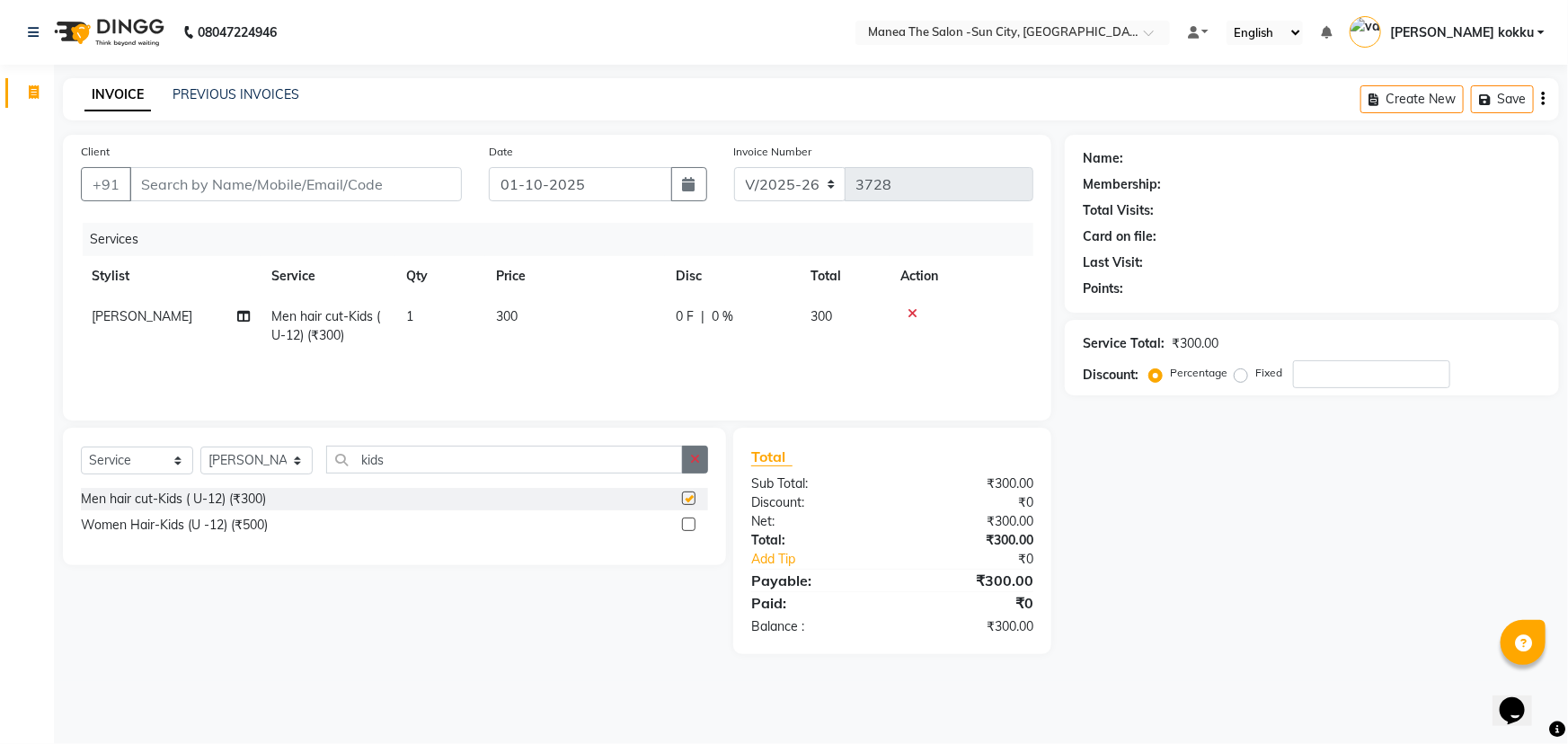
checkbox input "false"
click at [694, 456] on icon "button" at bounding box center [695, 459] width 10 height 12
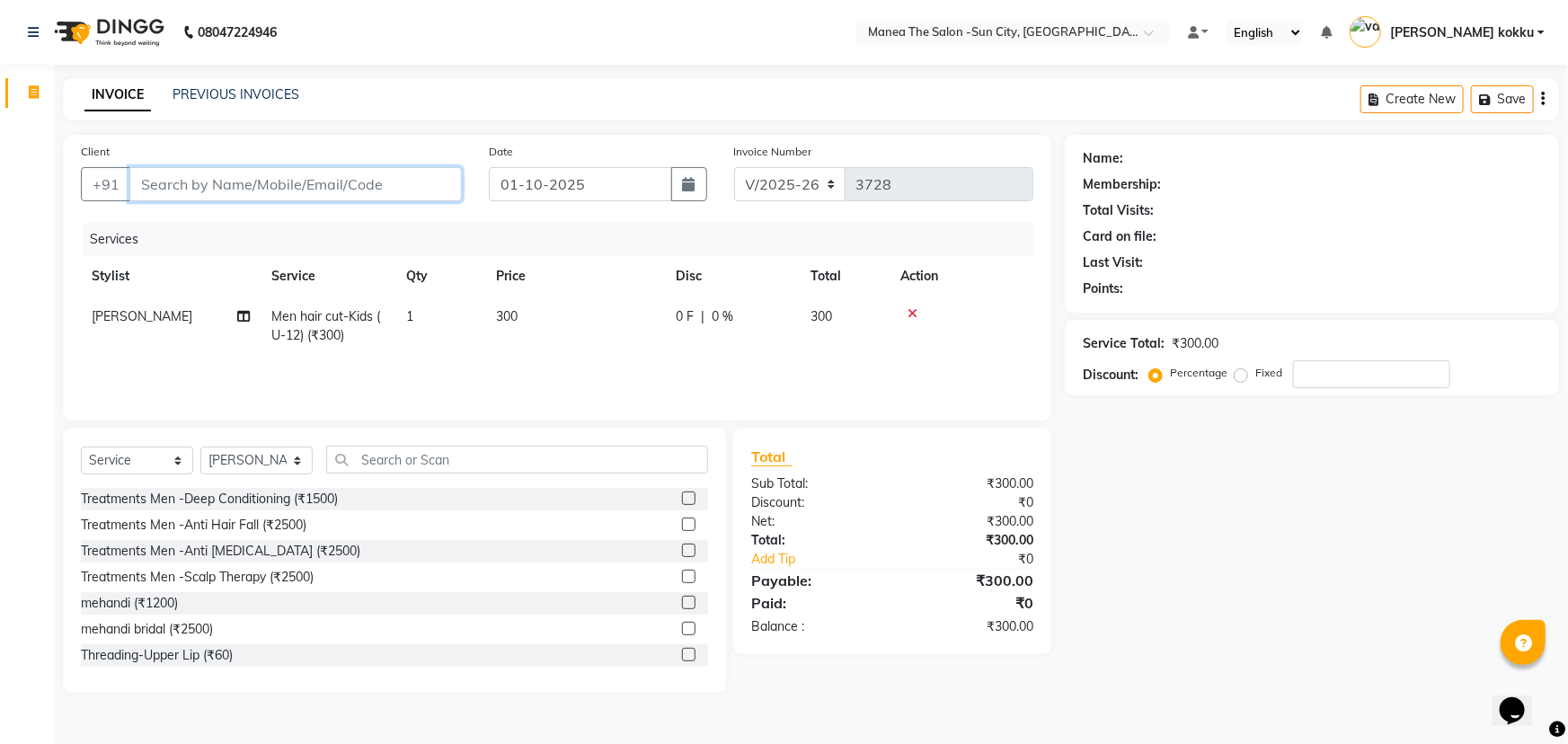
click at [387, 175] on input "Client" at bounding box center [296, 184] width 332 height 35
type input "8"
type input "0"
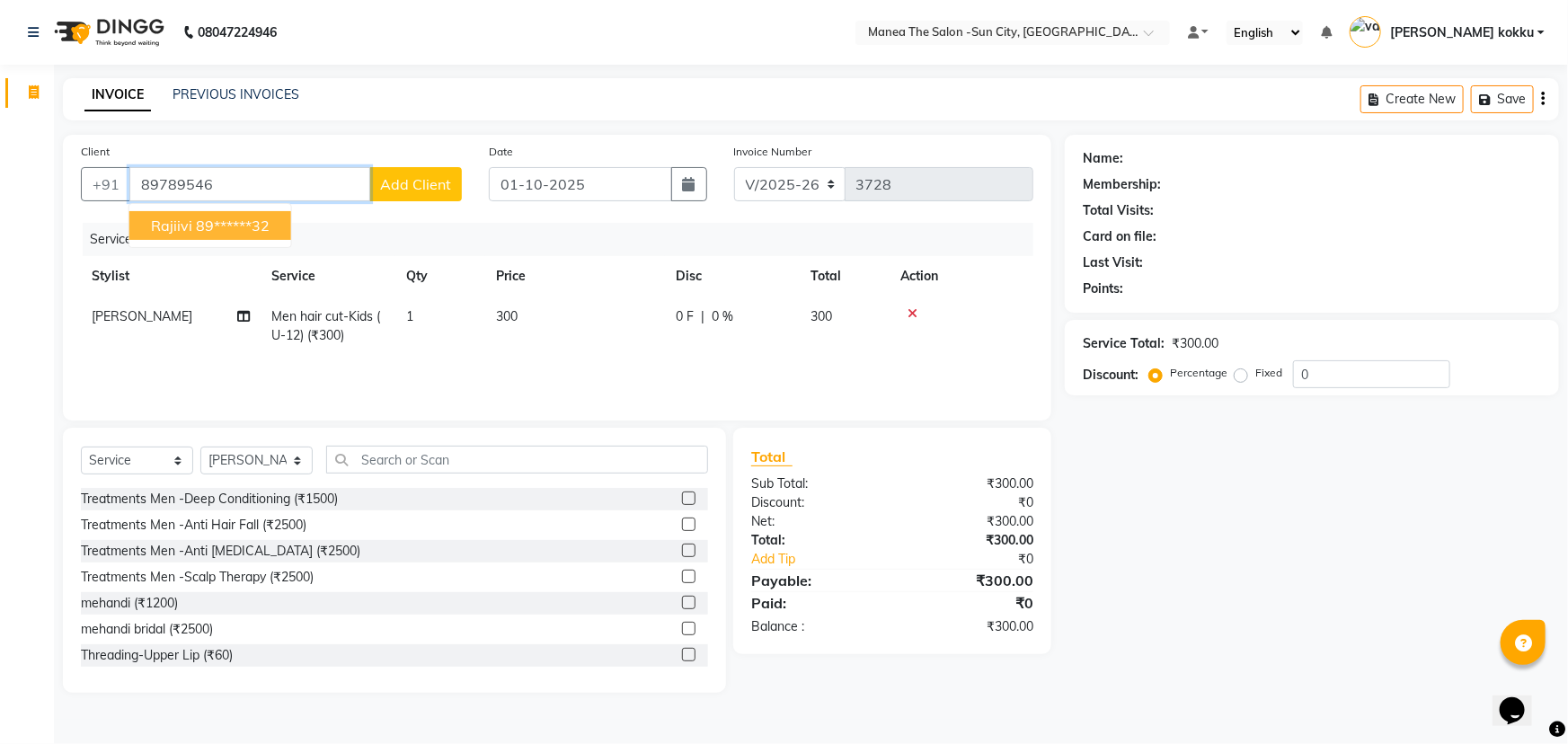
click at [184, 238] on button "rajiivi 89******32" at bounding box center [210, 226] width 161 height 29
type input "89******32"
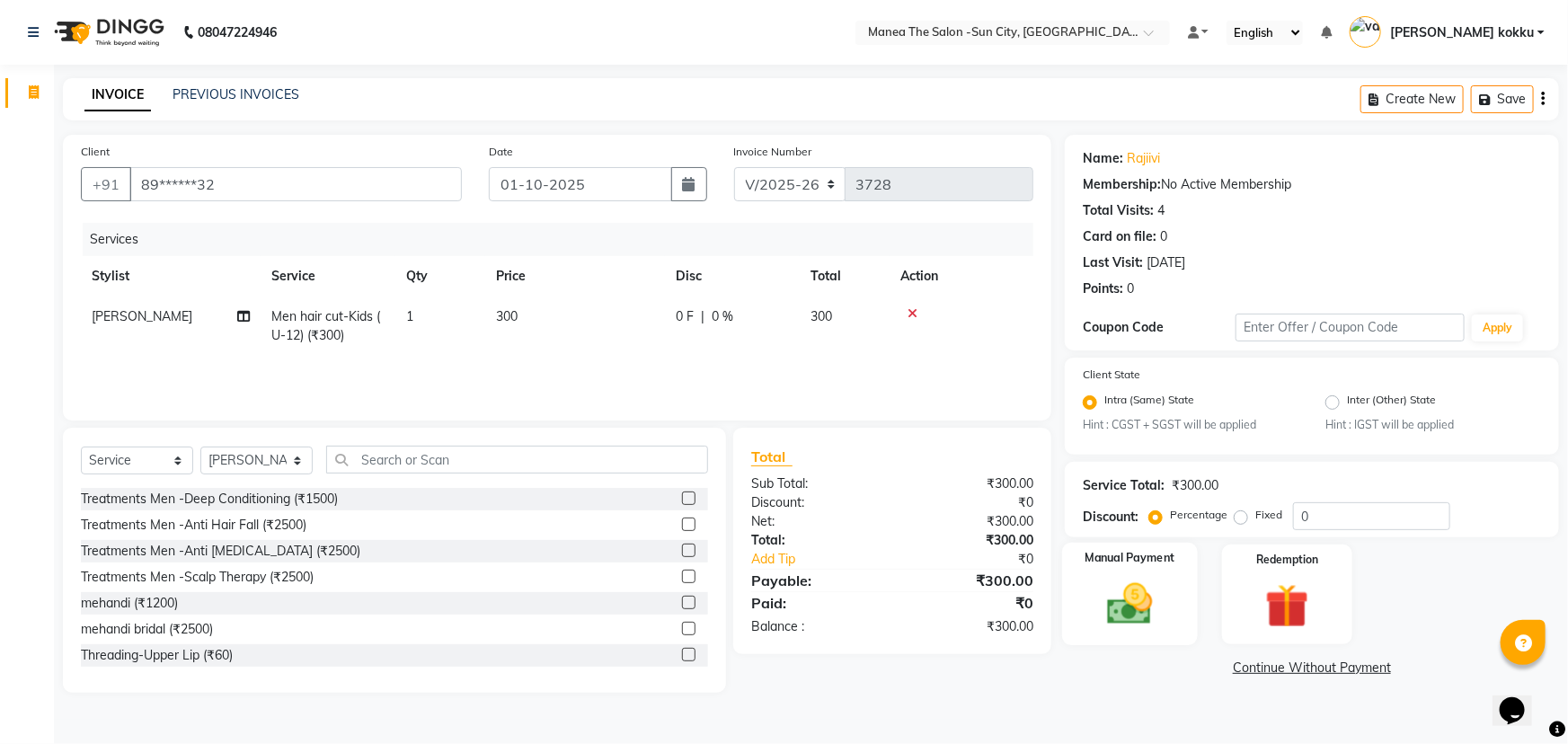
click at [1124, 601] on img at bounding box center [1130, 605] width 74 height 52
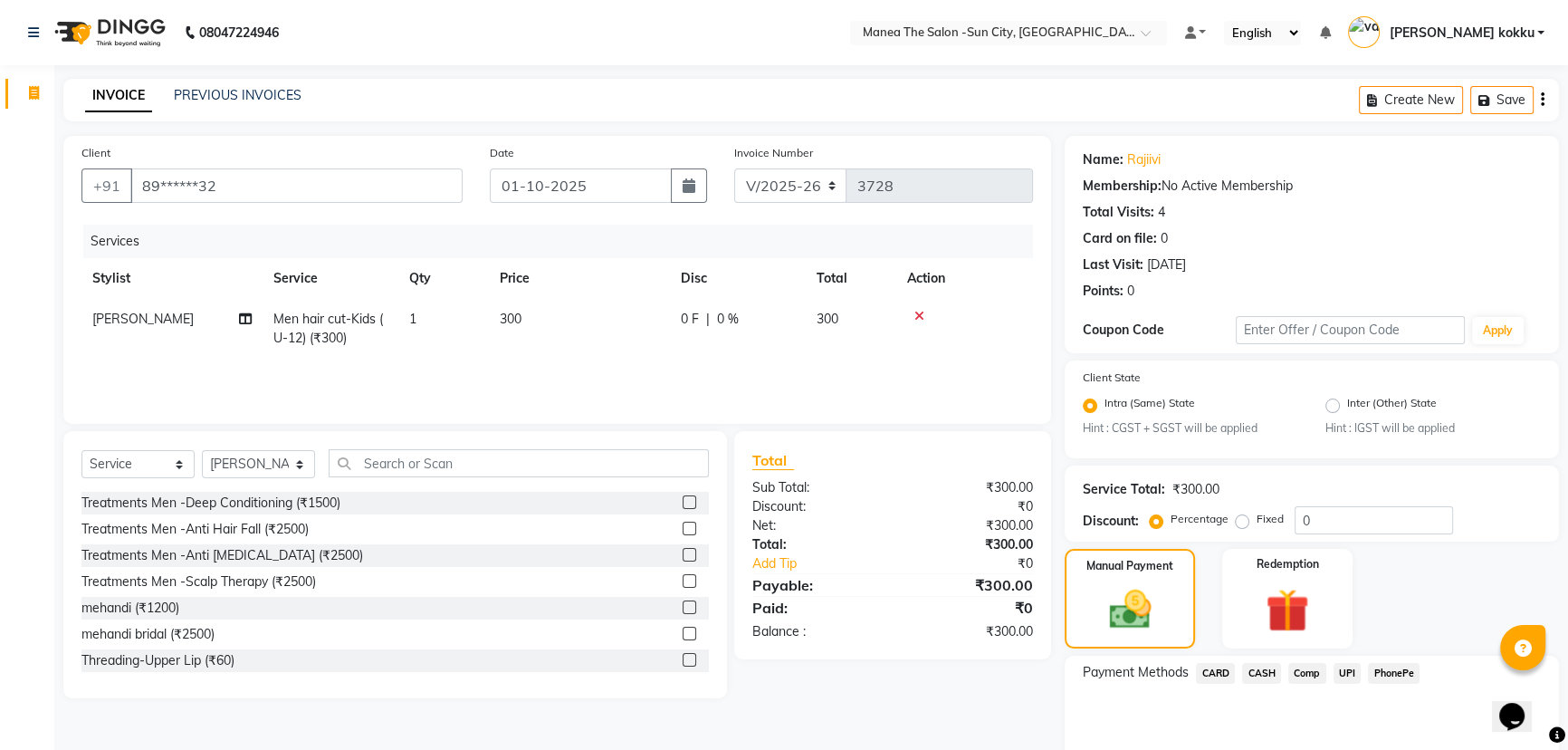
click at [1345, 672] on span "UPI" at bounding box center [1347, 674] width 28 height 21
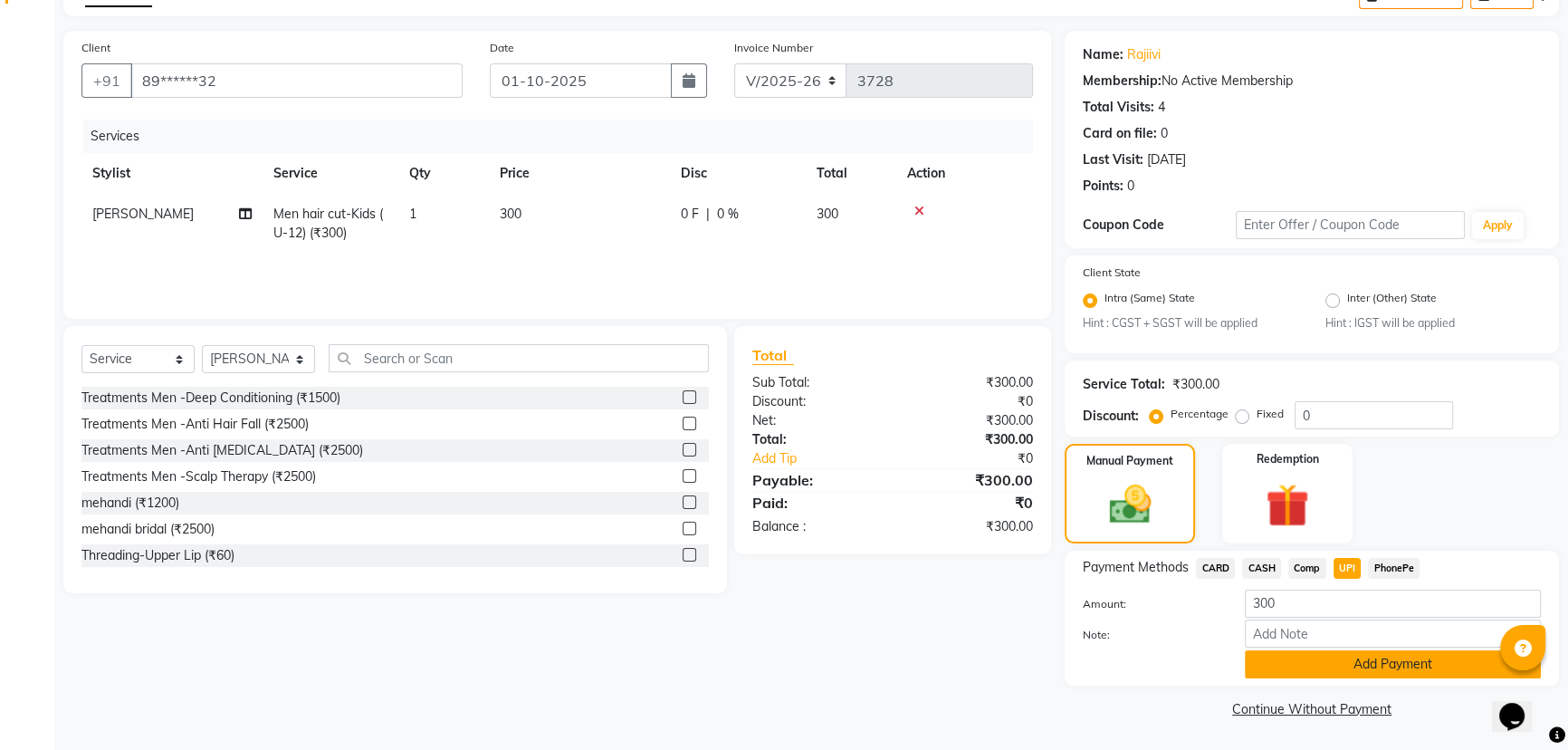
click at [1348, 673] on button "Add Payment" at bounding box center [1393, 664] width 296 height 28
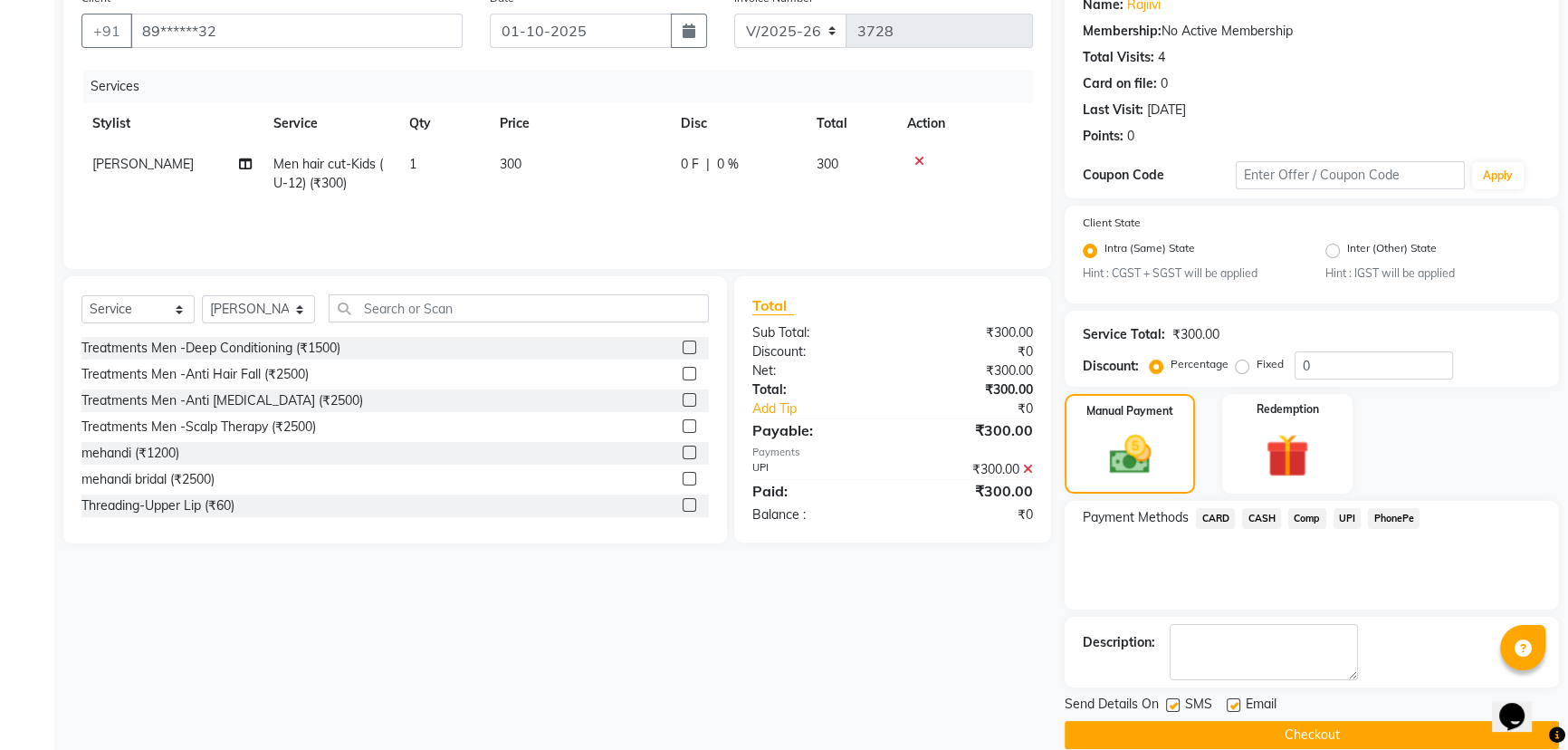
scroll to position [181, 0]
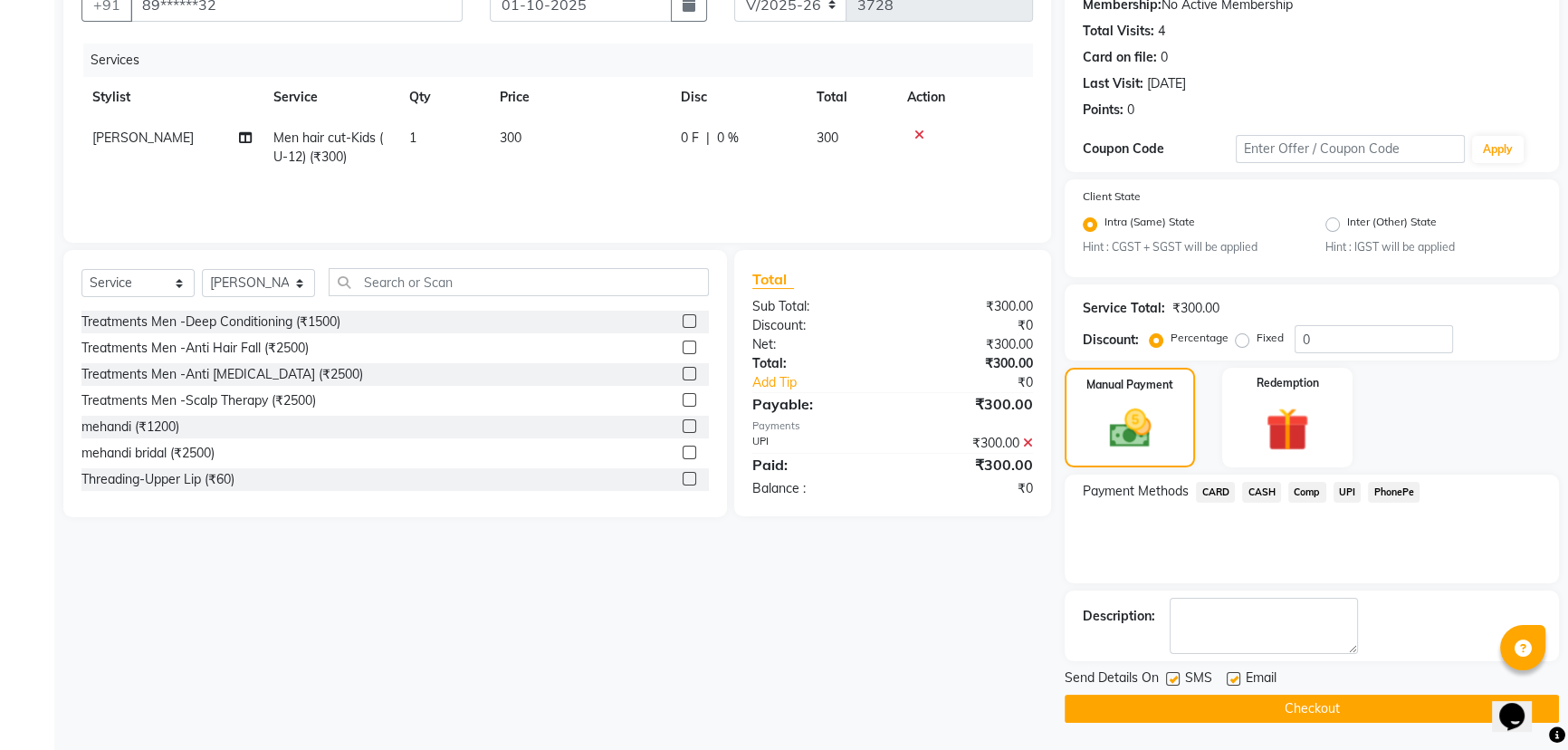
click at [1173, 677] on label at bounding box center [1172, 678] width 14 height 14
click at [1173, 677] on input "checkbox" at bounding box center [1171, 679] width 12 height 12
checkbox input "false"
click at [1239, 676] on label at bounding box center [1233, 678] width 14 height 14
click at [1238, 676] on input "checkbox" at bounding box center [1232, 679] width 12 height 12
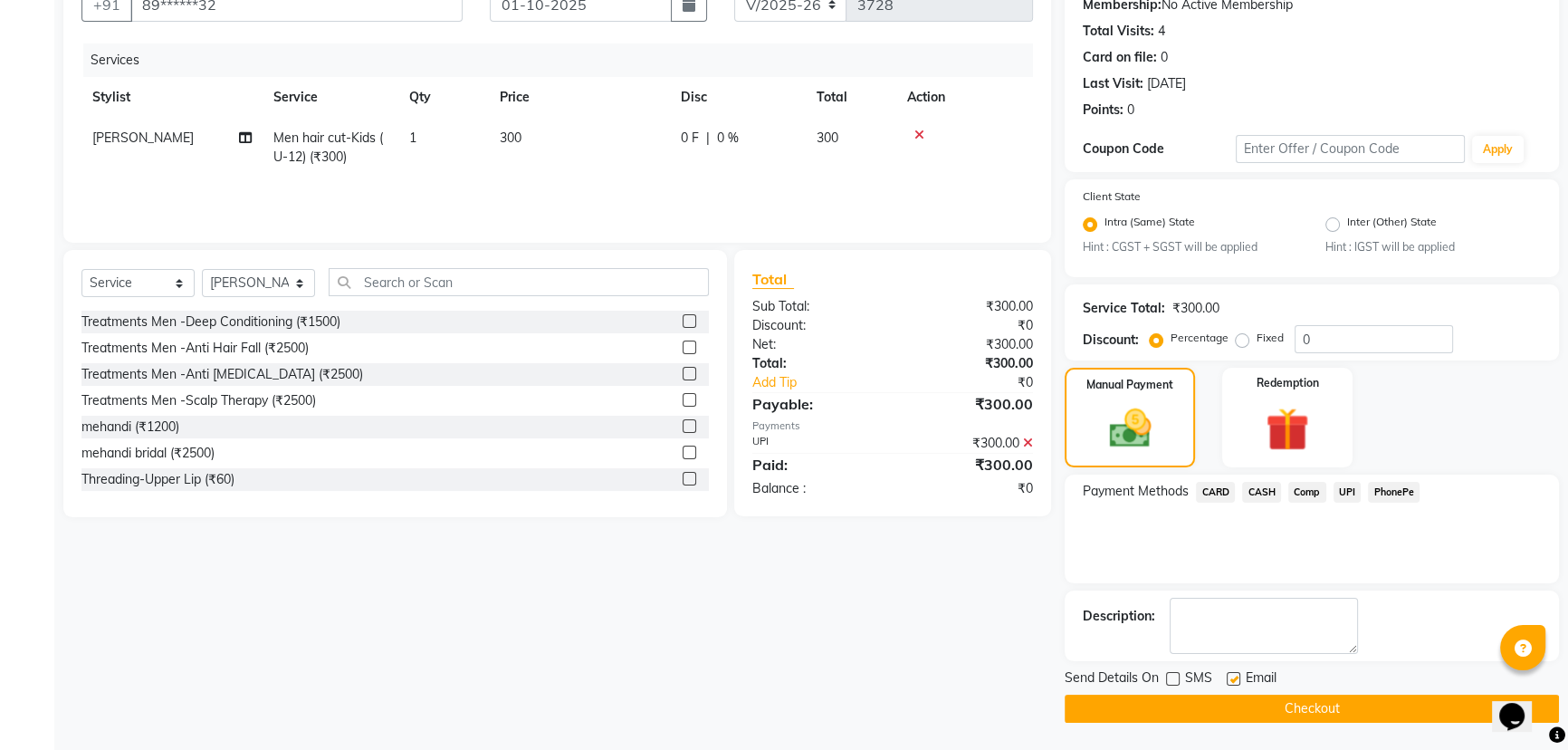
checkbox input "false"
click at [1267, 720] on button "Checkout" at bounding box center [1312, 708] width 494 height 28
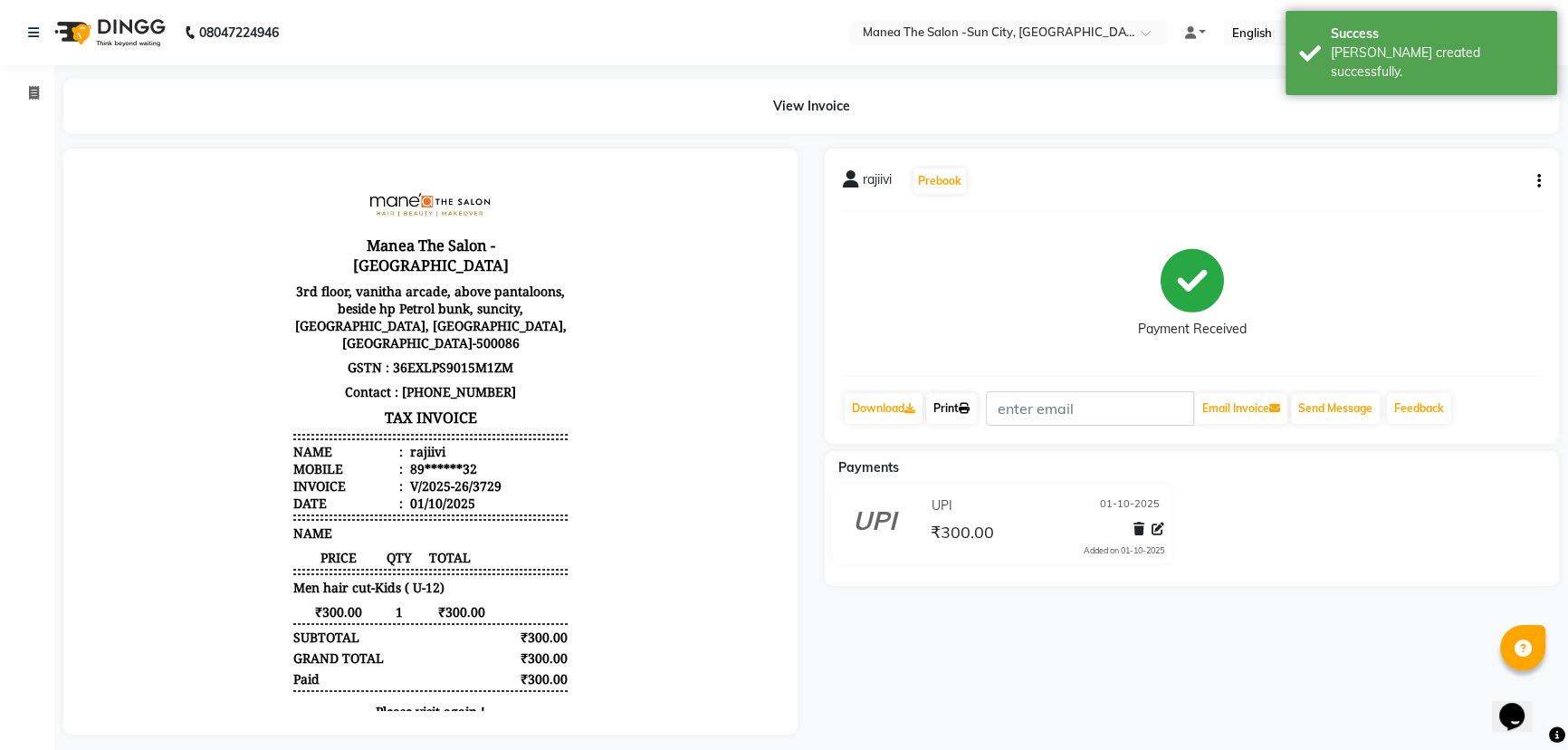
click at [951, 405] on link "Print" at bounding box center [951, 408] width 50 height 31
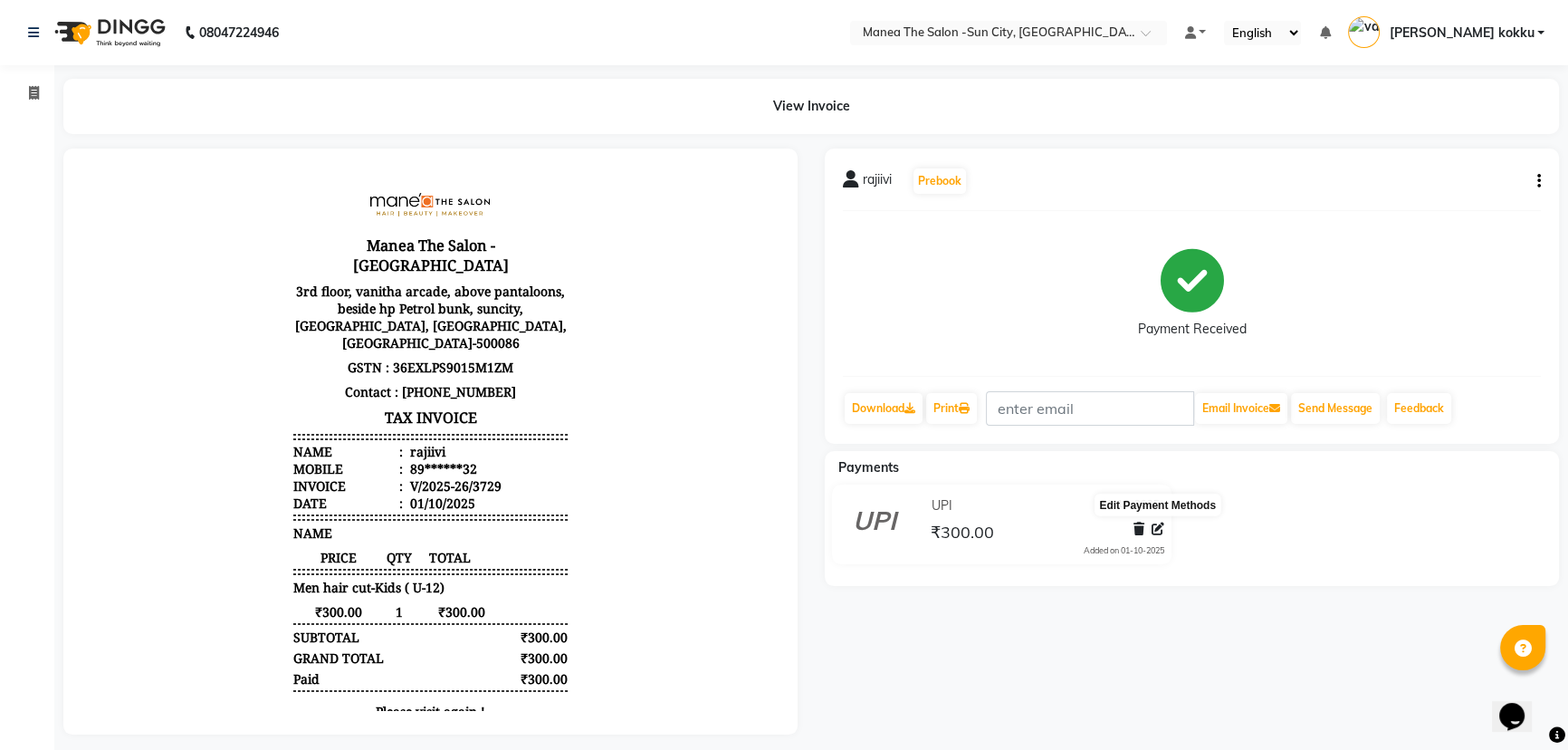
click at [1152, 533] on icon at bounding box center [1158, 528] width 13 height 13
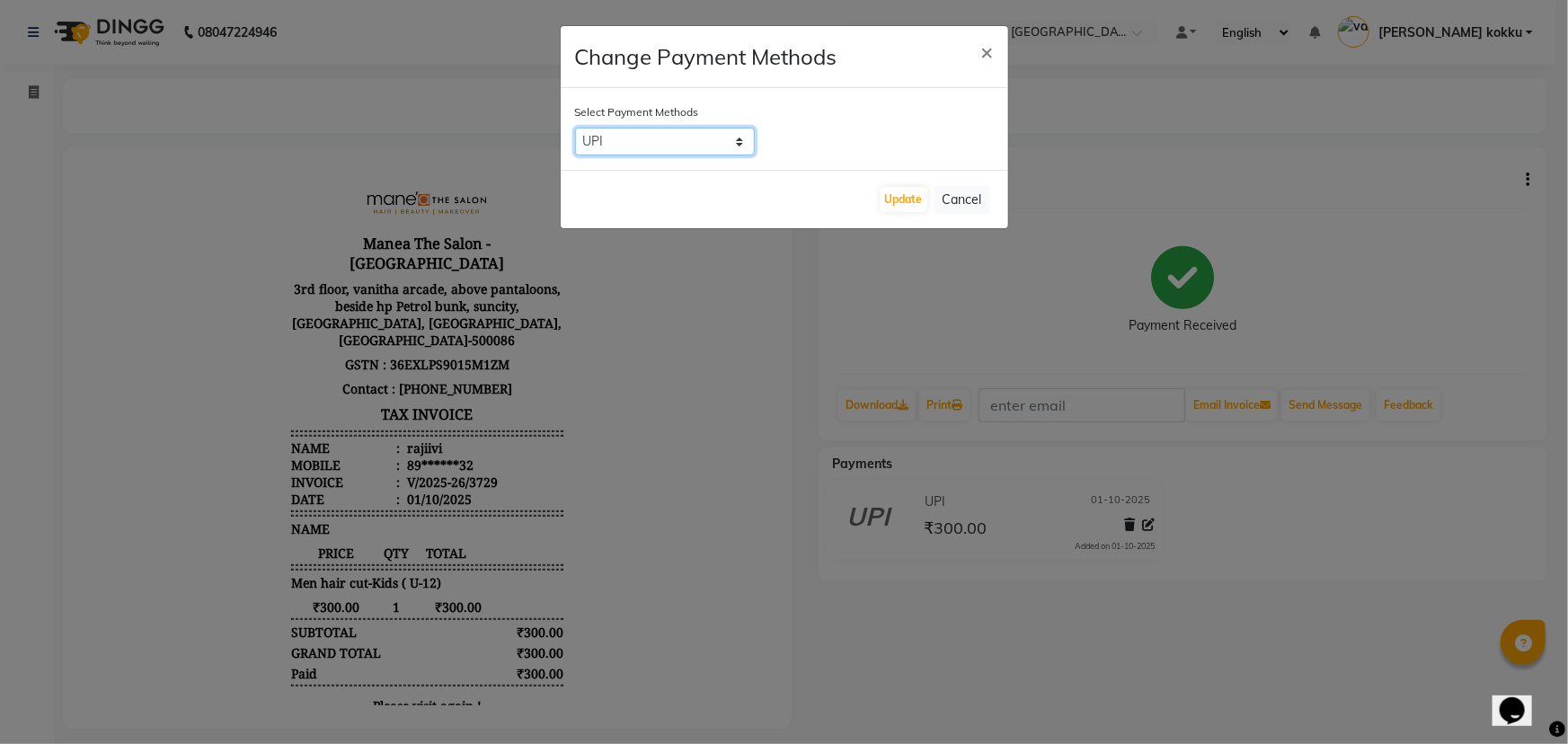
click at [705, 137] on select "CARD CASH Comp UPI PhonePe" at bounding box center [664, 141] width 180 height 28
select select "2"
click at [575, 128] on select "CARD CASH Comp UPI PhonePe" at bounding box center [664, 141] width 180 height 28
click at [907, 197] on button "Update" at bounding box center [904, 200] width 47 height 25
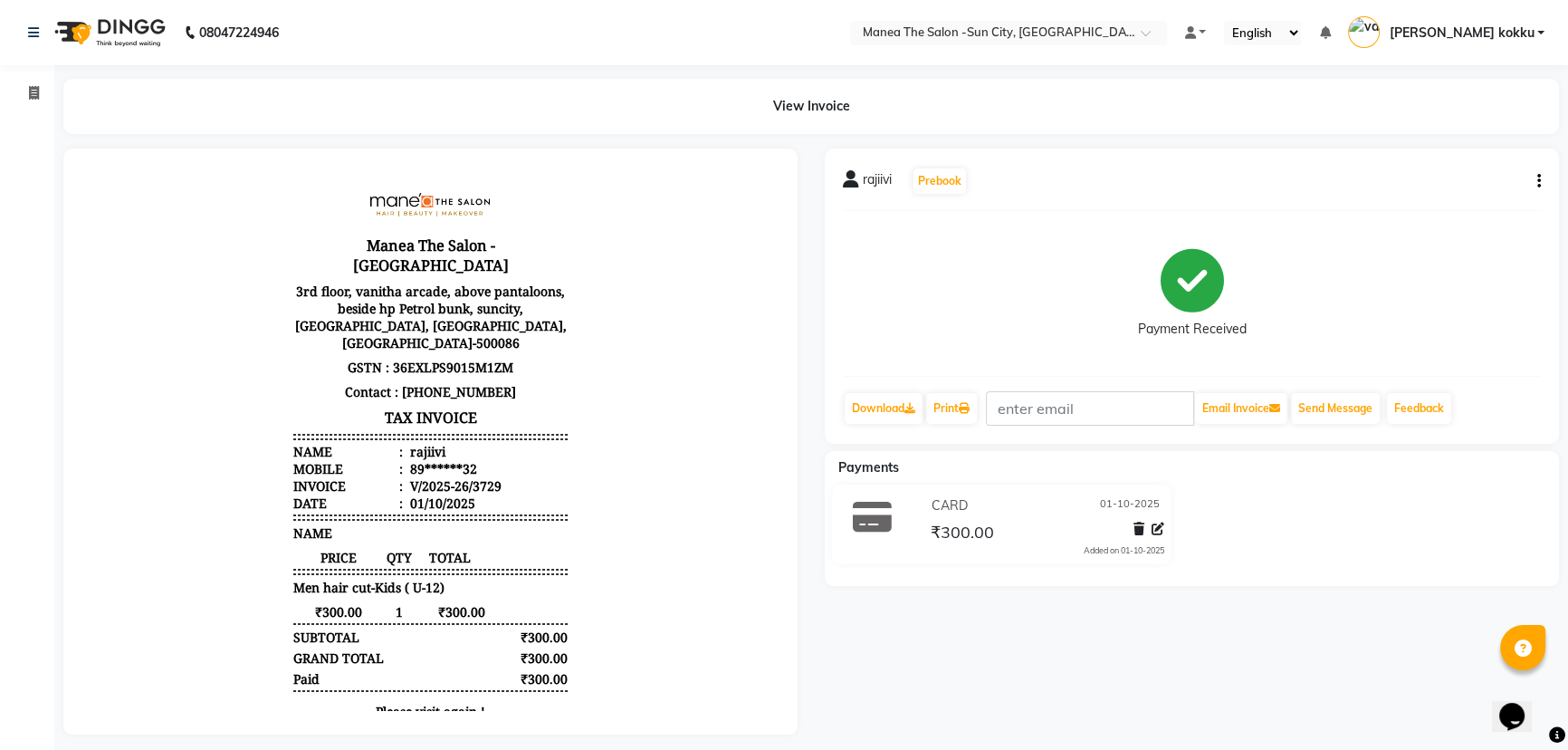
click at [1539, 182] on icon "button" at bounding box center [1539, 181] width 4 height 1
click at [1494, 195] on div "Edit Item Staff" at bounding box center [1448, 192] width 124 height 22
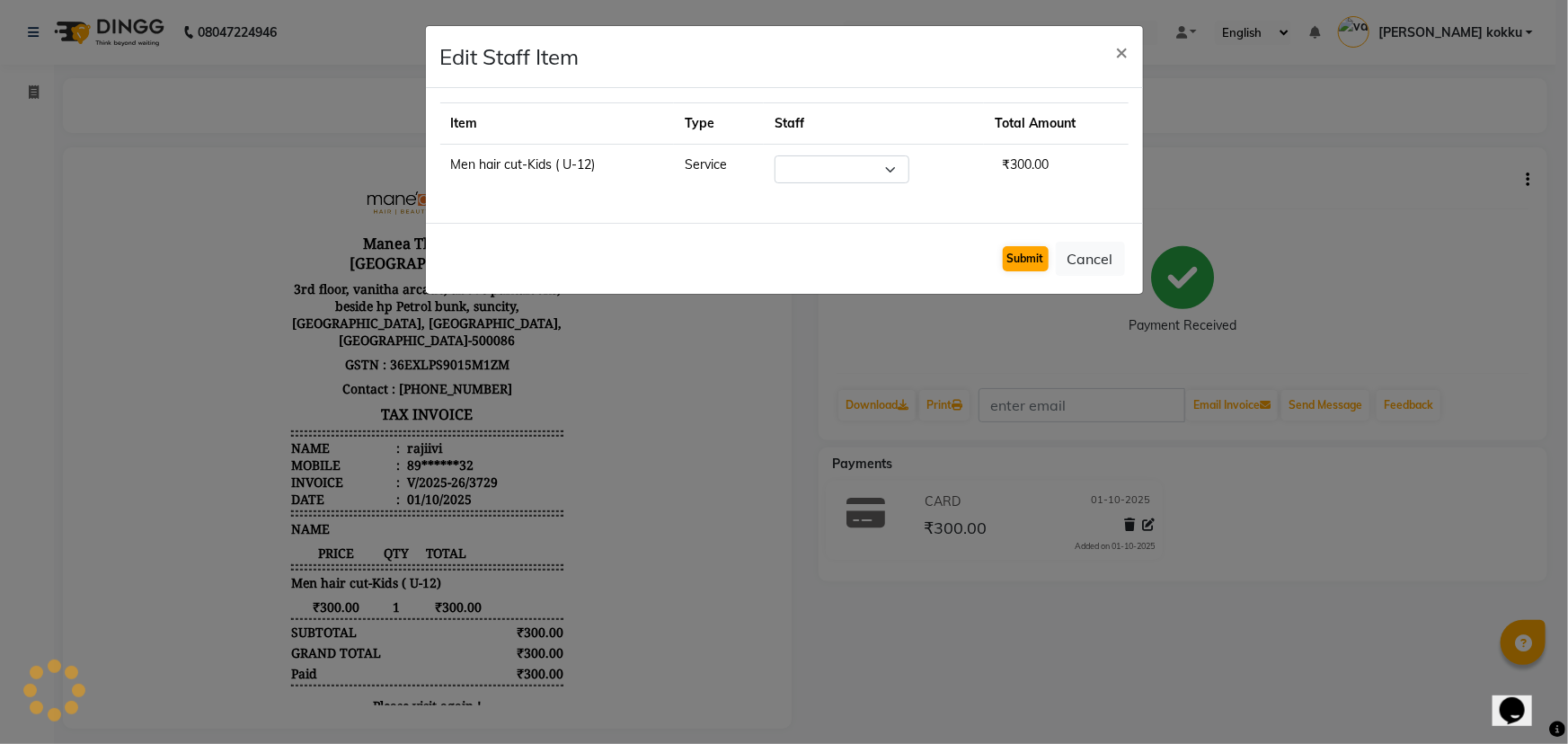
select select "62892"
click at [1017, 265] on button "Submit" at bounding box center [1026, 258] width 46 height 25
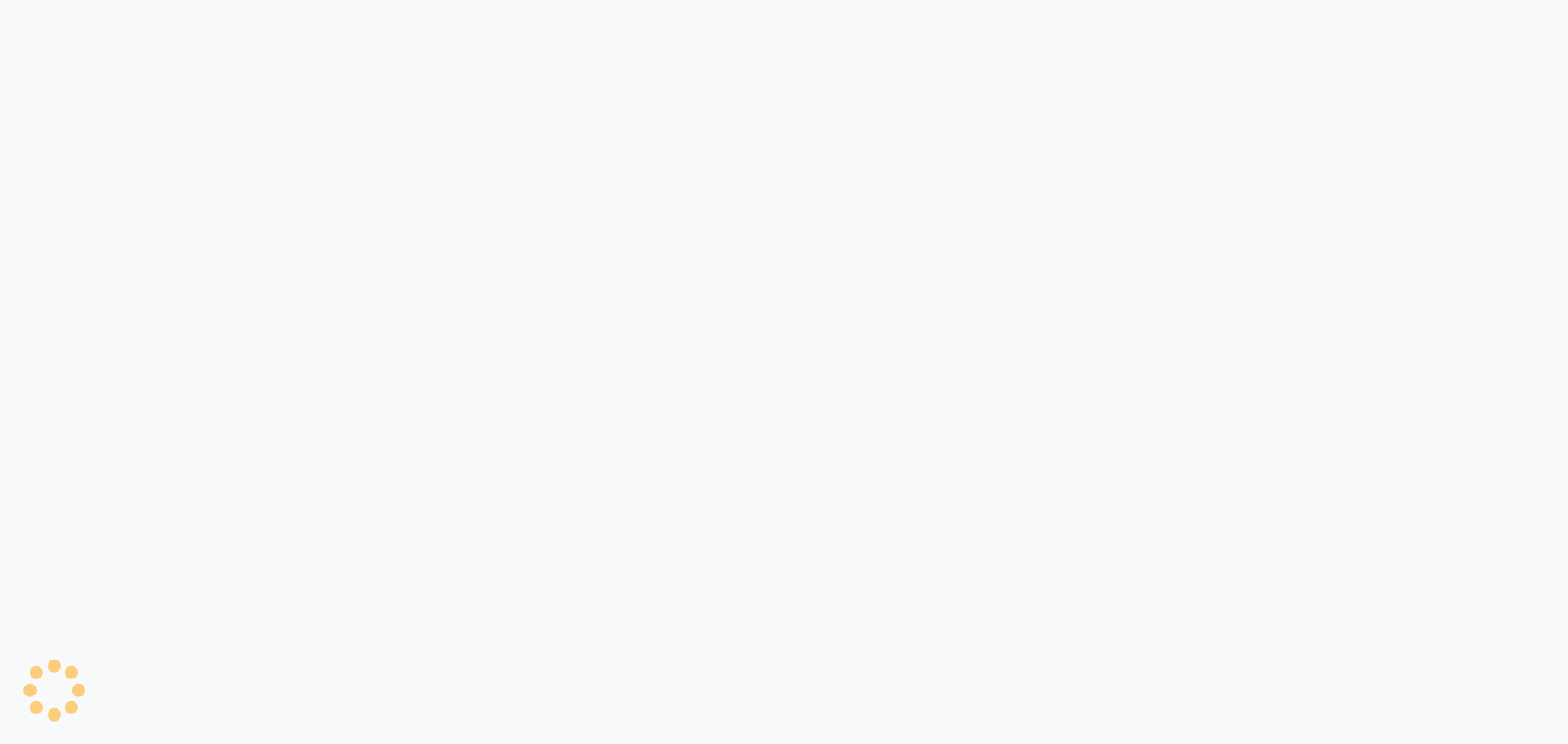
select select "5822"
select select "service"
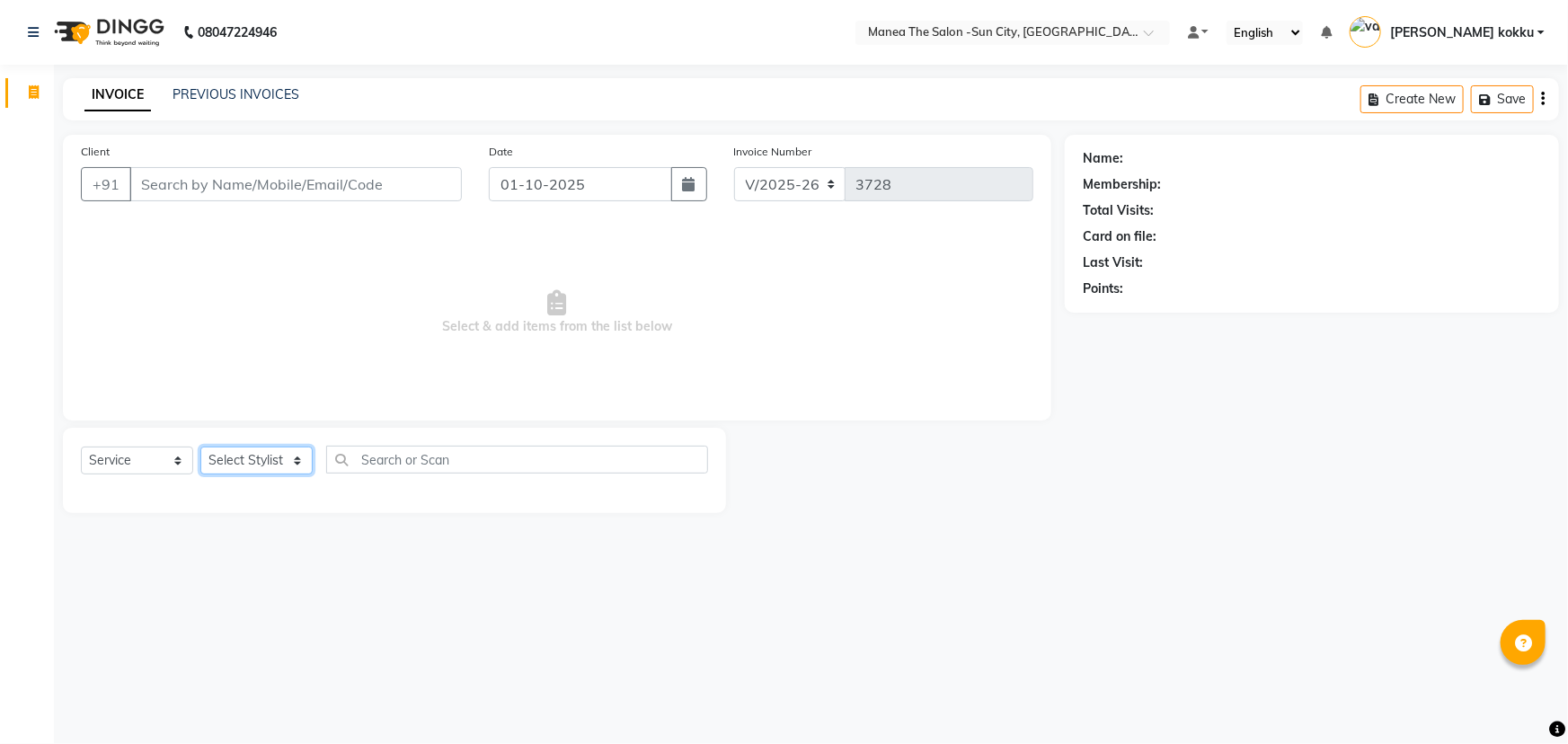
click at [256, 458] on select "Select Stylist" at bounding box center [256, 460] width 112 height 28
select select "85974"
click at [201, 446] on select "Select Stylist [PERSON_NAME] [PERSON_NAME] Ikrar [PERSON_NAME] K sai [PERSON_NA…" at bounding box center [256, 460] width 112 height 28
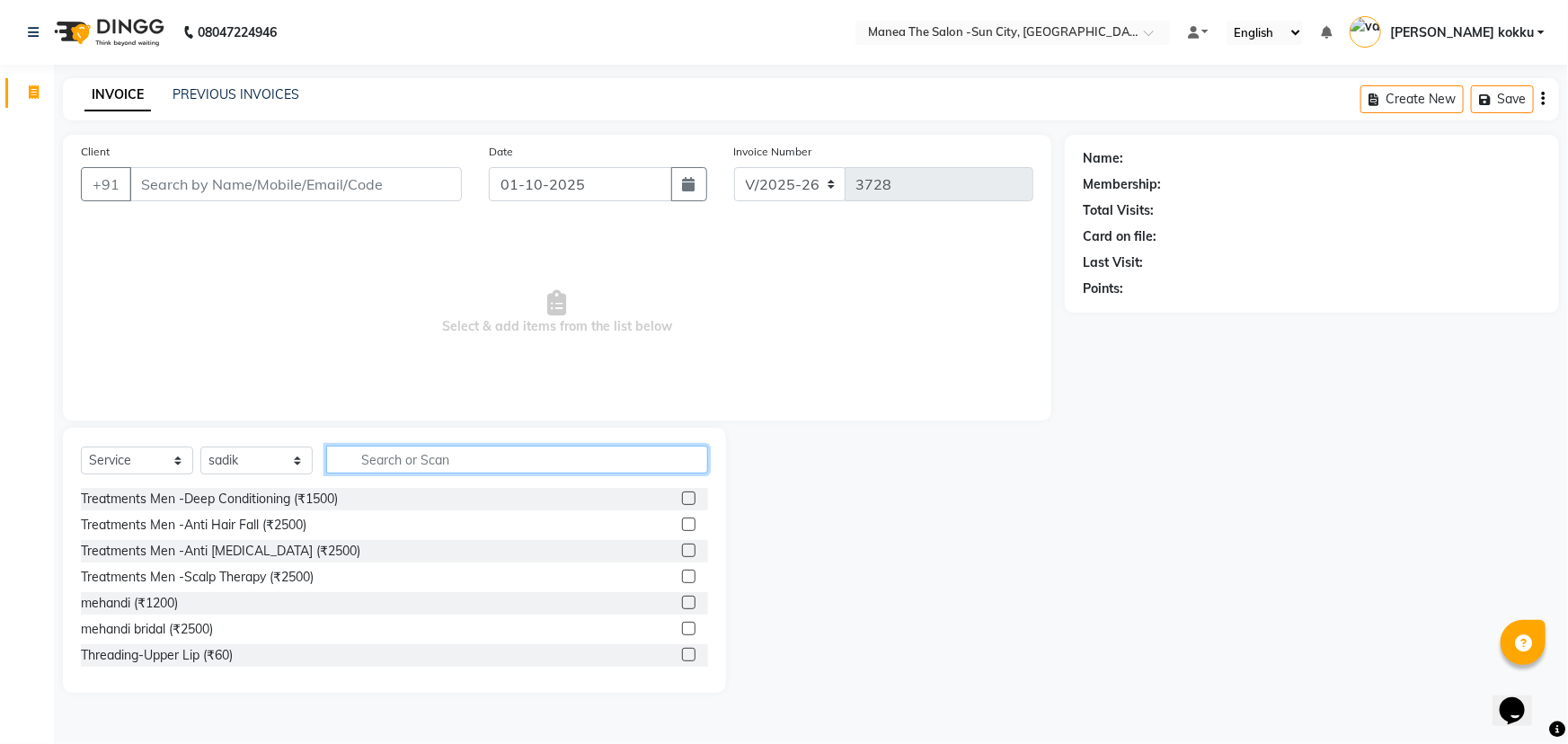
click at [409, 466] on input "text" at bounding box center [518, 459] width 382 height 28
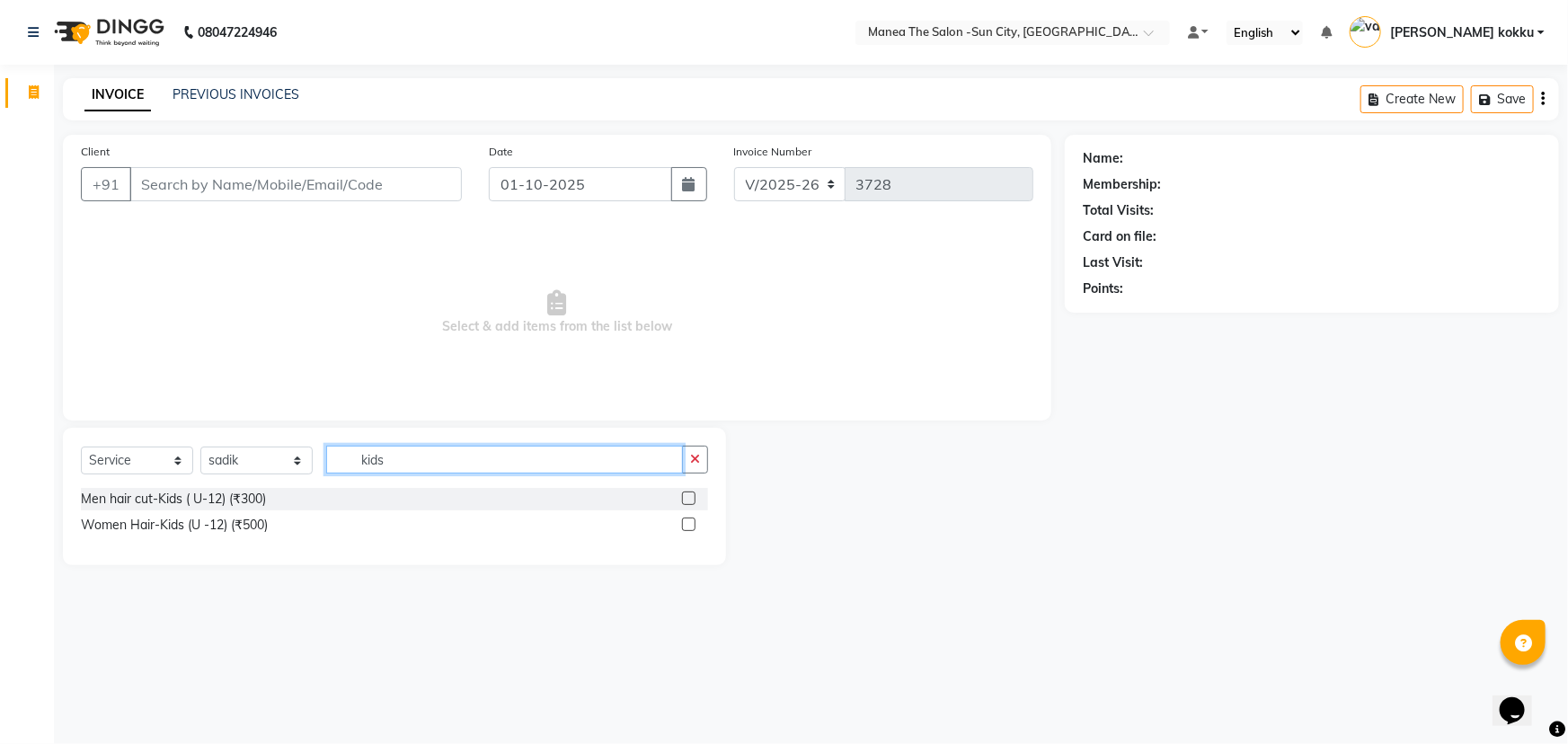
type input "kids"
click at [681, 495] on div "Men hair cut-Kids ( U-12) (₹300)" at bounding box center [394, 498] width 627 height 22
click at [688, 496] on label at bounding box center [688, 498] width 13 height 13
click at [688, 496] on input "checkbox" at bounding box center [688, 499] width 12 height 12
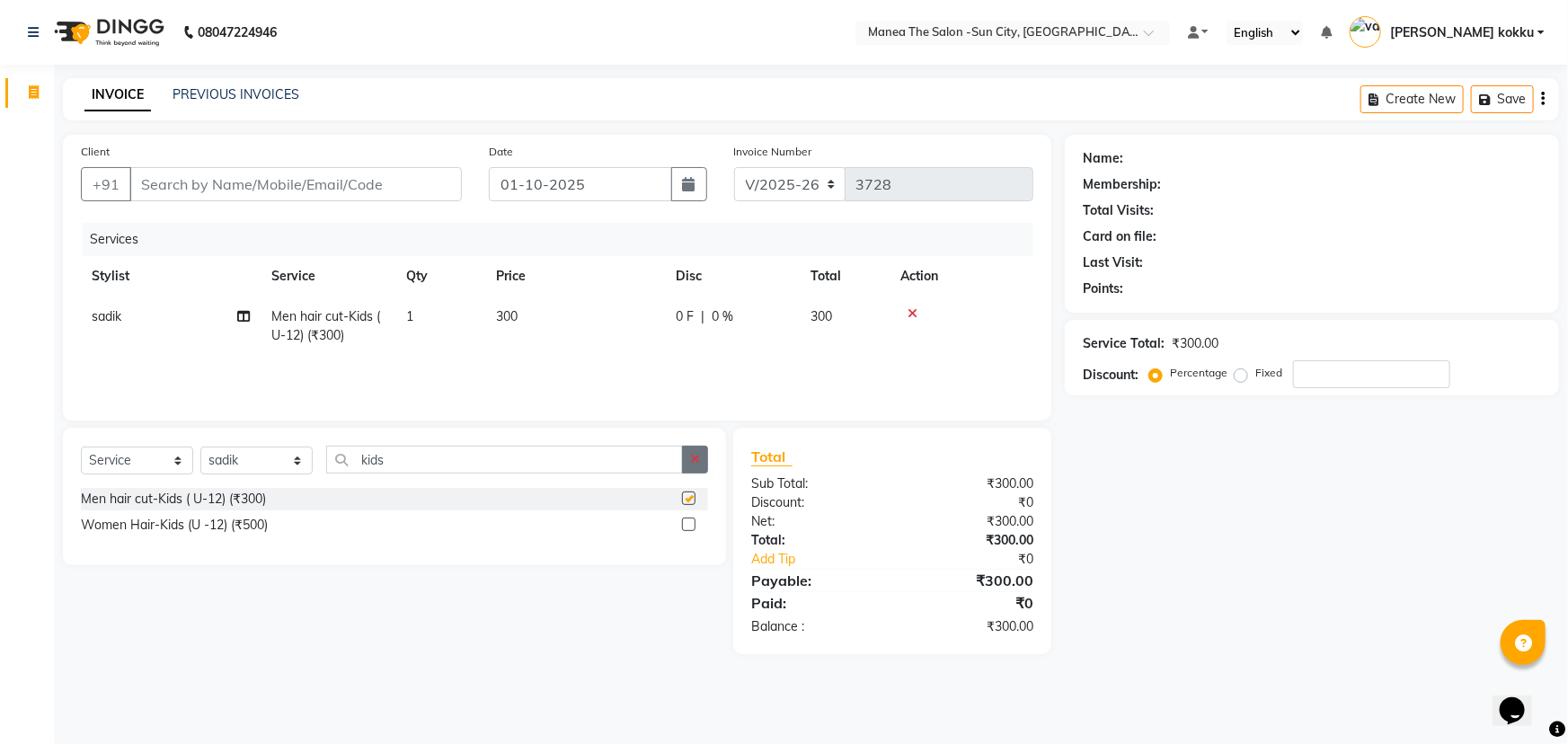
checkbox input "false"
click at [694, 458] on icon "button" at bounding box center [695, 459] width 10 height 12
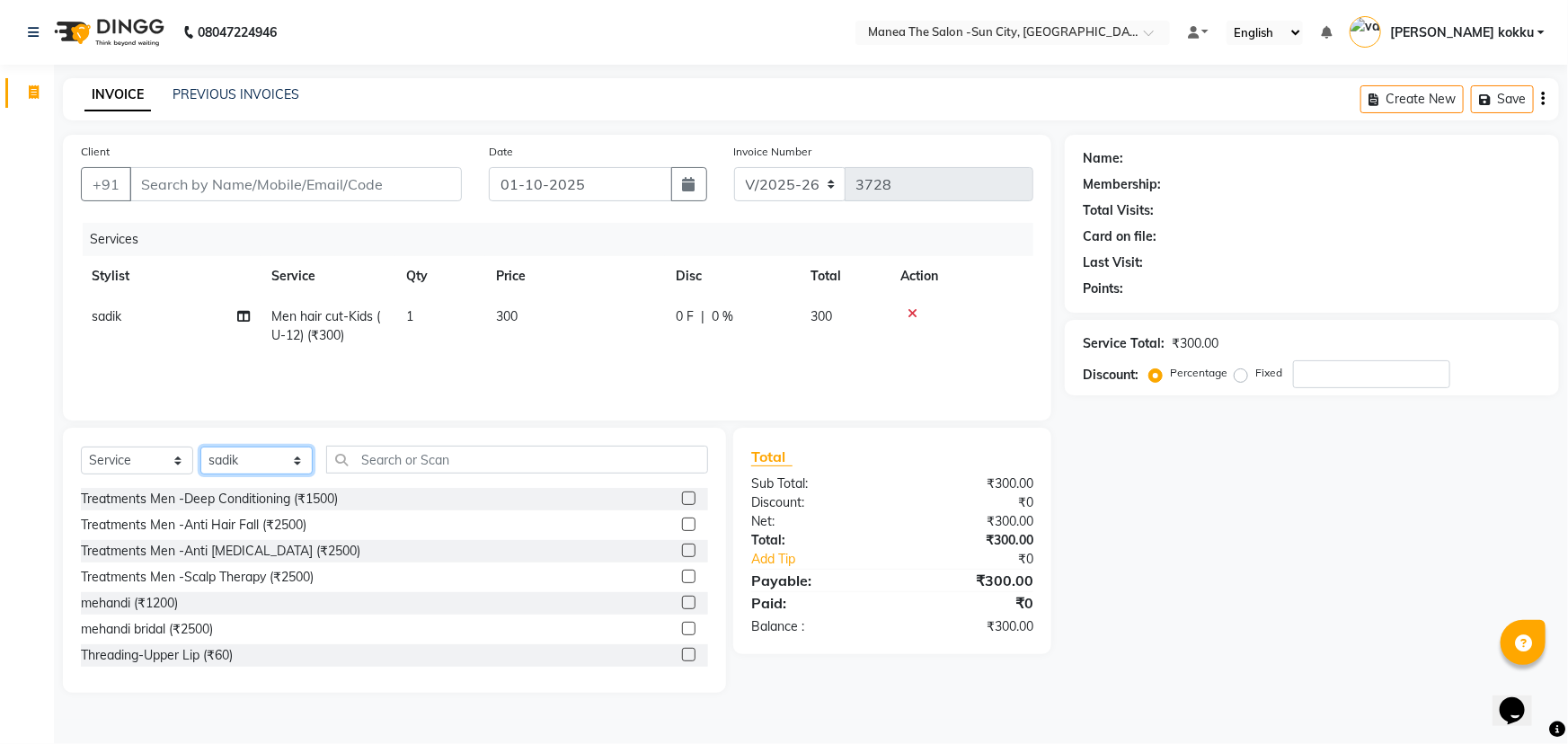
click at [229, 456] on select "Select Stylist [PERSON_NAME] [PERSON_NAME] Ikrar [PERSON_NAME] K sai [PERSON_NA…" at bounding box center [256, 460] width 112 height 28
select select "40515"
click at [201, 446] on select "Select Stylist [PERSON_NAME] [PERSON_NAME] Ikrar [PERSON_NAME] K sai [PERSON_NA…" at bounding box center [256, 460] width 112 height 28
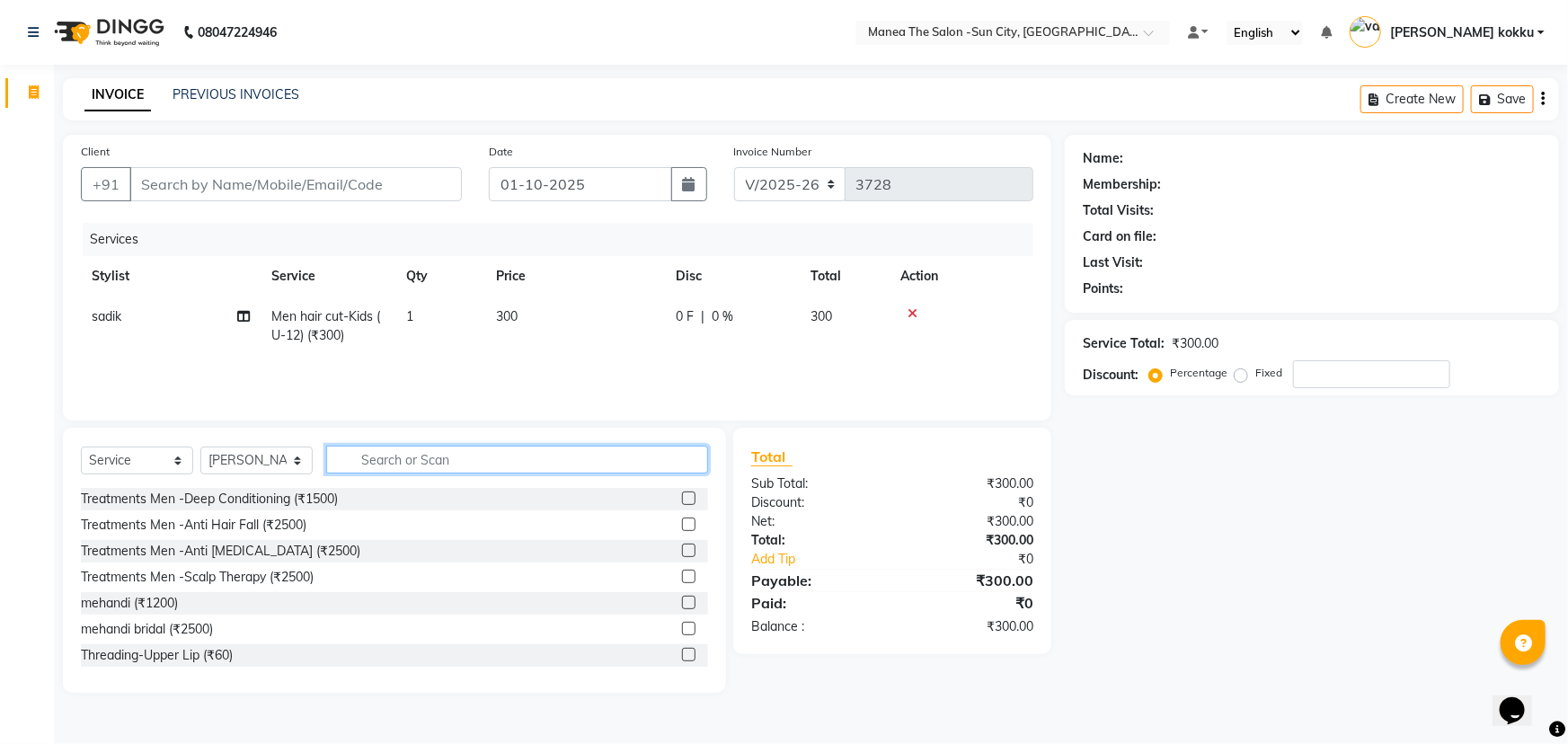
click at [386, 456] on input "text" at bounding box center [518, 459] width 382 height 28
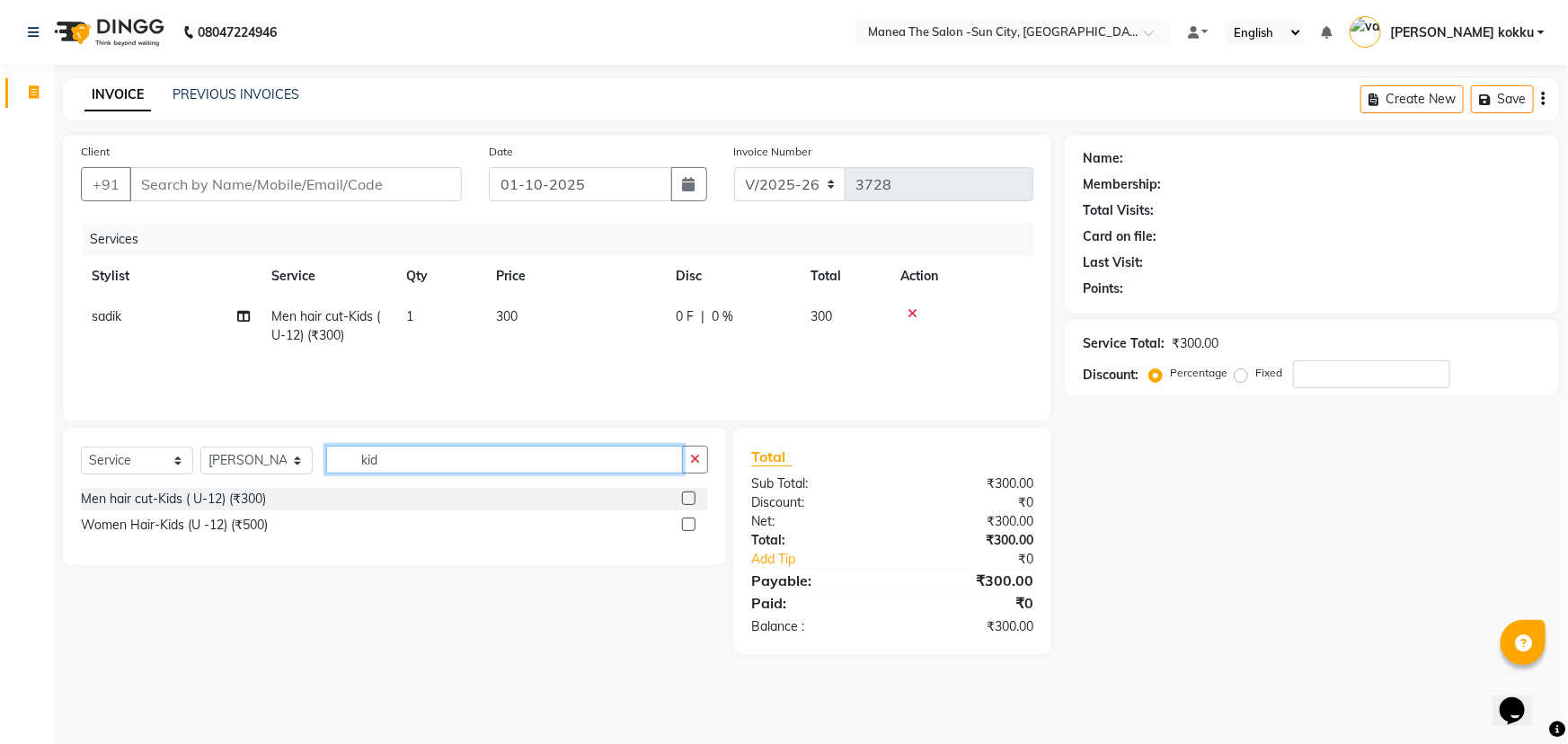
type input "kid"
click at [688, 497] on label at bounding box center [688, 498] width 13 height 13
click at [688, 497] on input "checkbox" at bounding box center [688, 499] width 12 height 12
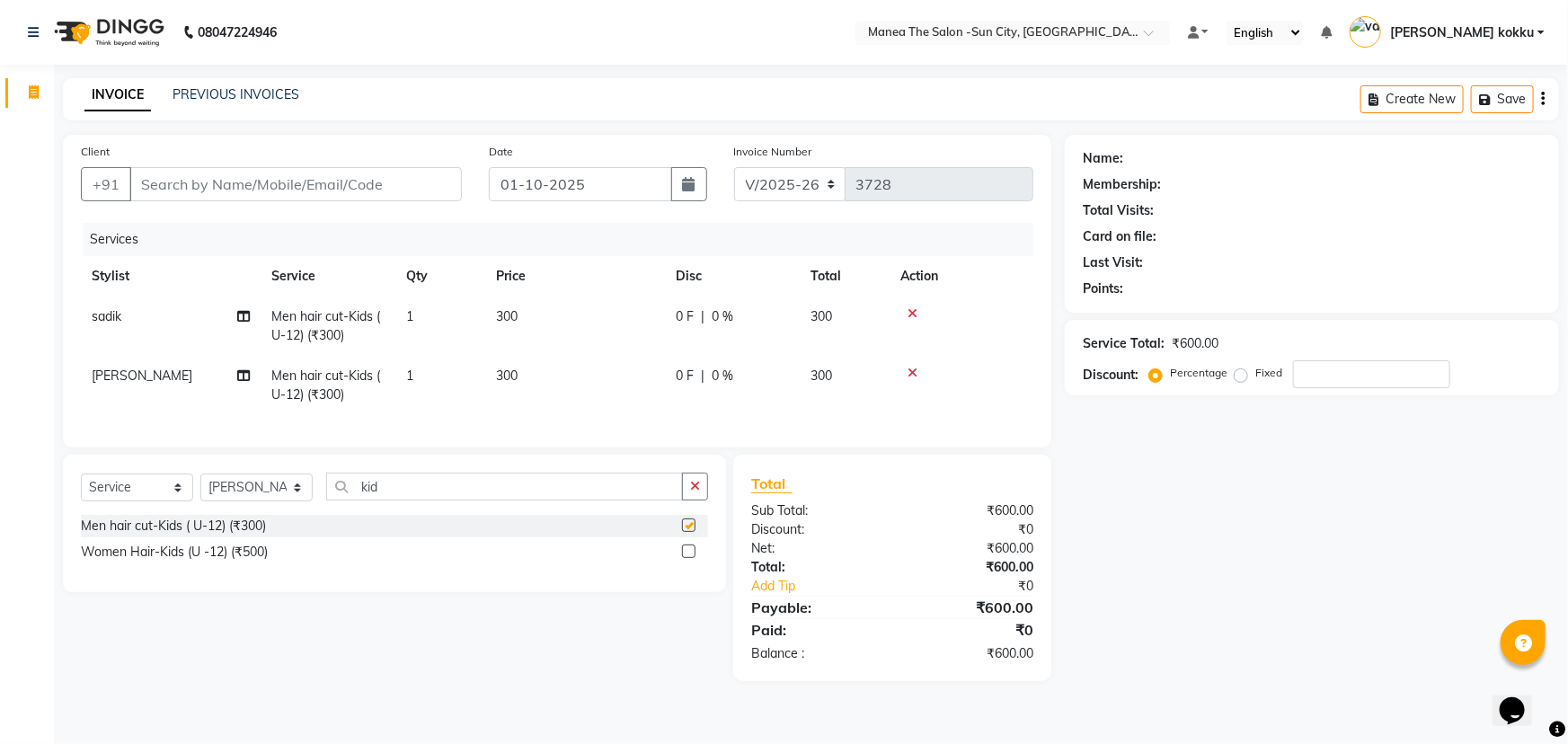
checkbox input "false"
click at [312, 177] on input "Client" at bounding box center [296, 184] width 332 height 35
type input "7"
type input "0"
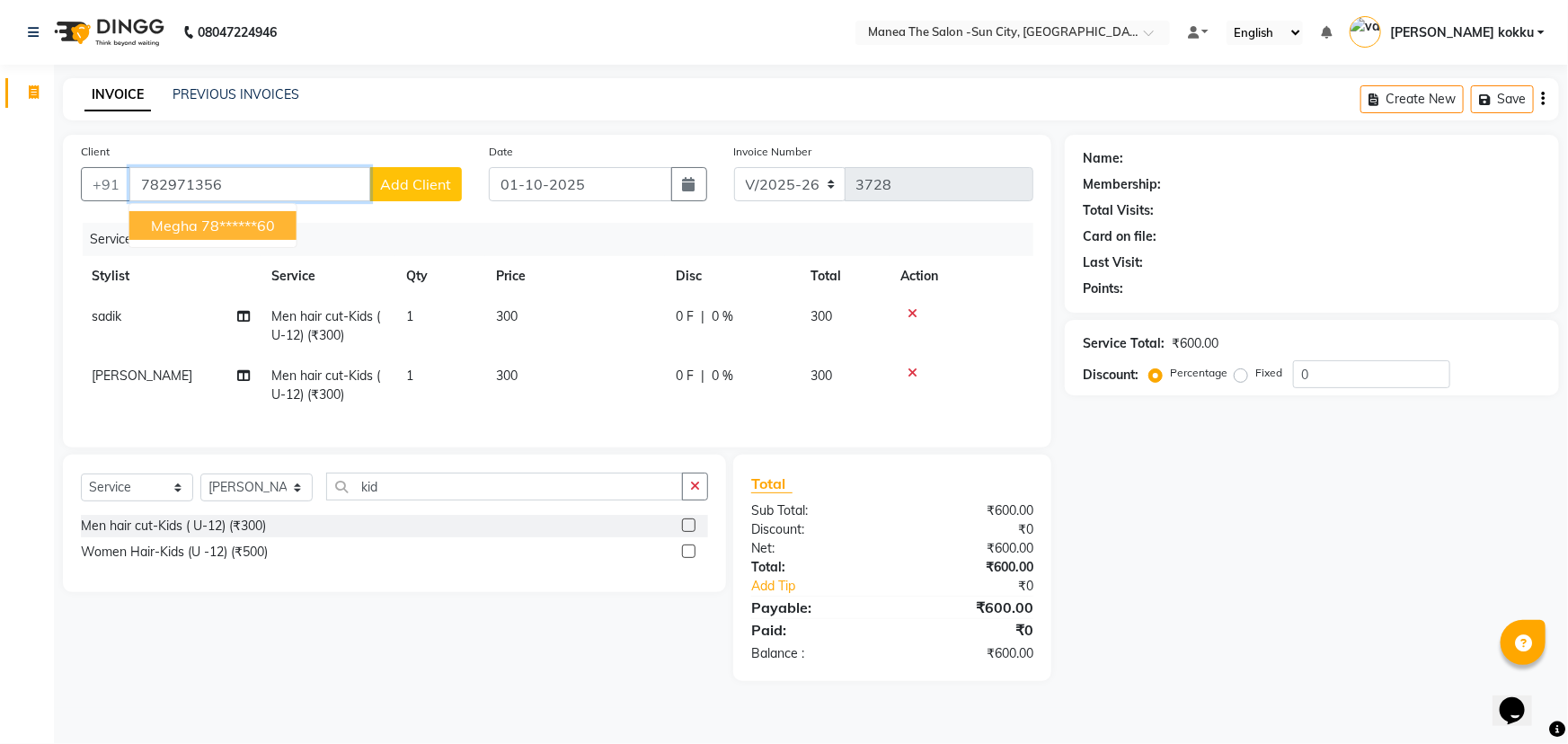
click at [243, 228] on ngb-highlight "78******60" at bounding box center [238, 226] width 74 height 18
type input "78******60"
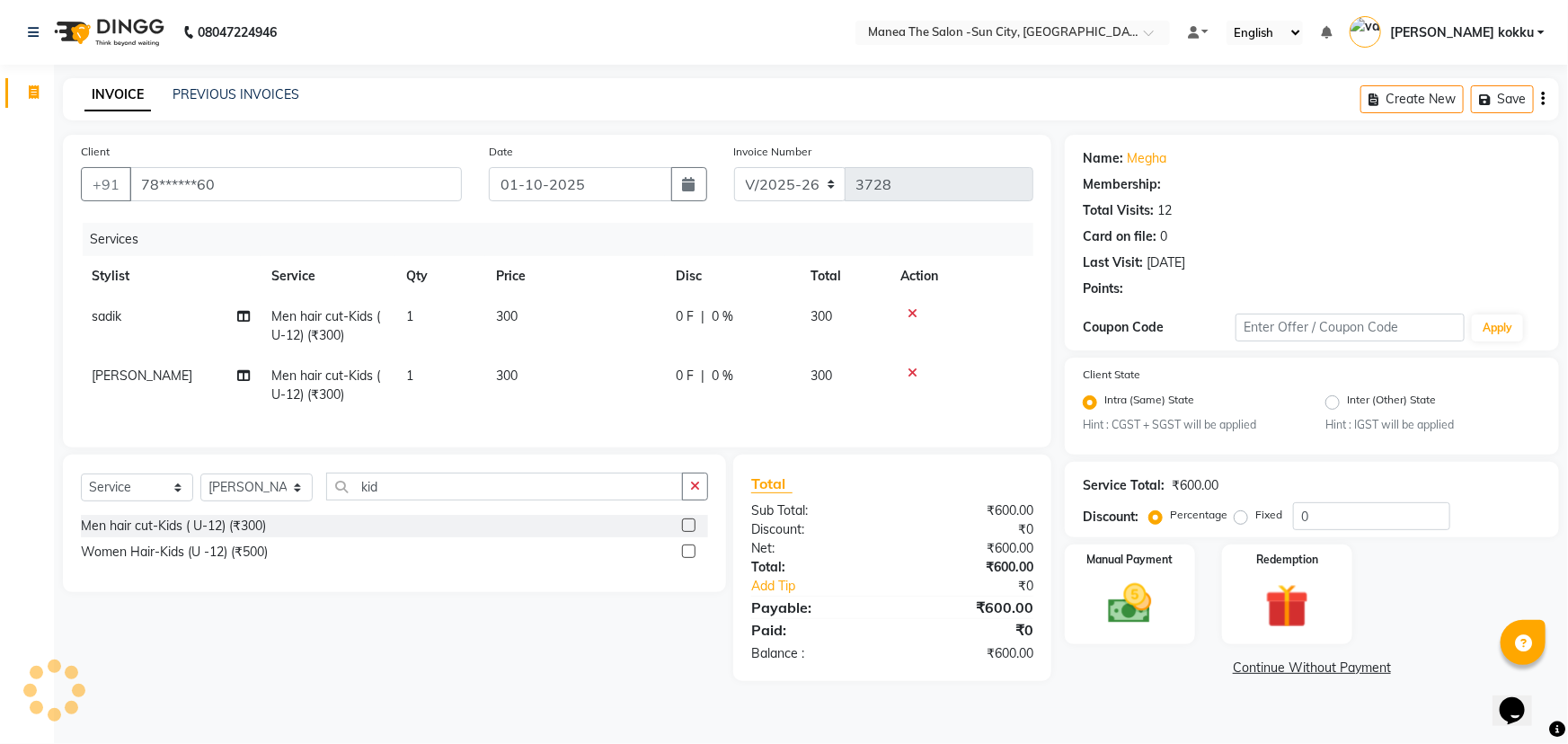
select select "1: Object"
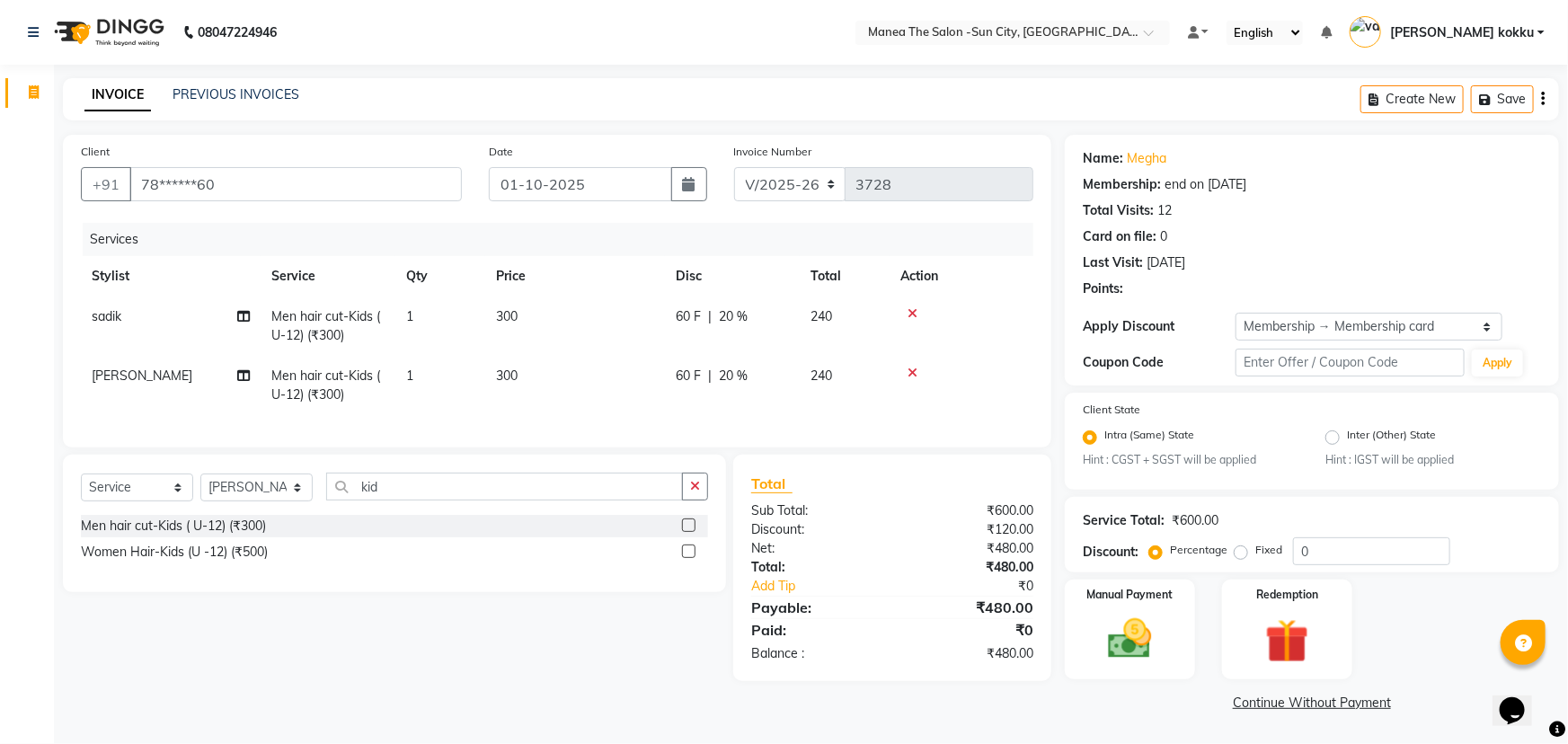
type input "20"
click at [1145, 640] on img at bounding box center [1130, 639] width 74 height 52
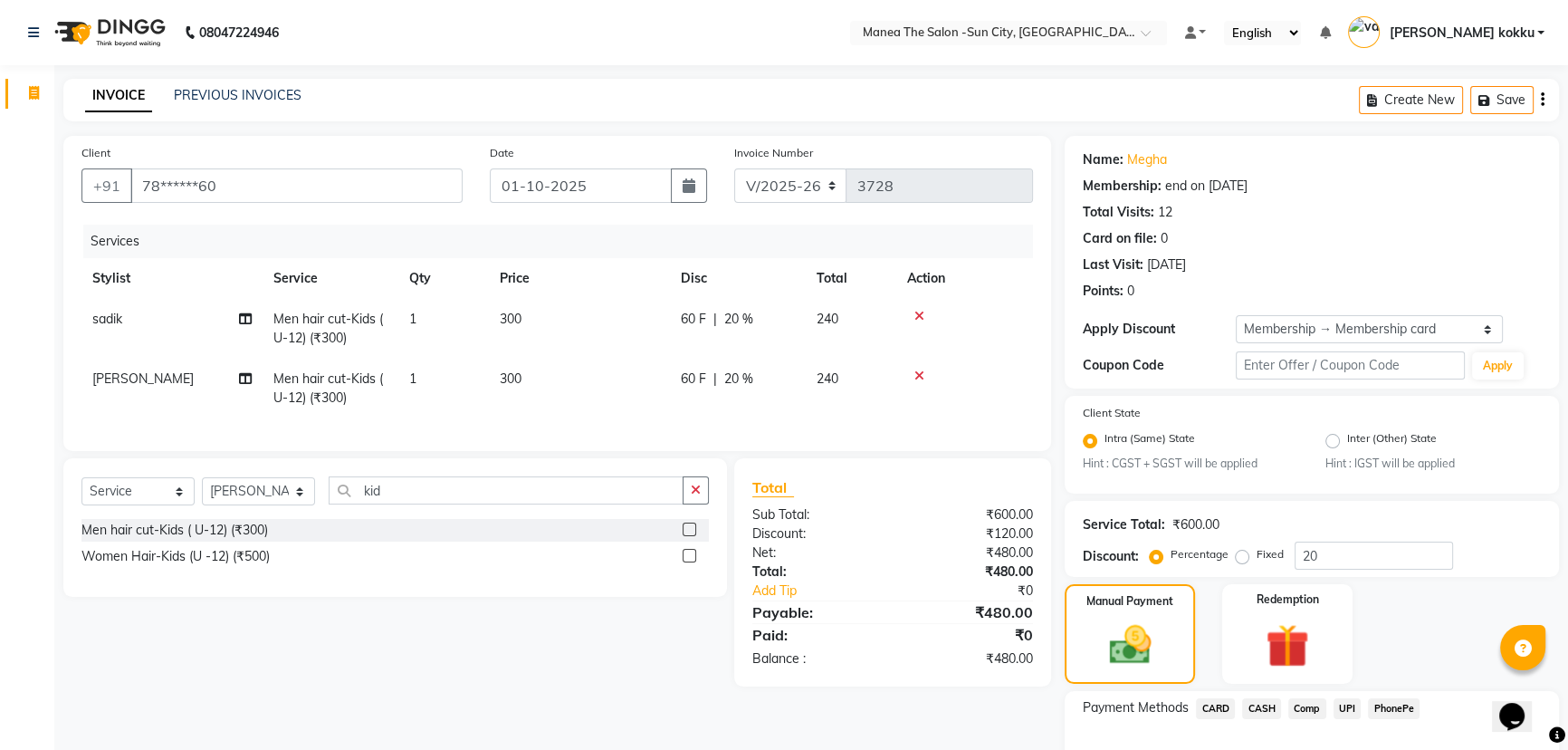
click at [1350, 708] on span "UPI" at bounding box center [1347, 709] width 28 height 21
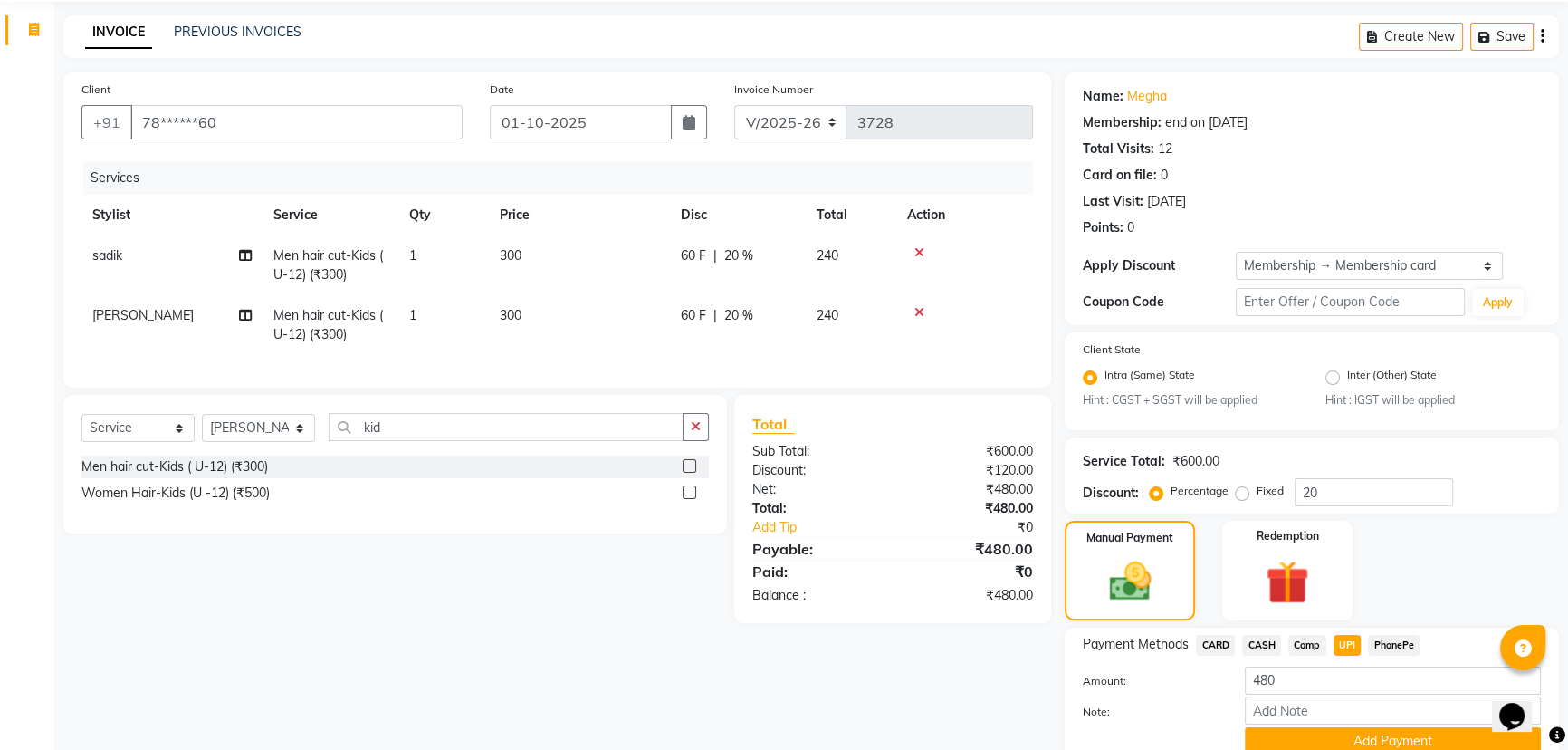
scroll to position [141, 0]
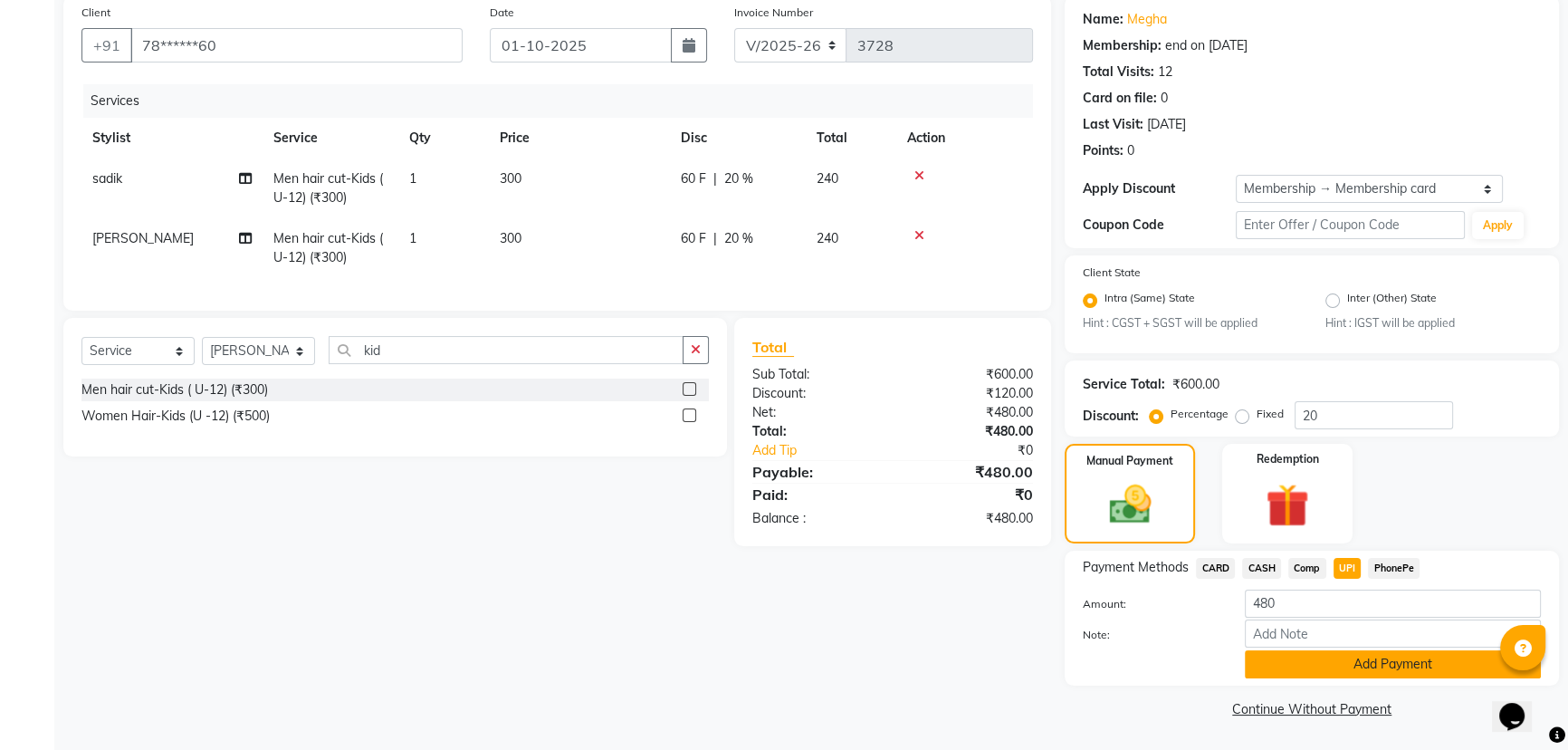
click at [1339, 675] on button "Add Payment" at bounding box center [1393, 664] width 296 height 28
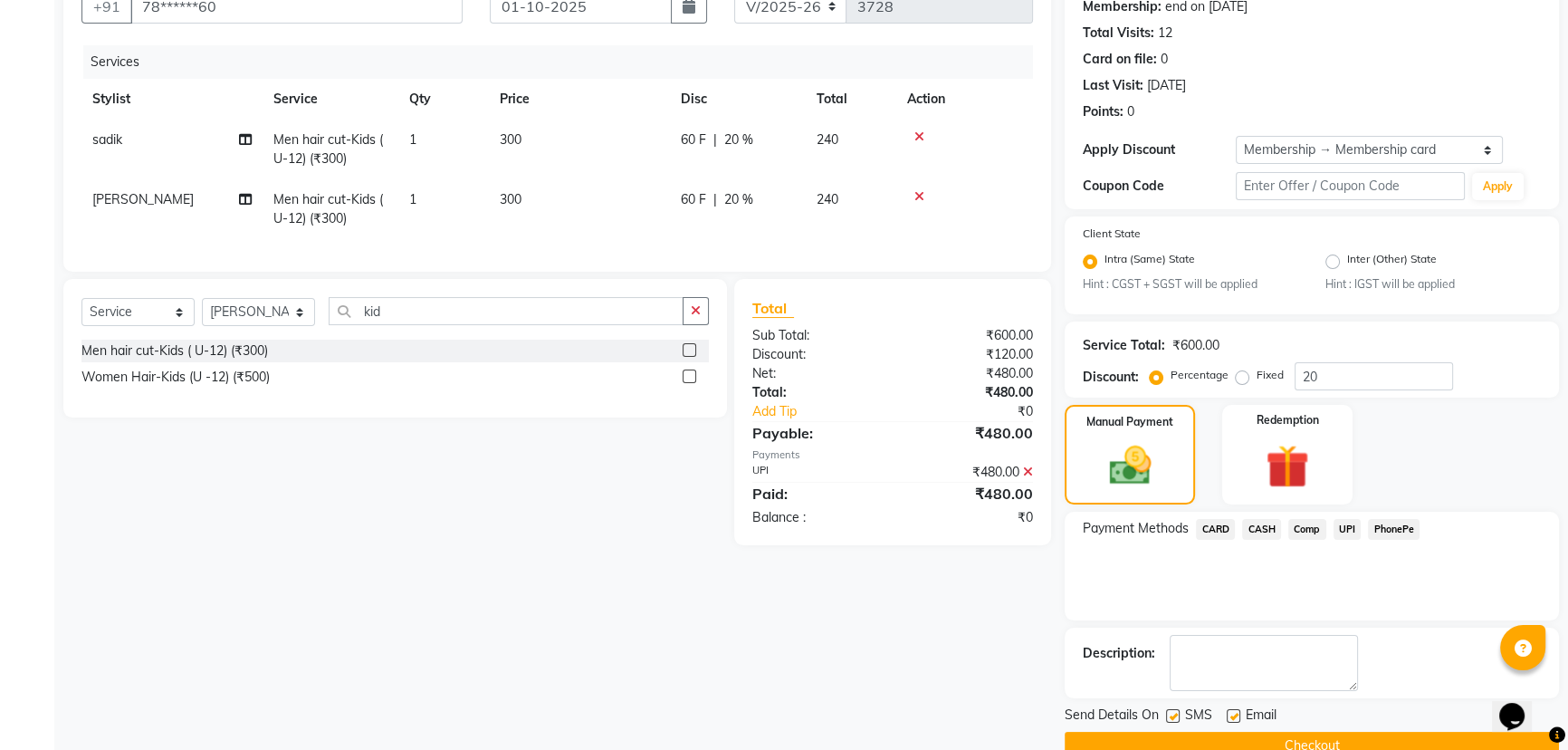
scroll to position [217, 0]
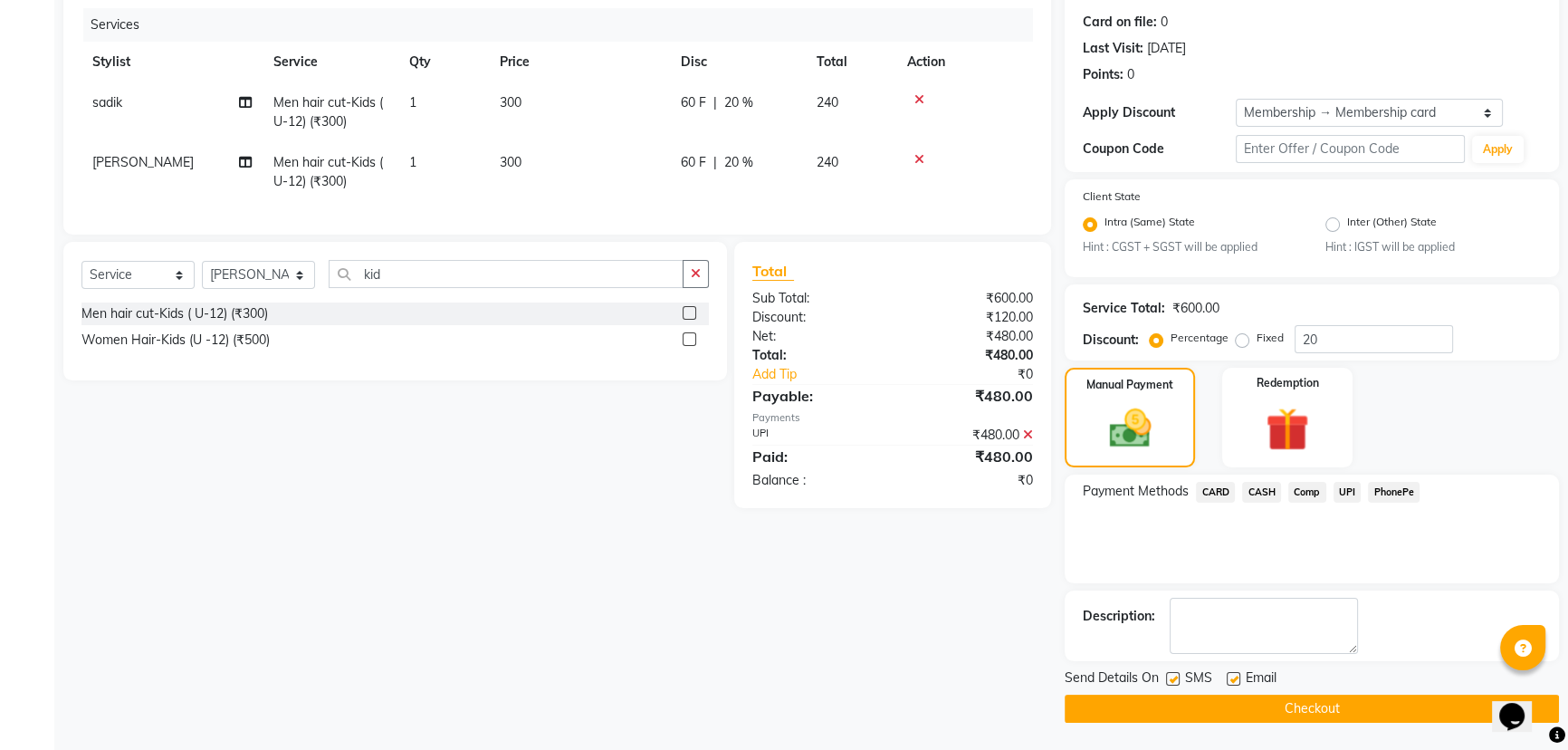
click at [1176, 677] on label at bounding box center [1172, 678] width 14 height 14
click at [1176, 677] on input "checkbox" at bounding box center [1171, 679] width 12 height 12
checkbox input "false"
click at [1238, 679] on label at bounding box center [1233, 678] width 14 height 14
click at [1238, 679] on input "checkbox" at bounding box center [1232, 679] width 12 height 12
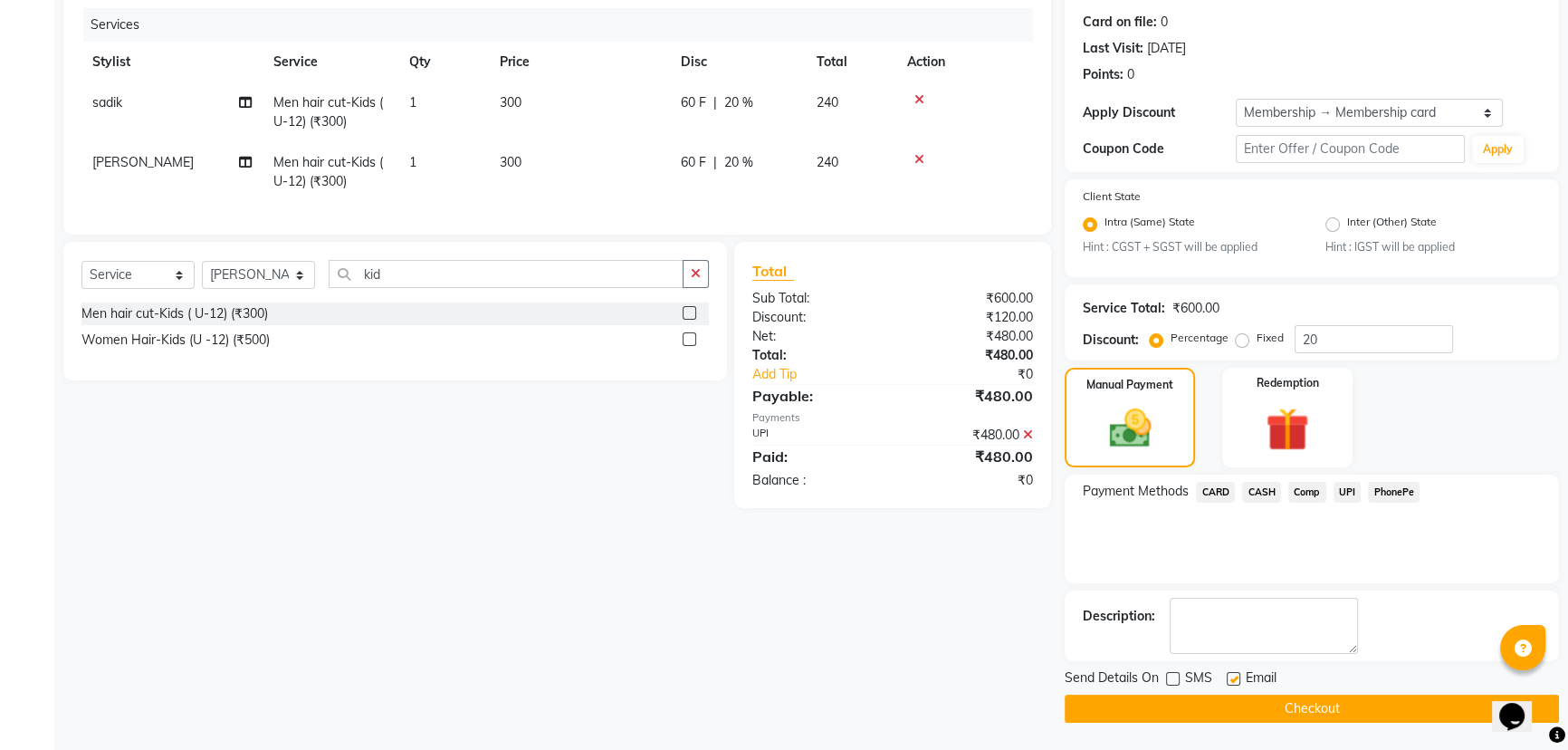
checkbox input "false"
click at [1248, 706] on button "Checkout" at bounding box center [1312, 708] width 494 height 28
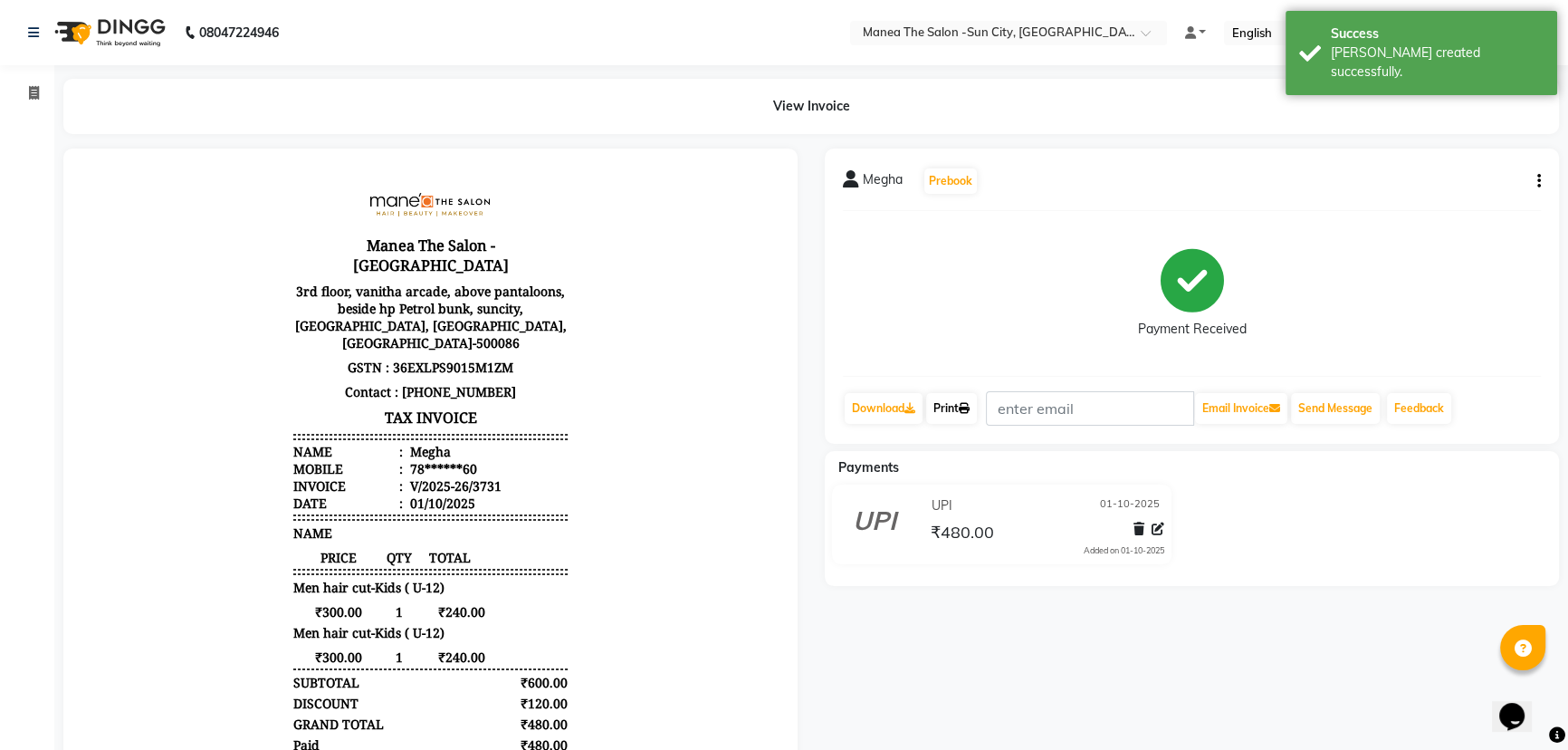
click at [953, 410] on link "Print" at bounding box center [951, 408] width 50 height 31
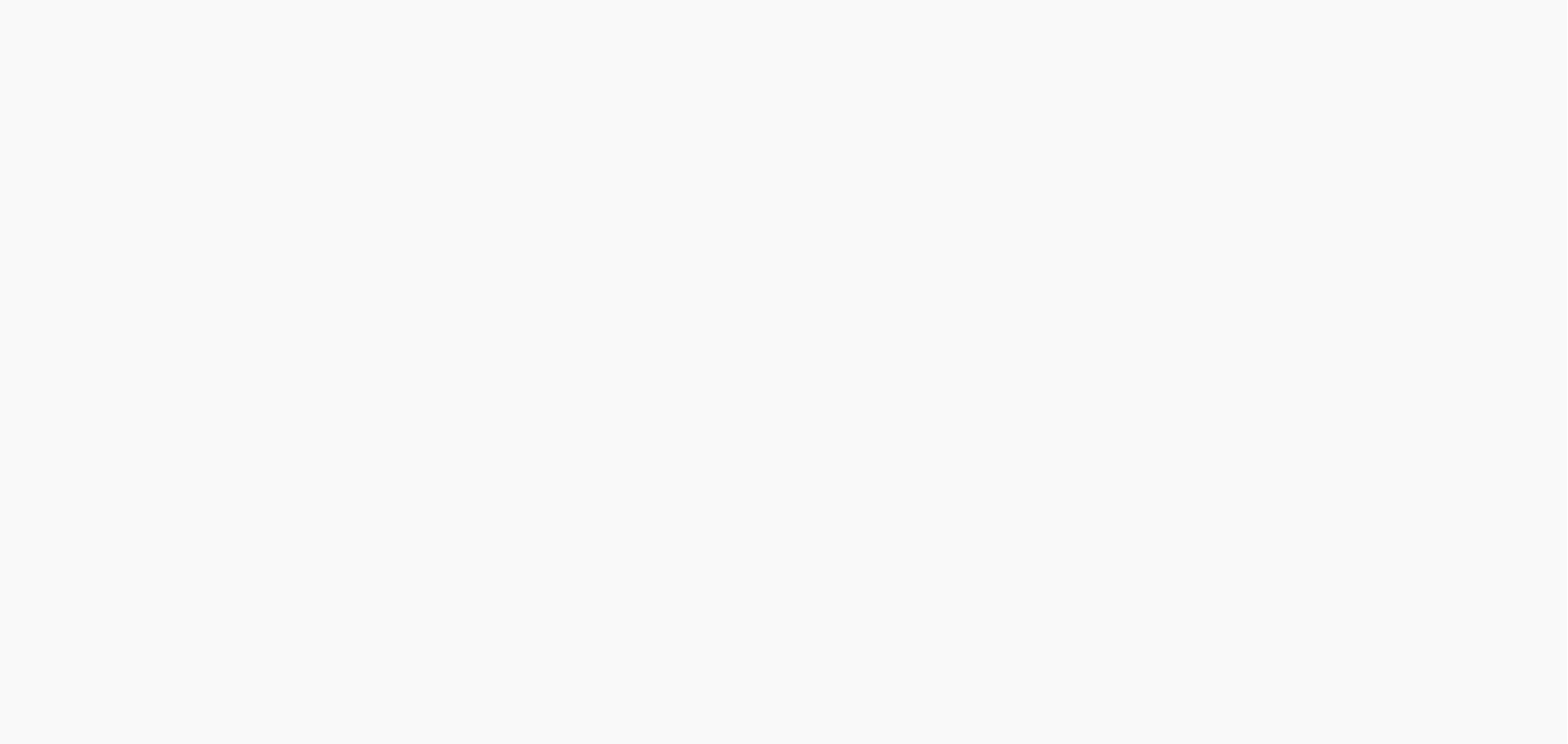
select select "5822"
select select "service"
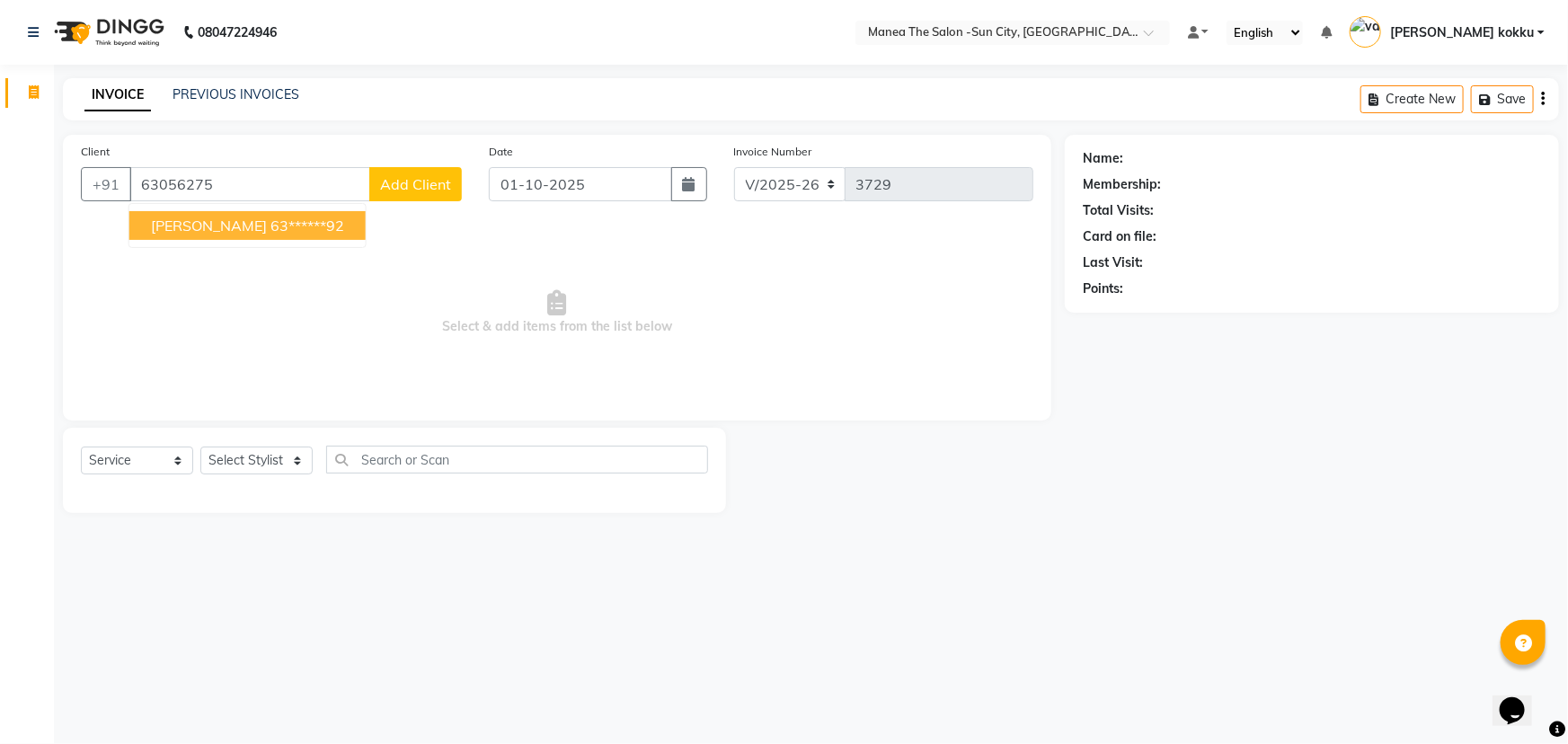
click at [271, 217] on ngb-highlight "63******92" at bounding box center [307, 226] width 74 height 18
type input "63******92"
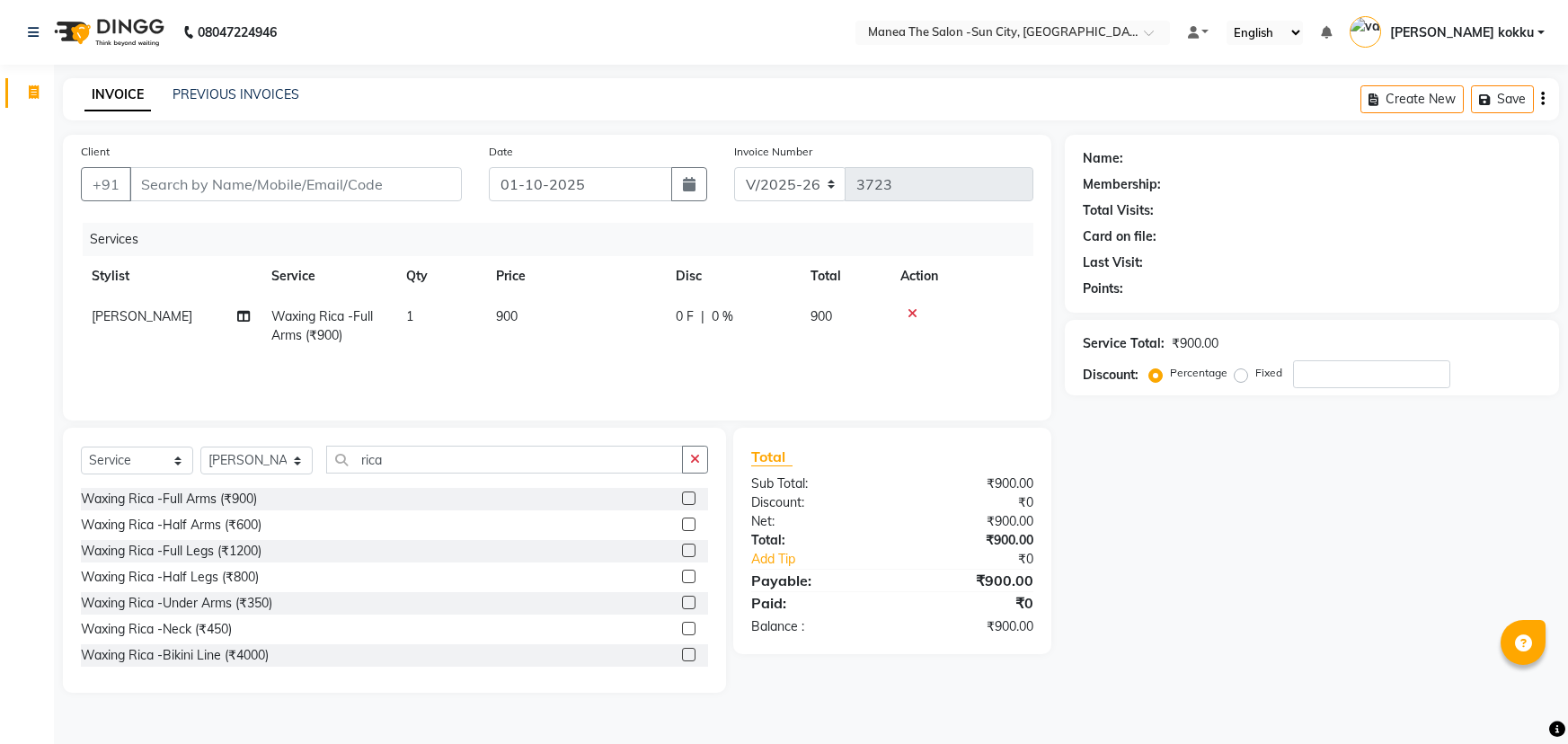
select select "5822"
select select "service"
select select "84191"
click at [682, 604] on label at bounding box center [688, 603] width 13 height 13
click at [682, 604] on input "checkbox" at bounding box center [688, 603] width 12 height 12
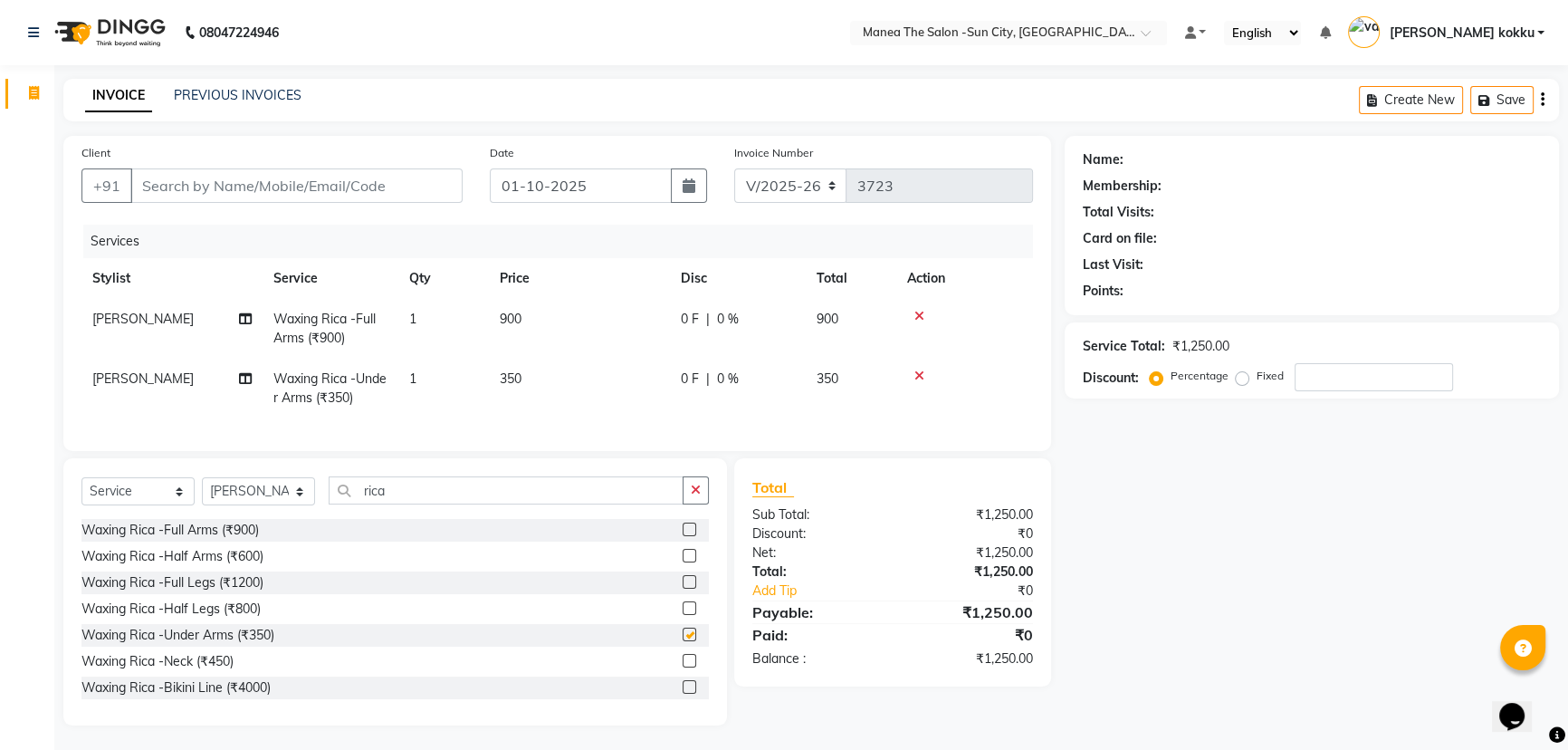
checkbox input "false"
click at [683, 615] on label at bounding box center [690, 608] width 14 height 14
click at [683, 615] on input "checkbox" at bounding box center [689, 609] width 12 height 12
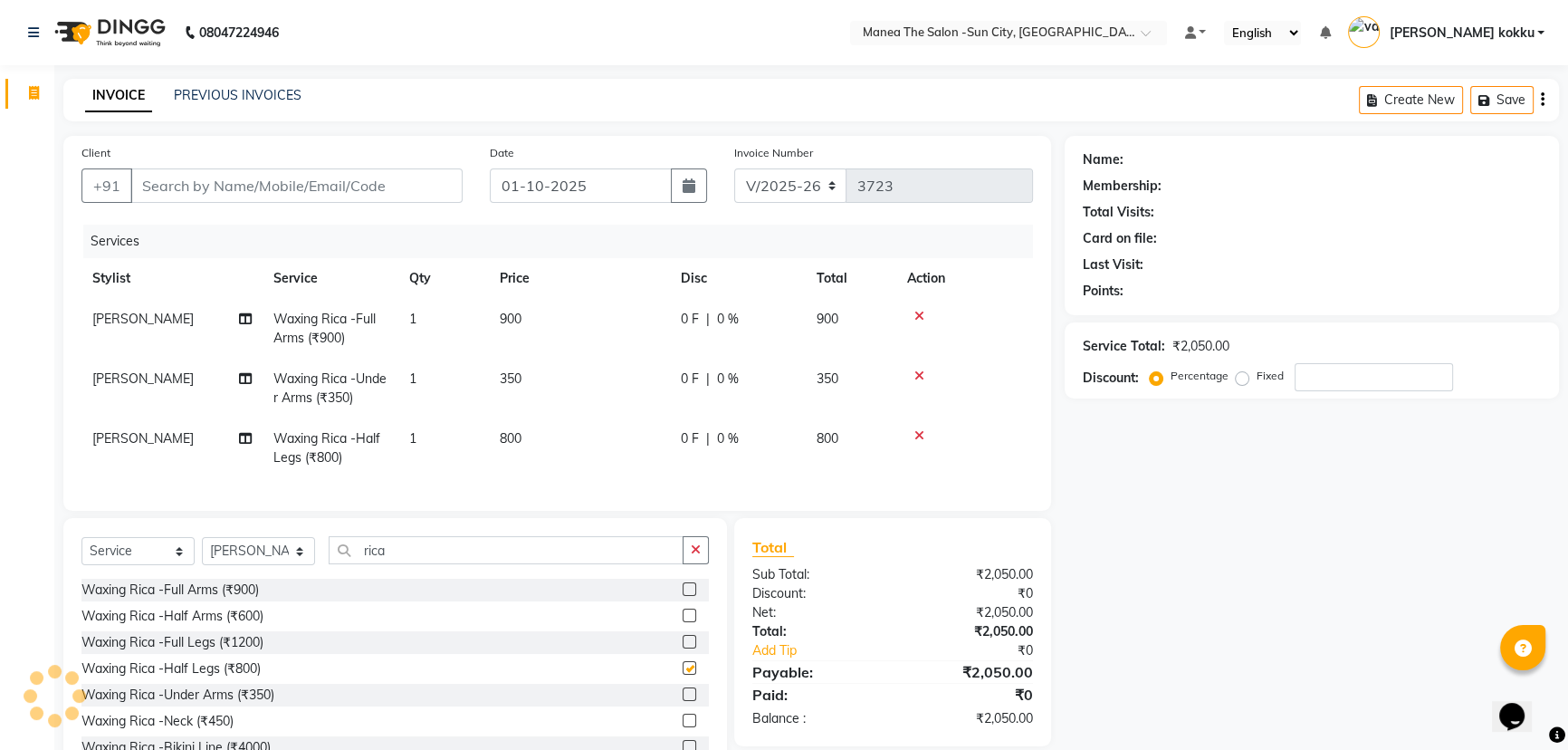
checkbox input "false"
click at [695, 556] on icon "button" at bounding box center [695, 550] width 10 height 13
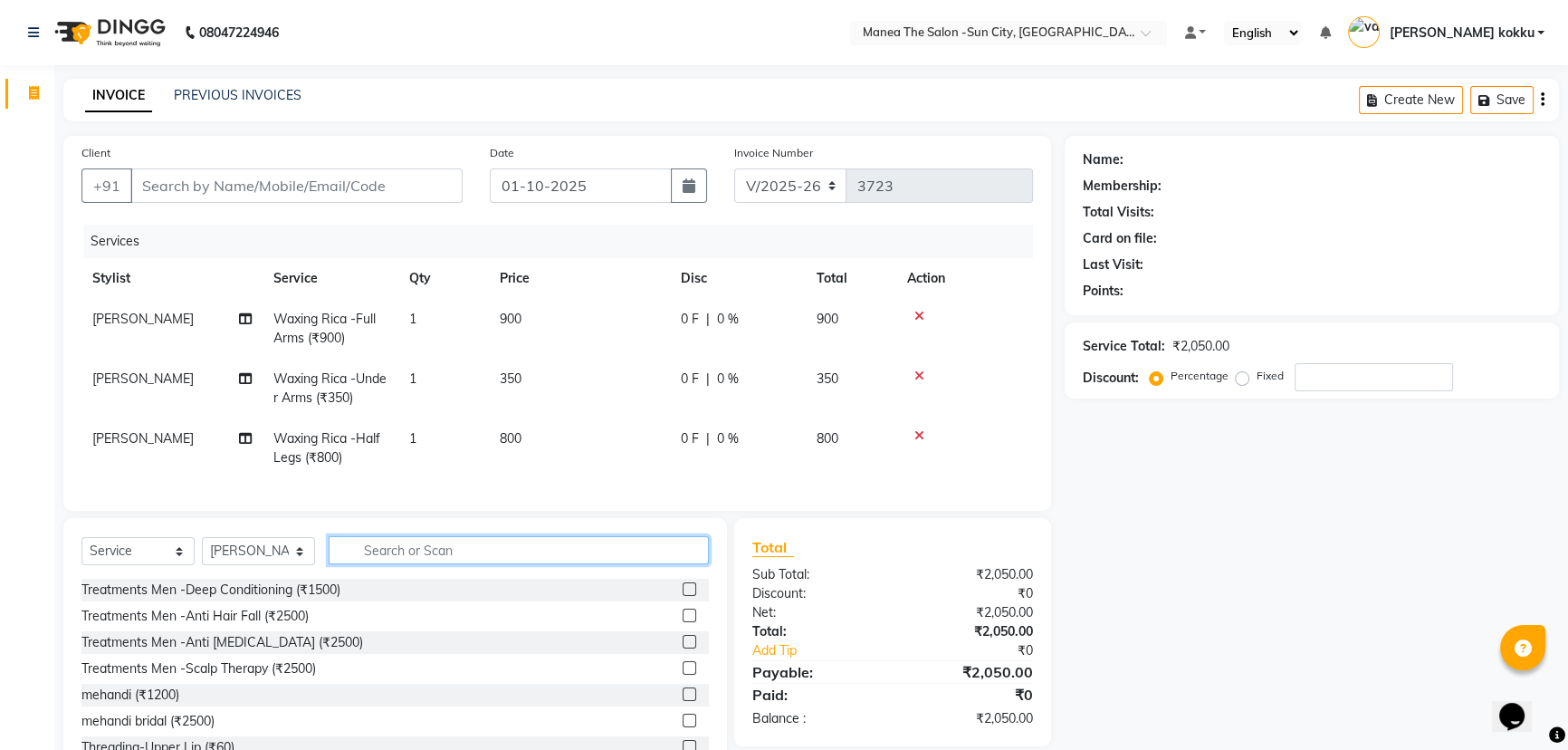
click at [602, 553] on input "text" at bounding box center [518, 550] width 380 height 28
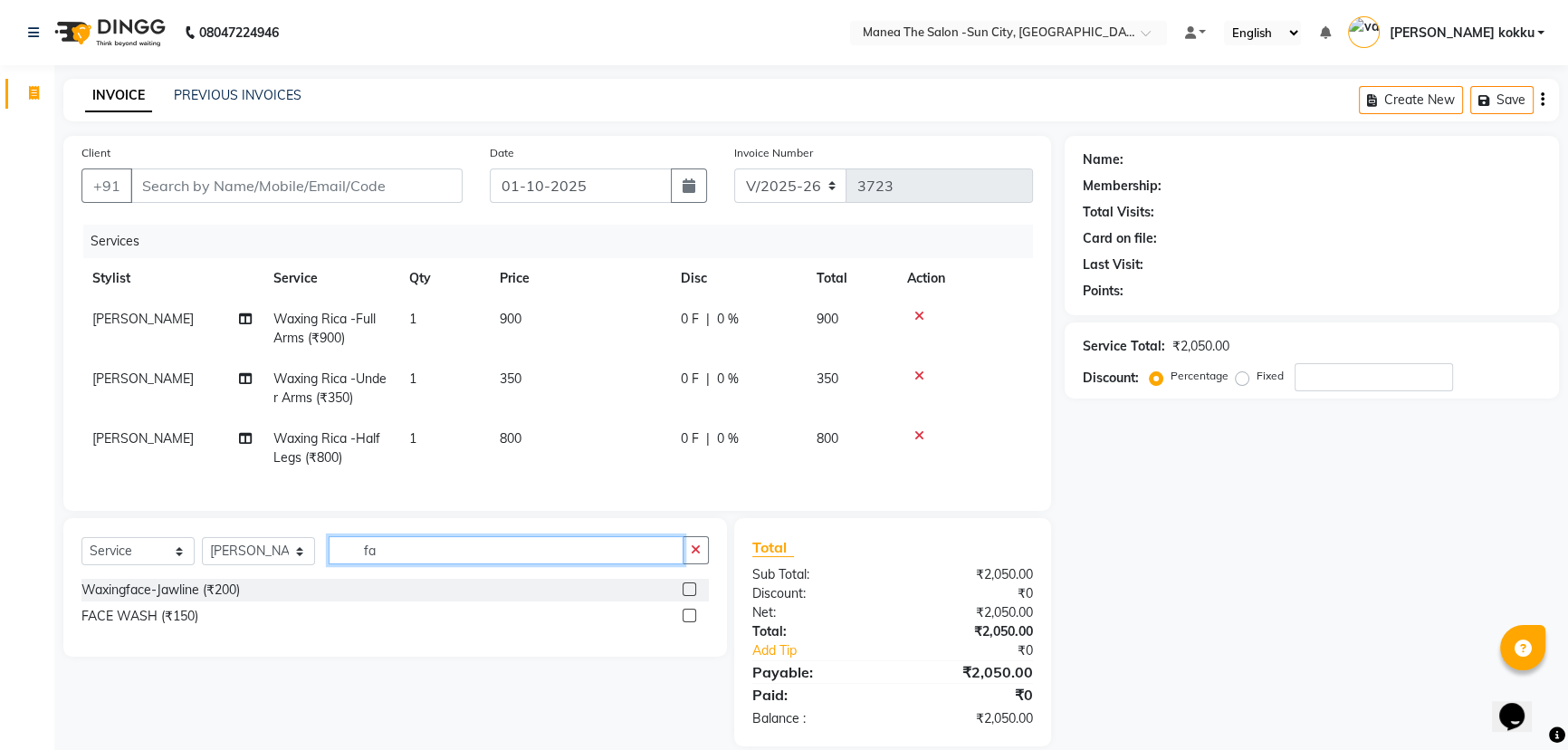
type input "f"
type input "full fa"
click at [694, 622] on label at bounding box center [690, 615] width 14 height 14
click at [694, 622] on input "checkbox" at bounding box center [689, 616] width 12 height 12
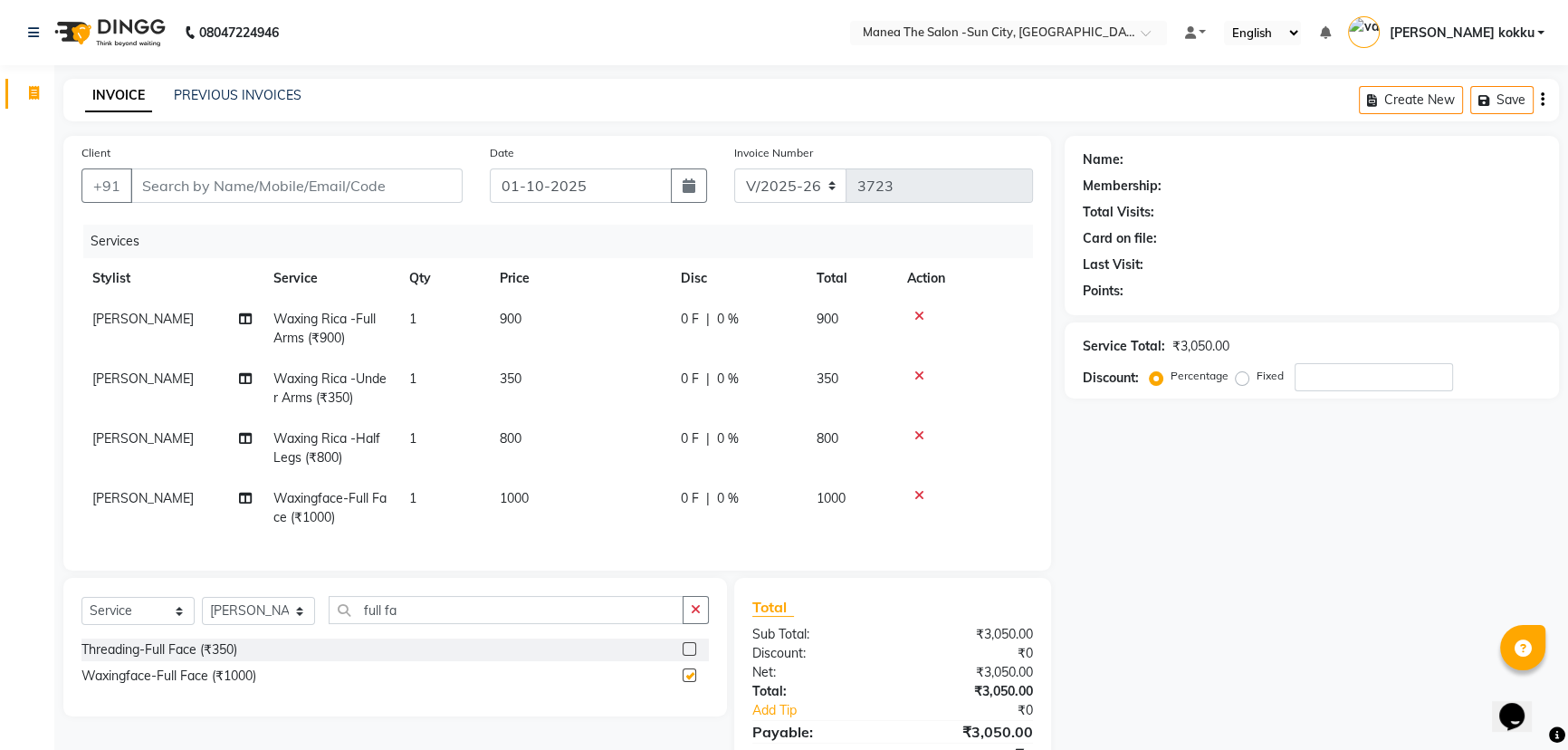
checkbox input "false"
click at [694, 615] on icon "button" at bounding box center [695, 609] width 10 height 13
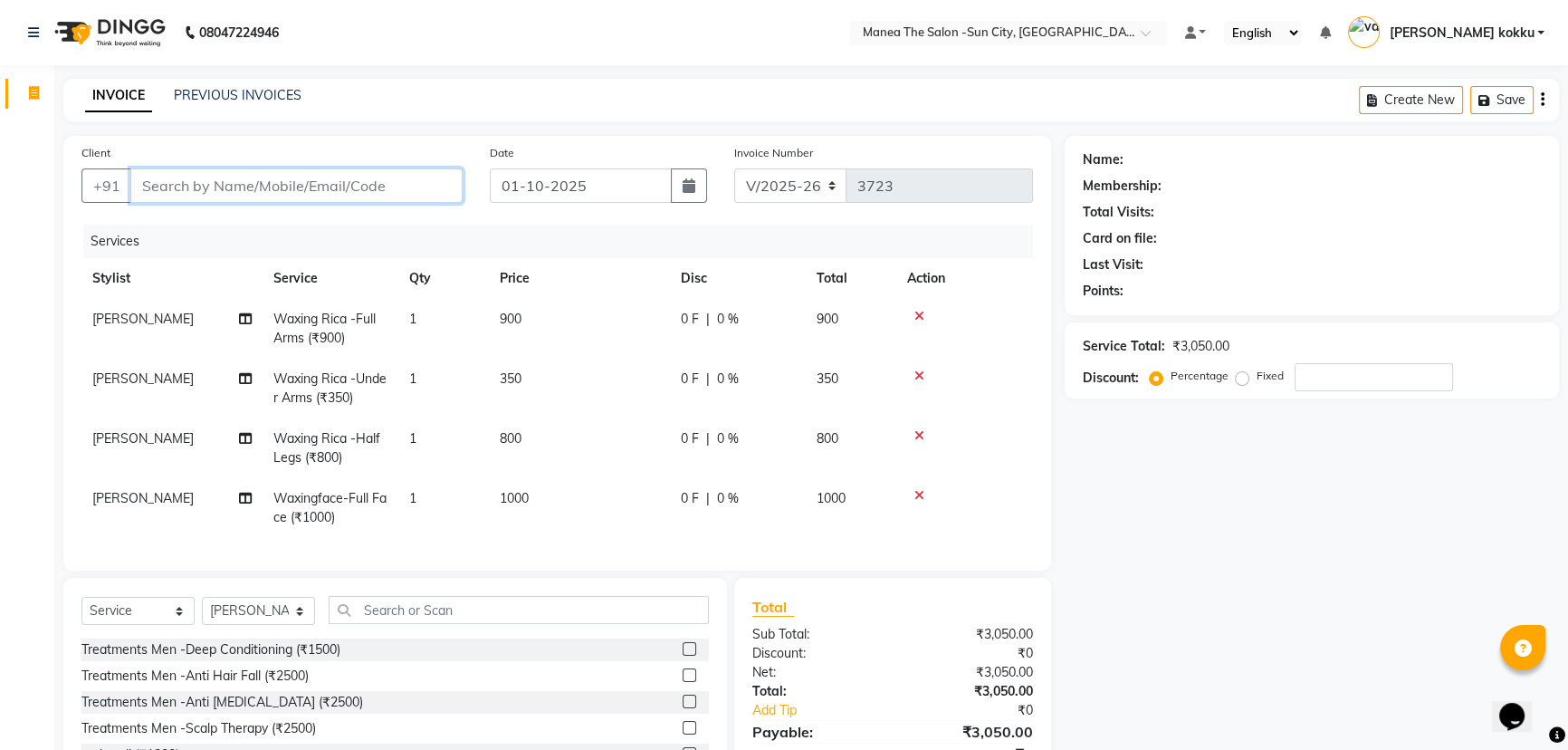
click at [386, 188] on input "Client" at bounding box center [296, 186] width 332 height 35
type input "8"
type input "0"
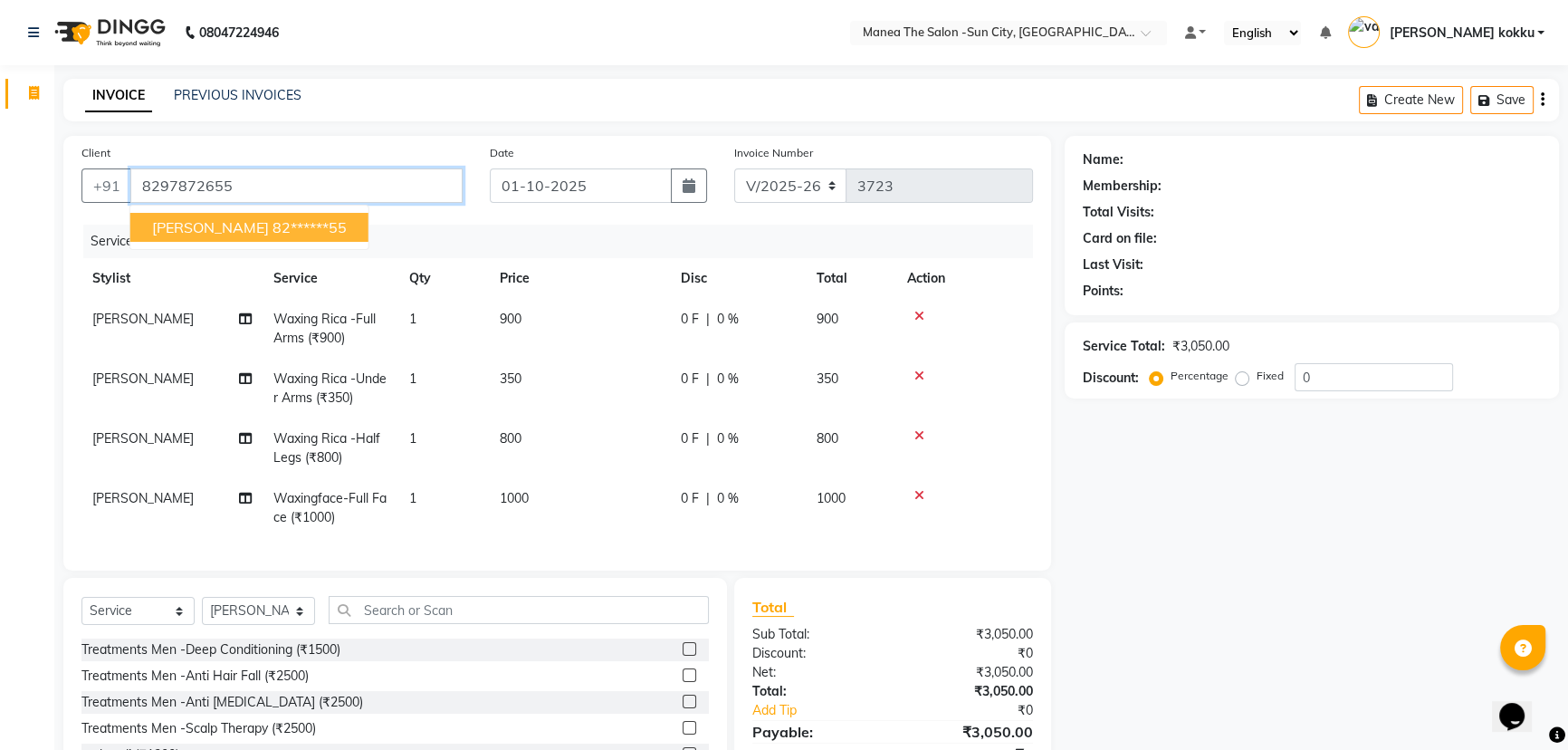
type input "8297872655"
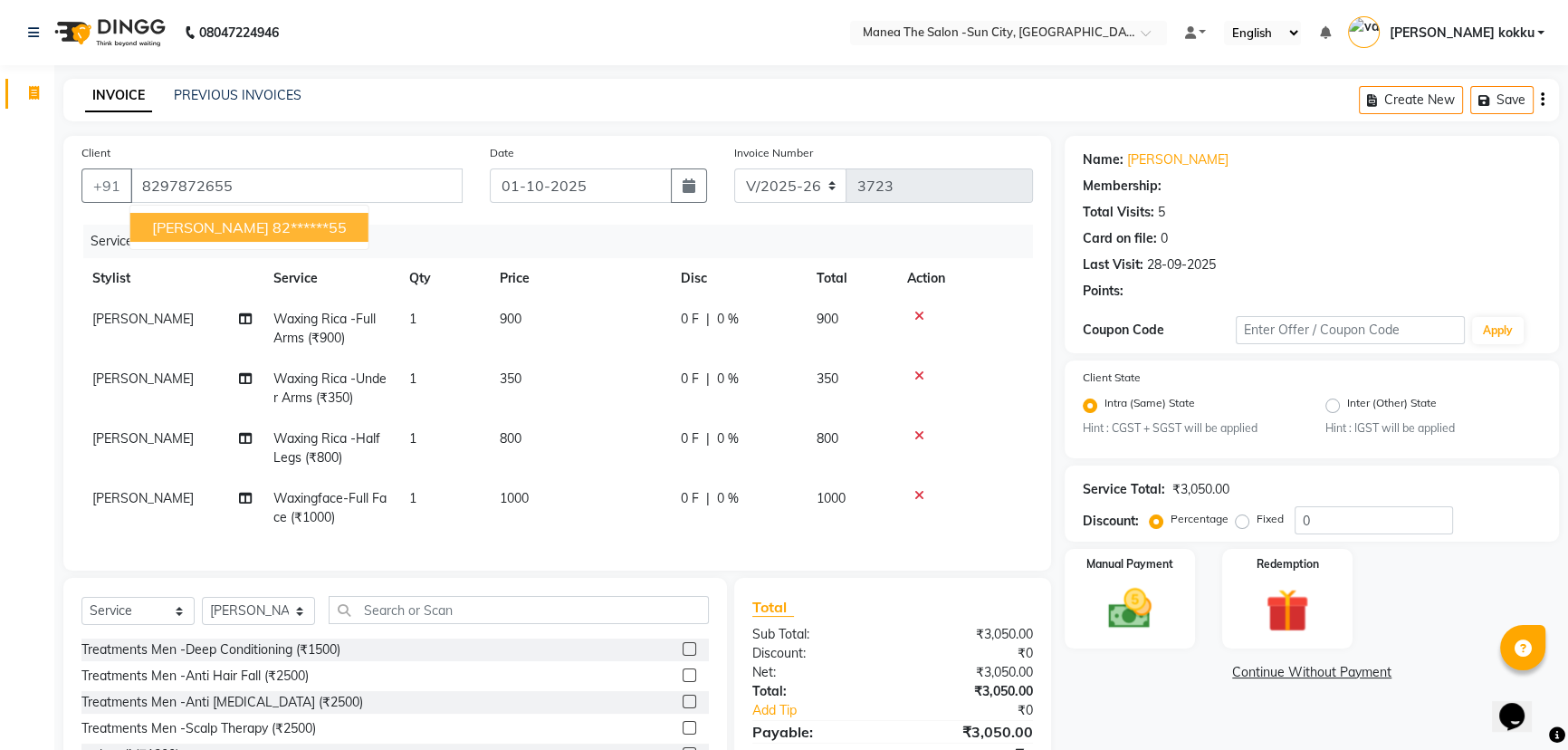
select select "1: Object"
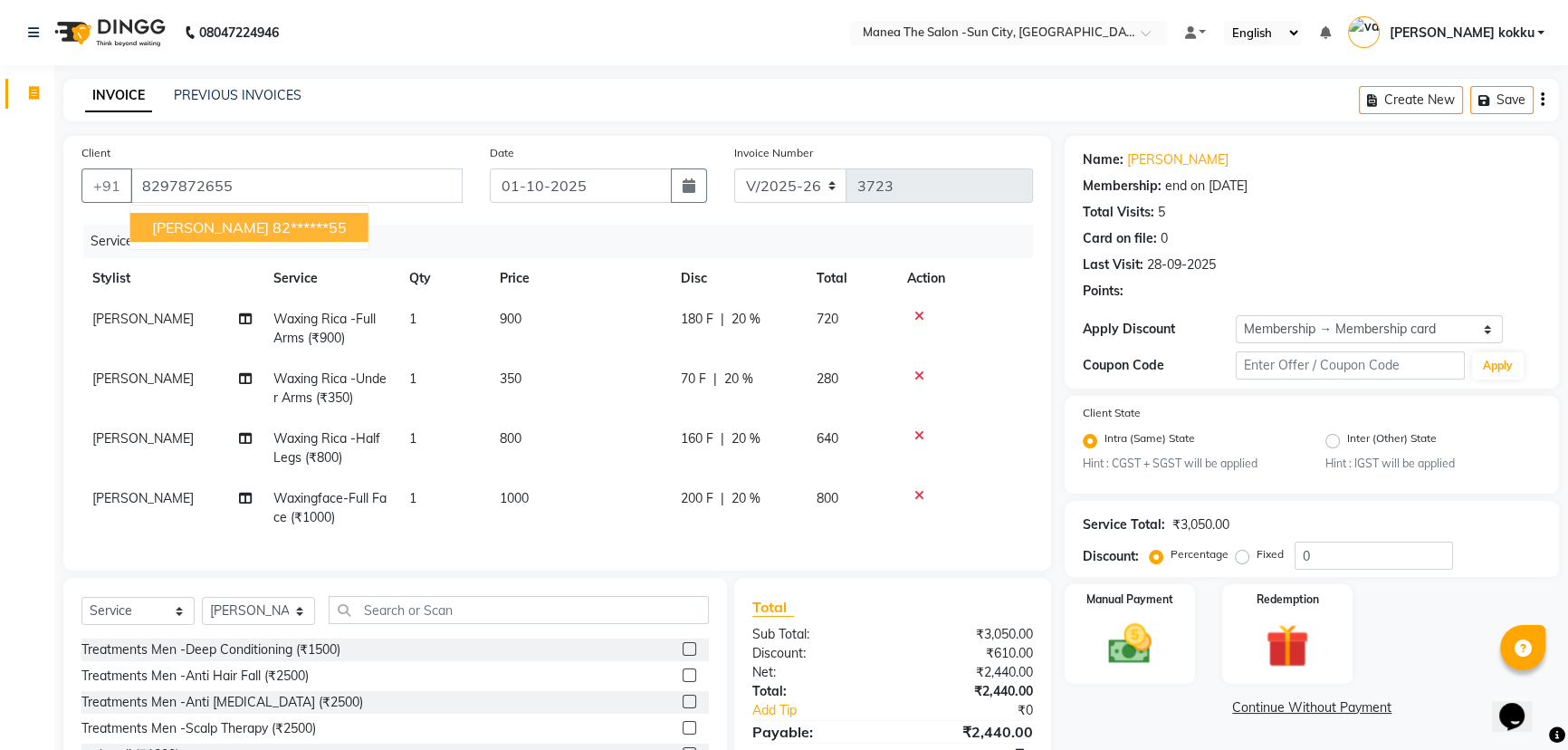
type input "20"
click at [276, 225] on ngb-highlight "82******55" at bounding box center [310, 227] width 74 height 18
type input "82******55"
type input "0"
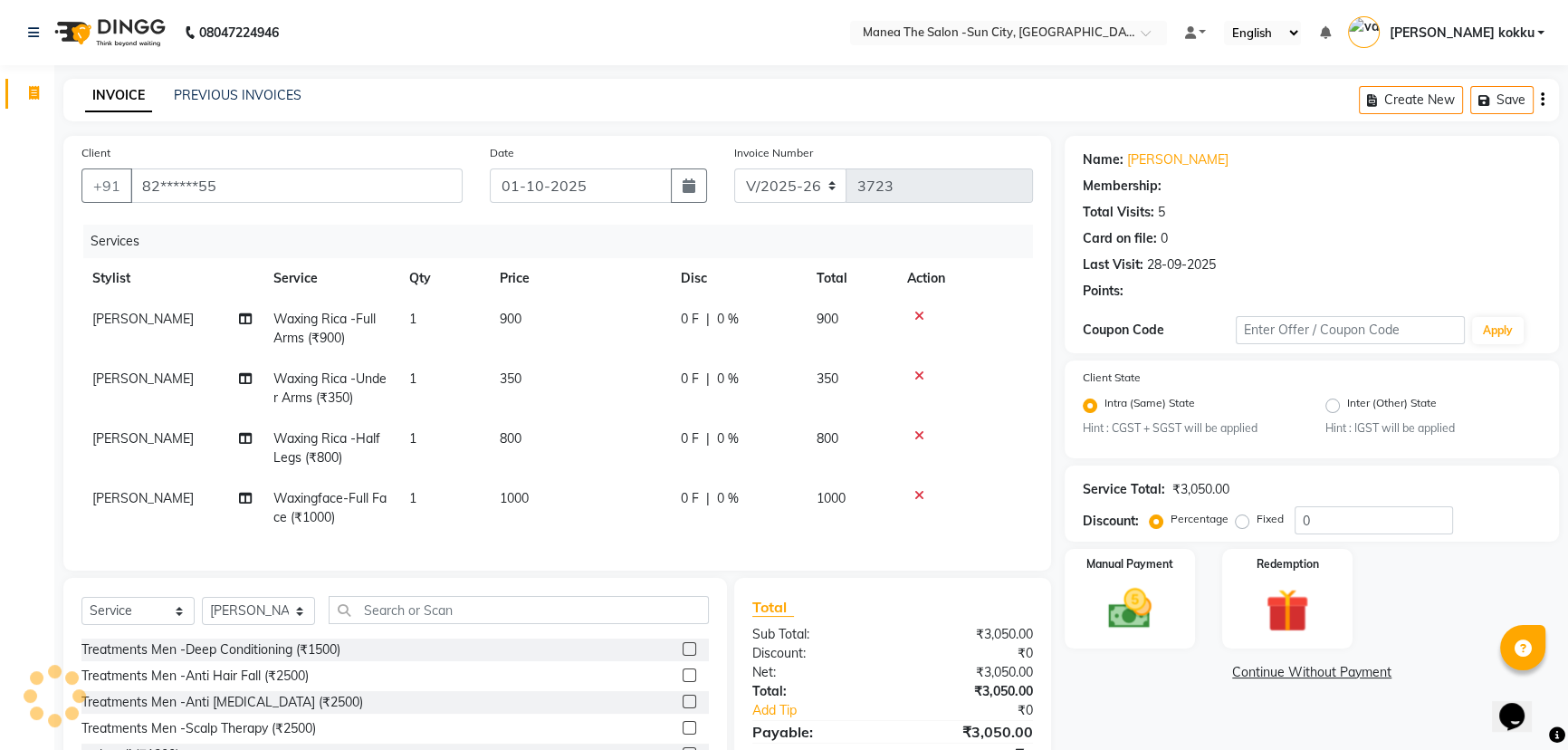
select select "1: Object"
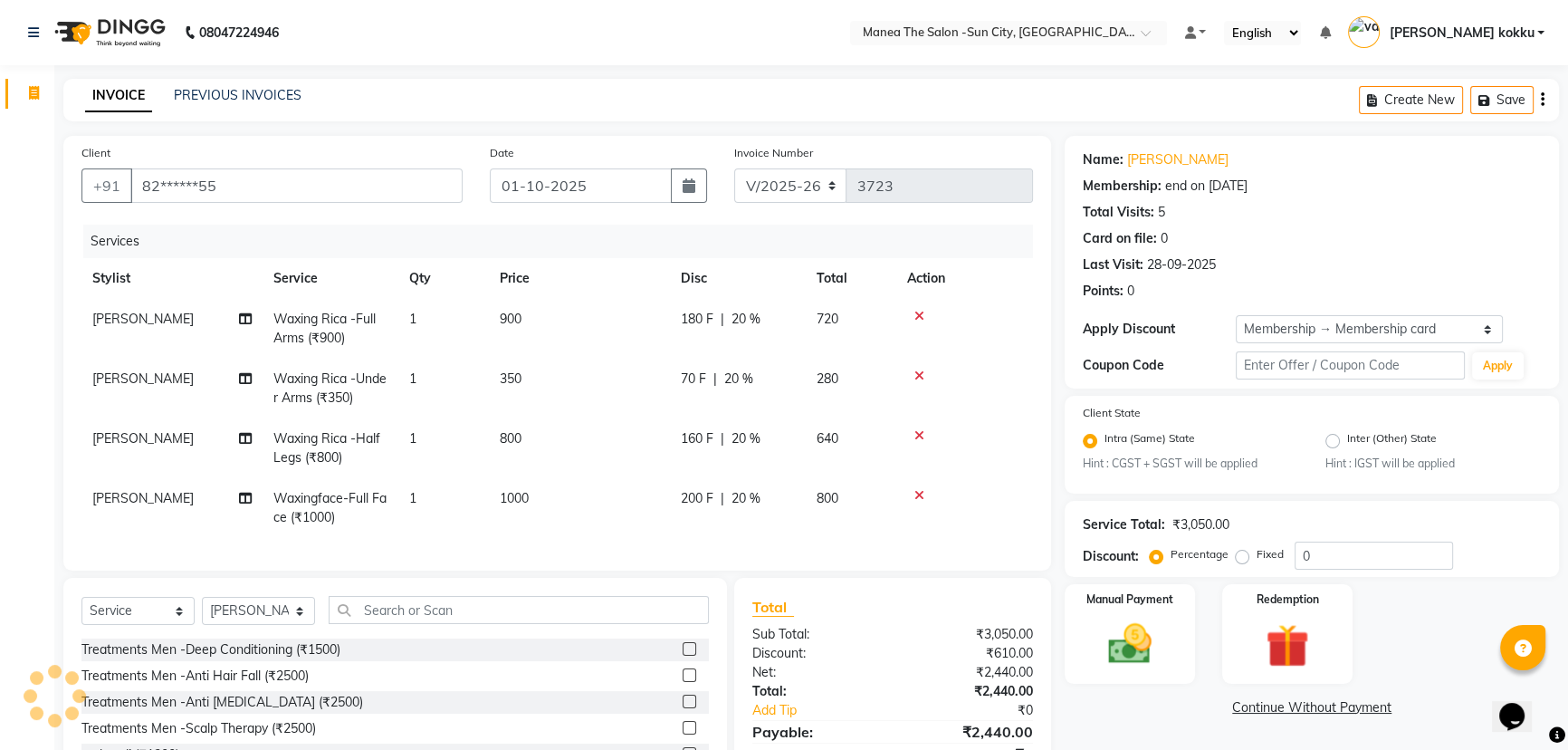
type input "20"
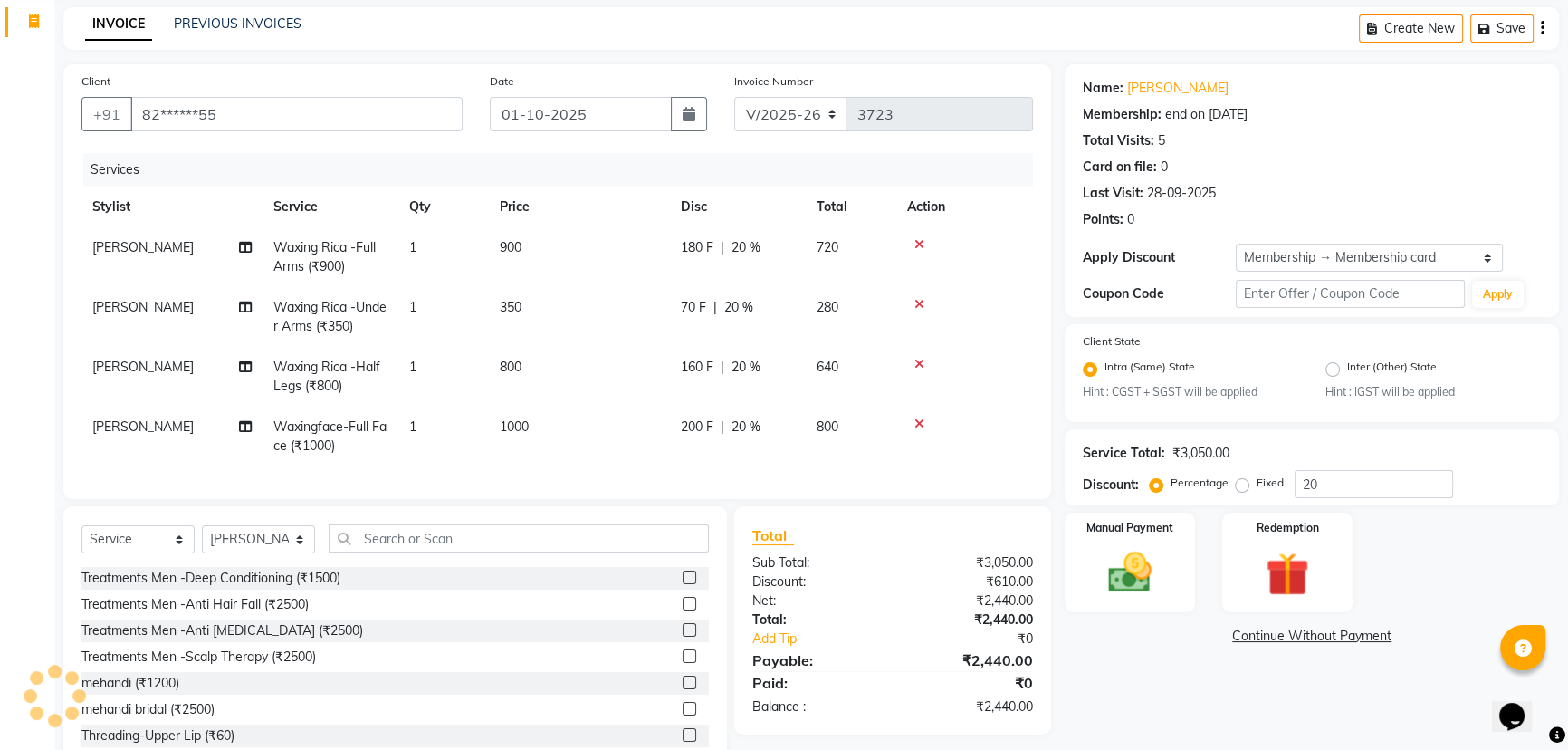
scroll to position [135, 0]
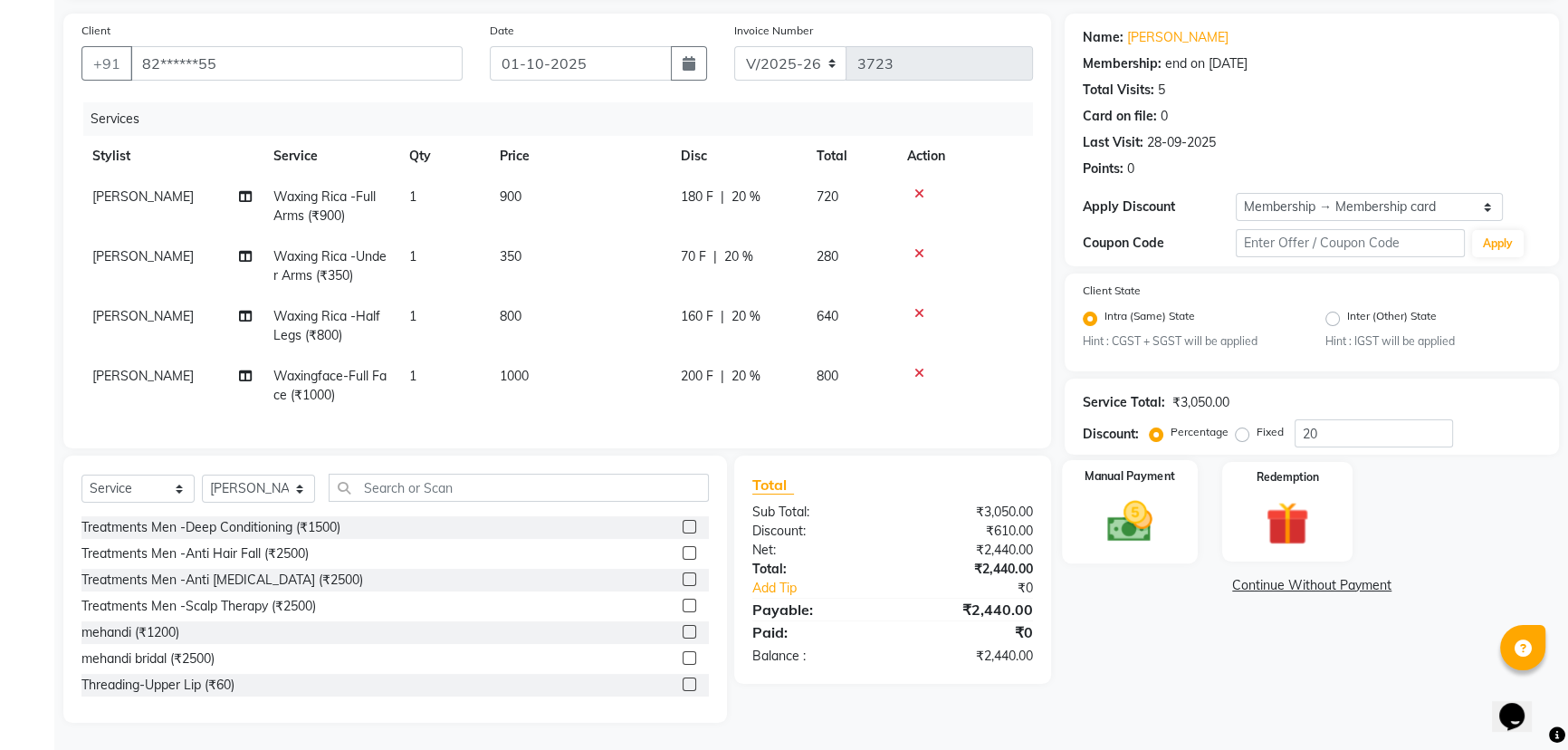
click at [1123, 513] on img at bounding box center [1131, 522] width 74 height 51
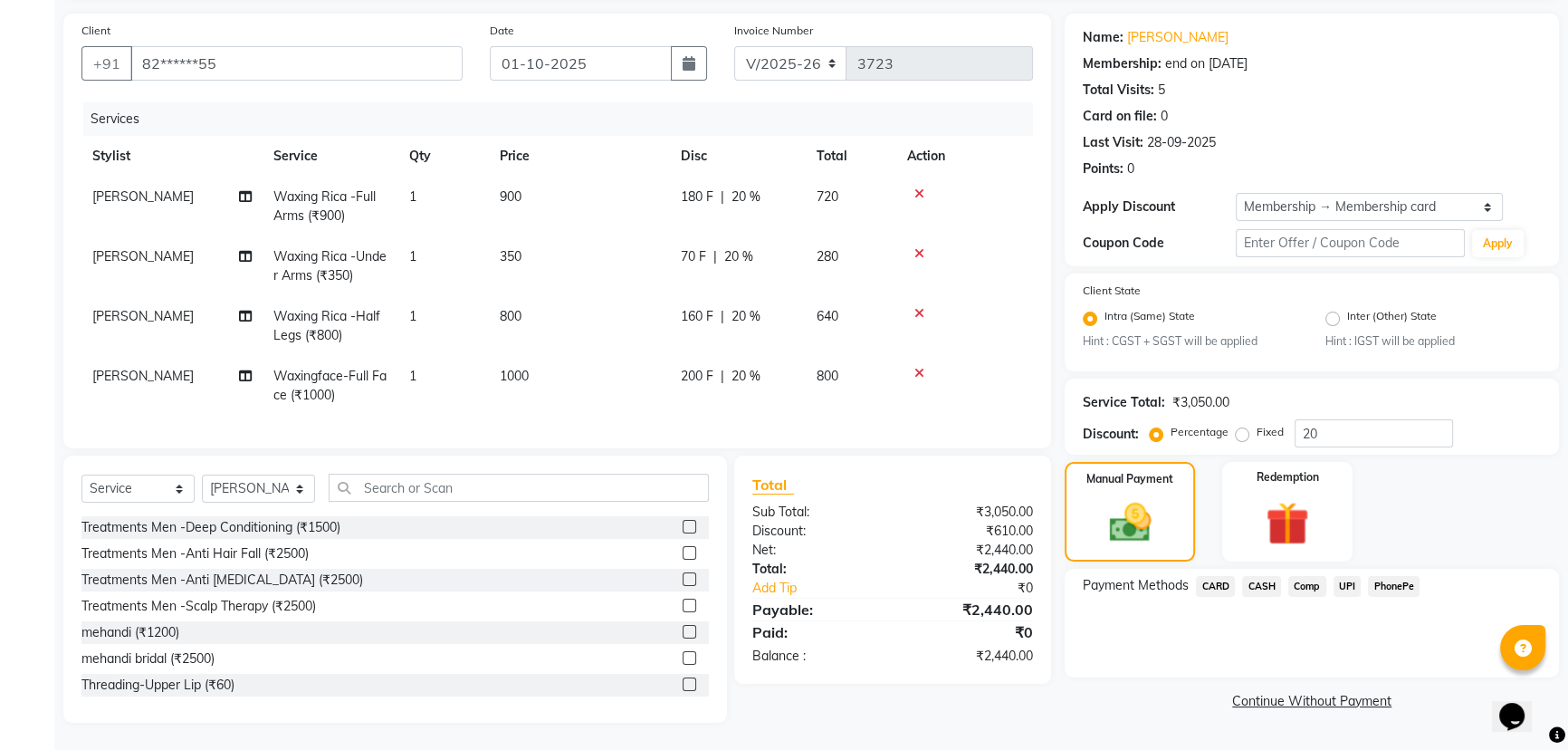
click at [1350, 576] on span "UPI" at bounding box center [1347, 586] width 28 height 21
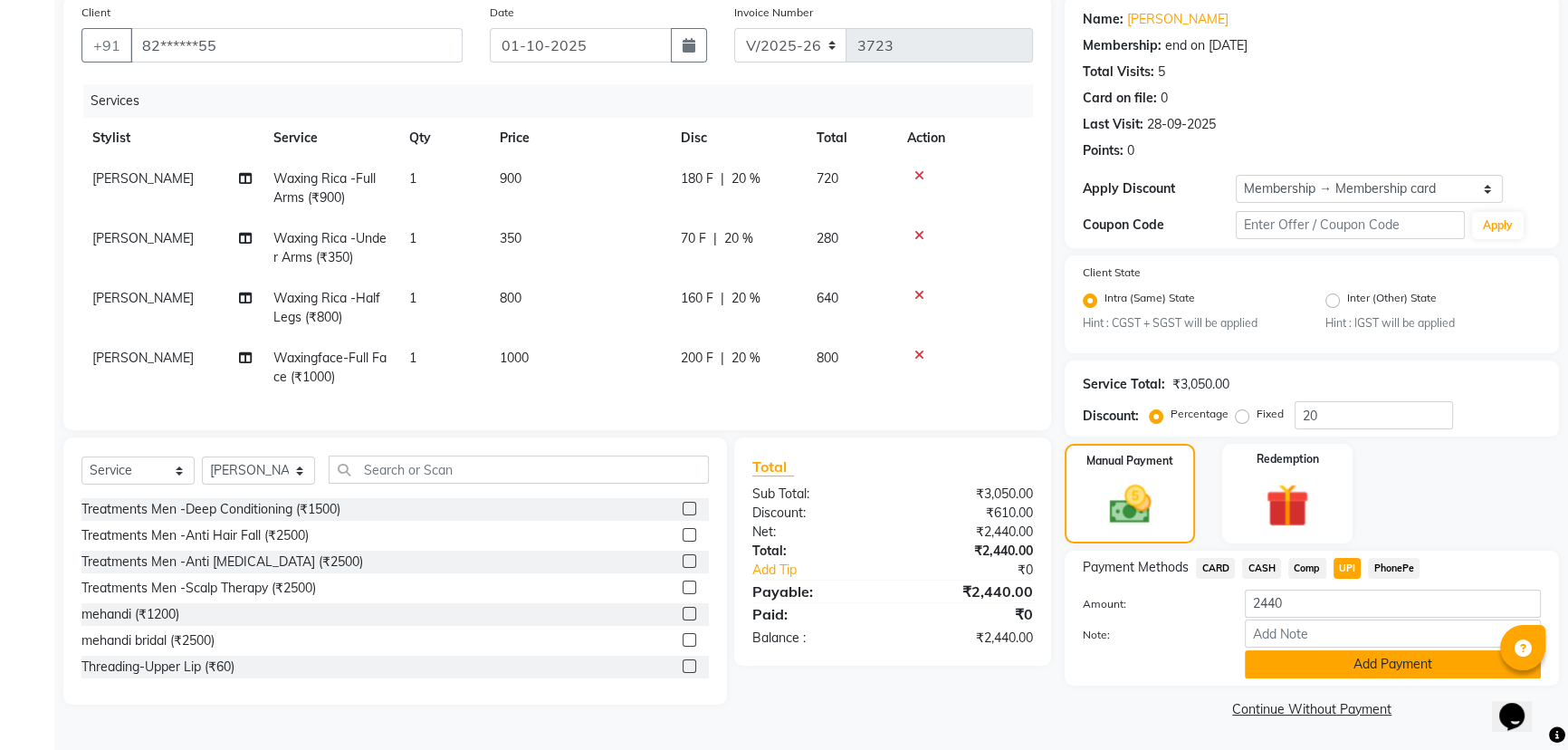
click at [1379, 664] on button "Add Payment" at bounding box center [1393, 664] width 296 height 28
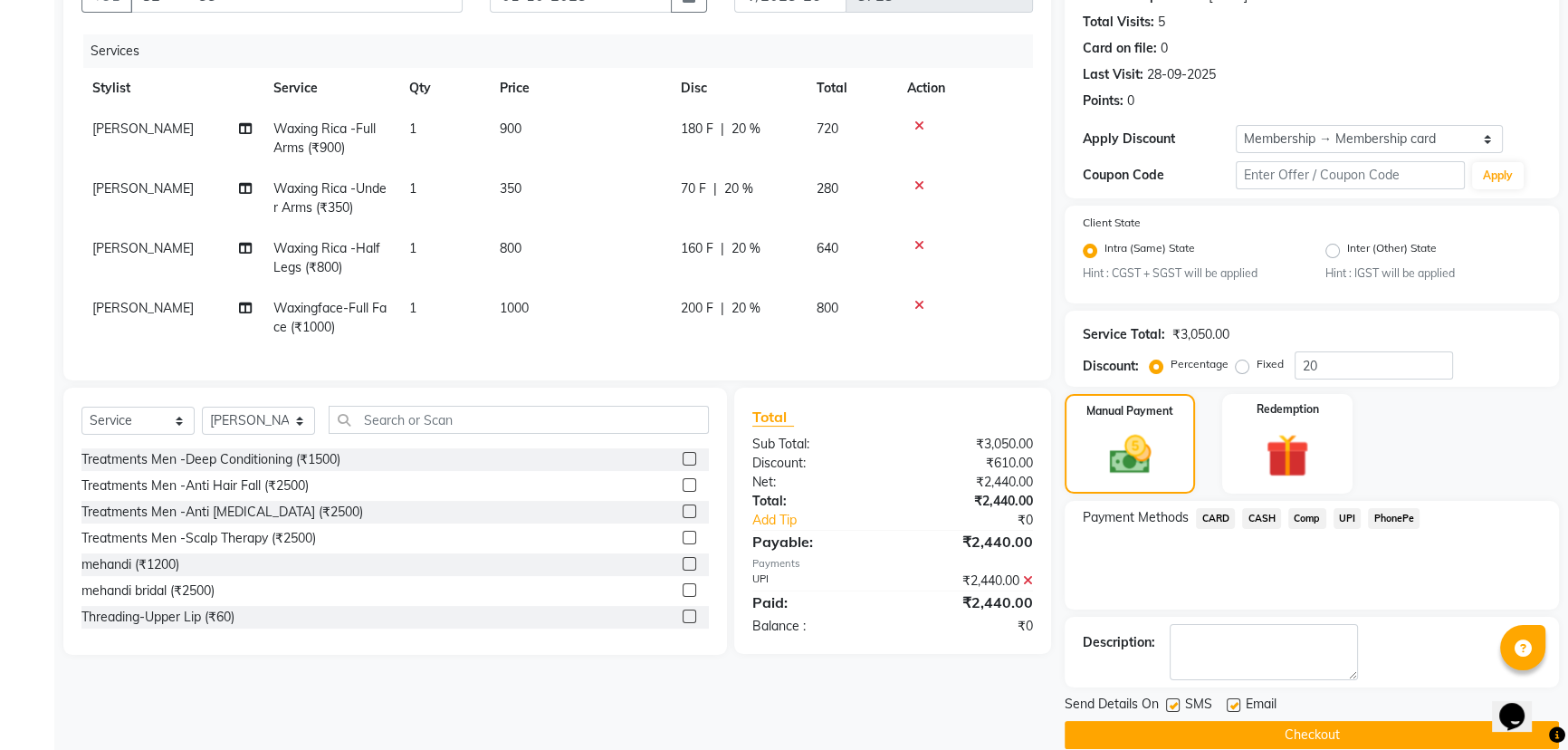
scroll to position [217, 0]
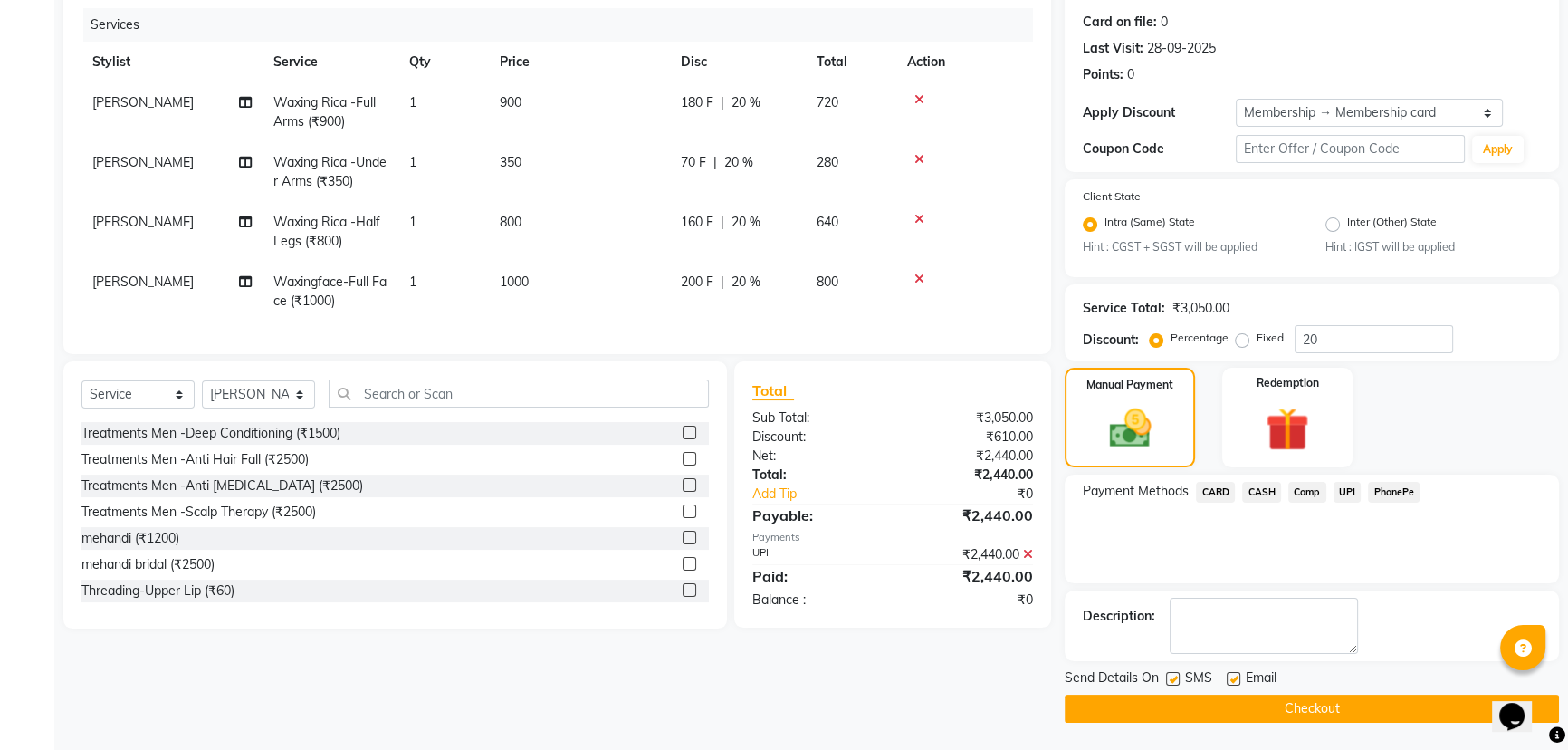
click at [1173, 682] on label at bounding box center [1172, 678] width 14 height 14
click at [1173, 682] on input "checkbox" at bounding box center [1171, 679] width 12 height 12
checkbox input "false"
click at [1227, 675] on label at bounding box center [1233, 678] width 14 height 14
click at [1227, 675] on input "checkbox" at bounding box center [1232, 679] width 12 height 12
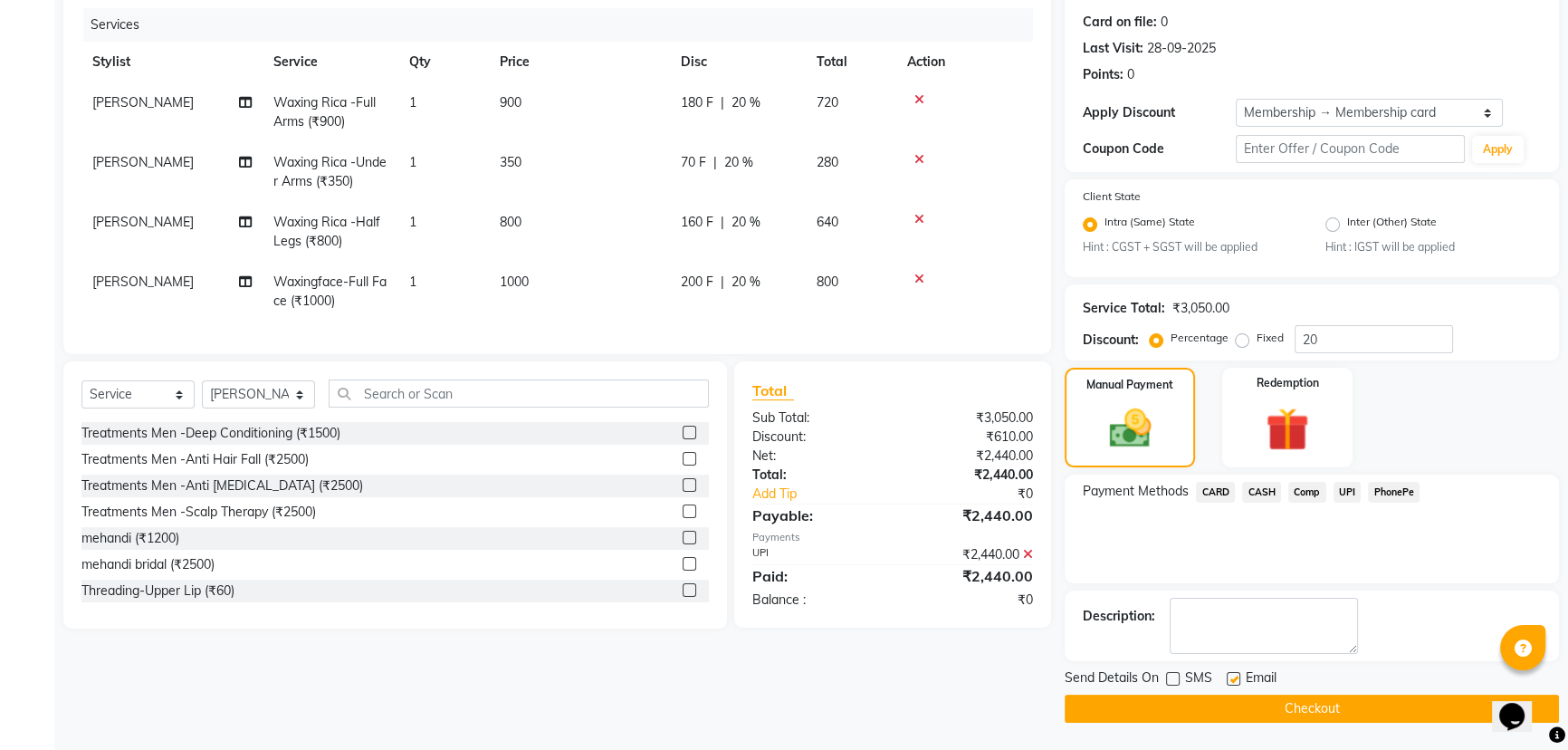
checkbox input "false"
click at [1283, 706] on button "Checkout" at bounding box center [1312, 708] width 494 height 28
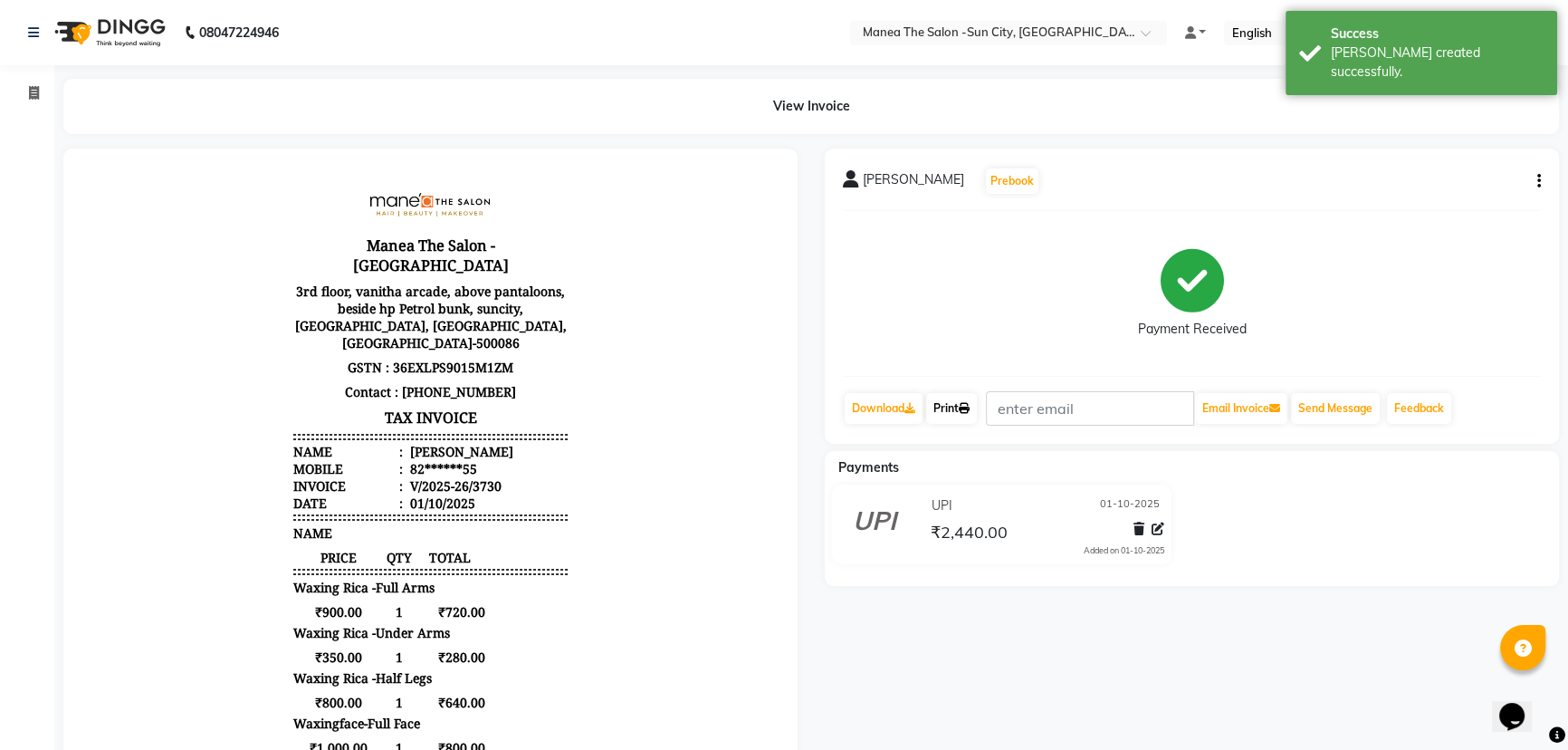
click at [953, 406] on link "Print" at bounding box center [951, 408] width 50 height 31
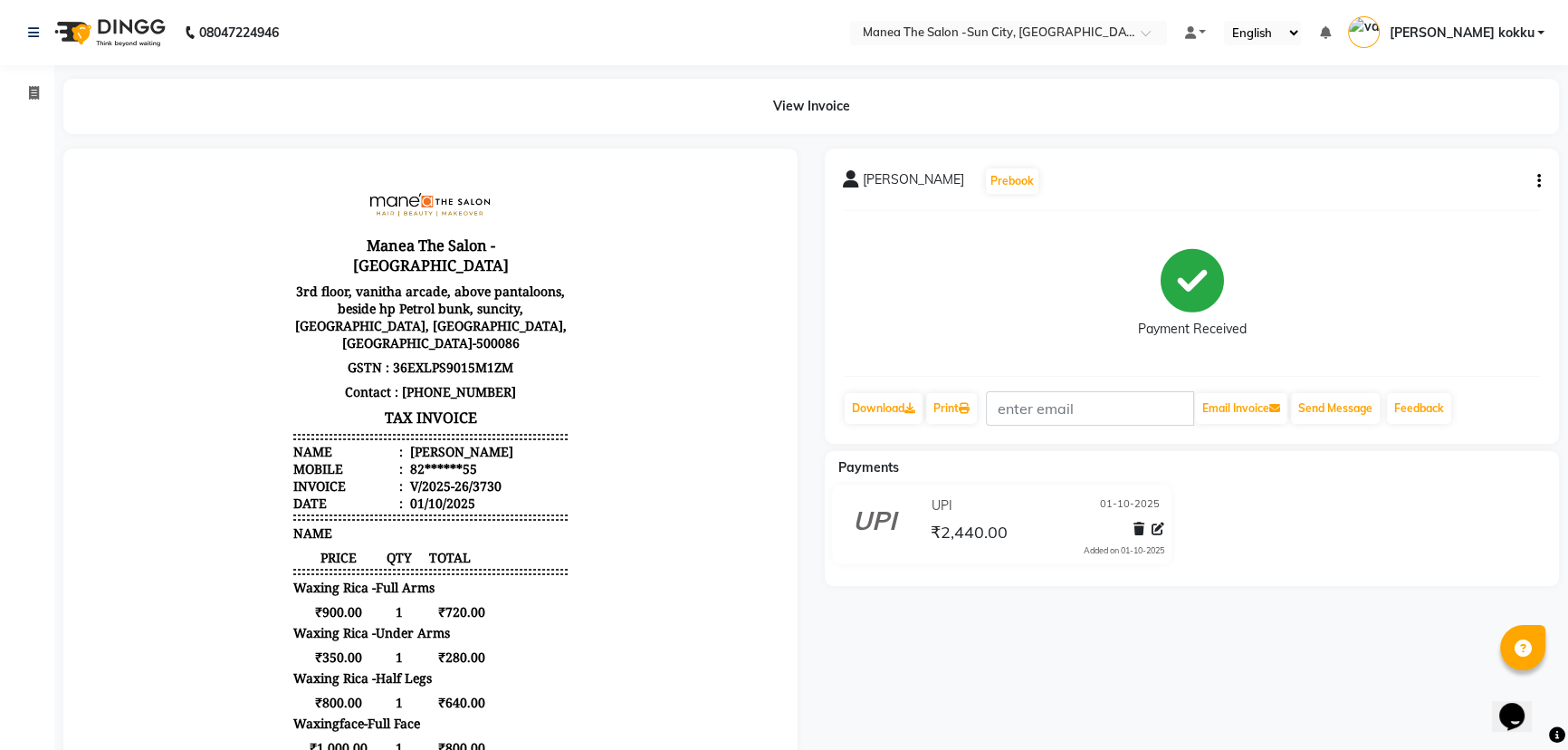
click at [1539, 181] on icon "button" at bounding box center [1539, 181] width 4 height 1
click at [1464, 219] on div "Edit Invoice" at bounding box center [1448, 215] width 124 height 22
select select "service"
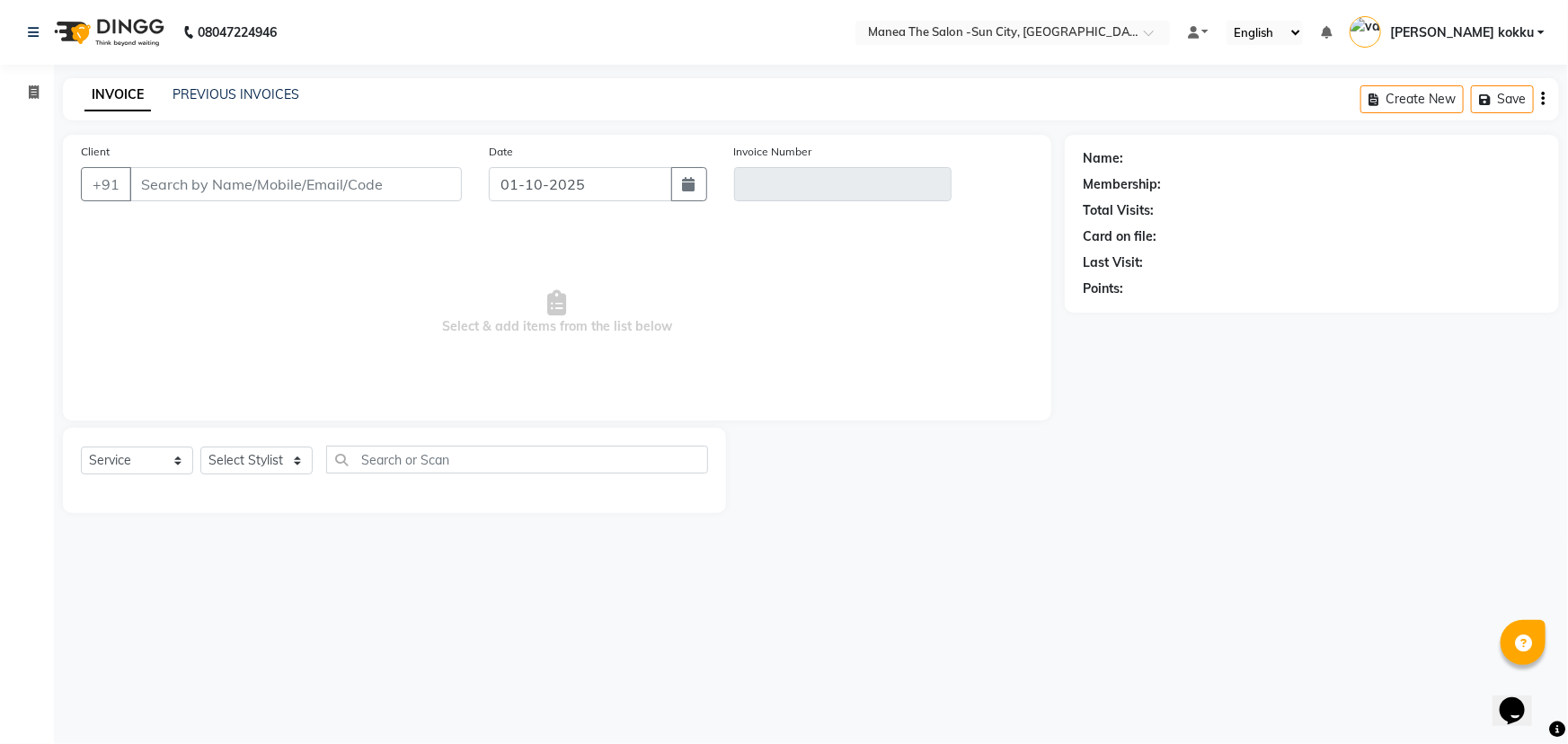
type input "82******55"
type input "V/2025-26/3730"
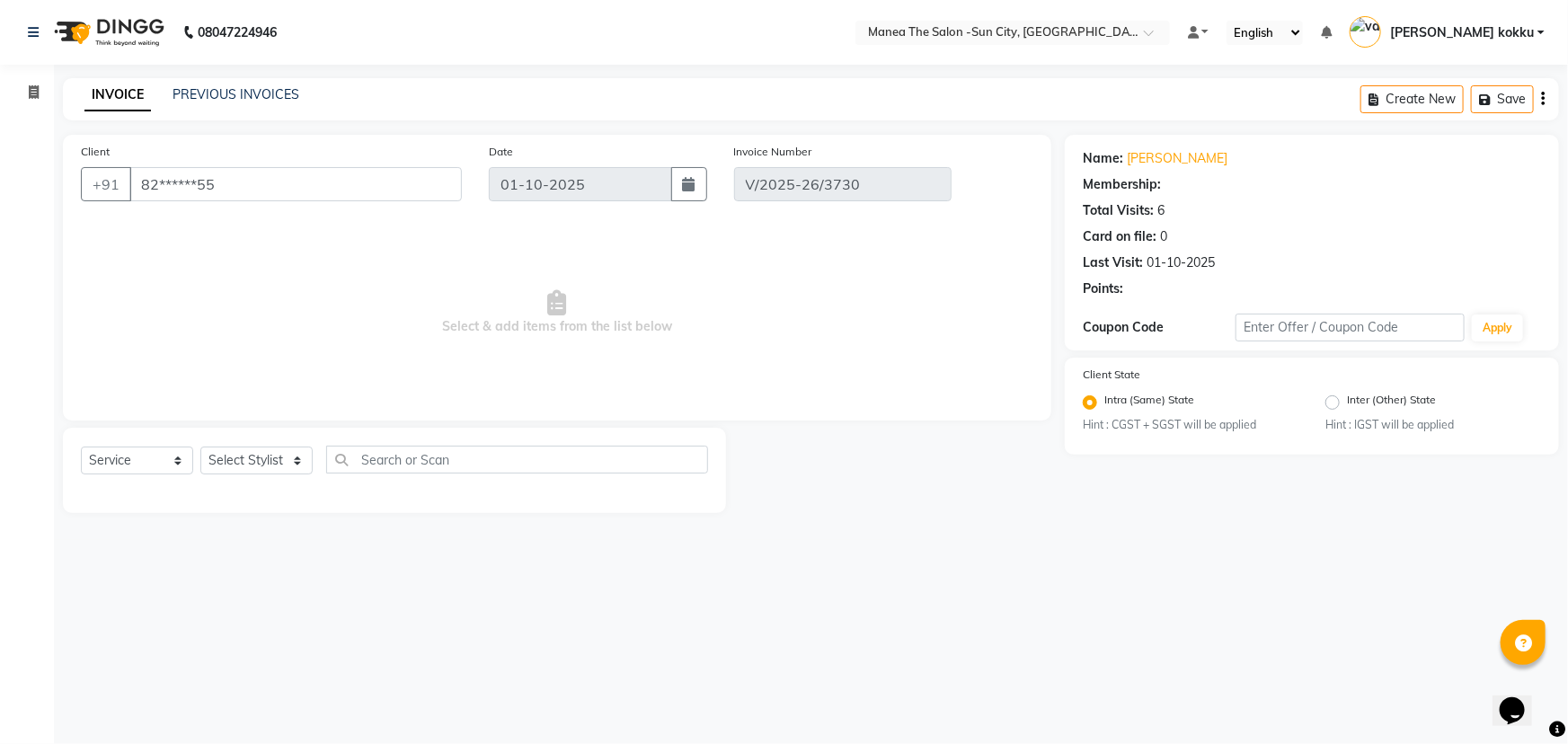
select select "select"
select select "1: Object"
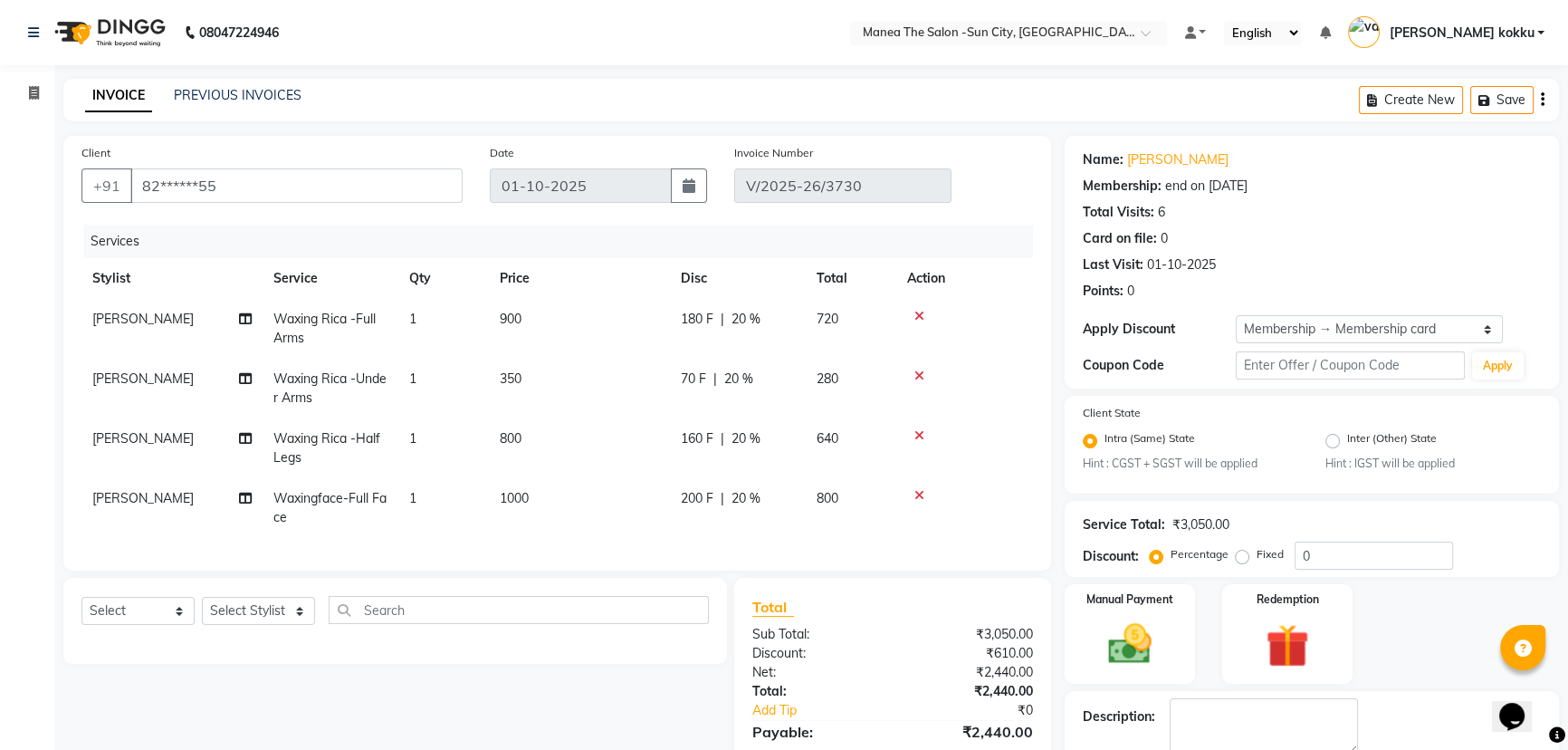
type input "20"
click at [922, 495] on icon at bounding box center [919, 495] width 10 height 13
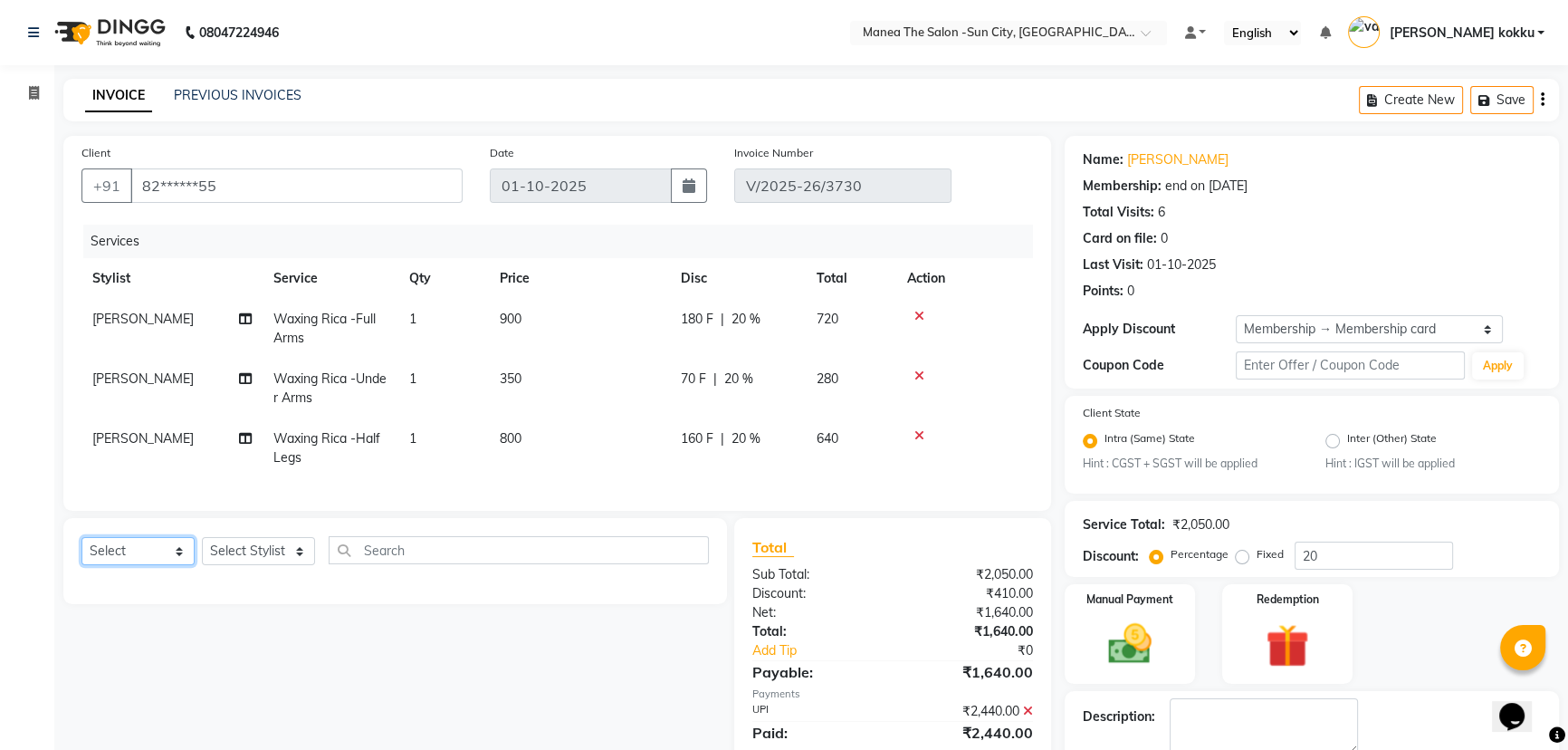
click at [161, 558] on select "Select Service Product Membership Package Voucher Prepaid Gift Card" at bounding box center [137, 551] width 113 height 28
select select "service"
click at [81, 550] on select "Select Service Product Membership Package Voucher Prepaid Gift Card" at bounding box center [137, 551] width 113 height 28
click at [239, 565] on select "Select Stylist [PERSON_NAME] [PERSON_NAME] Ikrar [PERSON_NAME] K sai [PERSON_NA…" at bounding box center [258, 551] width 113 height 28
select select "84191"
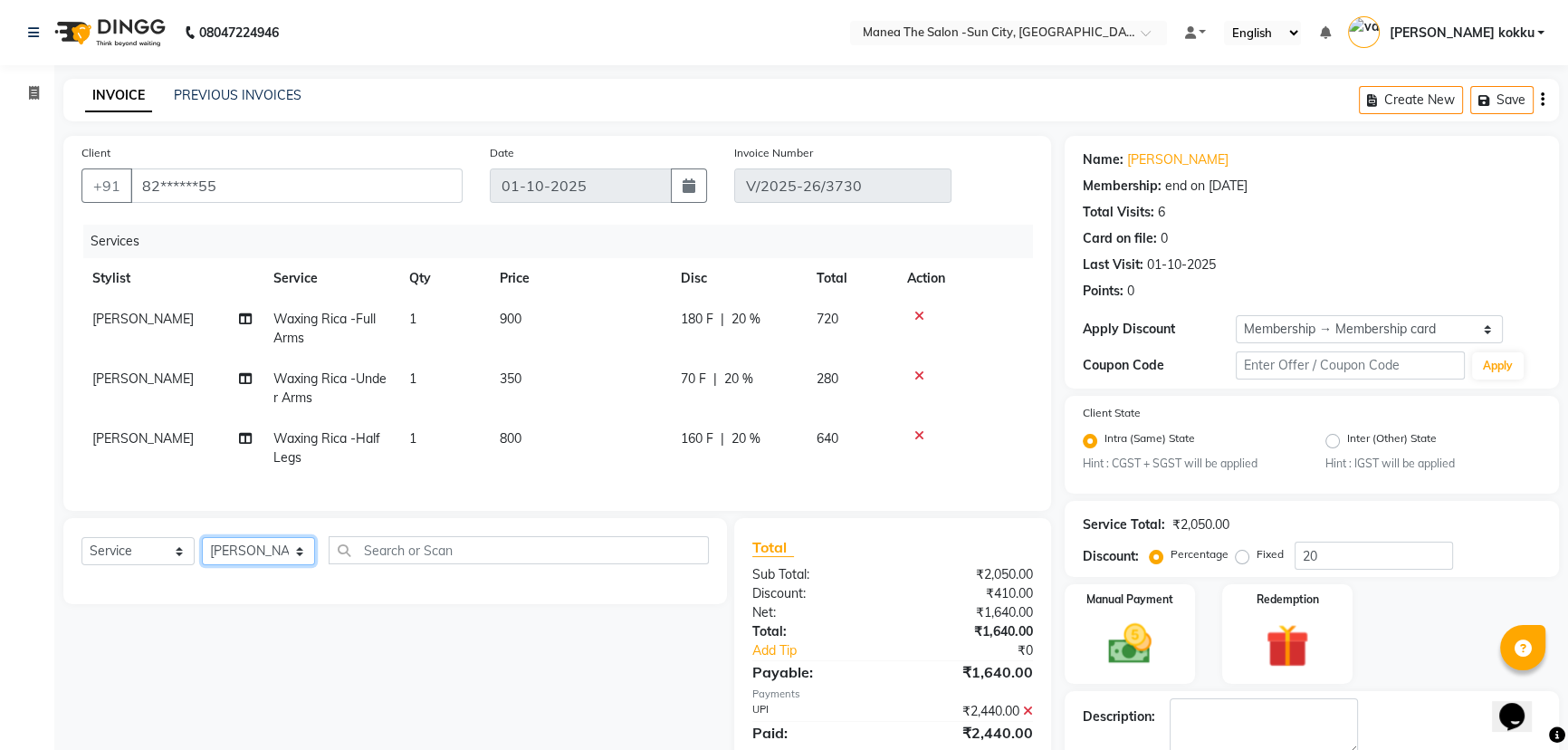
click at [202, 550] on select "Select Stylist [PERSON_NAME] [PERSON_NAME] Ikrar [PERSON_NAME] K sai [PERSON_NA…" at bounding box center [258, 551] width 113 height 28
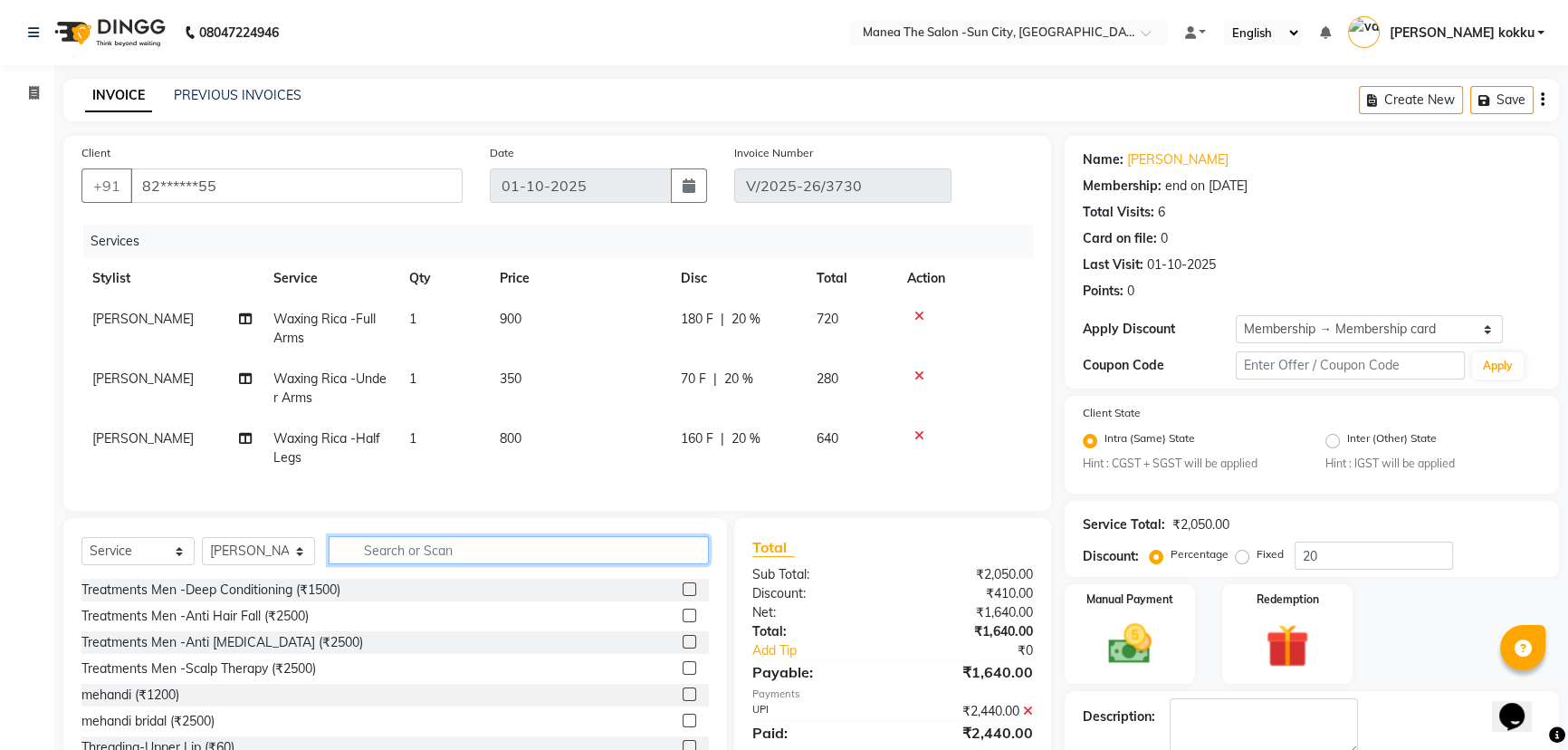
click at [415, 562] on input "text" at bounding box center [518, 550] width 380 height 28
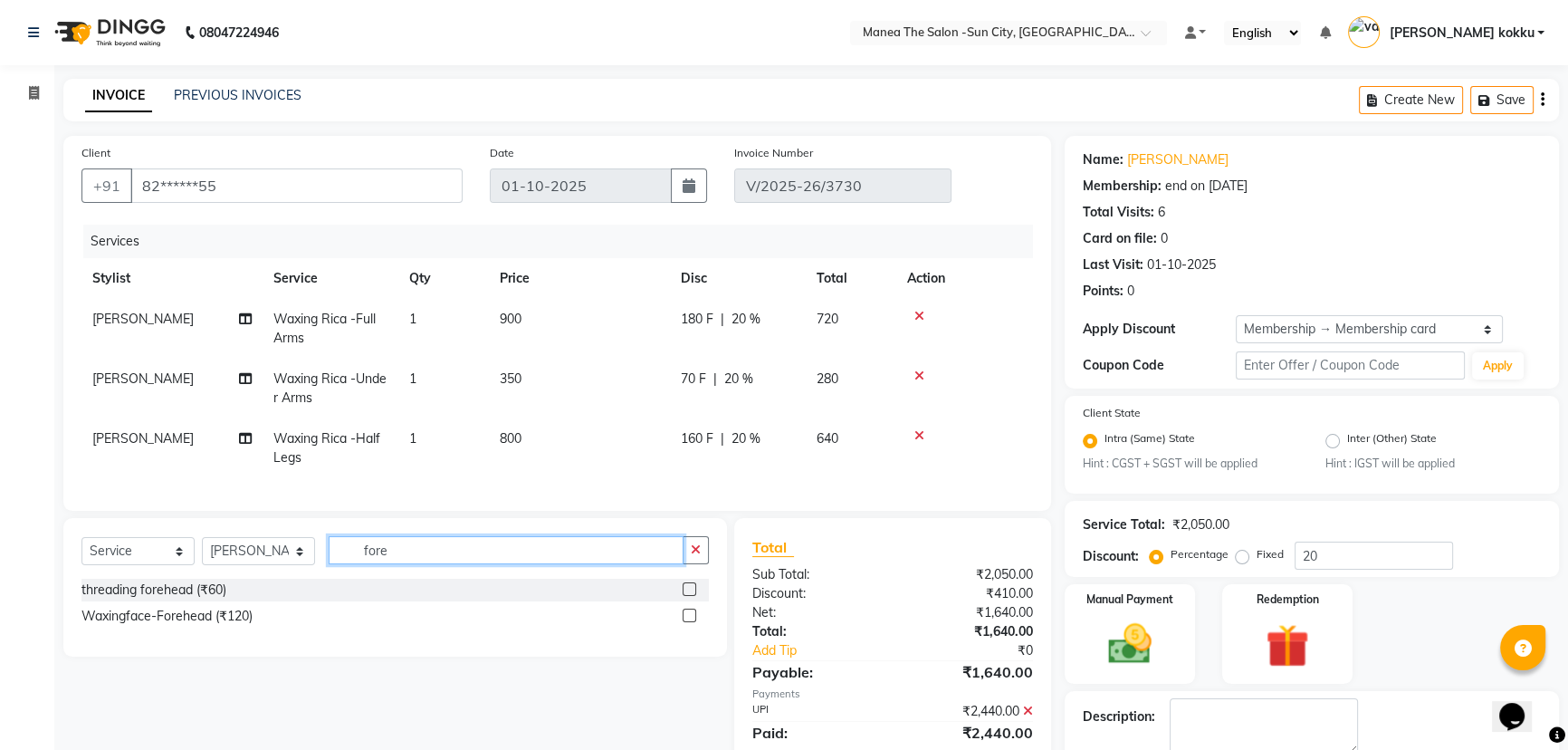
type input "fore"
click at [688, 622] on label at bounding box center [690, 615] width 14 height 14
click at [688, 622] on input "checkbox" at bounding box center [689, 616] width 12 height 12
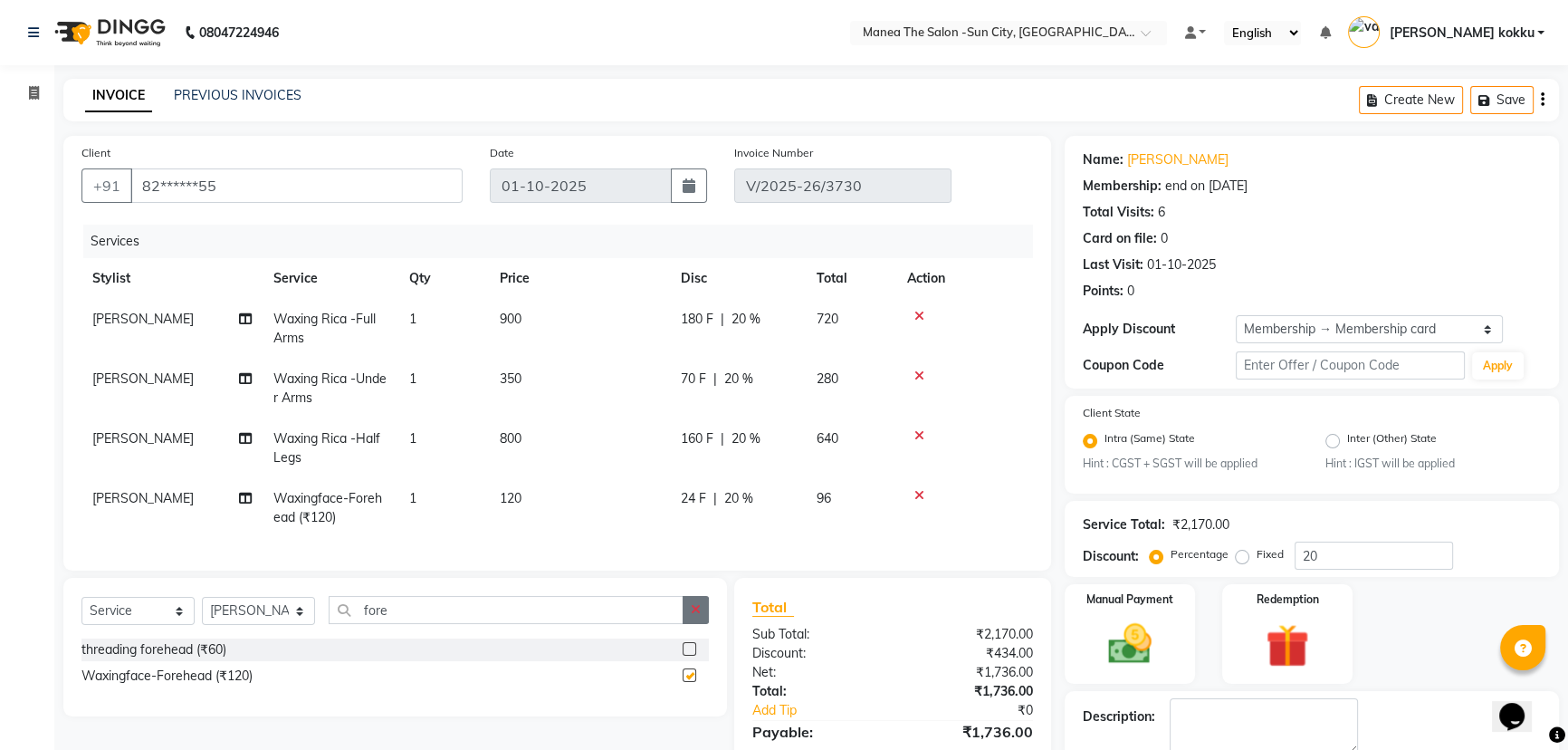
checkbox input "false"
click at [694, 615] on icon "button" at bounding box center [695, 609] width 10 height 13
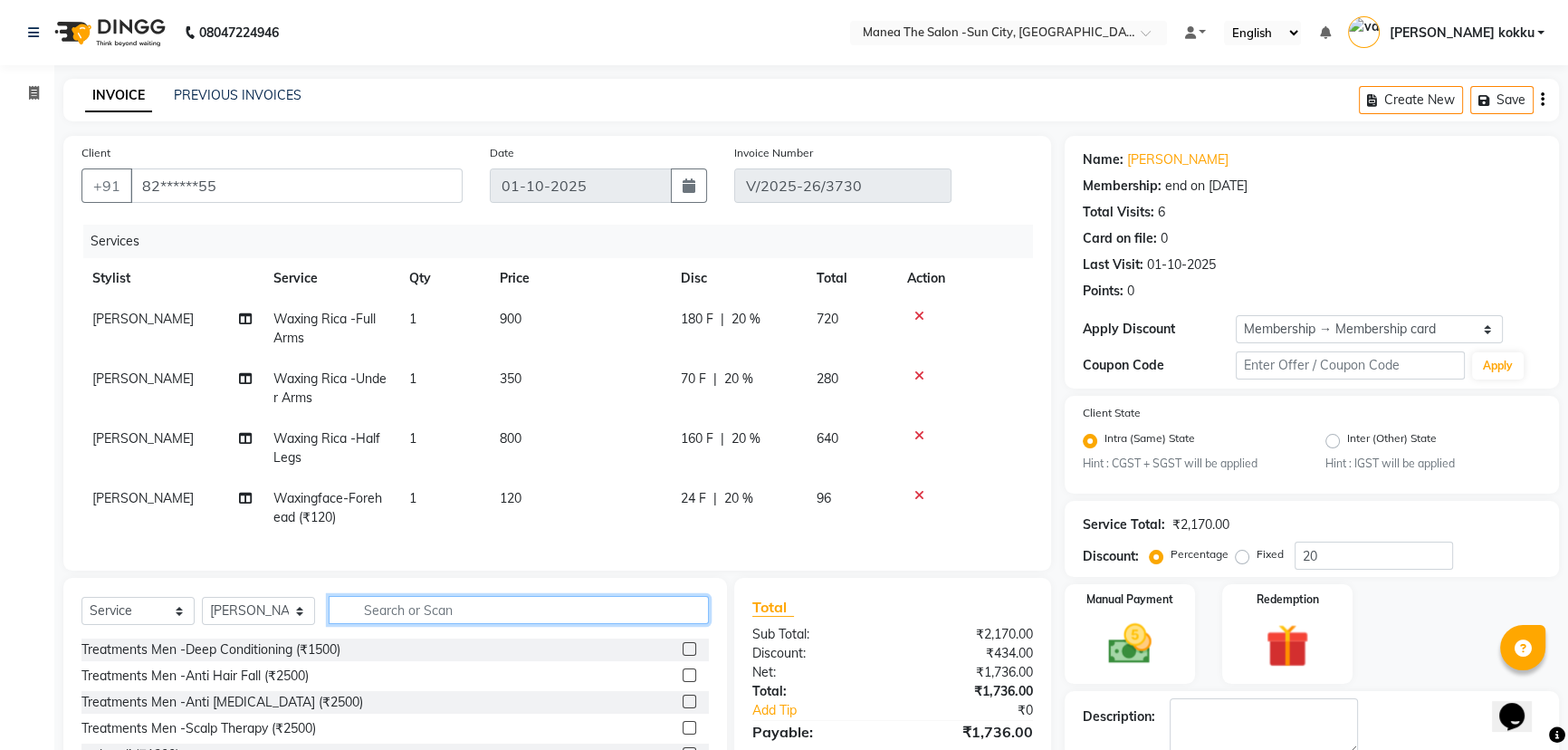
click at [645, 624] on input "text" at bounding box center [518, 610] width 380 height 28
type input "d"
type input "side"
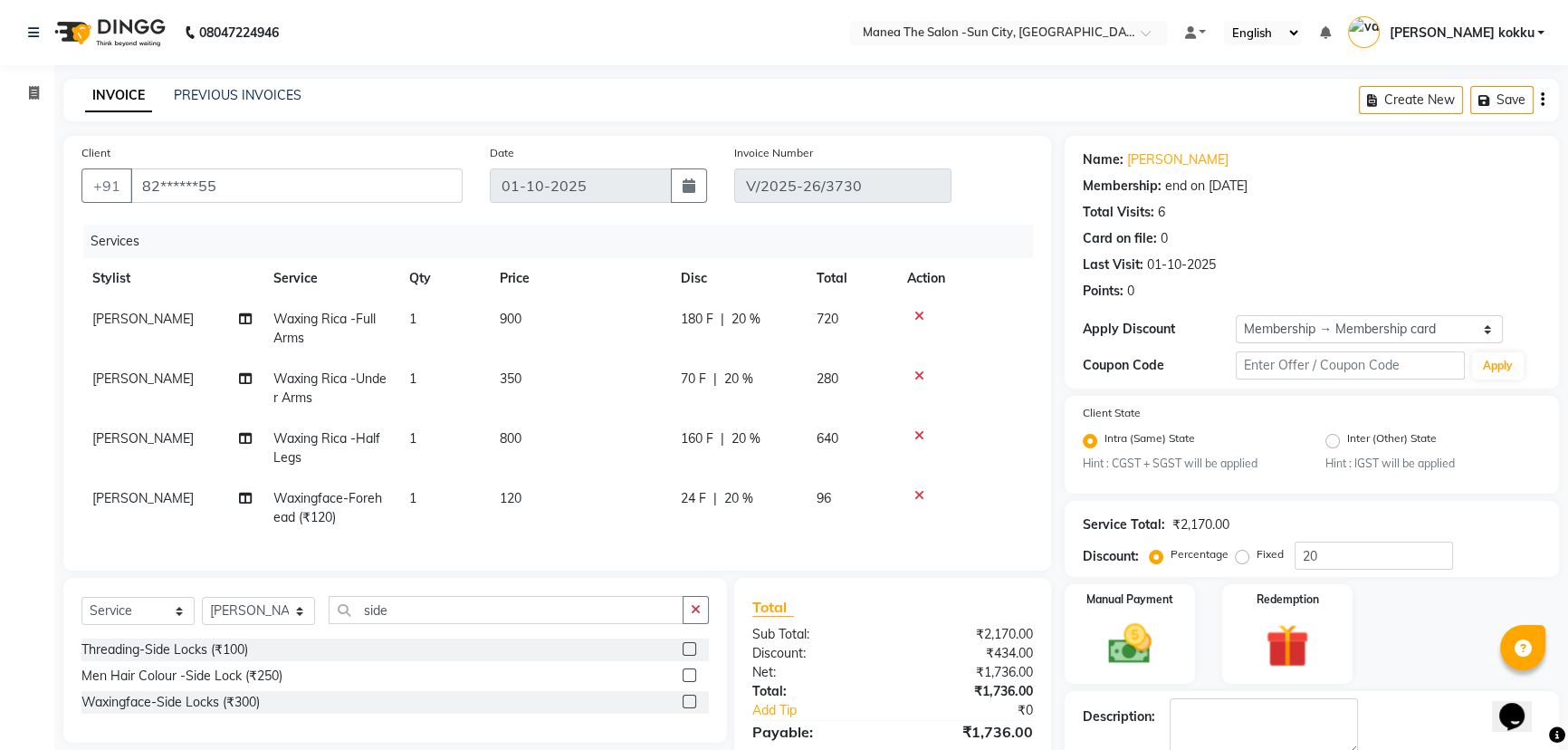
click at [688, 708] on label at bounding box center [690, 702] width 14 height 14
click at [688, 708] on input "checkbox" at bounding box center [689, 703] width 12 height 12
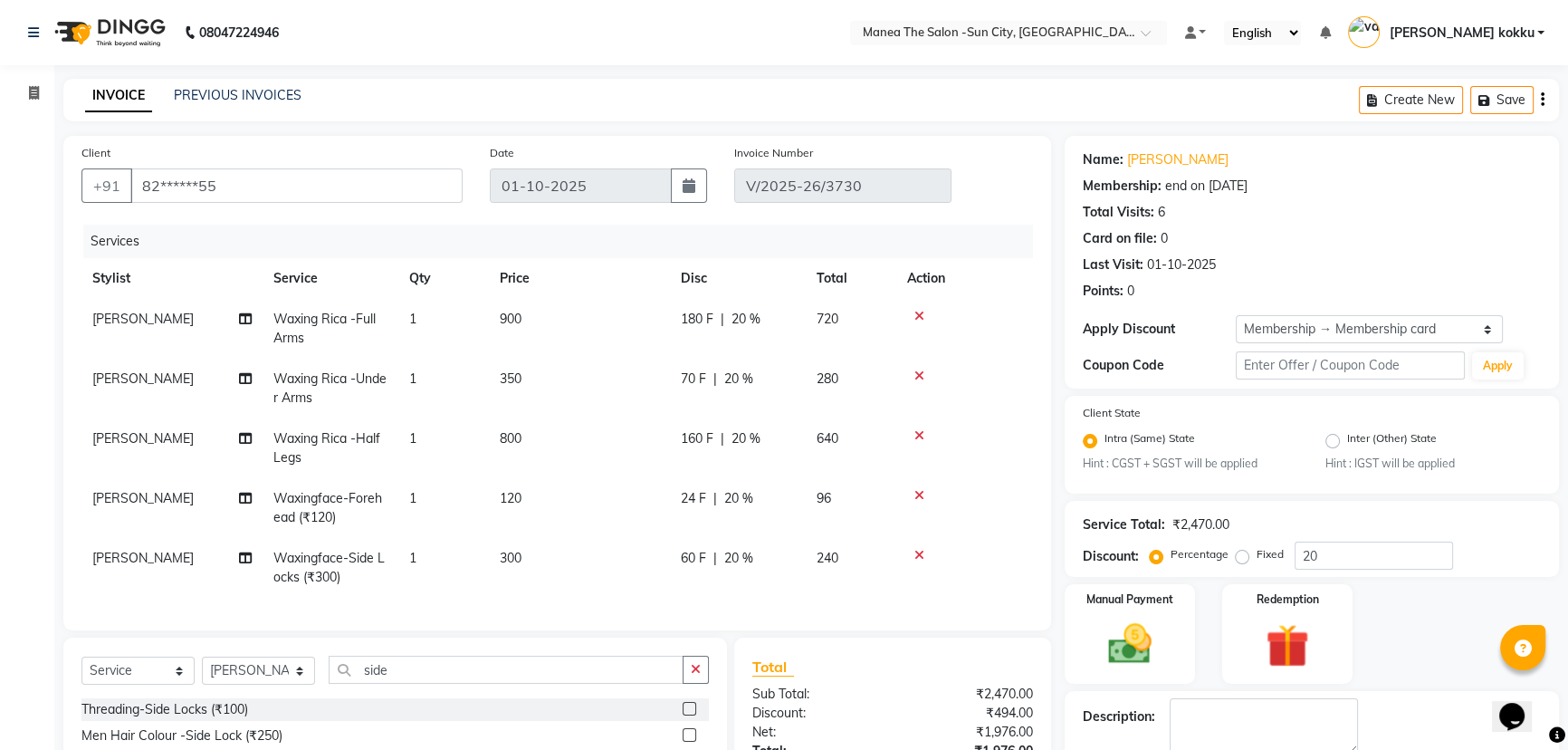
checkbox input "false"
click at [741, 488] on td "24 F | 20 %" at bounding box center [738, 508] width 135 height 60
select select "84191"
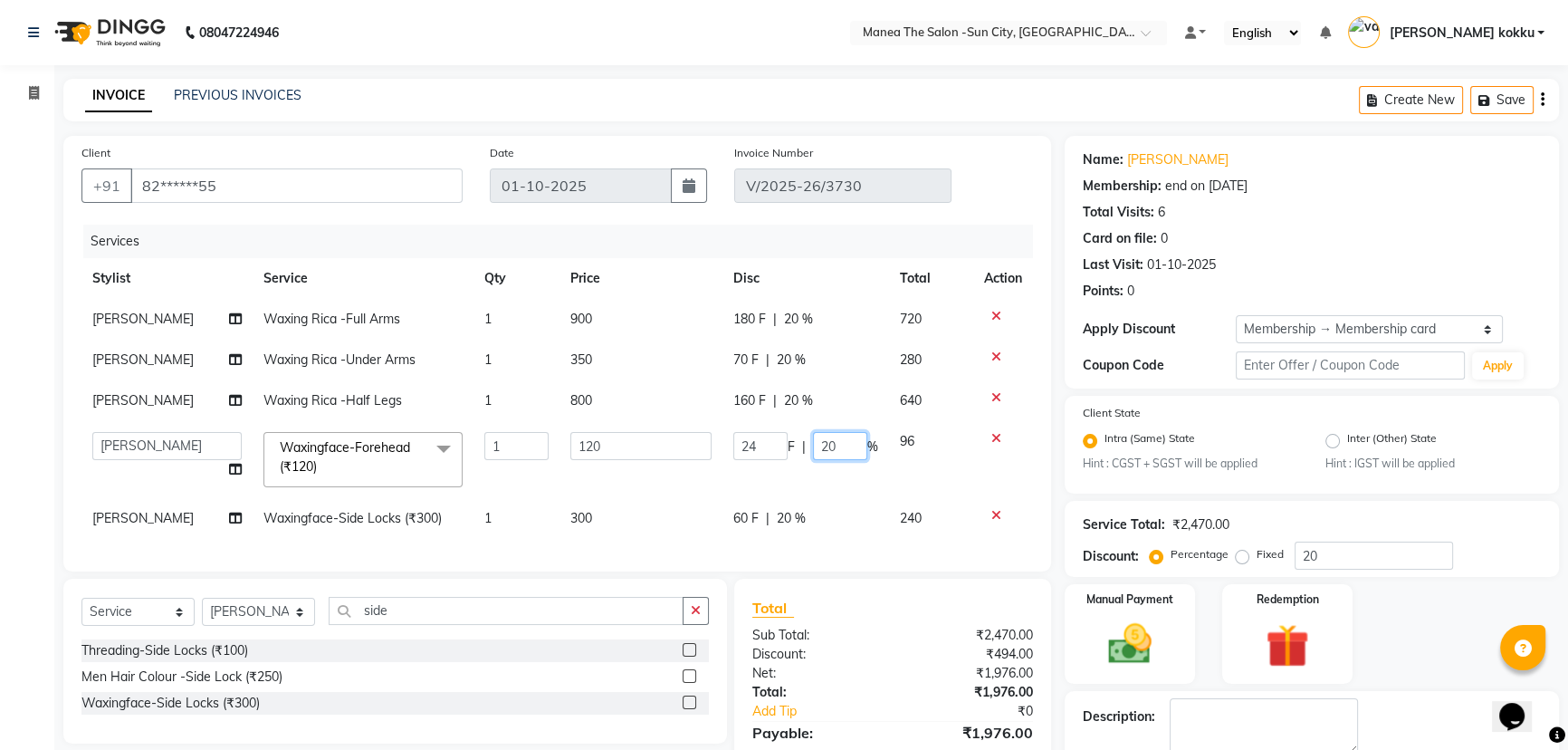
click at [855, 452] on input "20" at bounding box center [840, 445] width 54 height 28
type input "2"
type input "30"
click at [786, 511] on tbody "[PERSON_NAME] Waxing Rica -Full Arms 1 900 180 F | 20 % 720 [PERSON_NAME] Waxin…" at bounding box center [557, 419] width 952 height 240
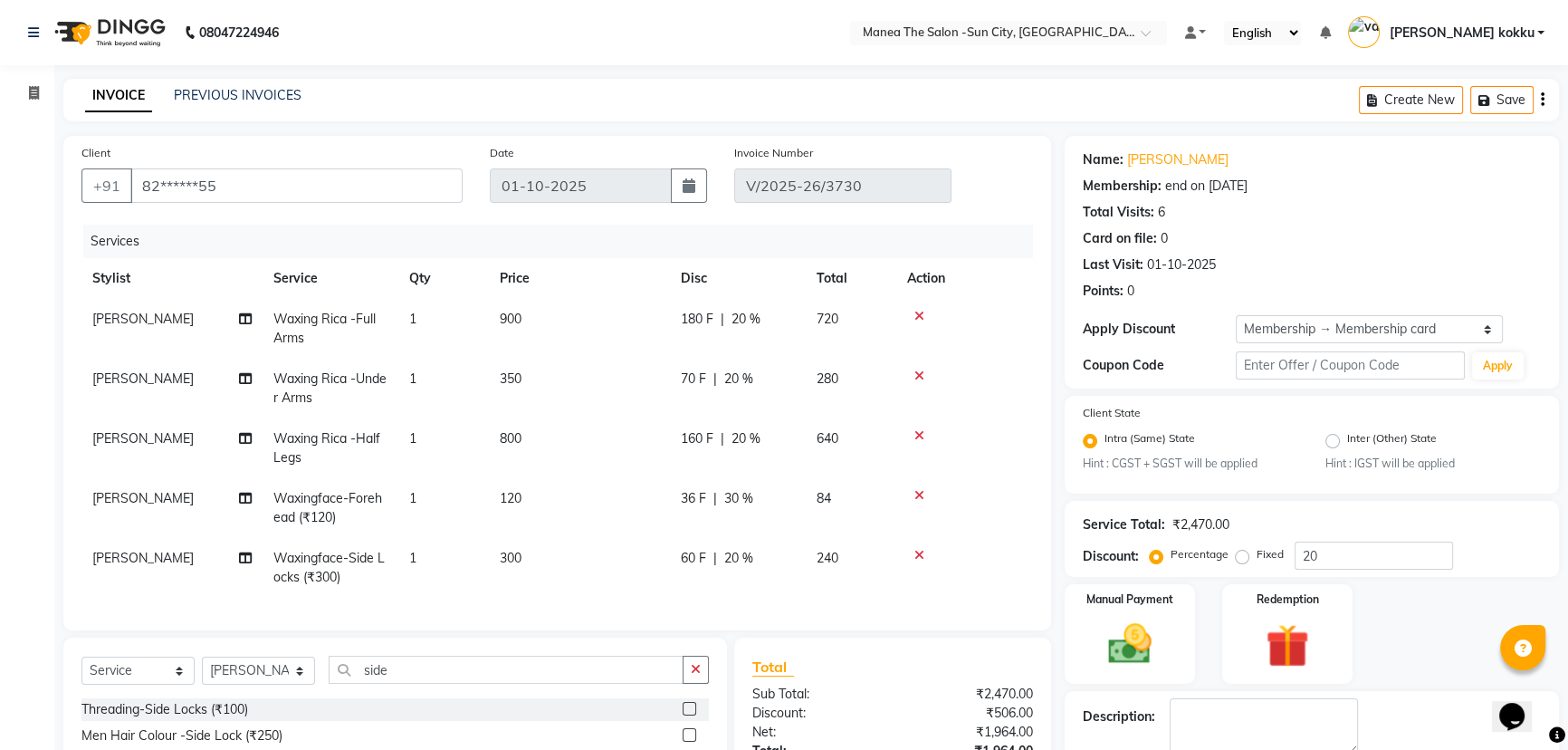
click at [736, 558] on span "20 %" at bounding box center [739, 558] width 29 height 19
select select "84191"
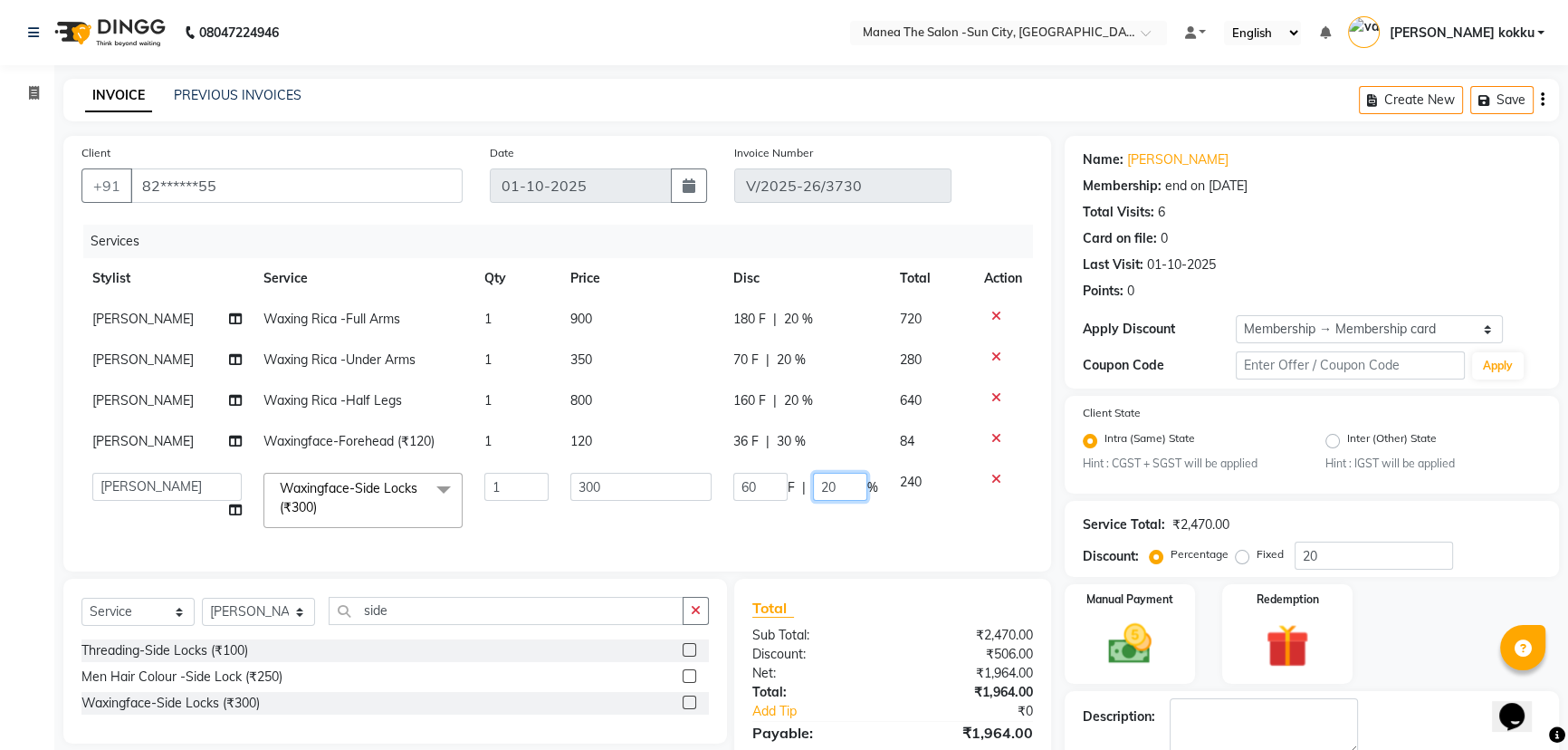
drag, startPoint x: 850, startPoint y: 478, endPoint x: 742, endPoint y: 537, distance: 123.1
click at [742, 534] on td "60 F | 20 %" at bounding box center [806, 500] width 166 height 77
type input "30"
click at [728, 572] on div "Client +91 82******55 Date [DATE] Invoice Number V/2025-26/3730 Services Stylis…" at bounding box center [557, 353] width 988 height 435
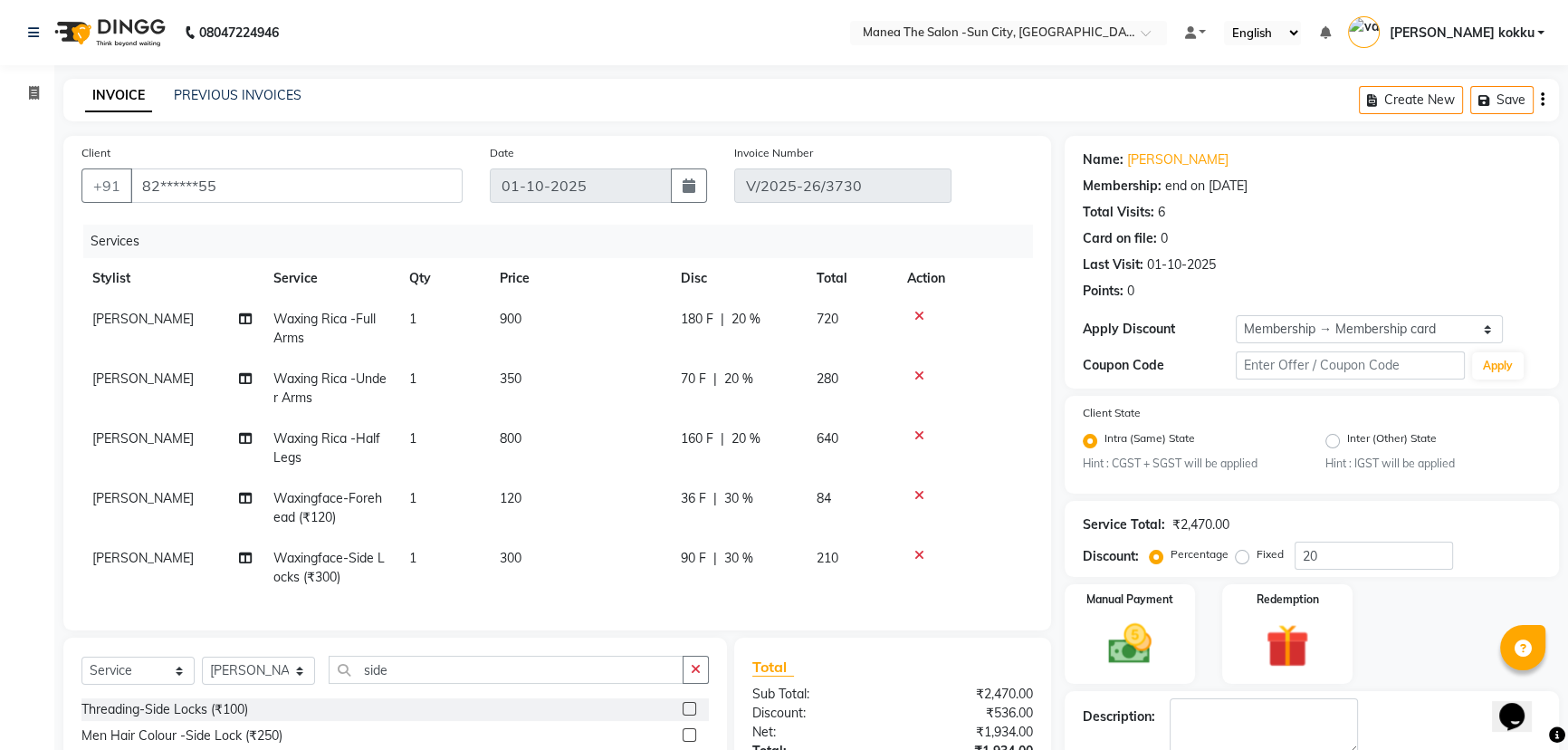
scroll to position [208, 0]
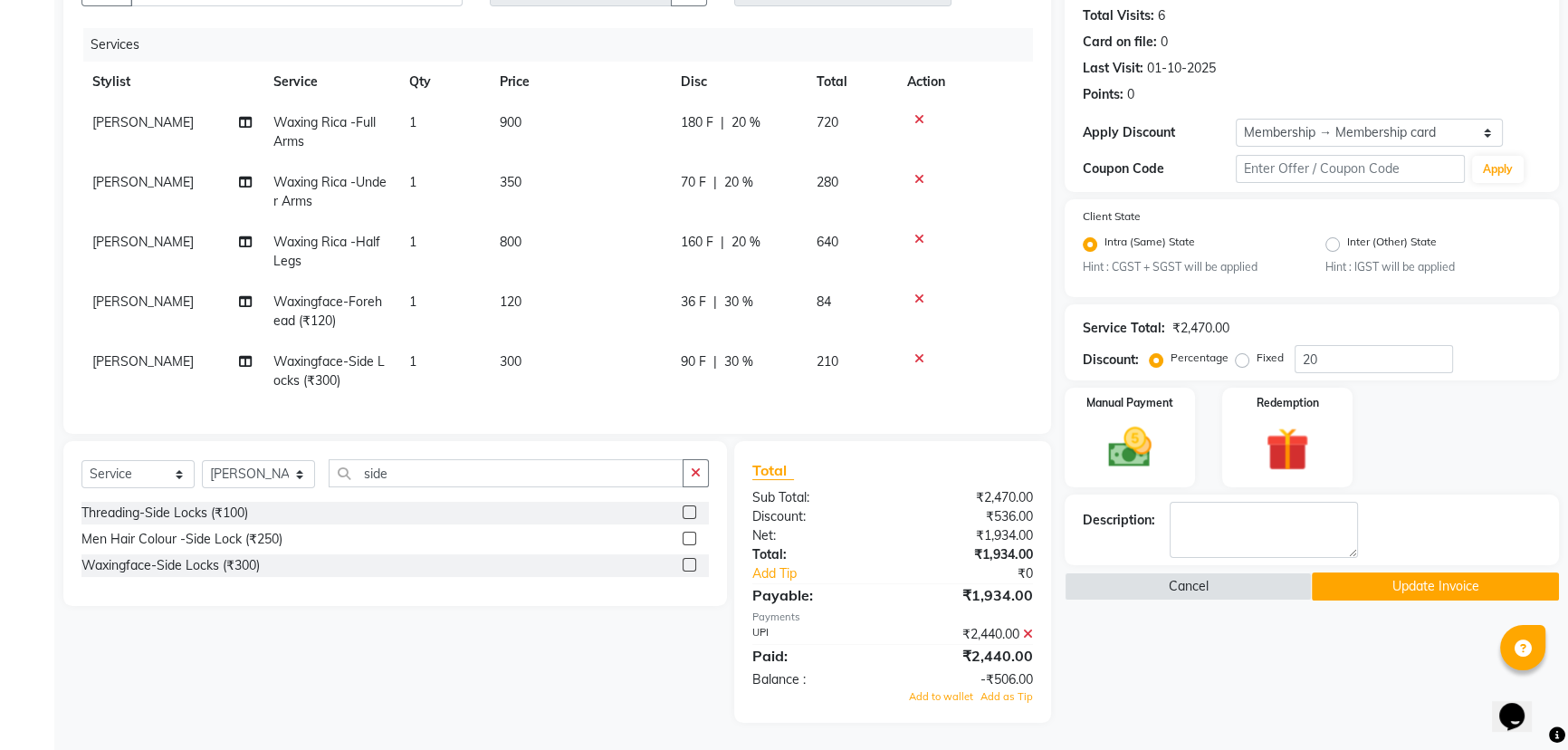
click at [1024, 633] on icon at bounding box center [1028, 634] width 10 height 13
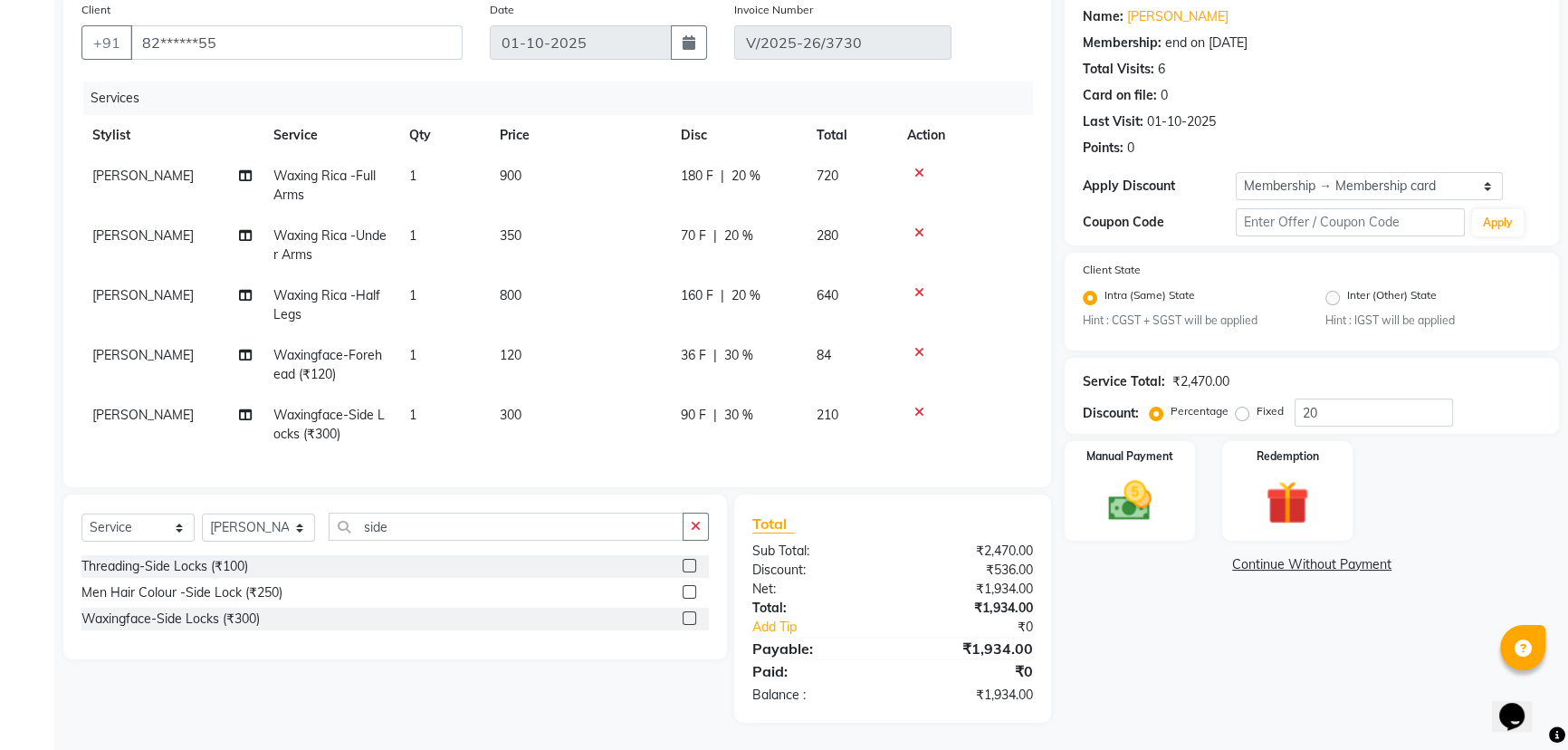
scroll to position [155, 0]
click at [1137, 502] on img at bounding box center [1131, 500] width 74 height 51
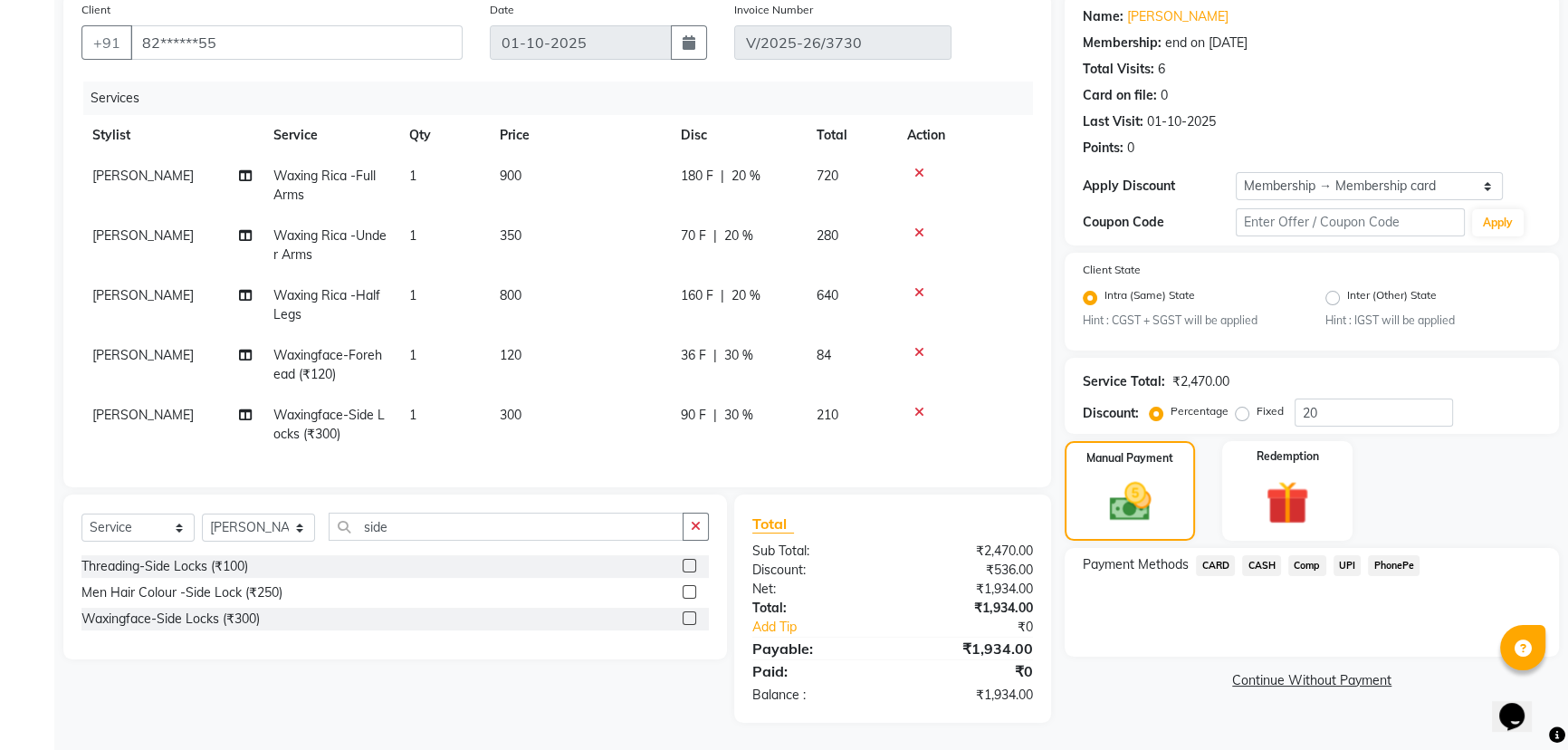
click at [1345, 555] on span "UPI" at bounding box center [1347, 566] width 28 height 21
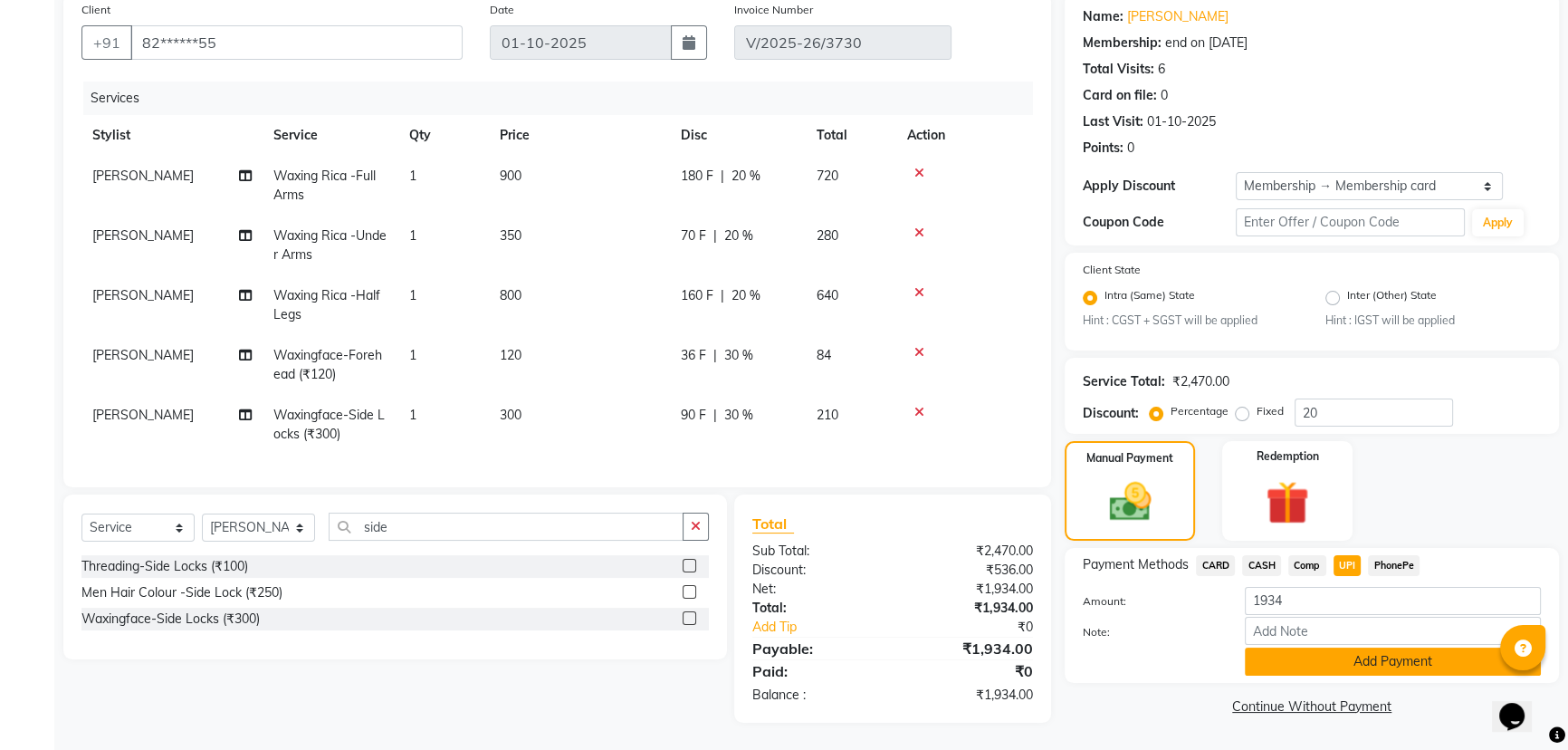
click at [1346, 647] on button "Add Payment" at bounding box center [1393, 661] width 296 height 28
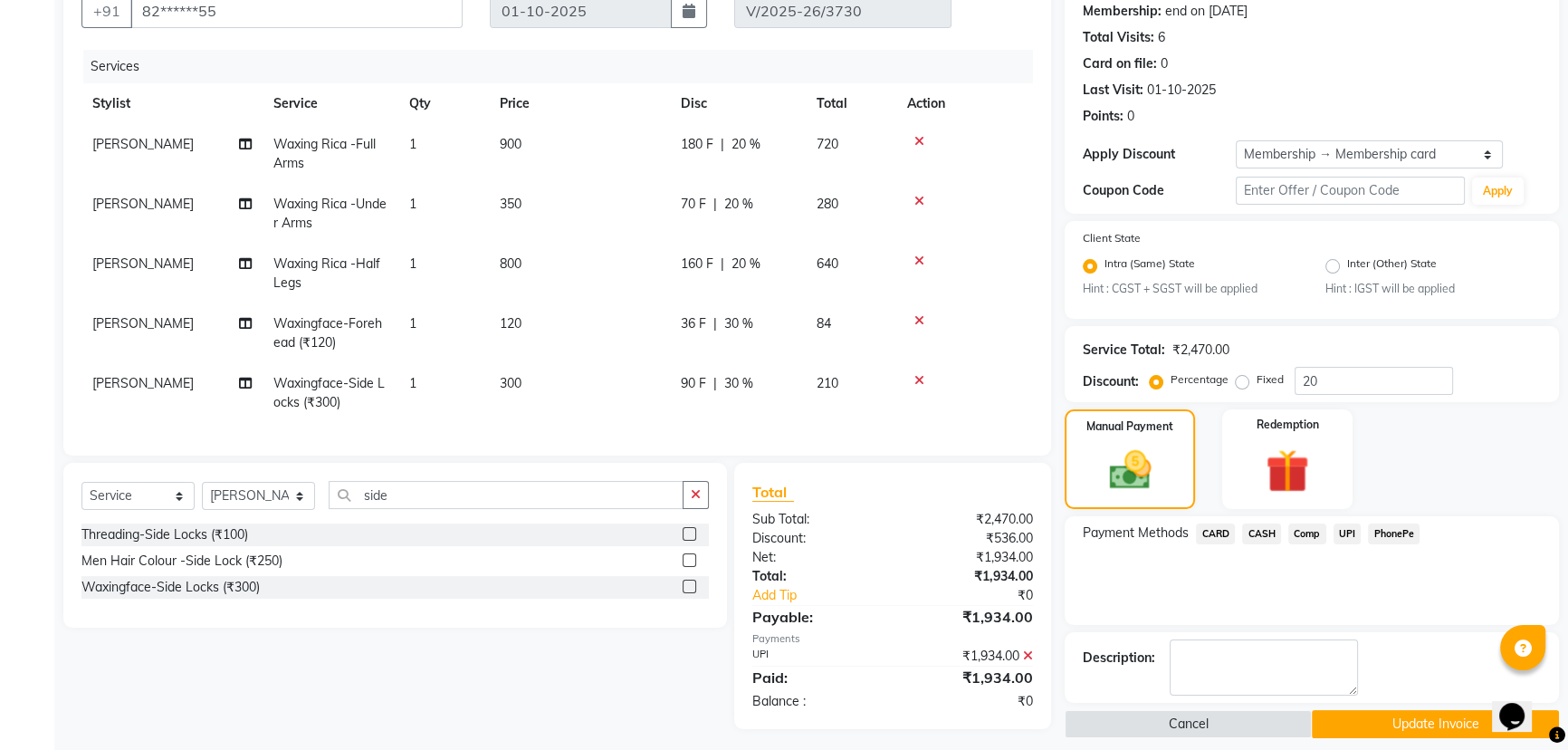
scroll to position [193, 0]
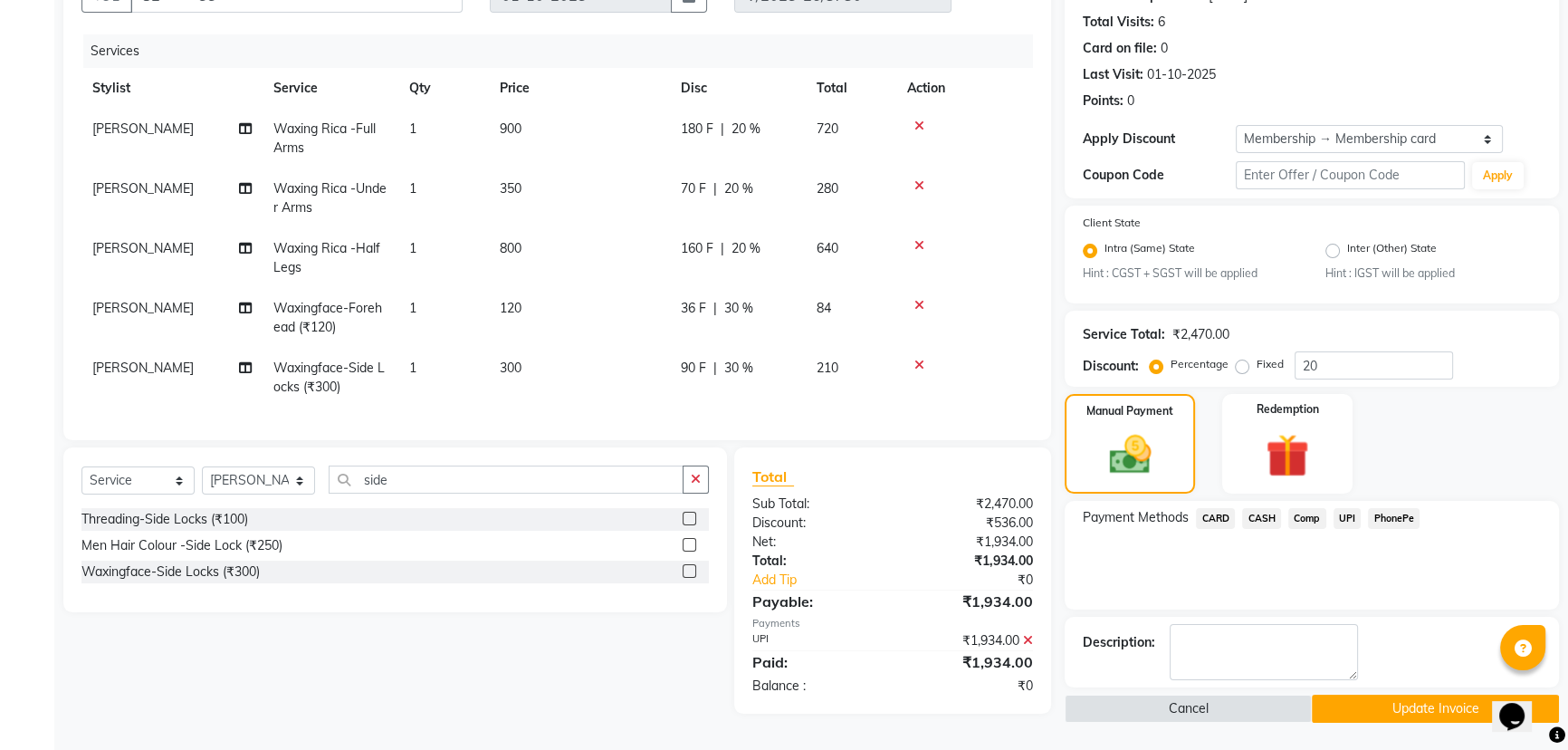
click at [1367, 700] on button "Update Invoice" at bounding box center [1435, 708] width 248 height 28
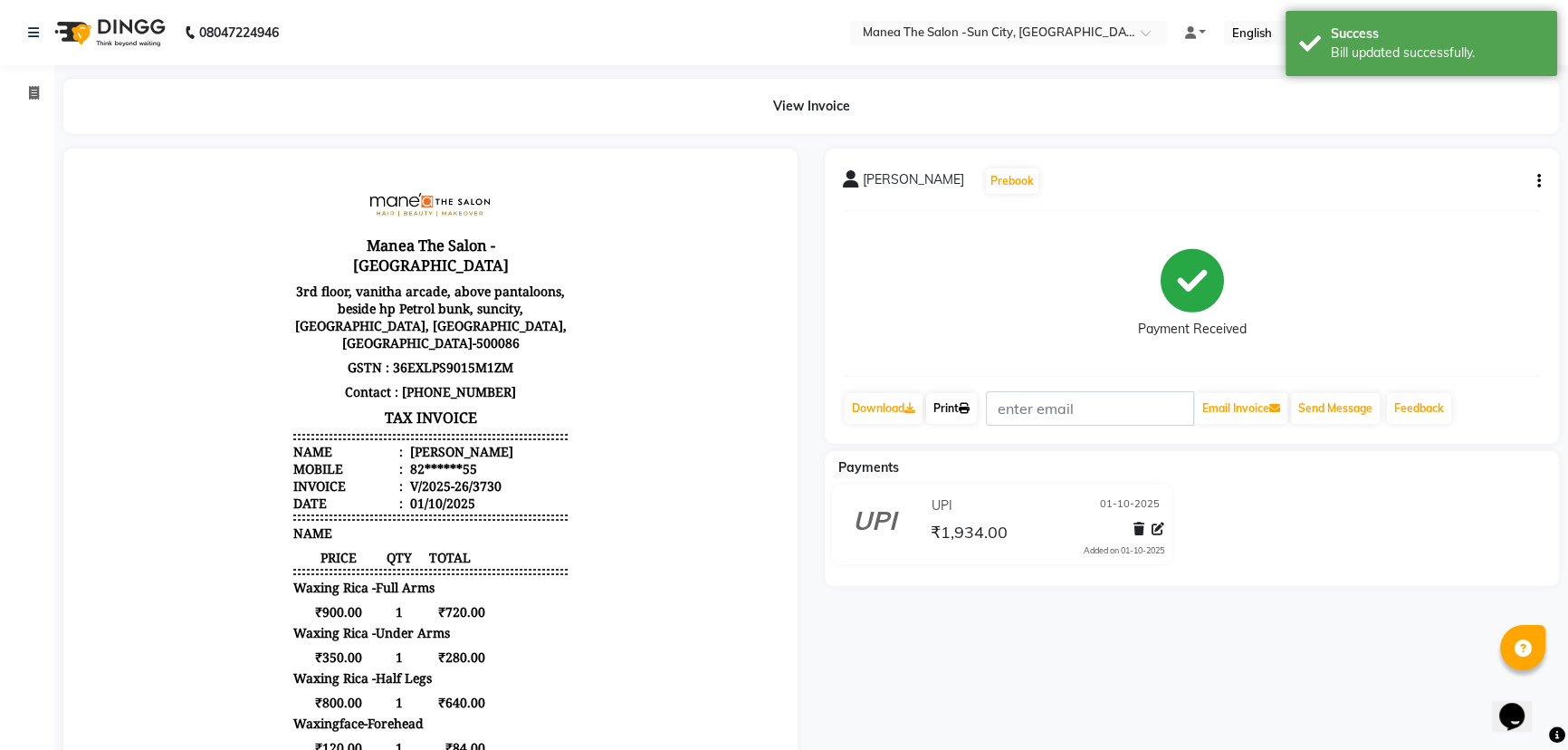
click at [951, 409] on link "Print" at bounding box center [951, 408] width 50 height 31
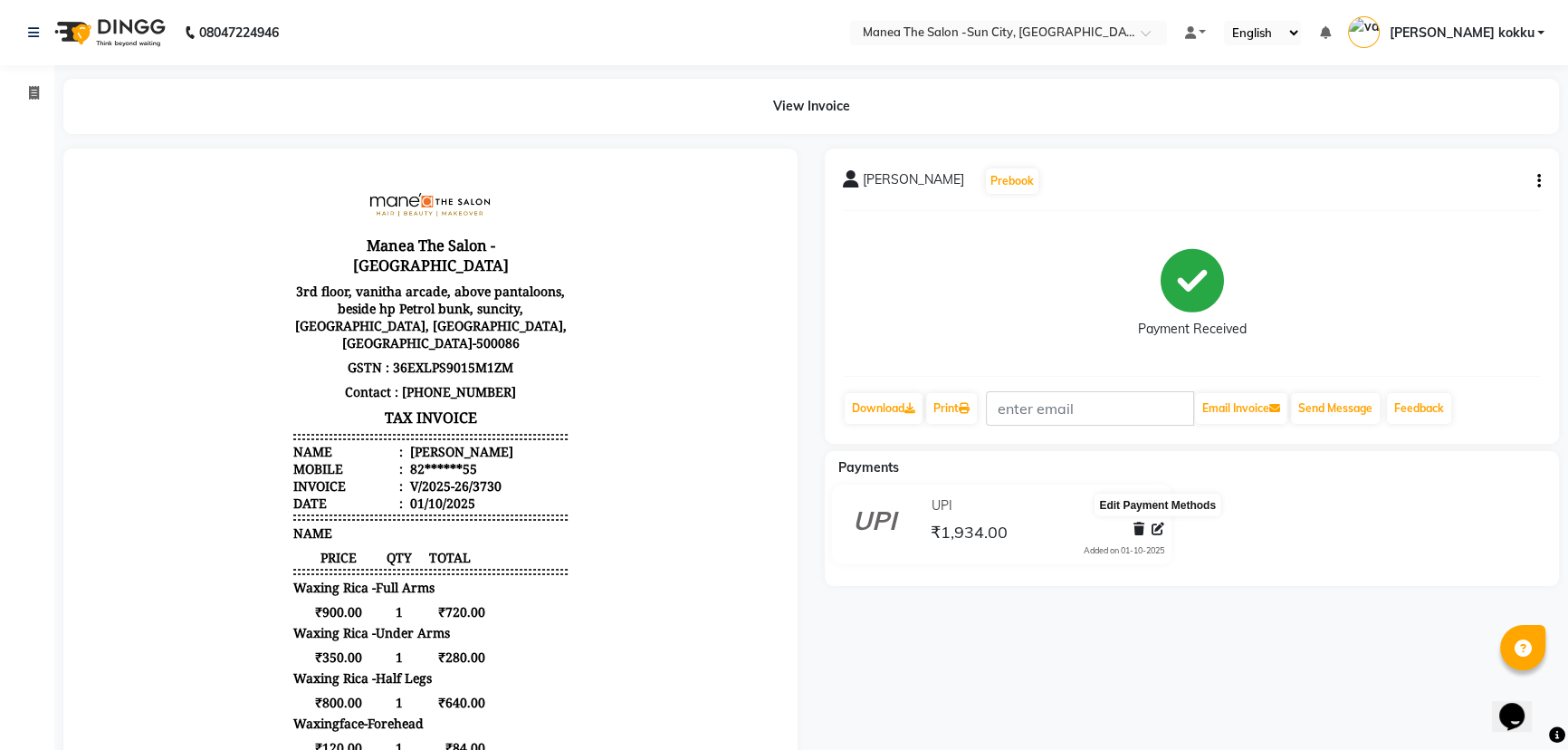
click at [1160, 526] on icon at bounding box center [1158, 528] width 13 height 13
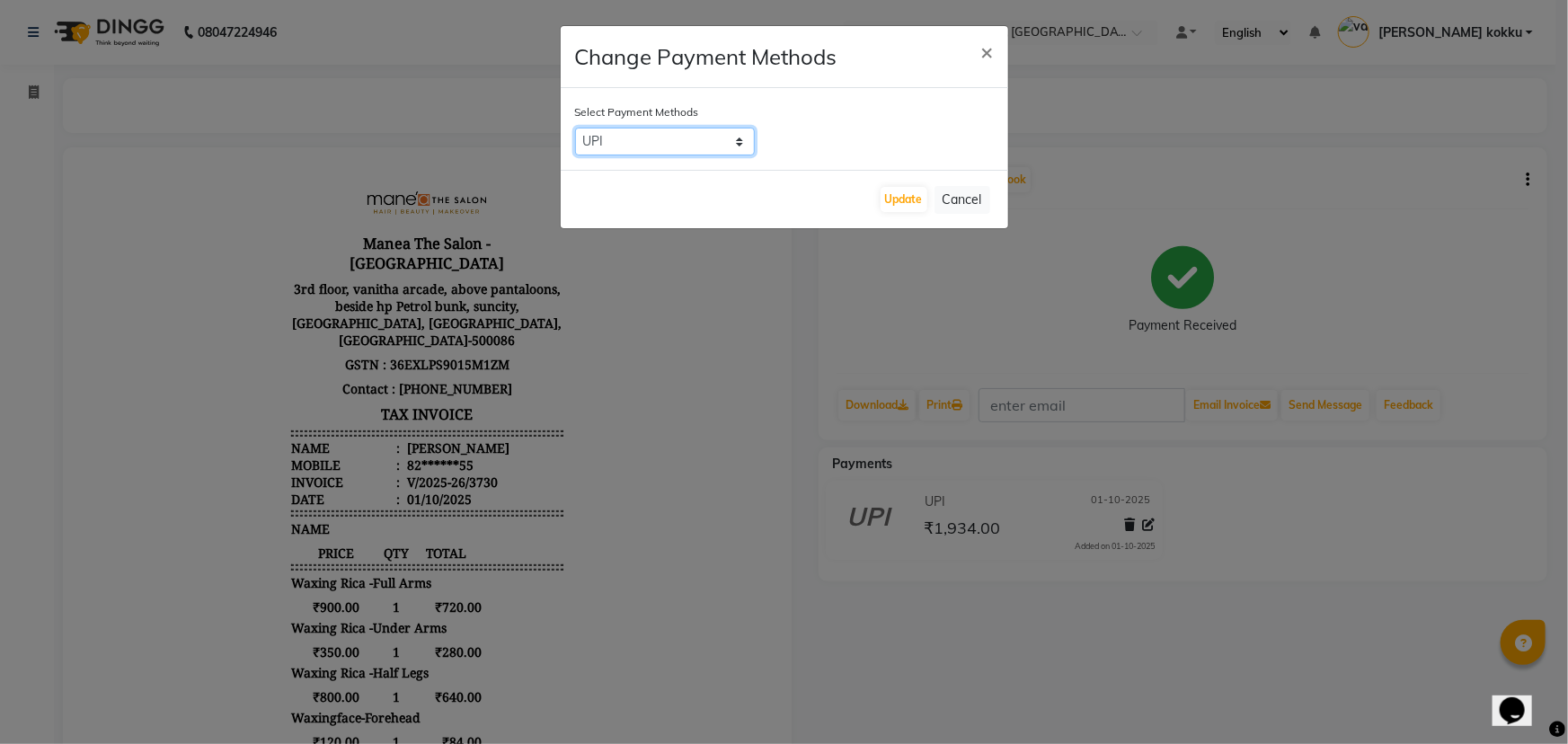
click at [663, 147] on select "CARD CASH Comp UPI PhonePe" at bounding box center [664, 141] width 180 height 28
select select "1"
click at [575, 128] on select "CARD CASH Comp UPI PhonePe" at bounding box center [664, 141] width 180 height 28
click at [900, 205] on button "Update" at bounding box center [904, 200] width 47 height 25
